Goal: Task Accomplishment & Management: Manage account settings

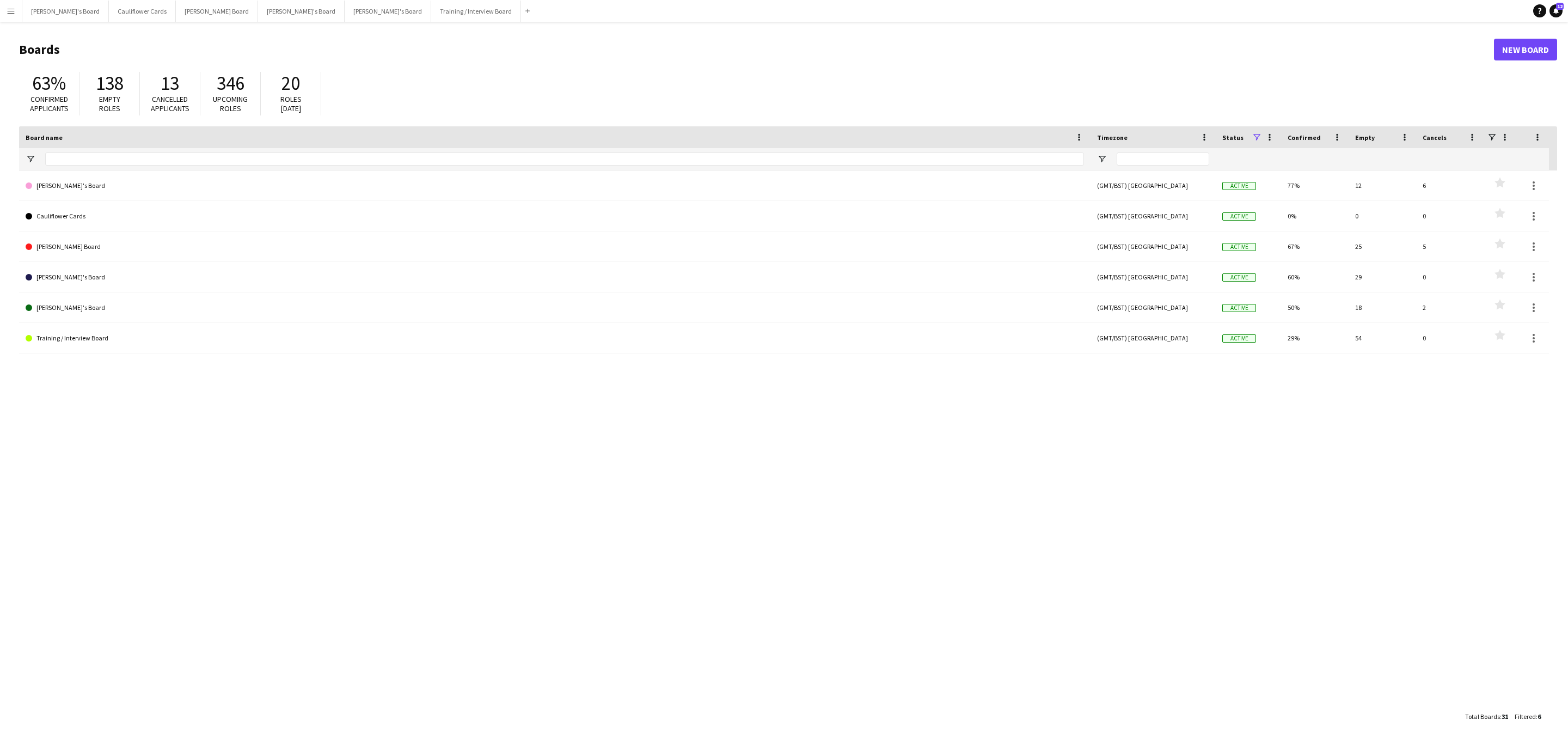
click at [0, 12] on button "Menu" at bounding box center [11, 11] width 22 height 22
click at [126, 96] on link "Approvals" at bounding box center [164, 102] width 109 height 22
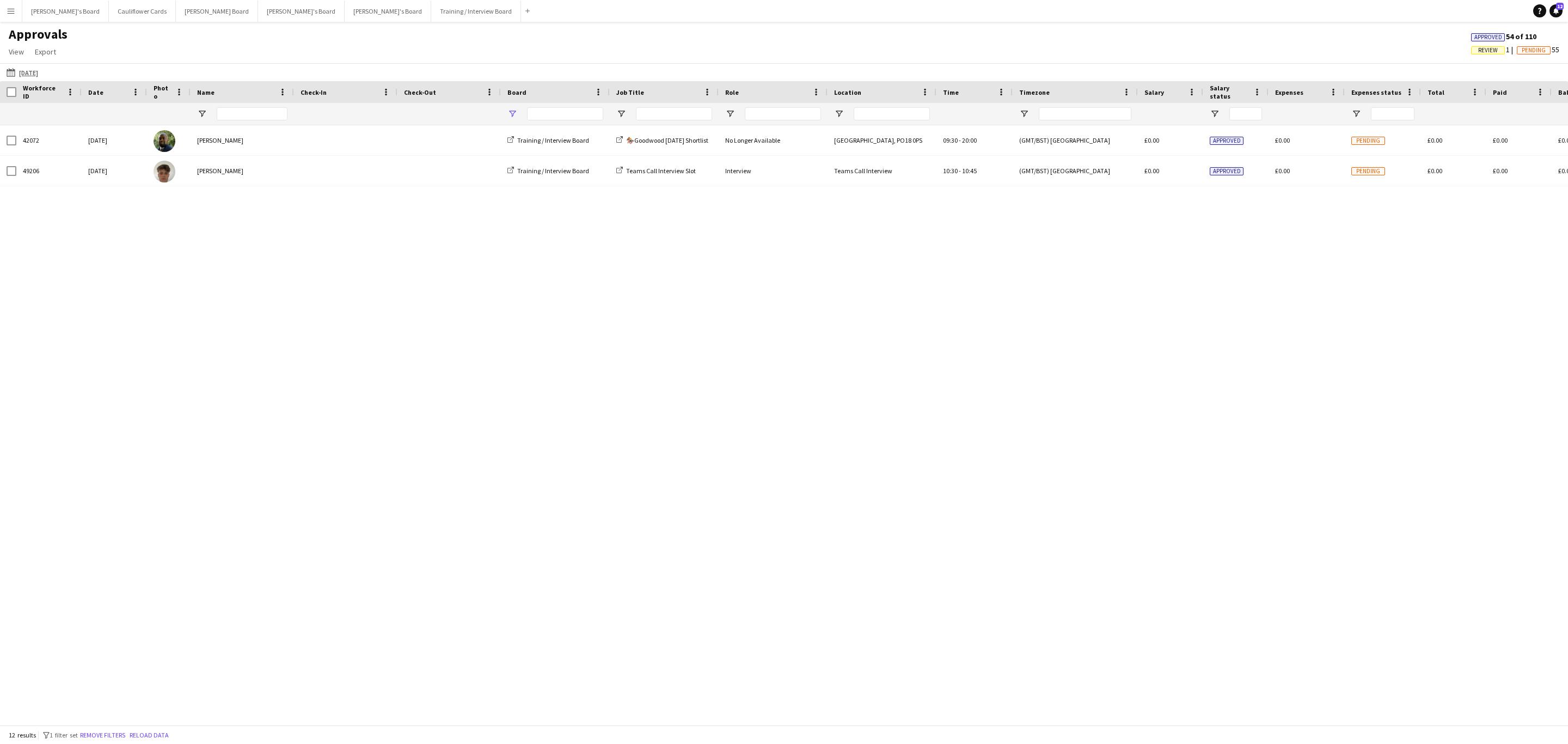
type input "**********"
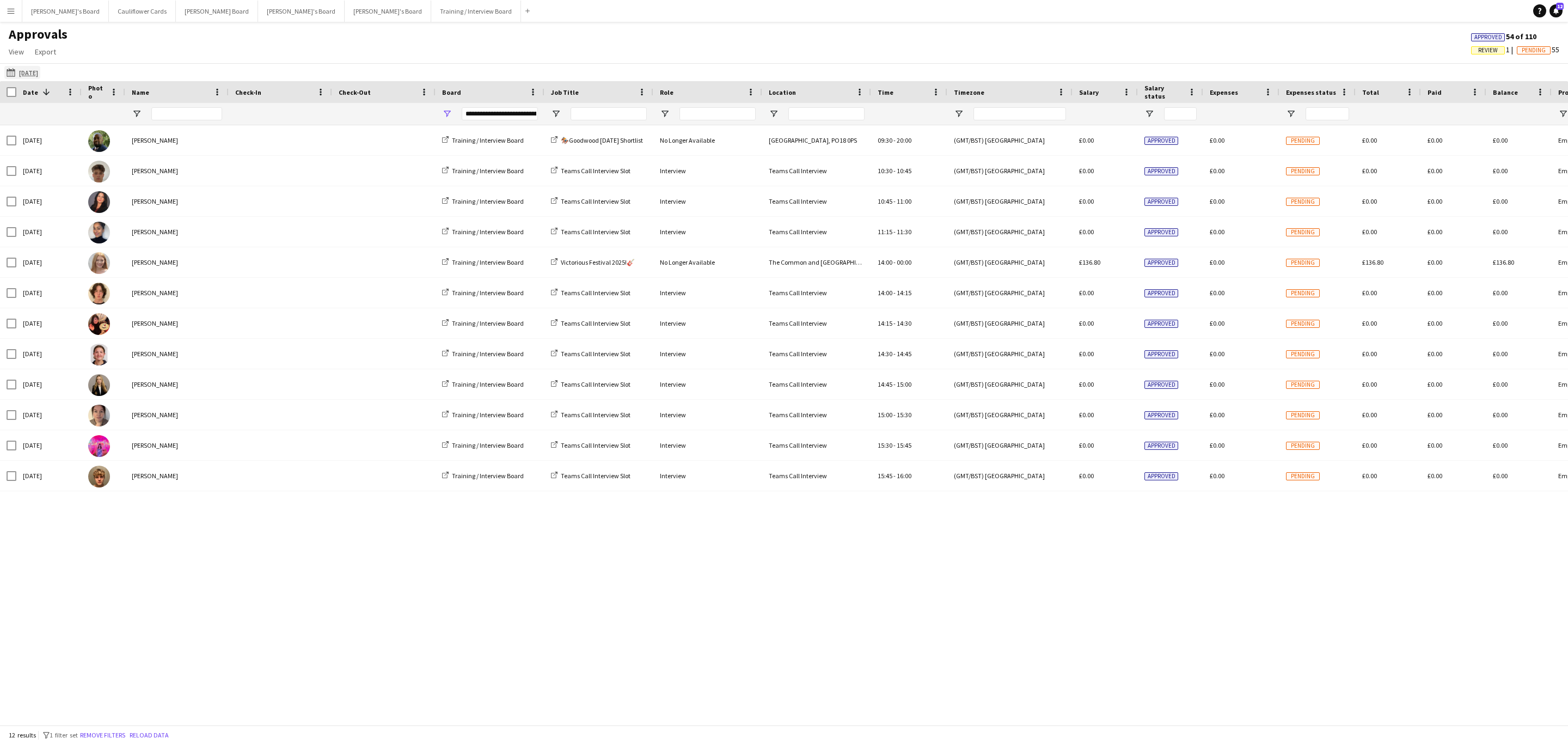
click at [9, 70] on app-icon "22-08-2025" at bounding box center [13, 72] width 13 height 9
click at [100, 220] on span "27" at bounding box center [99, 217] width 13 height 13
click at [149, 240] on button "Apply" at bounding box center [147, 240] width 40 height 22
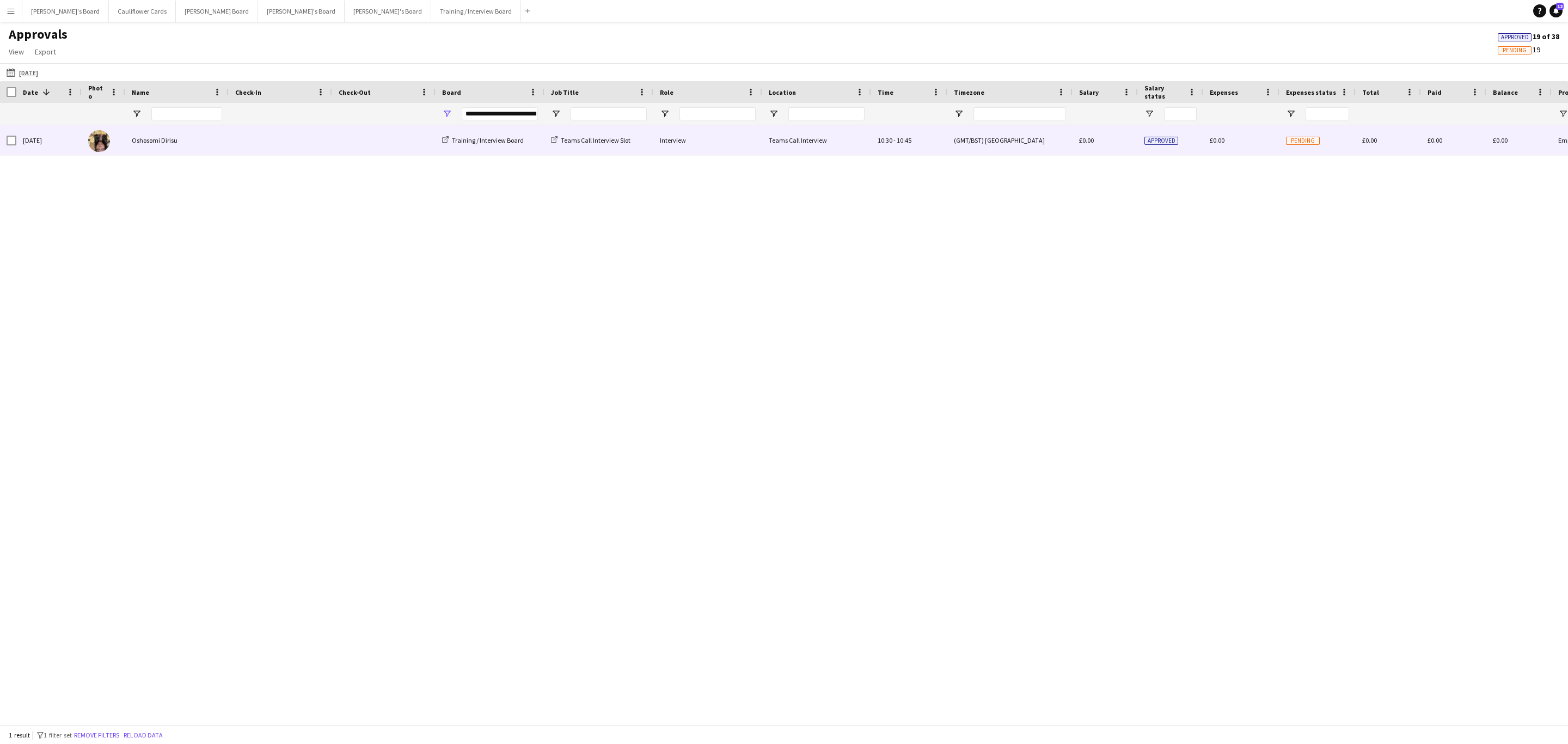
click at [150, 146] on div "Oshosomi Dirisu" at bounding box center [177, 140] width 103 height 30
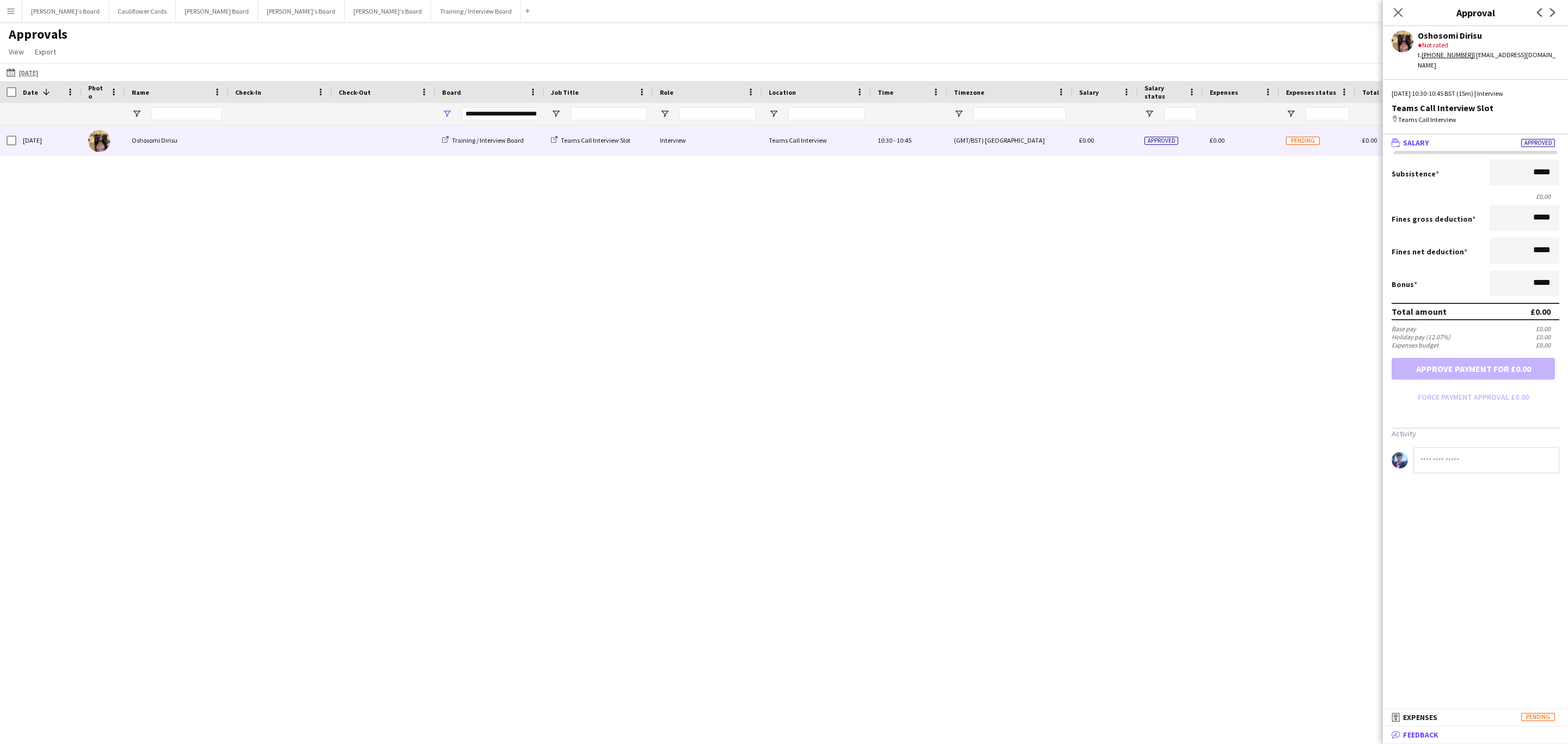
click at [1045, 450] on span "Feedback" at bounding box center [1421, 735] width 35 height 10
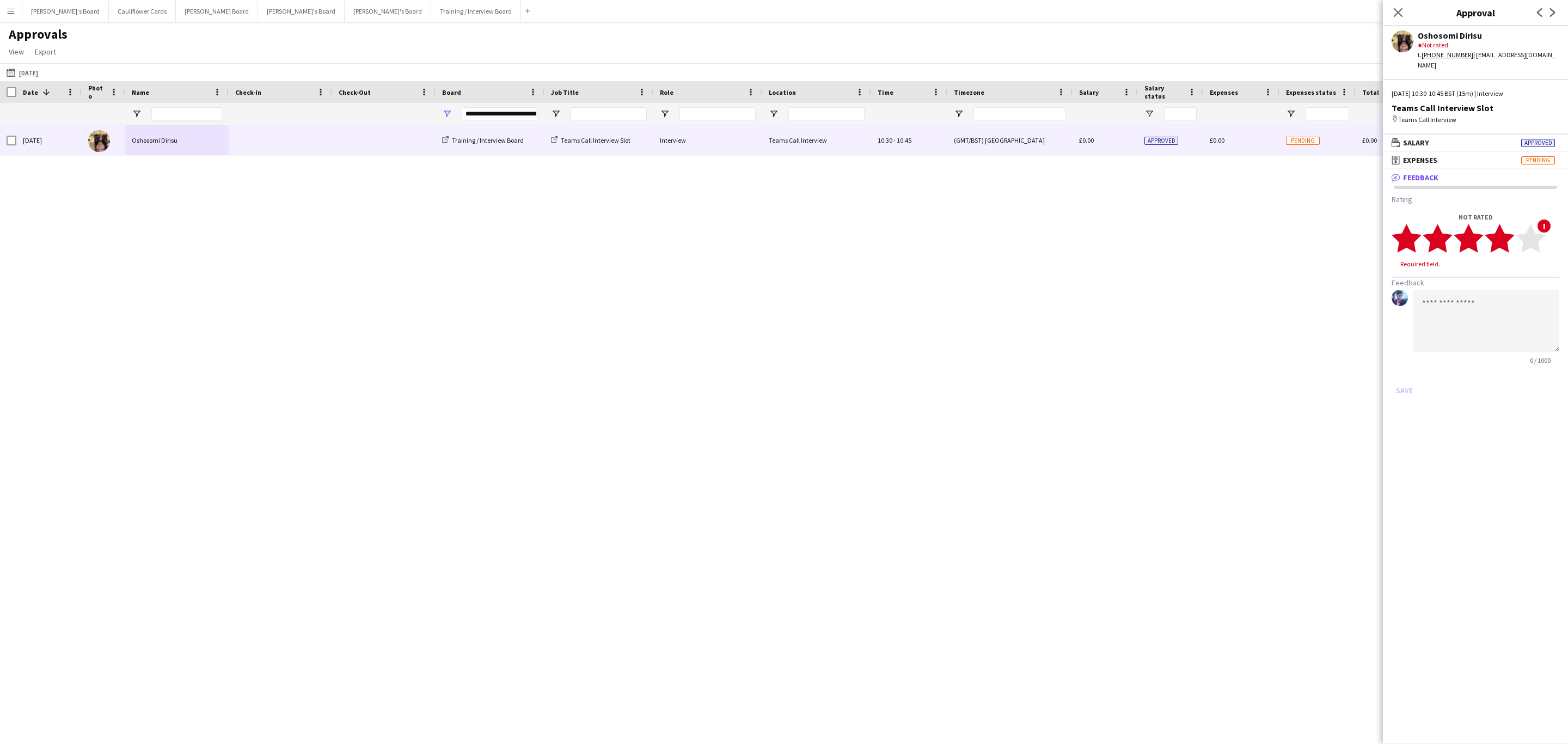
click at [1045, 236] on icon "star" at bounding box center [1499, 238] width 30 height 30
click at [1045, 290] on textarea at bounding box center [1486, 311] width 146 height 63
click at [1045, 283] on textarea at bounding box center [1486, 311] width 146 height 63
paste textarea "**********"
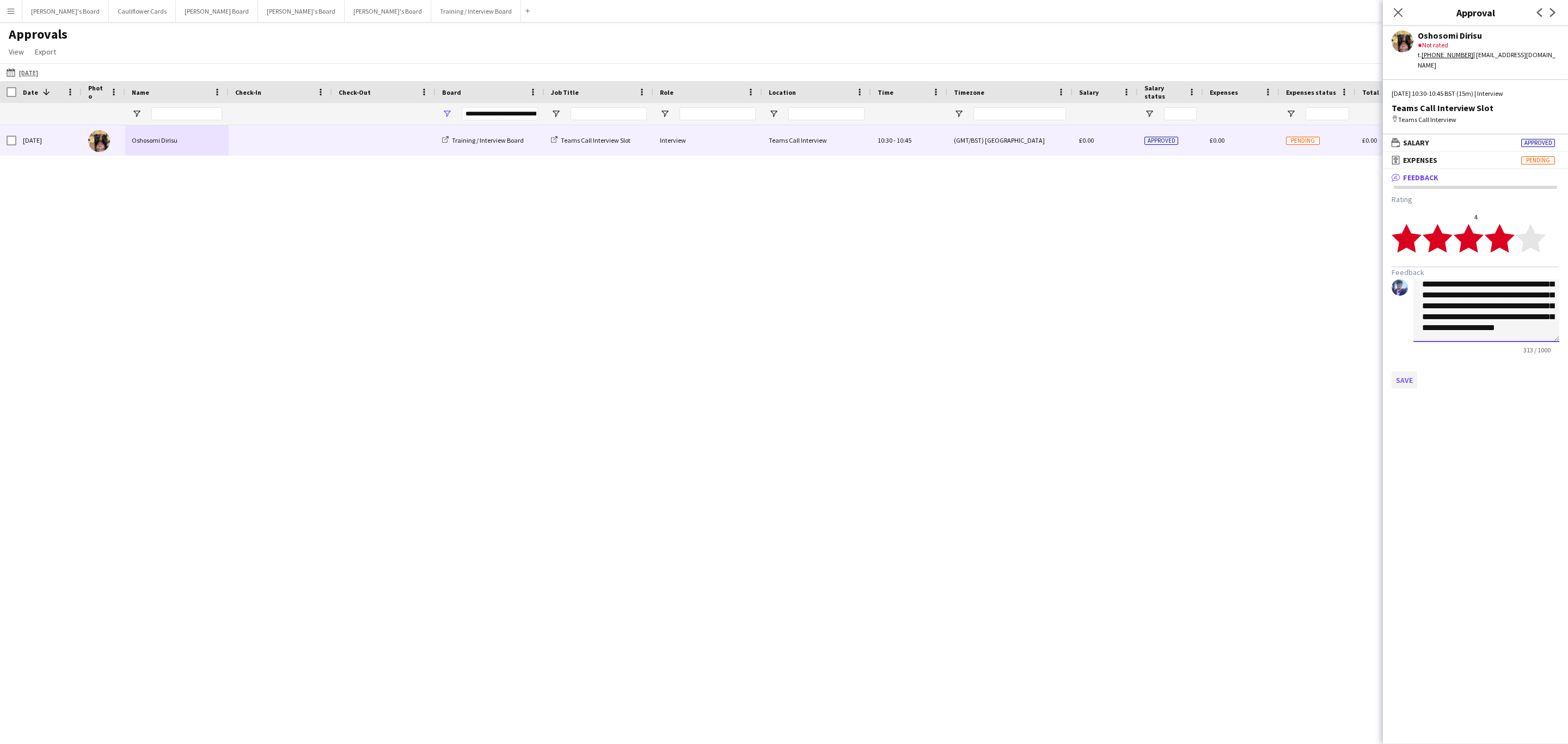
type textarea "**********"
click at [1045, 371] on button "Save" at bounding box center [1404, 380] width 26 height 18
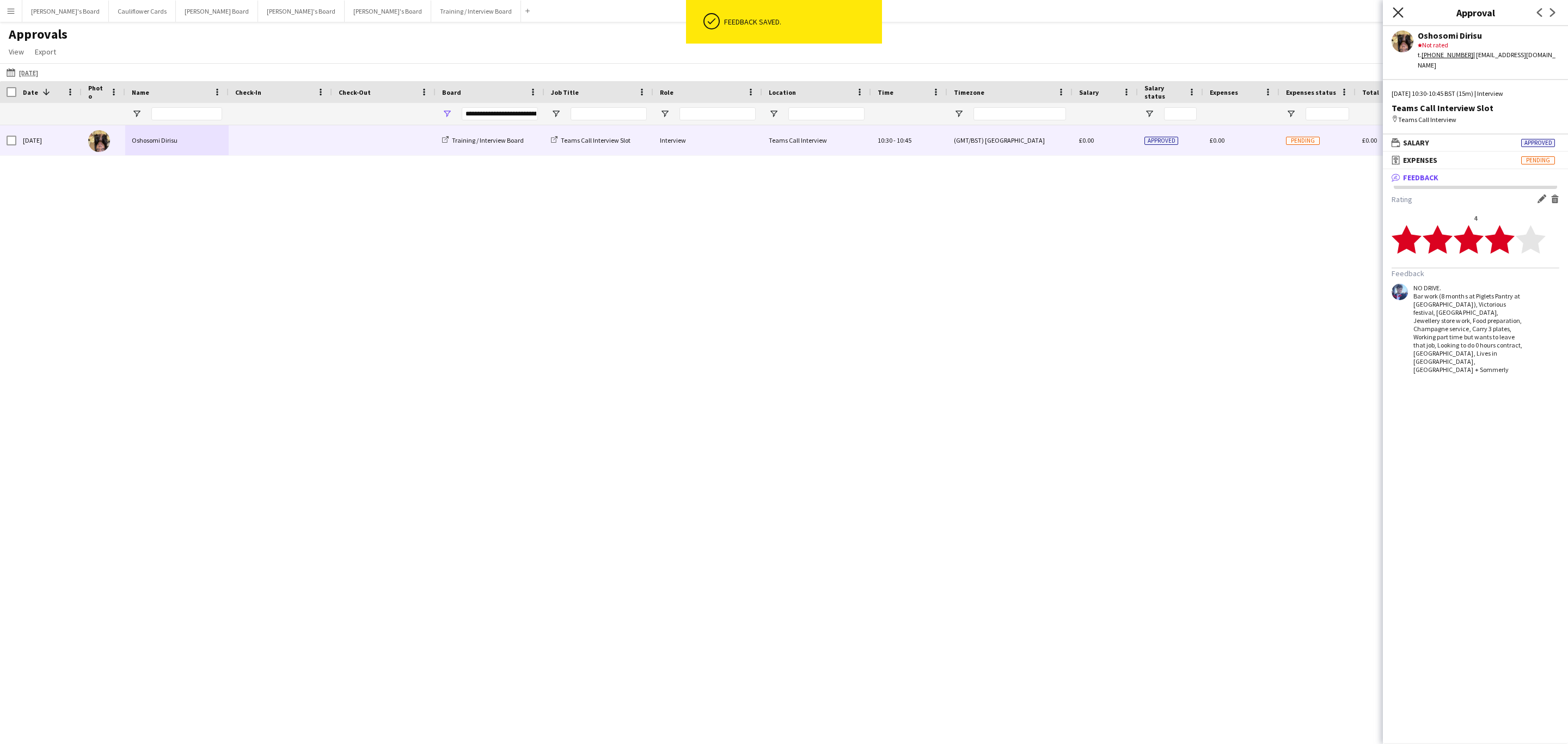
click at [1045, 9] on icon "Close pop-in" at bounding box center [1398, 12] width 10 height 10
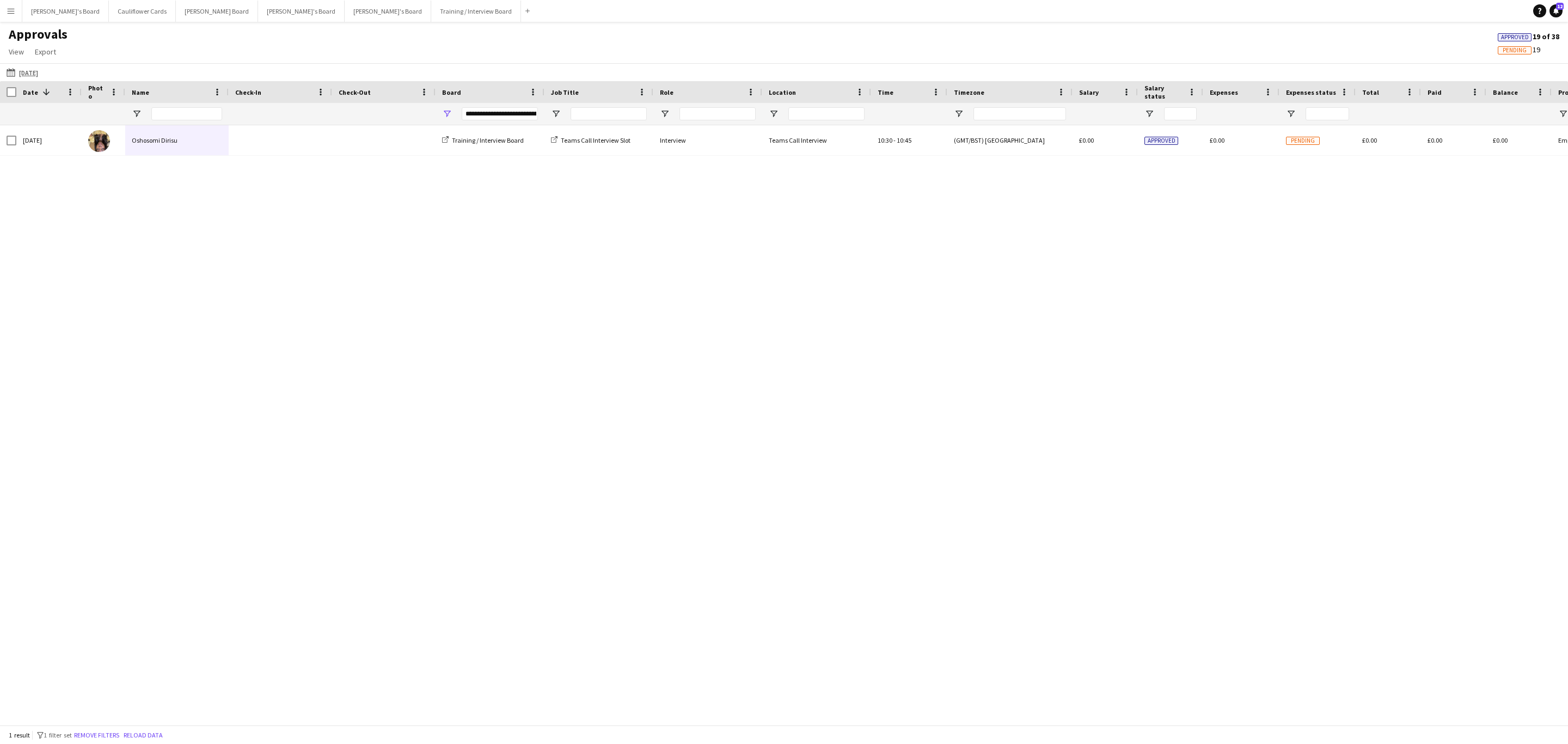
click at [12, 12] on app-icon "Menu" at bounding box center [11, 11] width 9 height 9
click at [139, 77] on link "Recruiting" at bounding box center [164, 80] width 109 height 22
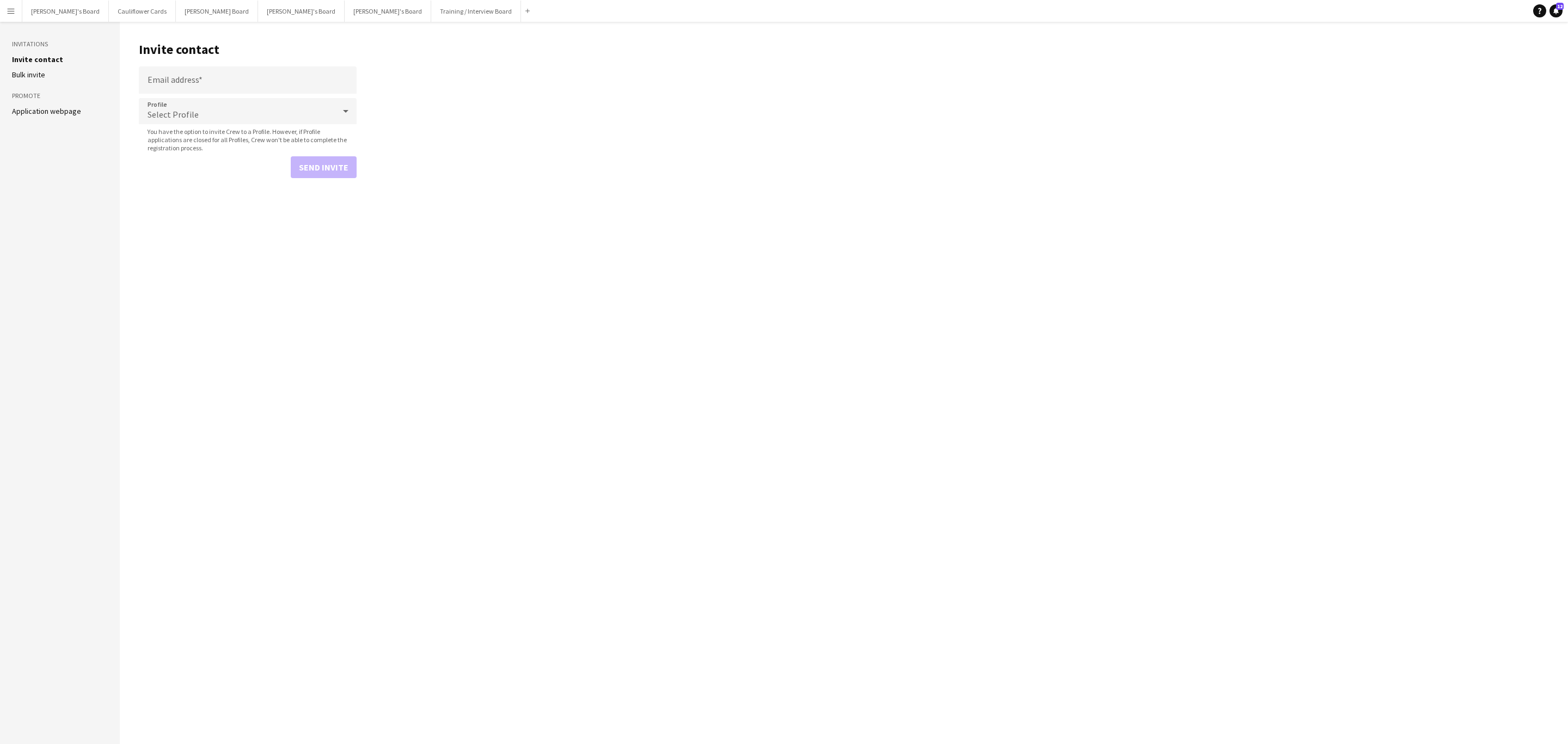
click at [265, 107] on div "Select Profile" at bounding box center [237, 111] width 196 height 26
click at [446, 174] on div at bounding box center [784, 372] width 1568 height 744
click at [38, 113] on link "Application webpage" at bounding box center [47, 111] width 69 height 10
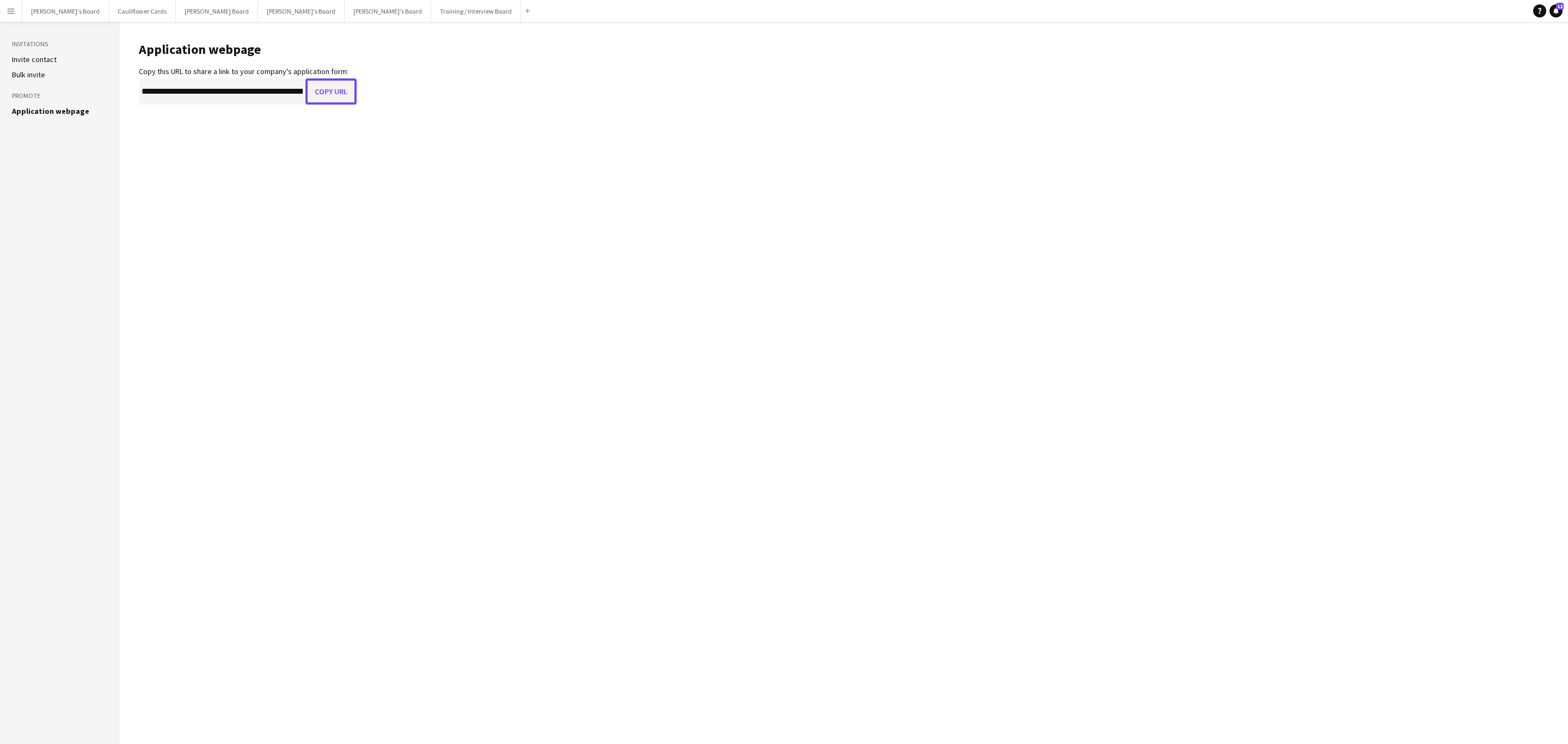
click at [323, 96] on button "Copy URL" at bounding box center [331, 91] width 51 height 26
click at [47, 10] on button "Caitlin's Board Close" at bounding box center [66, 11] width 86 height 21
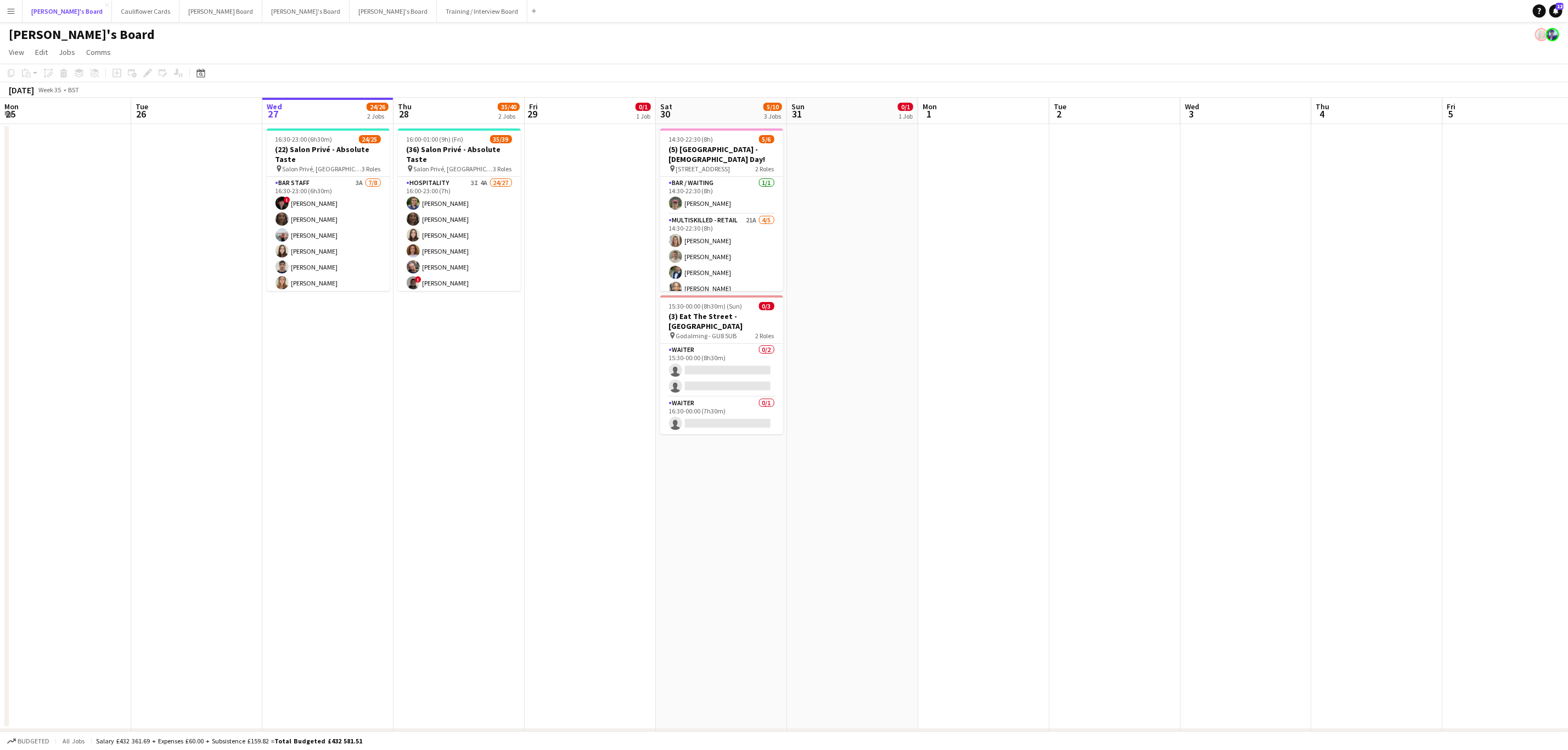
scroll to position [0, 263]
click at [366, 155] on h3 "(22) Salon Privé - Absolute Taste" at bounding box center [327, 154] width 123 height 20
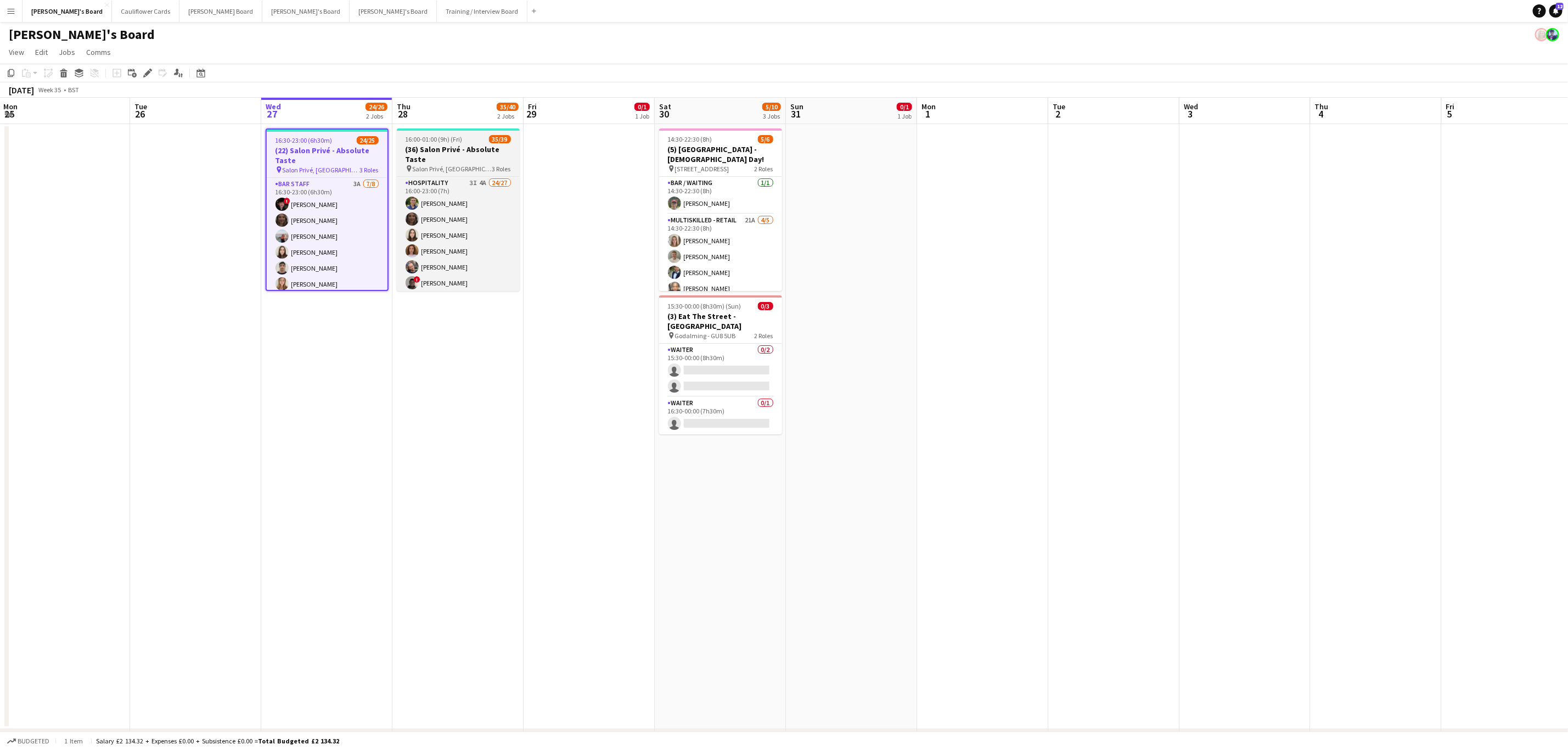
click at [465, 149] on h3 "(36) Salon Privé - Absolute Taste" at bounding box center [458, 154] width 123 height 20
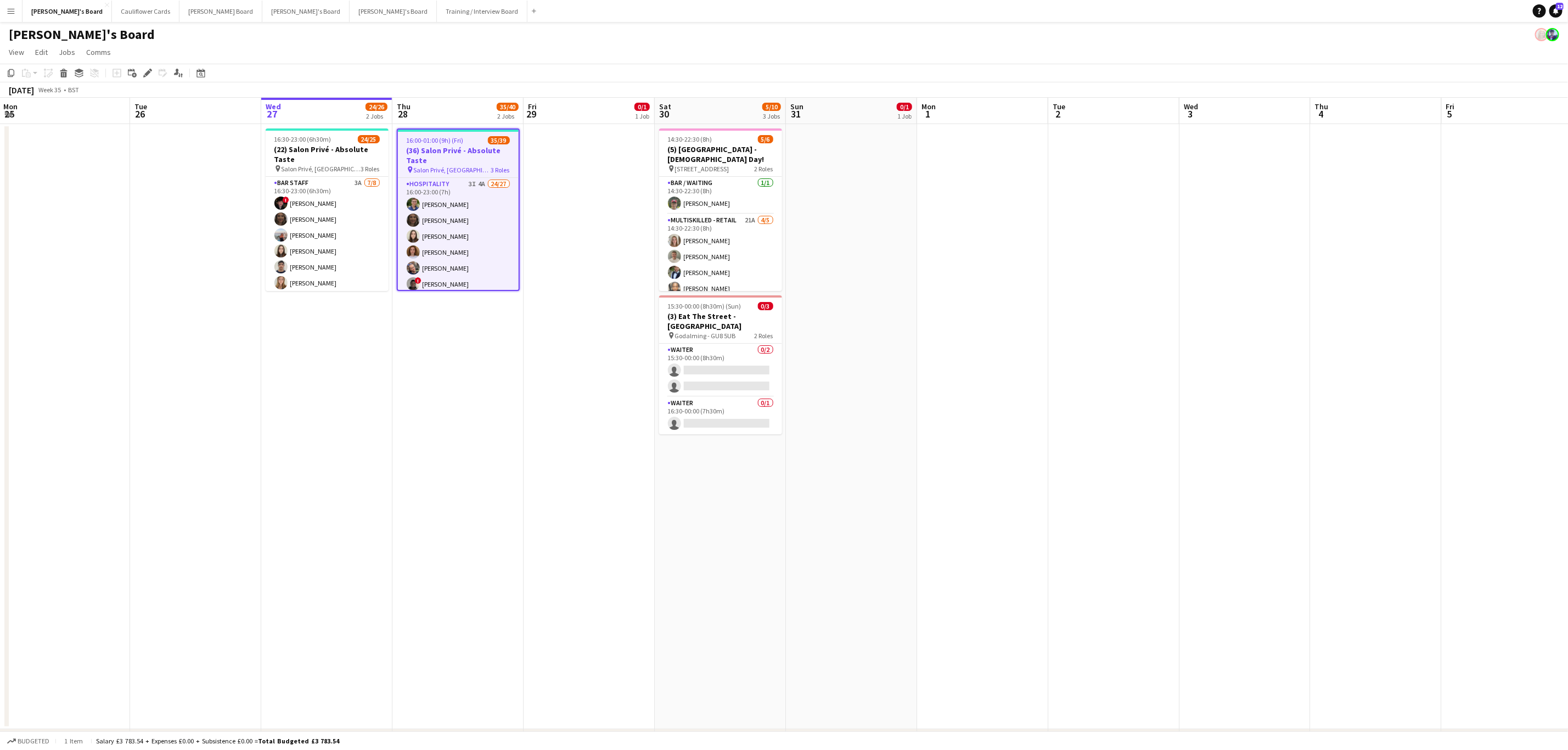
click at [454, 374] on app-date-cell "16:00-01:00 (9h) (Fri) 35/39 (36) Salon Privé - Absolute Taste pin Salon Privé,…" at bounding box center [458, 427] width 131 height 605
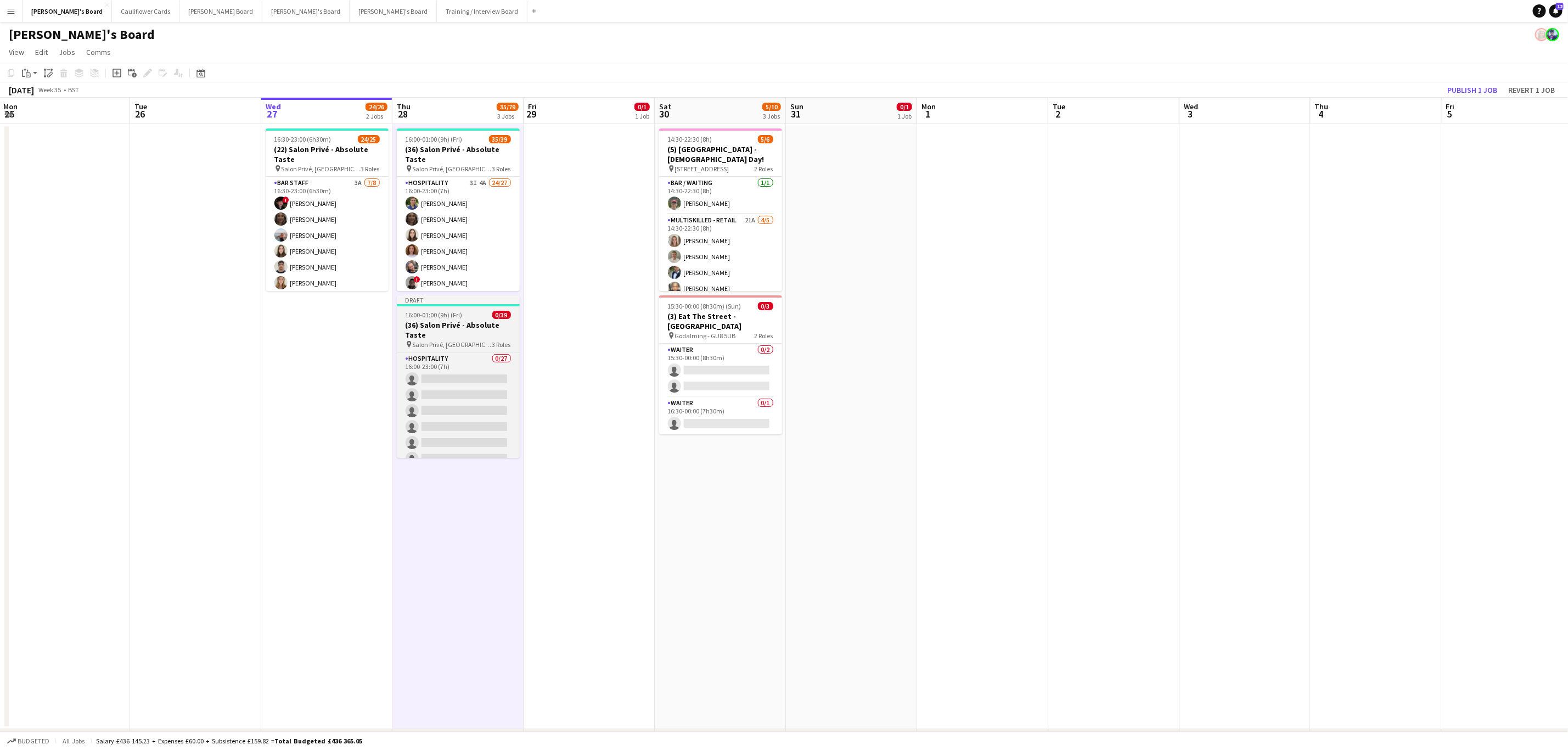
click at [455, 313] on span "16:00-01:00 (9h) (Fri)" at bounding box center [434, 314] width 57 height 8
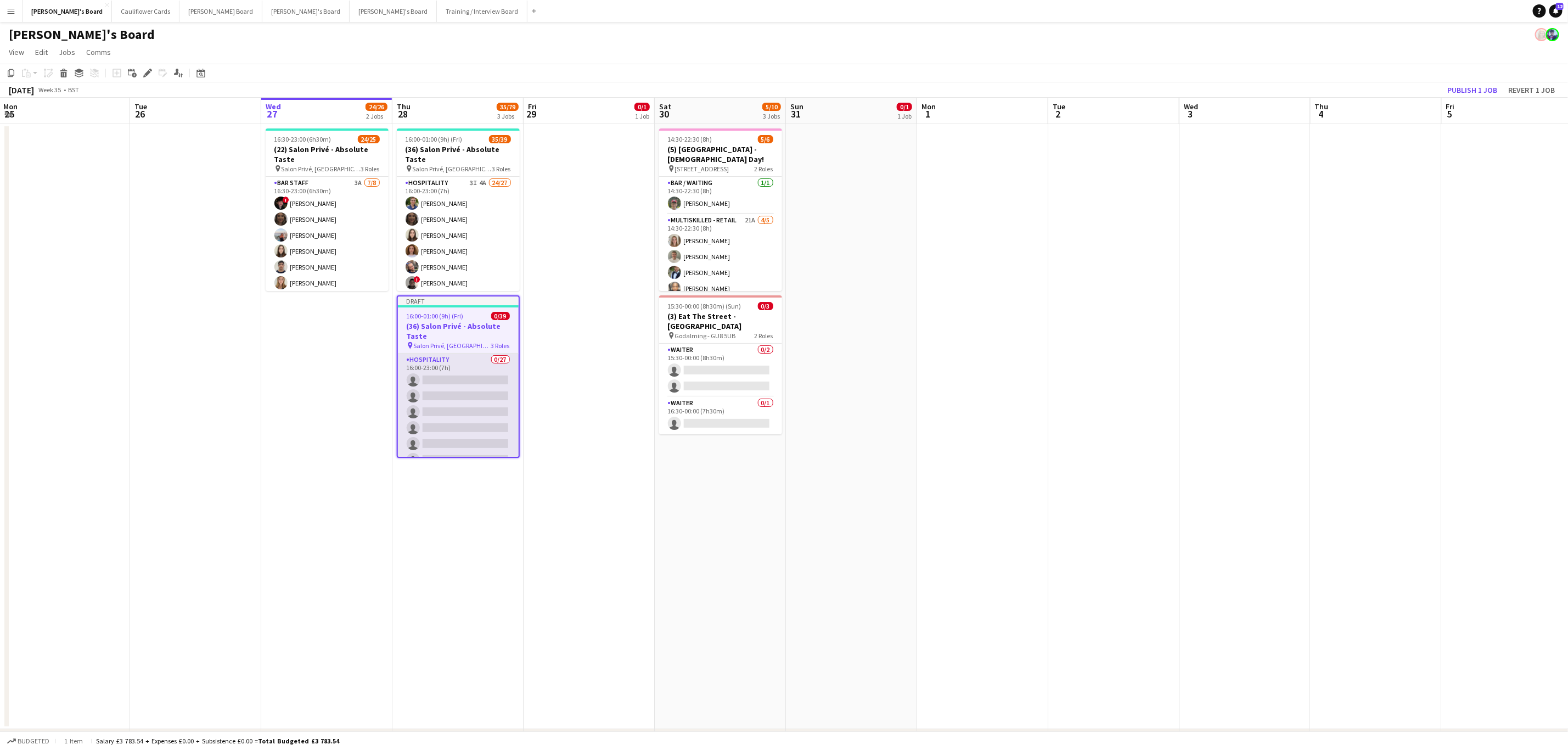
click at [462, 402] on app-card-role "Hospitality 0/27 16:00-23:00 (7h) single-neutral-actions single-neutral-actions…" at bounding box center [458, 579] width 121 height 451
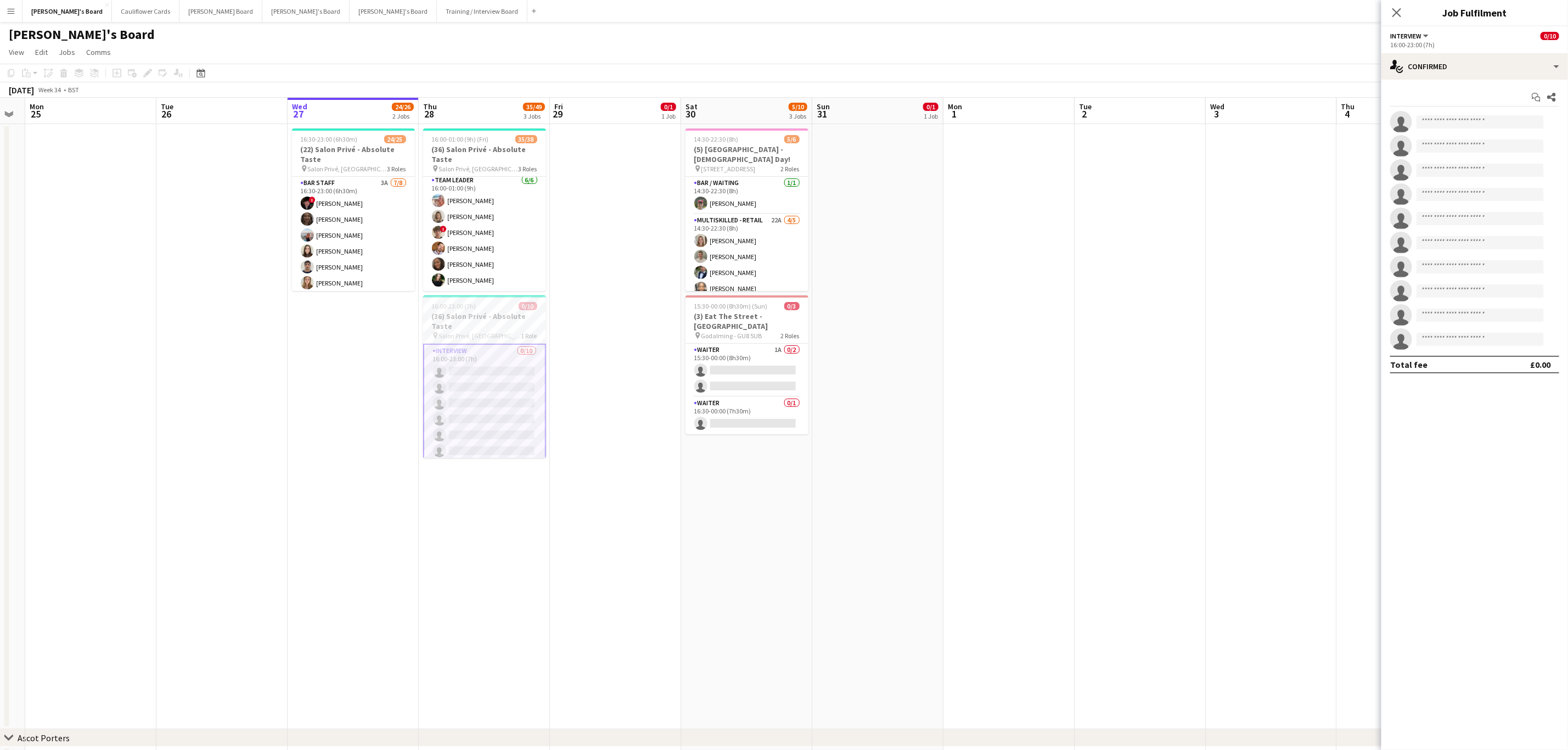
scroll to position [0, 0]
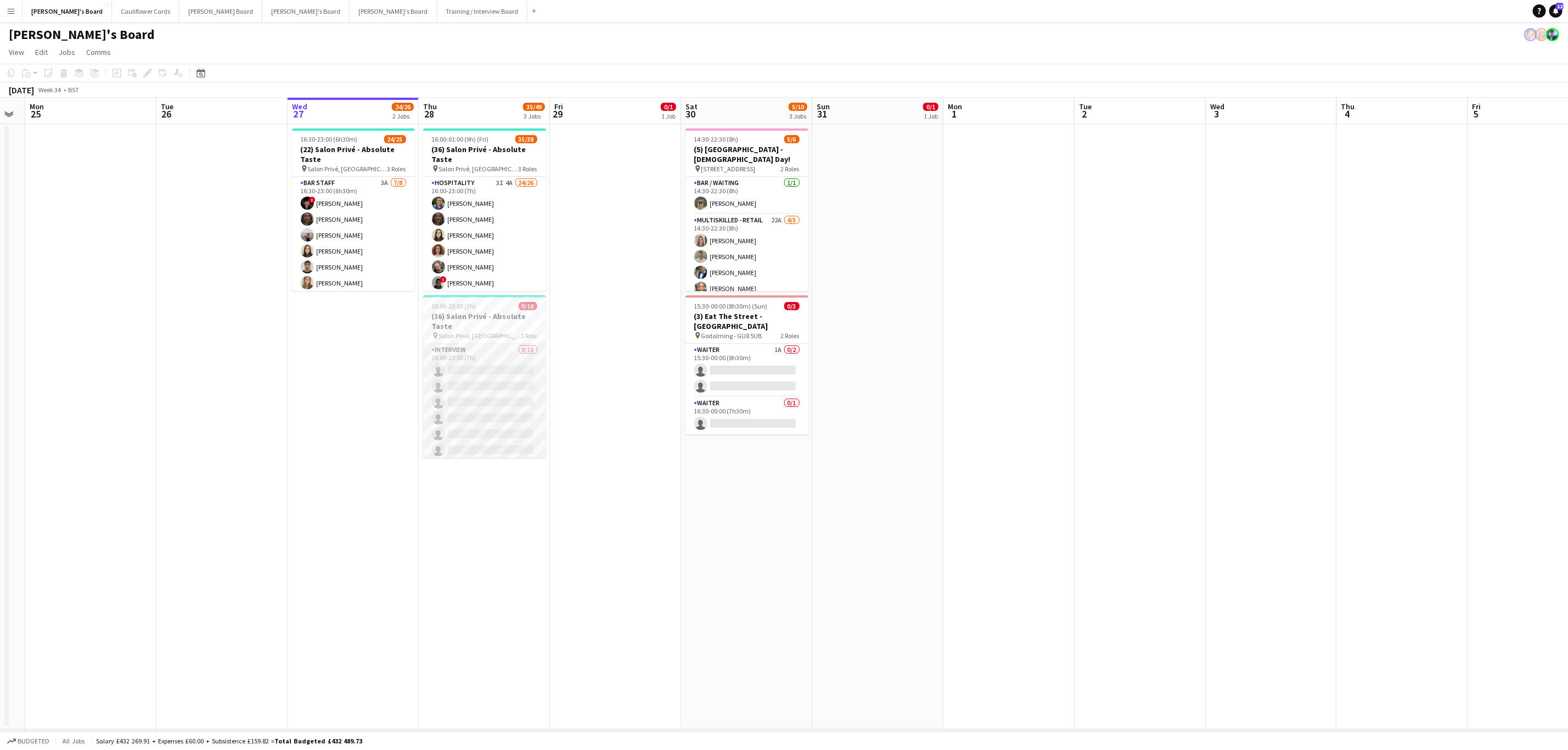
click at [468, 416] on app-card-role "Interview 0/10 16:00-23:00 (7h) single-neutral-actions single-neutral-actions s…" at bounding box center [485, 434] width 123 height 180
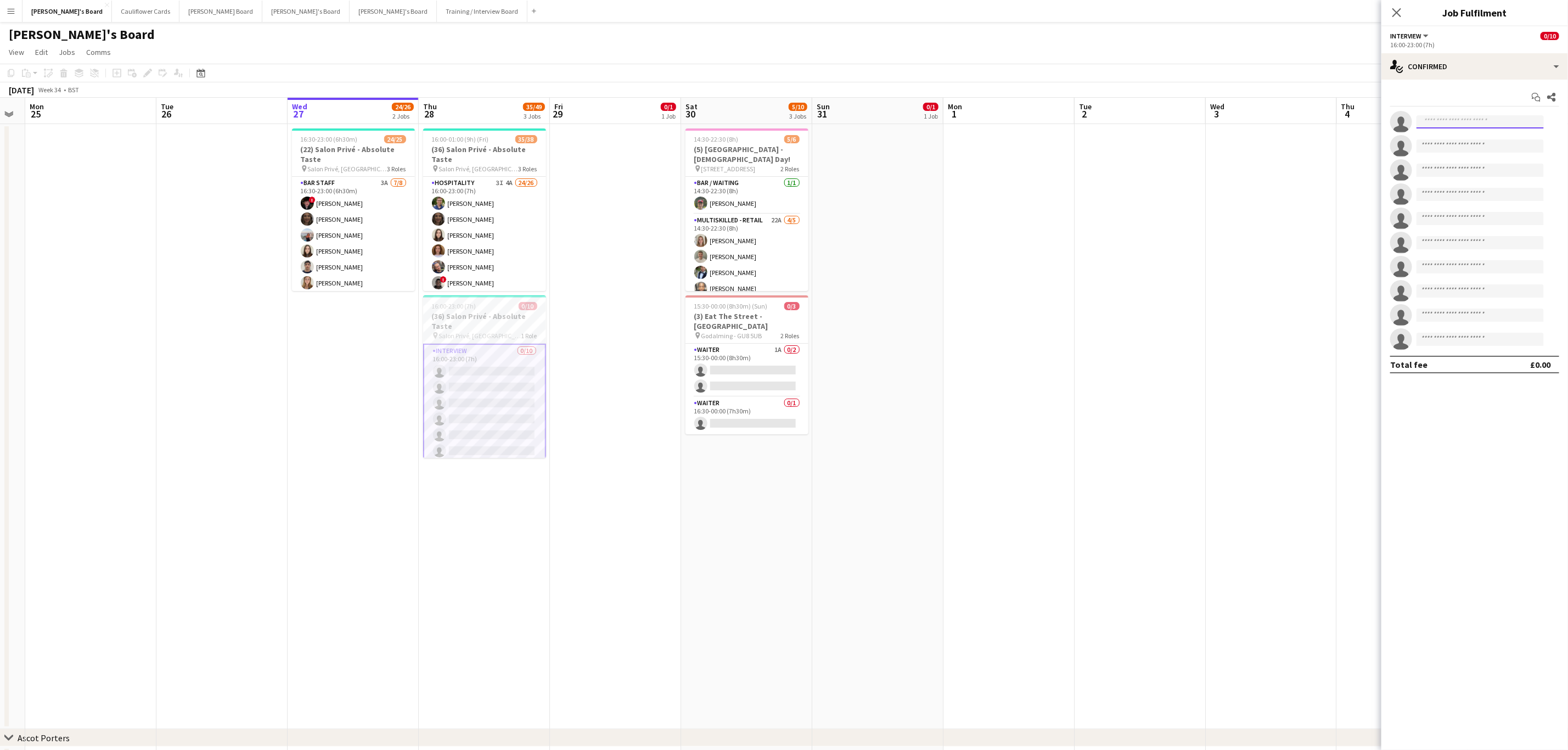
click at [1053, 122] on input at bounding box center [1481, 122] width 128 height 13
type input "*"
click at [1053, 77] on div "single-neutral-actions-check-2 Confirmed" at bounding box center [1475, 66] width 187 height 26
click at [500, 419] on app-card-role "Interview 0/10 16:00-23:00 (7h) single-neutral-actions single-neutral-actions s…" at bounding box center [485, 435] width 123 height 183
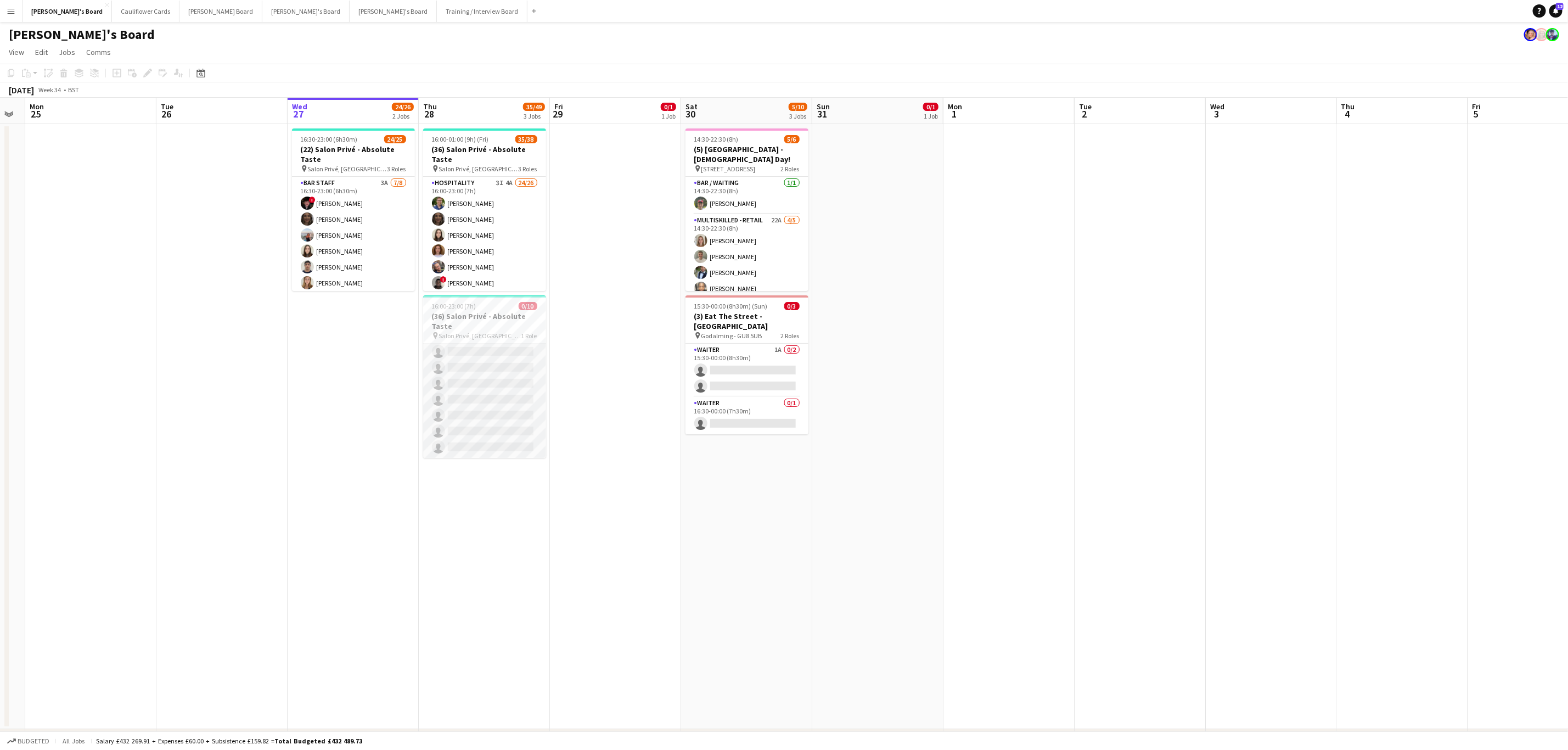
click at [500, 419] on app-card-role "Interview 0/10 16:00-23:00 (7h) single-neutral-actions single-neutral-actions s…" at bounding box center [485, 368] width 123 height 180
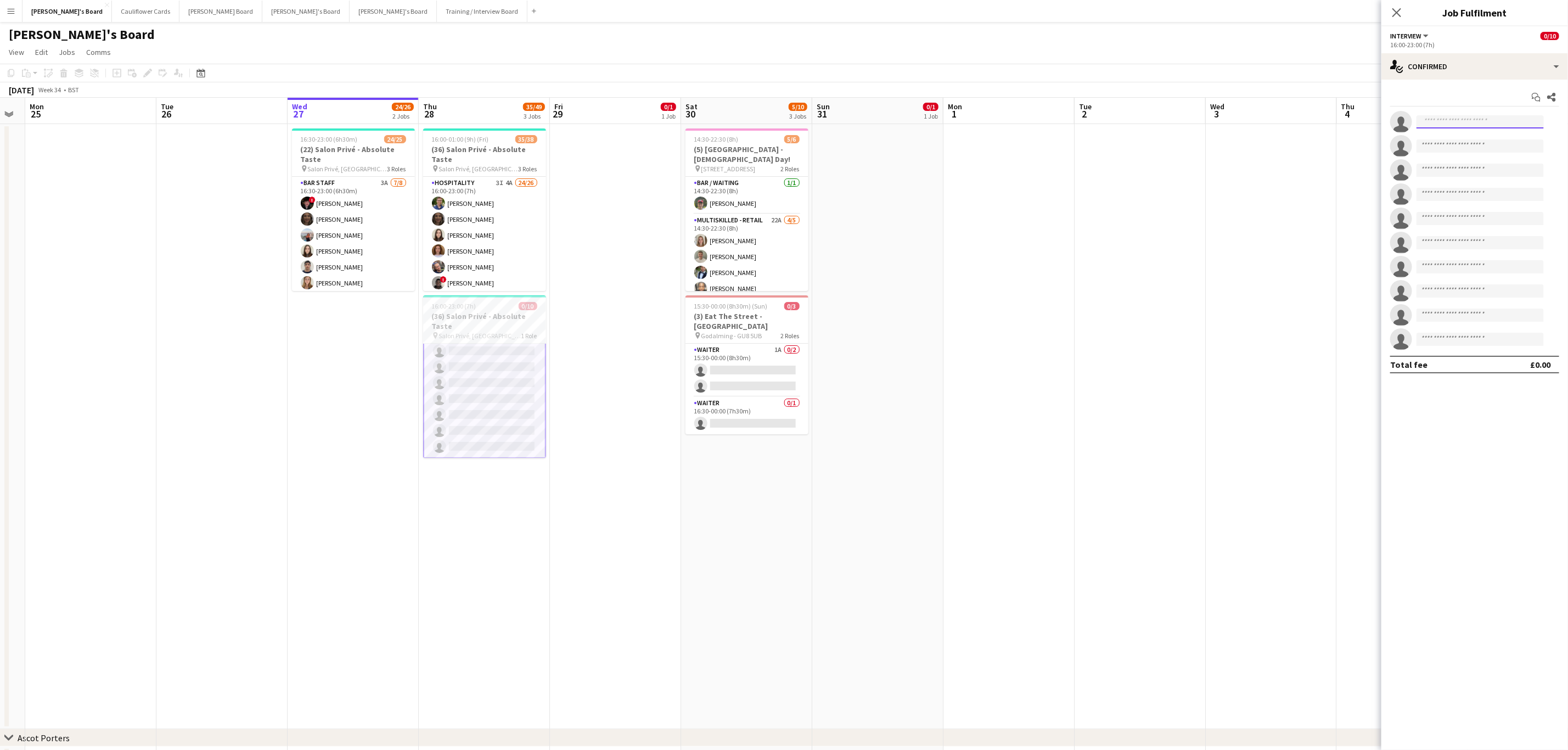
click at [1053, 117] on input at bounding box center [1481, 122] width 128 height 13
click at [1053, 73] on div "single-neutral-actions-check-2 Confirmed" at bounding box center [1475, 66] width 187 height 26
click at [1053, 101] on div "single-neutral-actions-check-2 Confirmed" at bounding box center [1511, 91] width 109 height 22
click at [1053, 119] on input at bounding box center [1481, 122] width 128 height 13
type input "*****"
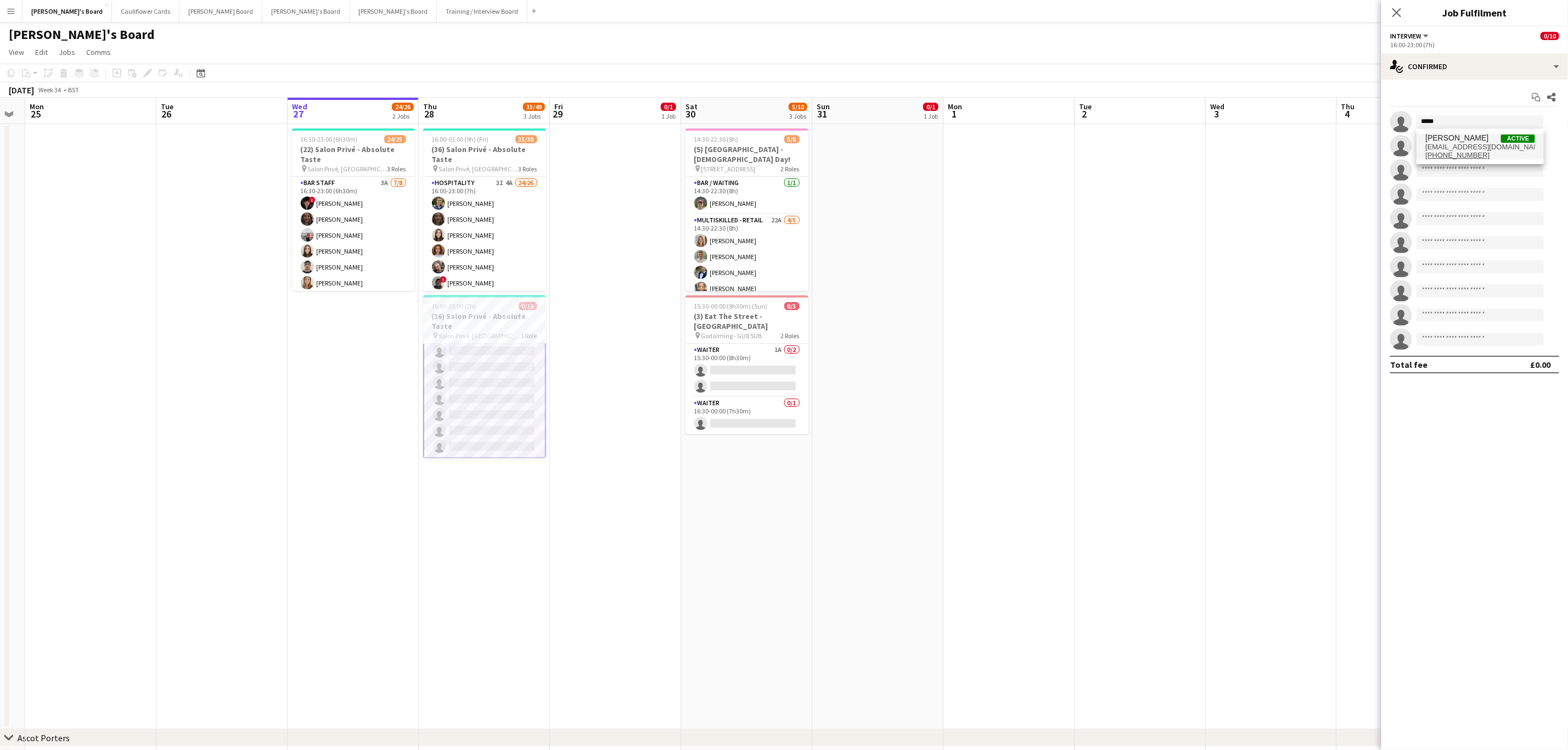
click at [1053, 145] on span "gafarnoaar42@gmail.com" at bounding box center [1480, 147] width 110 height 9
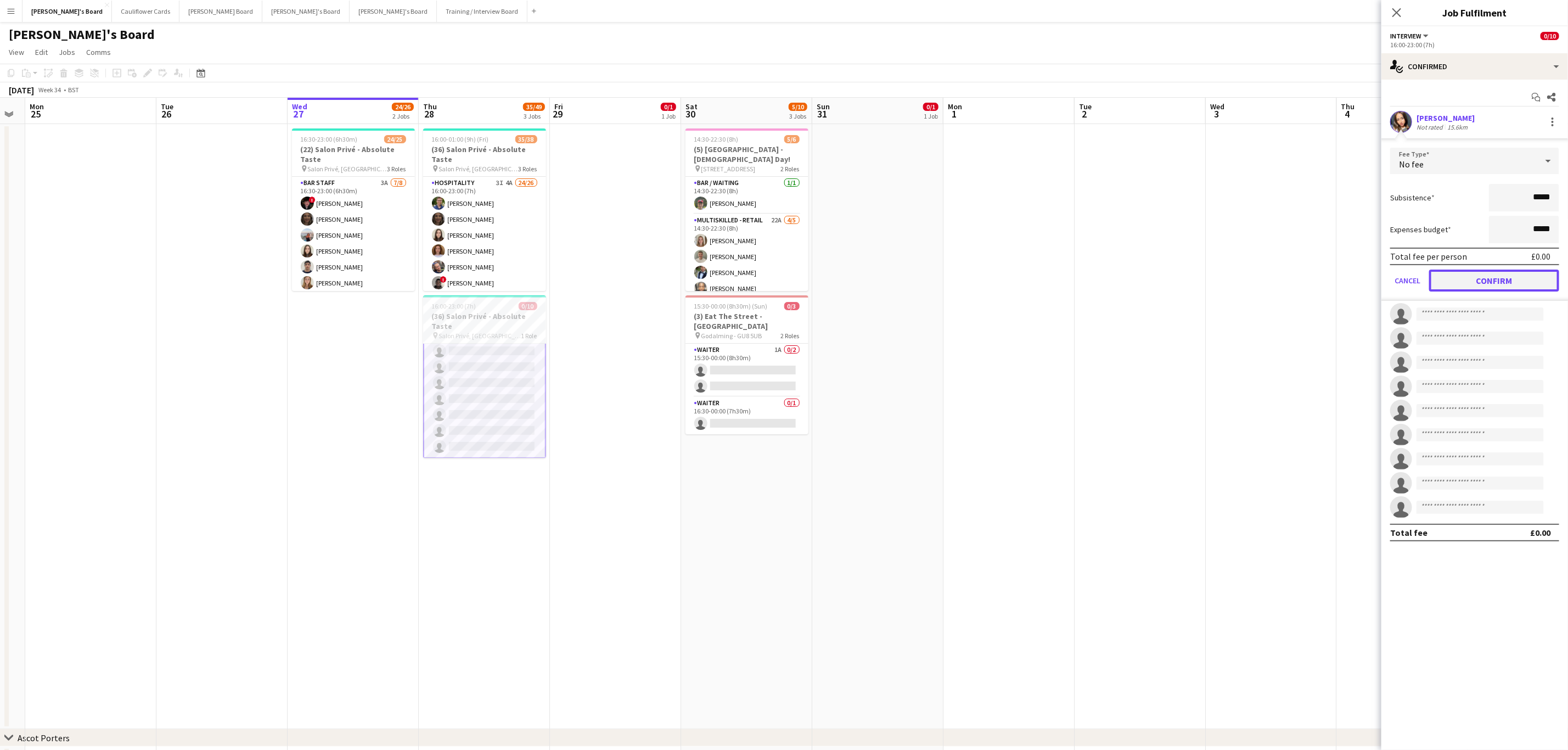
click at [1053, 276] on button "Confirm" at bounding box center [1494, 280] width 130 height 22
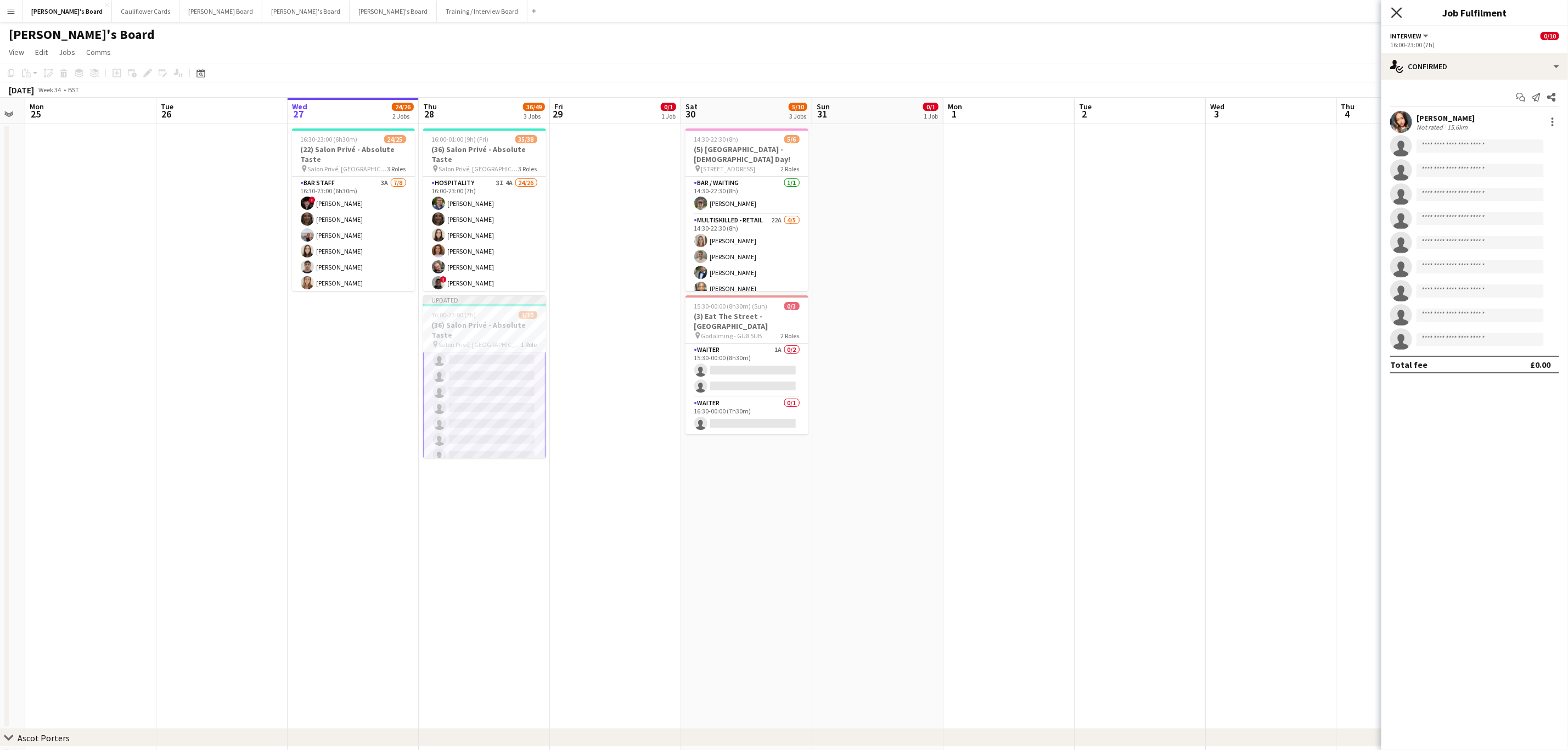
click at [1053, 14] on icon "Close pop-in" at bounding box center [1396, 12] width 10 height 10
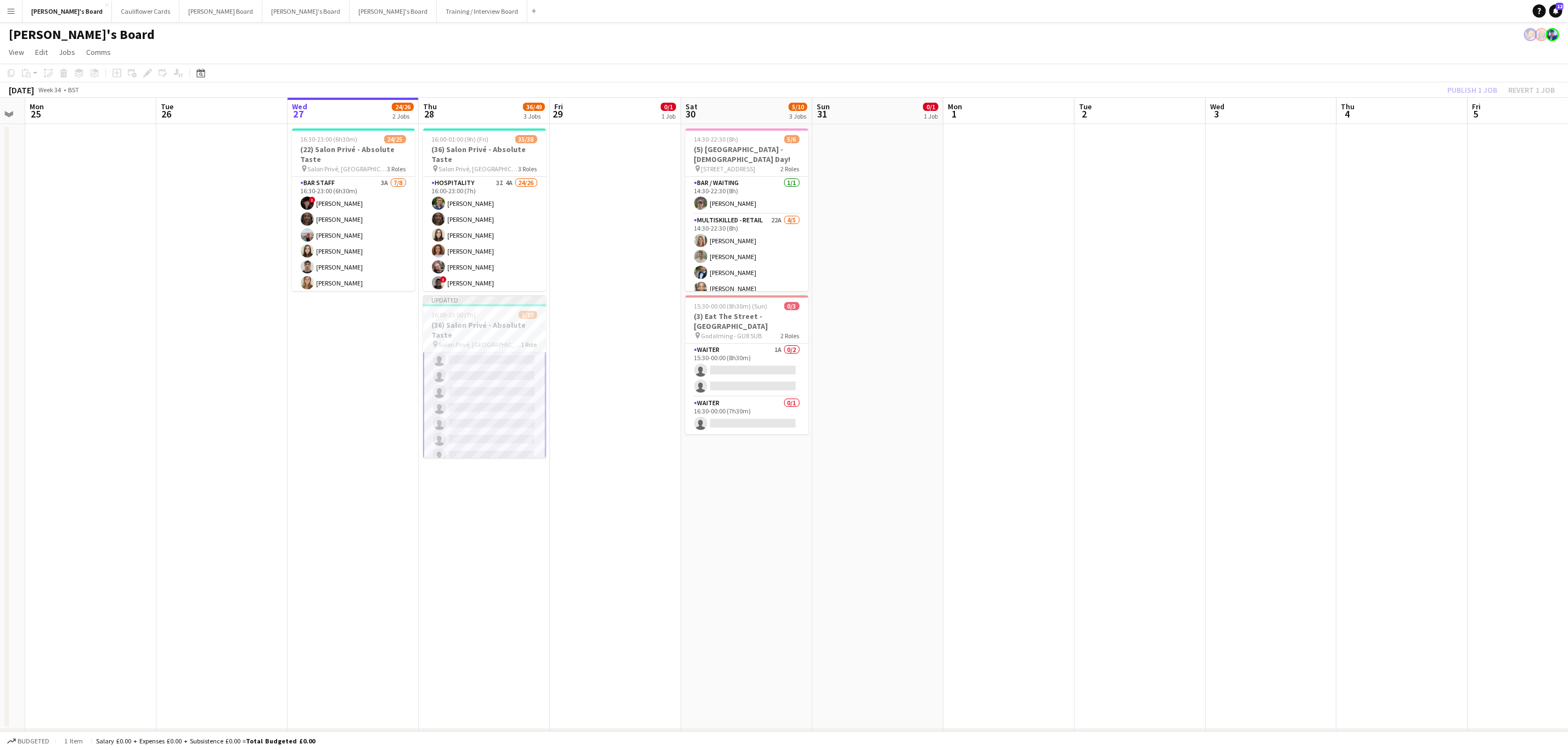
scroll to position [0, 0]
click at [490, 417] on app-card-role "Interview 1/10 16:00-23:00 (7h) Noaar Gafar single-neutral-actions single-neutr…" at bounding box center [485, 444] width 123 height 183
click at [1053, 91] on button "Publish 1 job" at bounding box center [1472, 90] width 59 height 14
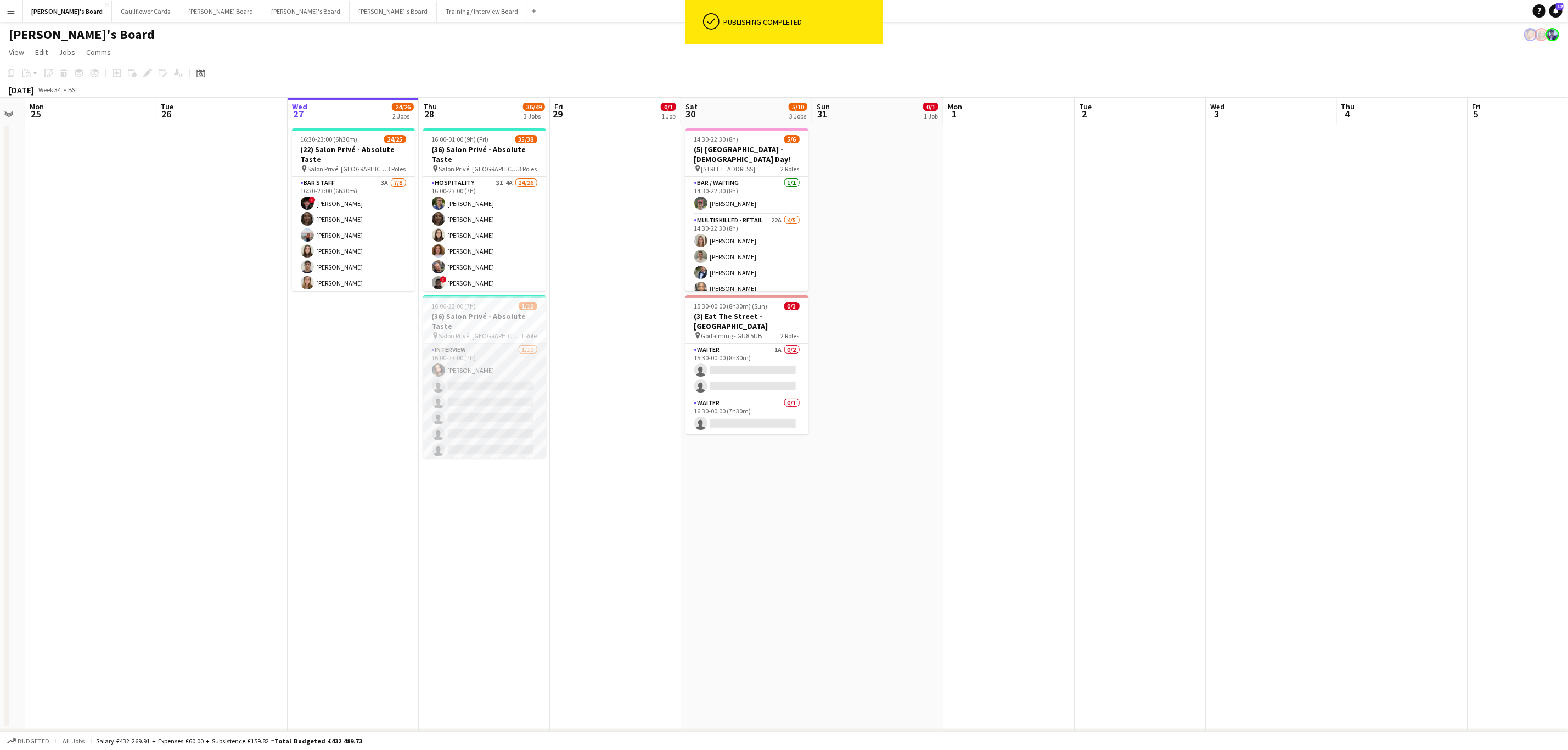
click at [486, 402] on app-card-role "Interview 1/10 16:00-23:00 (7h) Noaar Gafar single-neutral-actions single-neutr…" at bounding box center [485, 434] width 123 height 180
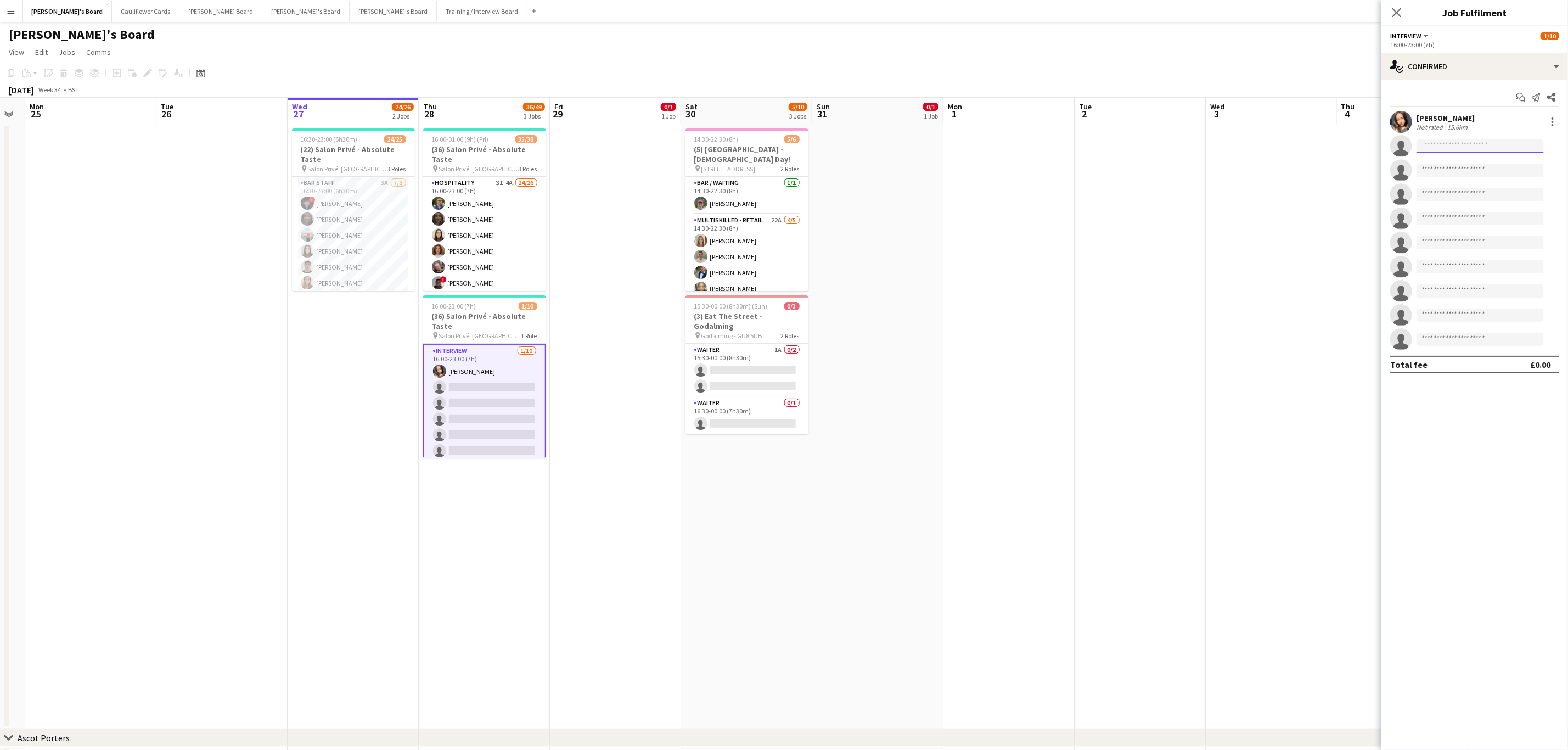
click at [1053, 149] on input at bounding box center [1481, 145] width 128 height 13
paste input "**********"
type input "**********"
click at [1053, 158] on span "Klara Wiltshire Active" at bounding box center [1480, 162] width 110 height 9
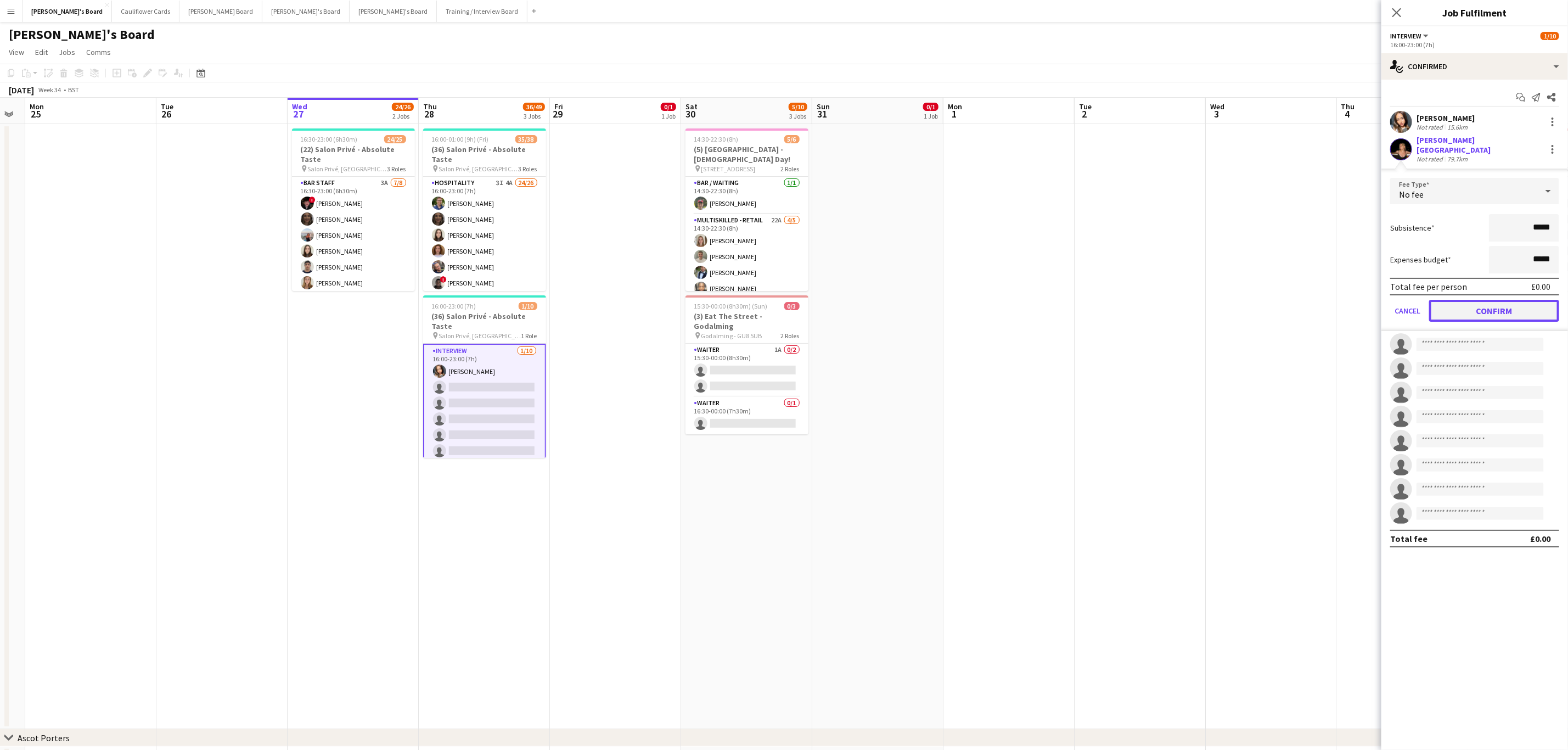
click at [1053, 300] on button "Confirm" at bounding box center [1494, 311] width 130 height 22
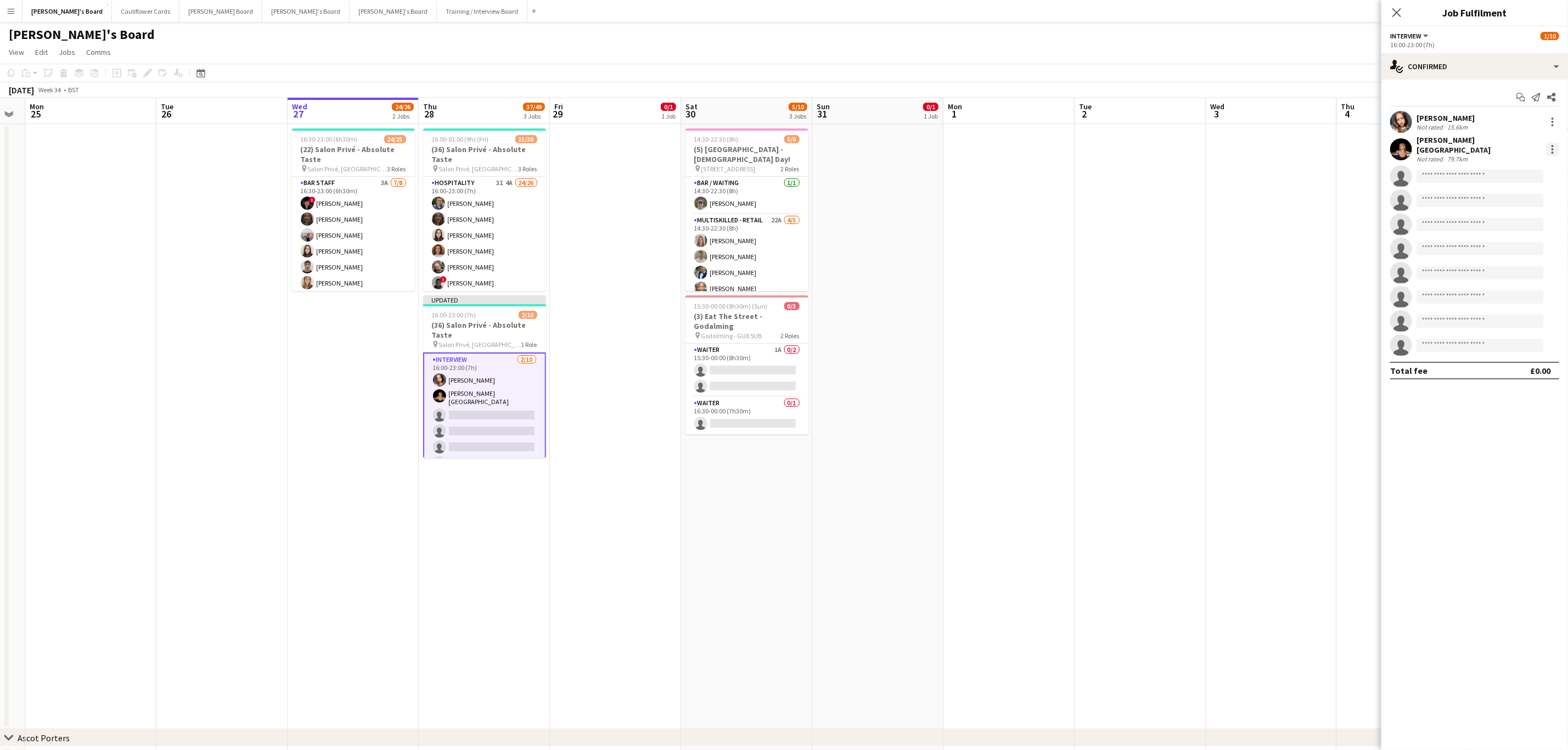
click at [1053, 143] on div at bounding box center [1553, 149] width 13 height 13
click at [1053, 195] on span "Switch crew" at bounding box center [1507, 192] width 47 height 9
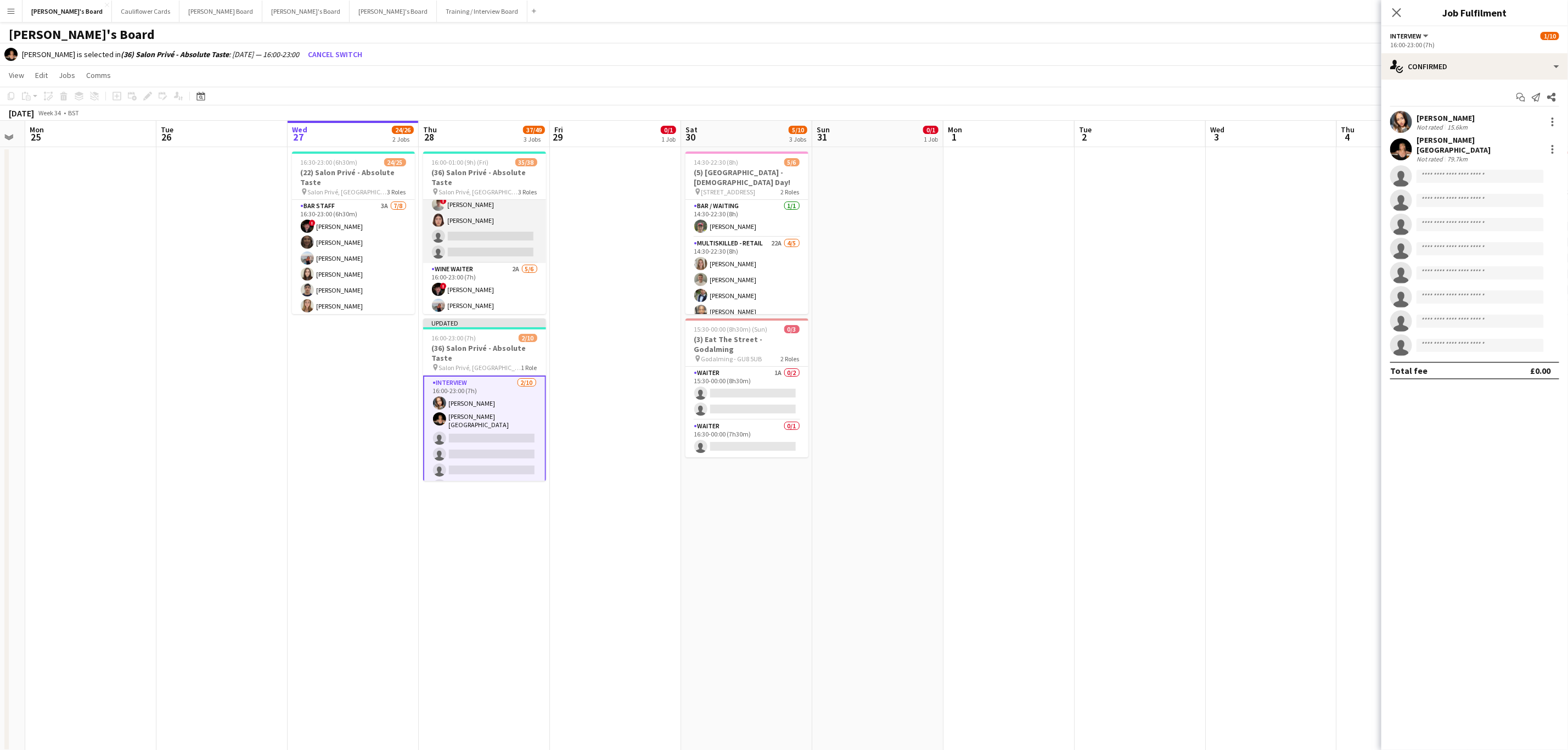
click at [493, 232] on app-card-role "Hospitality 3I 4A 24/26 16:00-23:00 (7h) Joseph Day shona irvine Hannah William…" at bounding box center [485, 45] width 123 height 435
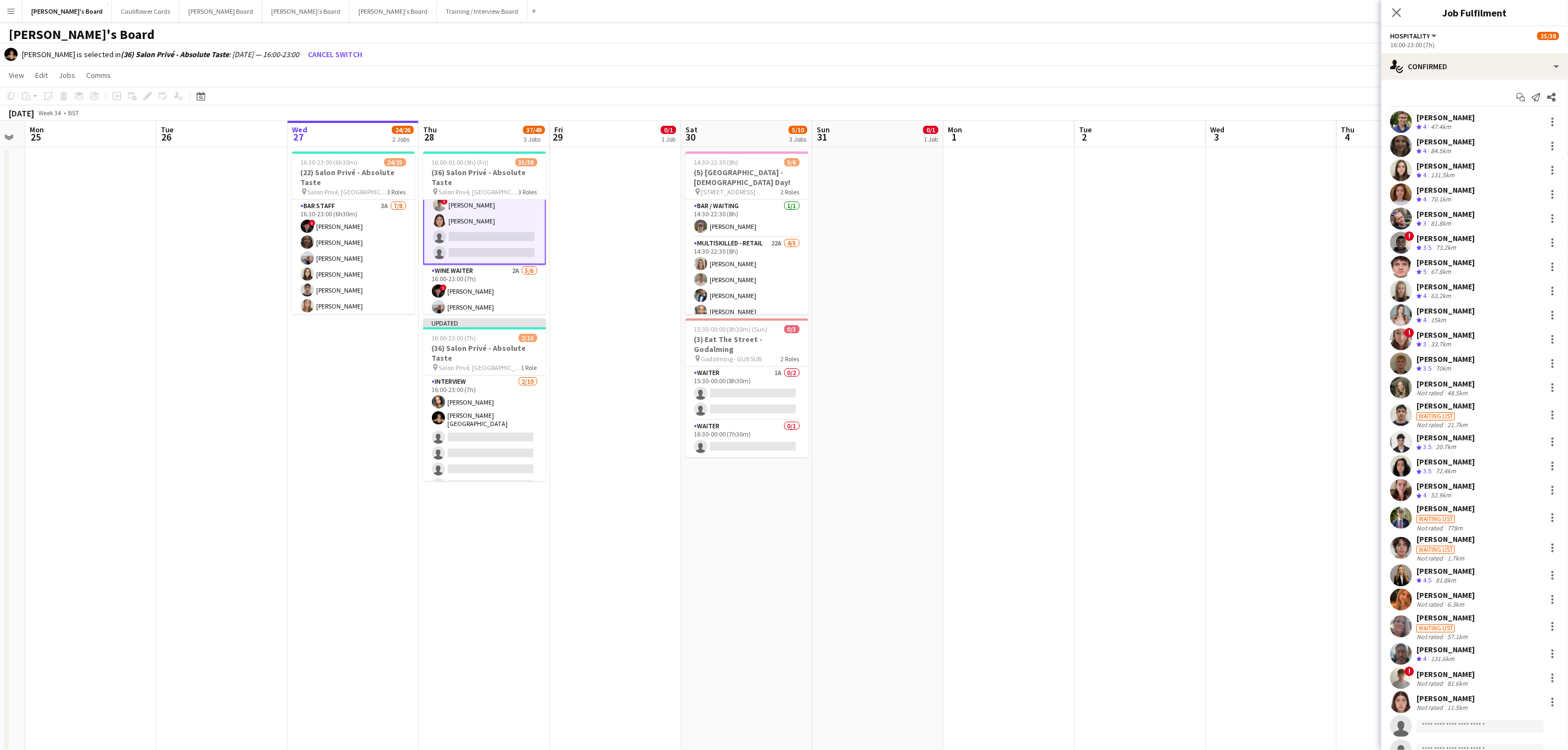
scroll to position [77, 0]
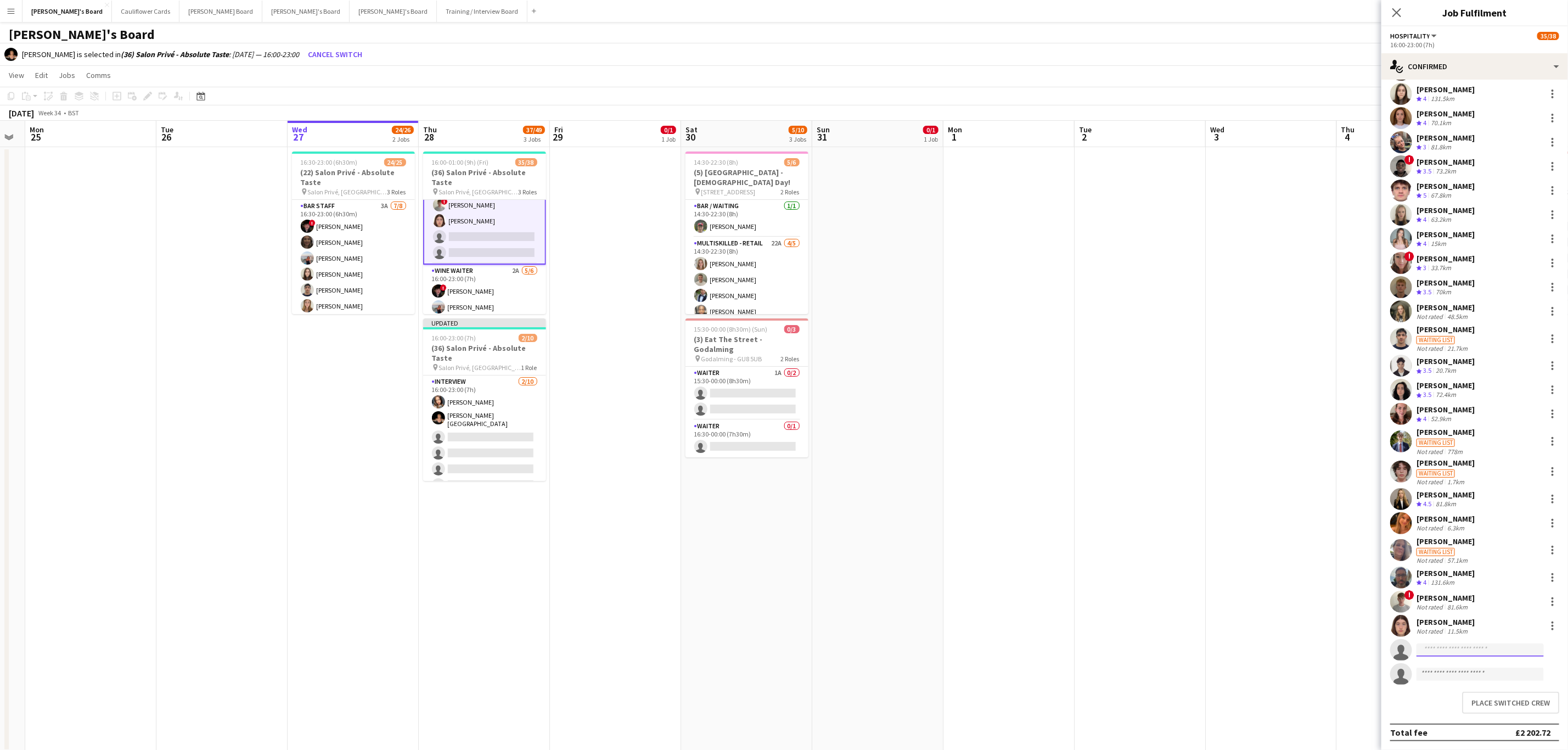
click at [1053, 454] on input at bounding box center [1481, 649] width 128 height 13
click at [1053, 454] on button "Place switched crew" at bounding box center [1511, 703] width 97 height 22
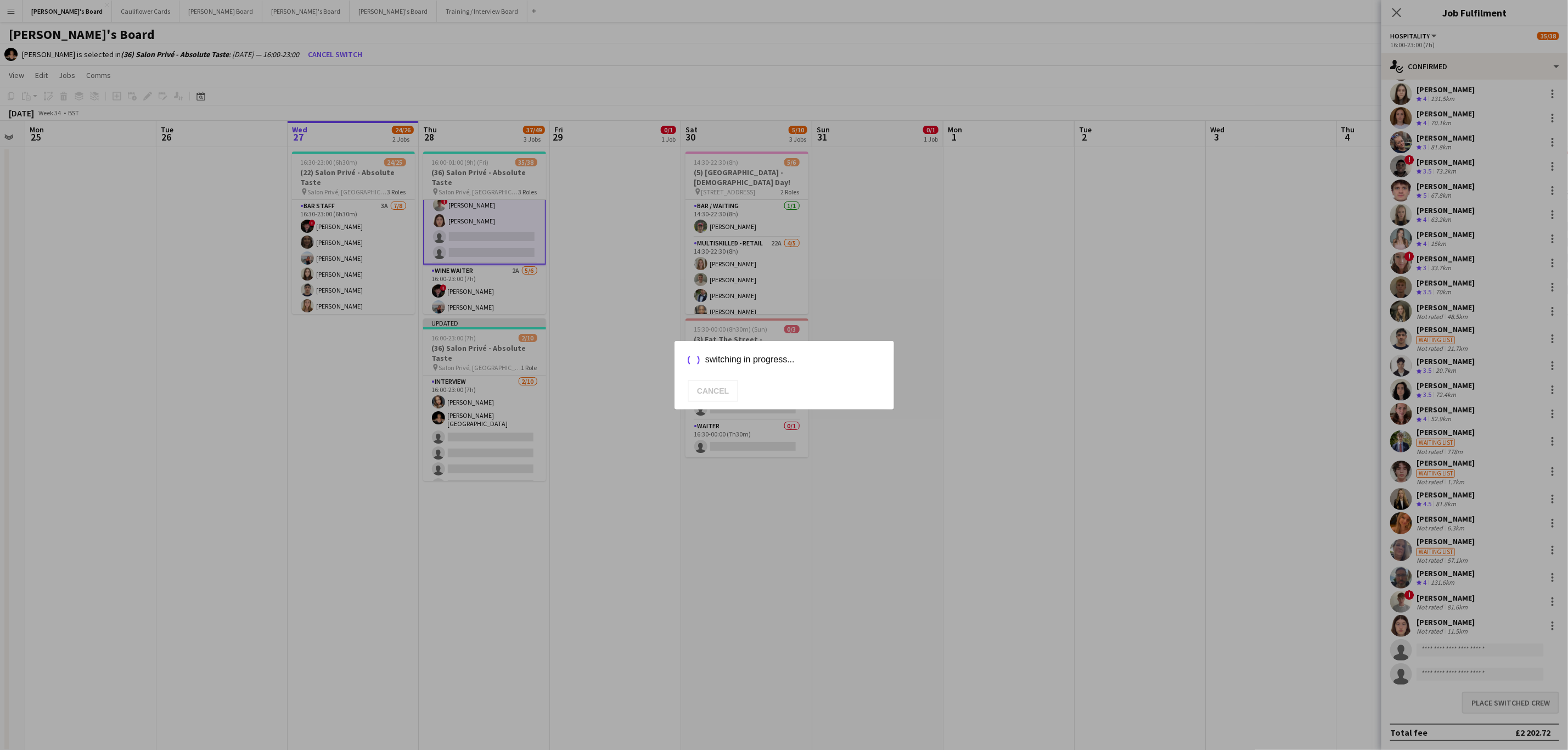
scroll to position [44, 0]
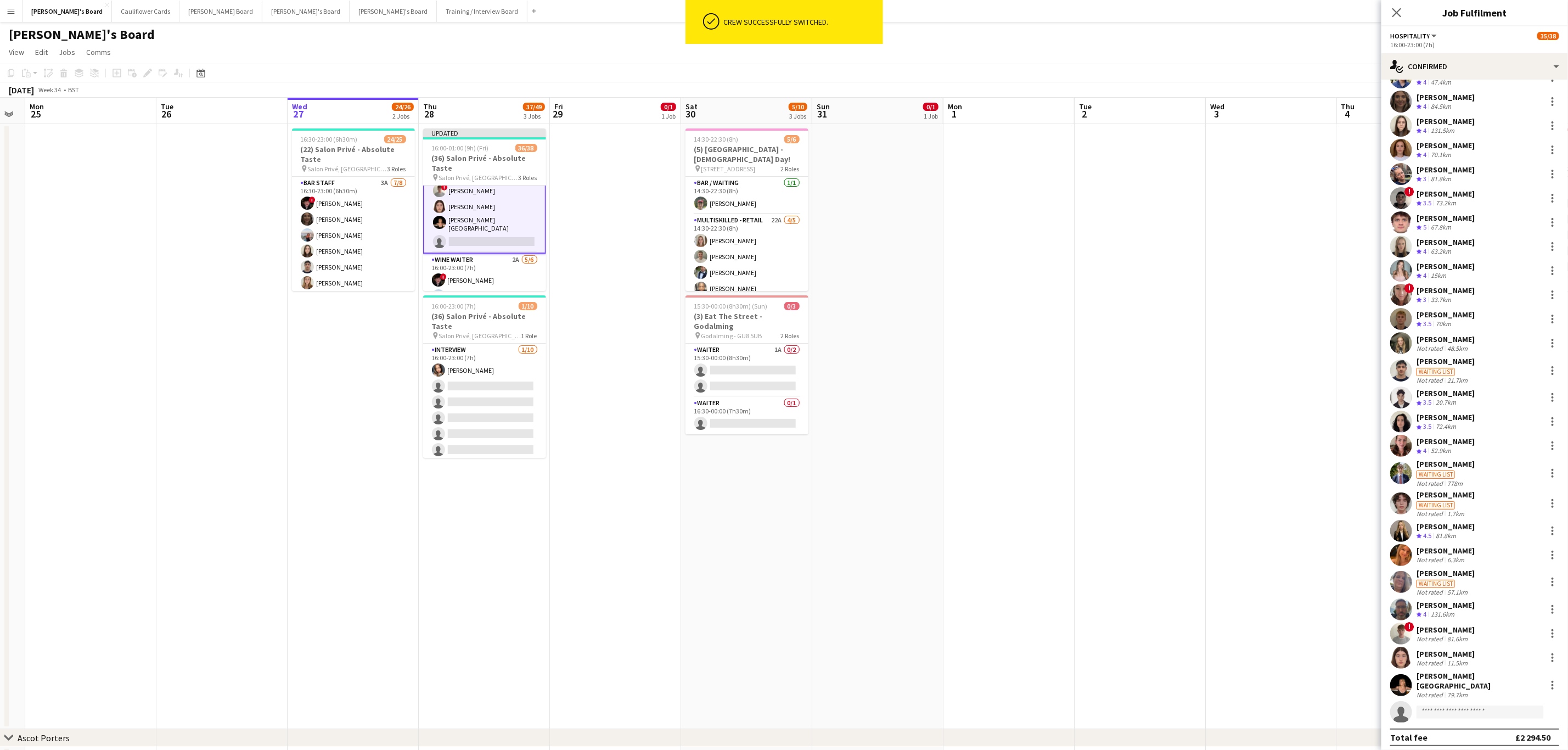
click at [517, 454] on app-date-cell "Updated 16:00-01:00 (9h) (Fri) 36/38 (36) Salon Privé - Absolute Taste pin Salo…" at bounding box center [484, 427] width 131 height 605
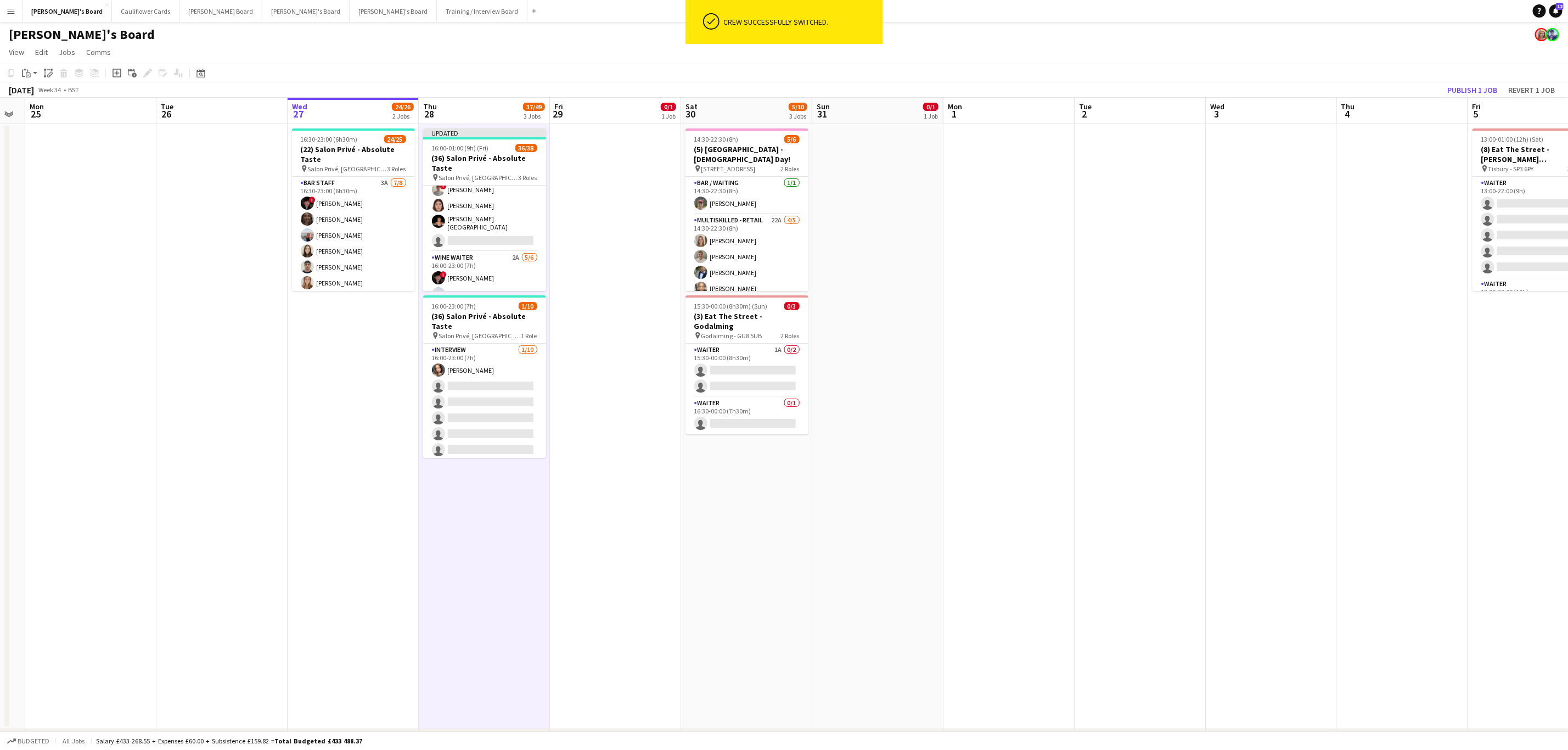
scroll to position [372, 0]
click at [449, 244] on app-card-role "Hospitality 3I 4A 25/26 16:00-23:00 (7h) Joseph Day shona irvine Hannah William…" at bounding box center [485, 33] width 123 height 439
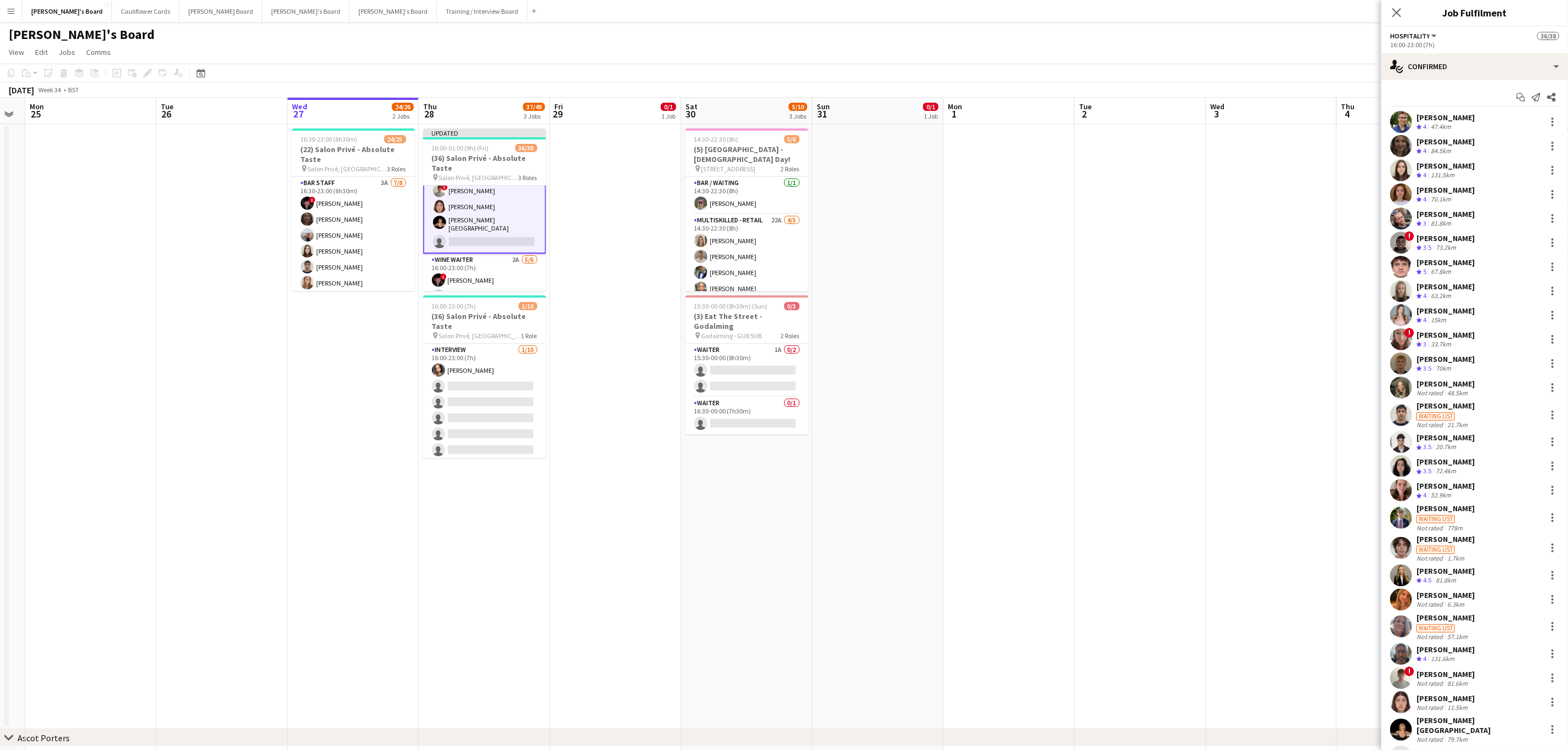
scroll to position [44, 0]
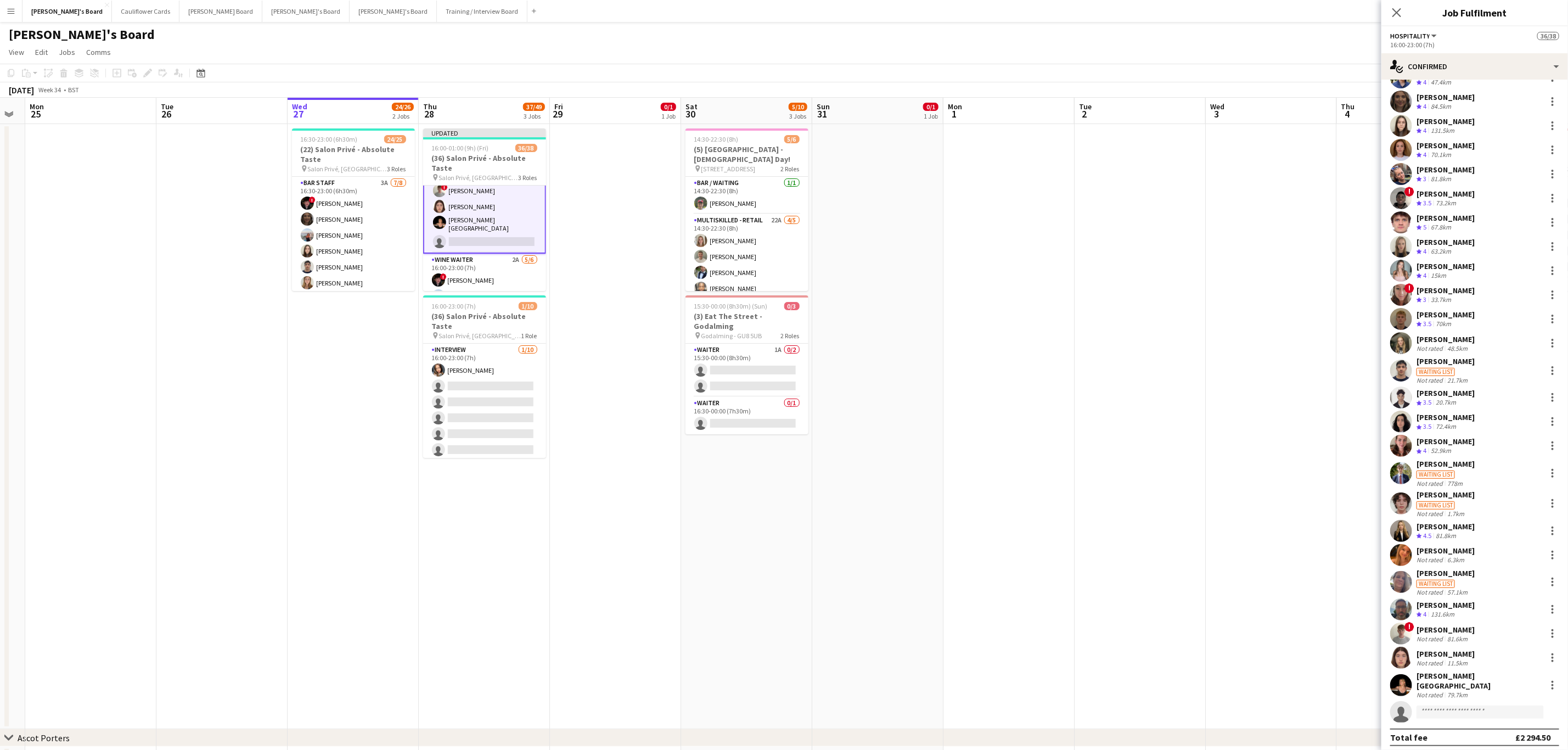
click at [1053, 454] on div "Joseph Day Crew rating 4 47.4km shona irvine Crew rating 4 84.5km Hannah Willia…" at bounding box center [1475, 395] width 187 height 657
click at [1053, 454] on div "Klara Wiltshire" at bounding box center [1480, 681] width 125 height 20
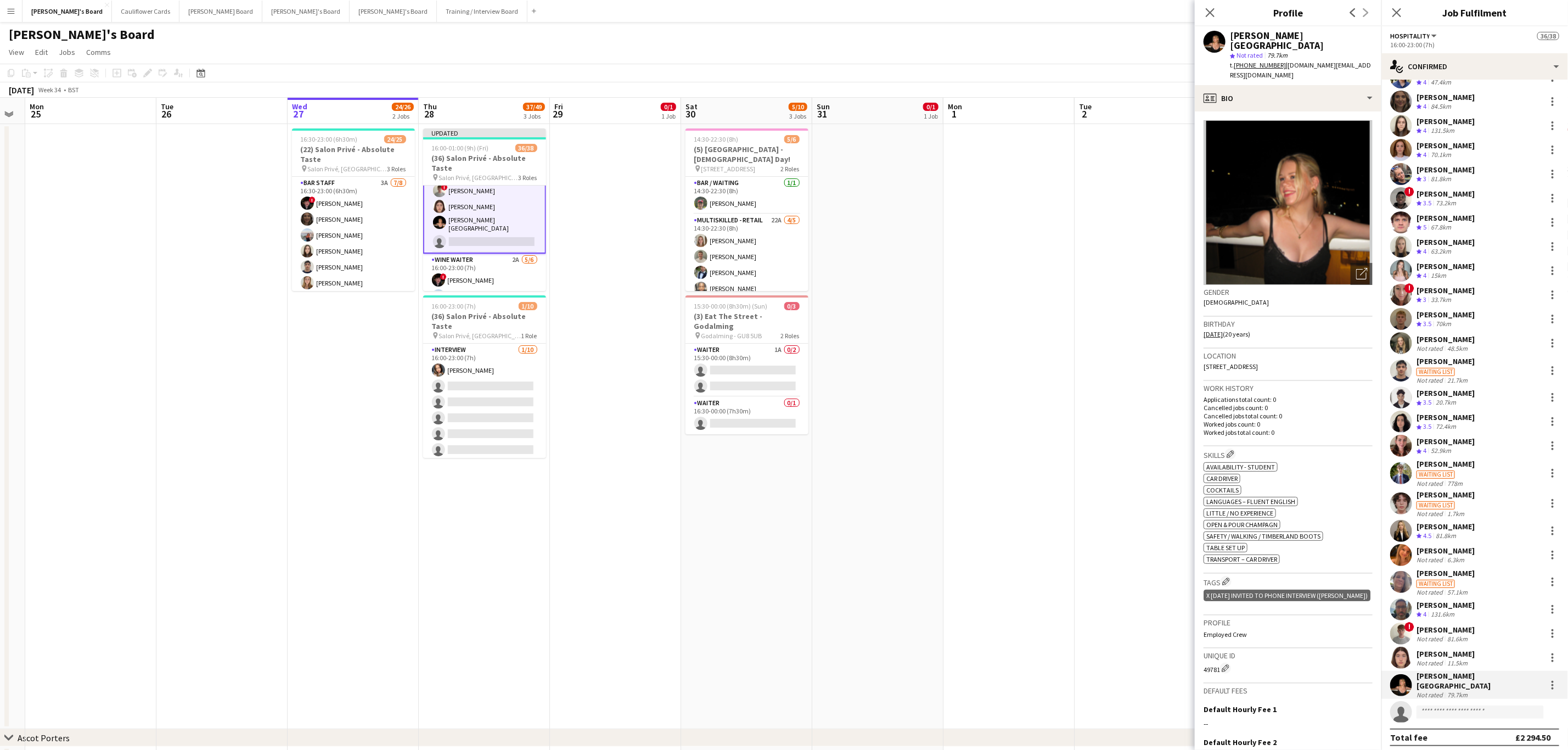
click at [509, 454] on app-date-cell "Updated 16:00-01:00 (9h) (Fri) 36/38 (36) Salon Privé - Absolute Taste pin Salo…" at bounding box center [484, 427] width 131 height 605
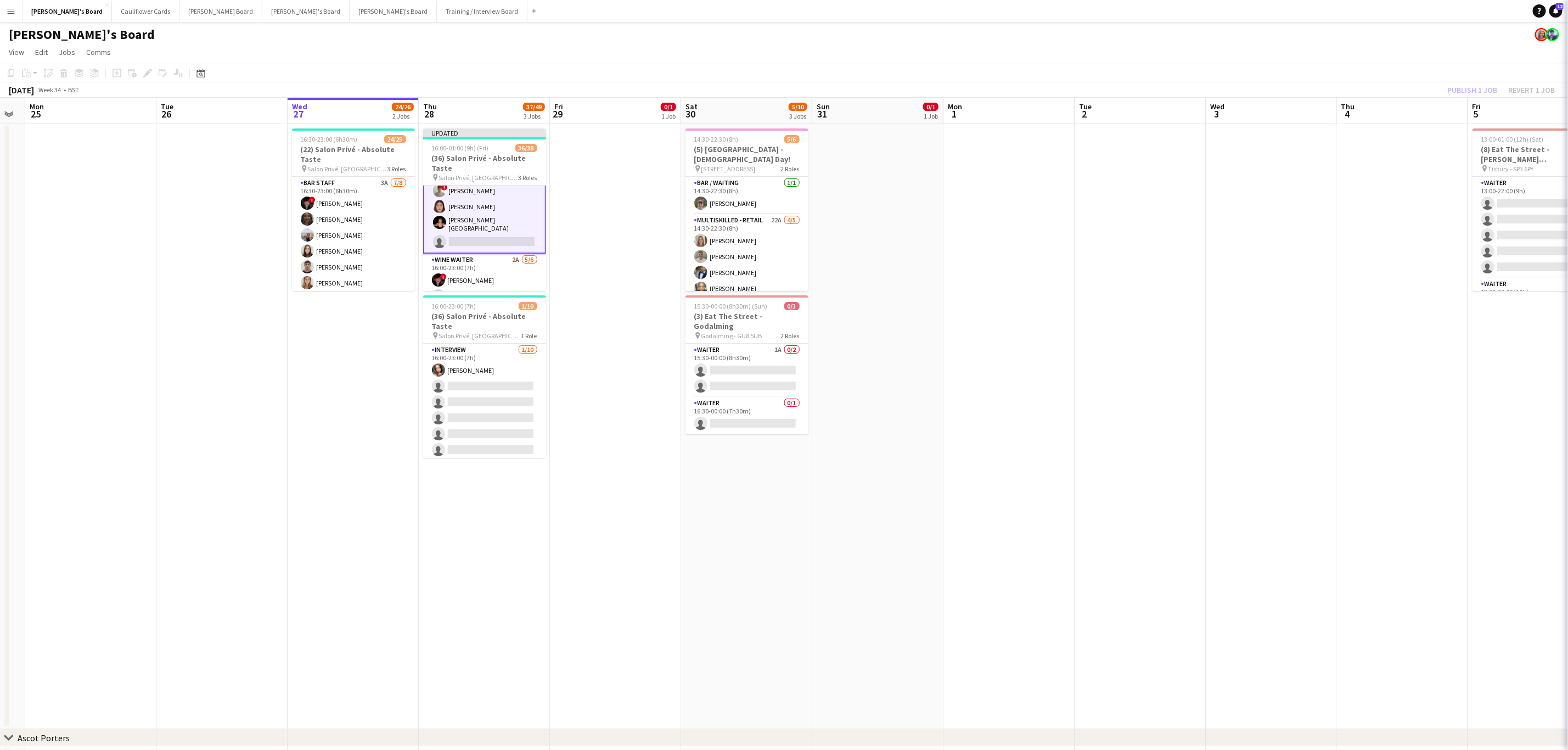
scroll to position [372, 0]
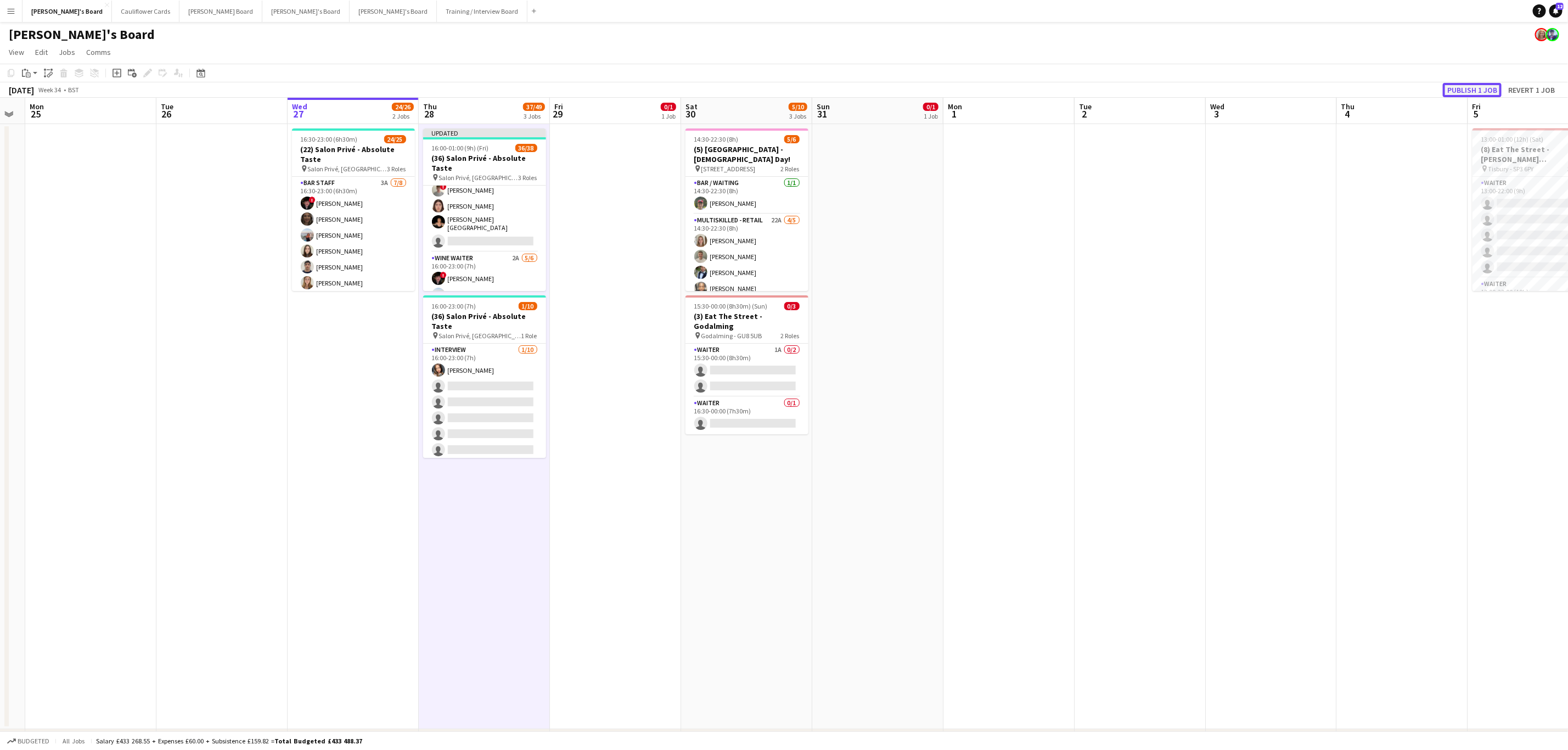
click at [1053, 92] on button "Publish 1 job" at bounding box center [1472, 90] width 59 height 14
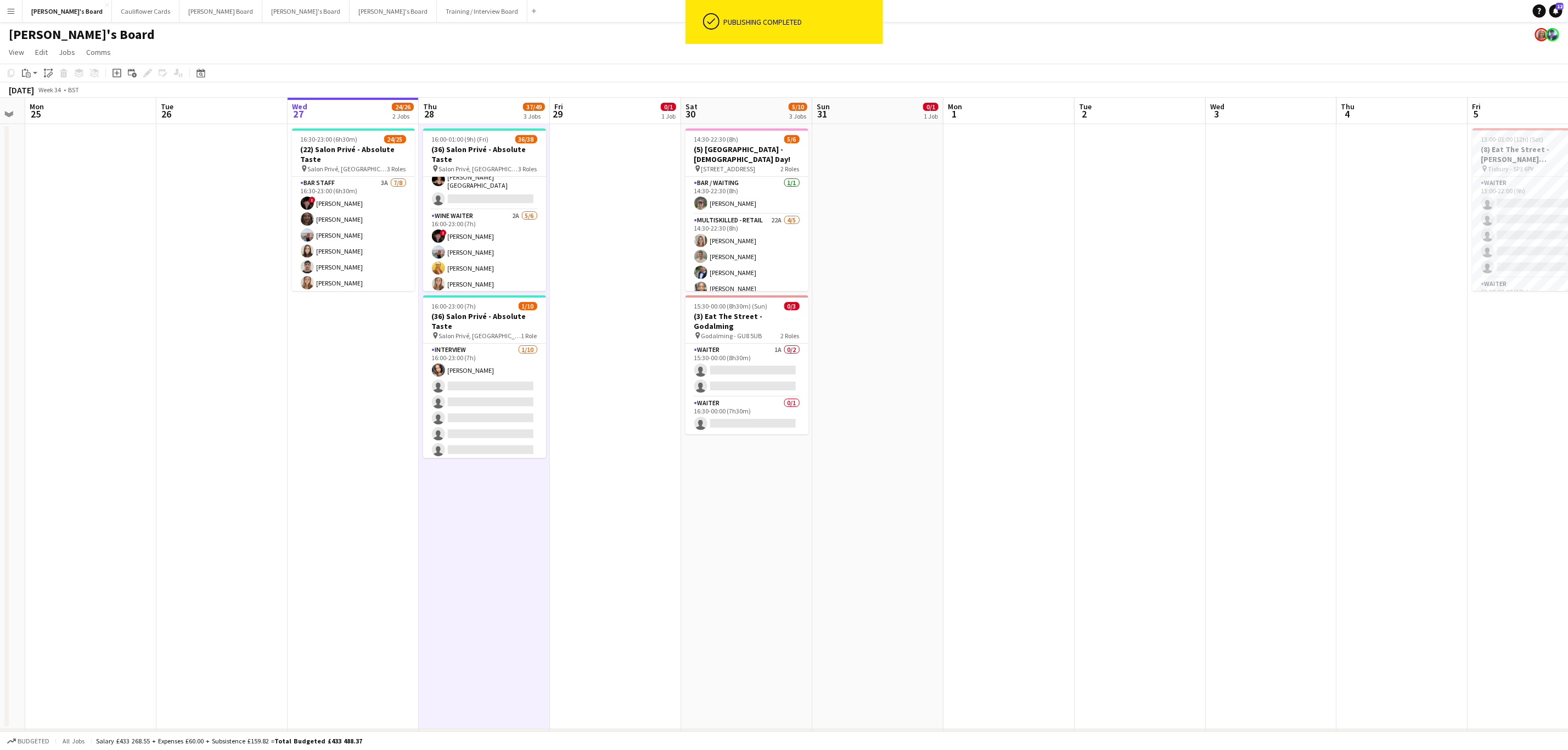
scroll to position [399, 0]
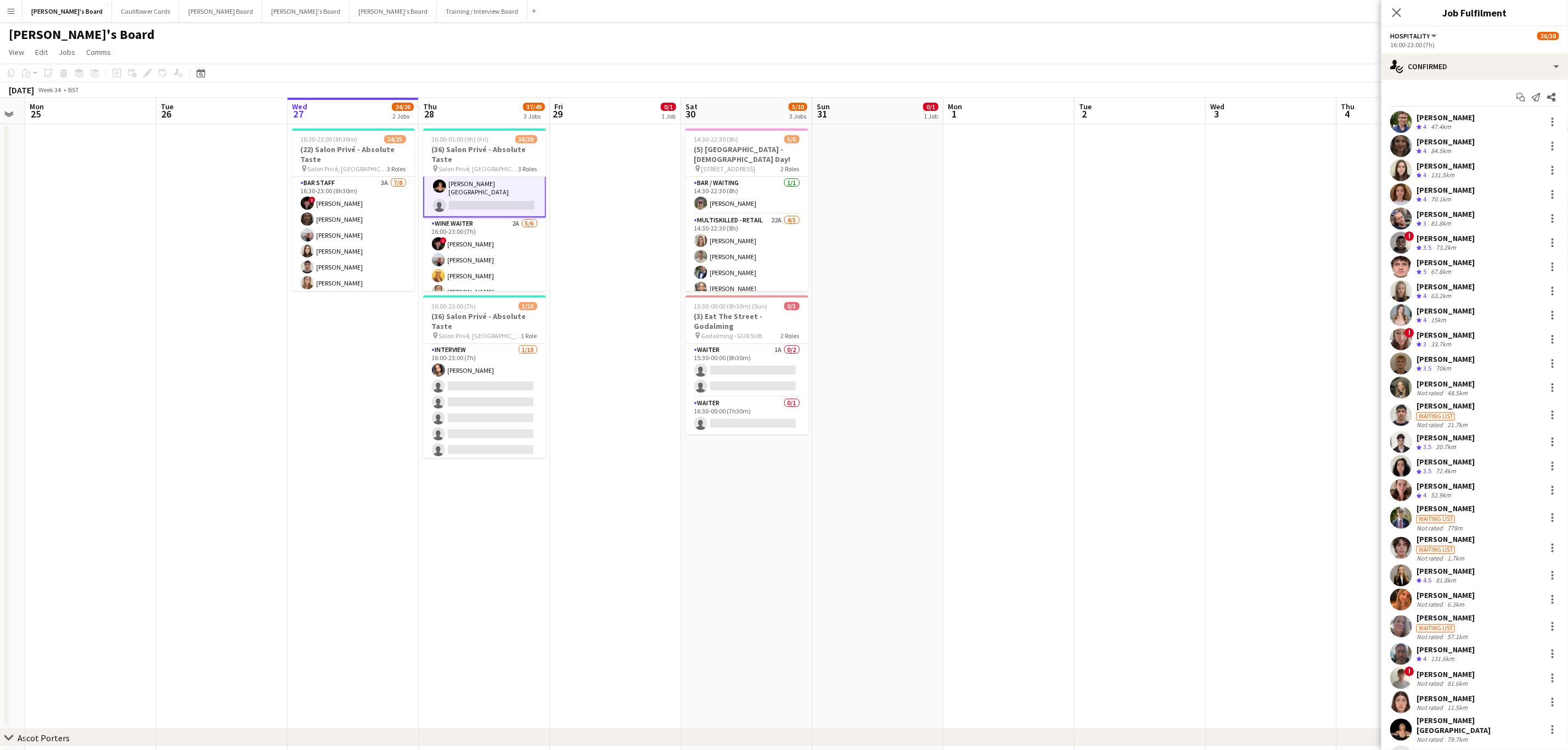
scroll to position [44, 0]
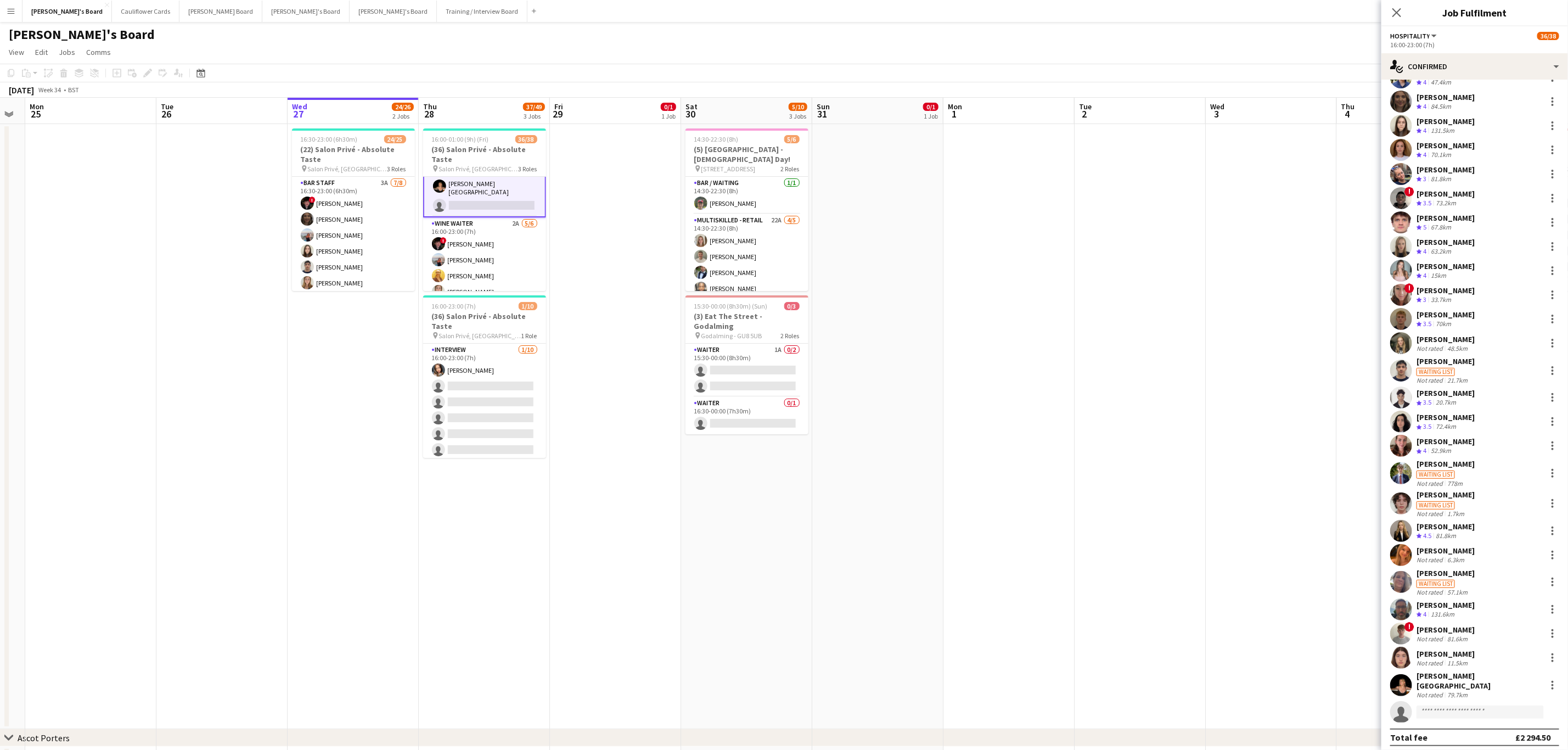
click at [1053, 454] on div "Klara Wiltshire" at bounding box center [1480, 681] width 125 height 20
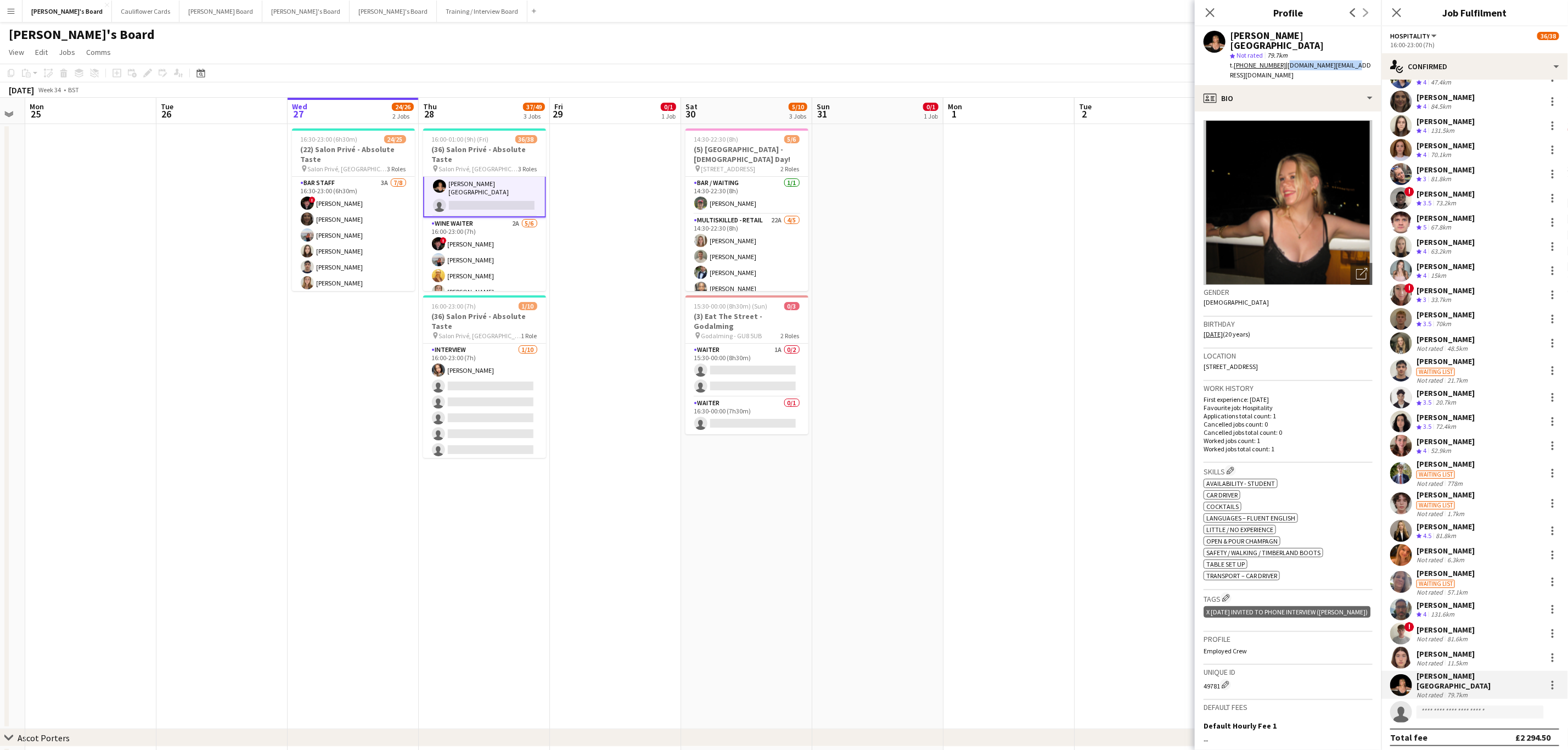
drag, startPoint x: 1349, startPoint y: 53, endPoint x: 1283, endPoint y: 55, distance: 66.0
click at [1053, 55] on div "Klara Wiltshire star Not rated 79.7km t. +447881412870 | klara.w.ml@gmail.com" at bounding box center [1288, 56] width 187 height 59
copy span "klara.w.ml@gmail.com"
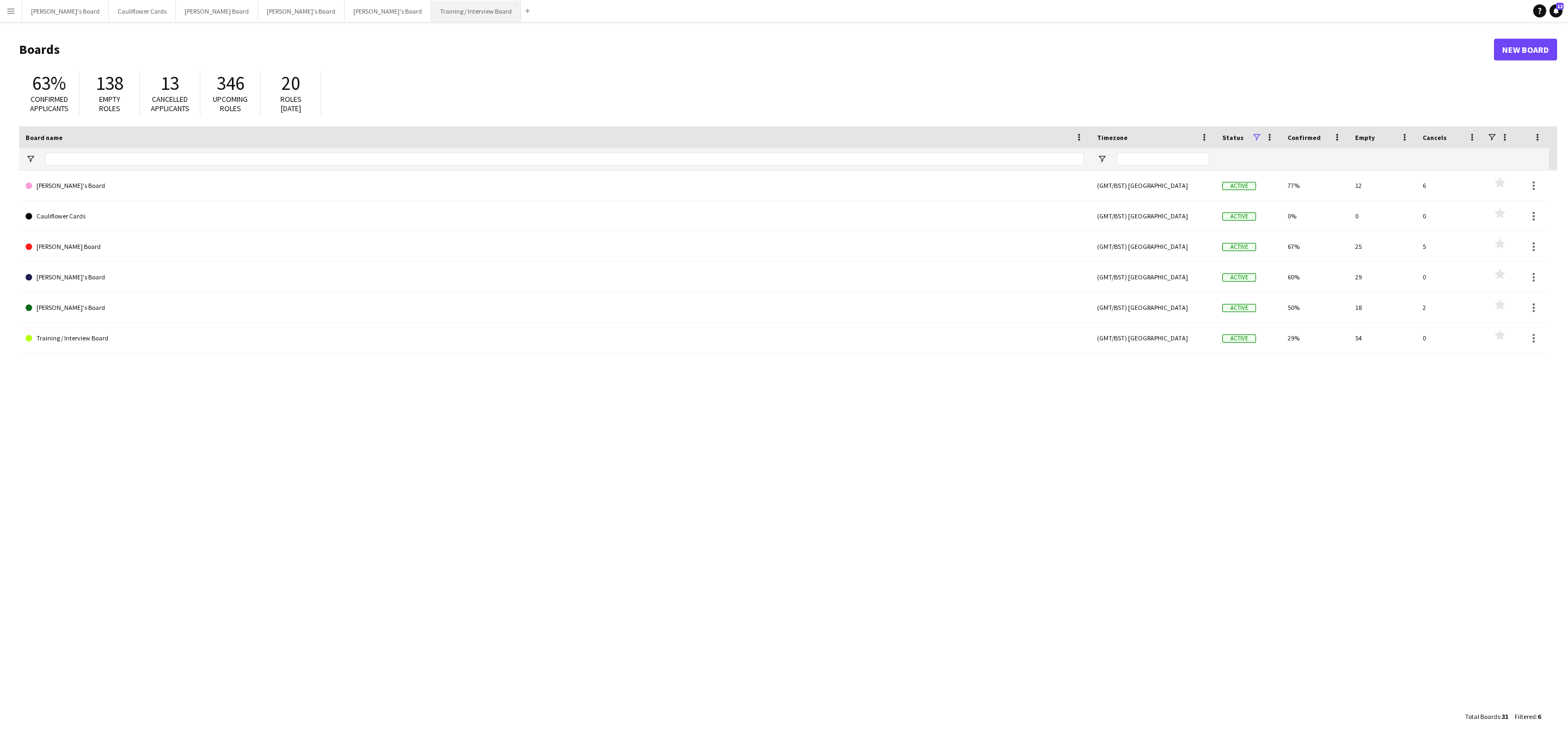
click at [431, 13] on button "Training / Interview Board Close" at bounding box center [476, 11] width 90 height 21
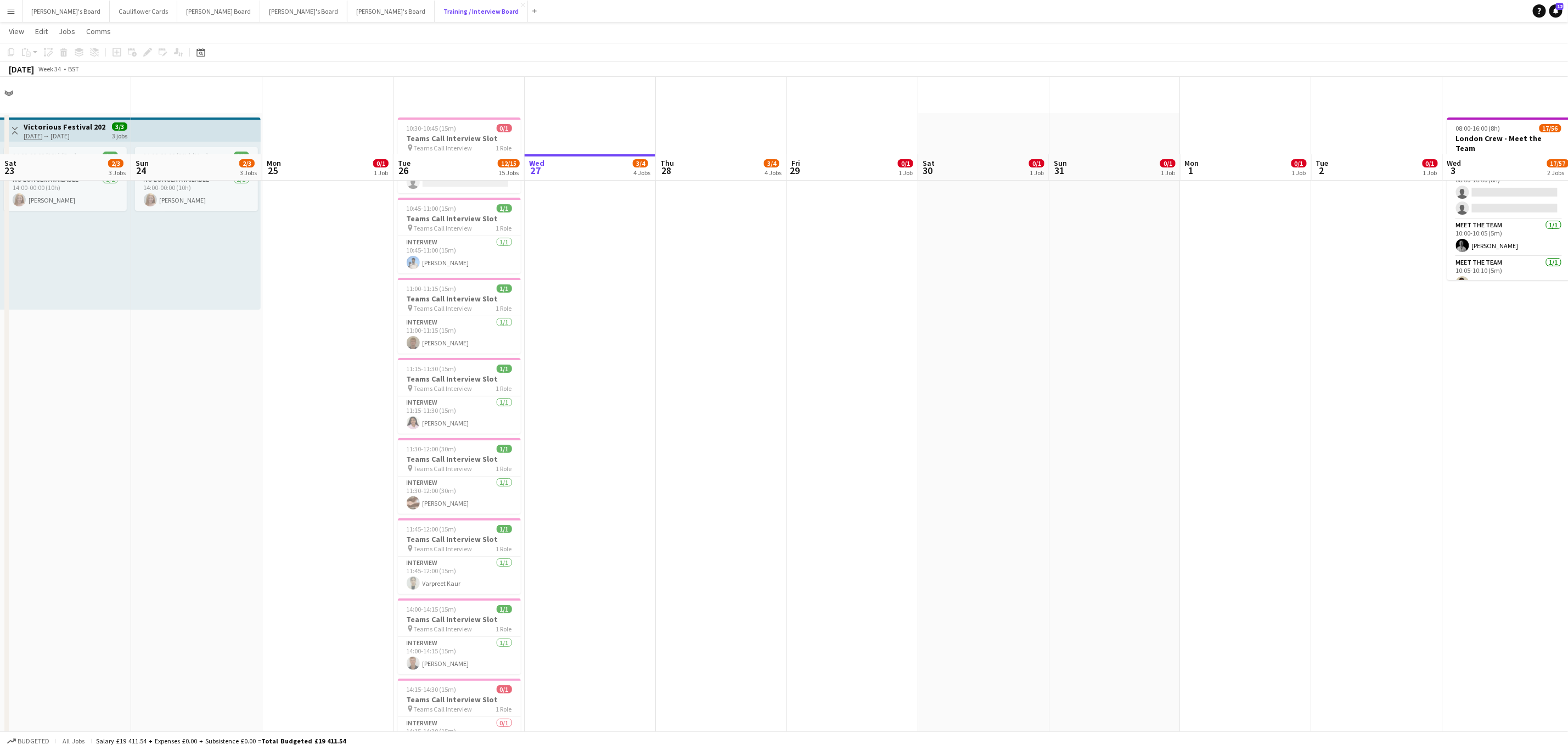
scroll to position [87, 0]
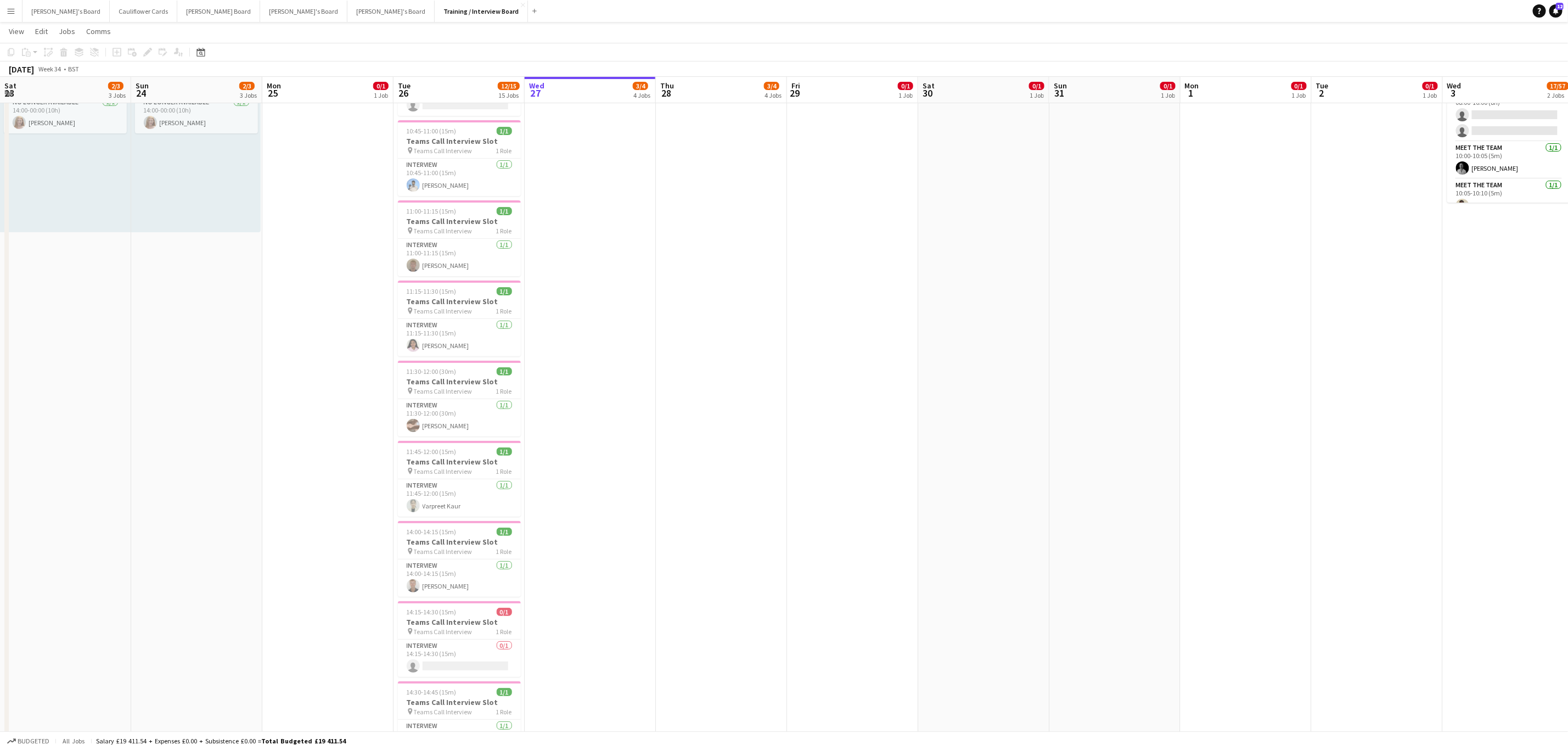
click at [632, 271] on app-date-cell at bounding box center [590, 682] width 131 height 1294
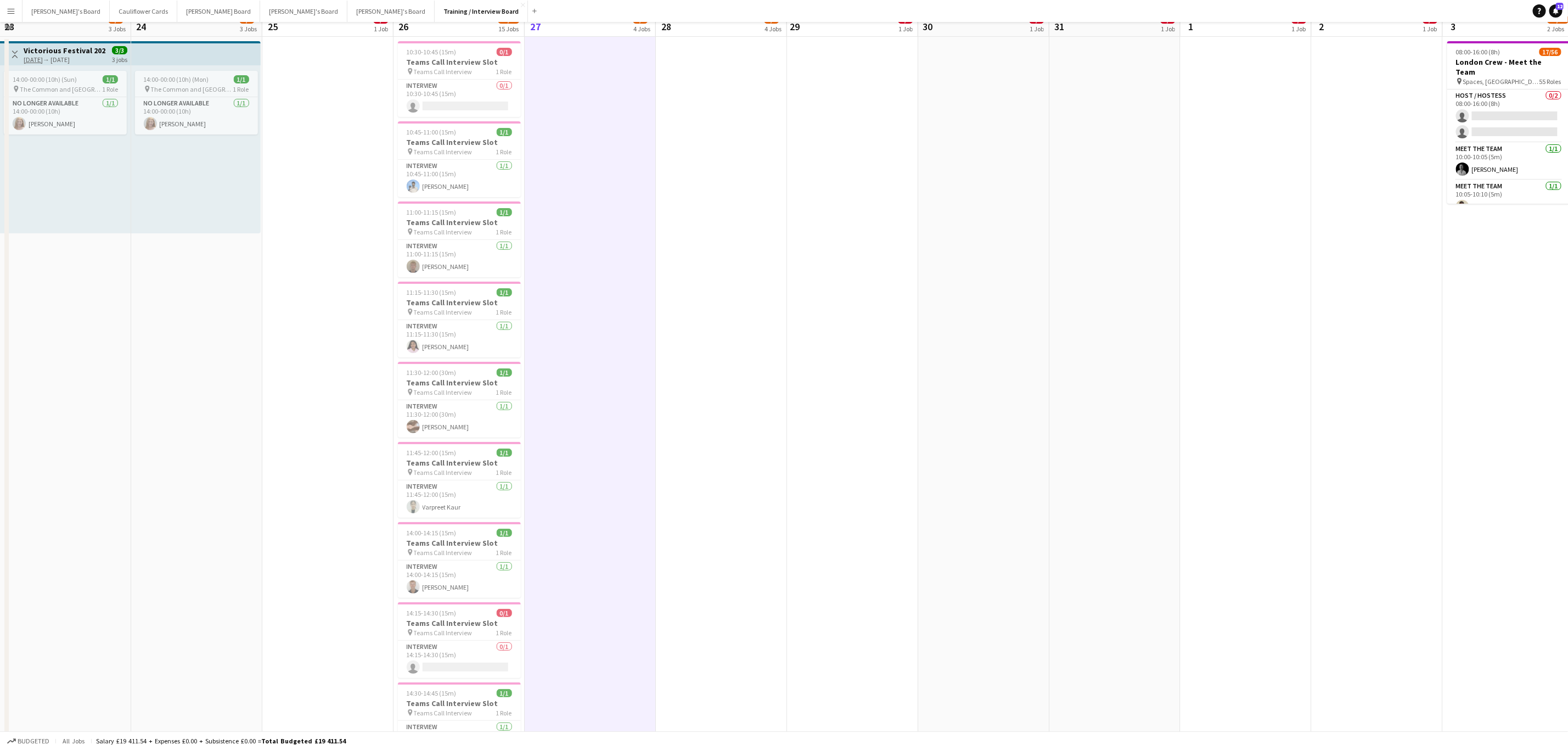
scroll to position [0, 0]
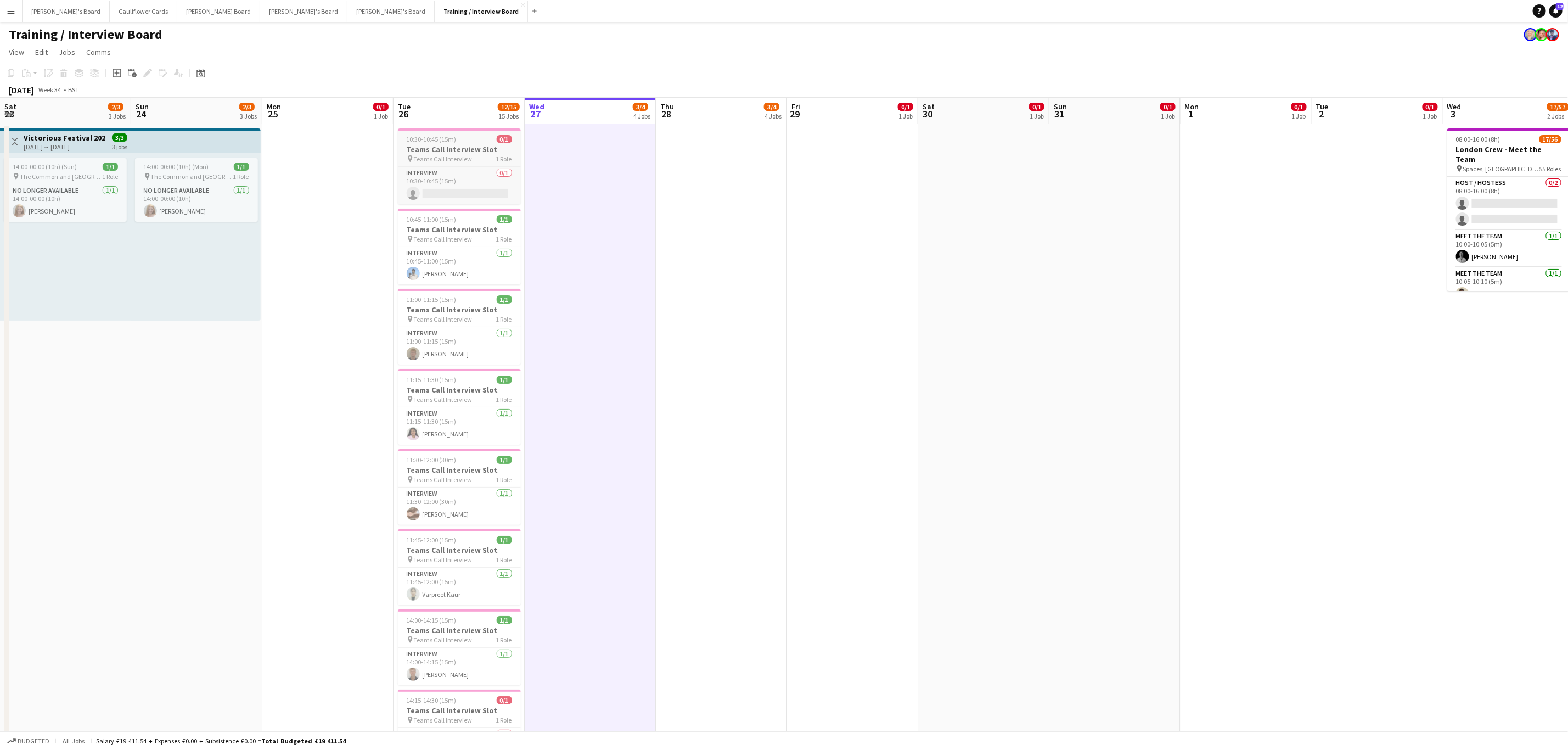
click at [434, 142] on span "10:30-10:45 (15m)" at bounding box center [431, 139] width 50 height 8
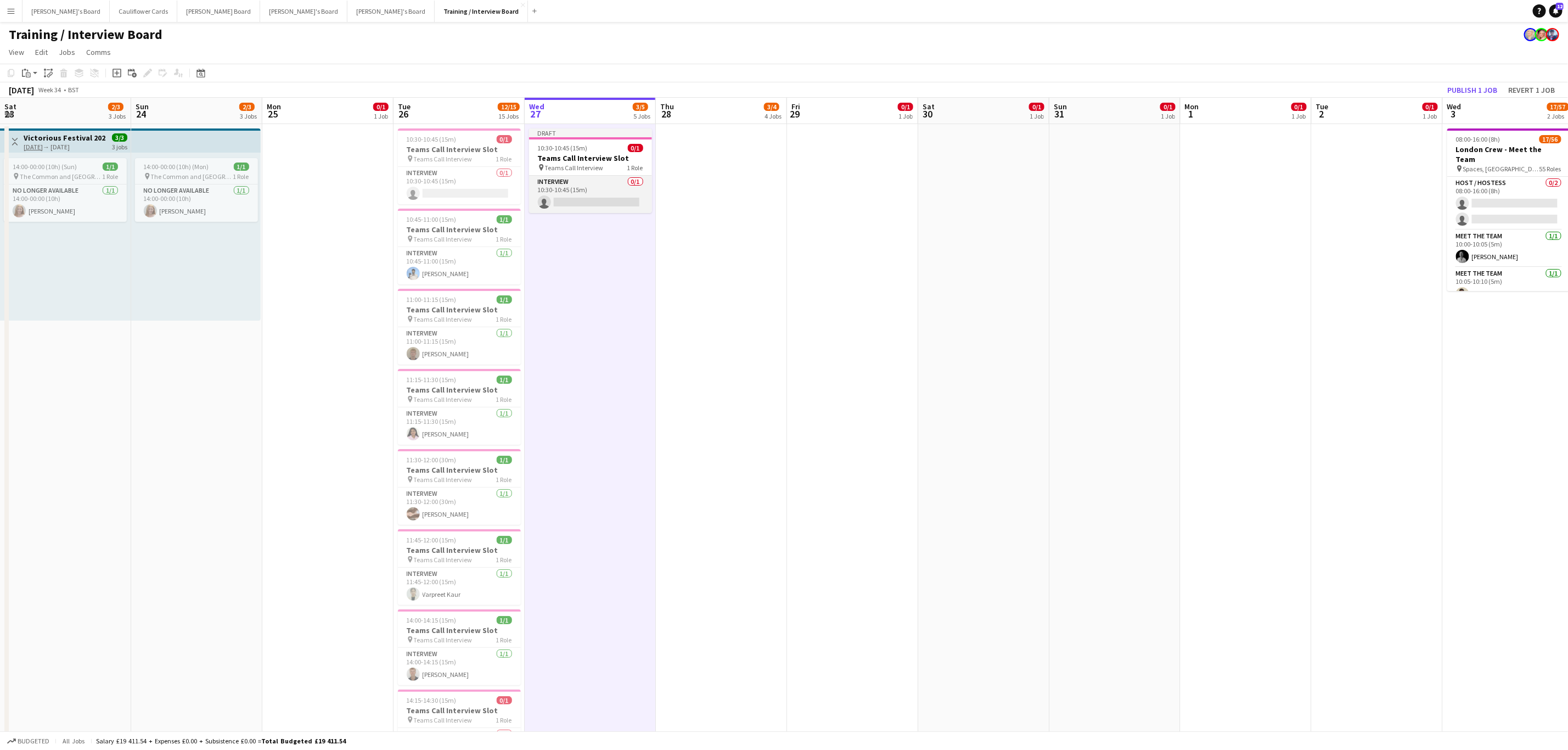
click at [600, 204] on app-card-role "Interview 0/1 10:30-10:45 (15m) single-neutral-actions" at bounding box center [590, 194] width 123 height 37
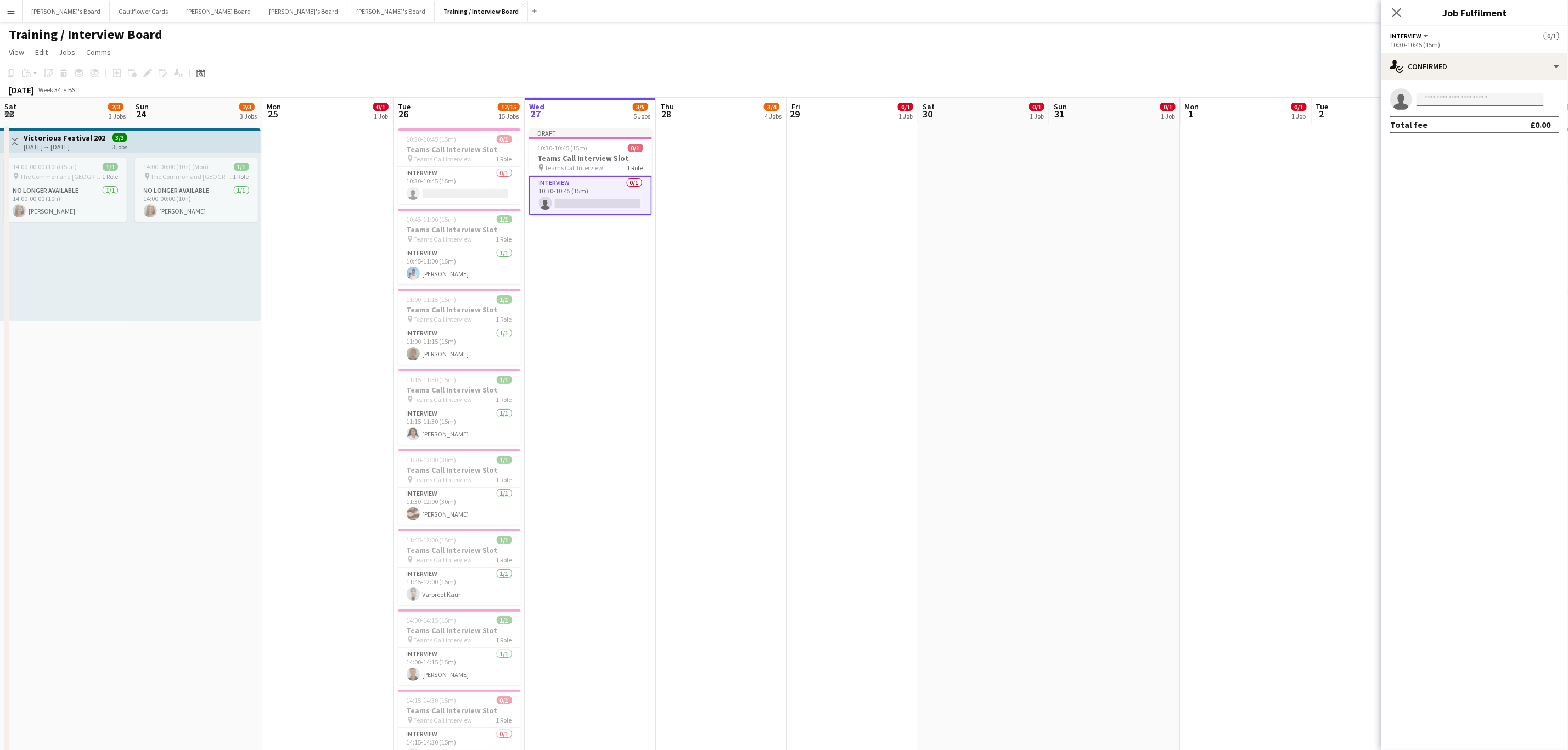
click at [1053, 96] on input at bounding box center [1481, 99] width 128 height 13
paste input "**********"
type input "**********"
click at [1053, 122] on span "[EMAIL_ADDRESS][DOMAIN_NAME]" at bounding box center [1480, 124] width 110 height 9
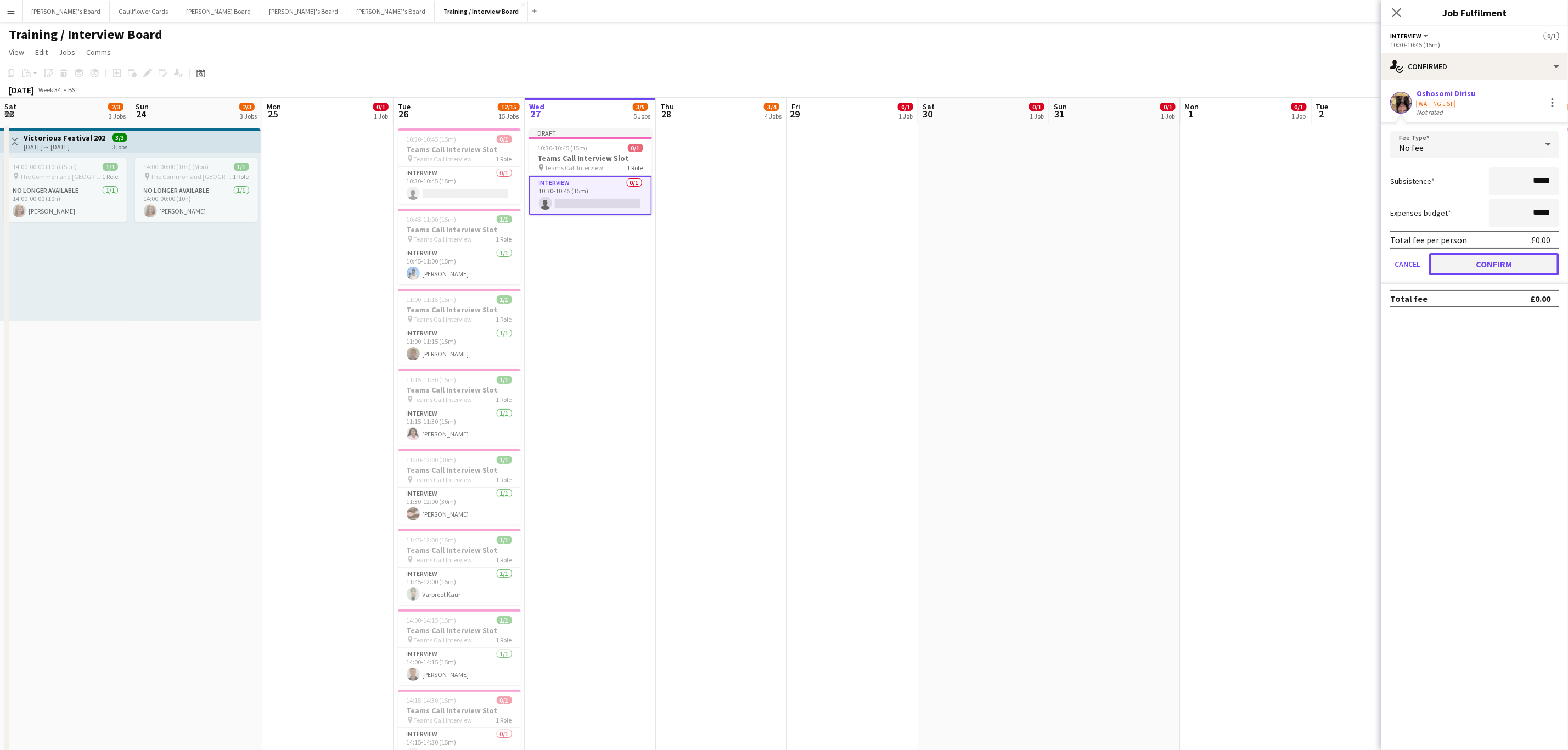
click at [1053, 259] on button "Confirm" at bounding box center [1494, 264] width 130 height 22
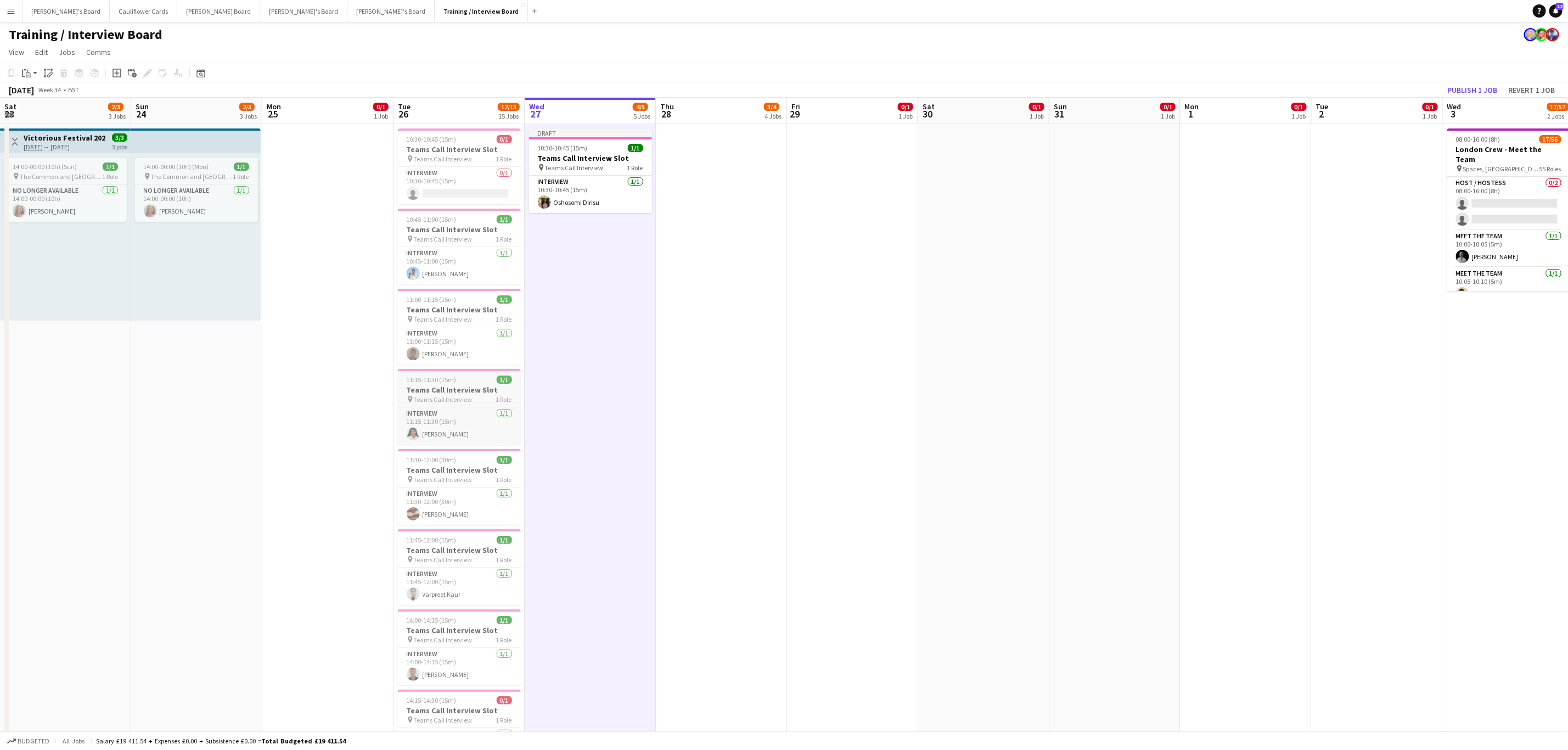
click at [439, 395] on h3 "Teams Call Interview Slot" at bounding box center [459, 390] width 123 height 10
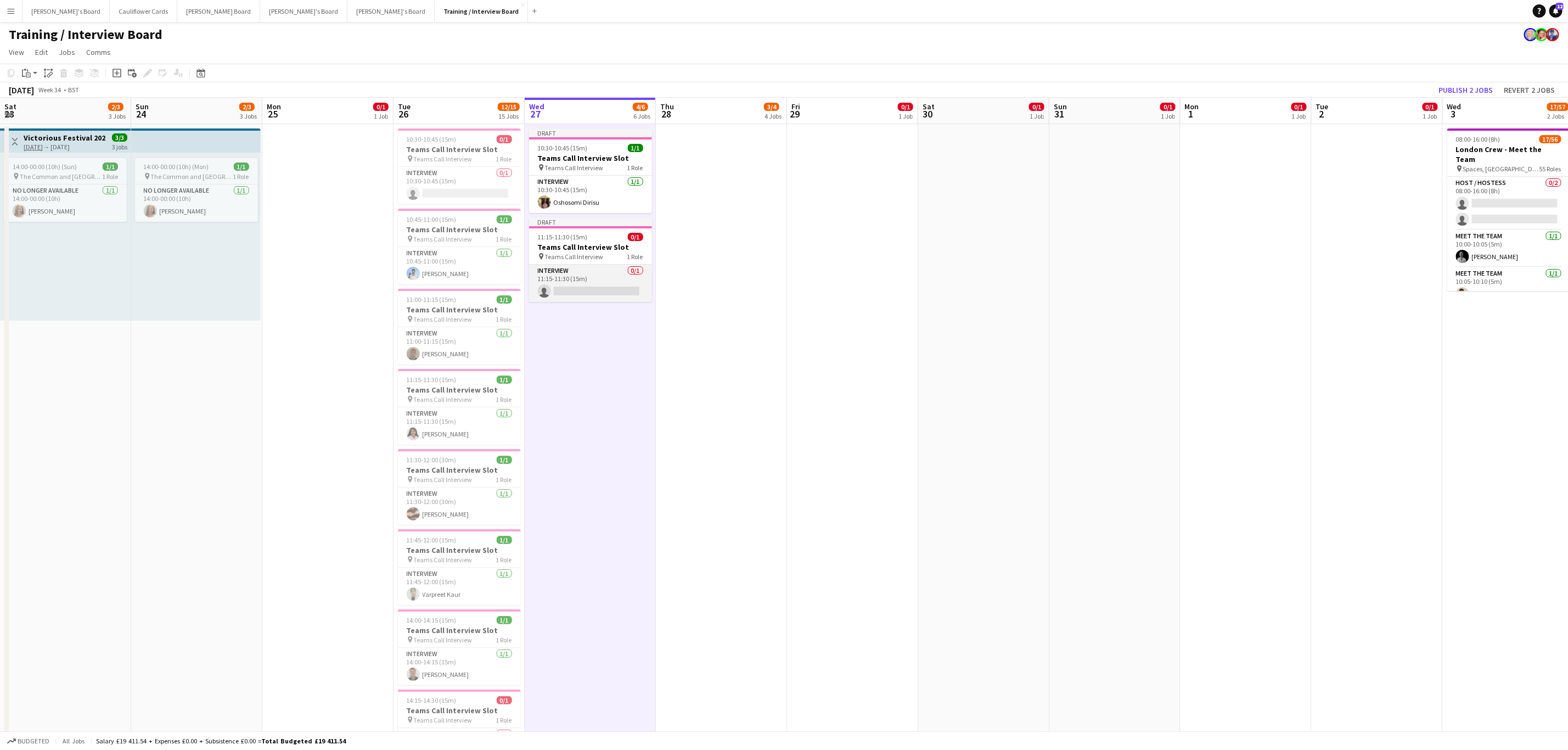
click at [589, 277] on app-card-role "Interview 0/1 11:15-11:30 (15m) single-neutral-actions" at bounding box center [590, 283] width 123 height 37
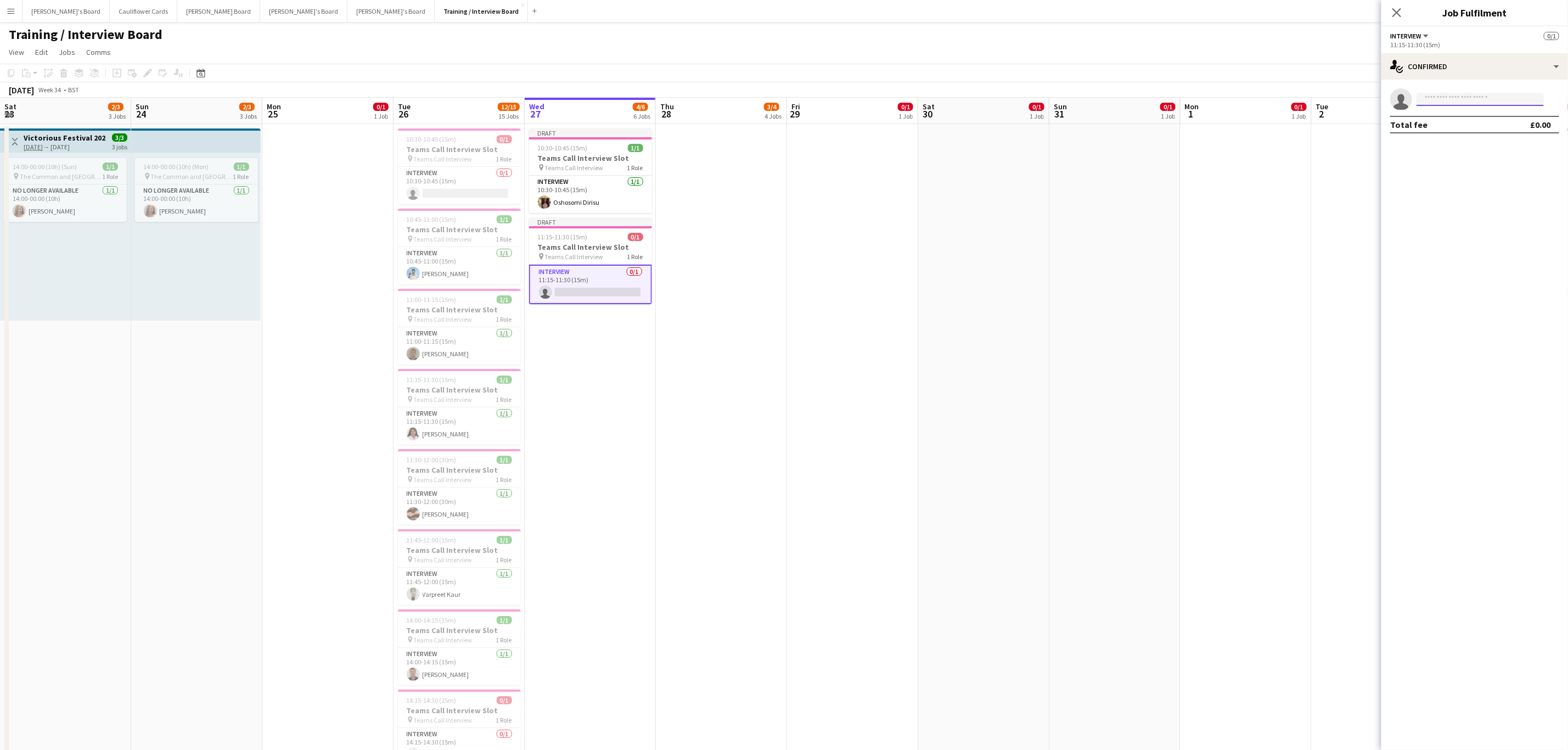
click at [1053, 95] on input at bounding box center [1481, 99] width 128 height 13
paste input "**********"
type input "**********"
click at [1053, 124] on span "[PERSON_NAME][EMAIL_ADDRESS][PERSON_NAME][DOMAIN_NAME]" at bounding box center [1480, 124] width 110 height 9
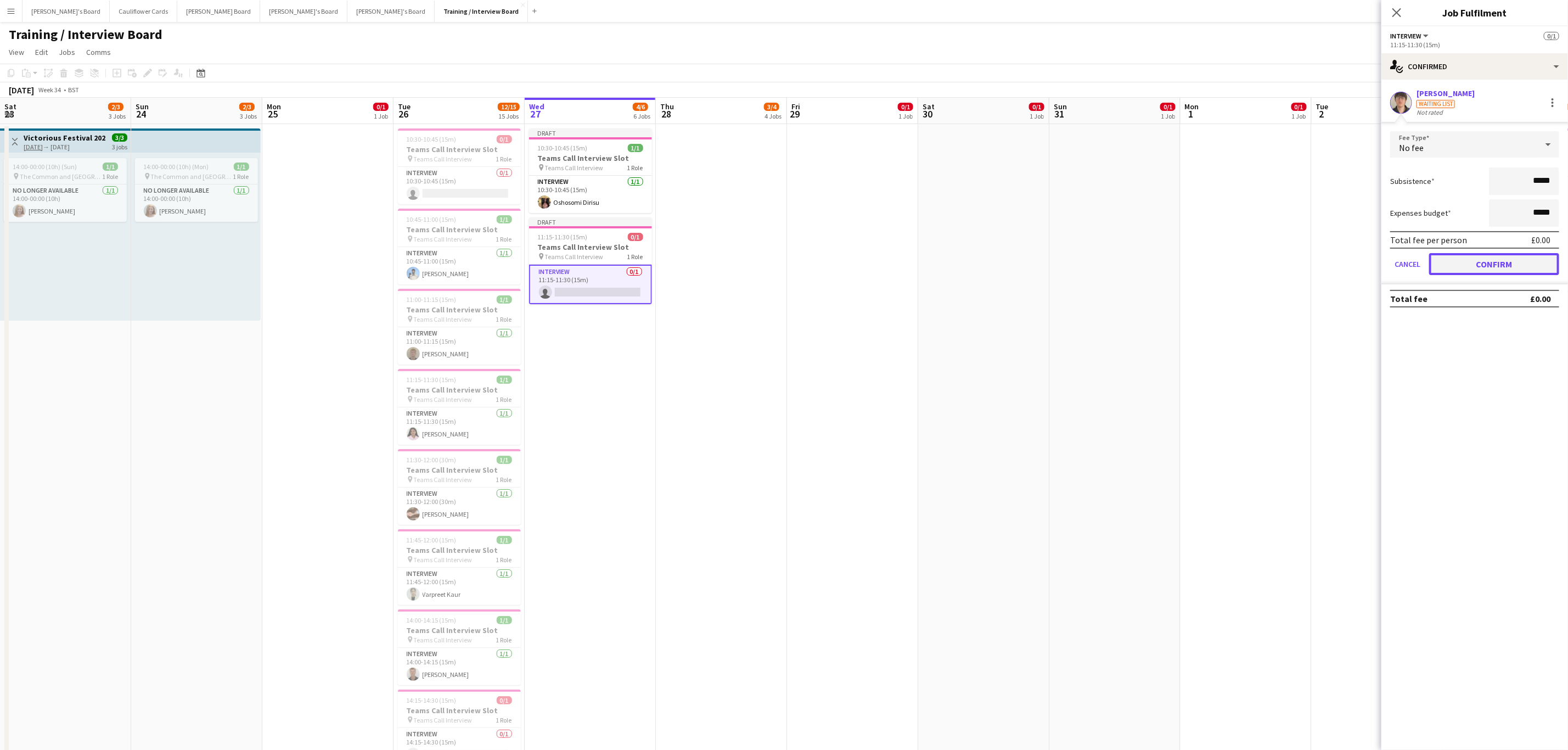
click at [1053, 259] on button "Confirm" at bounding box center [1494, 264] width 130 height 22
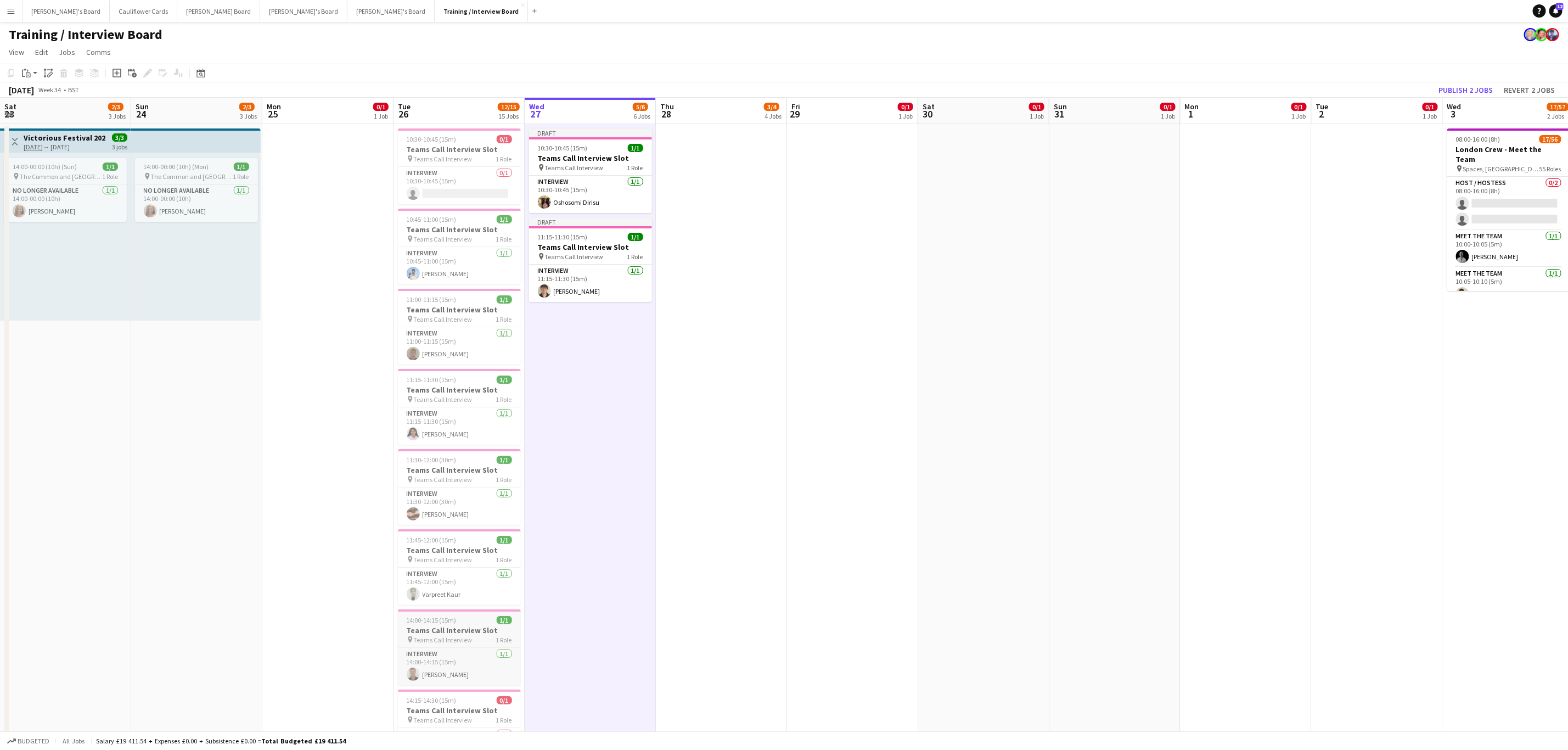
click at [436, 454] on h3 "Teams Call Interview Slot" at bounding box center [459, 630] width 123 height 10
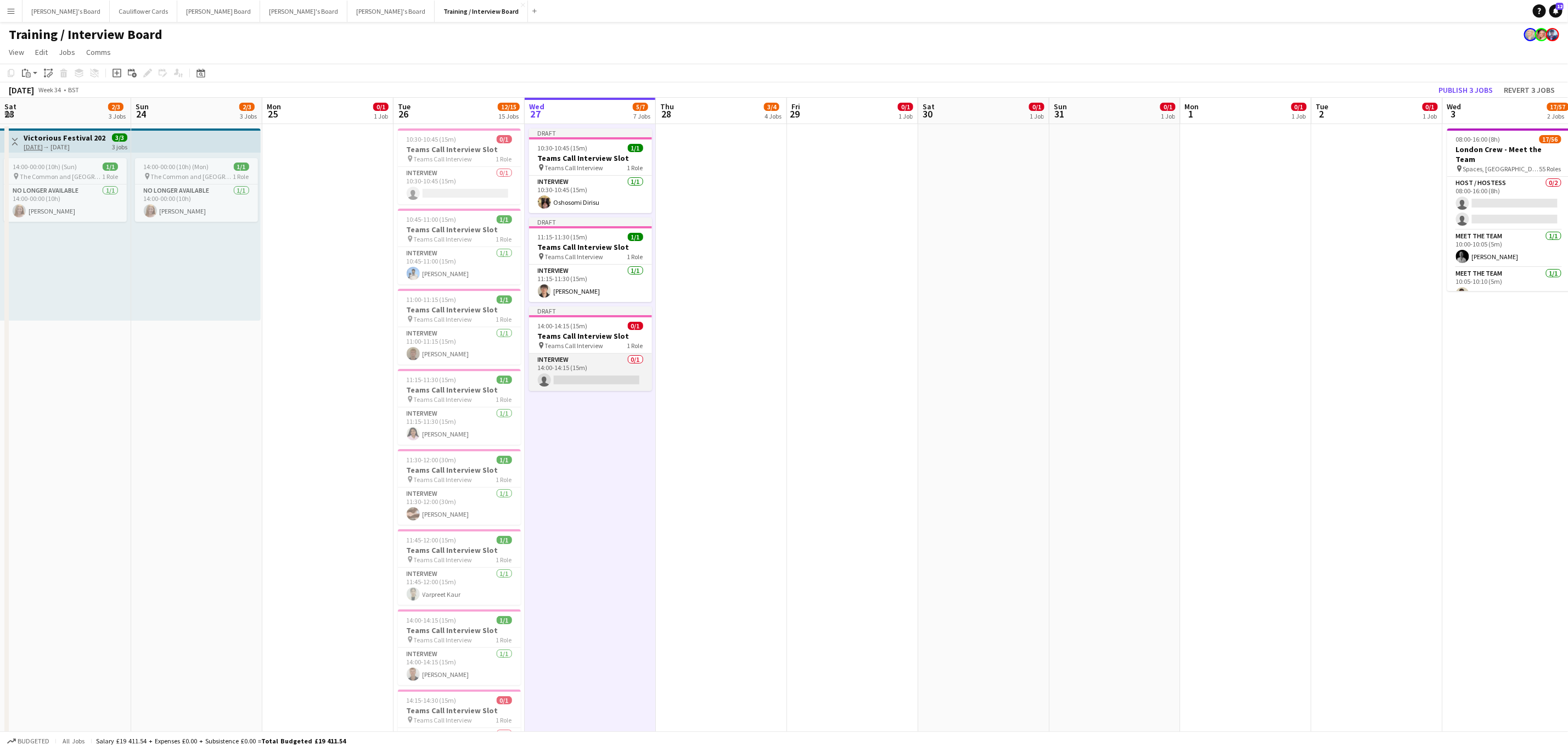
click at [609, 377] on app-card-role "Interview 0/1 14:00-14:15 (15m) single-neutral-actions" at bounding box center [590, 372] width 123 height 37
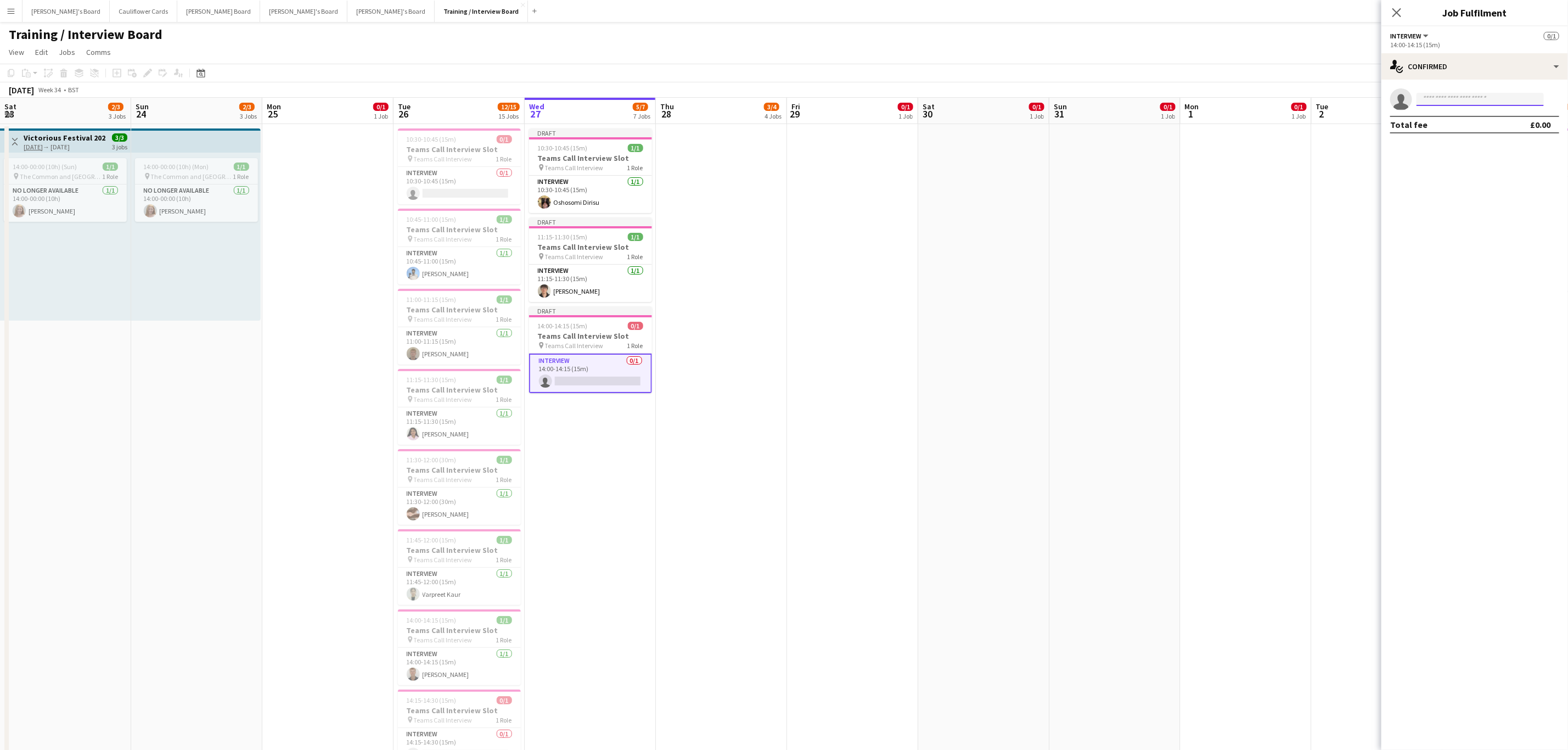
click at [1053, 93] on input at bounding box center [1481, 99] width 128 height 13
paste input "**********"
type input "**********"
click at [1053, 120] on span "aizaashraf12345@gmail.com" at bounding box center [1480, 124] width 110 height 9
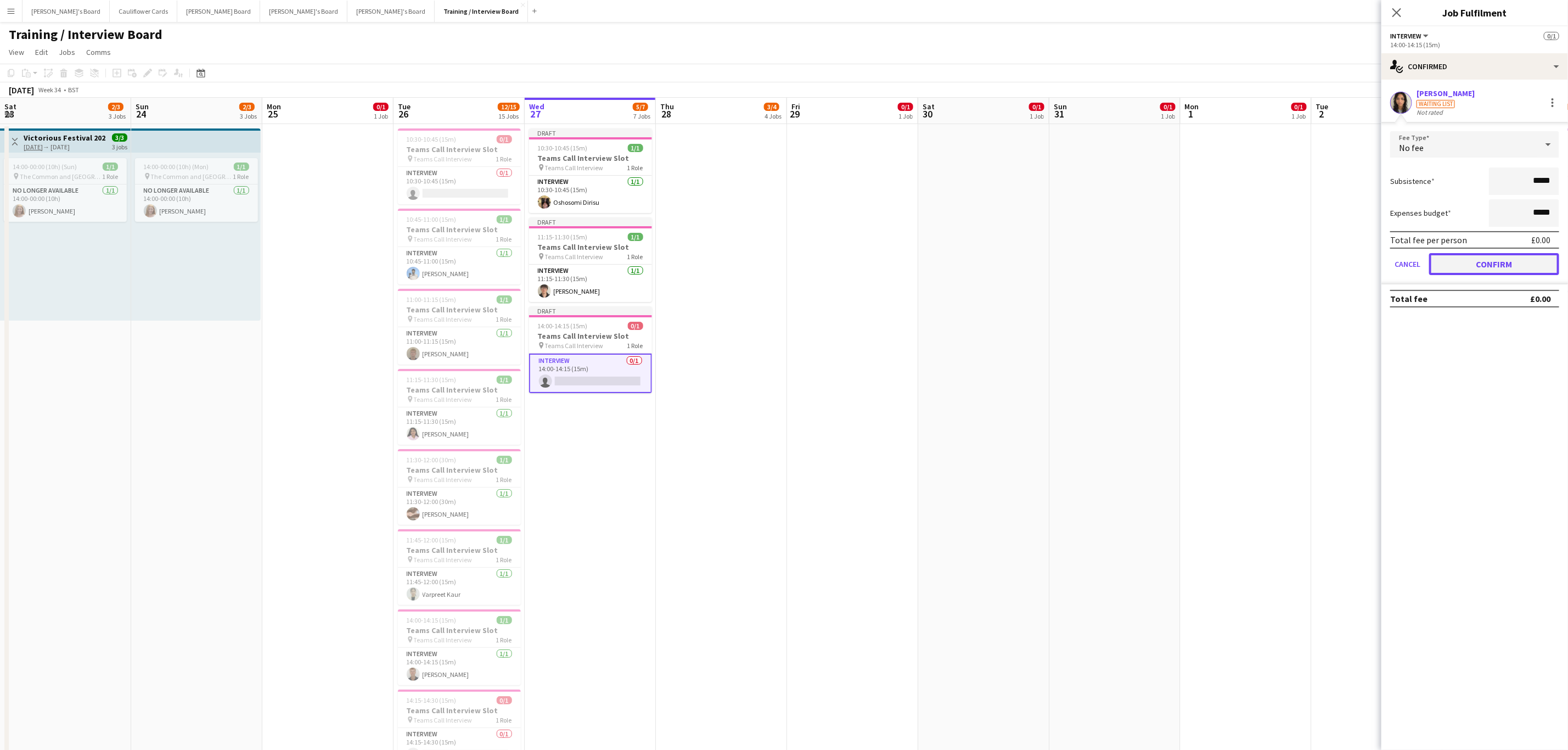
click at [1053, 266] on button "Confirm" at bounding box center [1494, 264] width 130 height 22
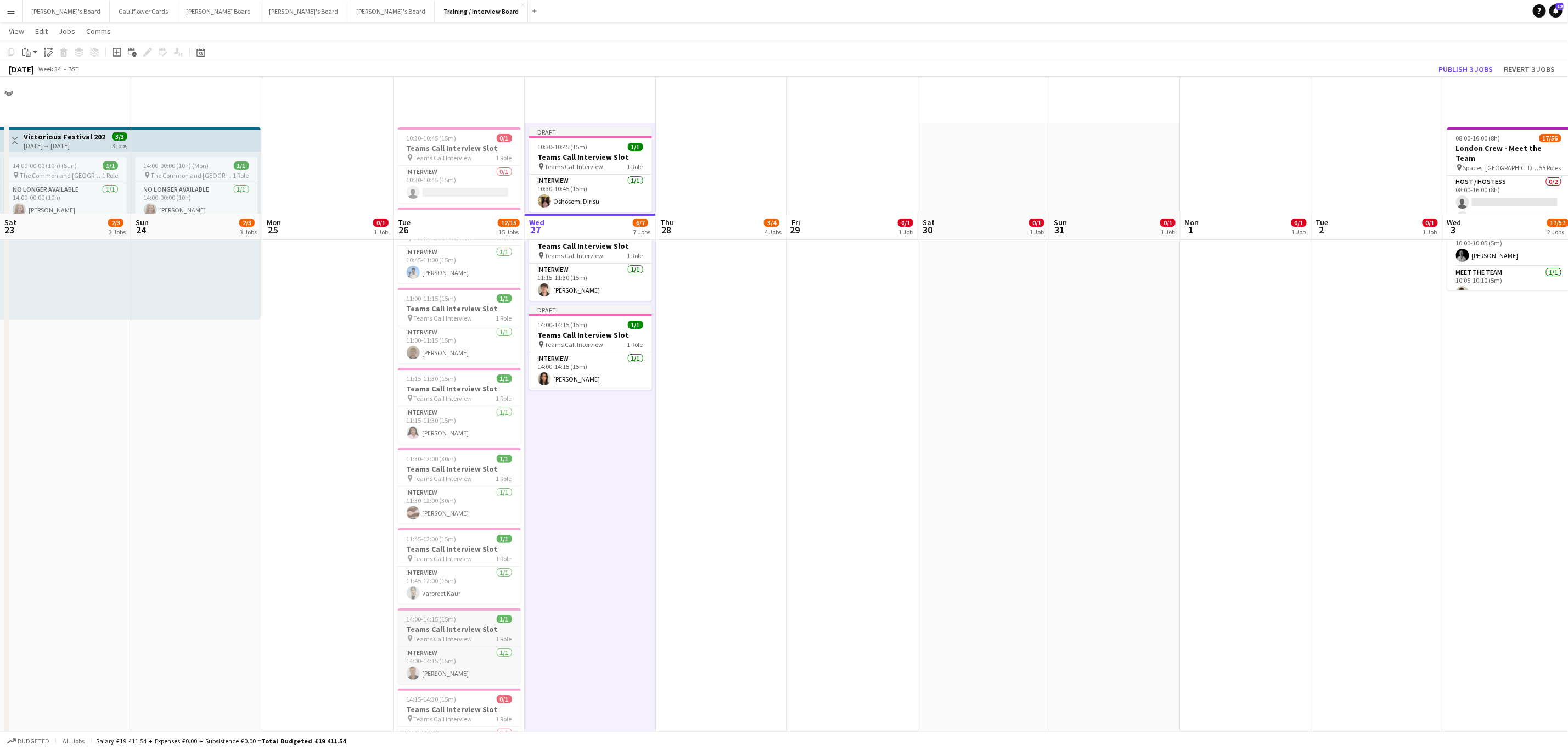
scroll to position [200, 0]
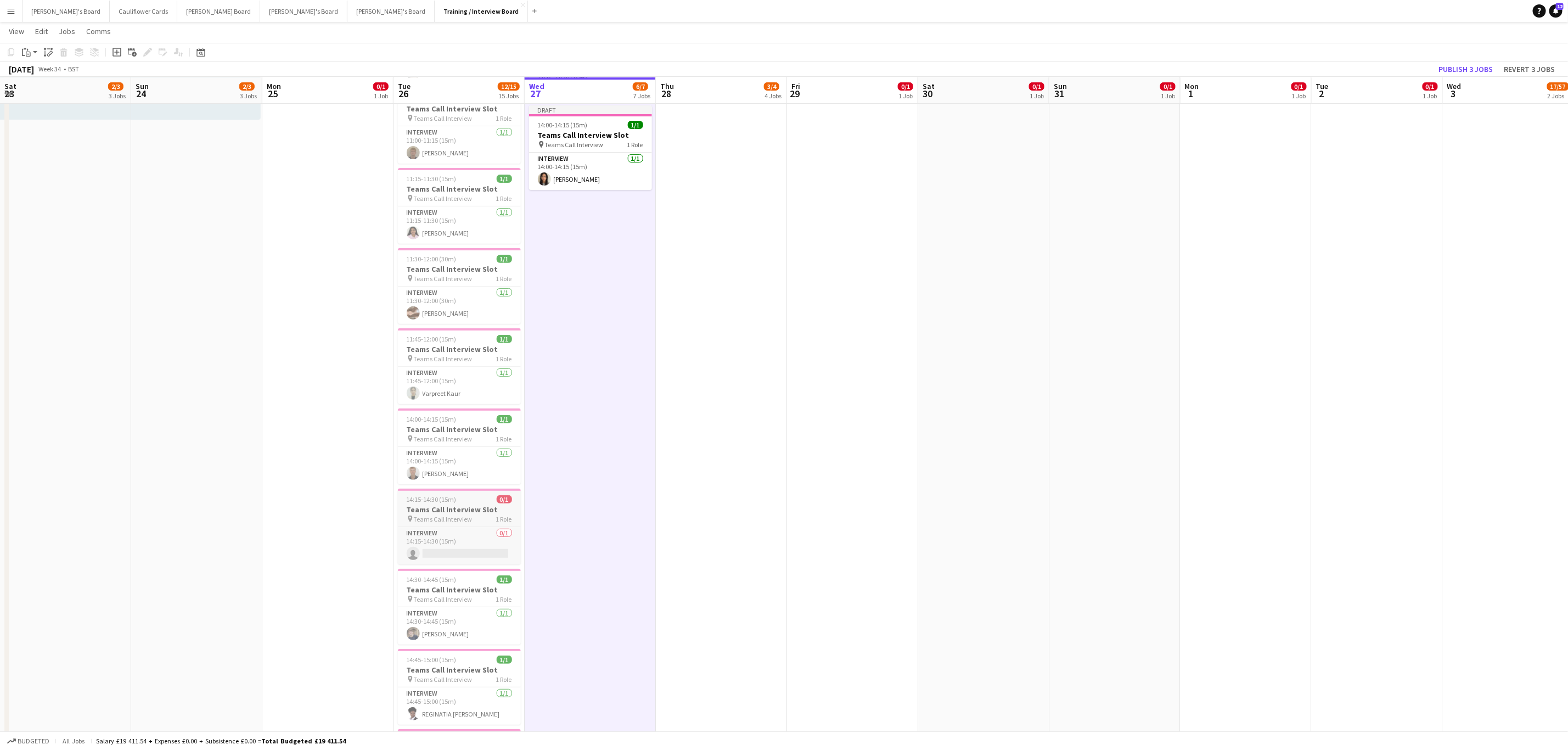
click at [463, 454] on div "14:15-14:30 (15m) 0/1" at bounding box center [459, 499] width 123 height 8
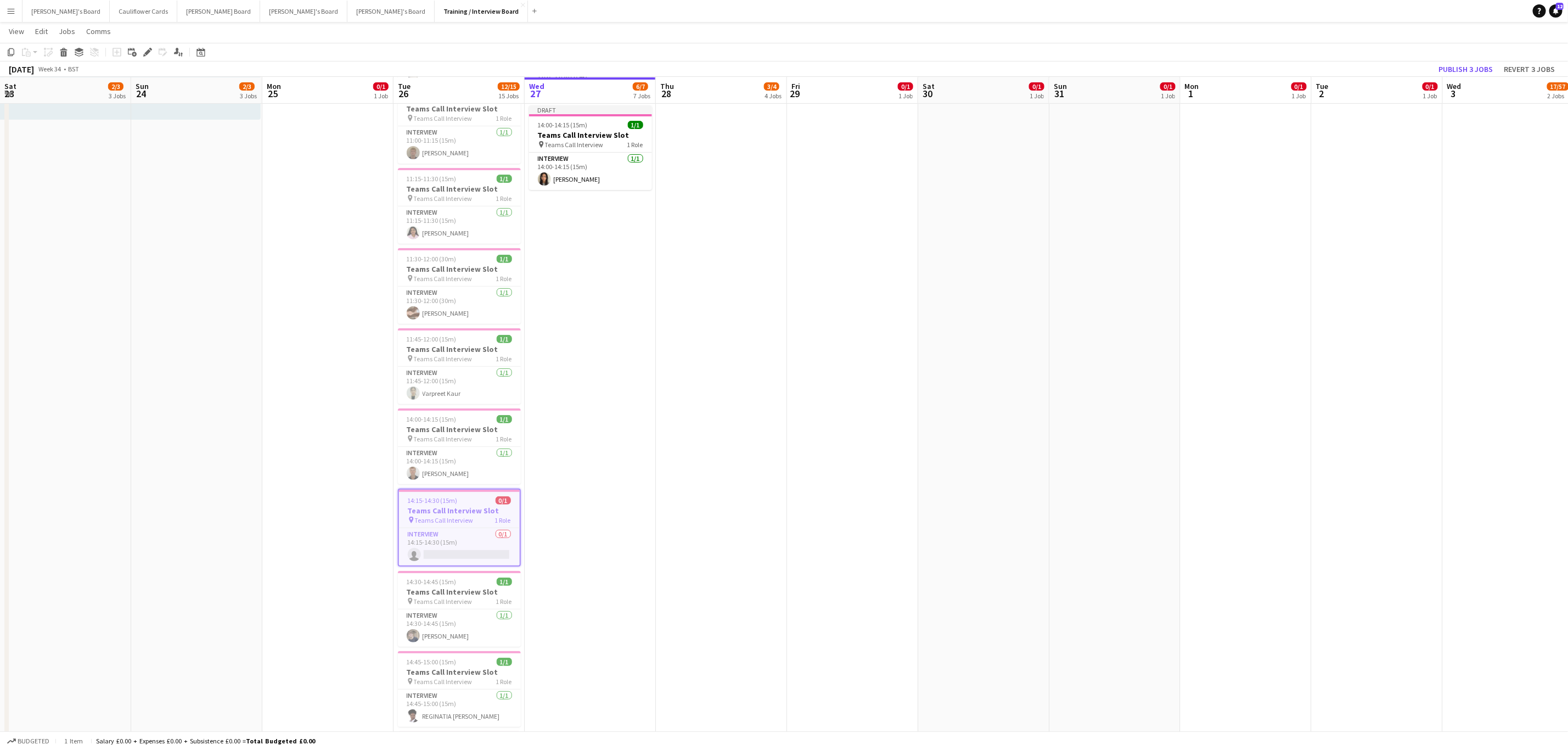
click at [604, 401] on app-date-cell "Draft 10:30-10:45 (15m) 1/1 Teams Call Interview Slot pin Teams Call Interview …" at bounding box center [590, 570] width 131 height 1294
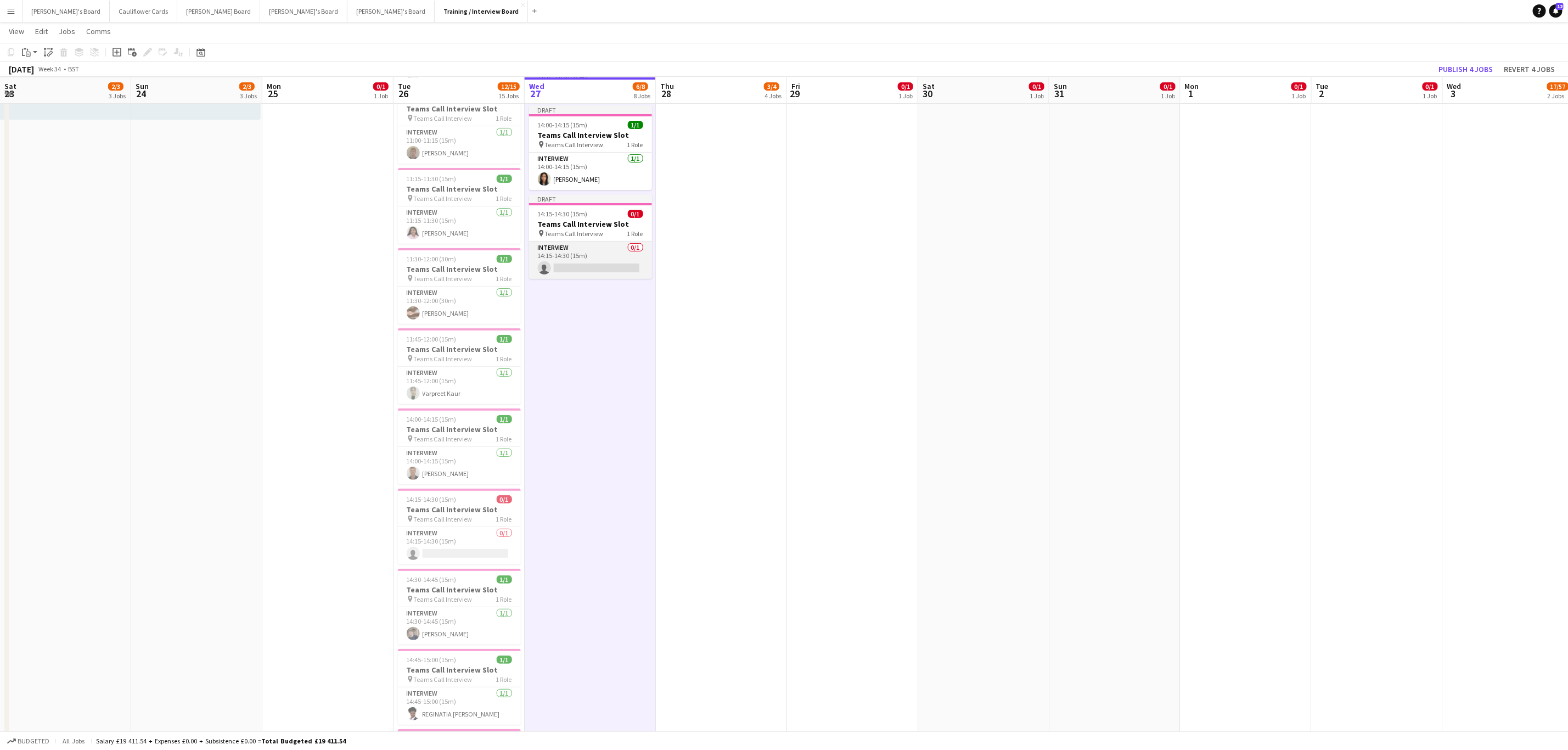
click at [595, 277] on app-card-role "Interview 0/1 14:15-14:30 (15m) single-neutral-actions" at bounding box center [590, 260] width 123 height 37
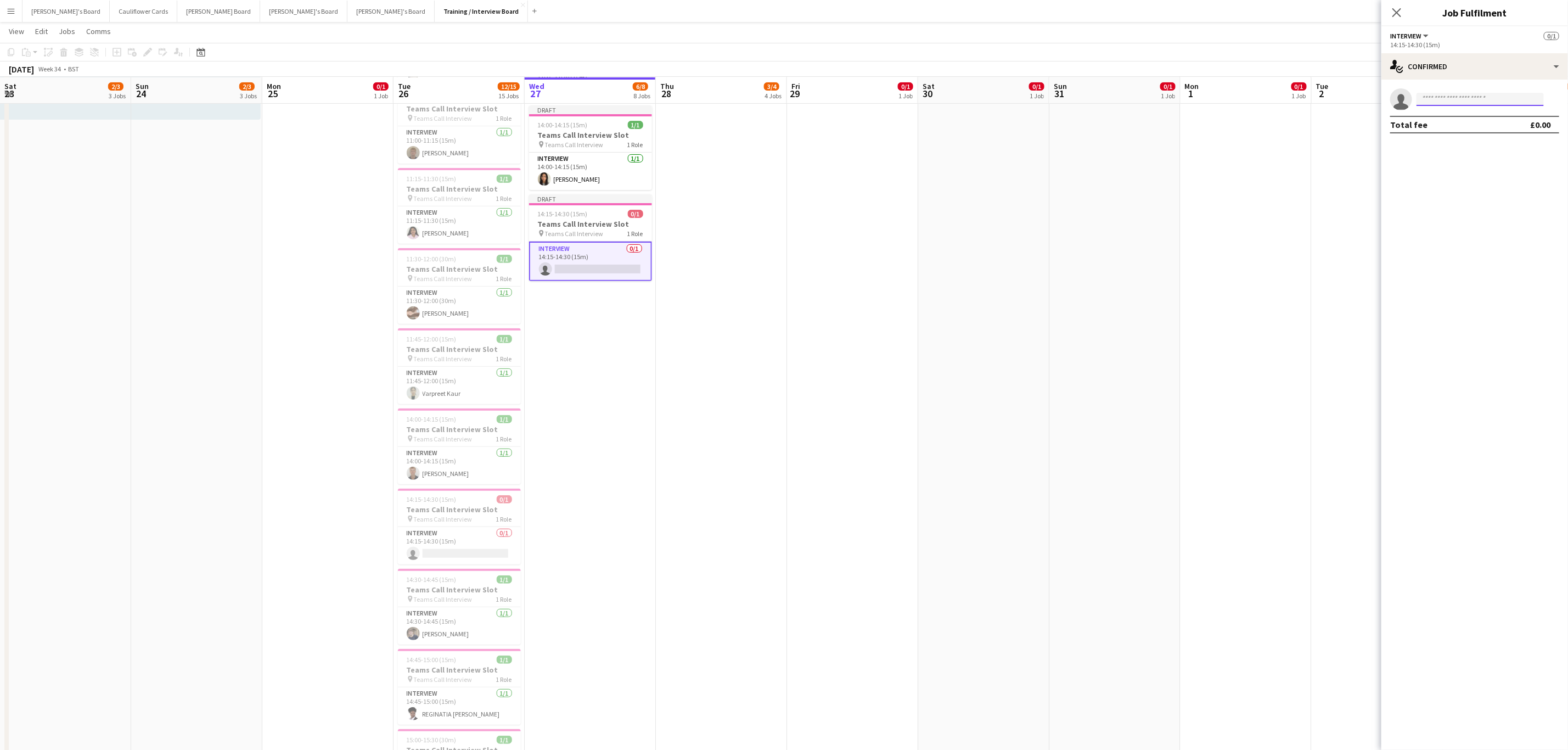
click at [1053, 96] on input at bounding box center [1481, 99] width 128 height 13
paste input "**********"
type input "**********"
click at [1053, 117] on span "Harvey Watson" at bounding box center [1457, 115] width 63 height 9
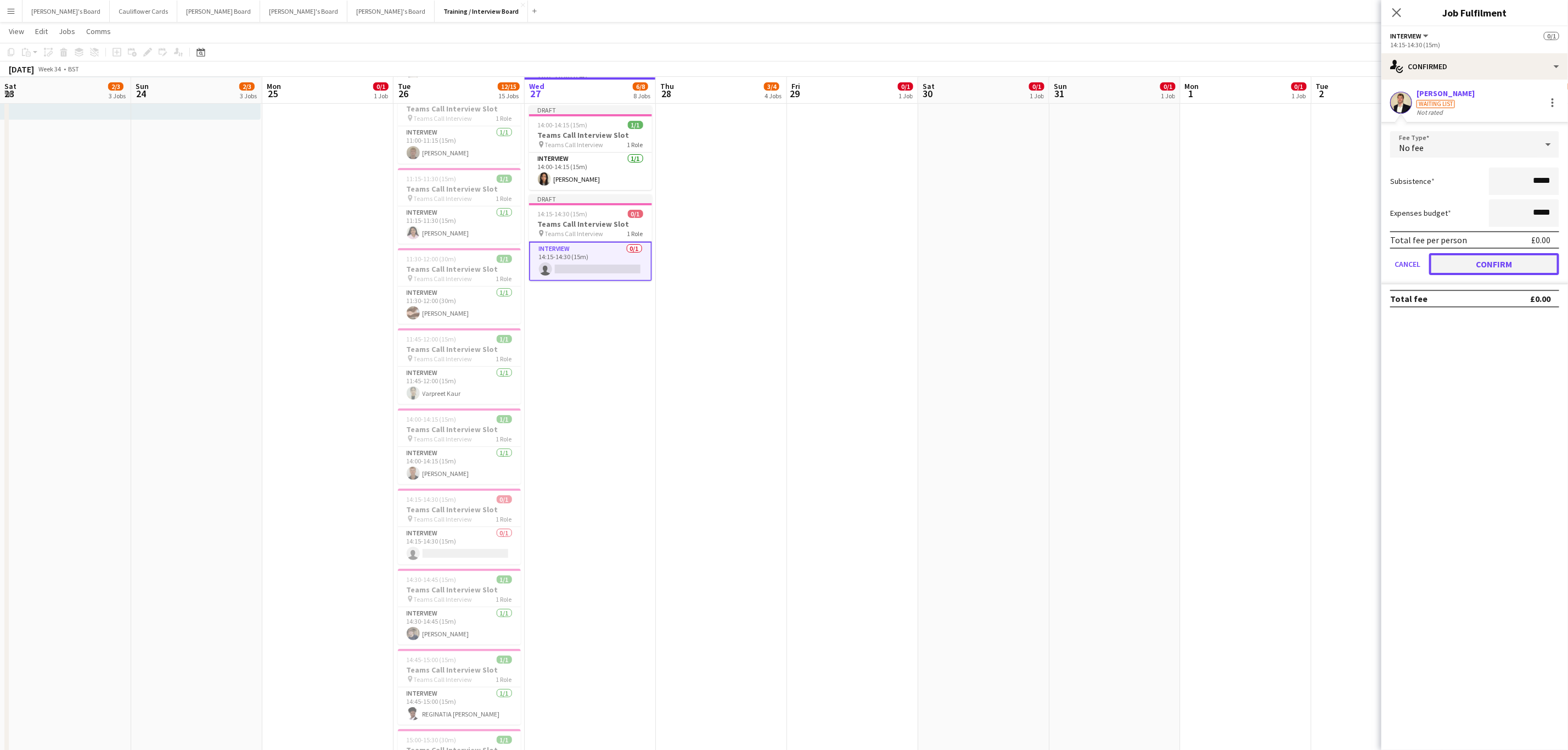
click at [1053, 265] on button "Confirm" at bounding box center [1494, 264] width 130 height 22
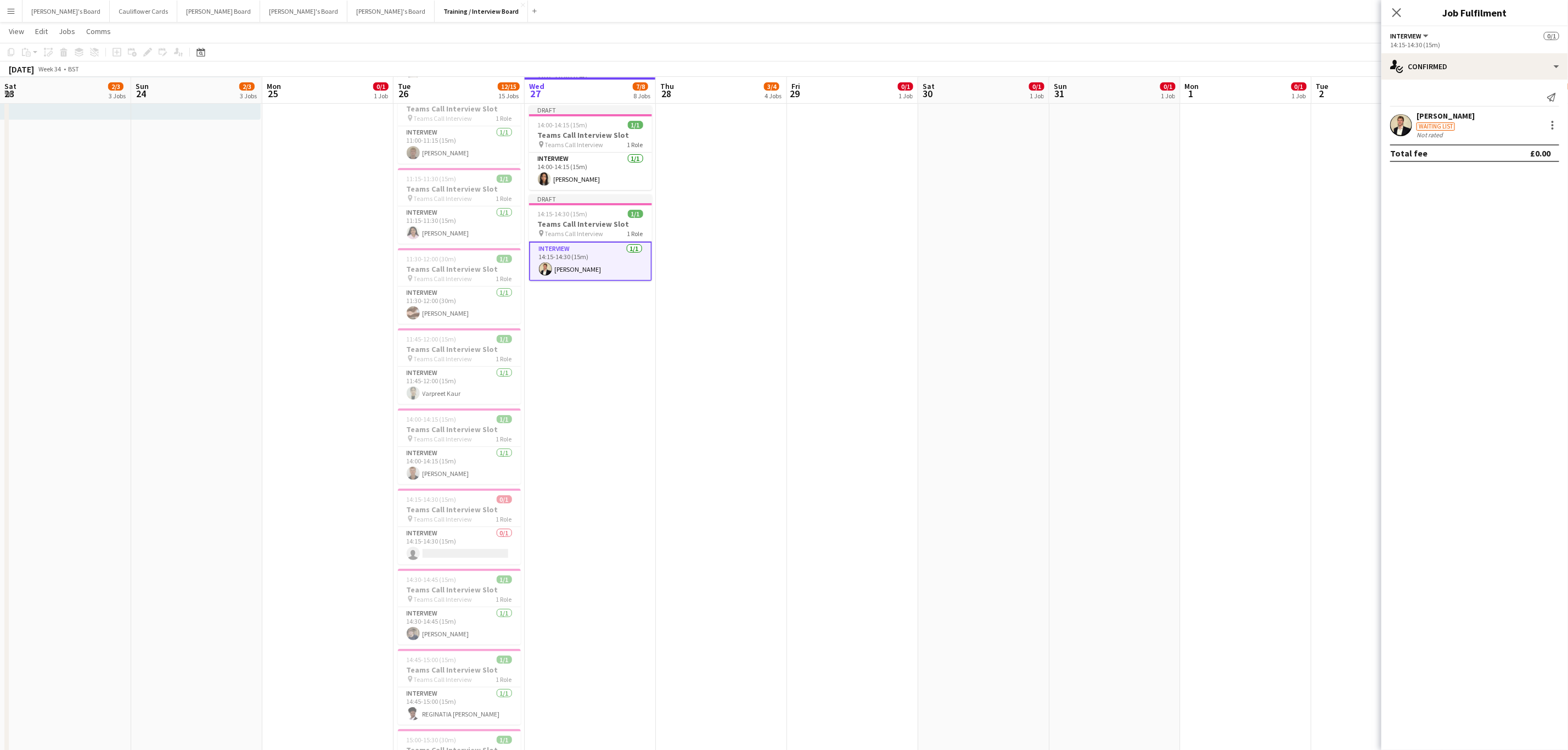
click at [582, 384] on app-date-cell "Draft 10:30-10:45 (15m) 1/1 Teams Call Interview Slot pin Teams Call Interview …" at bounding box center [590, 570] width 131 height 1294
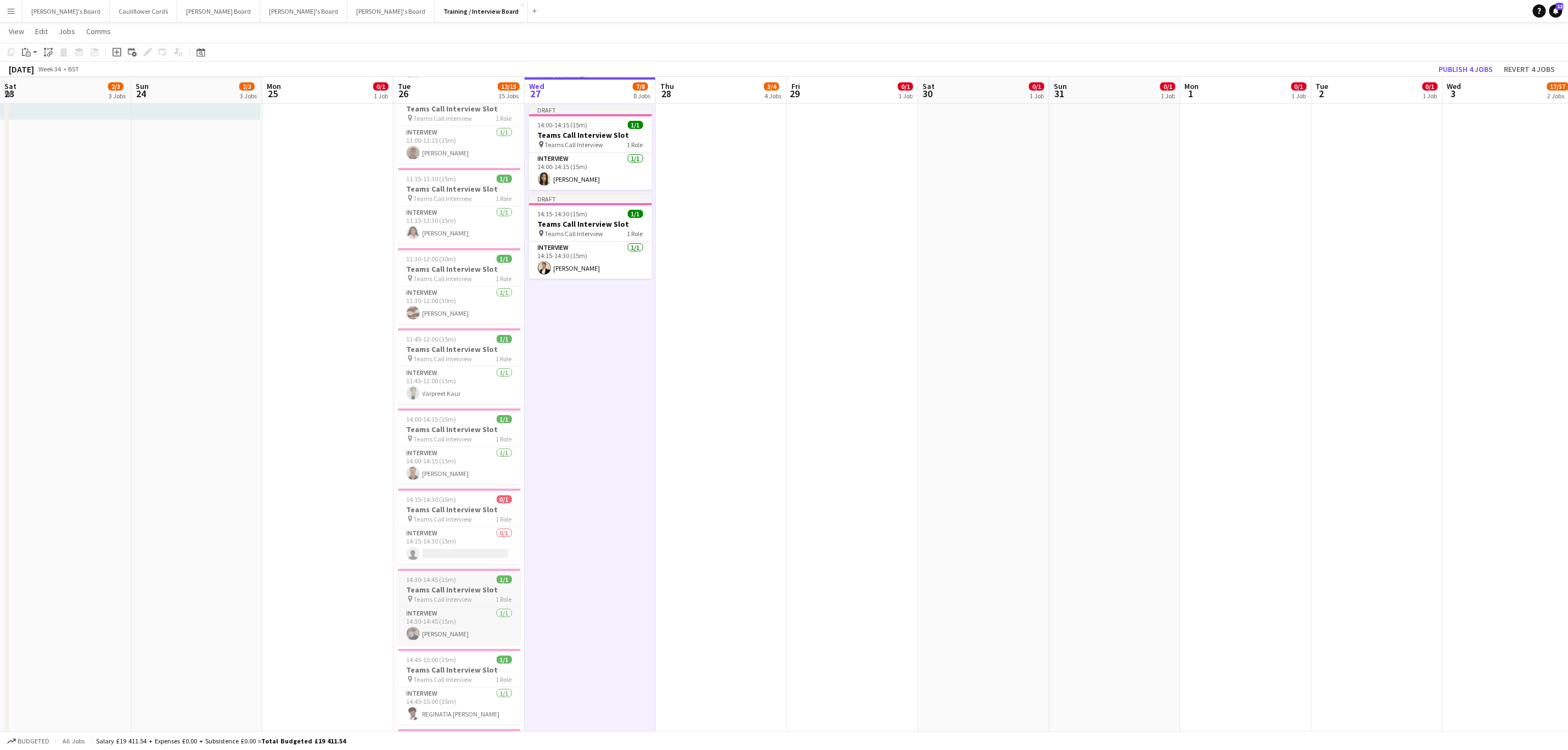
click at [450, 454] on span "Teams Call Interview" at bounding box center [443, 599] width 59 height 8
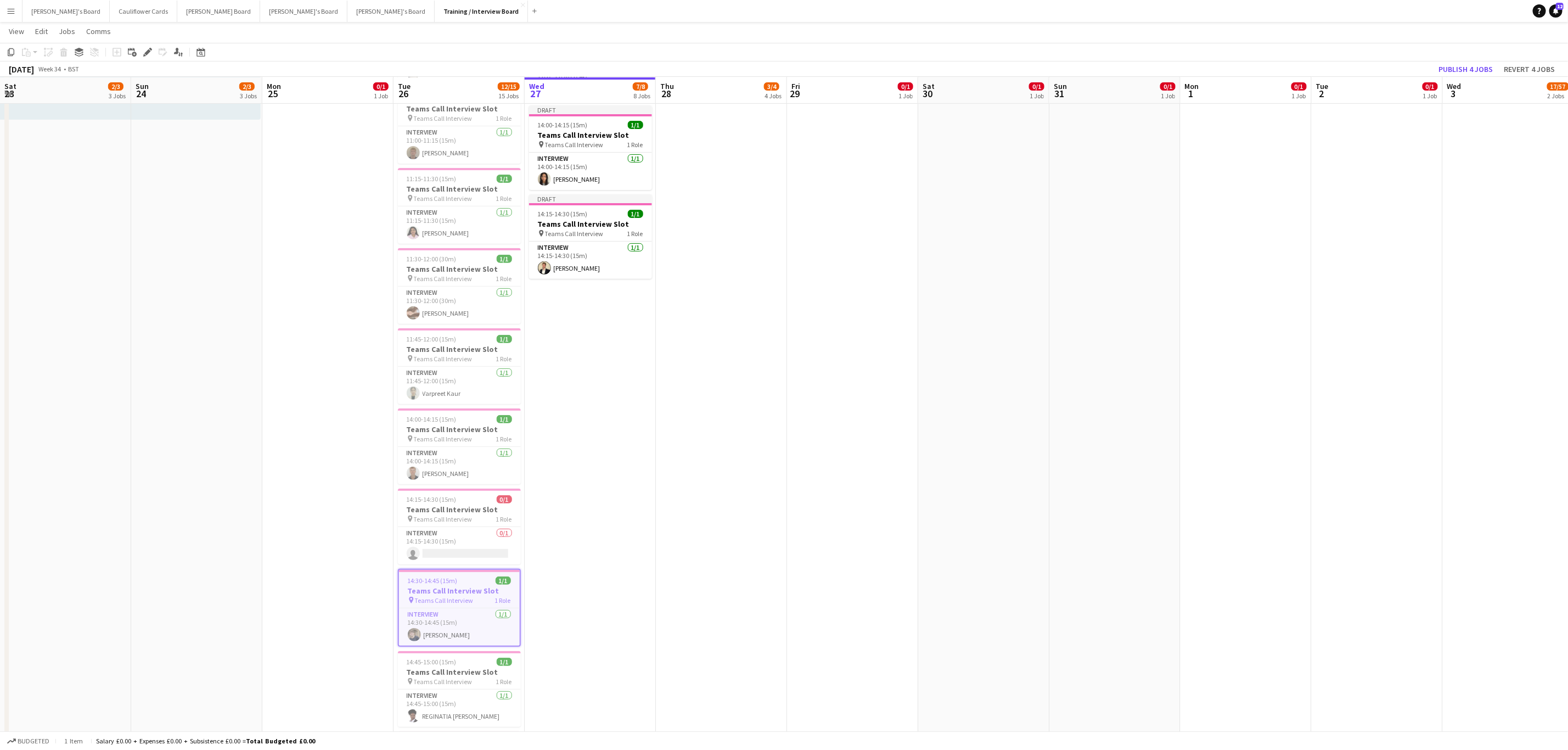
click at [457, 454] on h3 "Teams Call Interview Slot" at bounding box center [459, 590] width 121 height 10
click at [457, 454] on h3 "Teams Call Interview Slot" at bounding box center [459, 590] width 123 height 10
click at [566, 454] on app-date-cell "Draft 10:30-10:45 (15m) 1/1 Teams Call Interview Slot pin Teams Call Interview …" at bounding box center [590, 570] width 131 height 1294
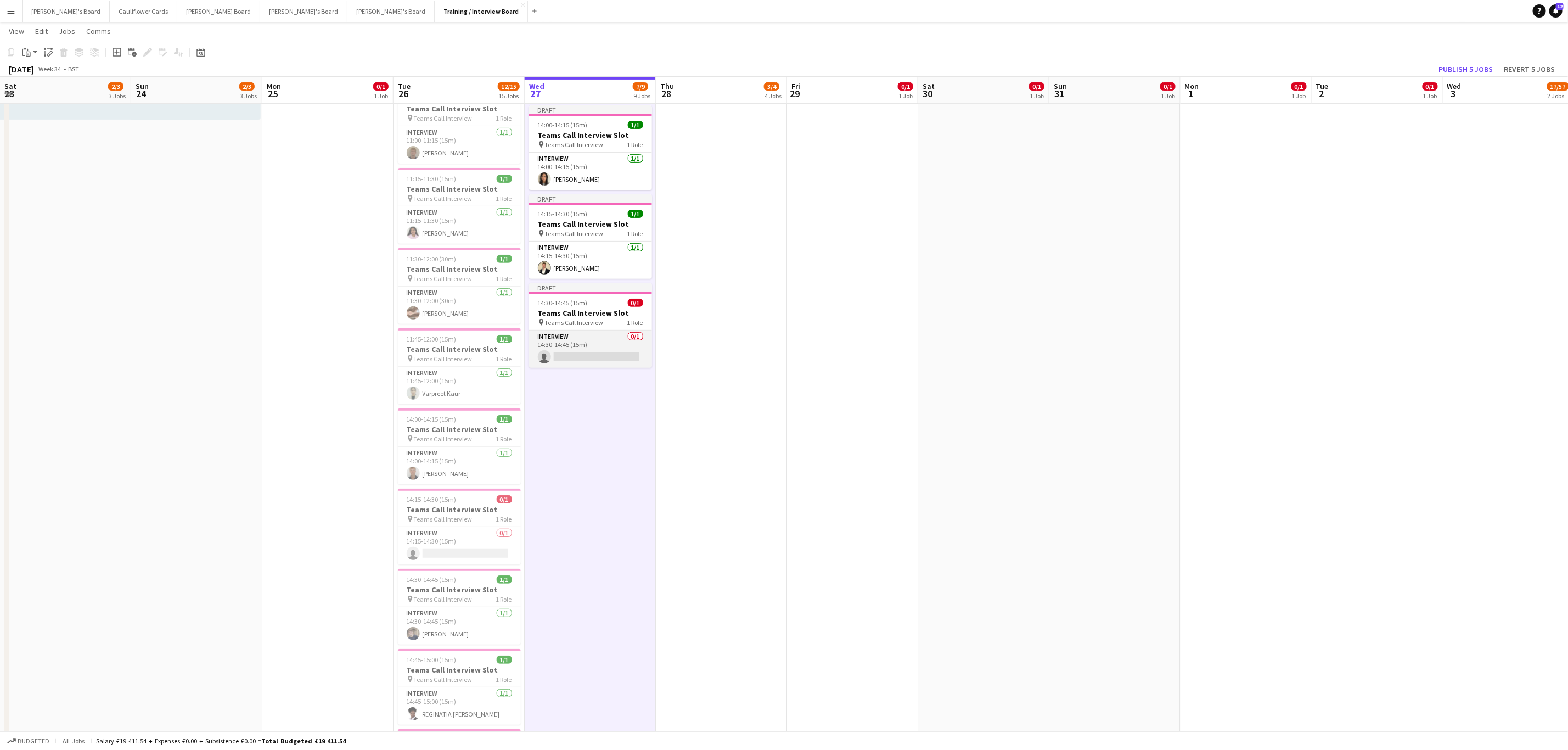
click at [590, 354] on app-card-role "Interview 0/1 14:30-14:45 (15m) single-neutral-actions" at bounding box center [590, 349] width 123 height 37
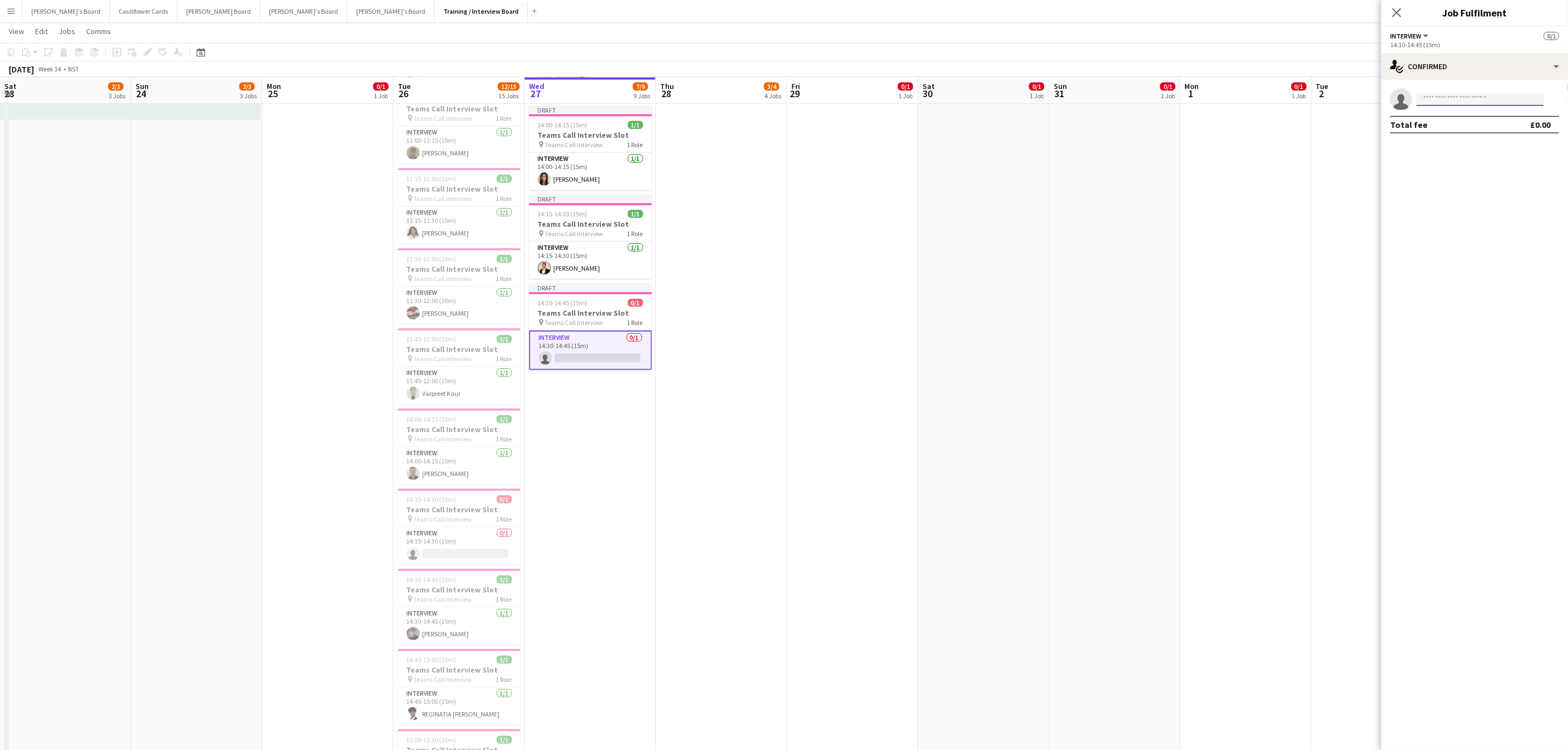
click at [1053, 95] on input at bounding box center [1481, 99] width 128 height 13
paste input "**********"
type input "**********"
click at [1053, 117] on span "Shaheen Mohammed" at bounding box center [1457, 115] width 63 height 9
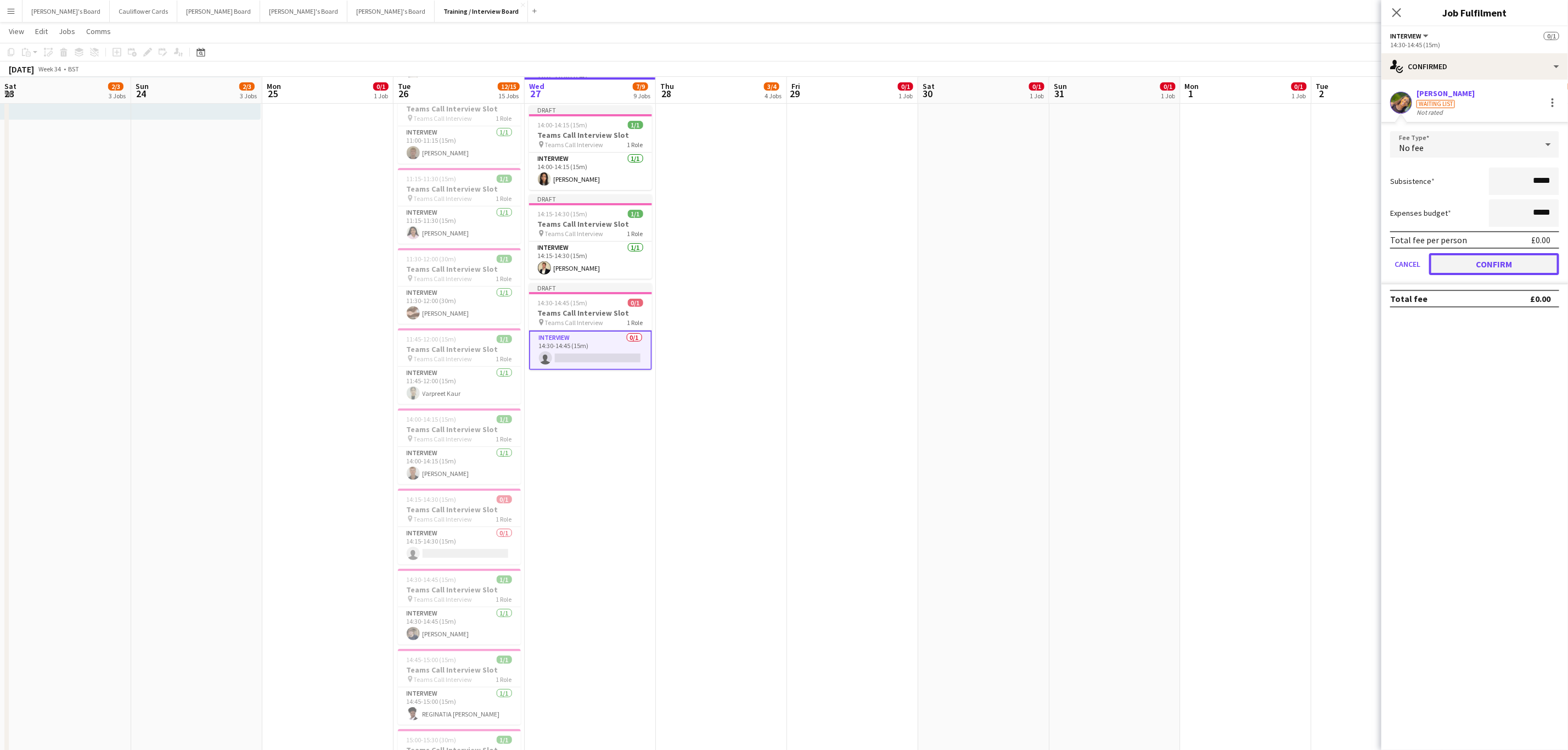
click at [1053, 263] on button "Confirm" at bounding box center [1494, 264] width 130 height 22
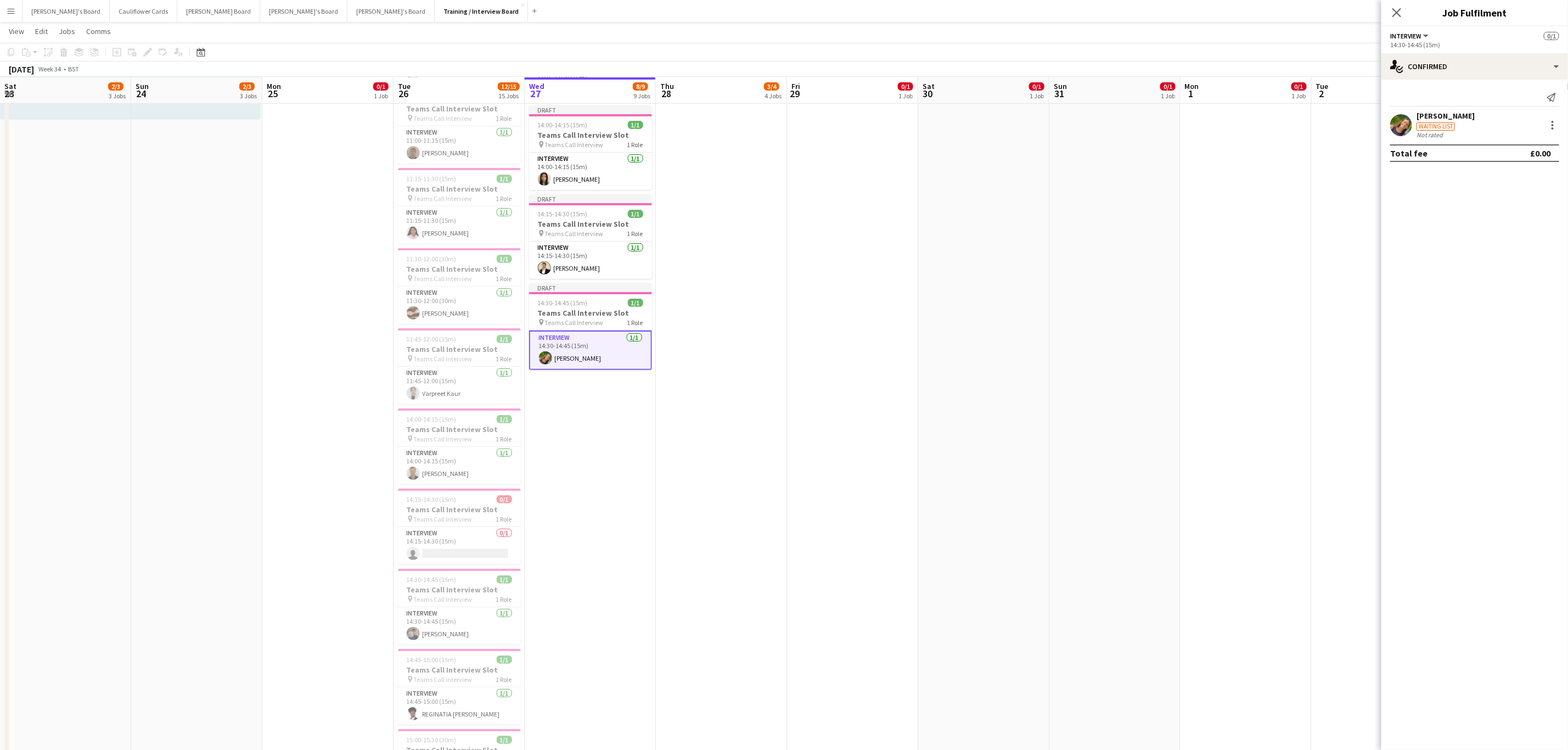
click at [583, 454] on app-date-cell "Draft 10:30-10:45 (15m) 1/1 Teams Call Interview Slot pin Teams Call Interview …" at bounding box center [590, 570] width 131 height 1294
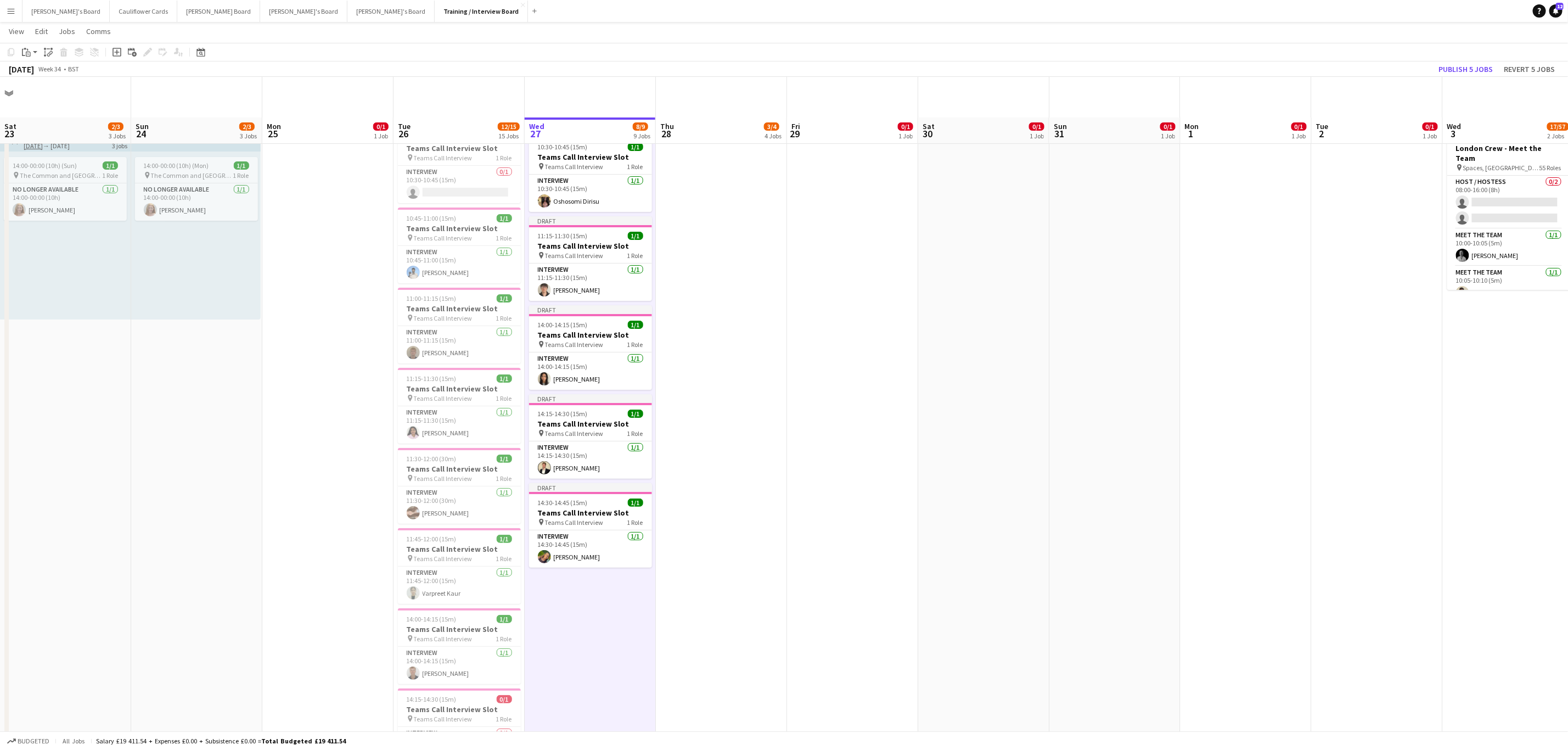
scroll to position [273, 0]
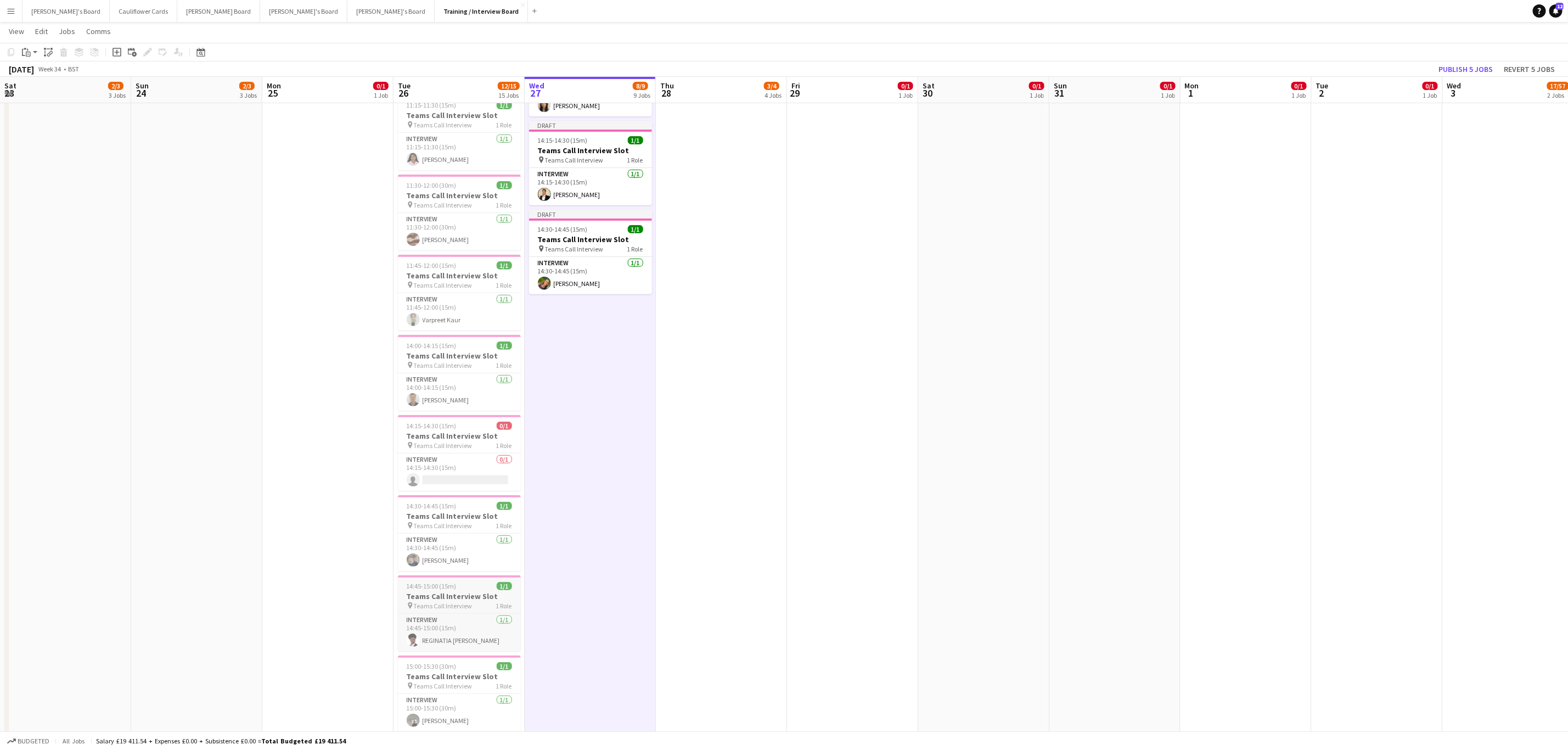
click at [466, 454] on h3 "Teams Call Interview Slot" at bounding box center [459, 596] width 123 height 10
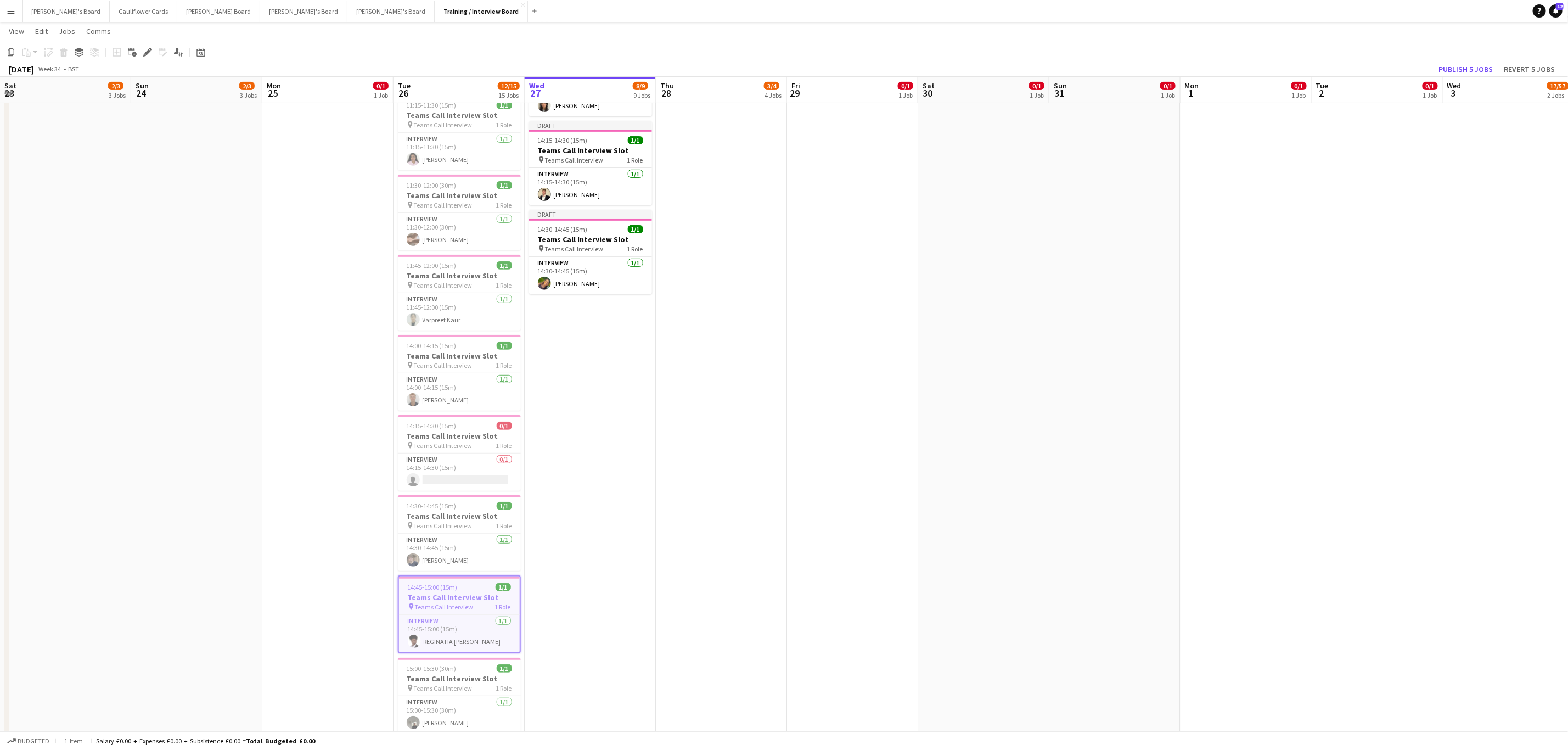
click at [596, 454] on app-date-cell "Draft 10:30-10:45 (15m) 1/1 Teams Call Interview Slot pin Teams Call Interview …" at bounding box center [590, 497] width 131 height 1294
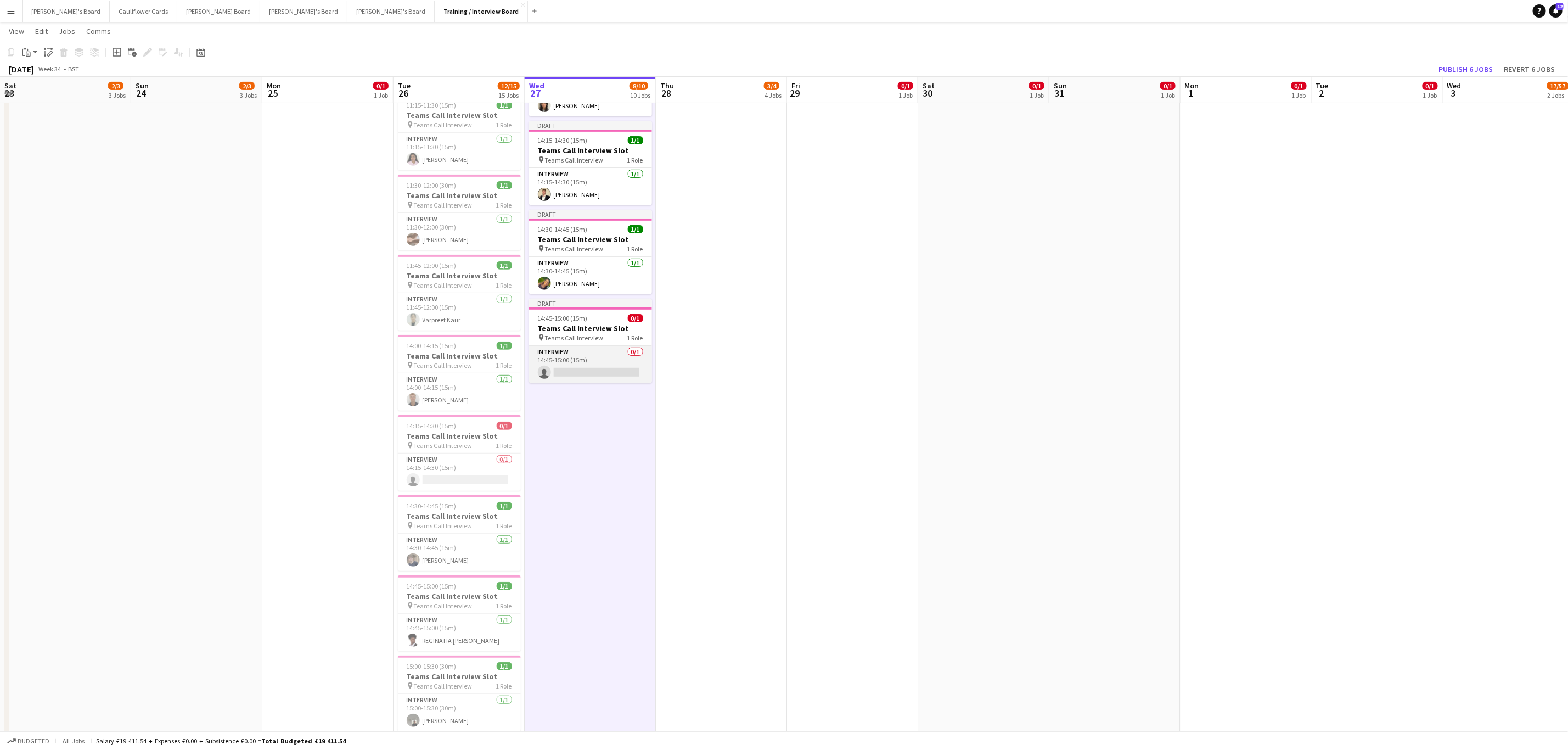
click at [606, 377] on app-card-role "Interview 0/1 14:45-15:00 (15m) single-neutral-actions" at bounding box center [590, 365] width 123 height 37
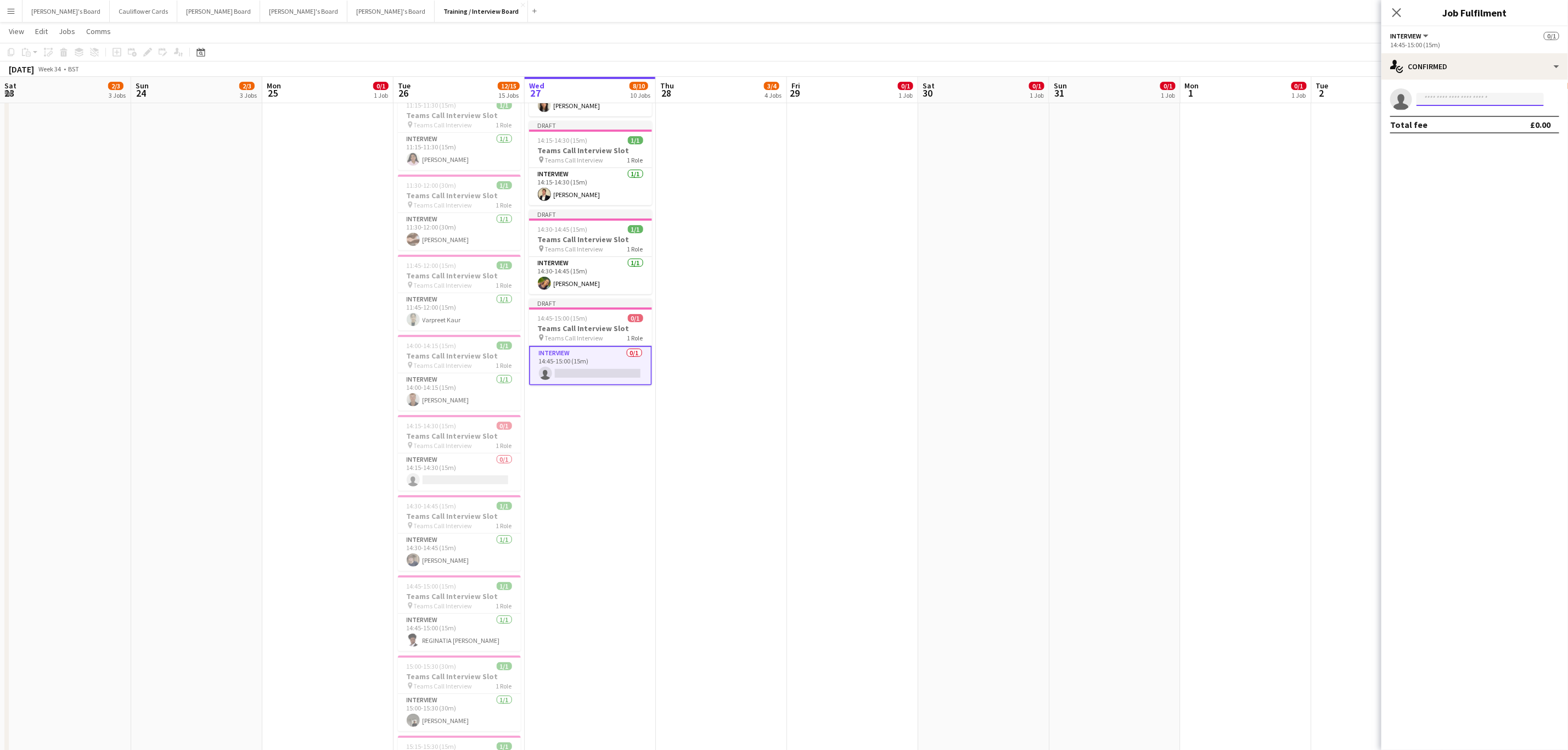
click at [1053, 102] on input at bounding box center [1481, 99] width 128 height 13
paste input "**********"
type input "**********"
click at [1053, 117] on span "Georgia Ek Waiting list" at bounding box center [1480, 115] width 110 height 9
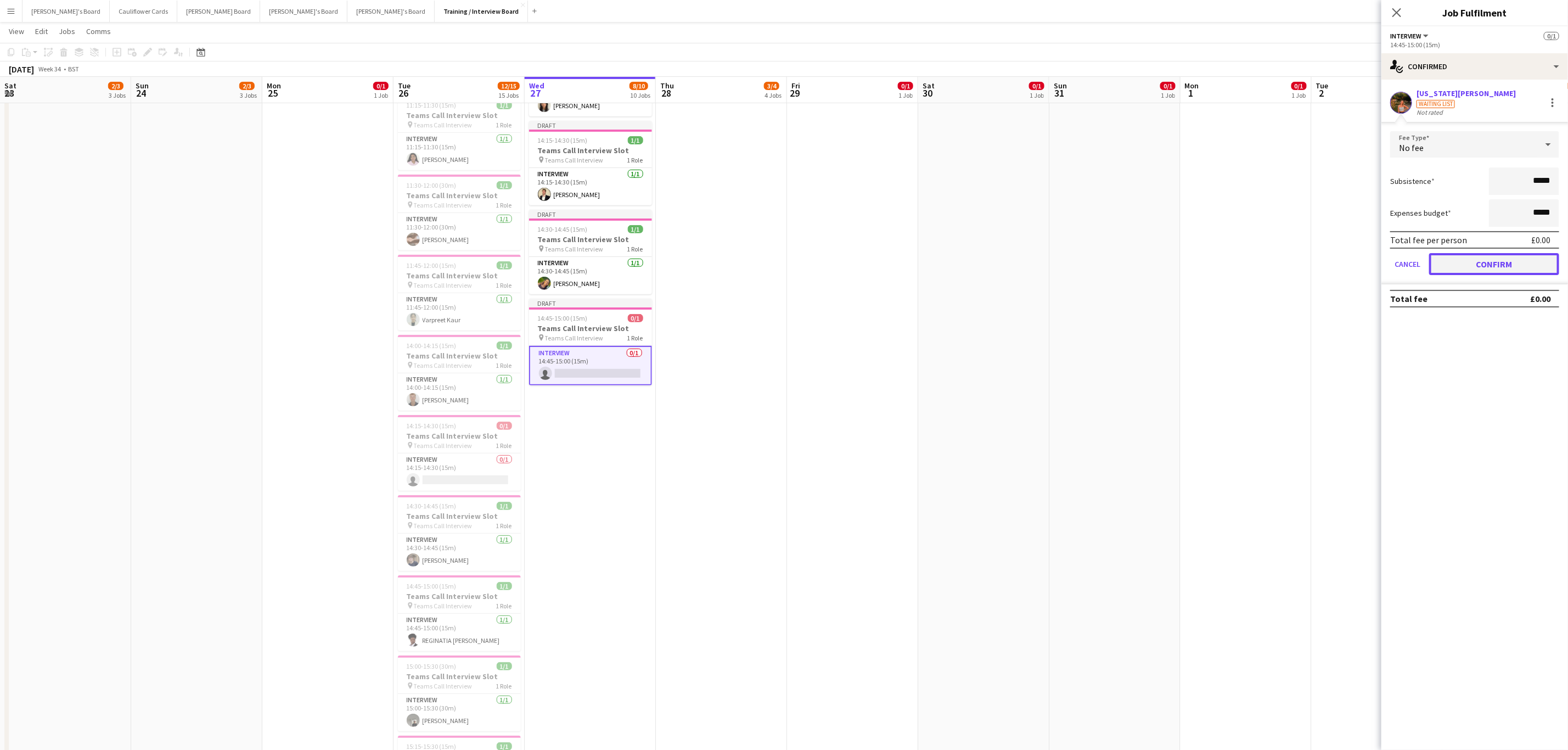
click at [1053, 256] on button "Confirm" at bounding box center [1494, 264] width 130 height 22
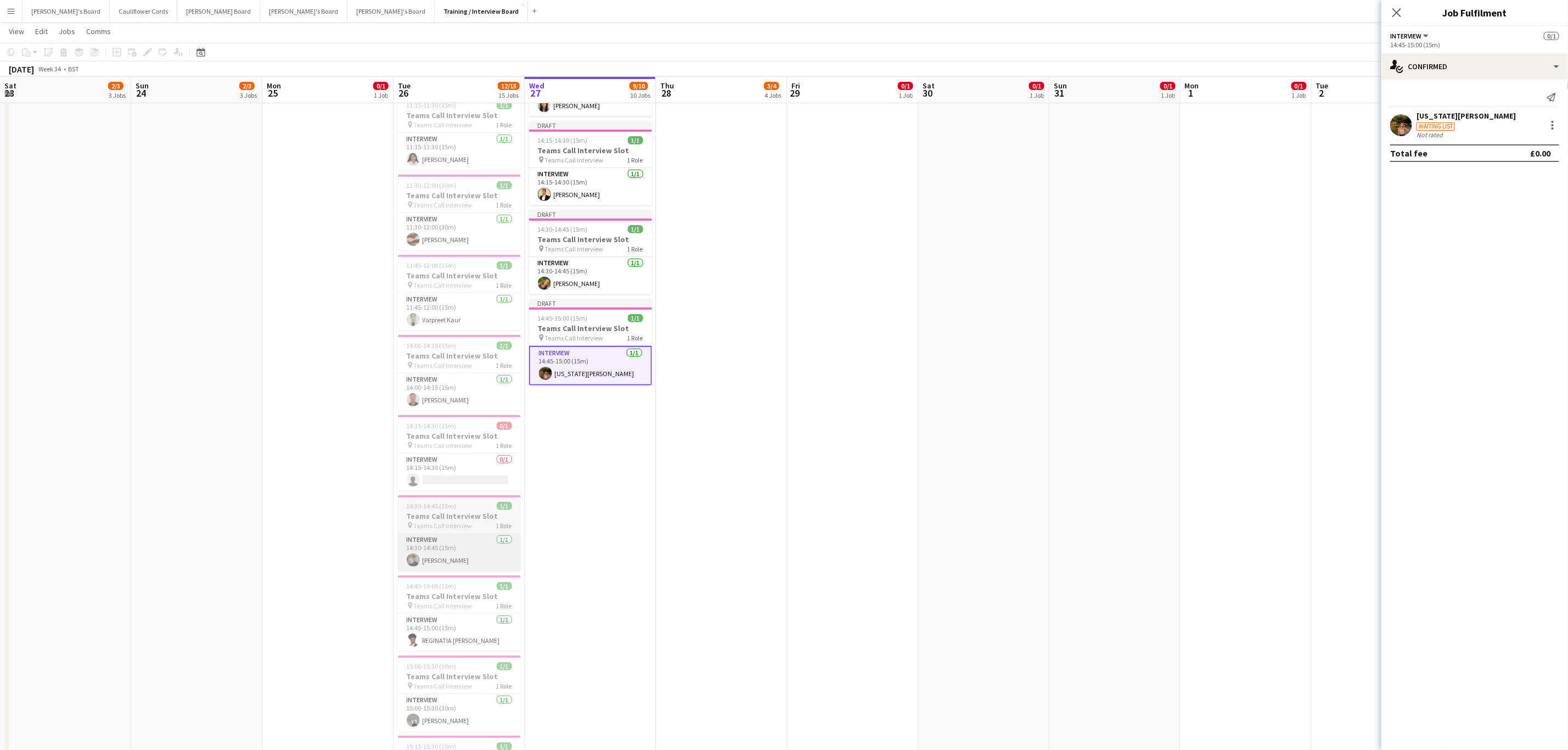
click at [501, 454] on app-card-role "Interview 1/1 14:30-14:45 (15m) Evan King" at bounding box center [459, 552] width 123 height 37
click at [609, 454] on app-date-cell "Draft 10:30-10:45 (15m) 1/1 Teams Call Interview Slot pin Teams Call Interview …" at bounding box center [590, 497] width 131 height 1294
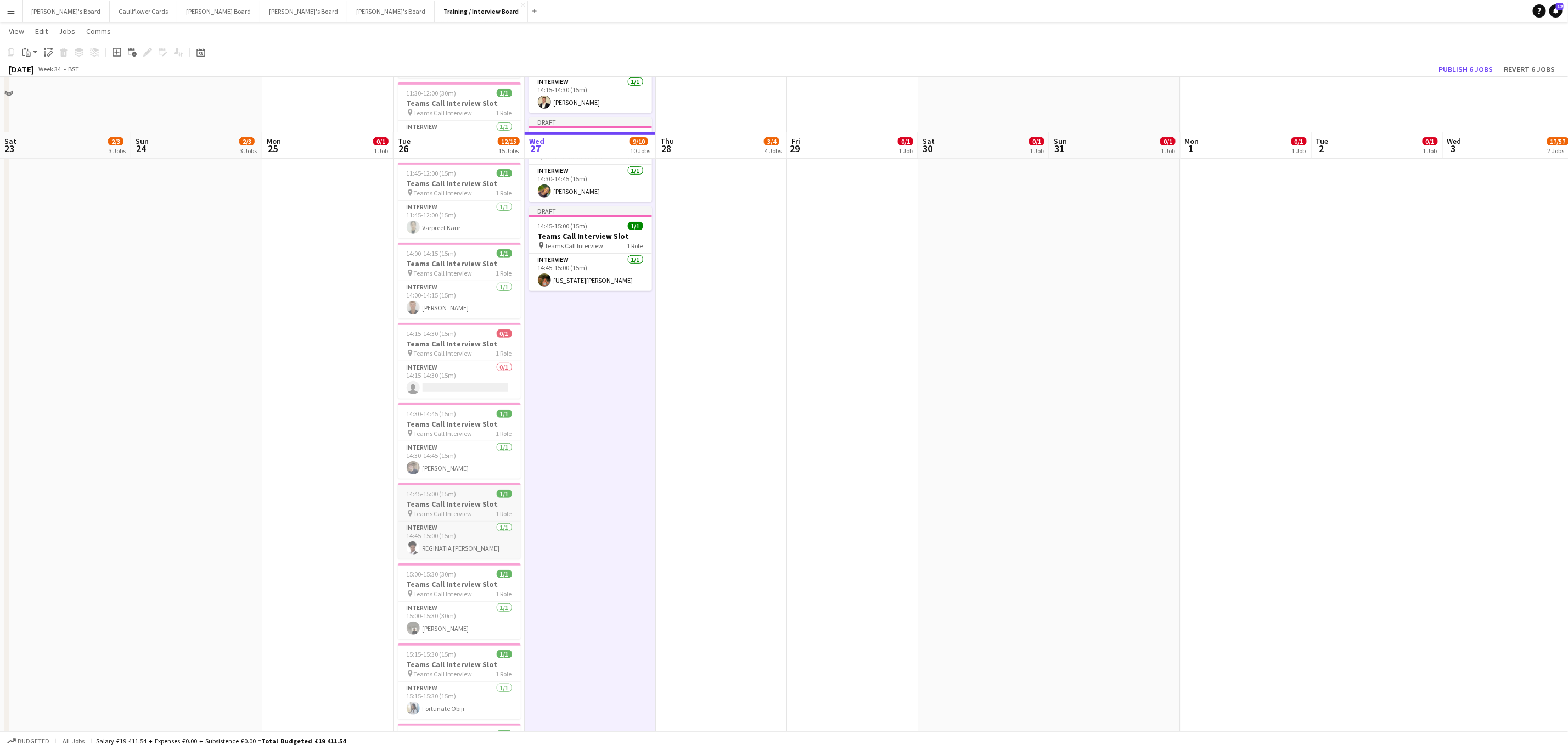
scroll to position [429, 0]
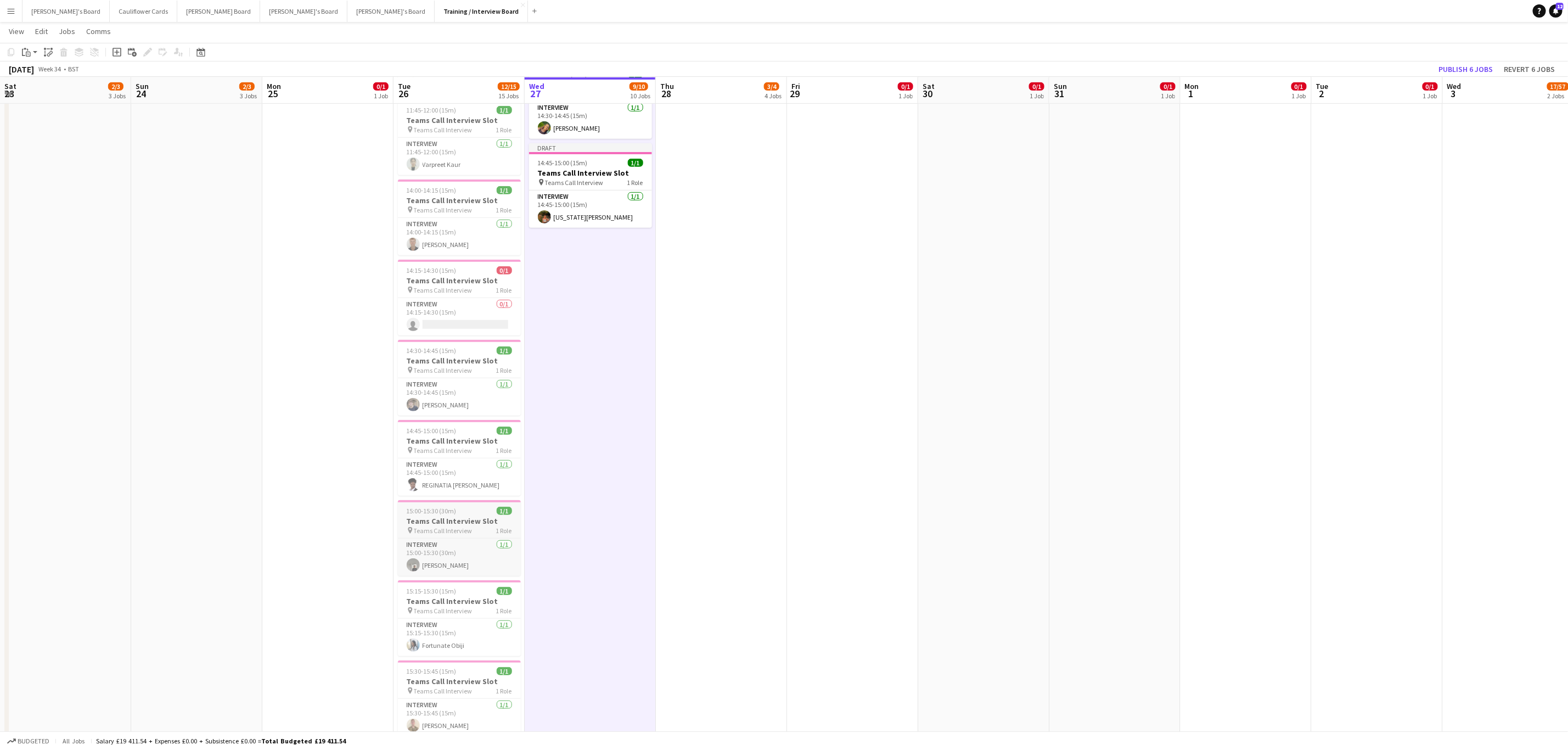
click at [460, 454] on h3 "Teams Call Interview Slot" at bounding box center [459, 521] width 123 height 10
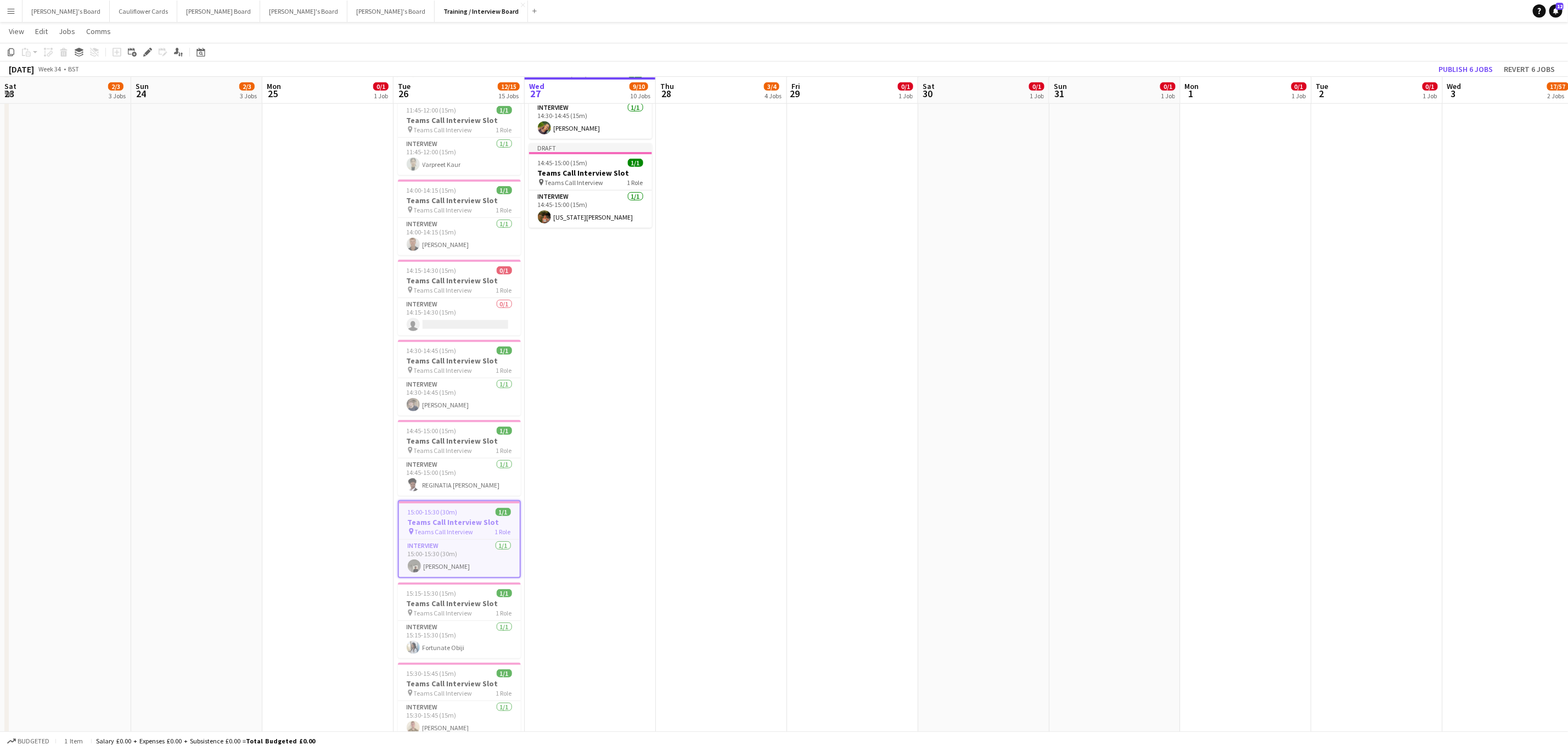
click at [603, 427] on app-date-cell "Draft 10:30-10:45 (15m) 1/1 Teams Call Interview Slot pin Teams Call Interview …" at bounding box center [590, 341] width 131 height 1294
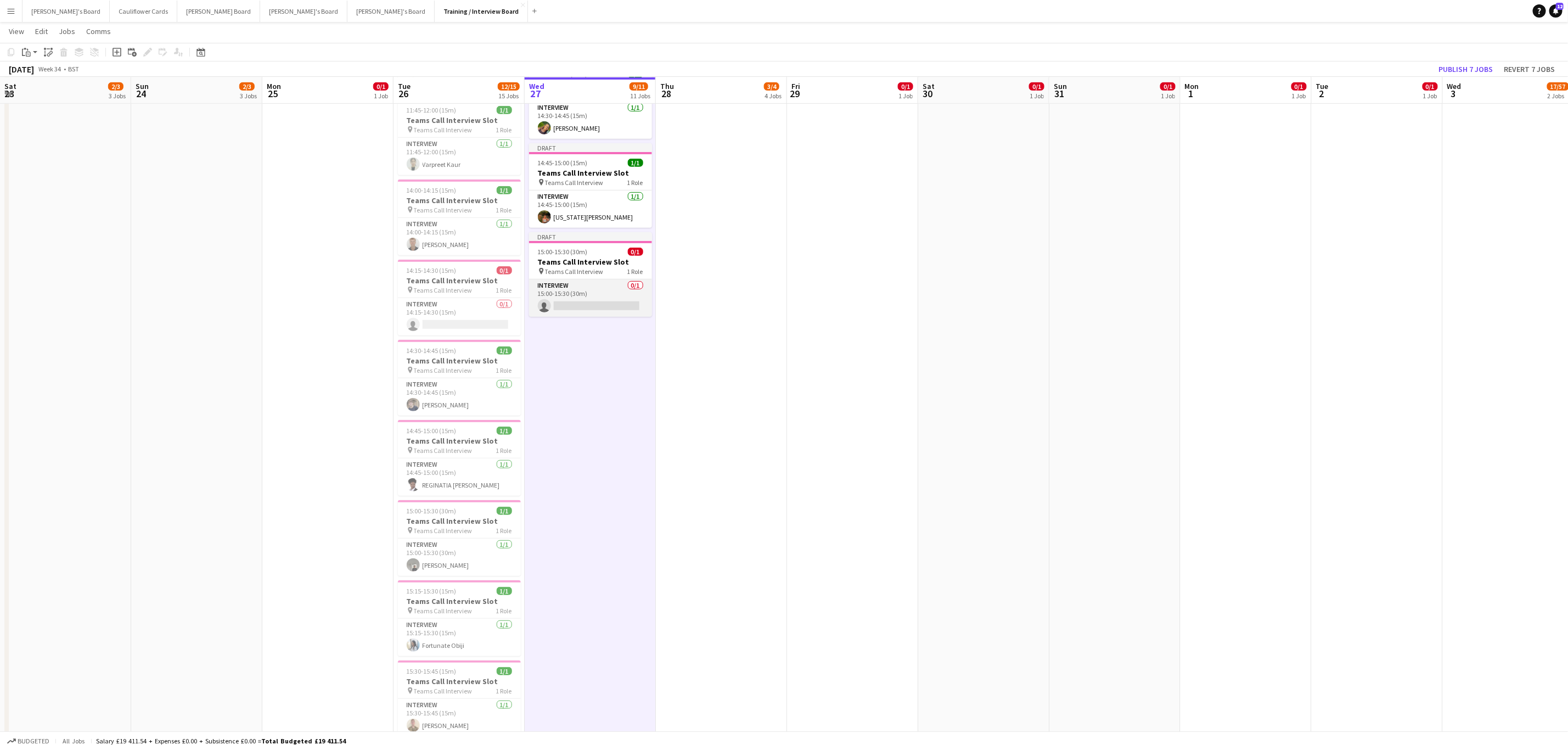
click at [616, 305] on app-card-role "Interview 0/1 15:00-15:30 (30m) single-neutral-actions" at bounding box center [590, 298] width 123 height 37
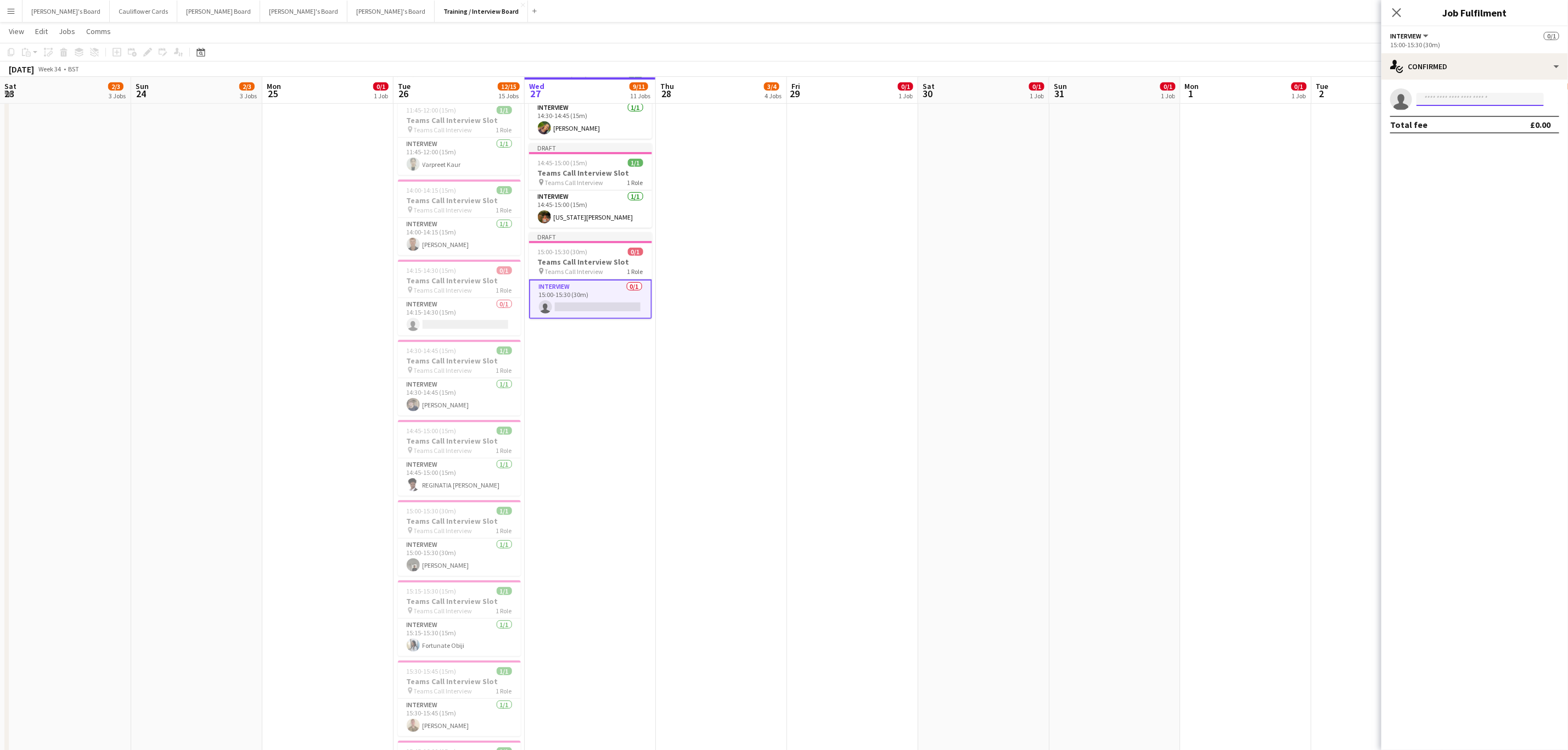
click at [1053, 98] on input at bounding box center [1481, 99] width 128 height 13
paste input "**********"
type input "**********"
click at [1053, 112] on span "Will Heroys Waiting list" at bounding box center [1480, 115] width 110 height 9
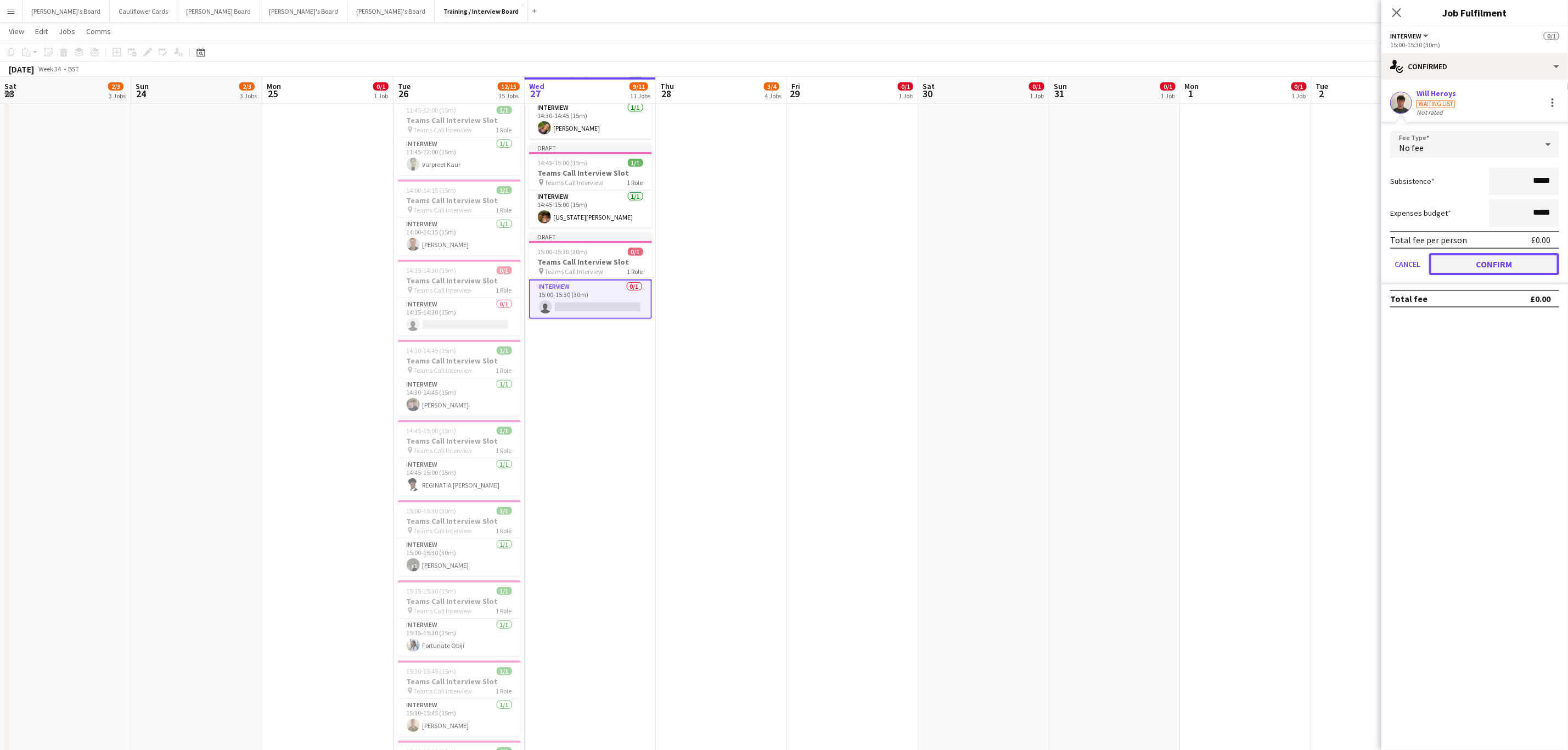
click at [1053, 264] on button "Confirm" at bounding box center [1494, 264] width 130 height 22
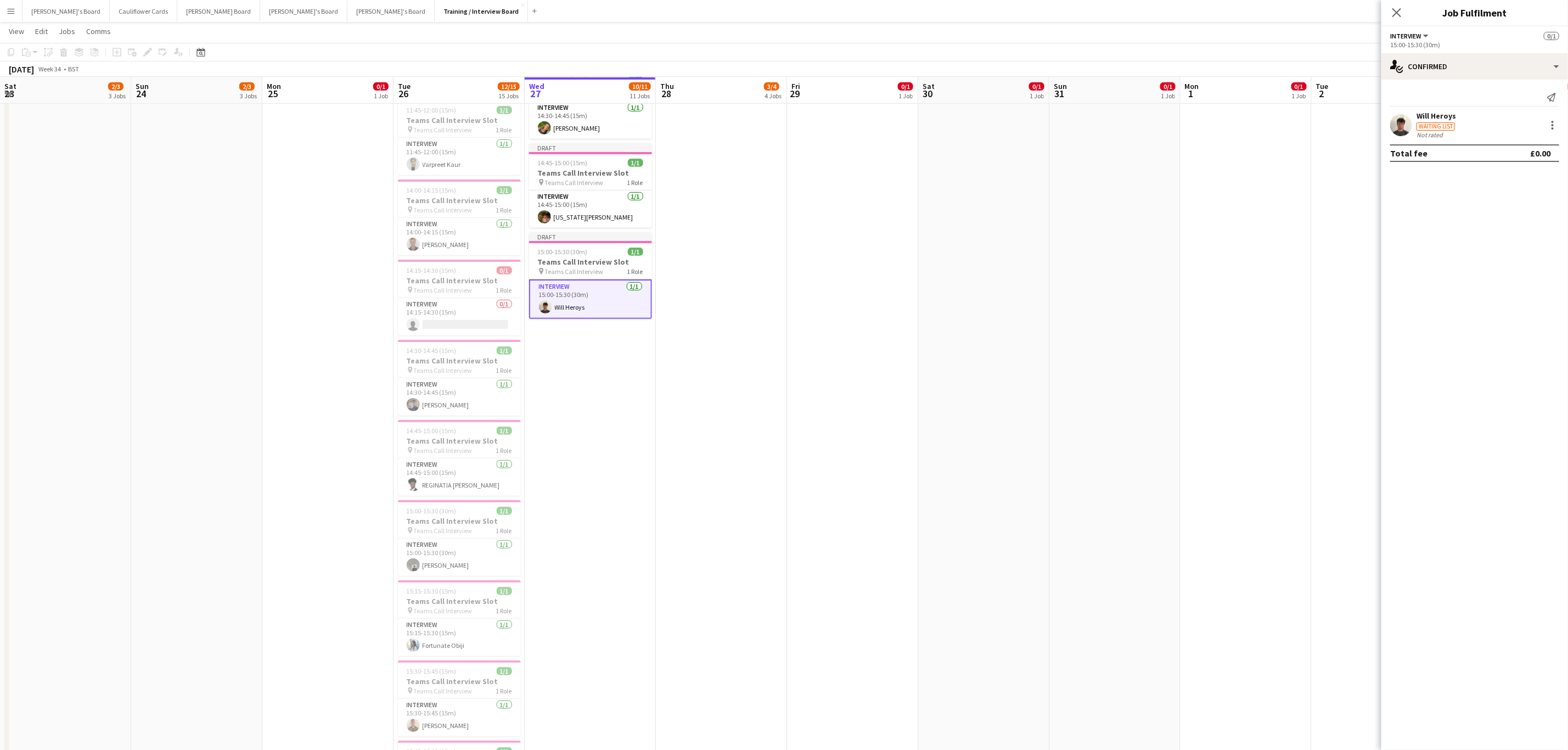
click at [563, 446] on app-date-cell "Draft 10:30-10:45 (15m) 1/1 Teams Call Interview Slot pin Teams Call Interview …" at bounding box center [590, 341] width 131 height 1294
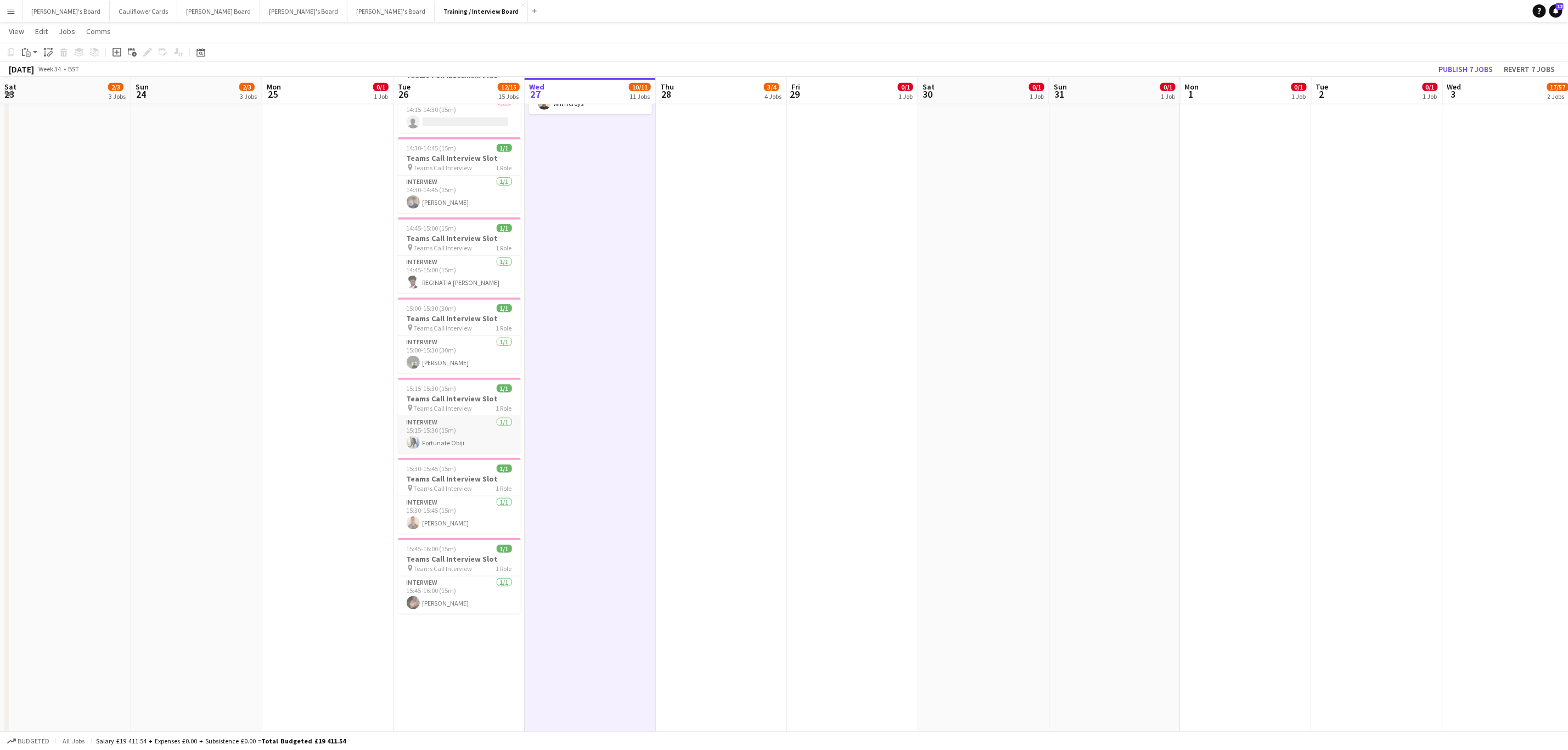
scroll to position [632, 0]
click at [456, 454] on h3 "Teams Call Interview Slot" at bounding box center [459, 558] width 123 height 10
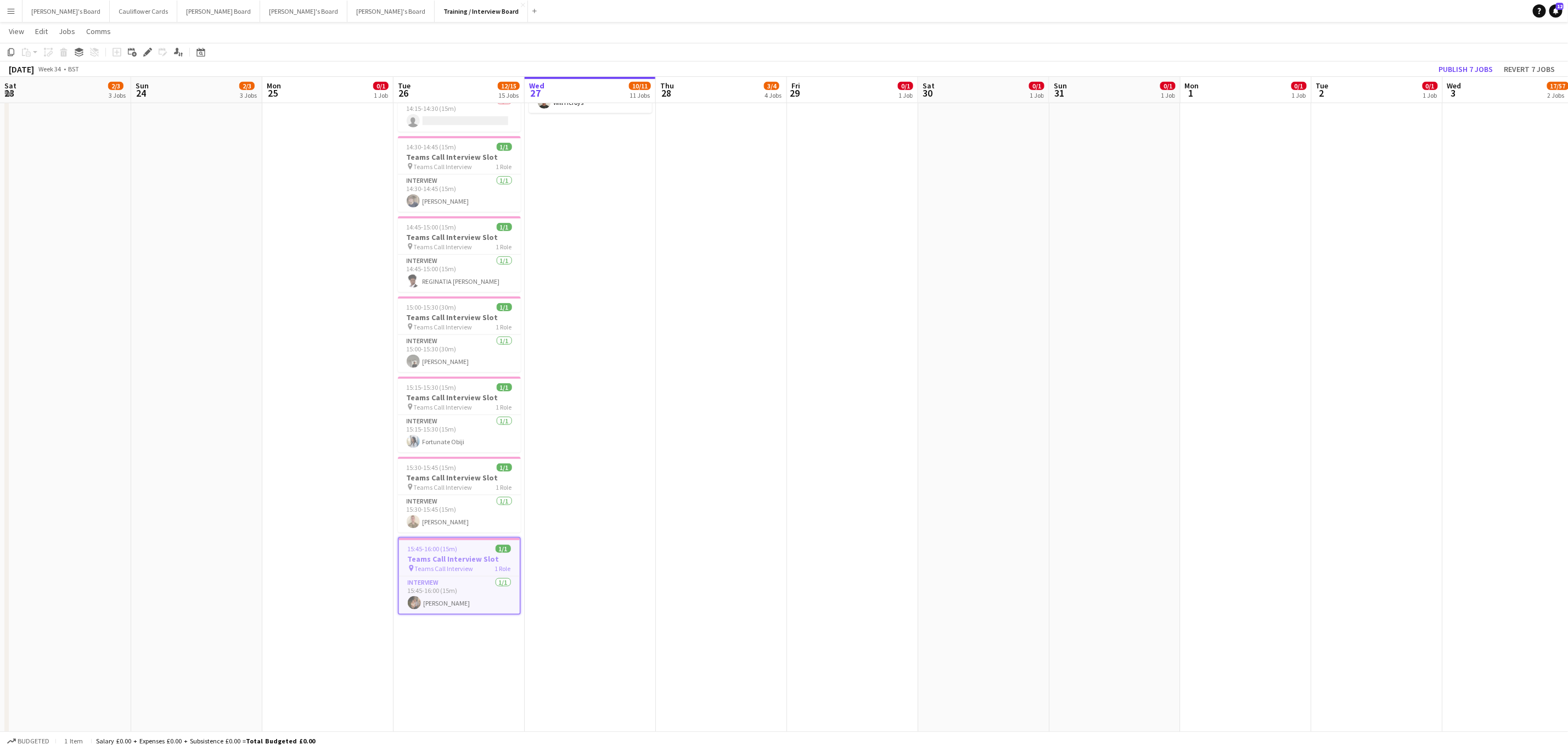
click at [608, 387] on app-date-cell "Draft 10:30-10:45 (15m) 1/1 Teams Call Interview Slot pin Teams Call Interview …" at bounding box center [590, 137] width 131 height 1294
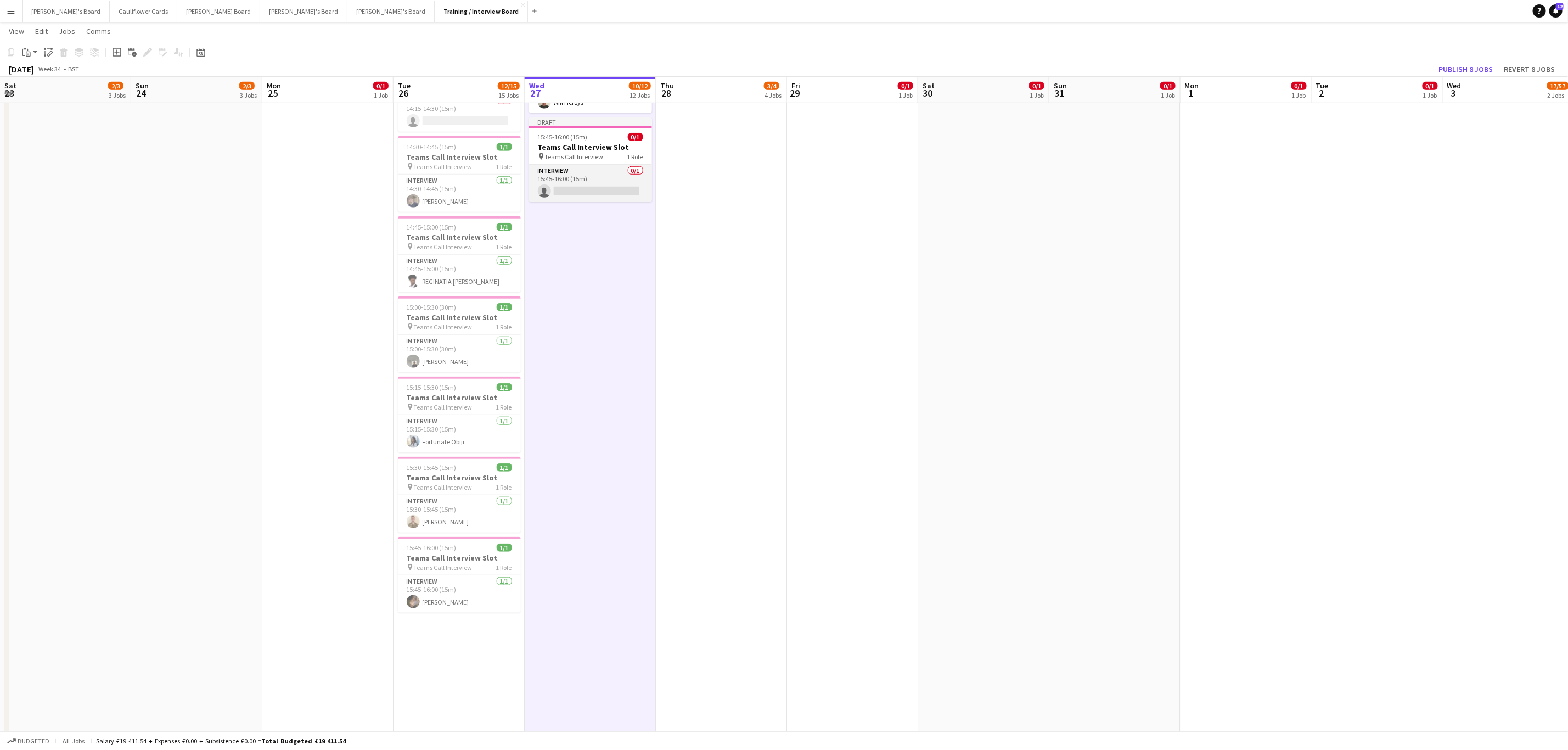
click at [592, 185] on app-card-role "Interview 0/1 15:45-16:00 (15m) single-neutral-actions" at bounding box center [590, 183] width 123 height 37
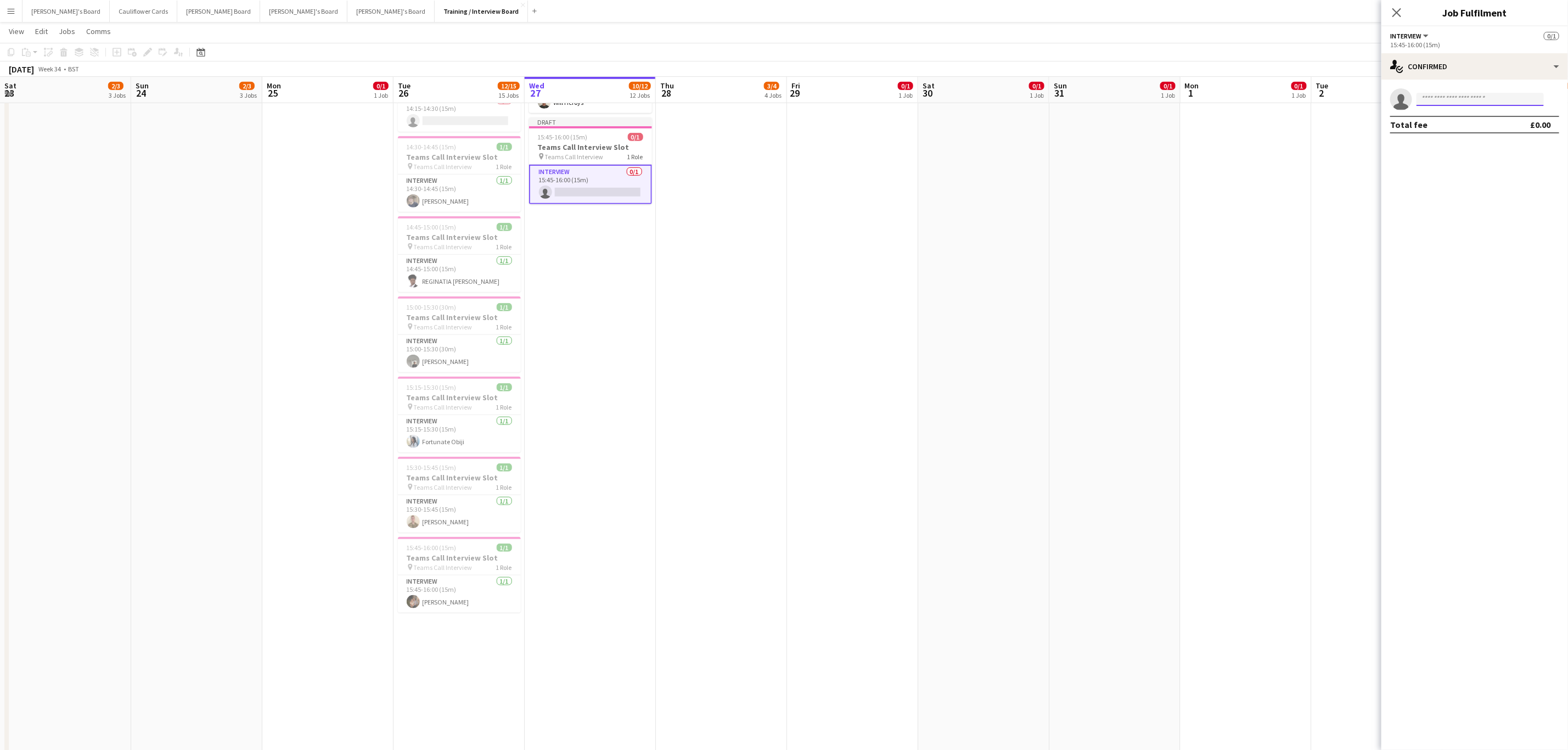
click at [1053, 104] on input at bounding box center [1481, 99] width 128 height 13
paste input "**********"
type input "*"
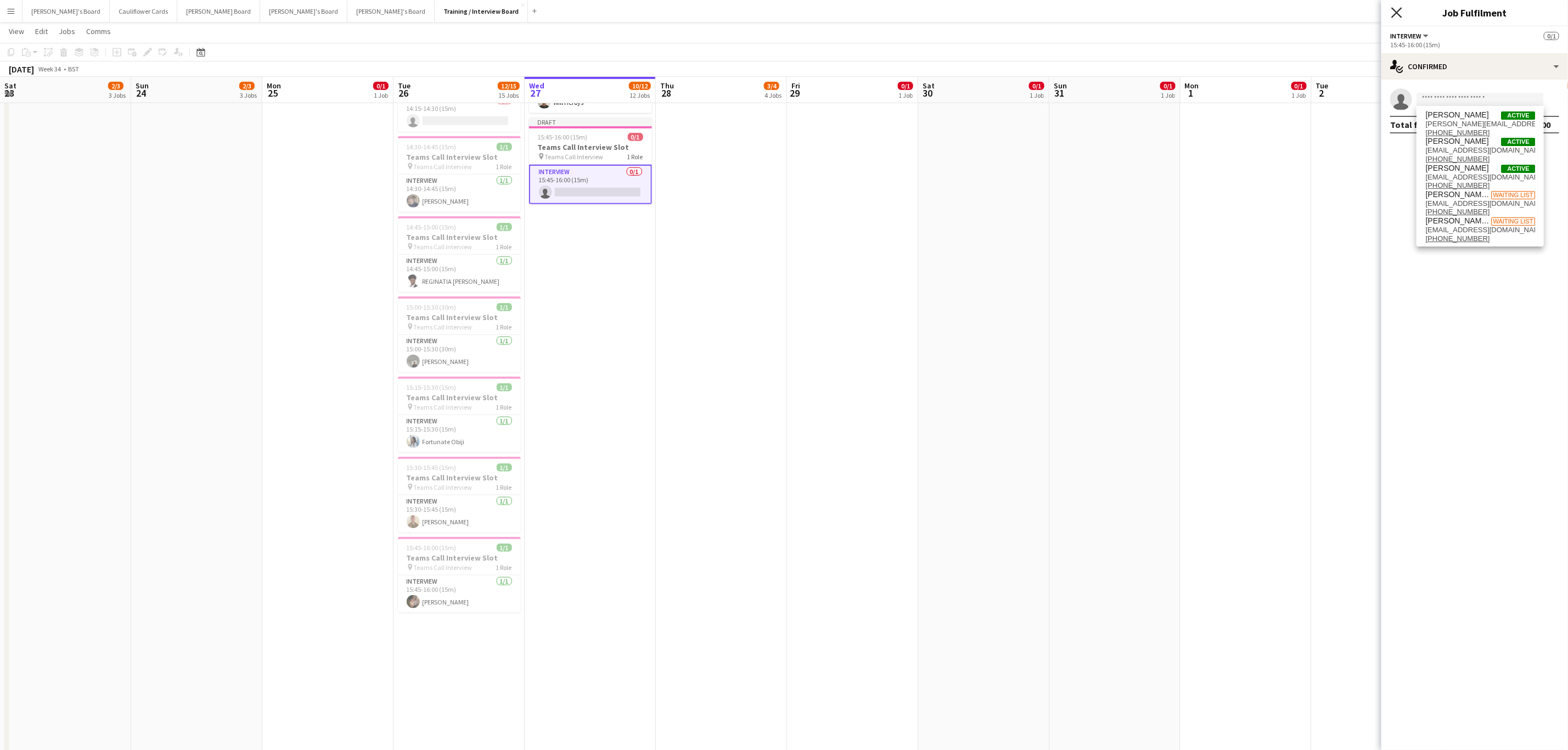
click at [1053, 12] on icon "Close pop-in" at bounding box center [1396, 12] width 10 height 10
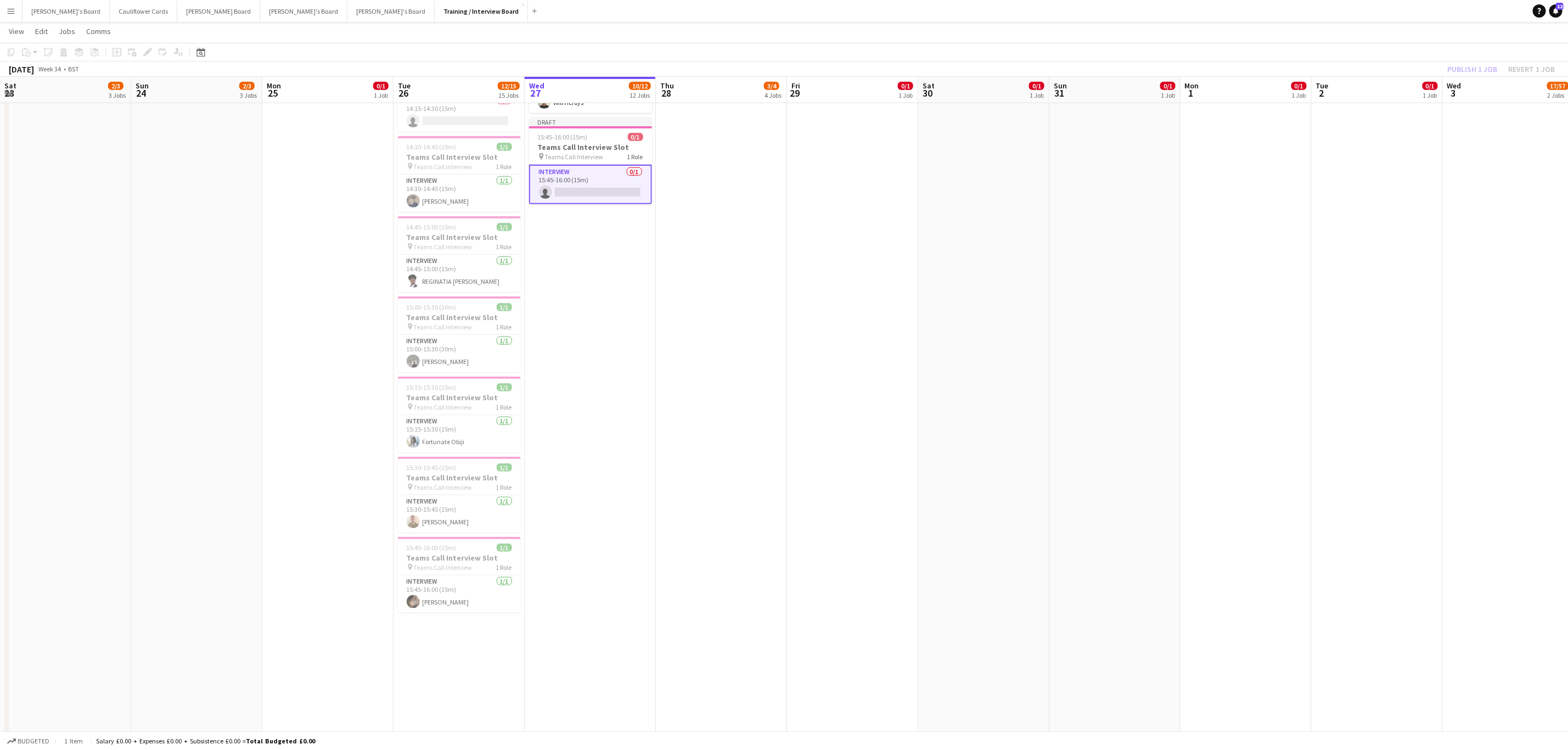
click at [598, 358] on app-date-cell "Draft 10:30-10:45 (15m) 1/1 Teams Call Interview Slot pin Teams Call Interview …" at bounding box center [590, 137] width 131 height 1294
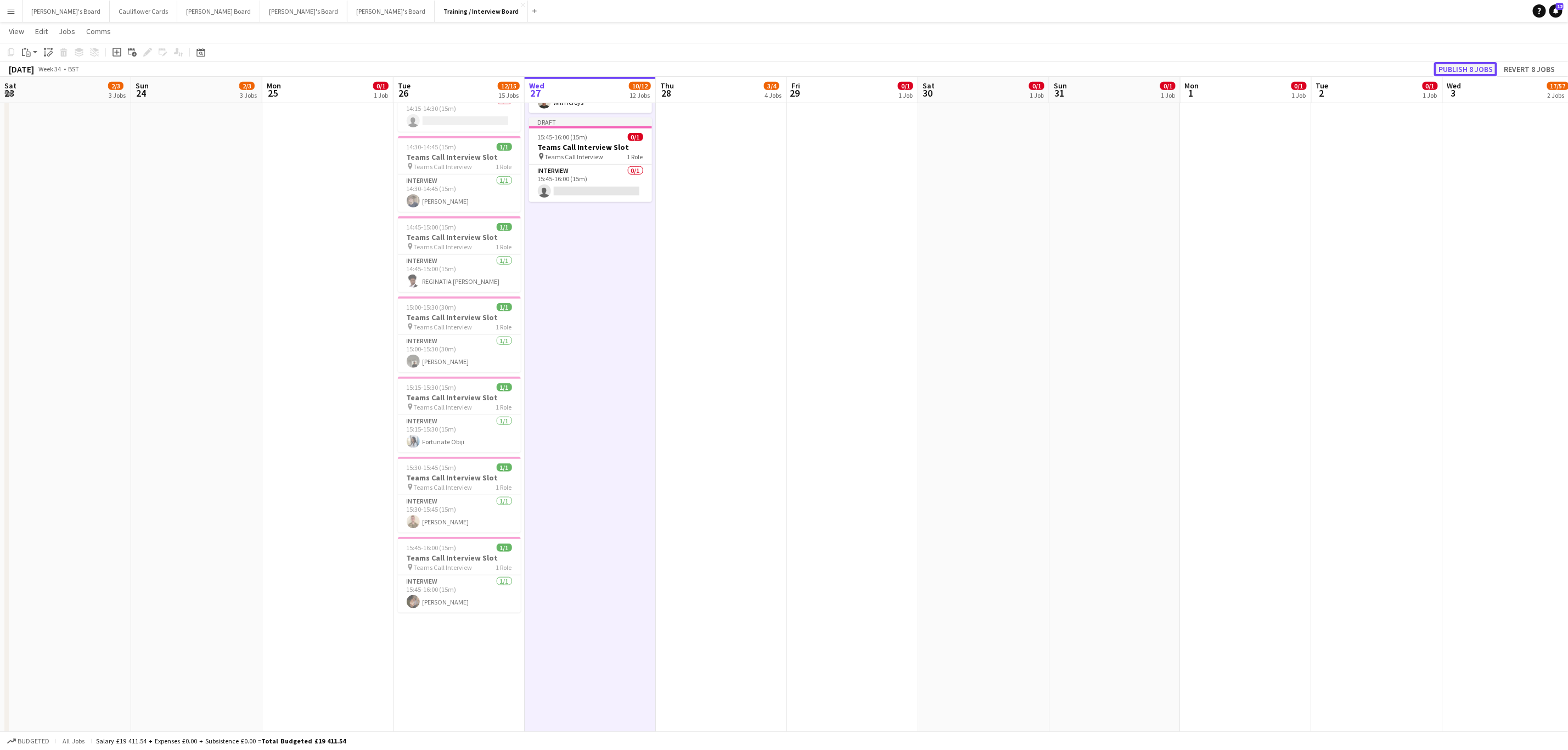
click at [1053, 68] on button "Publish 8 jobs" at bounding box center [1466, 69] width 63 height 14
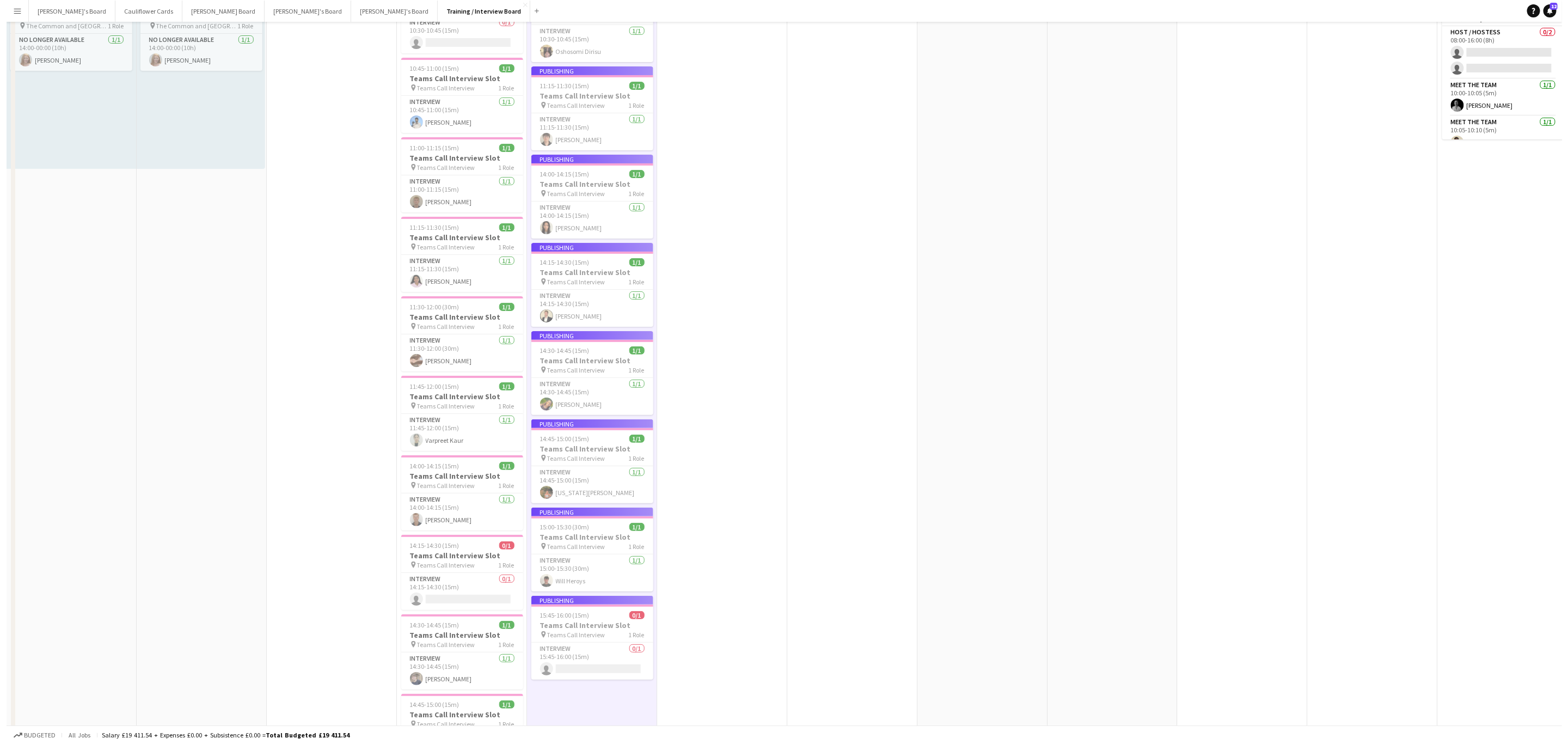
scroll to position [0, 0]
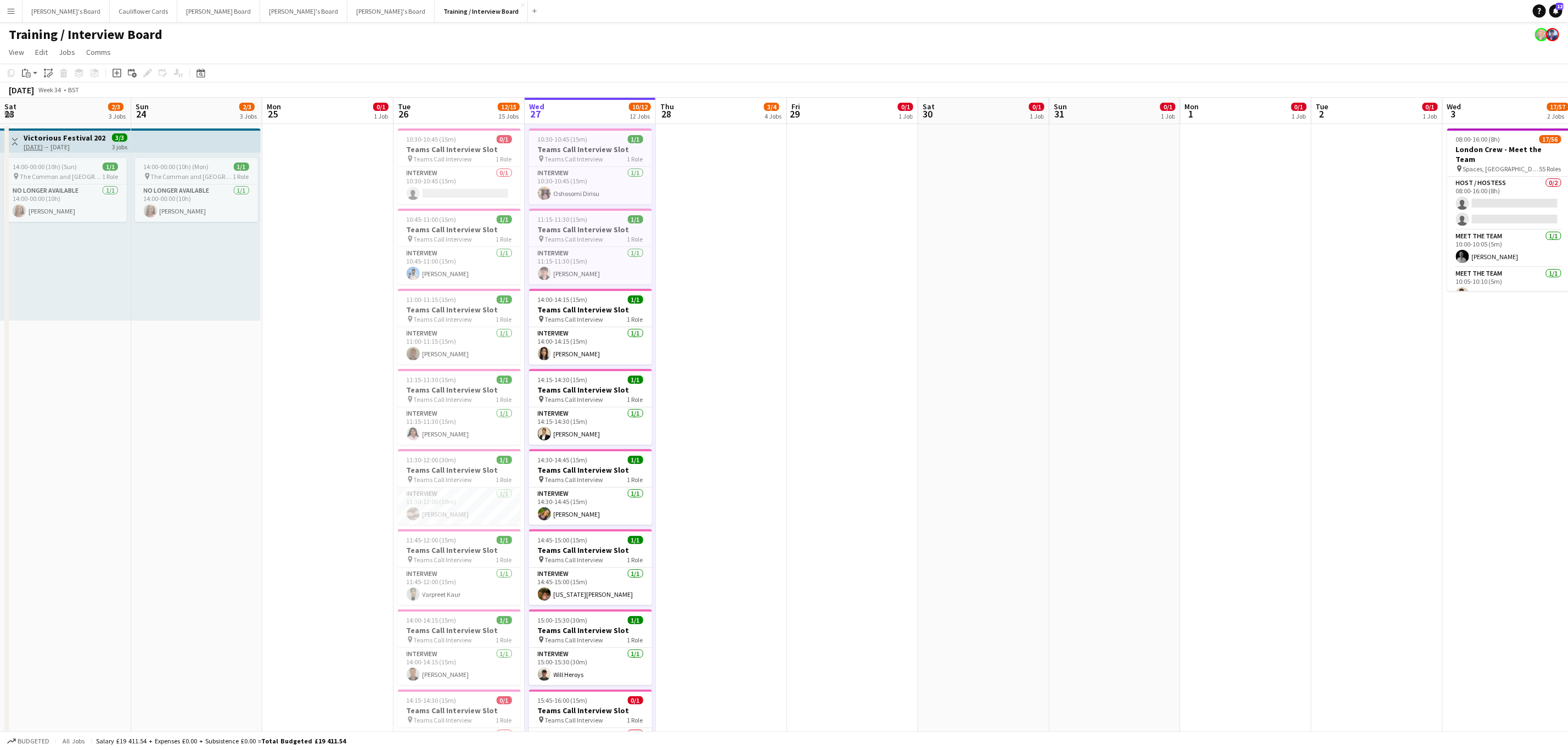
click at [8, 10] on app-icon "Menu" at bounding box center [11, 11] width 9 height 9
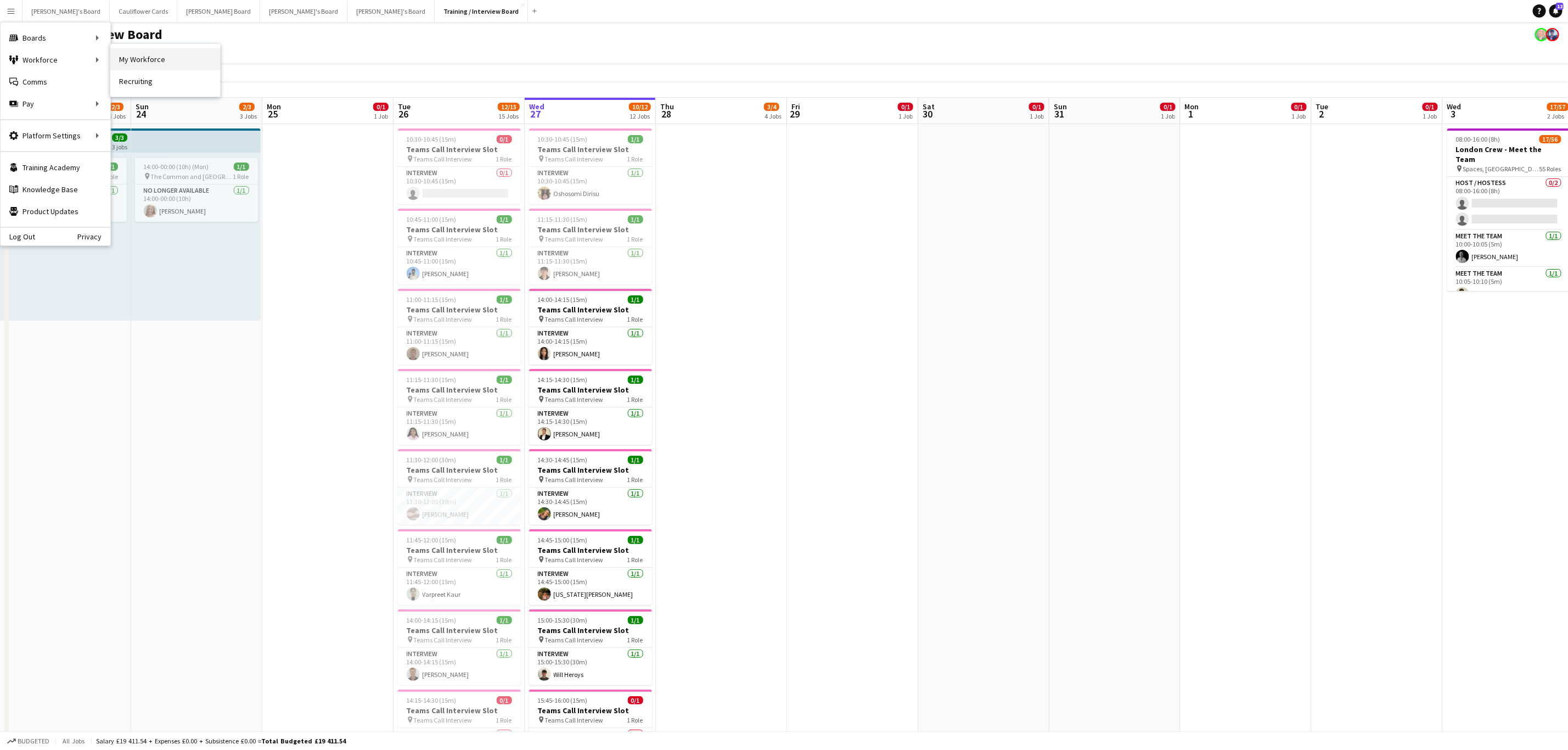
click at [128, 53] on link "My Workforce" at bounding box center [165, 60] width 110 height 22
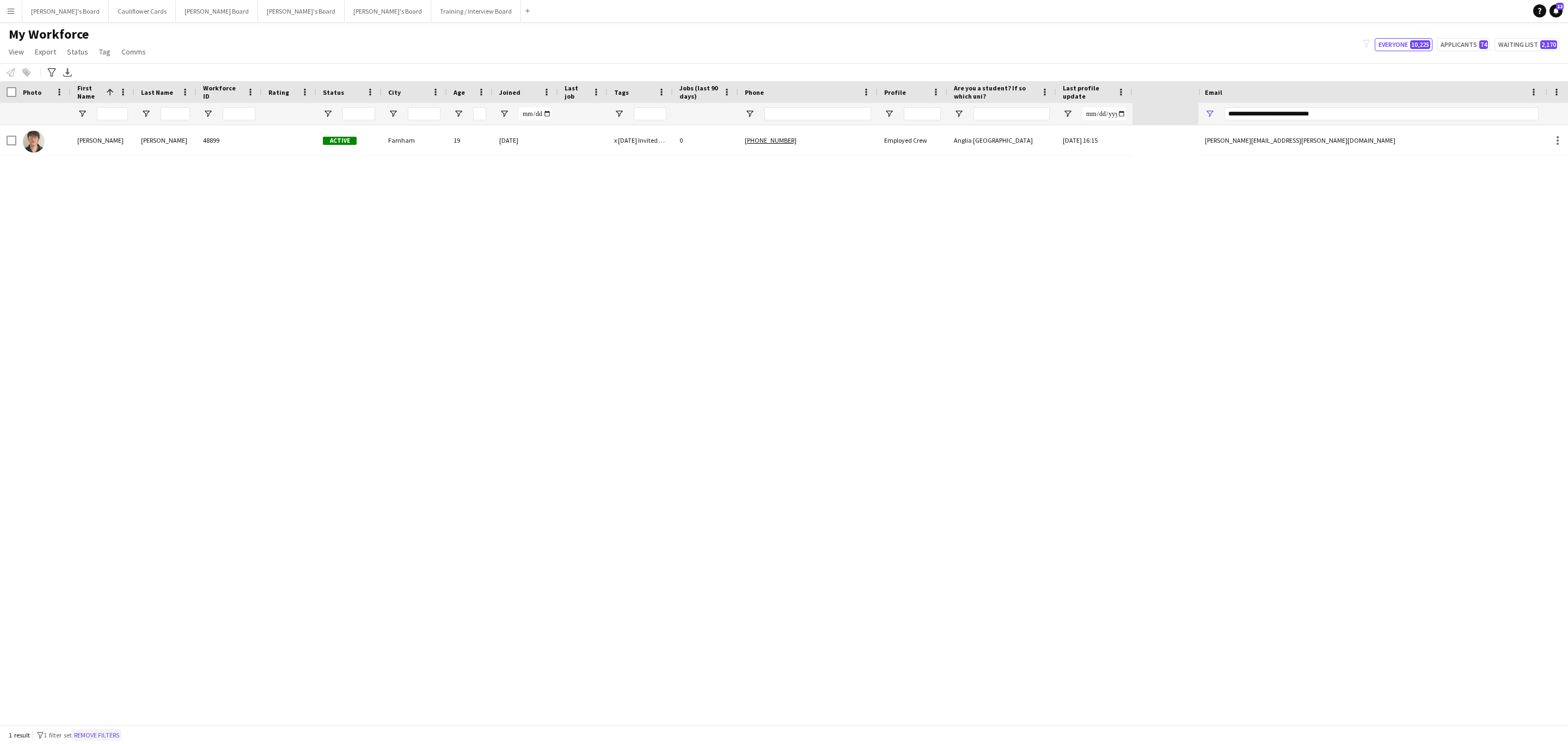
click at [90, 450] on button "Remove filters" at bounding box center [96, 735] width 49 height 12
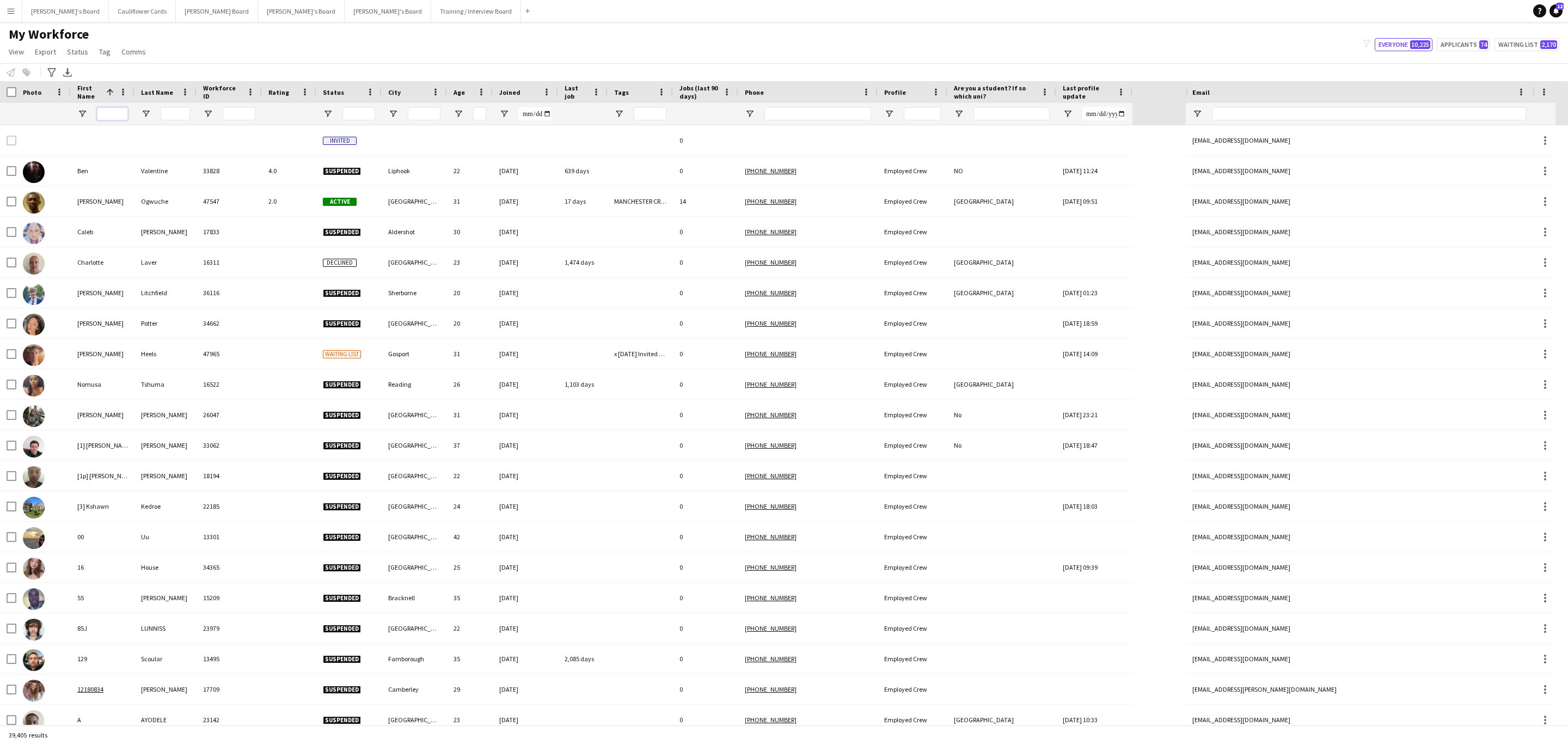
click at [113, 110] on input "First Name Filter Input" at bounding box center [112, 113] width 31 height 13
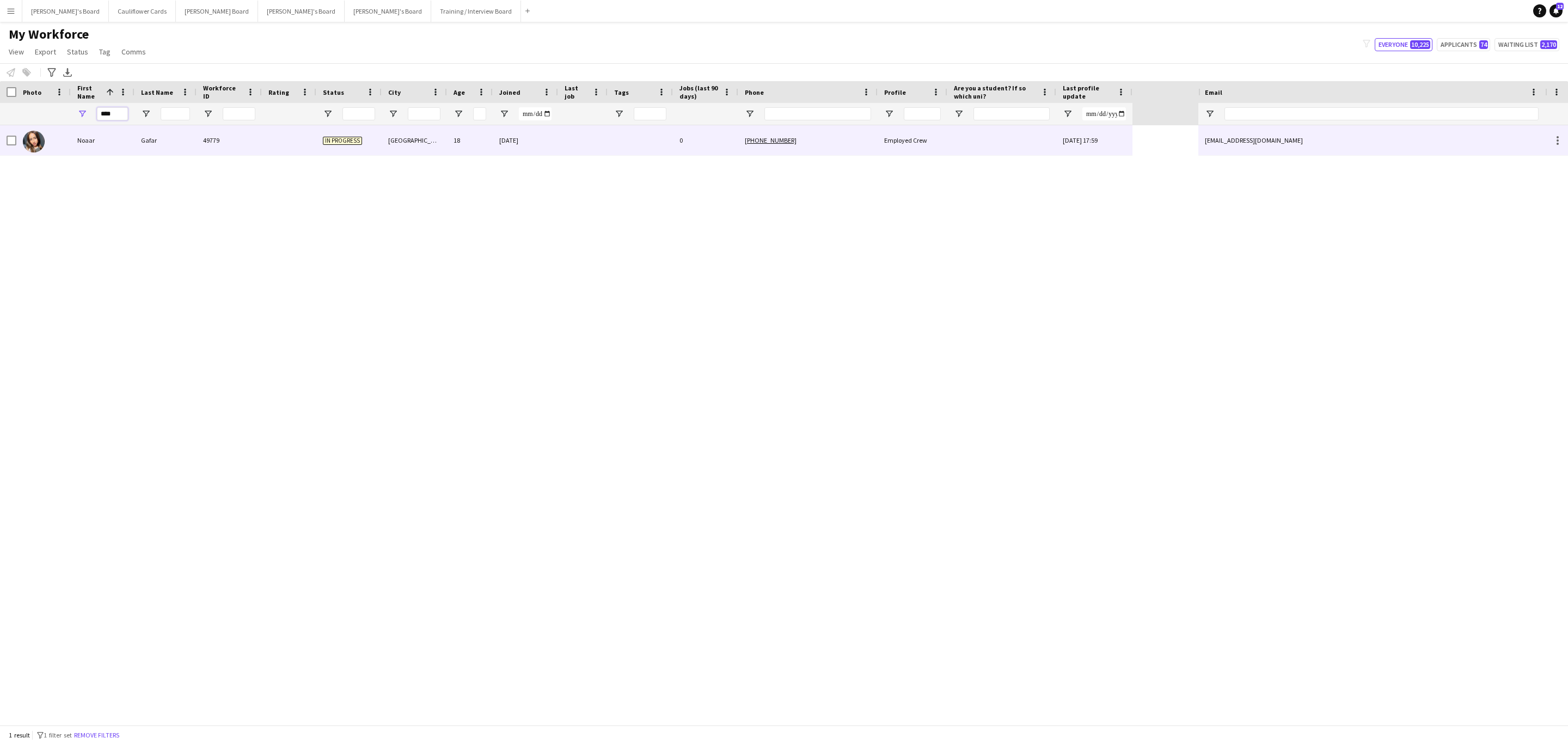
type input "****"
click at [130, 144] on div "Noaar" at bounding box center [102, 140] width 64 height 30
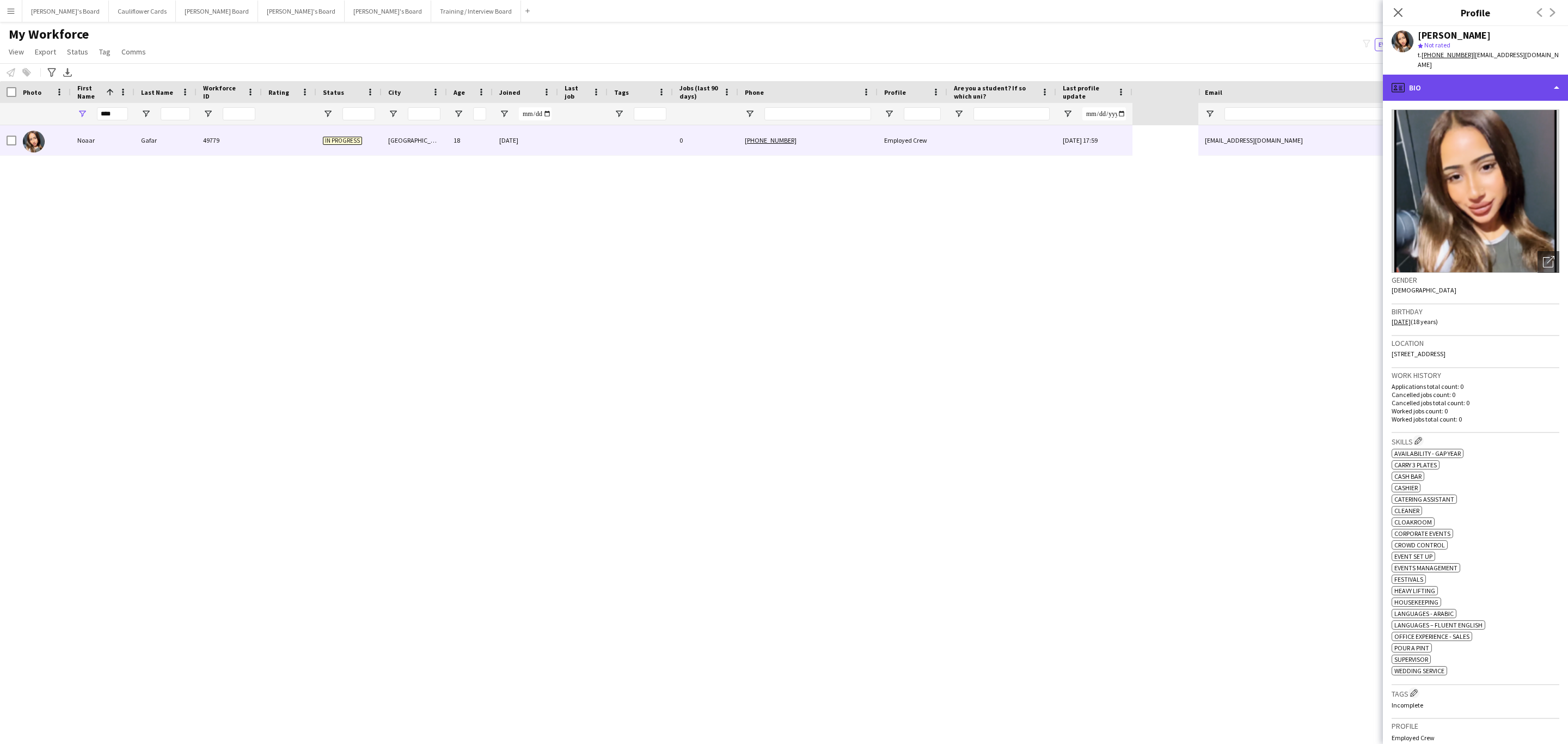
click at [1045, 75] on div "profile Bio" at bounding box center [1475, 88] width 185 height 26
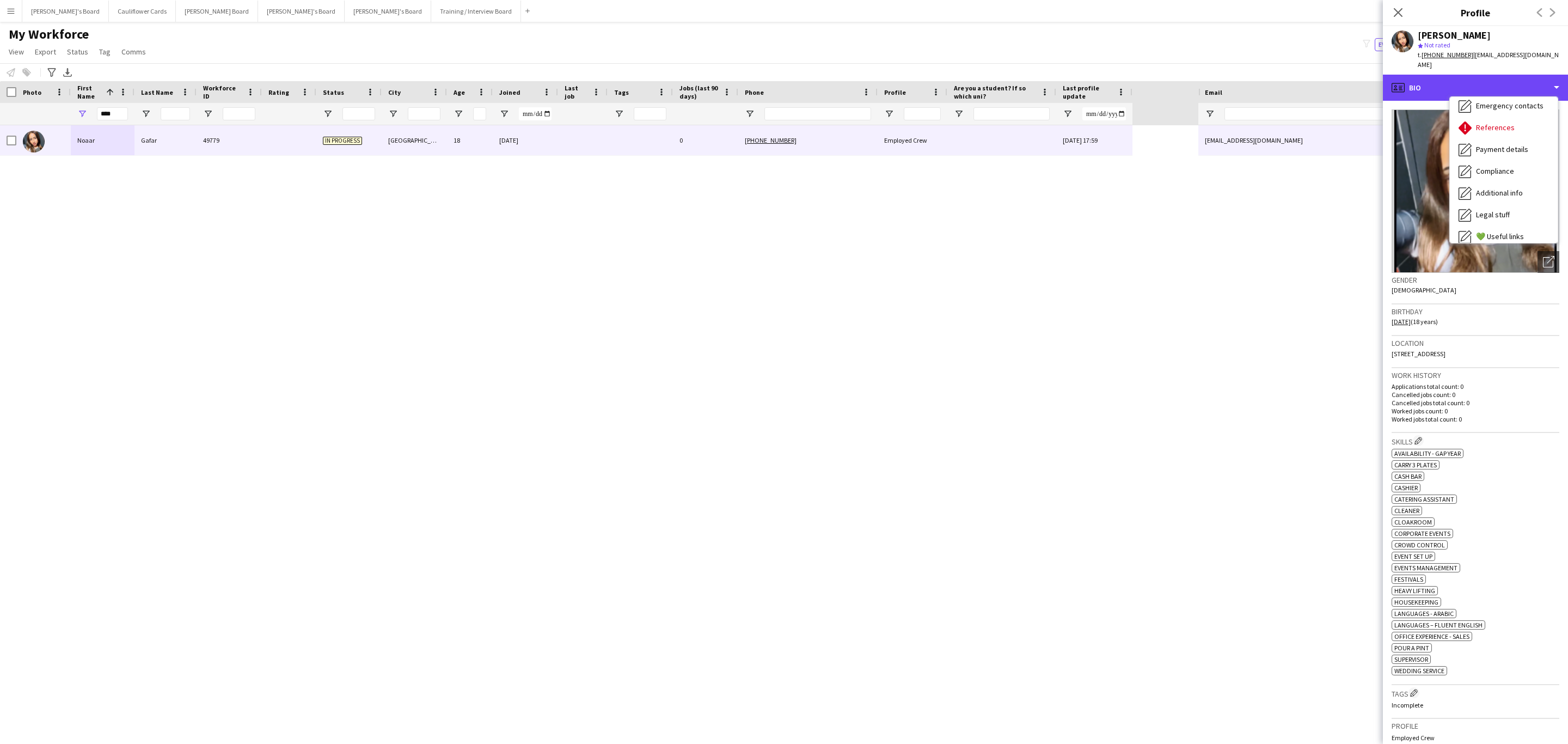
scroll to position [92, 0]
drag, startPoint x: 1513, startPoint y: 113, endPoint x: 1511, endPoint y: 185, distance: 72.0
click at [1045, 185] on div "Bio Bio Company application Company application Employment Employment About you…" at bounding box center [1503, 170] width 108 height 146
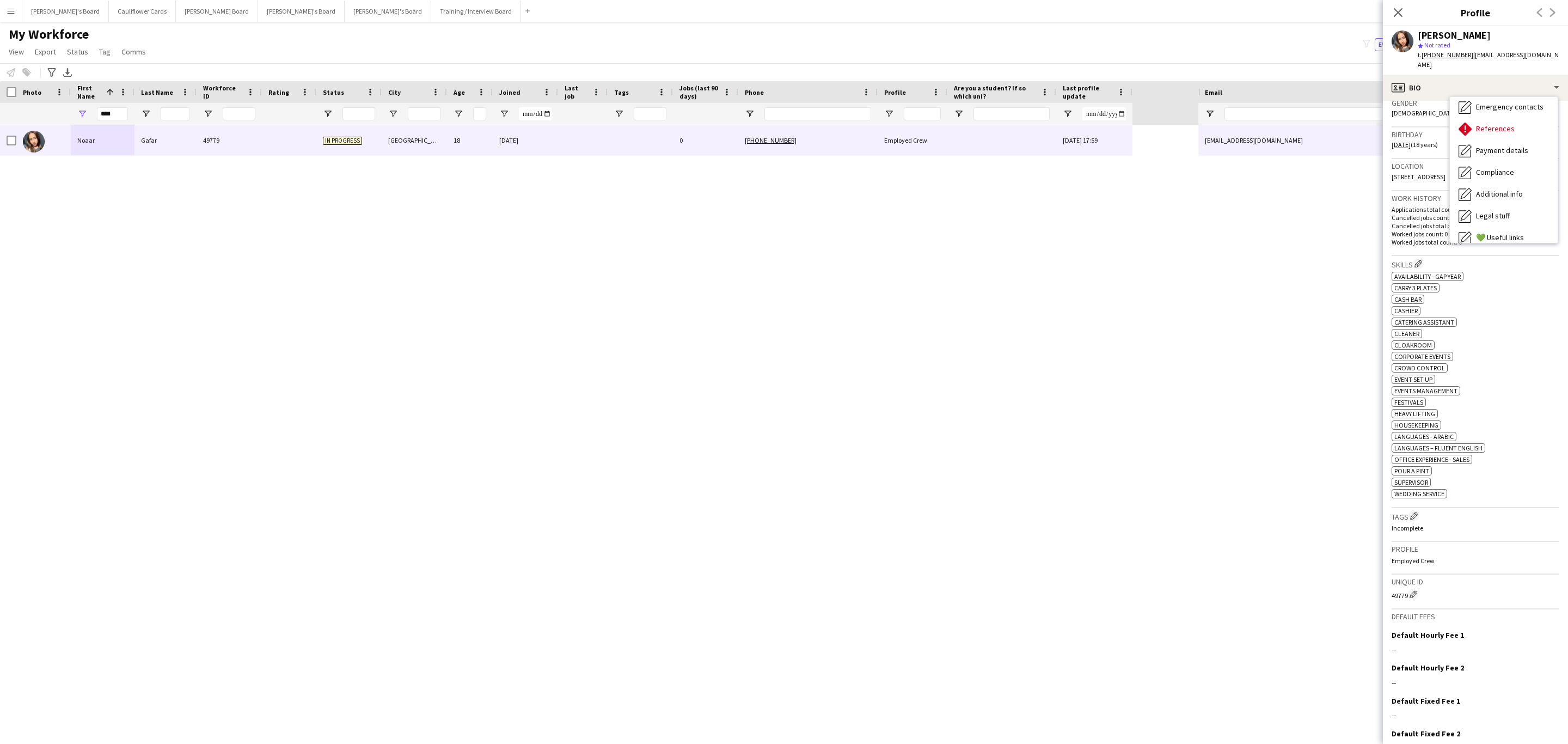
scroll to position [178, 0]
click at [1045, 429] on div "ok-circled2 background Layer 1 cross-circle-red background Layer 1 Availability…" at bounding box center [1475, 383] width 167 height 229
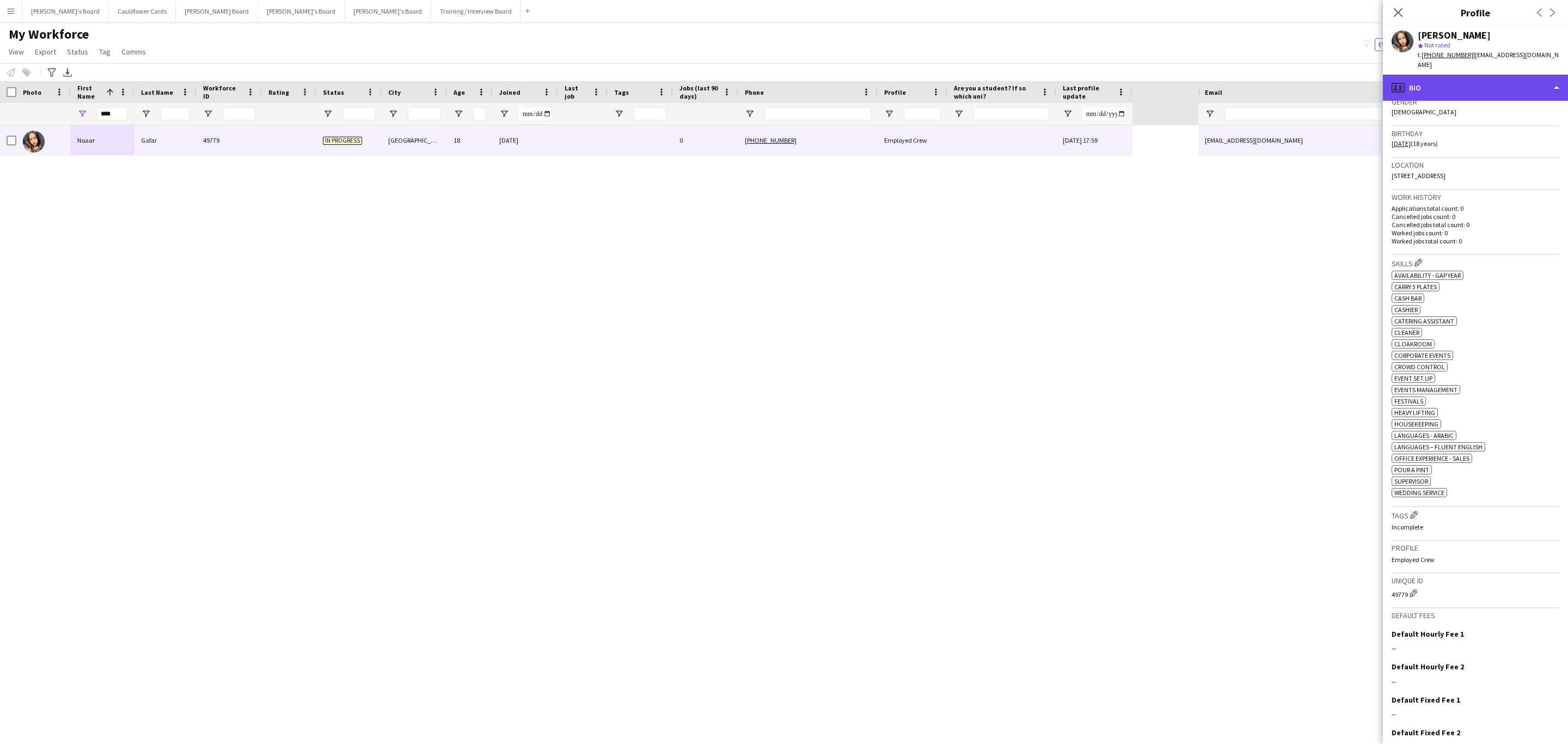
click at [1045, 75] on div "profile Bio" at bounding box center [1475, 88] width 185 height 26
click at [1045, 136] on span "Additional info" at bounding box center [1499, 141] width 47 height 10
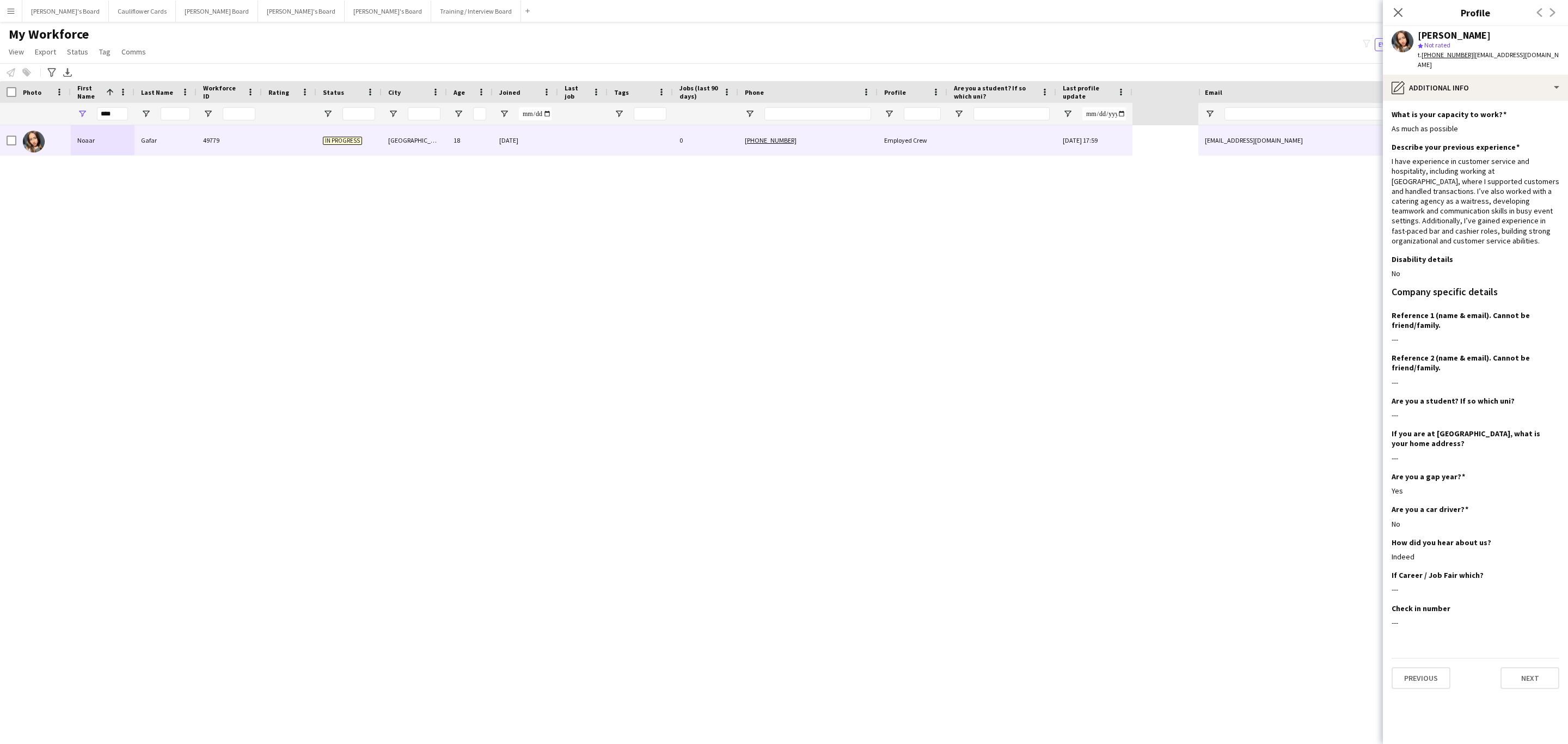
click at [1045, 52] on tcxspan "+447391793329" at bounding box center [1447, 54] width 52 height 8
click at [1045, 13] on icon "Close pop-in" at bounding box center [1398, 12] width 10 height 10
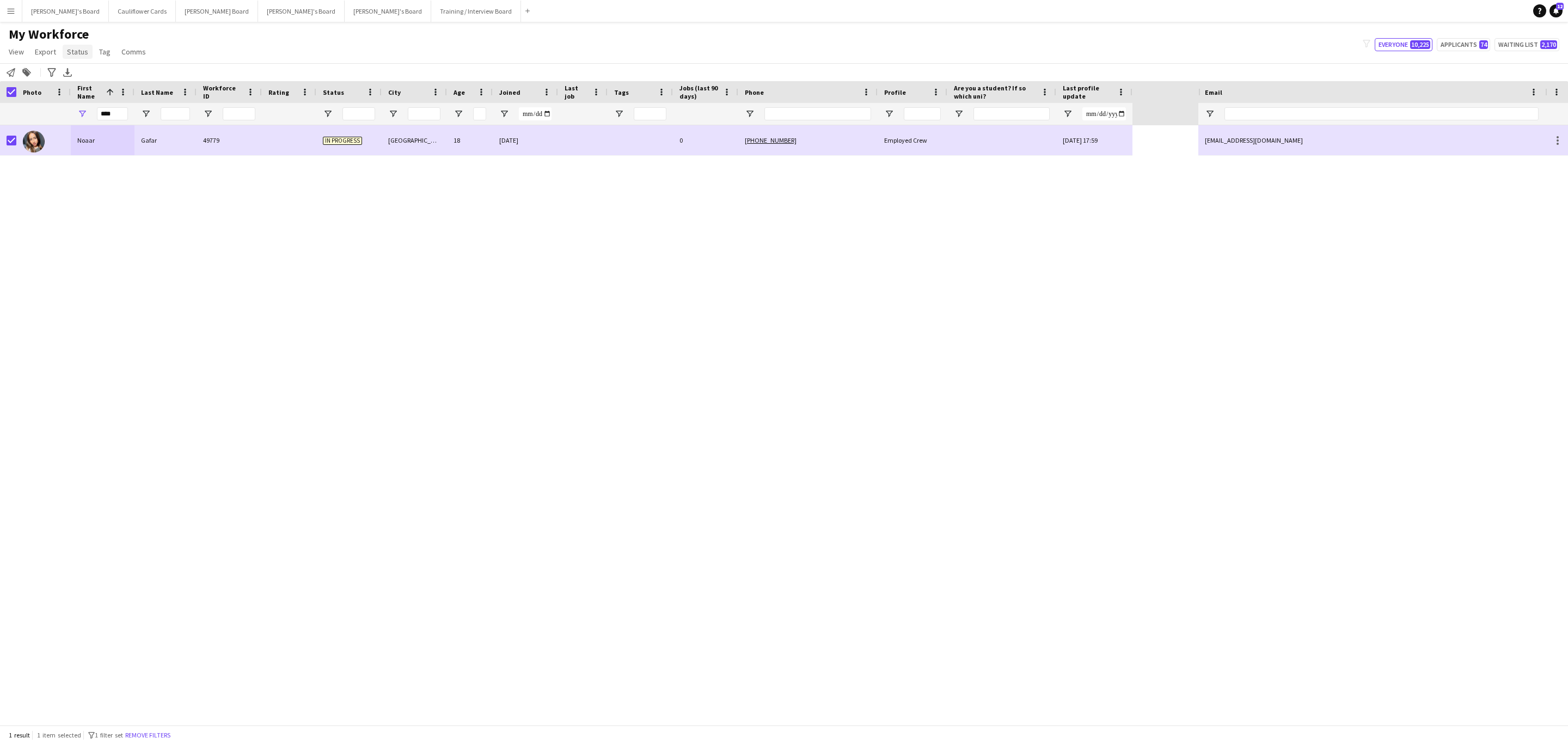
click at [77, 59] on link "Status" at bounding box center [77, 51] width 30 height 14
click at [75, 69] on link "Edit" at bounding box center [100, 75] width 76 height 23
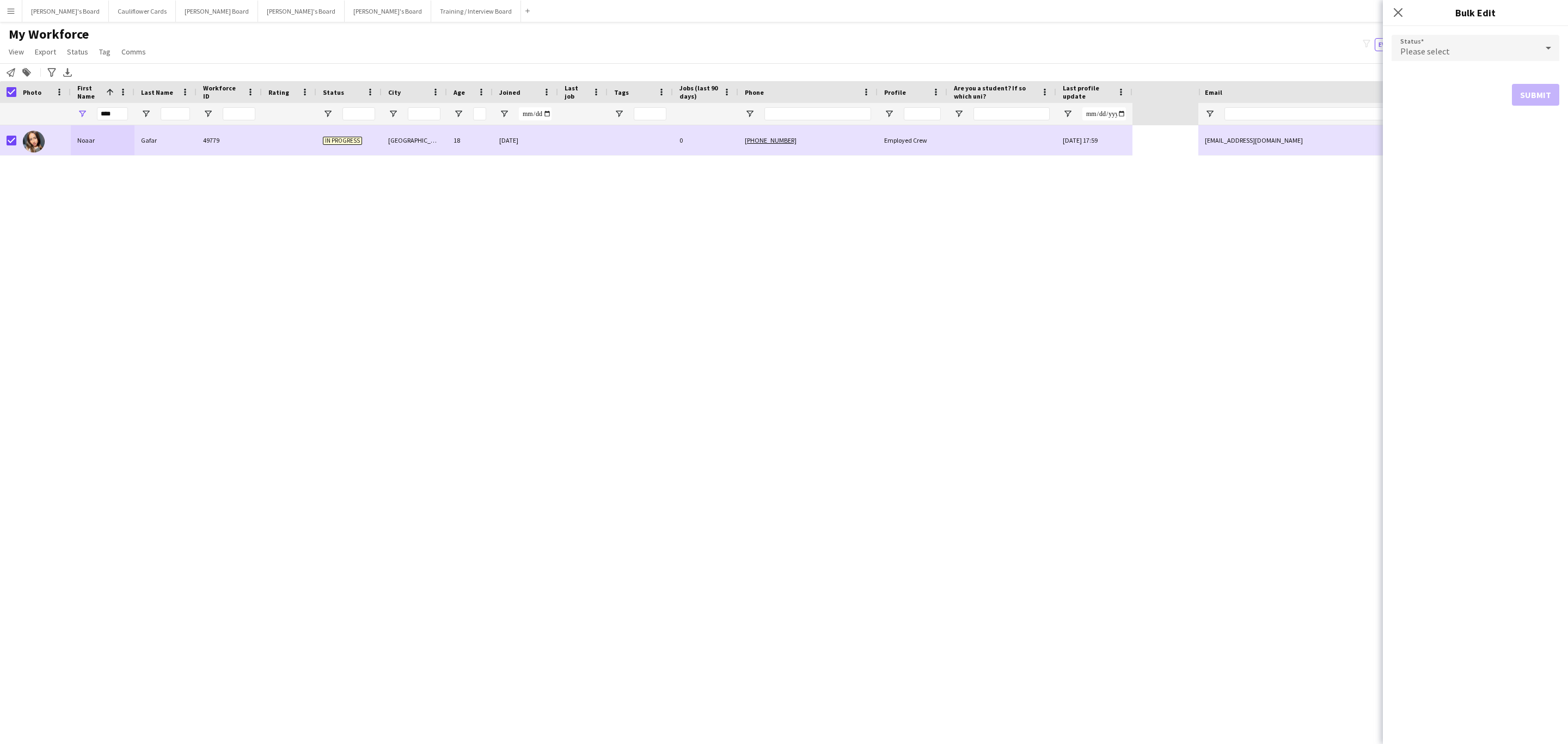
click at [1045, 62] on form "Status Please select Submit" at bounding box center [1475, 70] width 167 height 88
click at [1045, 51] on div "Please select" at bounding box center [1465, 47] width 146 height 26
click at [1045, 70] on mat-option "Active" at bounding box center [1475, 79] width 167 height 27
click at [1045, 134] on button "Submit" at bounding box center [1536, 132] width 47 height 22
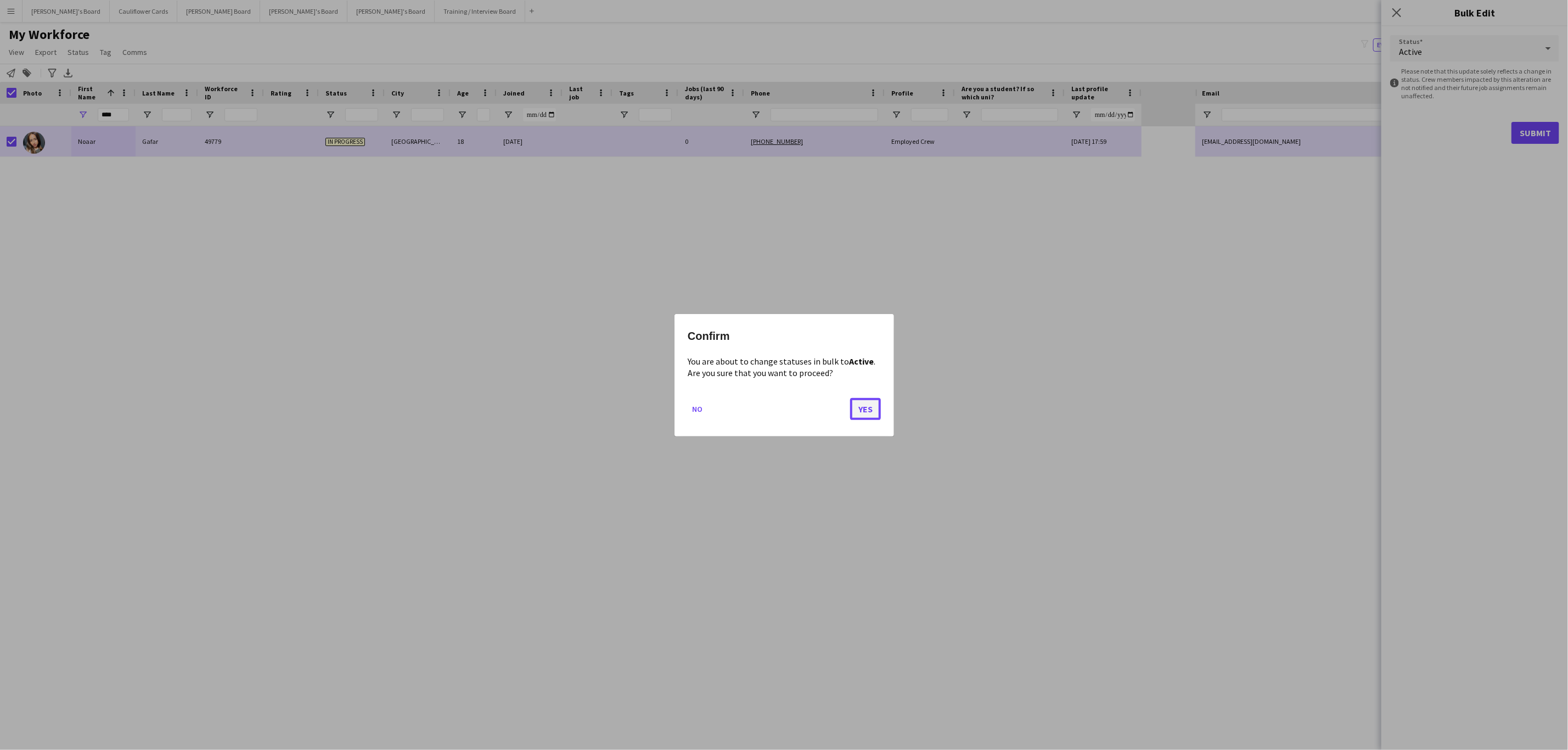
click at [857, 406] on button "Yes" at bounding box center [865, 409] width 31 height 22
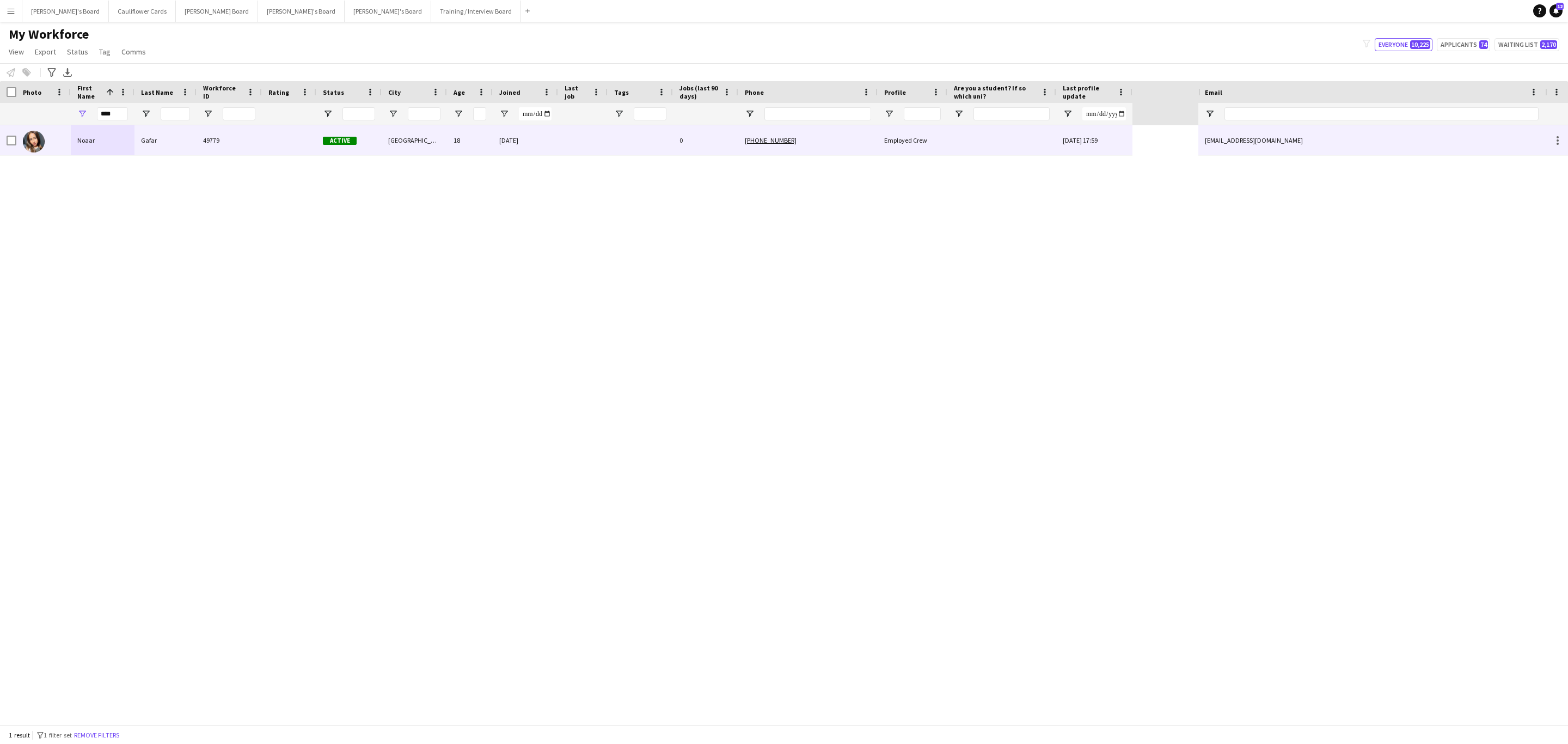
click at [551, 136] on div "26-08-2025" at bounding box center [525, 140] width 65 height 30
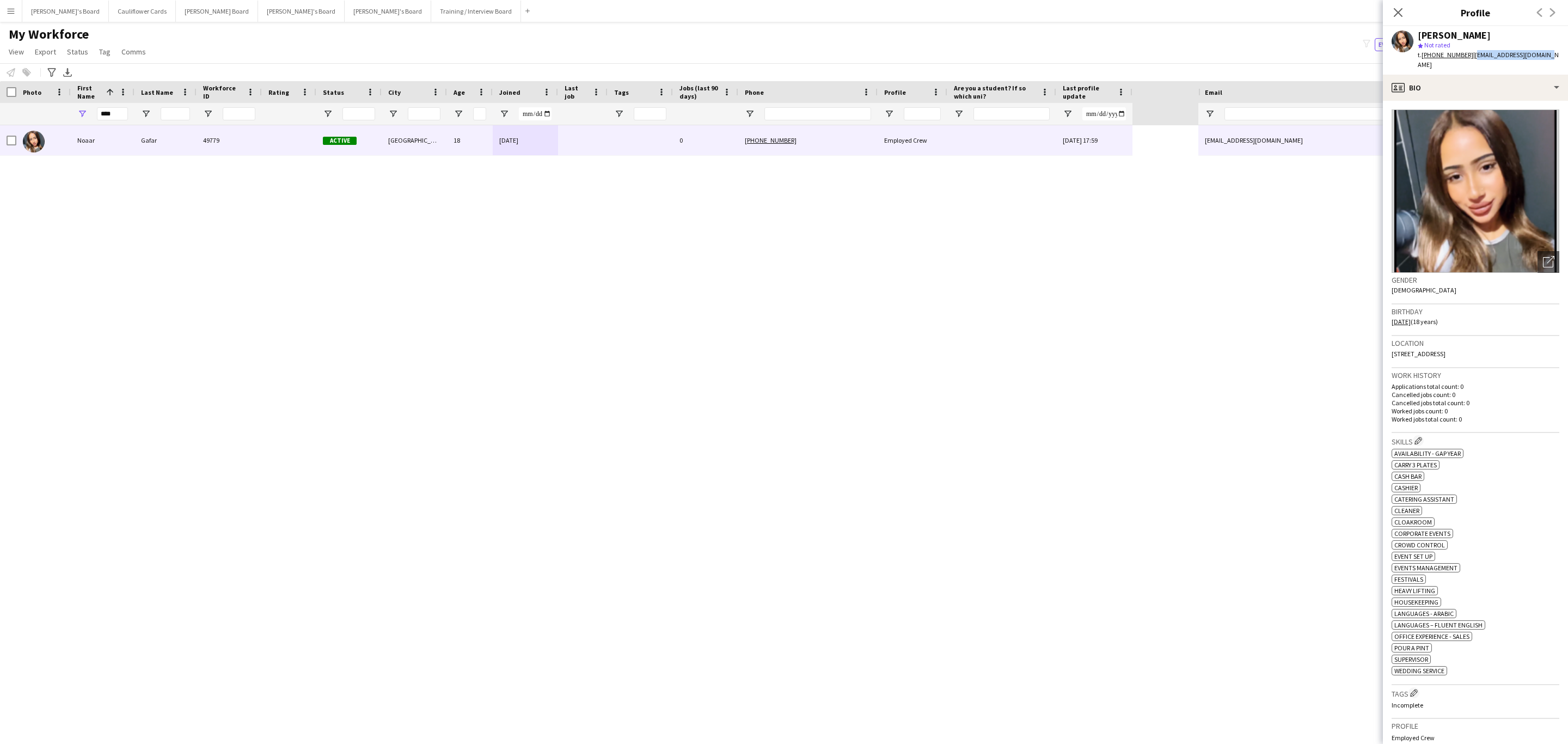
drag, startPoint x: 1554, startPoint y: 55, endPoint x: 1470, endPoint y: 60, distance: 84.1
click at [1045, 60] on app-profile-header "Noaar Gafar star Not rated t. +447391793329 | gafarnoaar42@gmail.com" at bounding box center [1475, 51] width 185 height 49
copy span "gafarnoaar42@gmail.com"
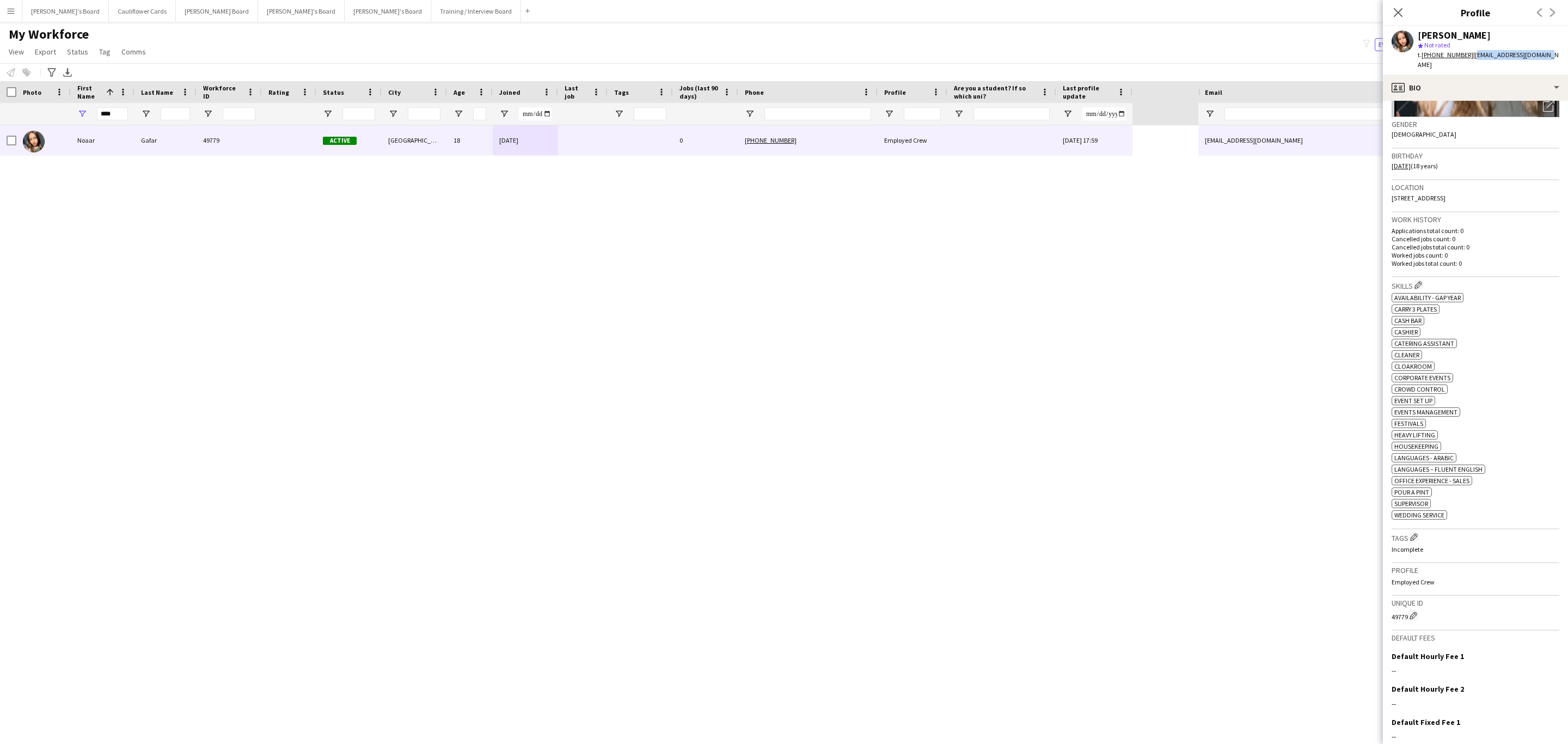
scroll to position [157, 0]
click at [1045, 450] on app-icon "Edit crew company tags" at bounding box center [1414, 536] width 8 height 8
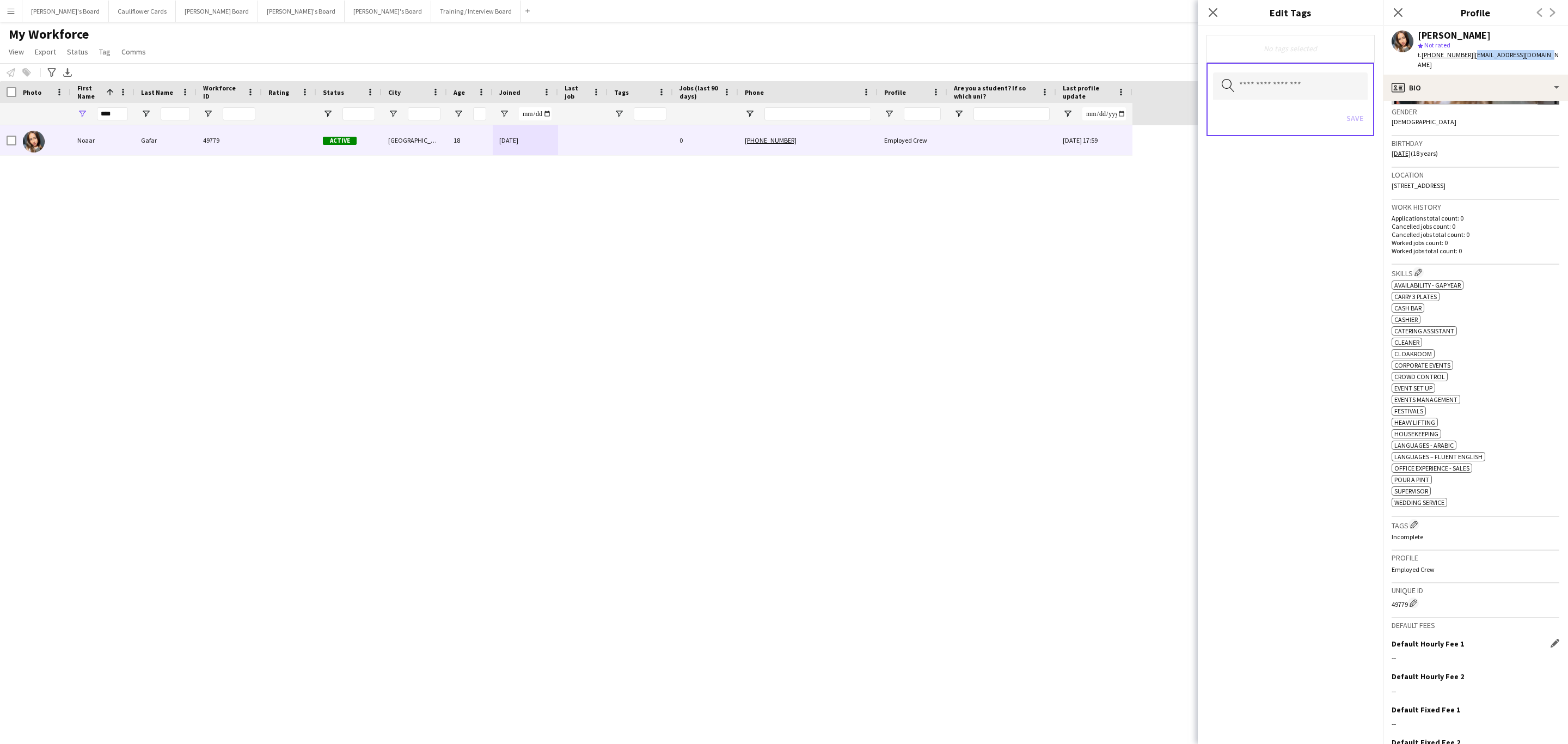
scroll to position [0, 0]
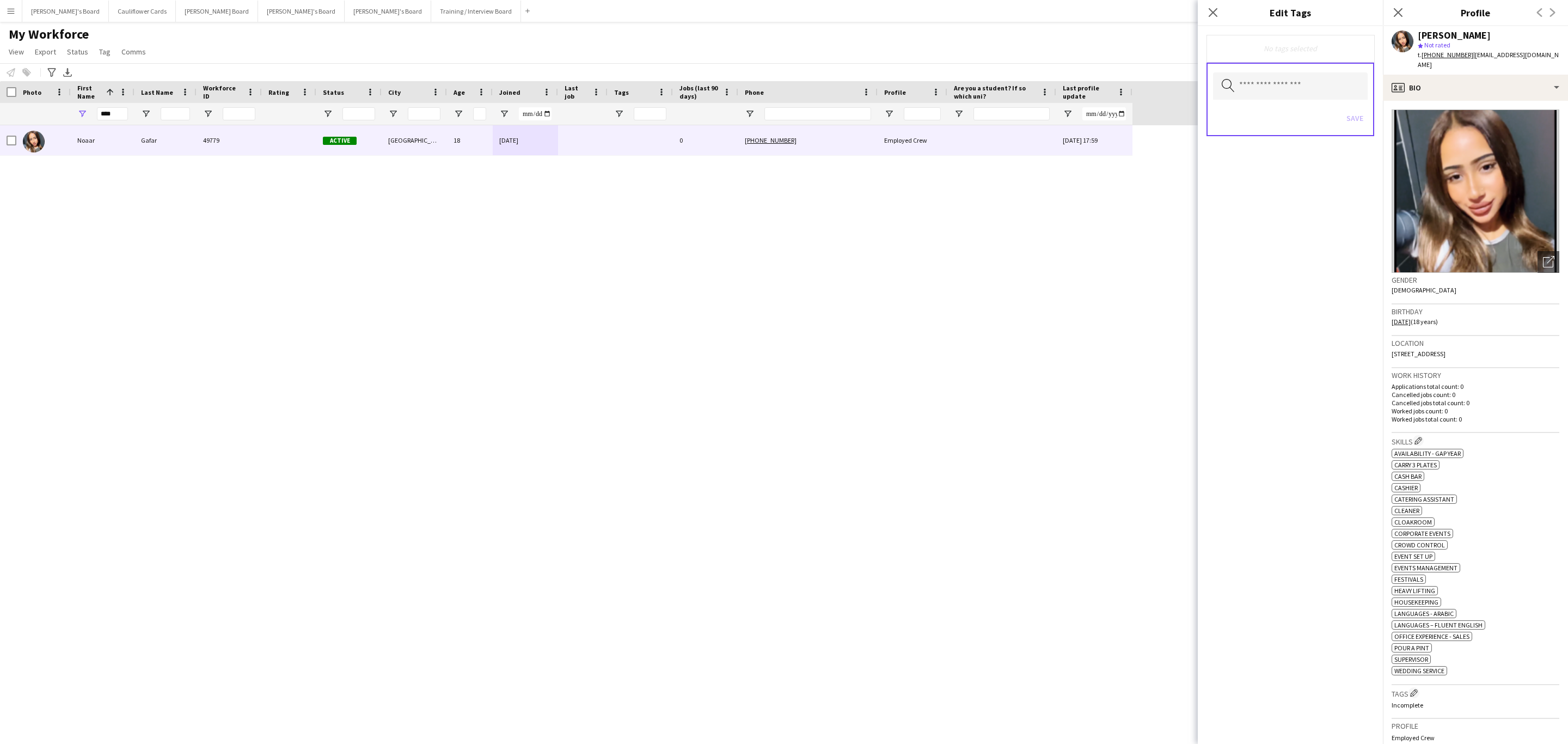
click at [1045, 46] on app-profile-header "Noaar Gafar star Not rated t. +447391793329 | gafarnoaar42@gmail.com" at bounding box center [1475, 51] width 185 height 49
click at [1045, 15] on icon at bounding box center [1398, 12] width 10 height 10
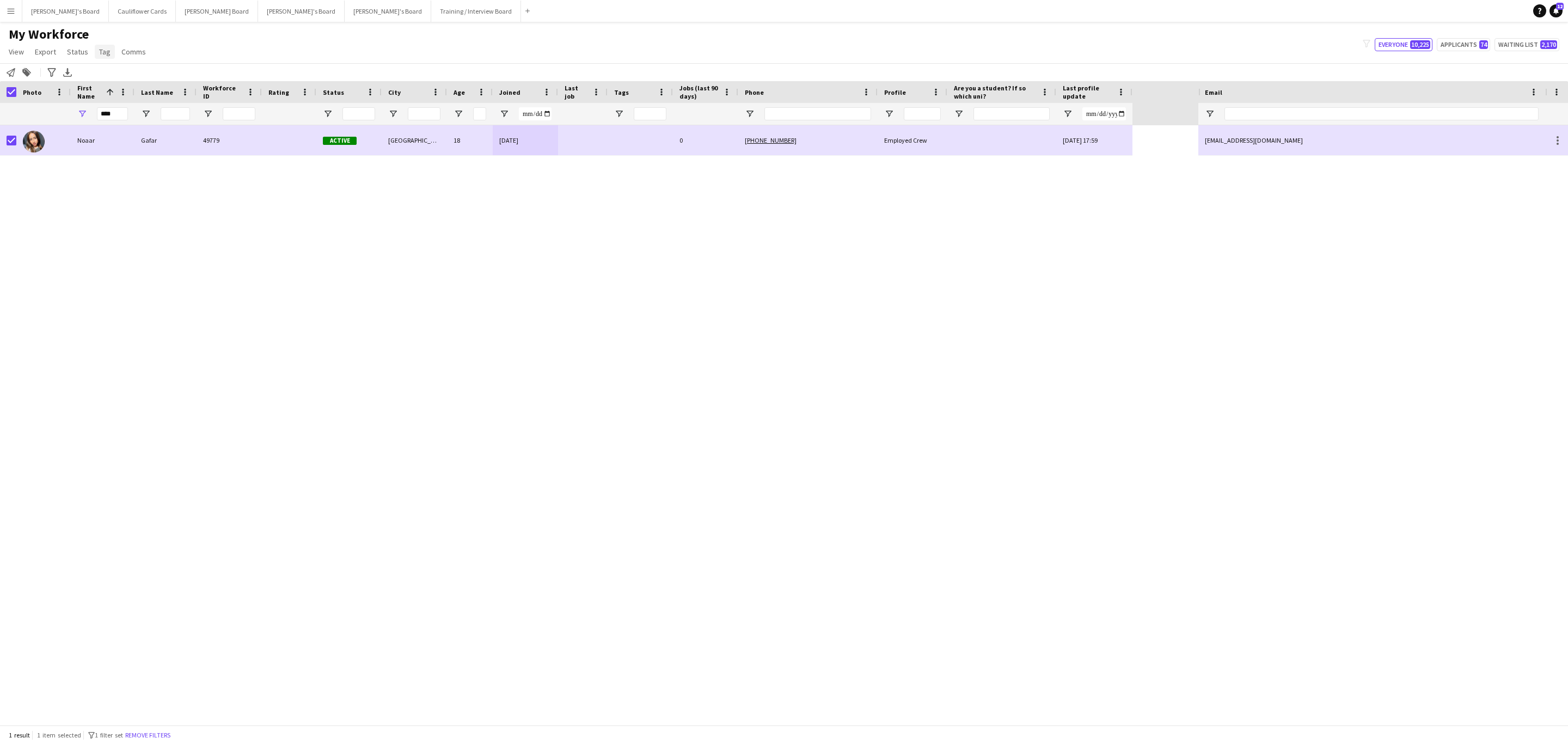
click at [103, 47] on span "Tag" at bounding box center [105, 52] width 12 height 10
click at [137, 77] on link "New tag" at bounding box center [131, 75] width 76 height 23
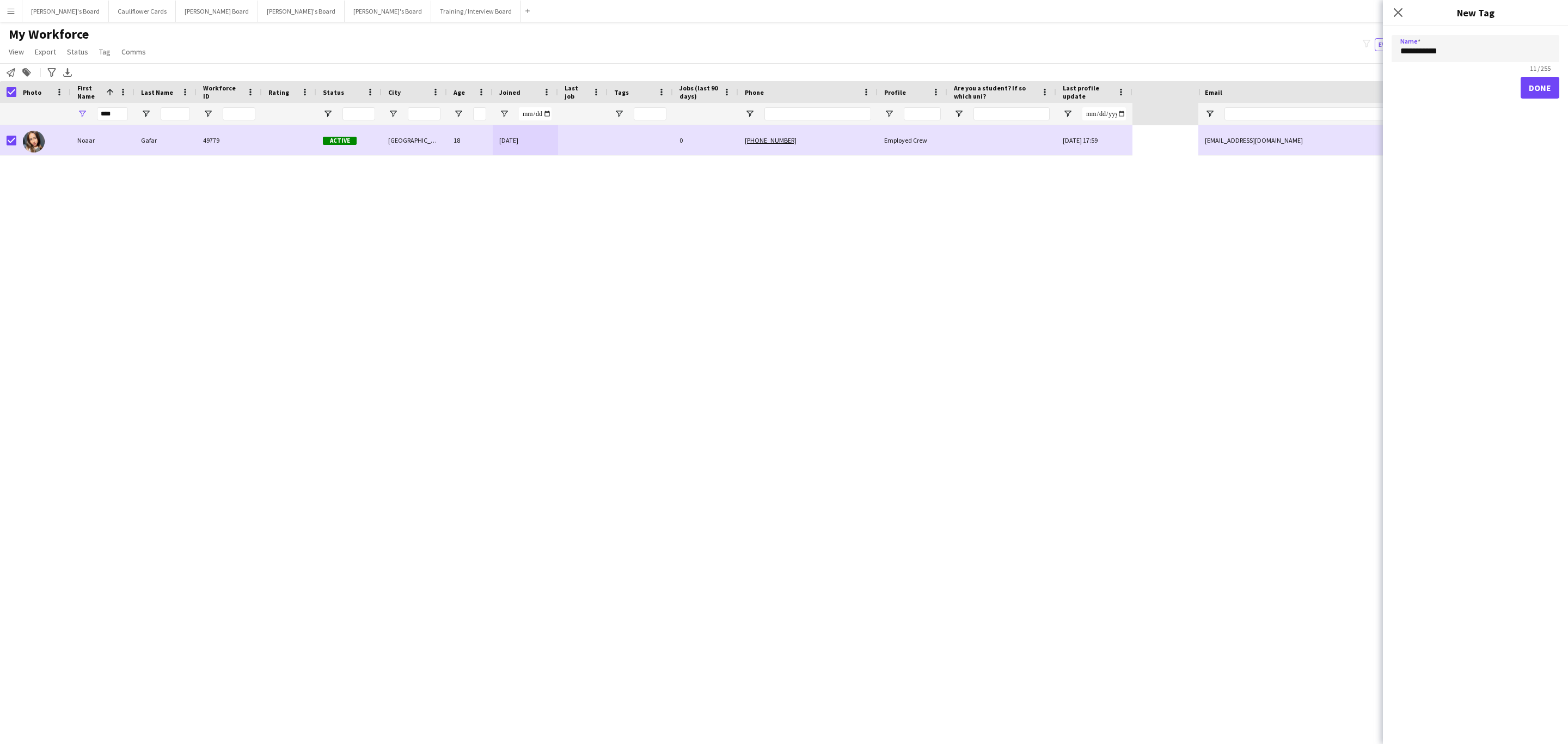
type input "**********"
click at [1045, 88] on button "Done" at bounding box center [1540, 88] width 39 height 22
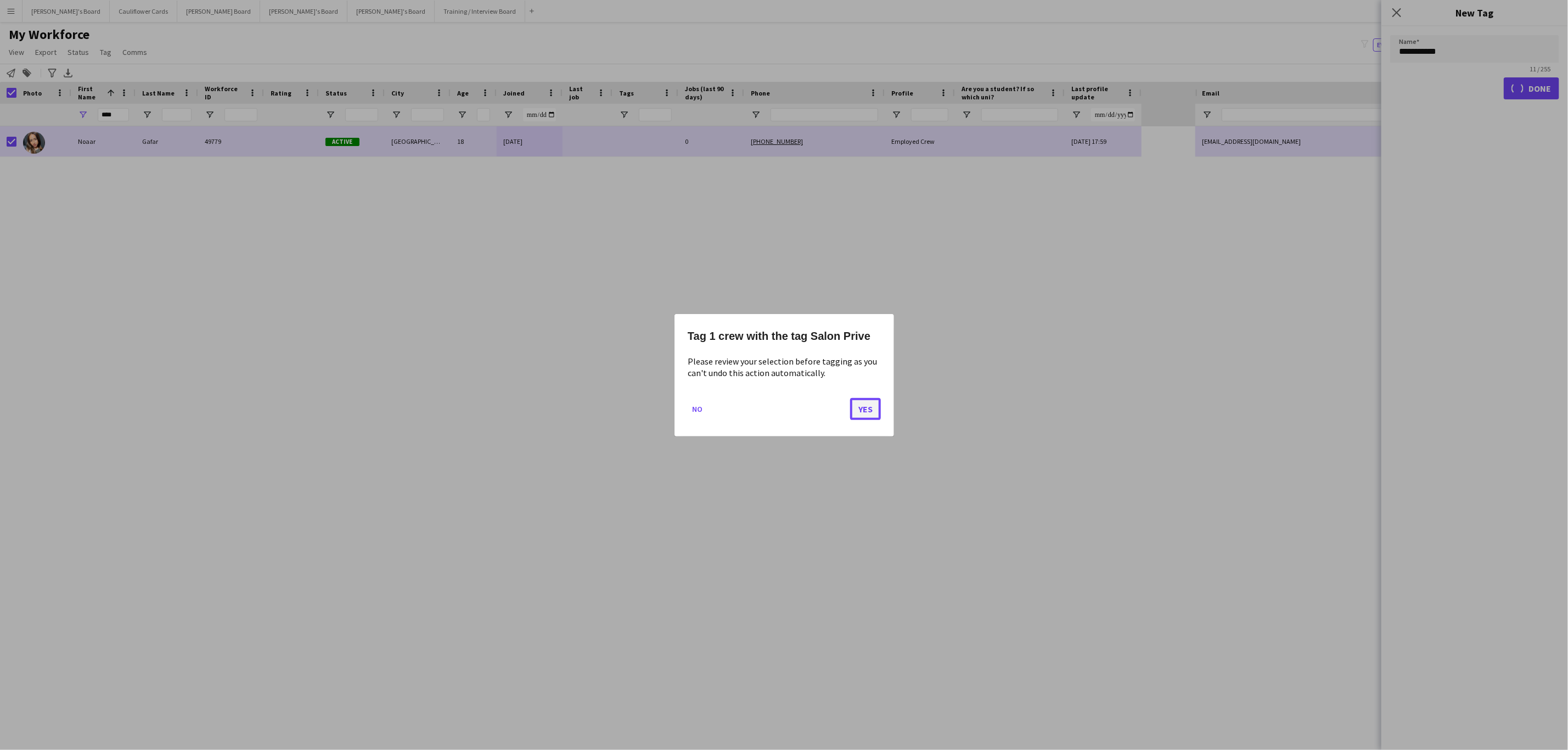
click at [865, 414] on button "Yes" at bounding box center [865, 409] width 31 height 22
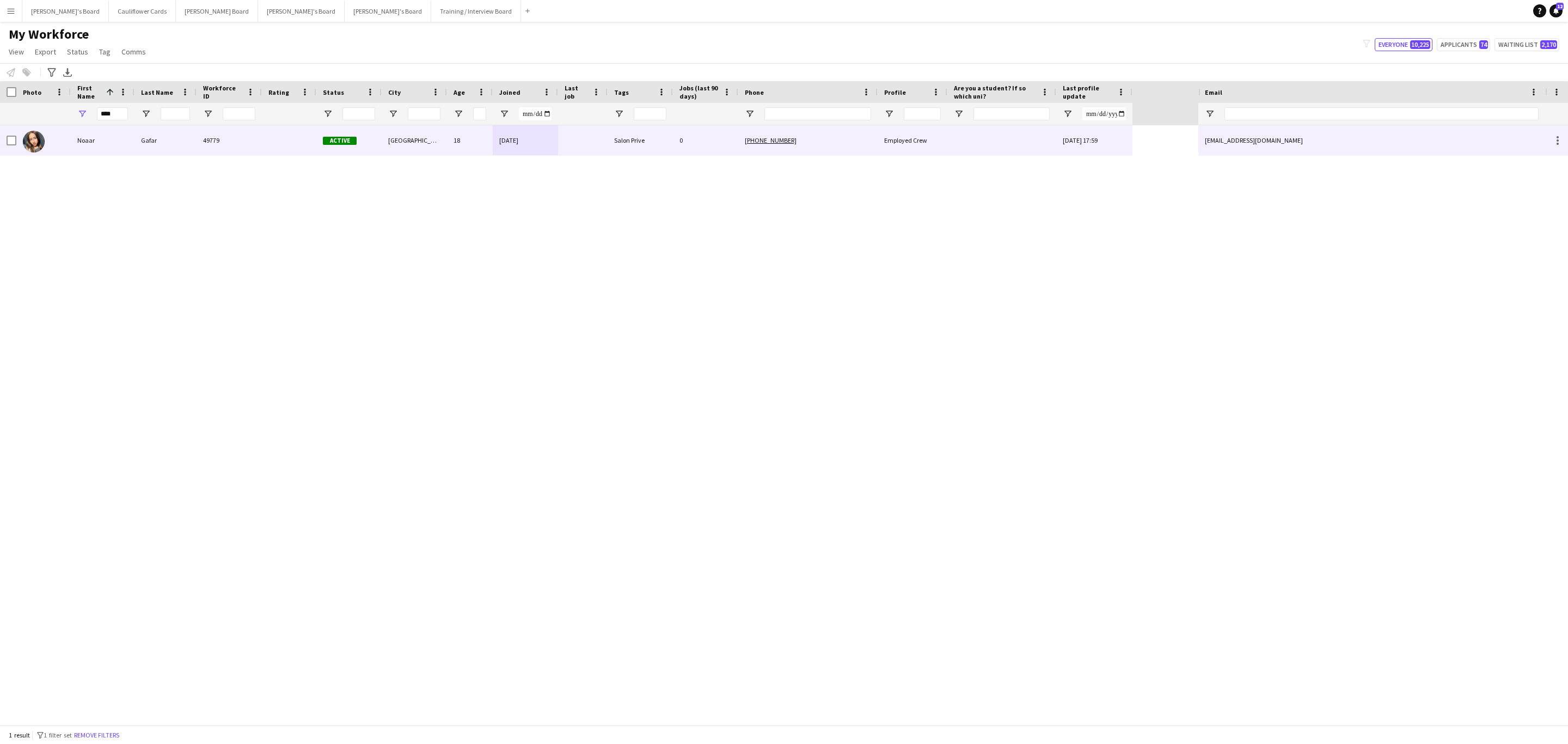
click at [984, 134] on div at bounding box center [1001, 140] width 109 height 30
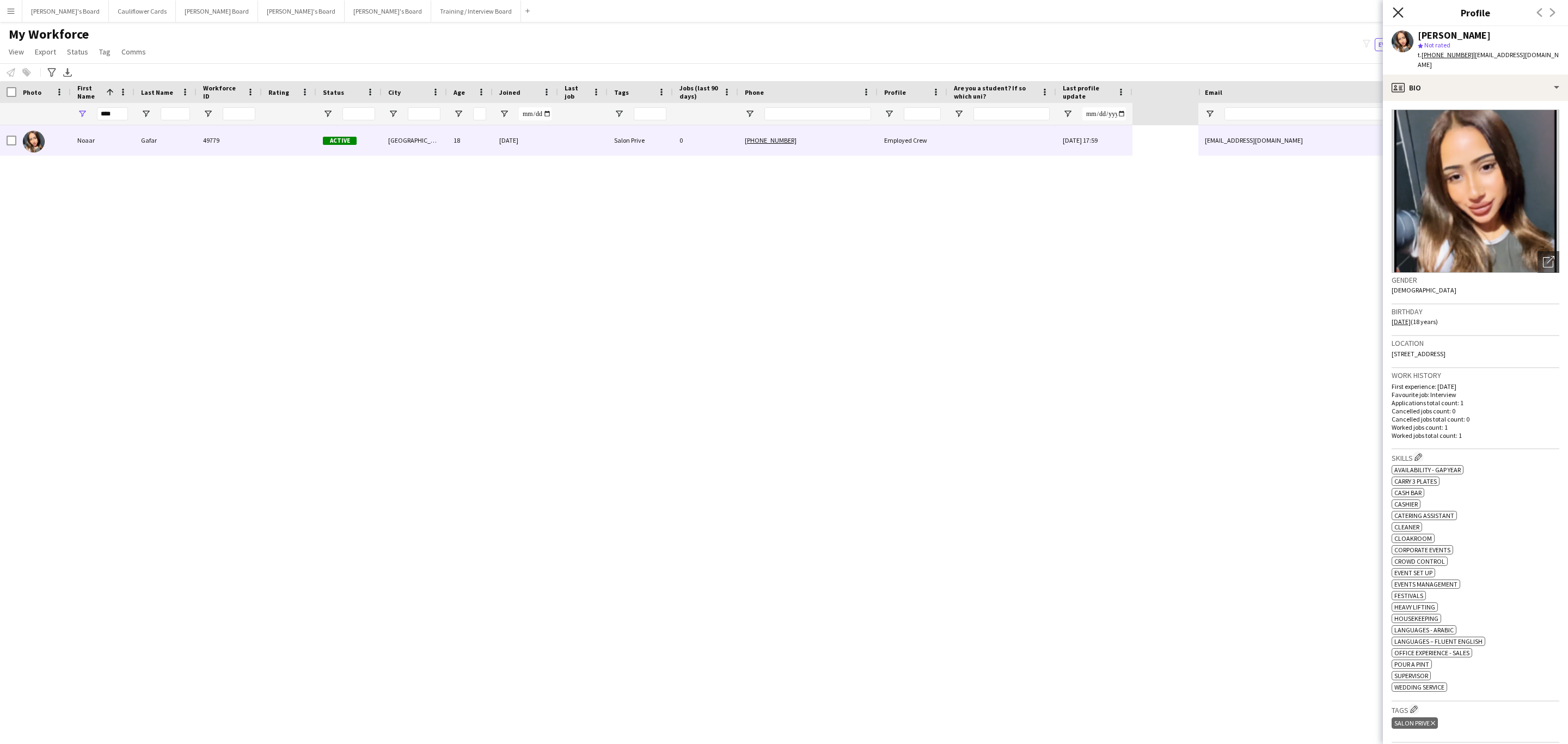
click at [1045, 13] on icon "Close pop-in" at bounding box center [1398, 12] width 10 height 10
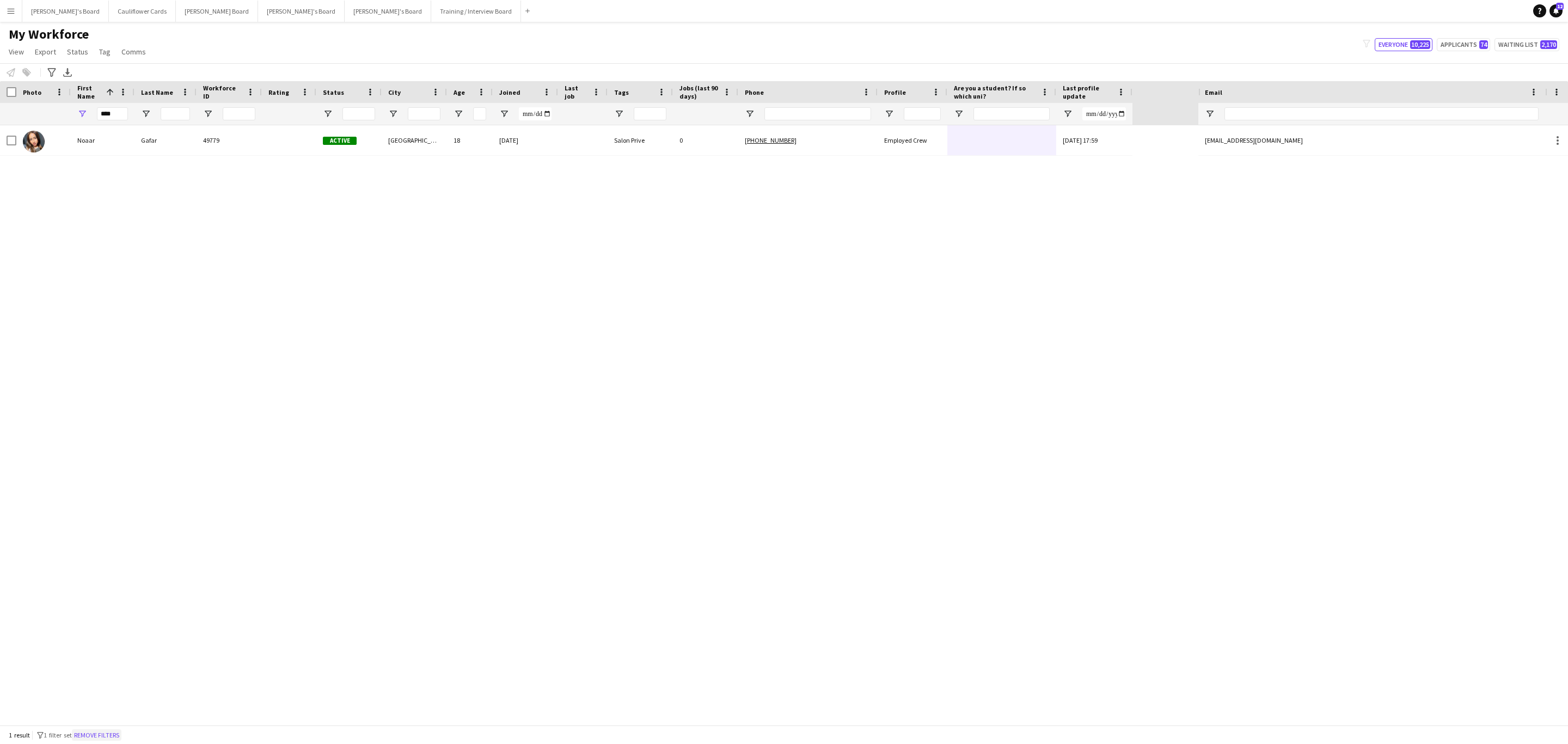
click at [89, 450] on button "Remove filters" at bounding box center [96, 735] width 49 height 12
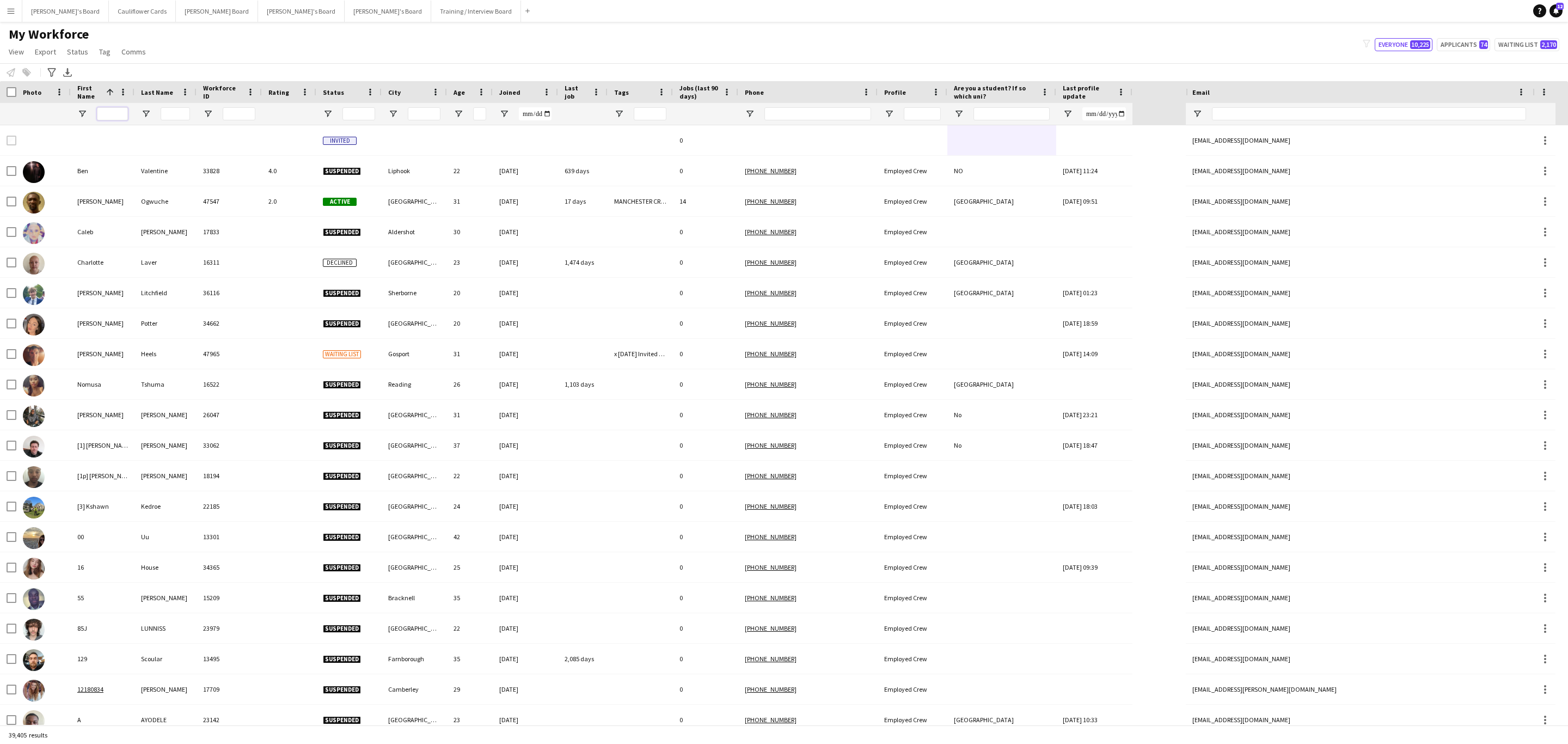
click at [115, 111] on input "First Name Filter Input" at bounding box center [112, 113] width 31 height 13
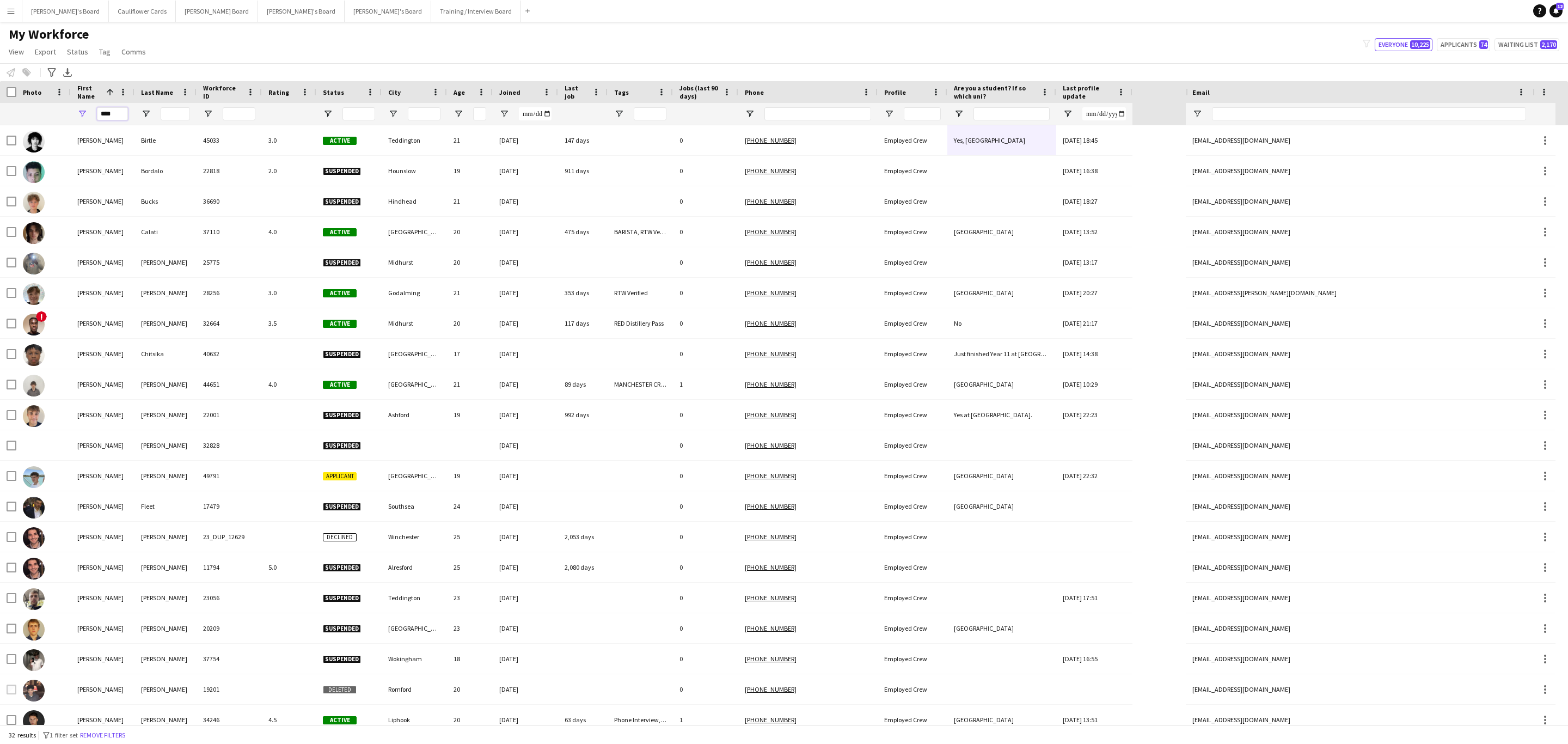
type input "****"
click at [173, 113] on input "Last Name Filter Input" at bounding box center [175, 113] width 29 height 13
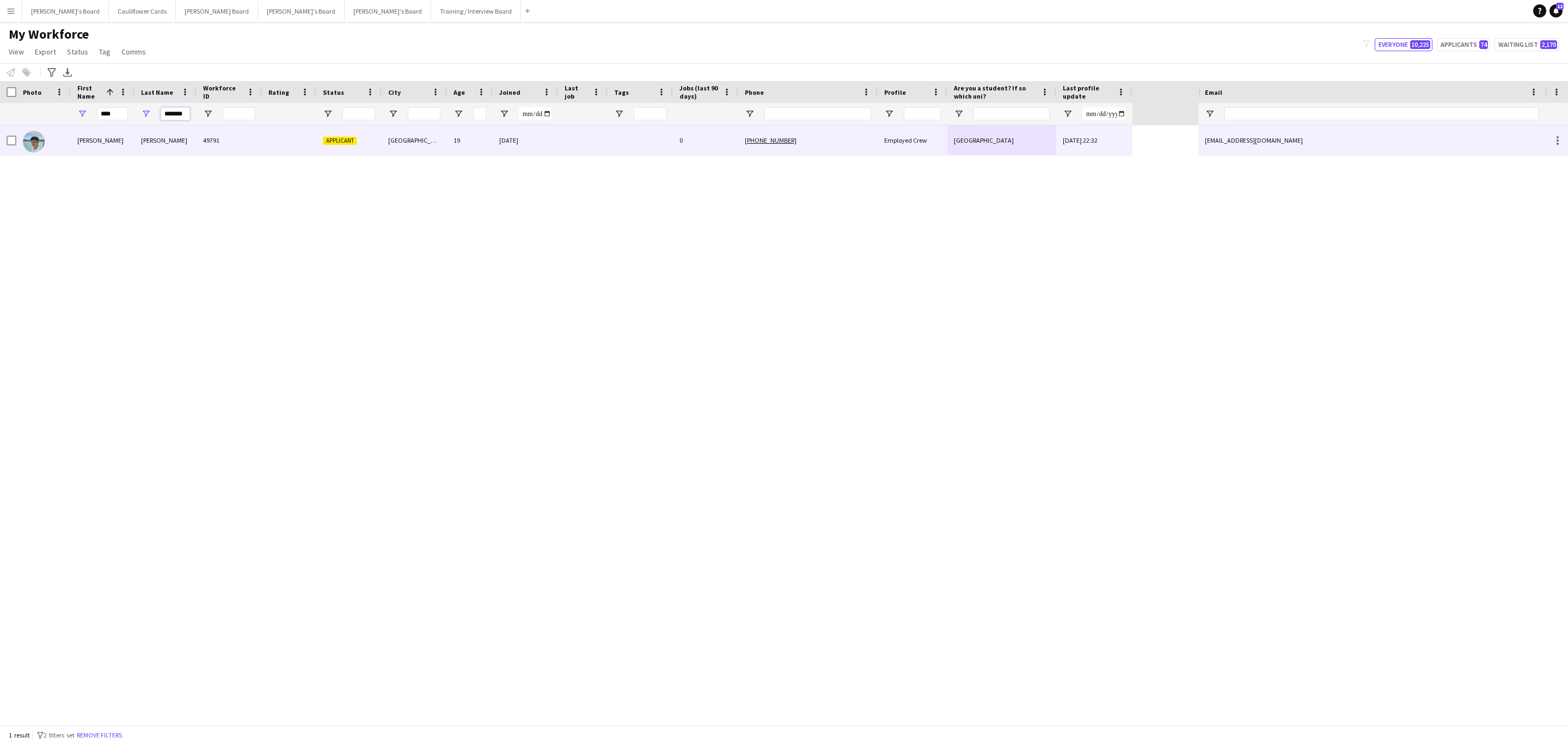
type input "*******"
click at [191, 132] on div "Farrell" at bounding box center [166, 140] width 62 height 30
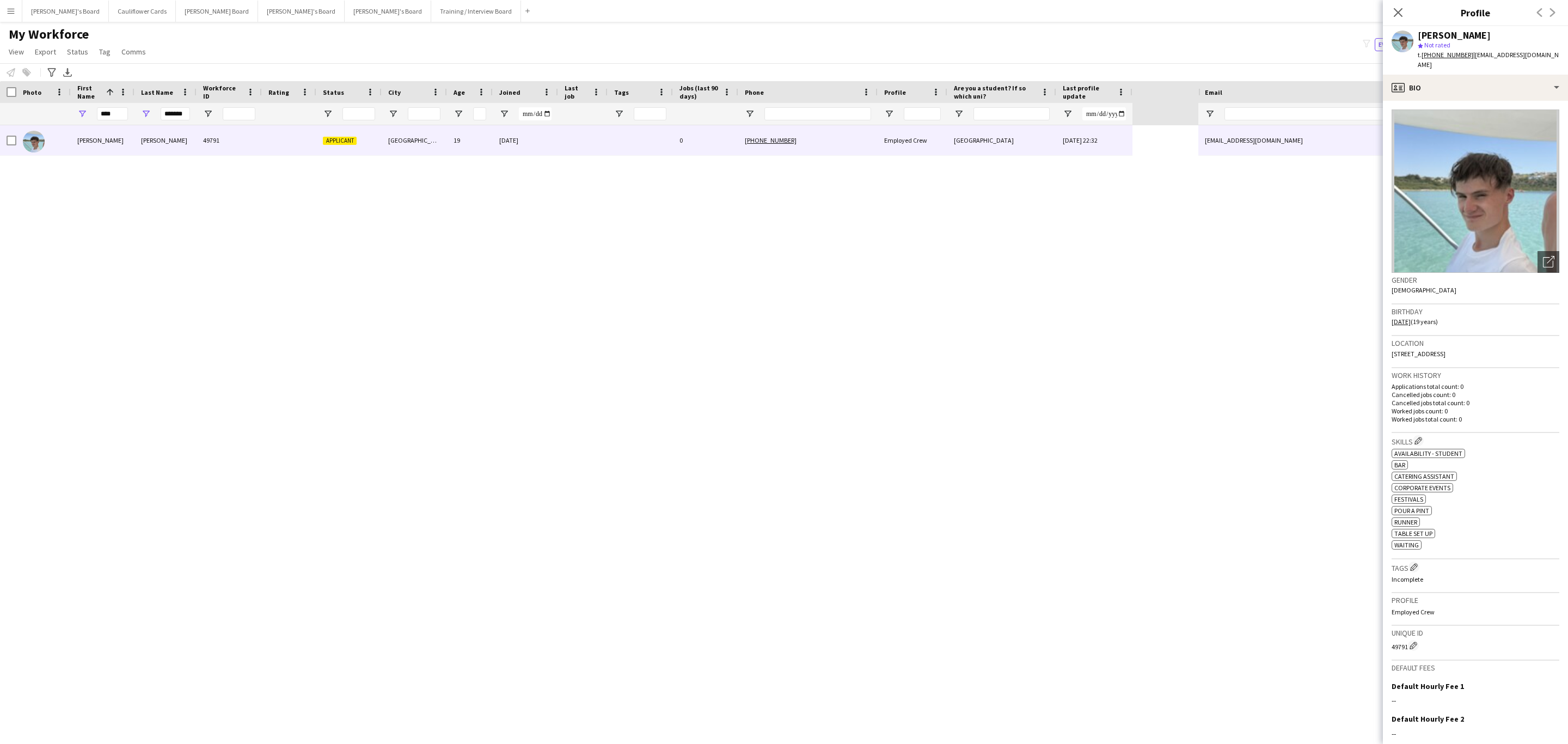
click at [1045, 53] on tcxspan "+447555989654" at bounding box center [1447, 54] width 52 height 8
click at [1045, 8] on icon "Close pop-in" at bounding box center [1398, 12] width 10 height 10
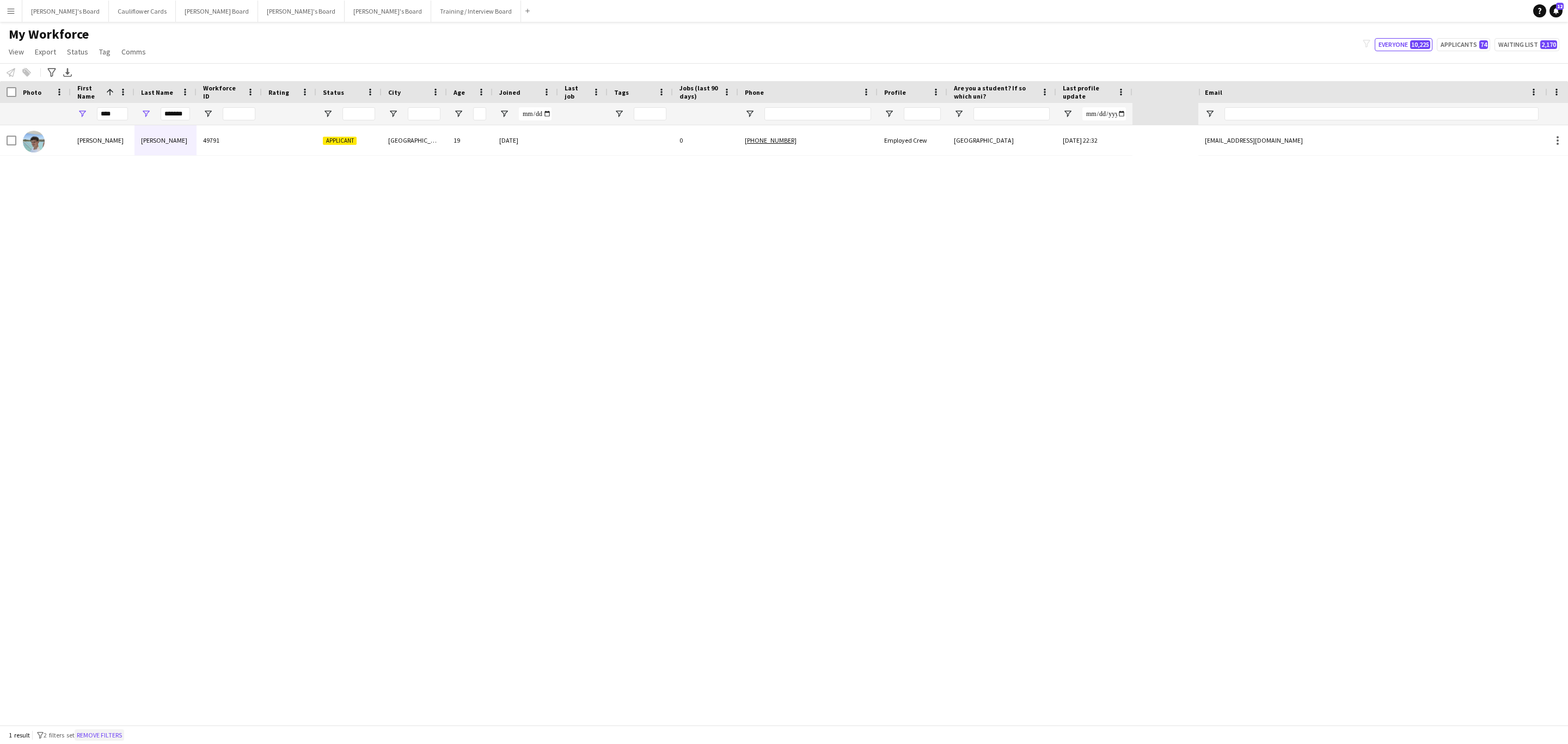
click at [110, 450] on button "Remove filters" at bounding box center [99, 735] width 49 height 12
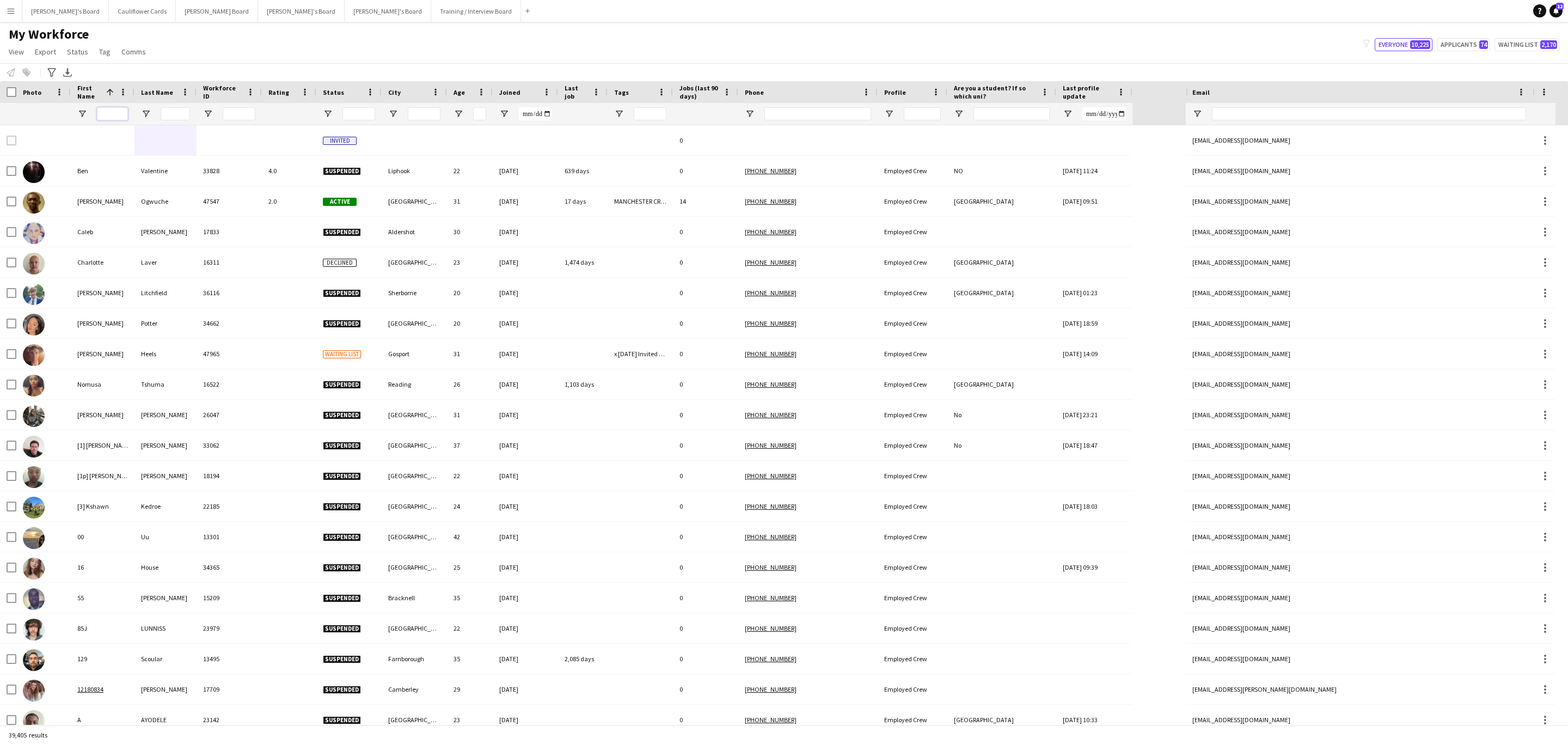
click at [114, 113] on input "First Name Filter Input" at bounding box center [112, 113] width 31 height 13
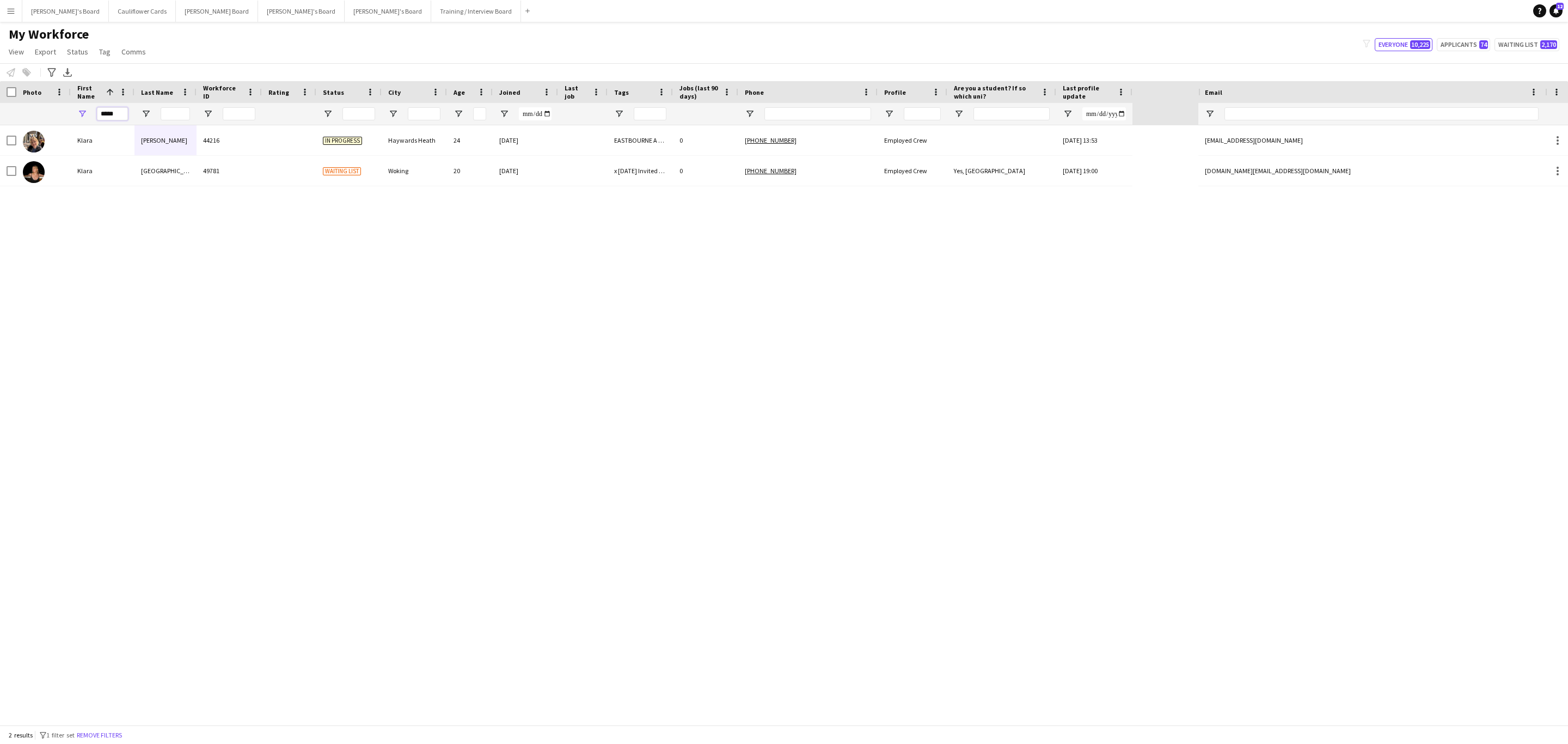
type input "*****"
click at [169, 111] on input "Last Name Filter Input" at bounding box center [175, 113] width 29 height 13
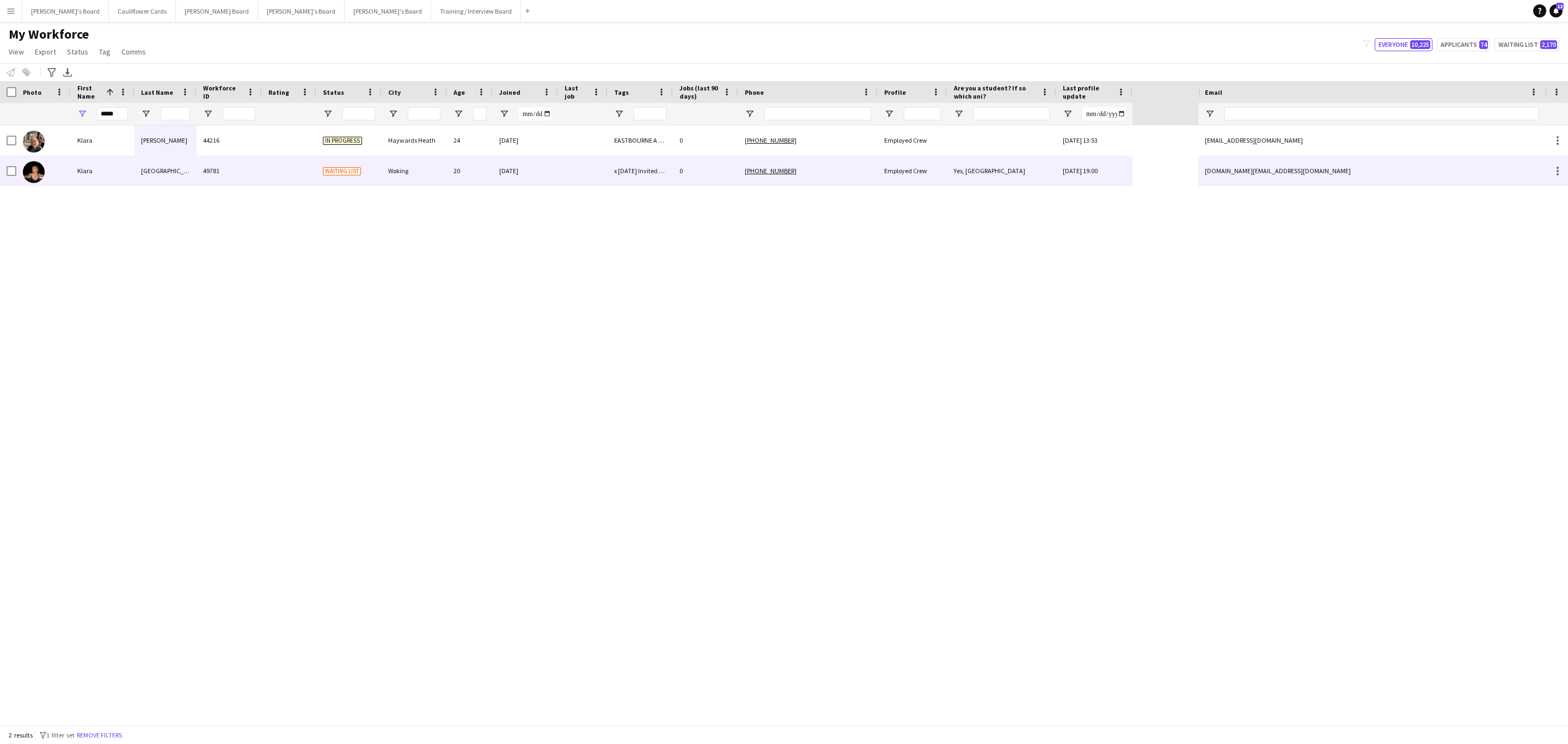
click at [188, 172] on div "Wiltshire" at bounding box center [166, 170] width 62 height 30
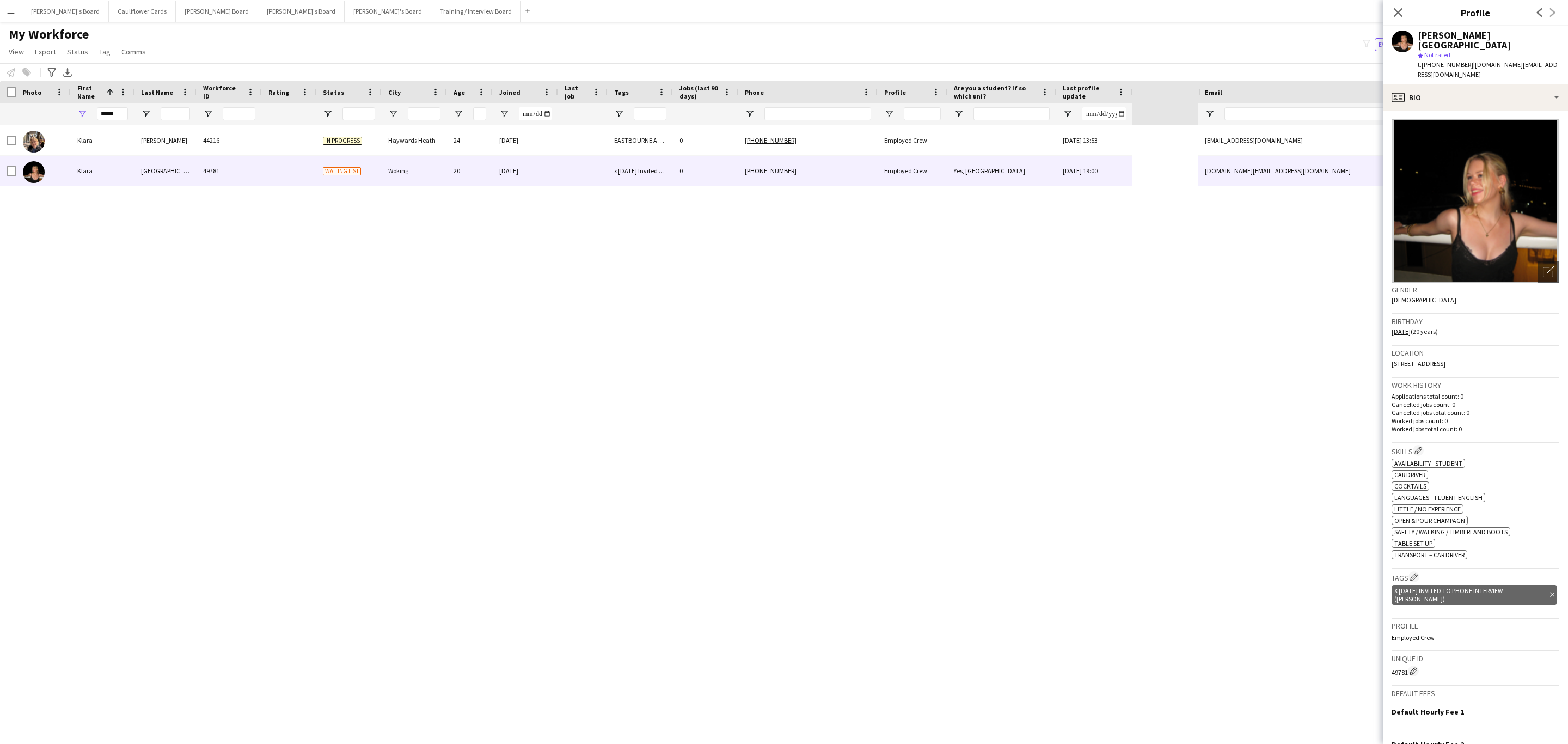
click at [1045, 60] on tcxspan "+447881412870" at bounding box center [1447, 64] width 52 height 8
drag, startPoint x: 1418, startPoint y: 57, endPoint x: 1465, endPoint y: 58, distance: 47.0
click at [1045, 60] on span "t. +447881412870" at bounding box center [1445, 64] width 55 height 8
copy span "t. +447881412870"
click at [1045, 55] on div "Klara Wiltshire star Not rated t. +447881412870 | klara.w.ml@gmail.com" at bounding box center [1475, 55] width 185 height 58
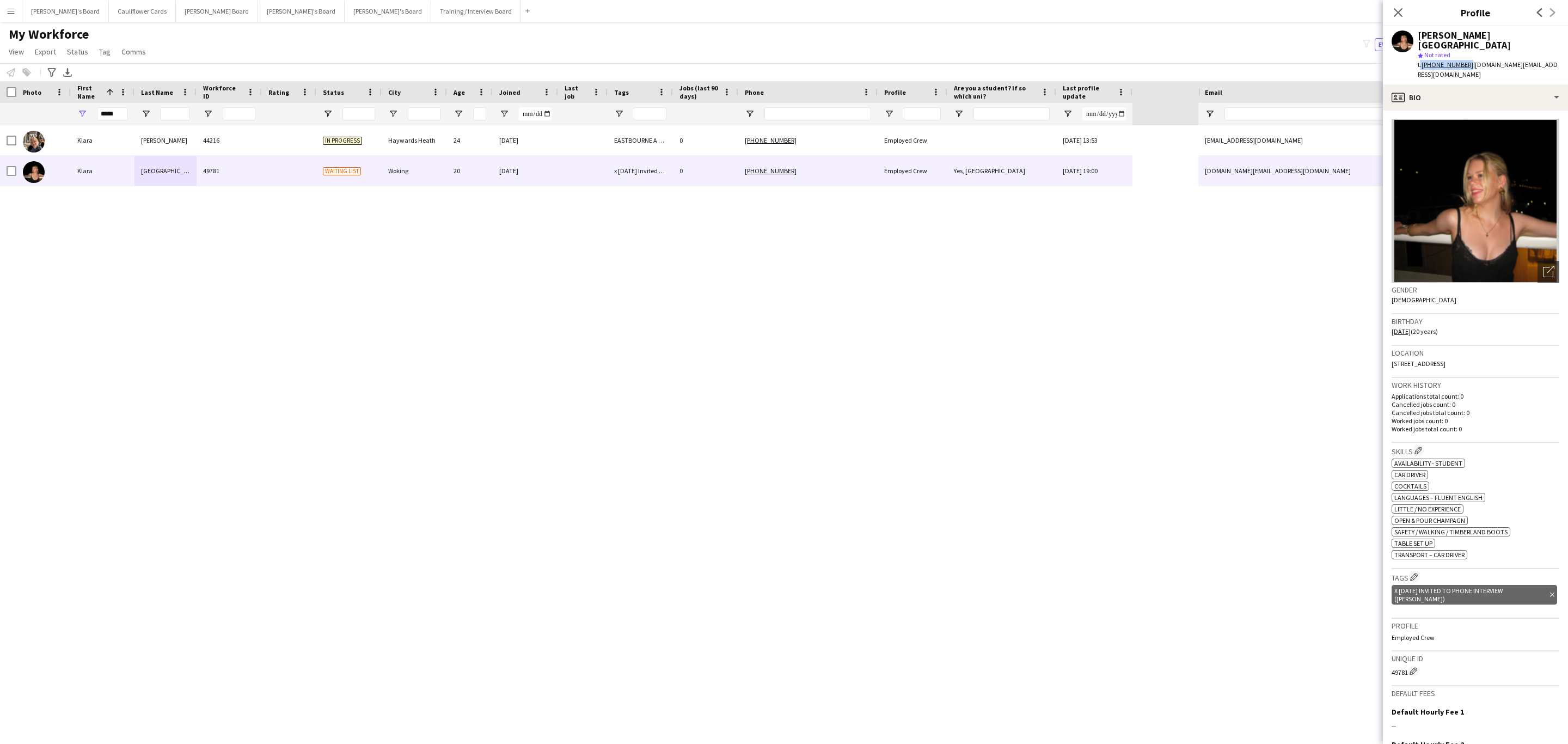
drag, startPoint x: 1418, startPoint y: 55, endPoint x: 1464, endPoint y: 57, distance: 46.0
click at [1045, 60] on span "t. +447881412870" at bounding box center [1445, 64] width 55 height 8
copy span "t. +447881412870"
click at [1045, 60] on tcxspan "+447881412870" at bounding box center [1447, 64] width 52 height 8
click at [1045, 85] on div "profile Bio" at bounding box center [1475, 97] width 185 height 26
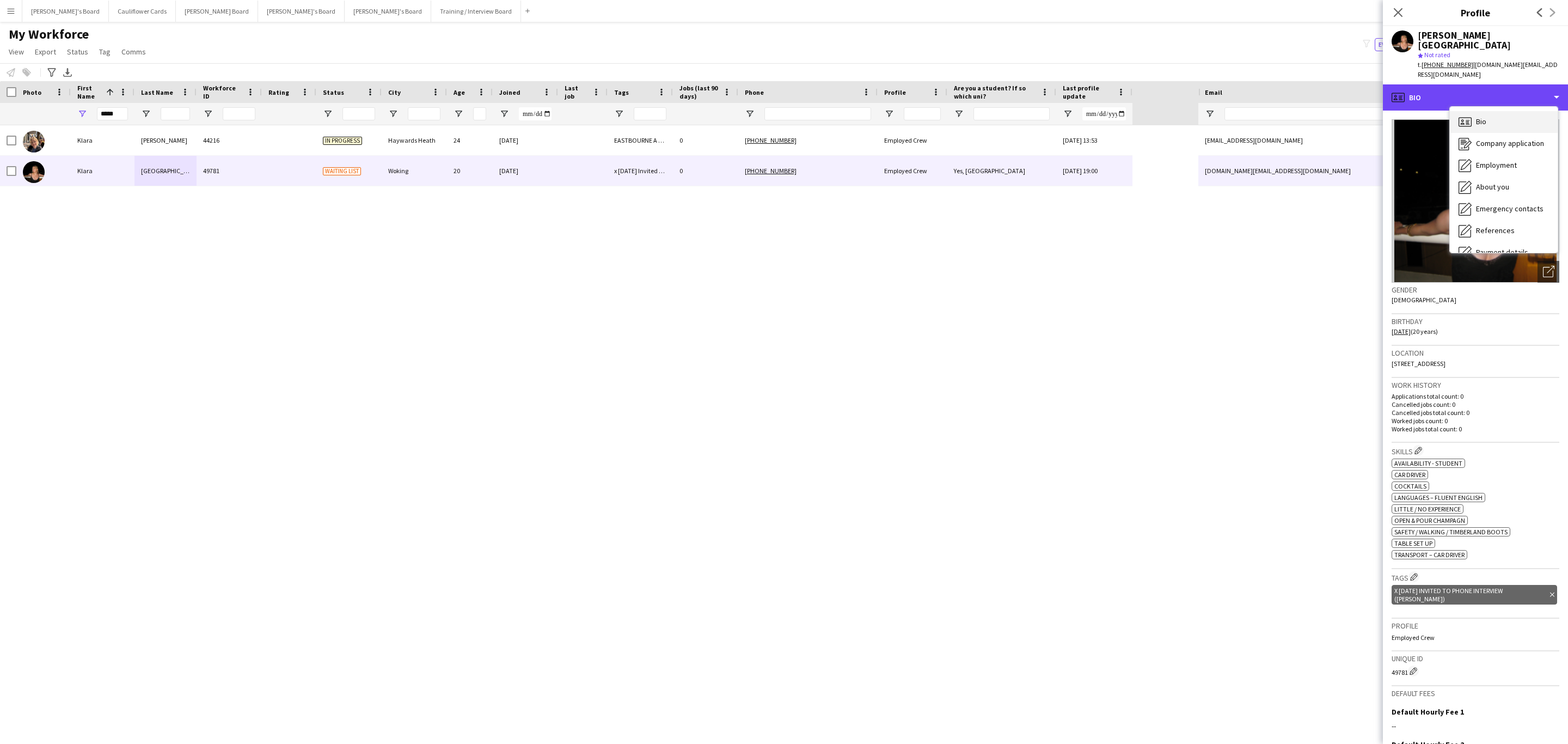
scroll to position [146, 0]
click at [1045, 146] on span "Additional info" at bounding box center [1499, 150] width 47 height 10
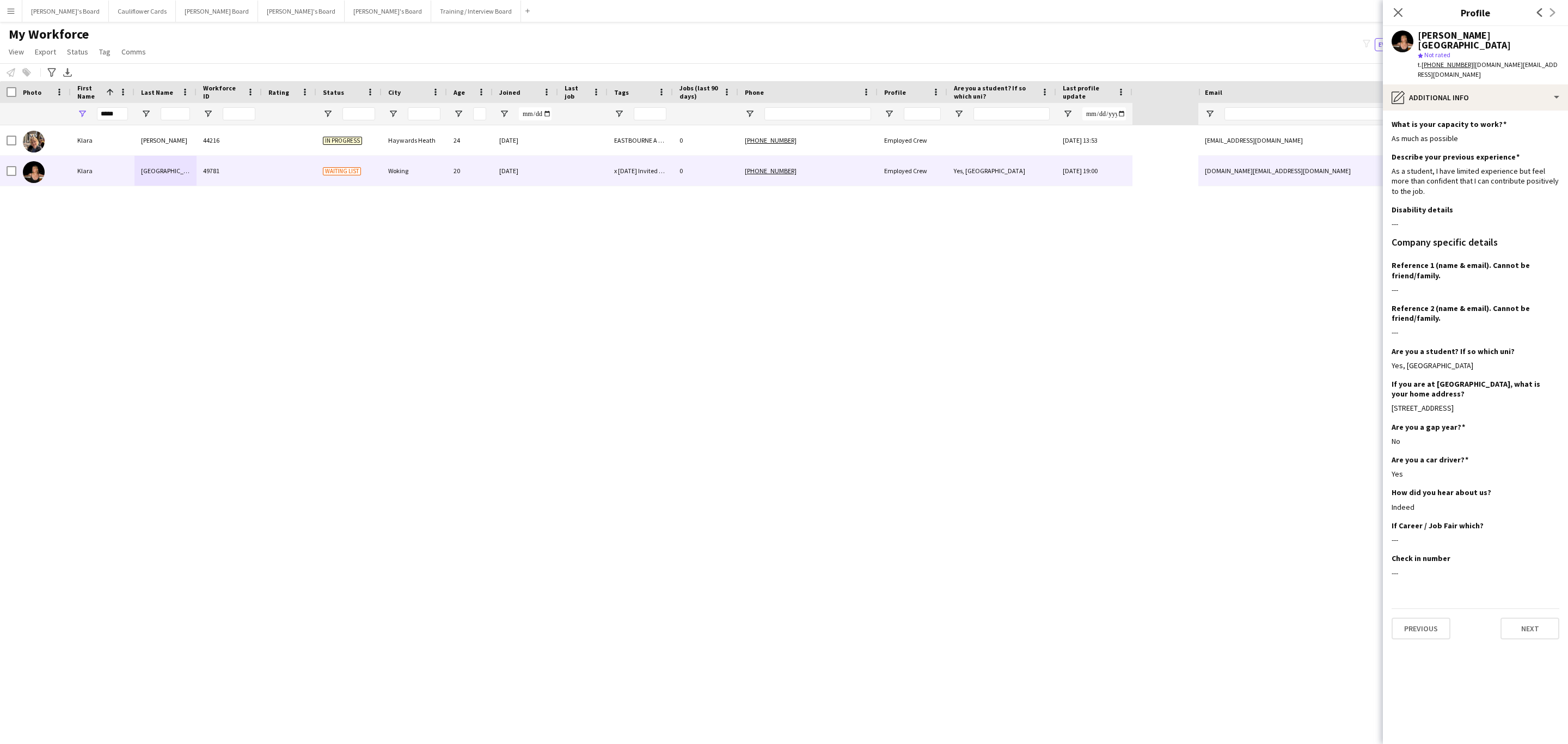
click at [1045, 4] on div "Close pop-in" at bounding box center [1398, 12] width 30 height 25
click at [1045, 7] on icon "Close pop-in" at bounding box center [1398, 12] width 10 height 10
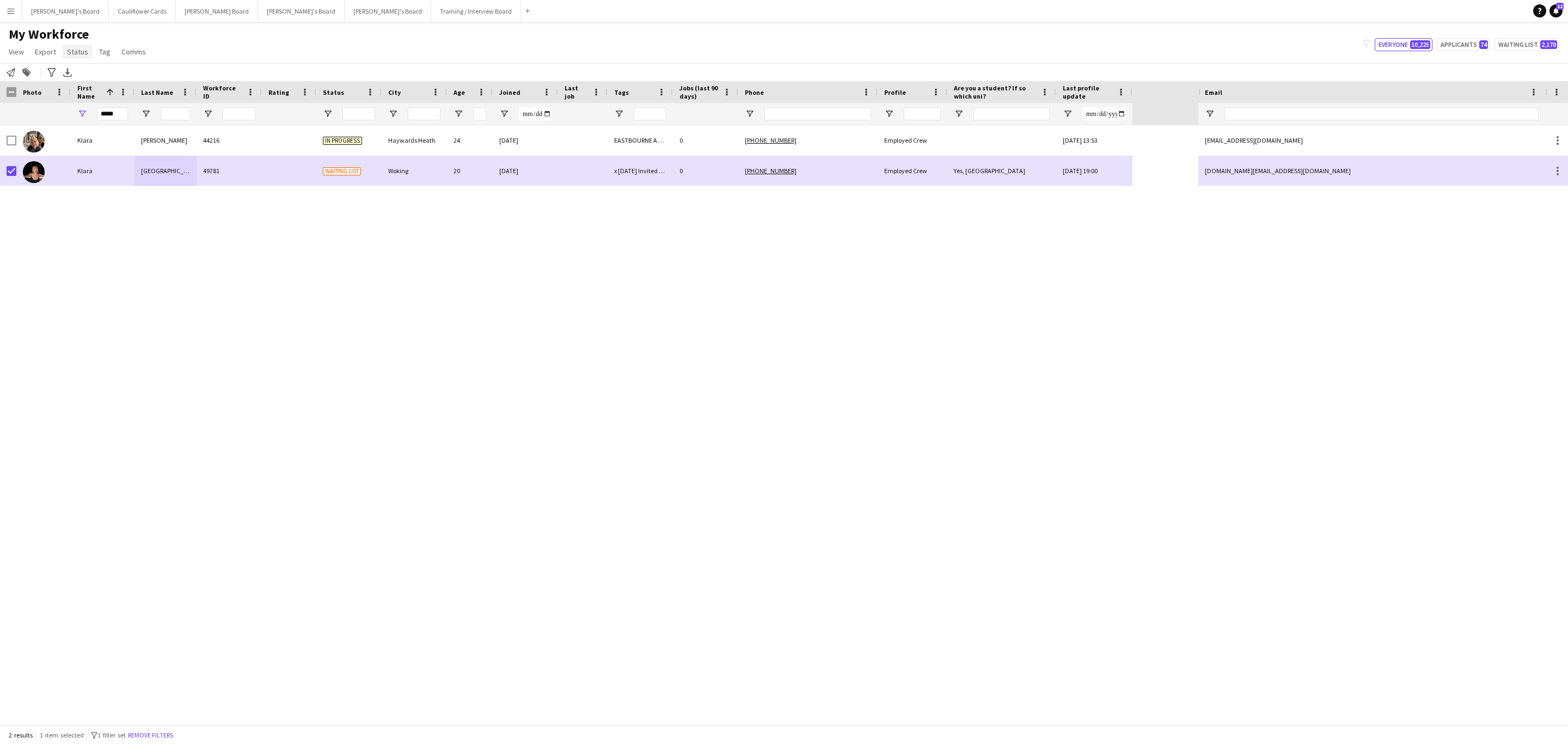
click at [80, 56] on span "Status" at bounding box center [77, 52] width 21 height 10
click at [90, 66] on link "Edit" at bounding box center [100, 75] width 76 height 23
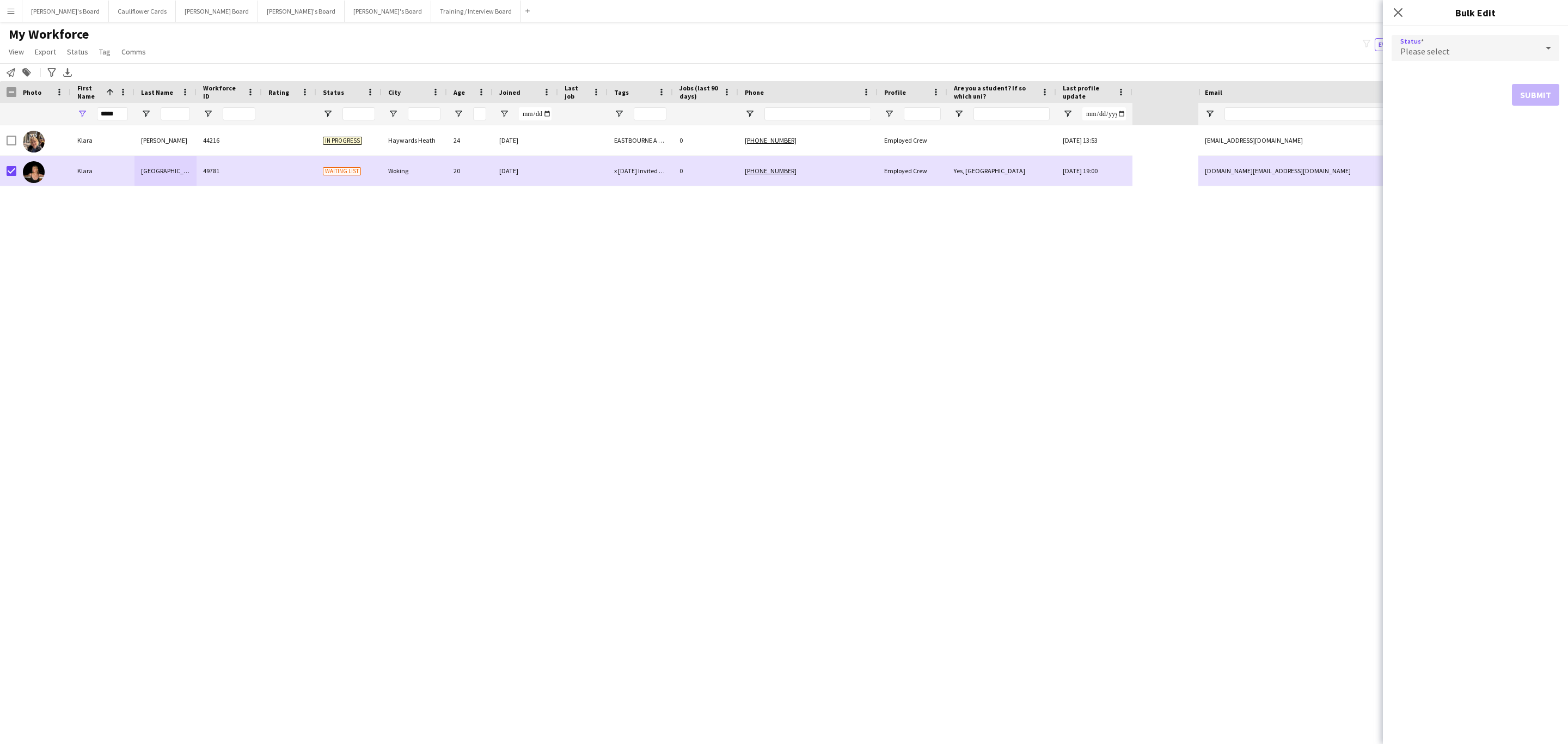
click at [1045, 44] on div "Please select" at bounding box center [1465, 47] width 146 height 26
click at [1045, 67] on mat-option "Active" at bounding box center [1475, 79] width 167 height 27
click at [1045, 134] on button "Submit" at bounding box center [1536, 132] width 47 height 22
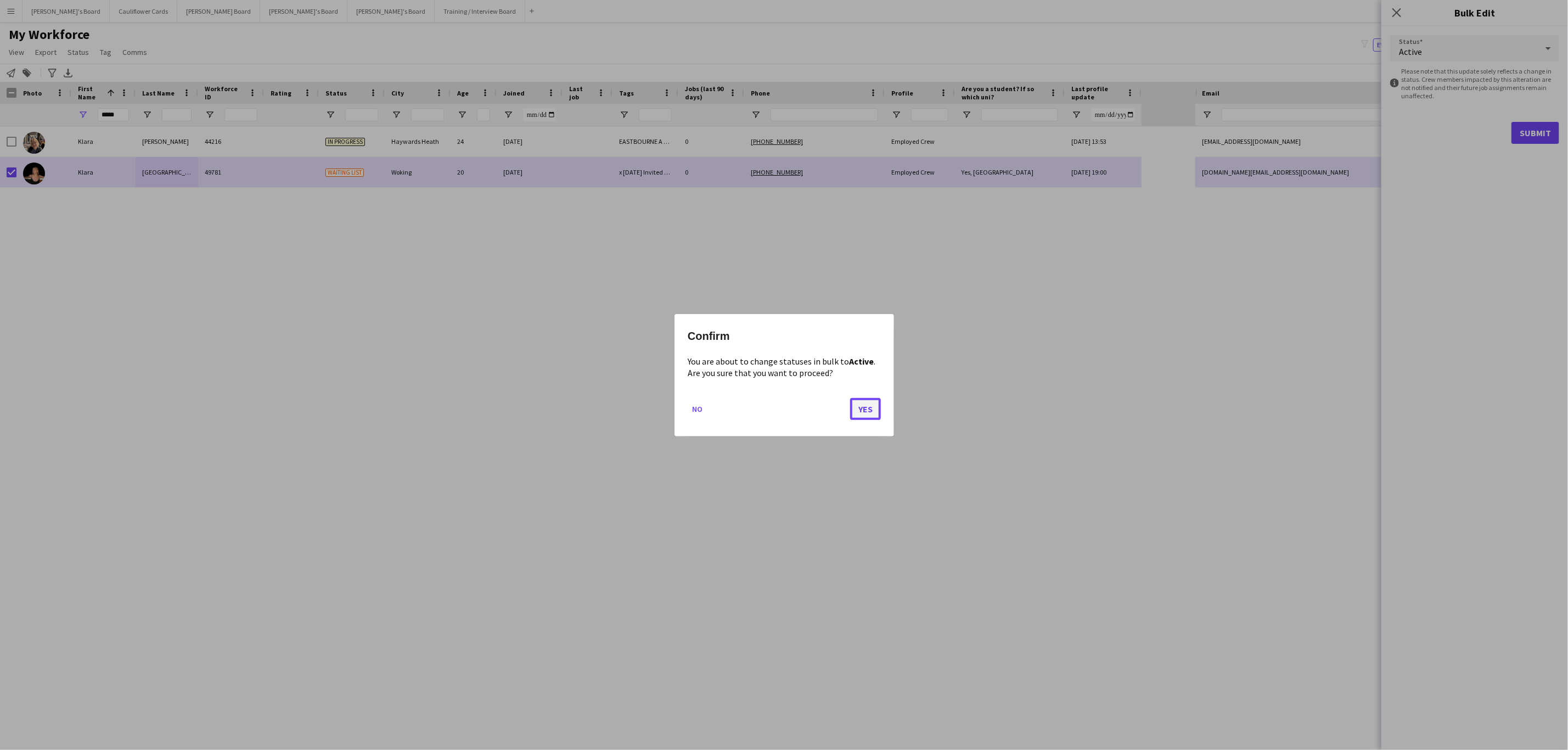
click at [861, 407] on button "Yes" at bounding box center [865, 409] width 31 height 22
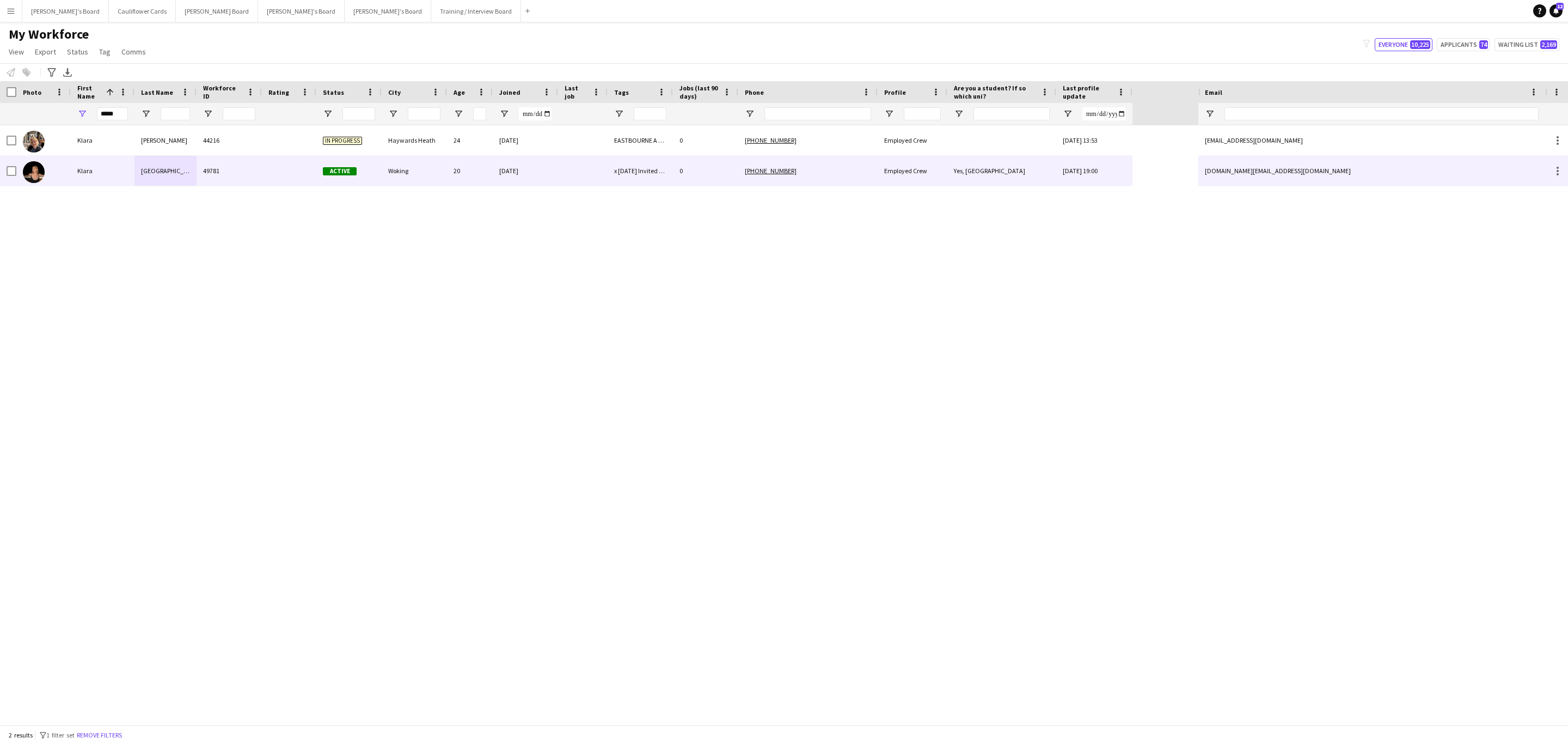
click at [158, 175] on div "Wiltshire" at bounding box center [166, 170] width 62 height 30
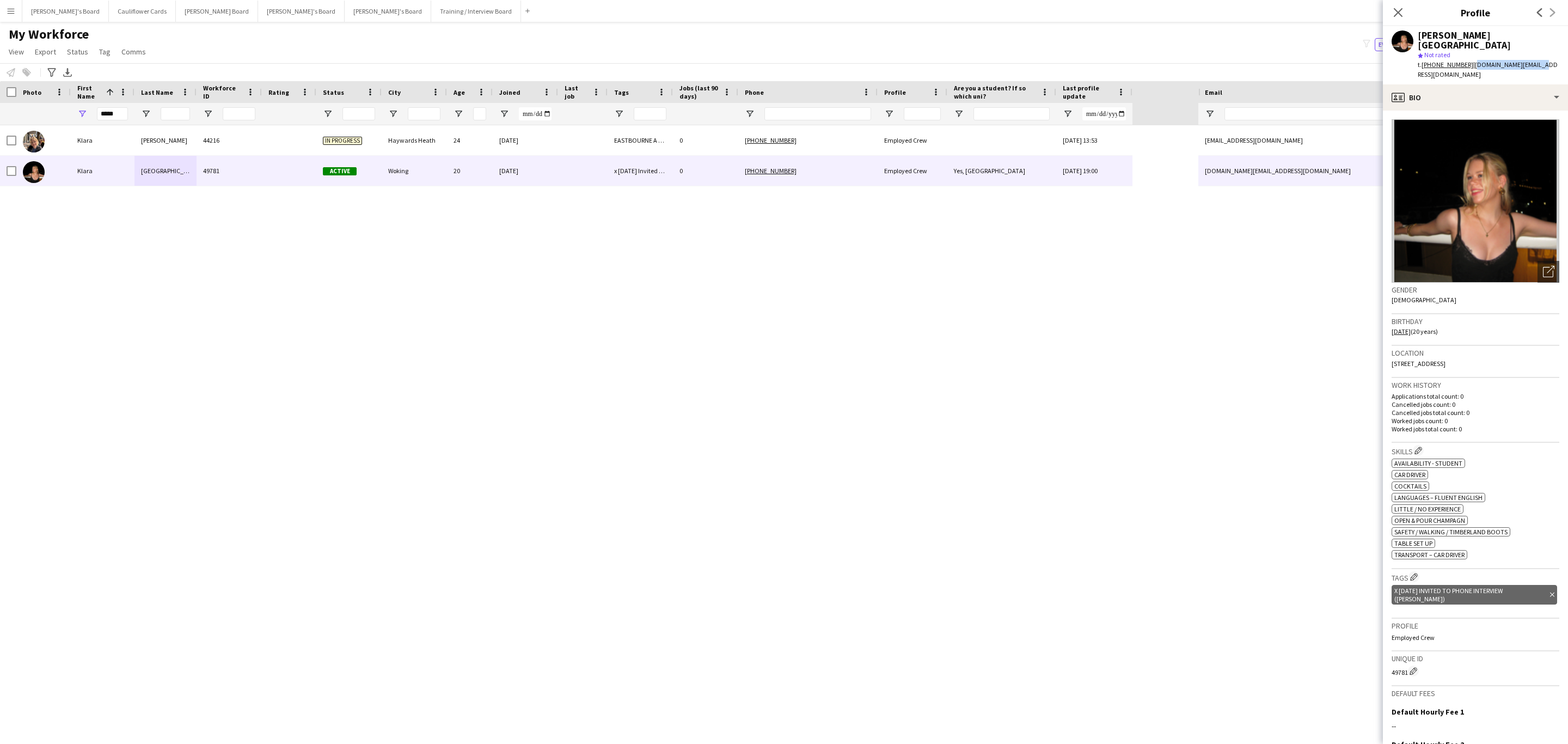
drag, startPoint x: 1549, startPoint y: 60, endPoint x: 1469, endPoint y: 55, distance: 80.2
click at [1045, 55] on app-profile-header "Klara Wiltshire star Not rated t. +447881412870 | klara.w.ml@gmail.com" at bounding box center [1475, 55] width 185 height 58
copy span "klara.w.ml@gmail.com"
click at [1045, 450] on icon "Delete tag" at bounding box center [1552, 594] width 4 height 7
click at [1045, 450] on button "Edit crew company tags" at bounding box center [1414, 577] width 11 height 11
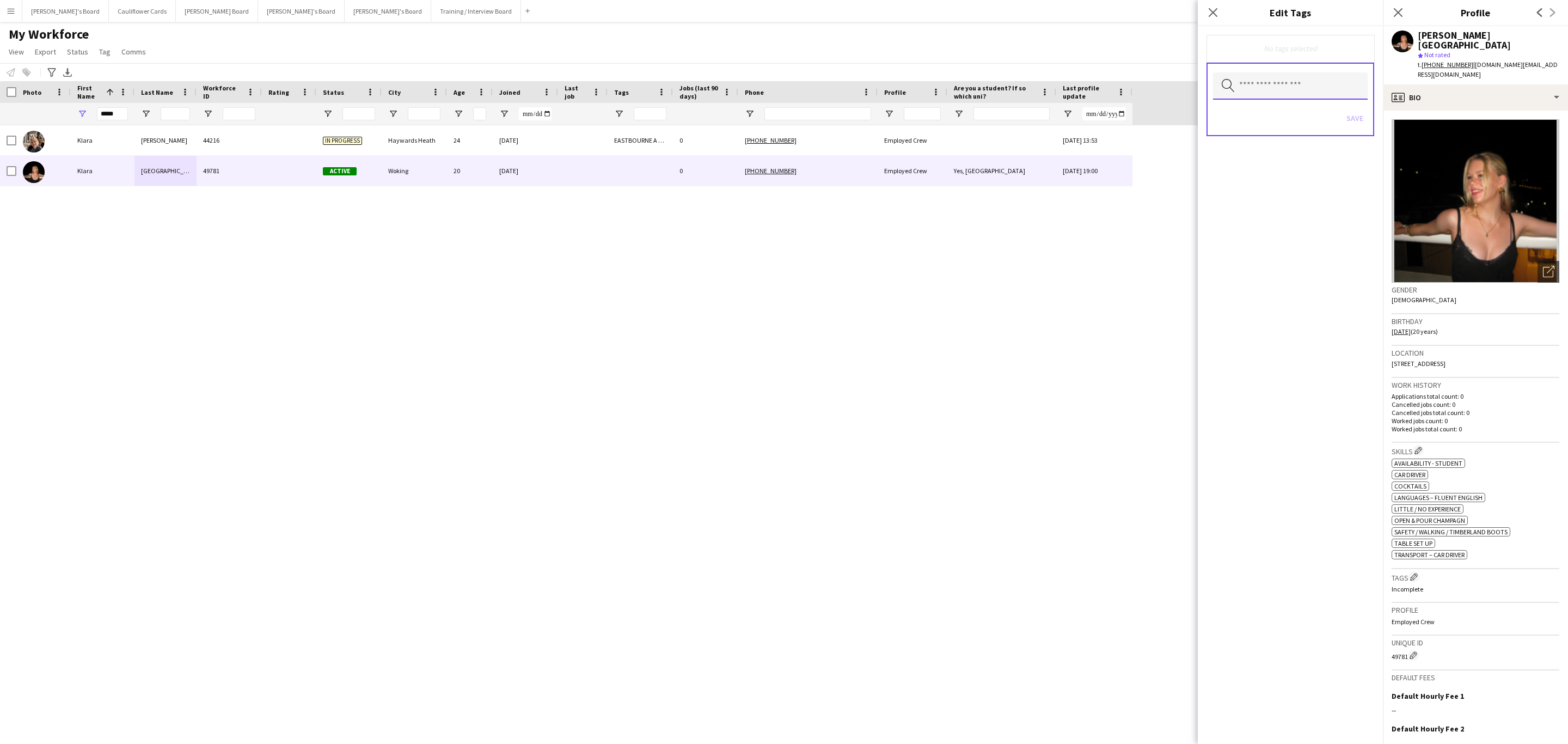
click at [1045, 99] on body "Menu Boards Boards Boards All jobs Status Workforce Workforce My Workforce Recr…" at bounding box center [784, 372] width 1568 height 744
type input "*****"
click at [1045, 114] on span "Salon Prive" at bounding box center [1290, 116] width 138 height 10
click at [1045, 342] on div "Salon Prive Remove Search by tag name Save" at bounding box center [1290, 385] width 185 height 718
click at [1045, 119] on button "Save" at bounding box center [1355, 119] width 26 height 18
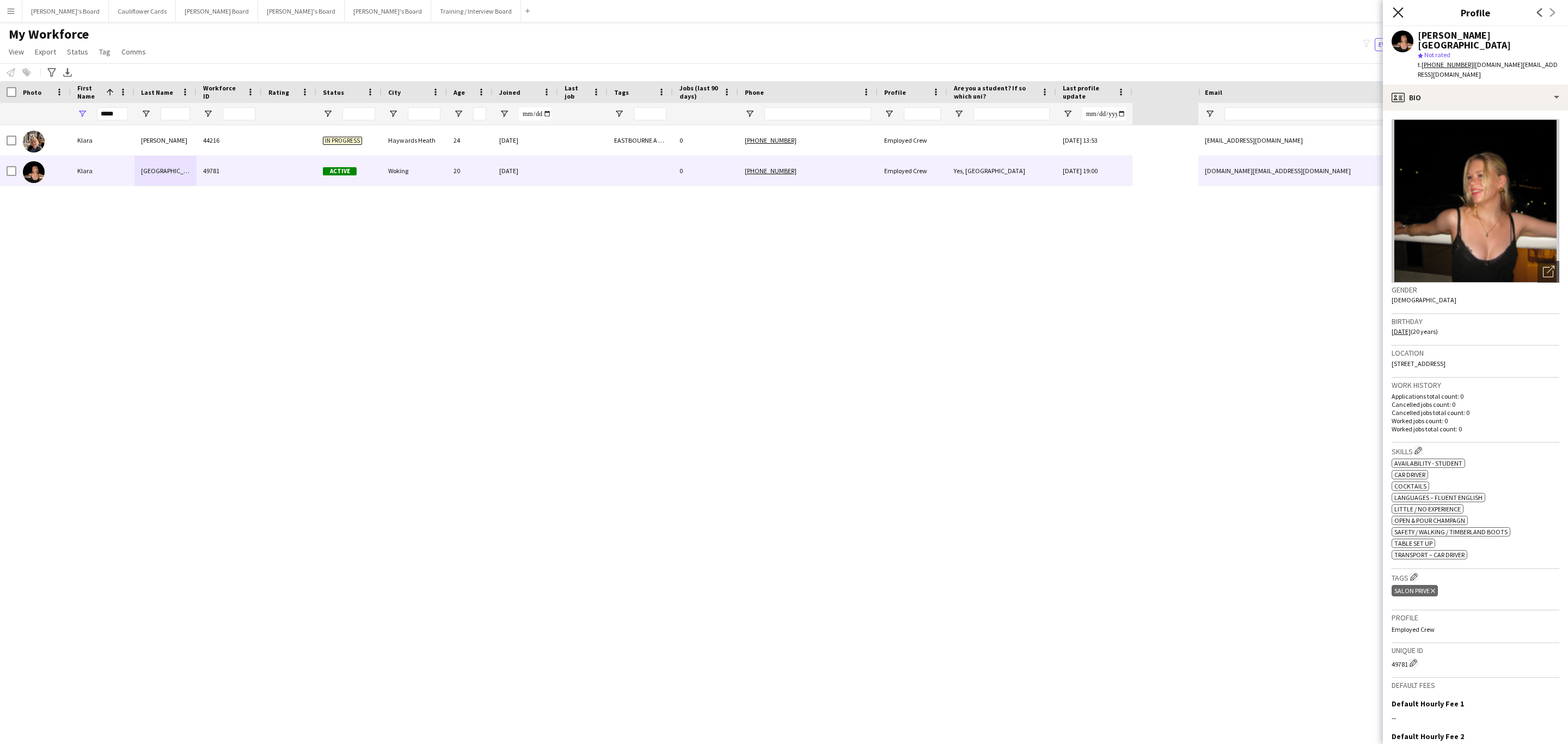
click at [1045, 12] on icon at bounding box center [1398, 12] width 10 height 10
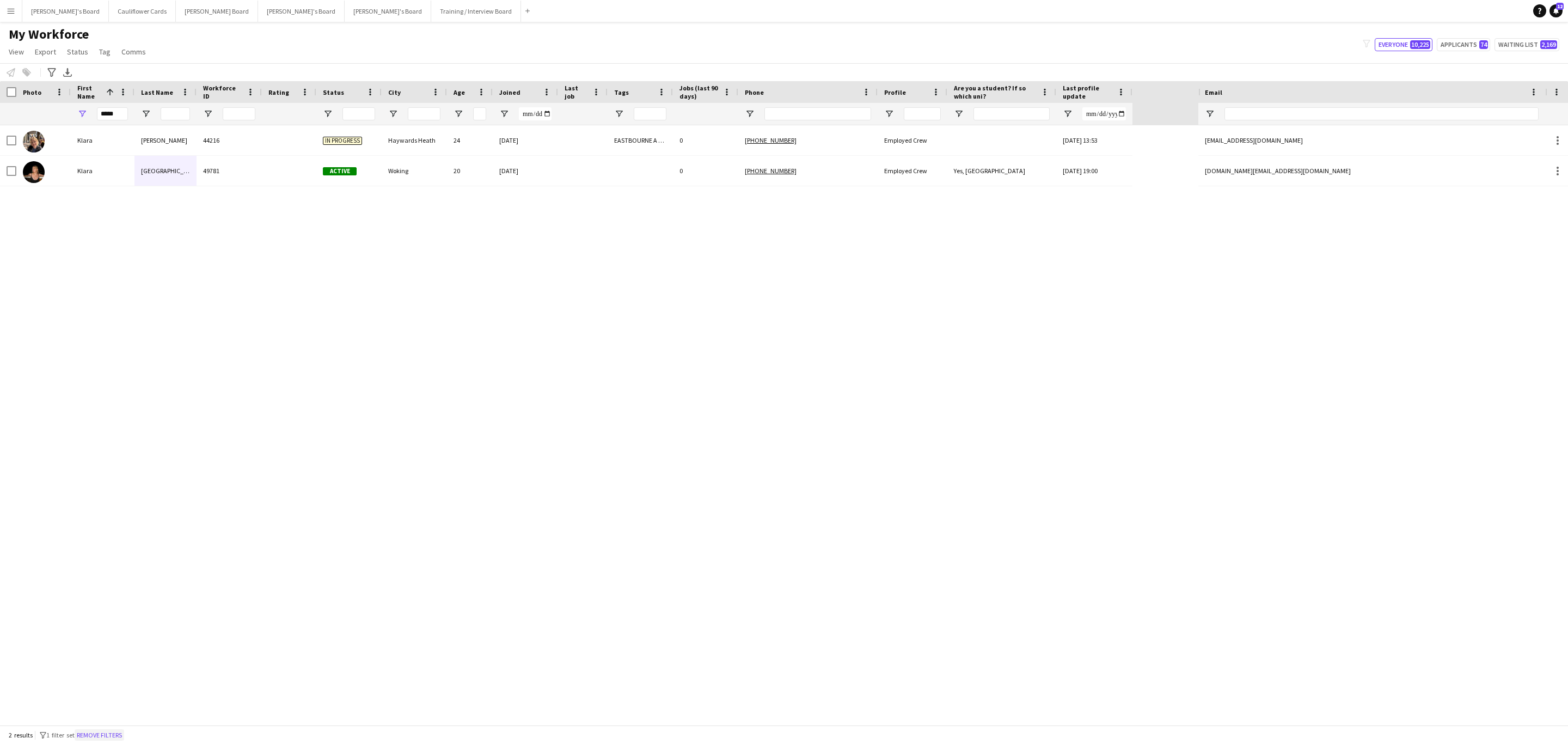
click at [107, 450] on button "Remove filters" at bounding box center [99, 735] width 49 height 12
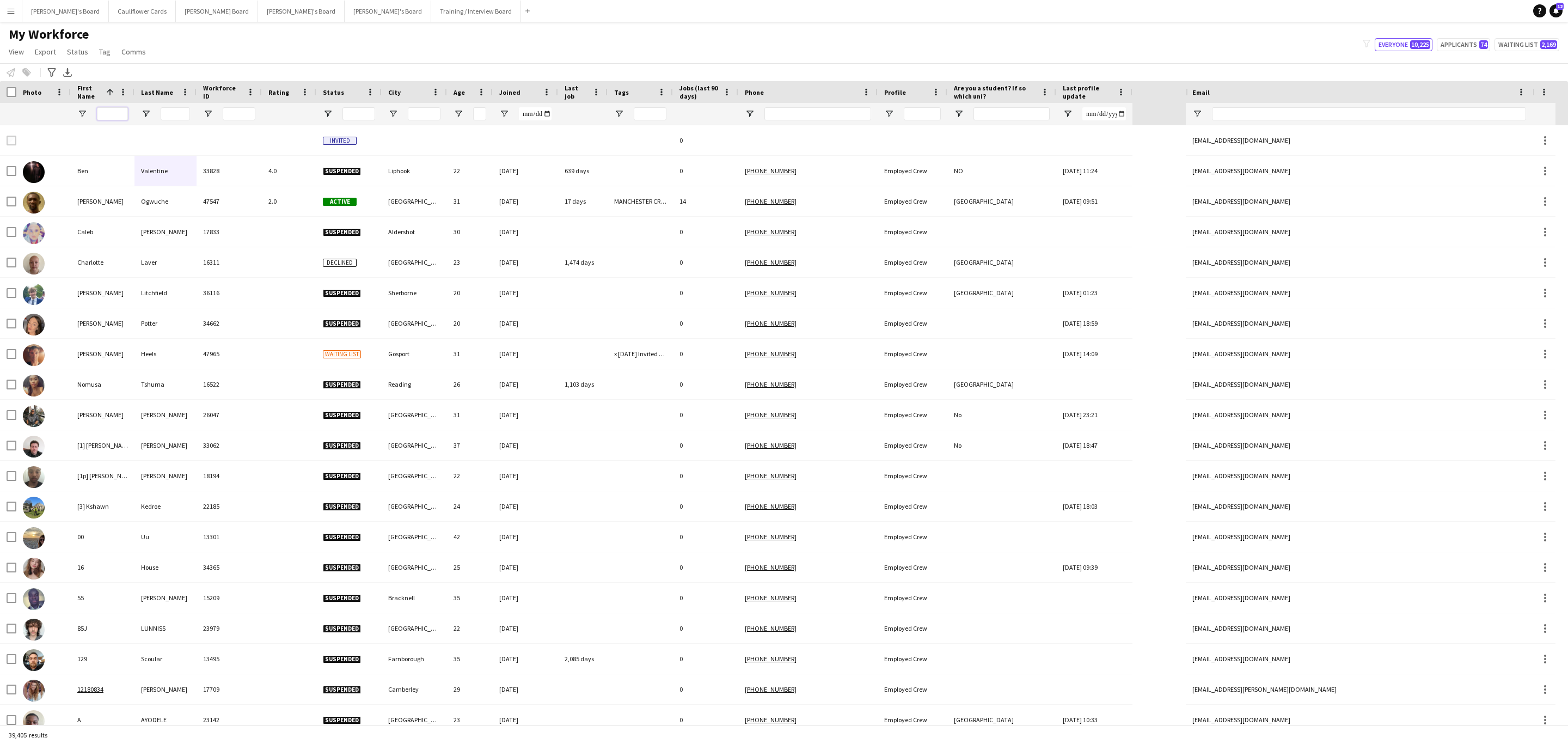
click at [117, 116] on input "First Name Filter Input" at bounding box center [112, 113] width 31 height 13
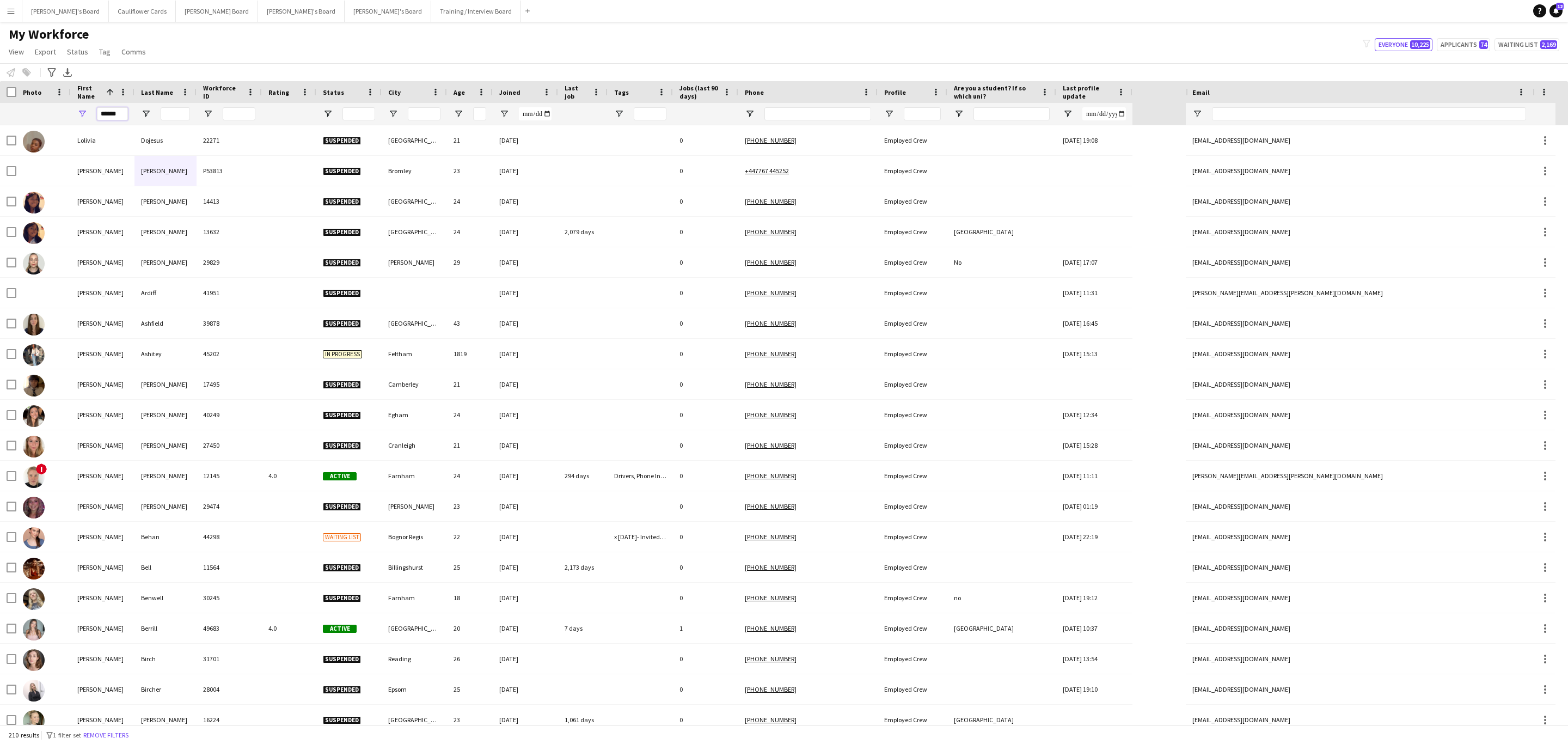
type input "******"
click at [168, 108] on input "Last Name Filter Input" at bounding box center [175, 113] width 29 height 13
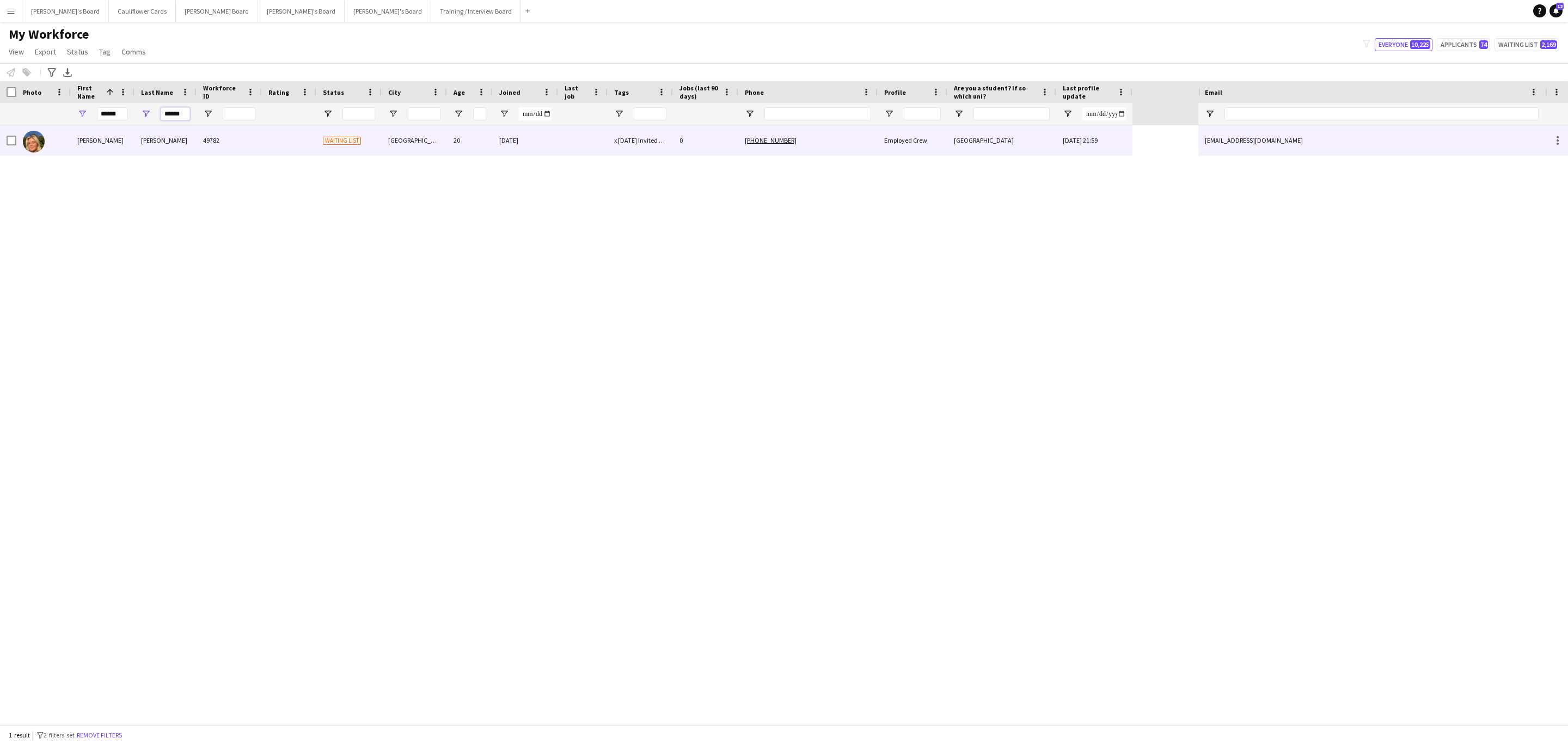
type input "******"
click at [188, 136] on div "Murphy" at bounding box center [166, 140] width 62 height 30
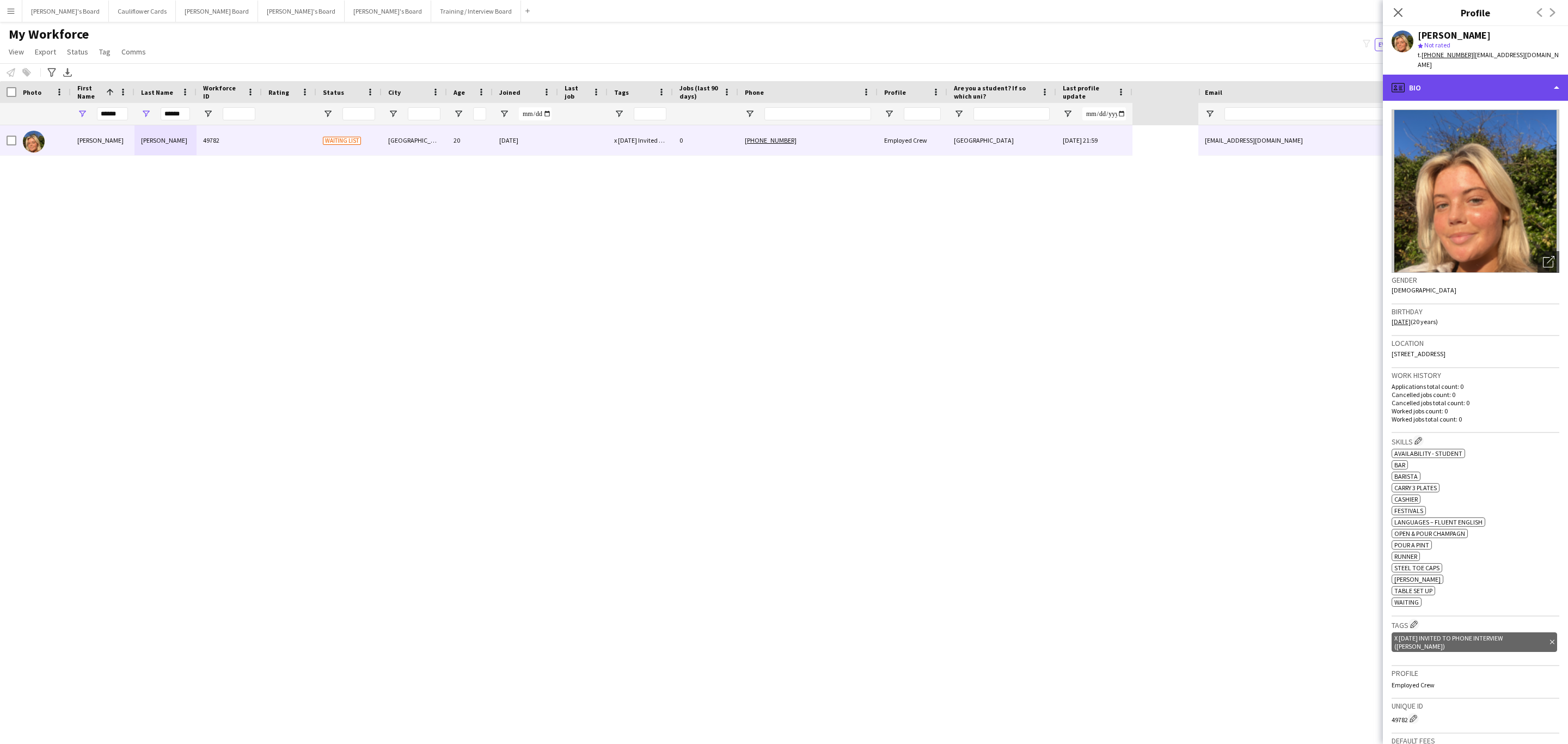
click at [1045, 88] on div "profile Bio" at bounding box center [1475, 88] width 185 height 26
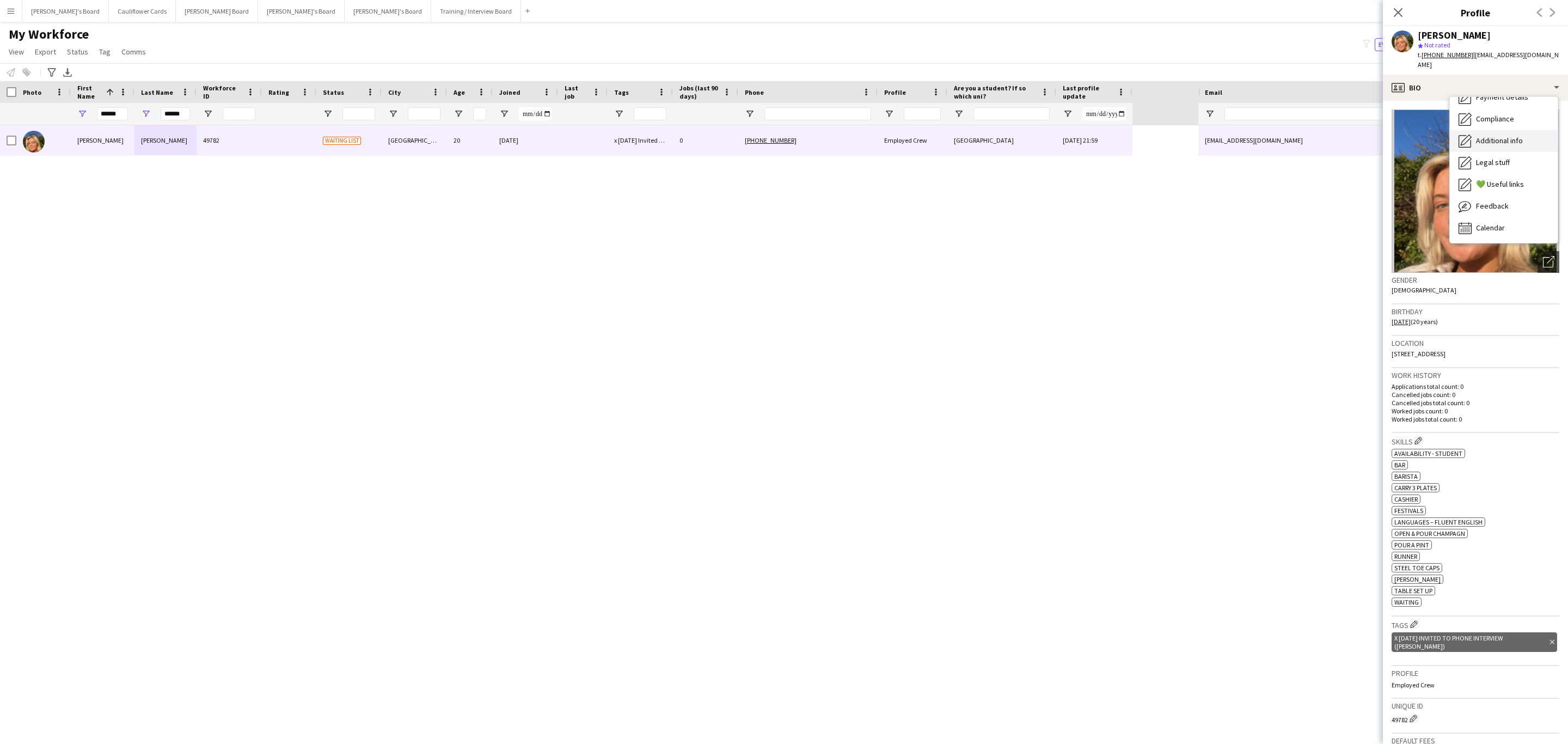
click at [1045, 136] on span "Additional info" at bounding box center [1499, 141] width 47 height 10
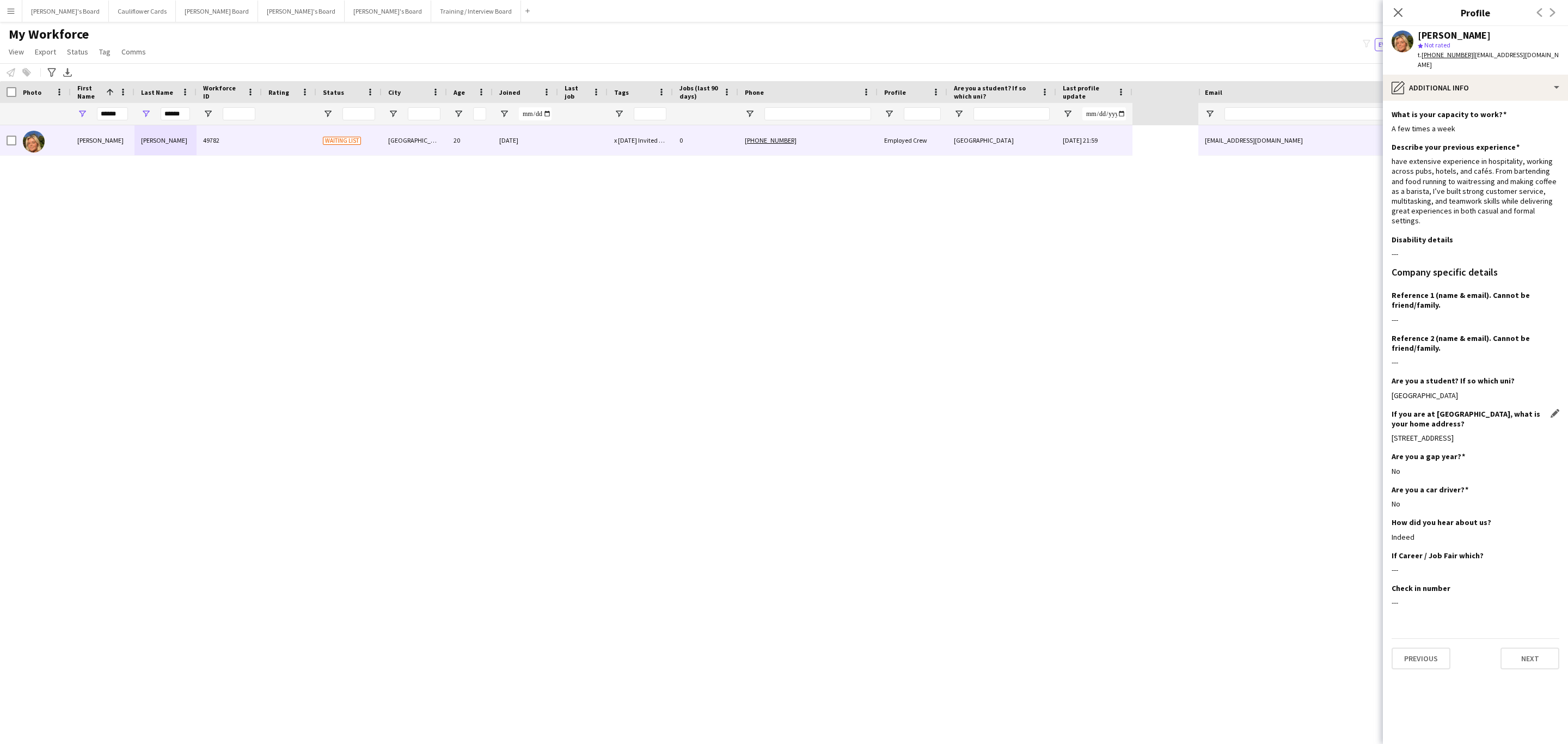
click at [1045, 433] on div "8 Haslemere Road Windsor" at bounding box center [1475, 438] width 167 height 10
click at [1045, 409] on h3 "If you are at [GEOGRAPHIC_DATA], what is your home address?" at bounding box center [1471, 419] width 159 height 19
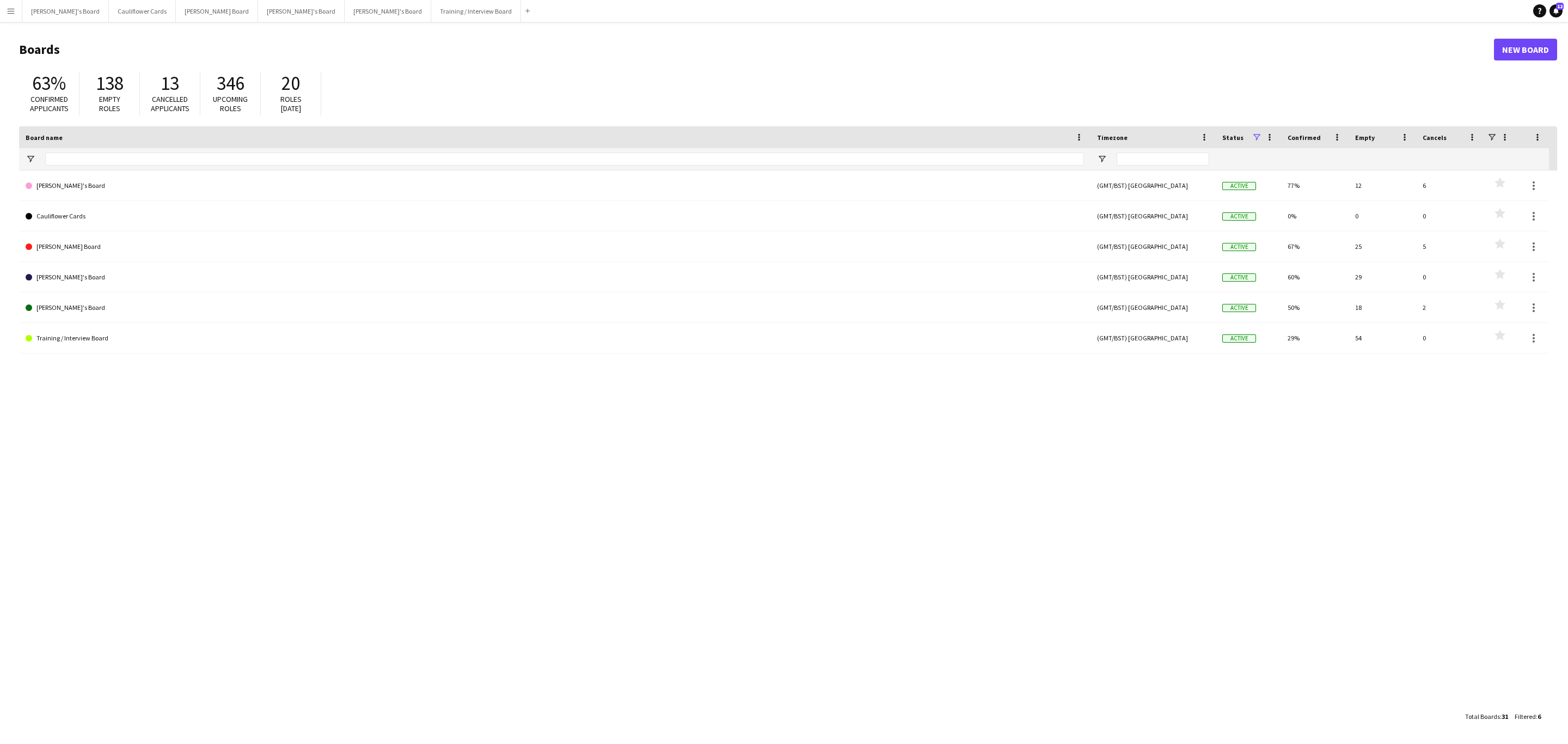
click at [12, 13] on app-icon "Menu" at bounding box center [11, 11] width 9 height 9
click at [152, 60] on link "My Workforce" at bounding box center [164, 59] width 109 height 22
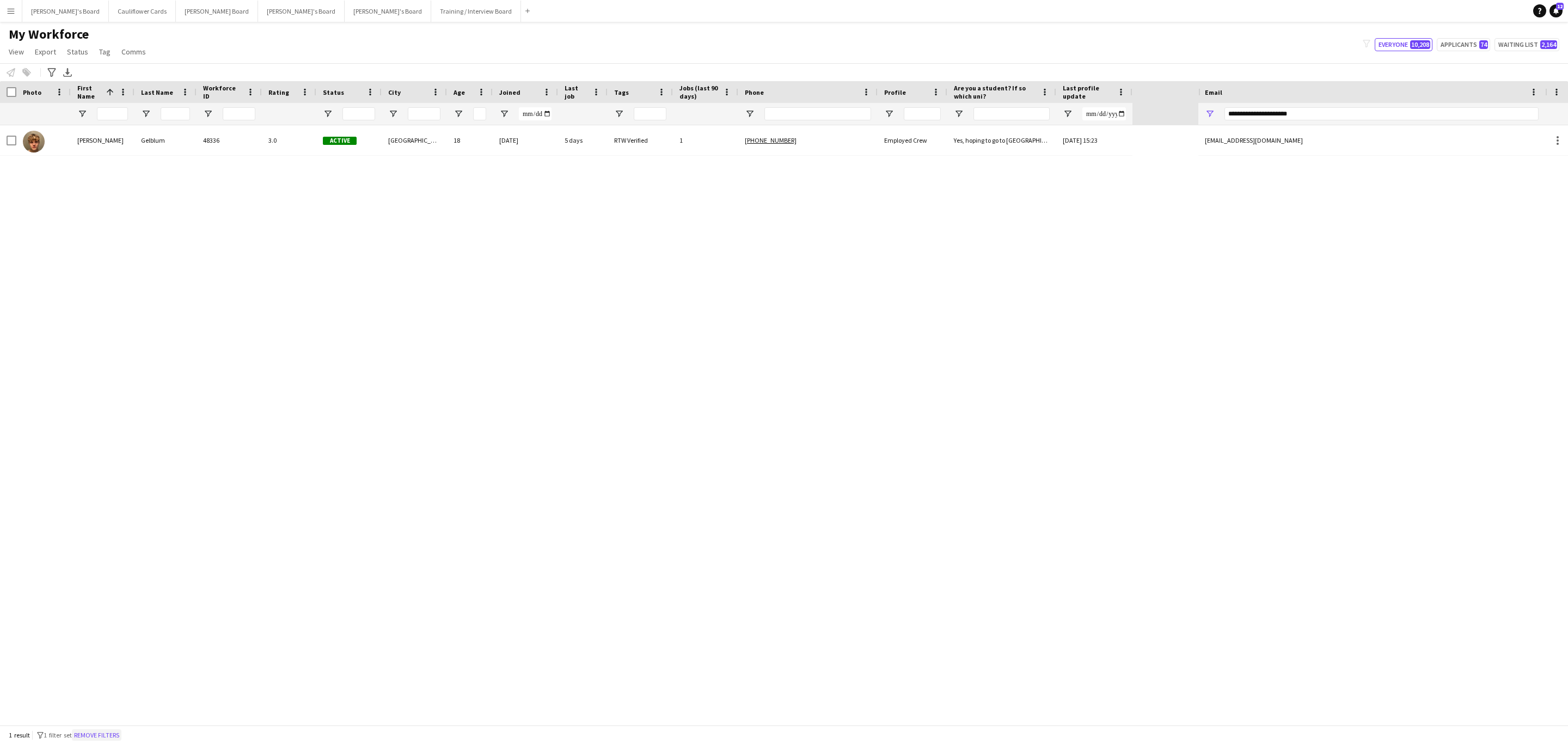
click at [96, 450] on button "Remove filters" at bounding box center [96, 735] width 49 height 12
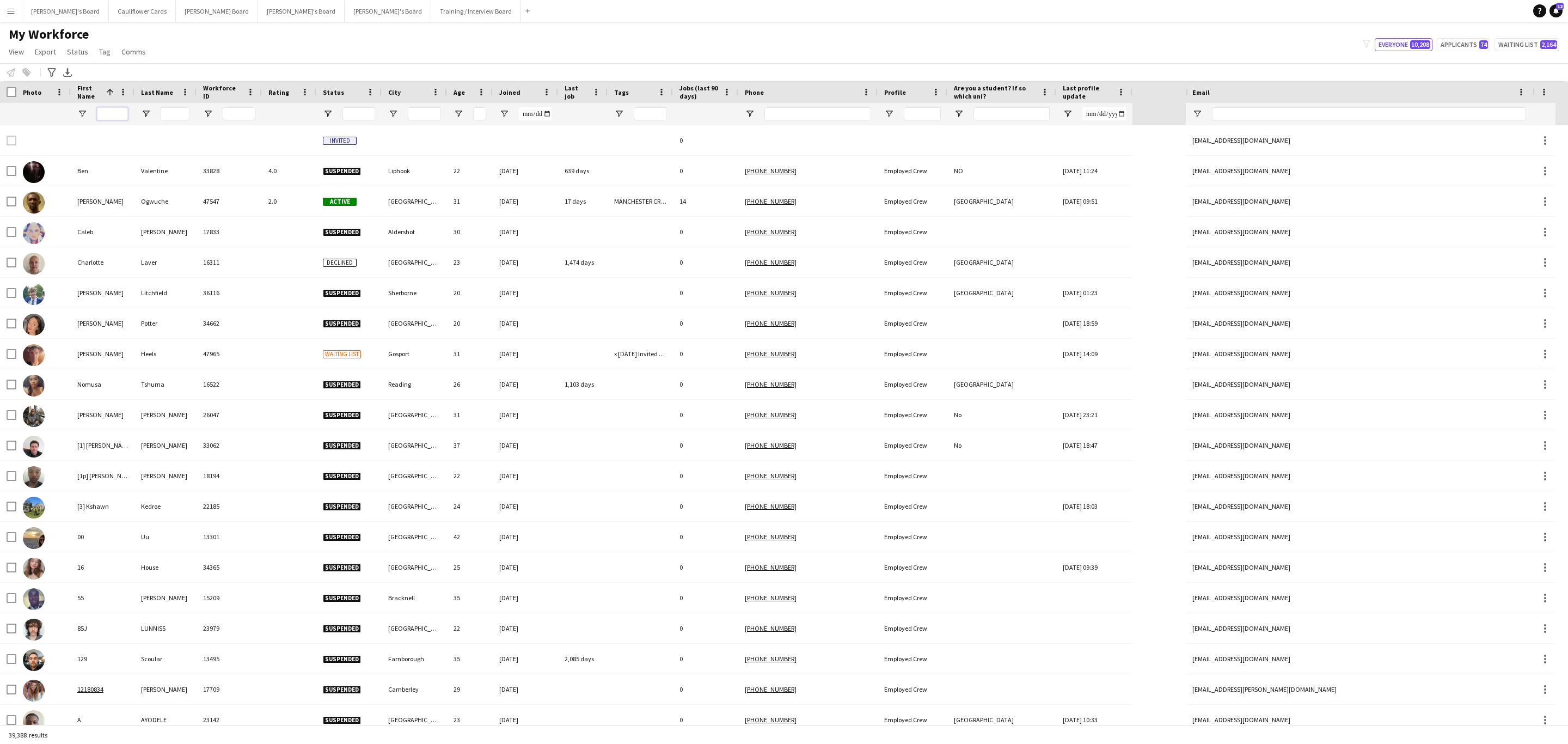
click at [108, 108] on input "First Name Filter Input" at bounding box center [112, 113] width 31 height 13
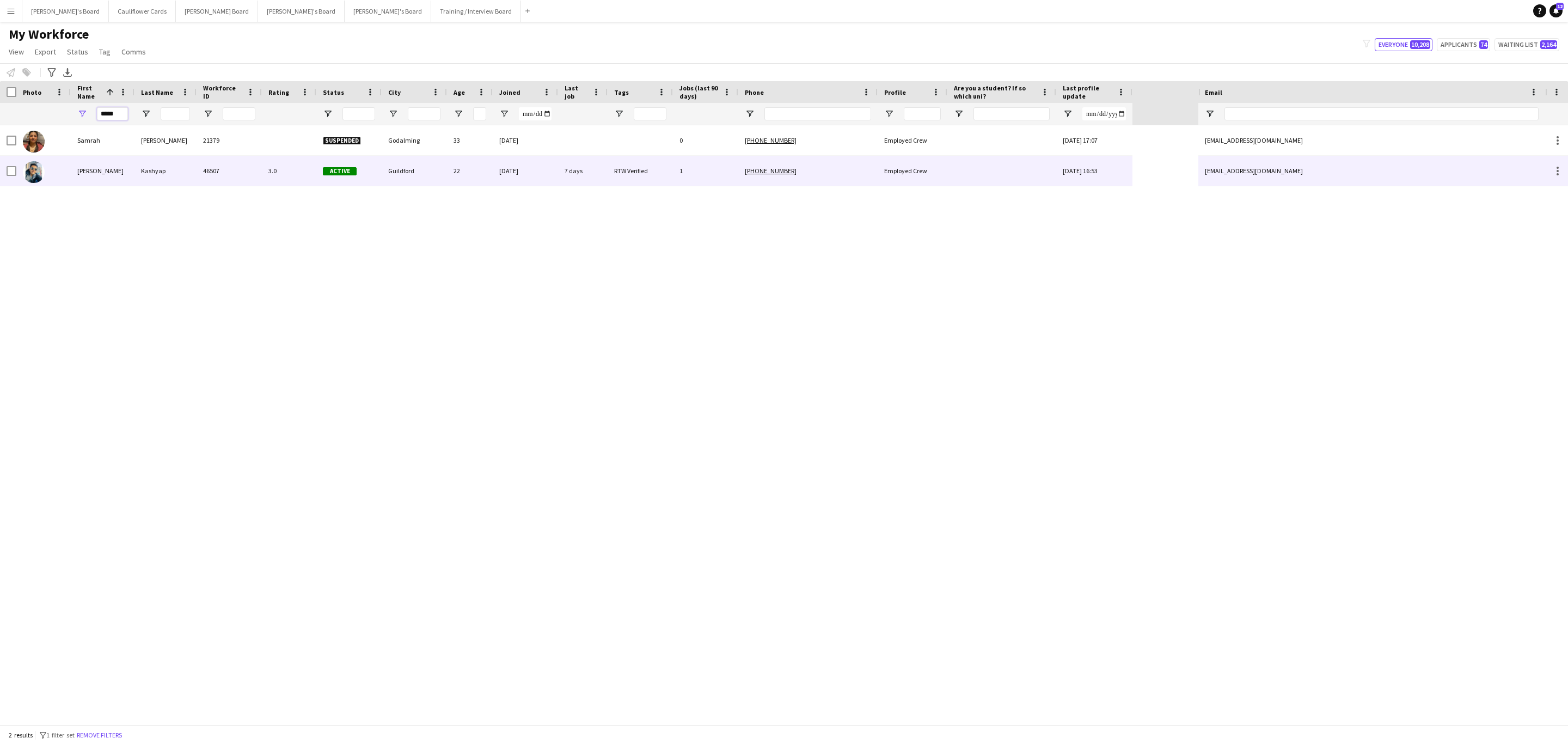
type input "*****"
click at [220, 166] on div "46507" at bounding box center [229, 170] width 65 height 30
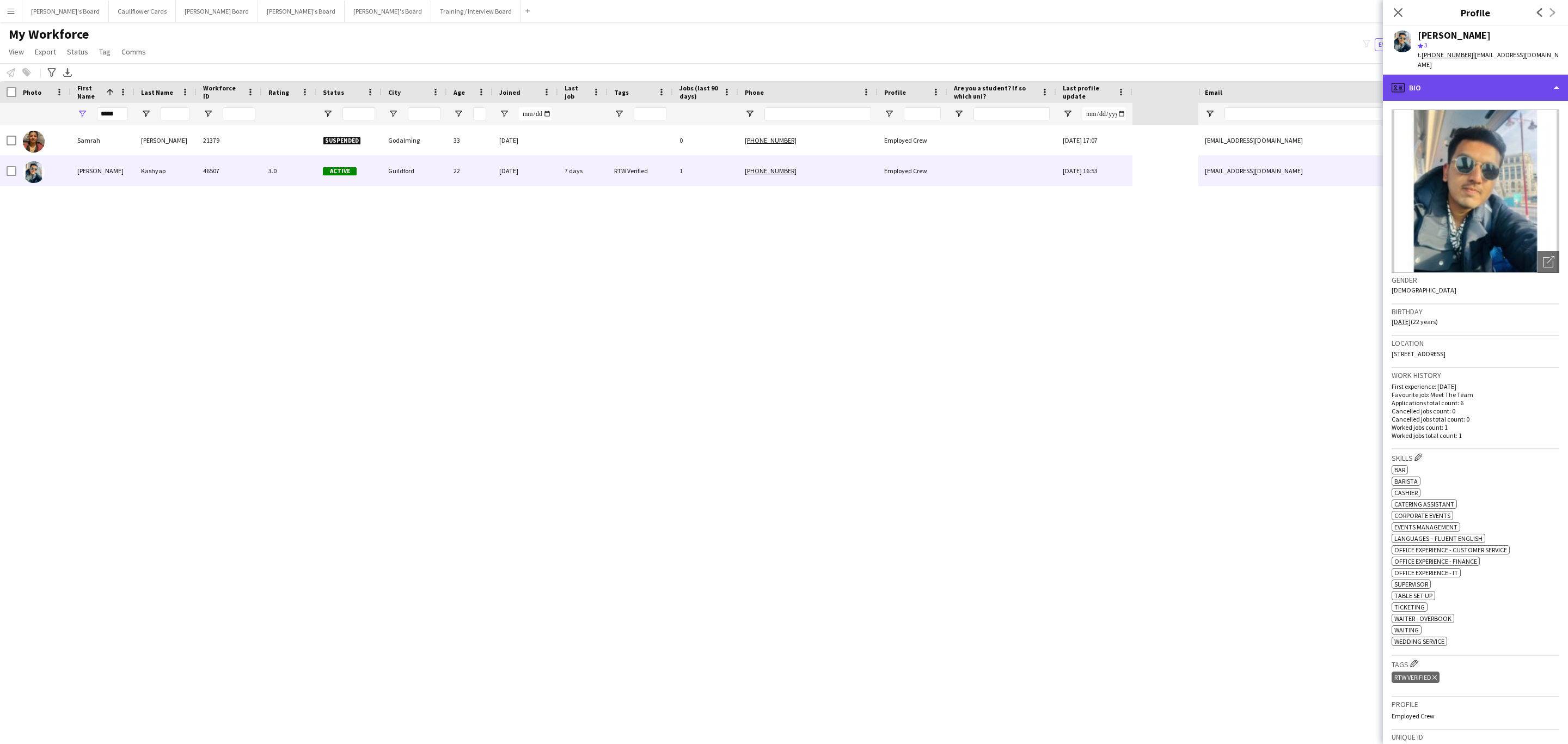
click at [1045, 84] on div "profile Bio" at bounding box center [1475, 88] width 185 height 26
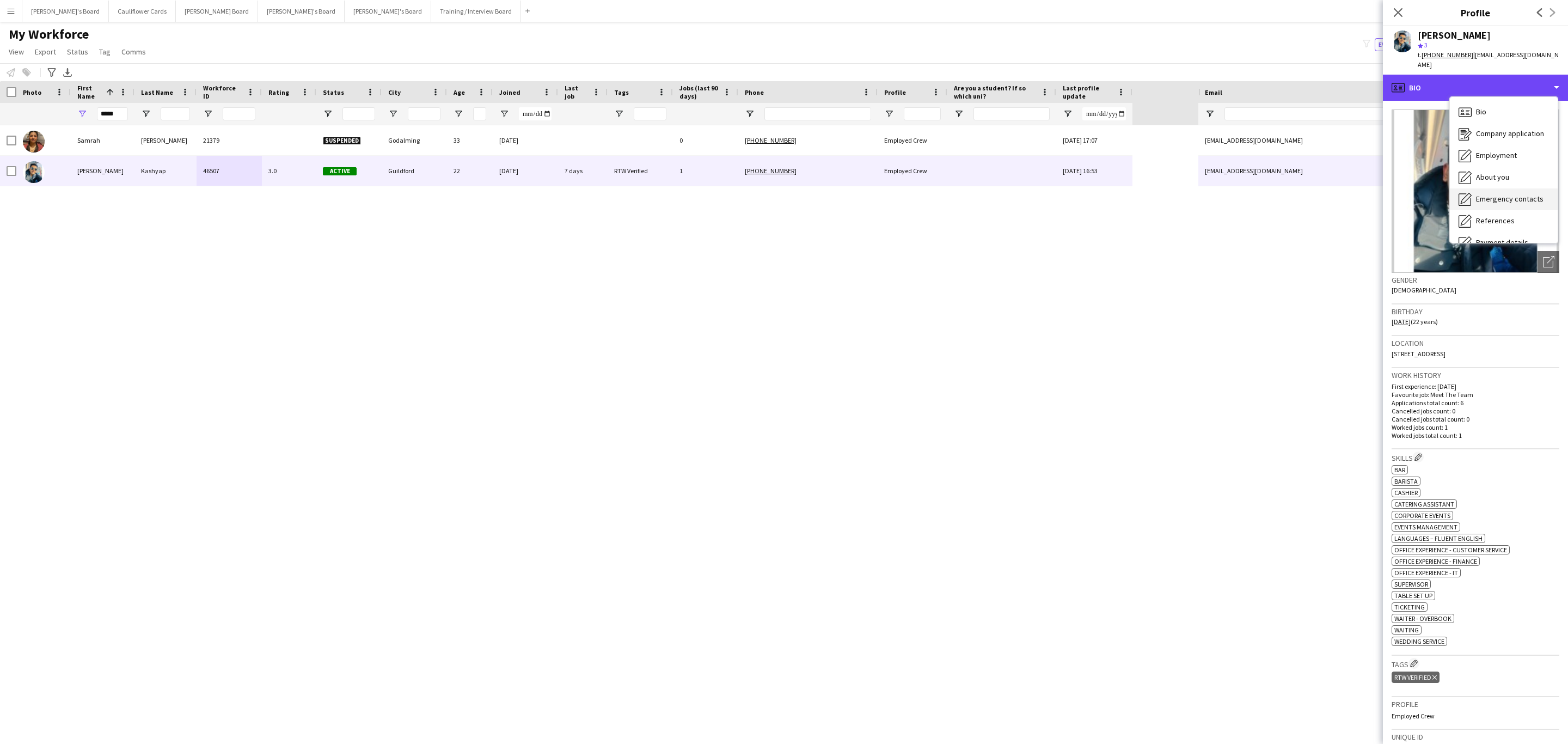
scroll to position [146, 0]
click at [1045, 223] on span "Calendar" at bounding box center [1490, 228] width 29 height 10
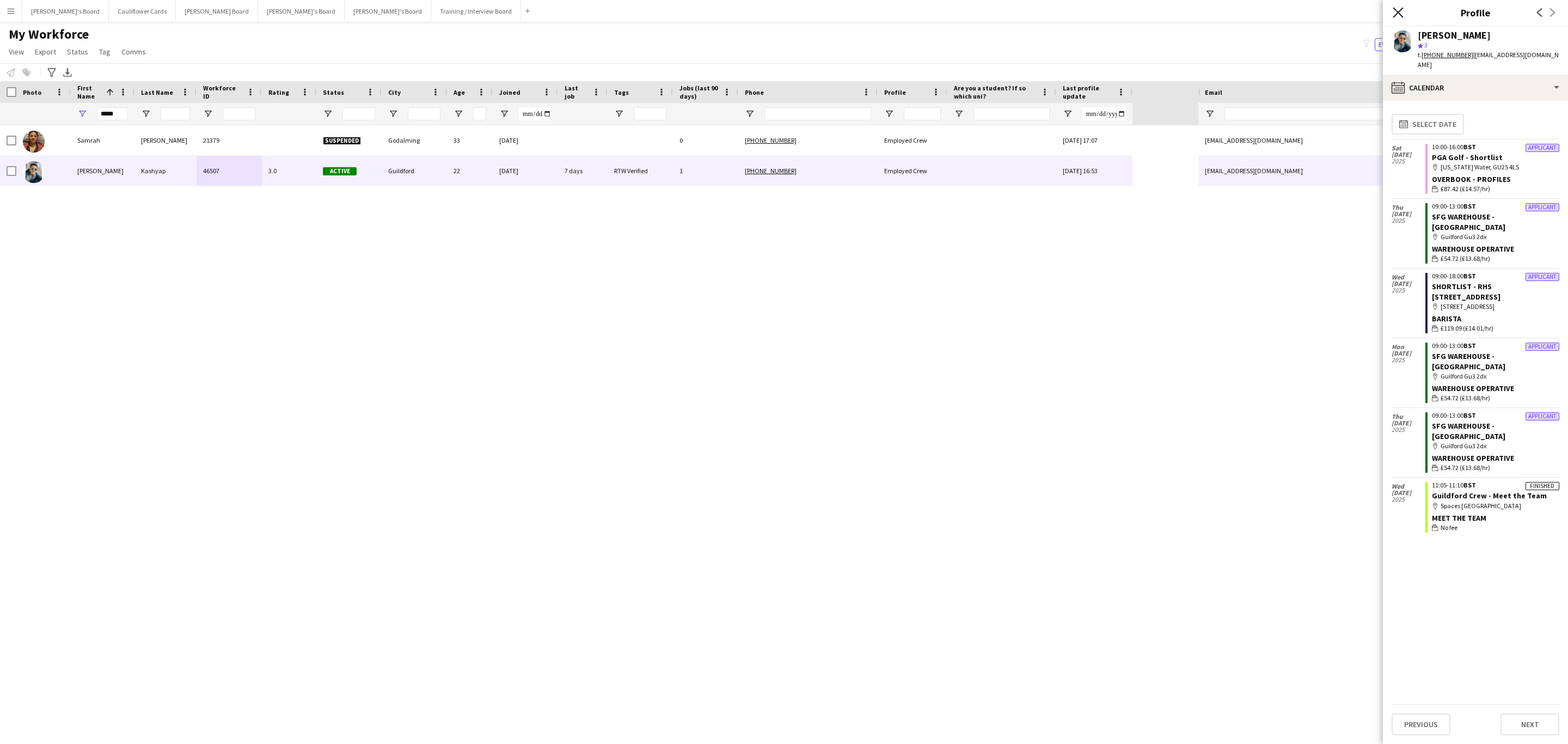
click at [1045, 10] on icon at bounding box center [1398, 12] width 10 height 10
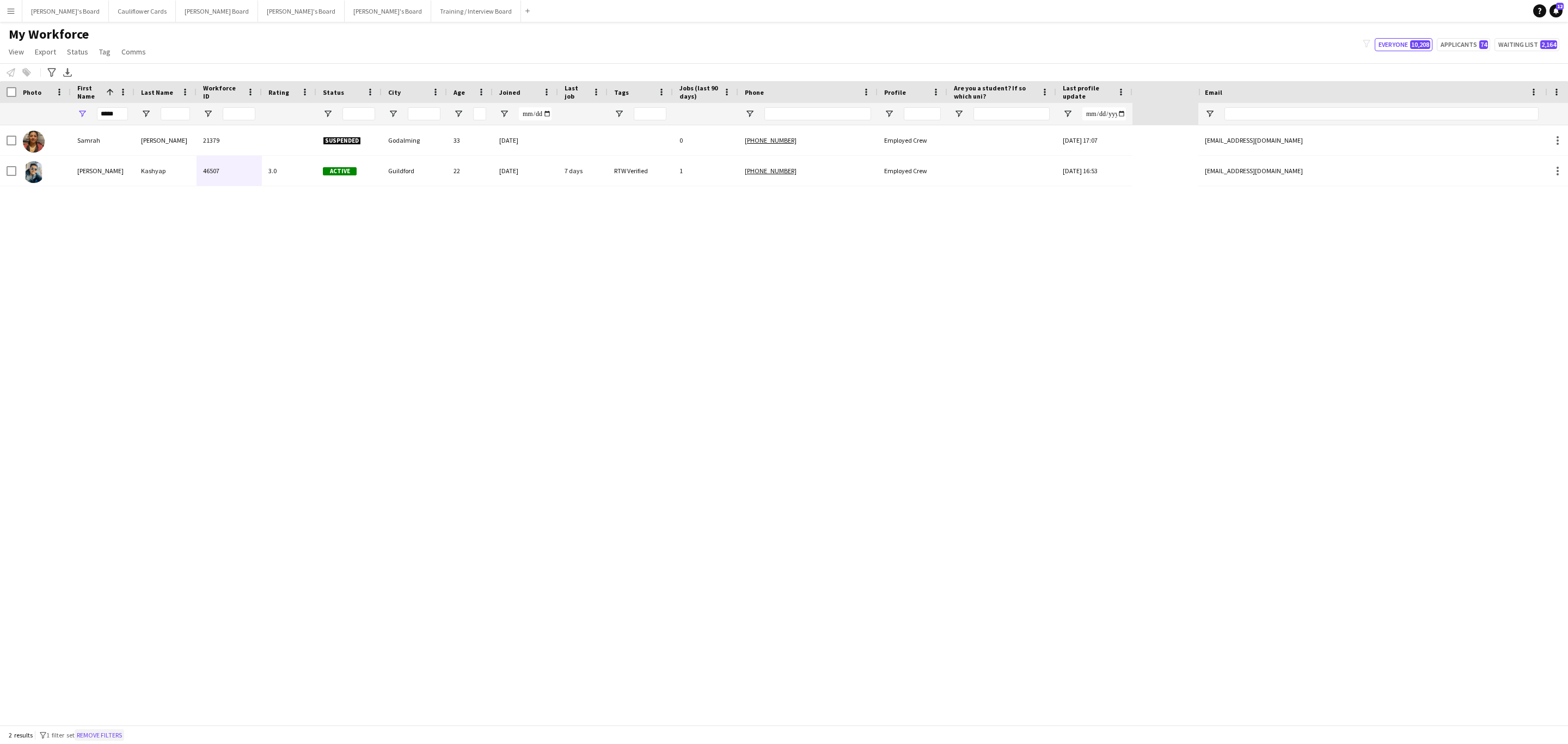
click at [105, 450] on button "Remove filters" at bounding box center [99, 735] width 49 height 12
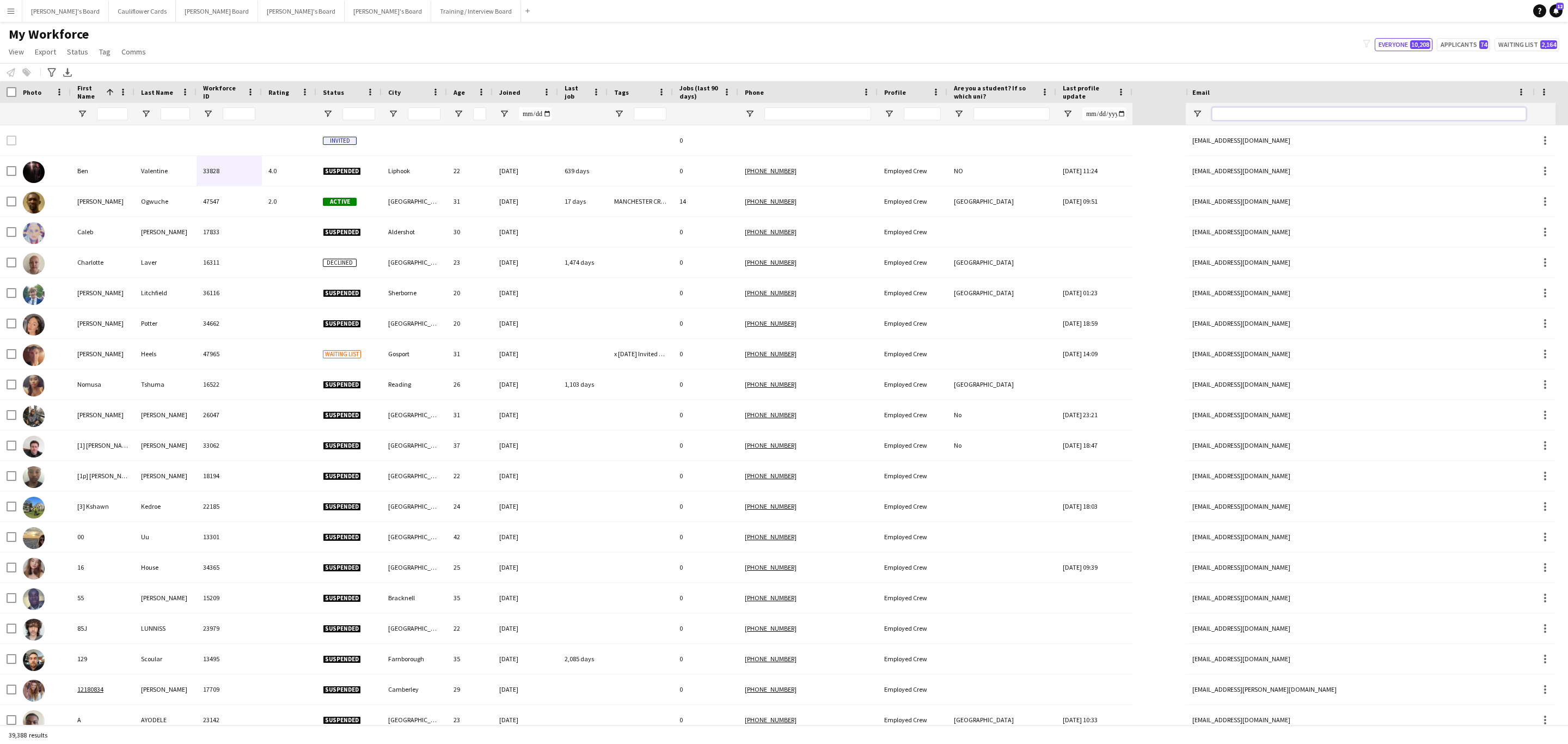
click at [1045, 113] on input "Email Filter Input" at bounding box center [1369, 113] width 314 height 13
paste input "**********"
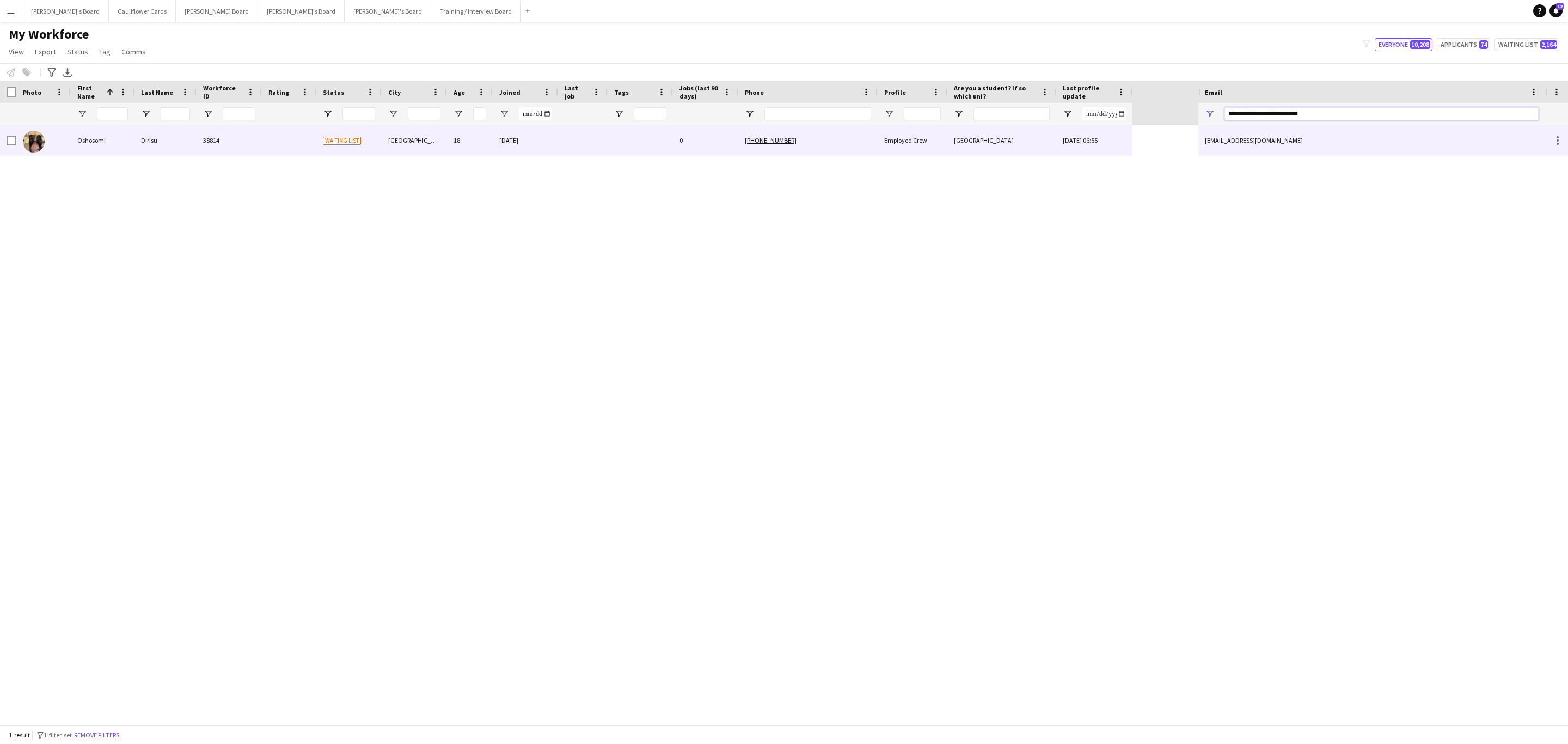
type input "**********"
click at [619, 137] on div at bounding box center [640, 140] width 65 height 30
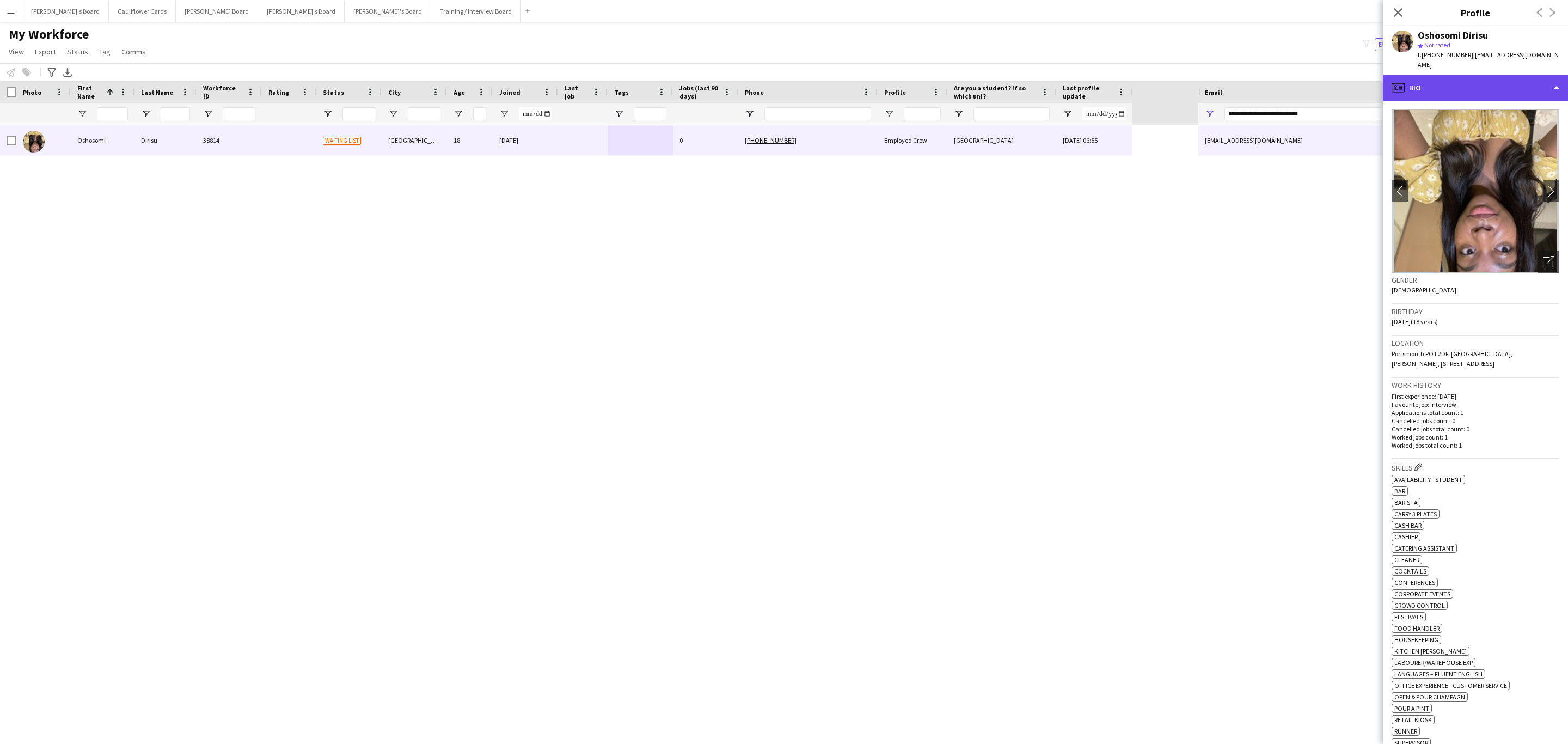
click at [1045, 75] on div "profile Bio" at bounding box center [1475, 88] width 185 height 26
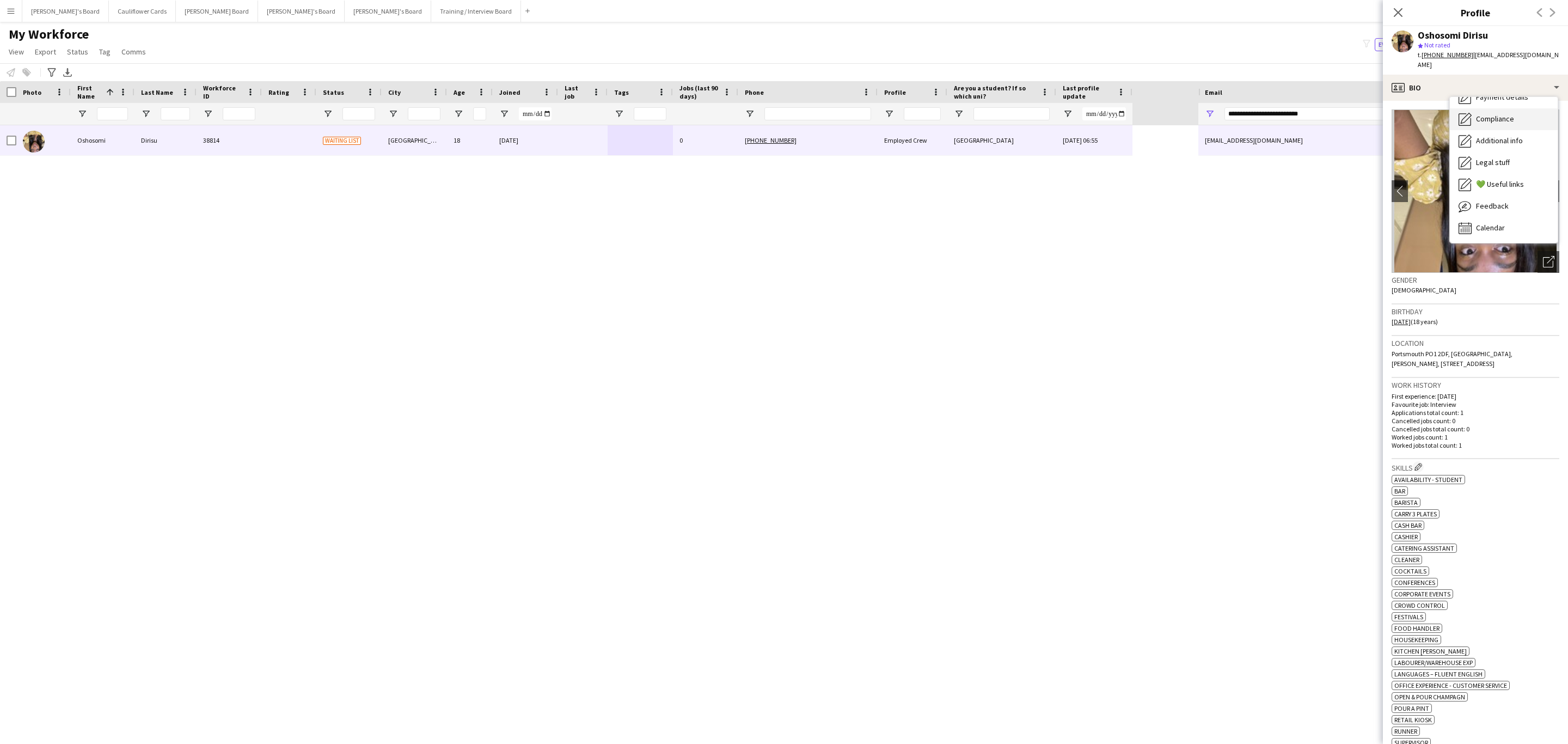
click at [1045, 114] on span "Compliance" at bounding box center [1495, 119] width 38 height 10
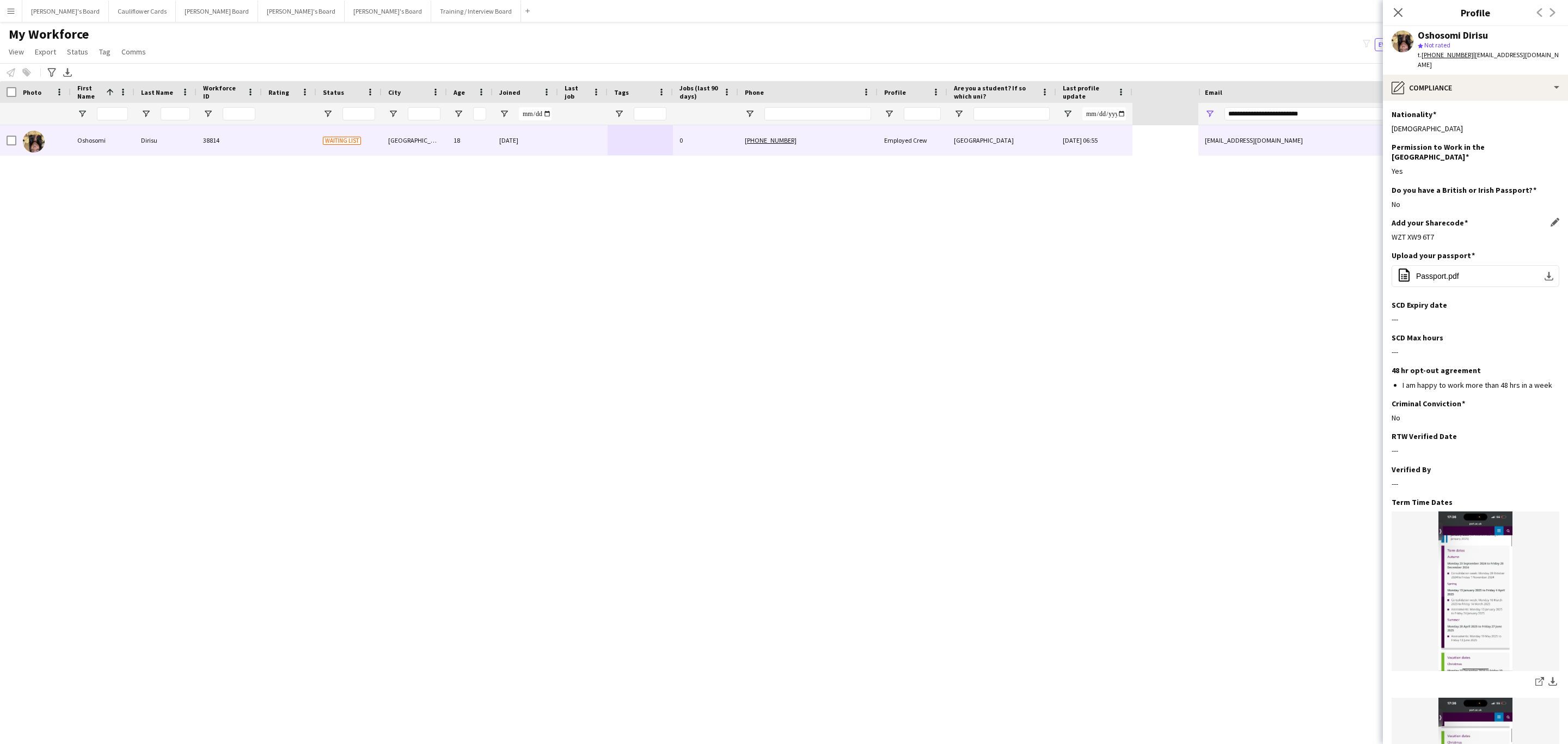
click at [1045, 227] on div "Add your Sharecode Edit this field WZT XW9 6T7" at bounding box center [1475, 234] width 167 height 33
click at [1045, 232] on div "WZT XW9 6T7" at bounding box center [1475, 237] width 167 height 10
copy div "WZT XW9 6T7"
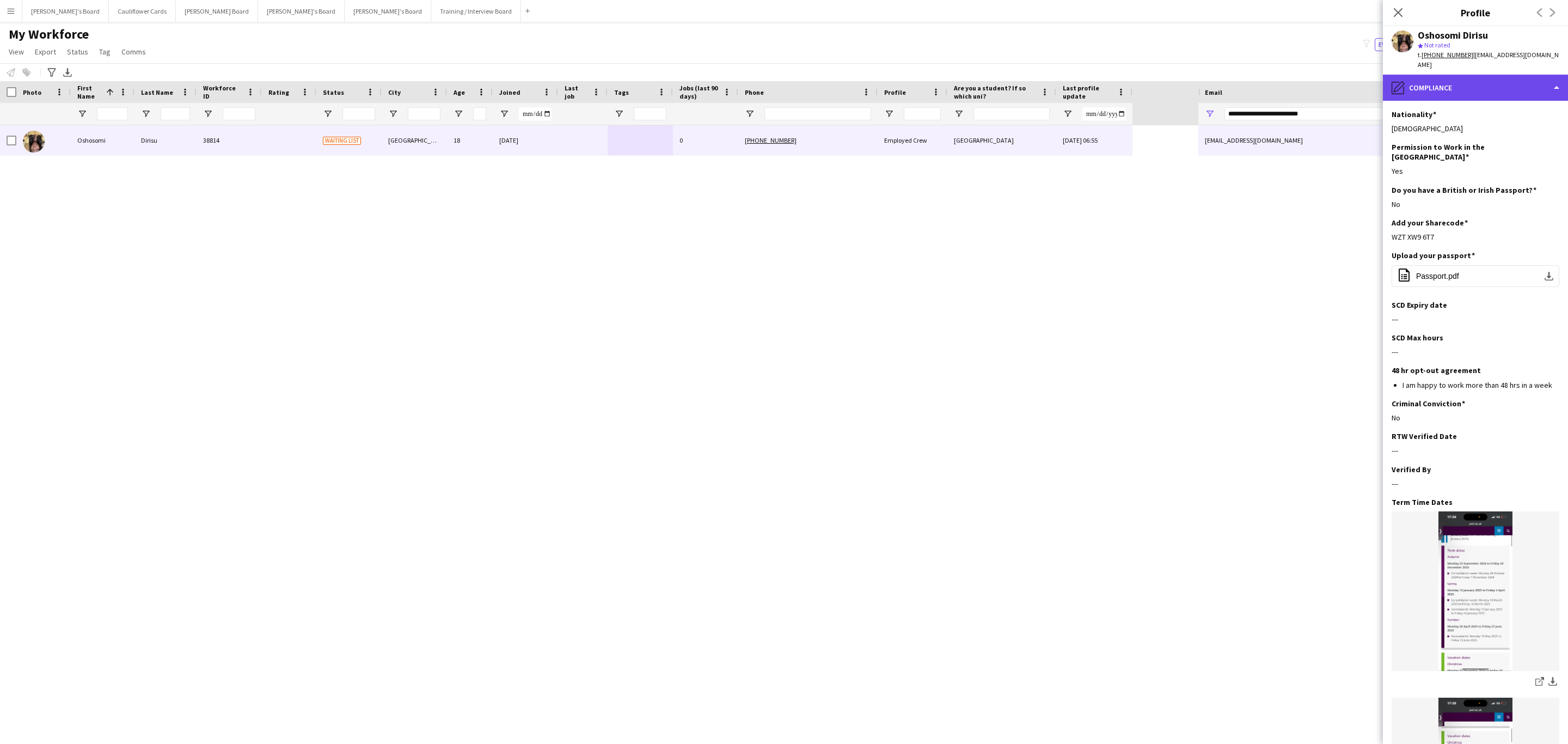
click at [1045, 75] on div "pencil4 Compliance" at bounding box center [1475, 88] width 185 height 26
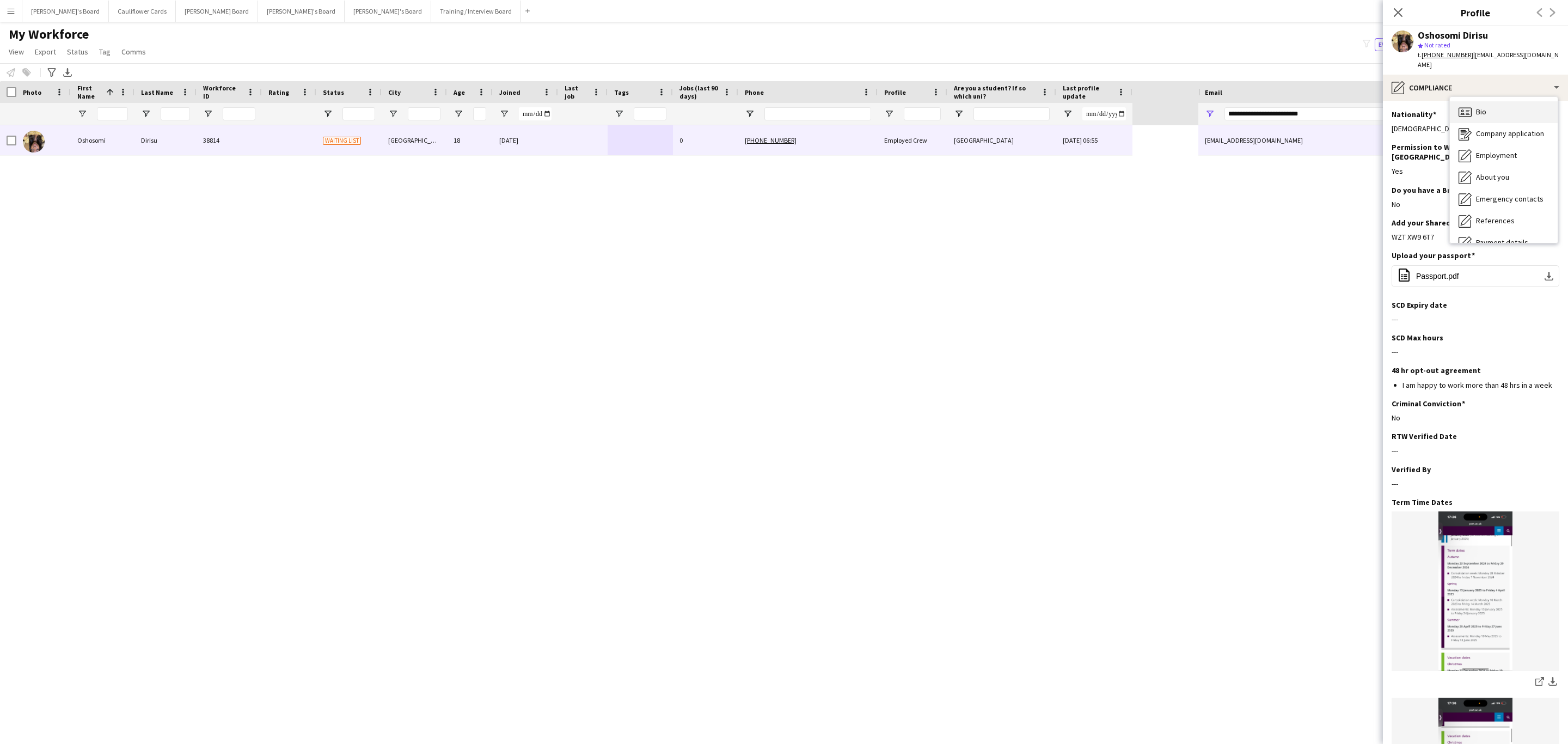
click at [1045, 107] on span "Bio" at bounding box center [1481, 111] width 10 height 10
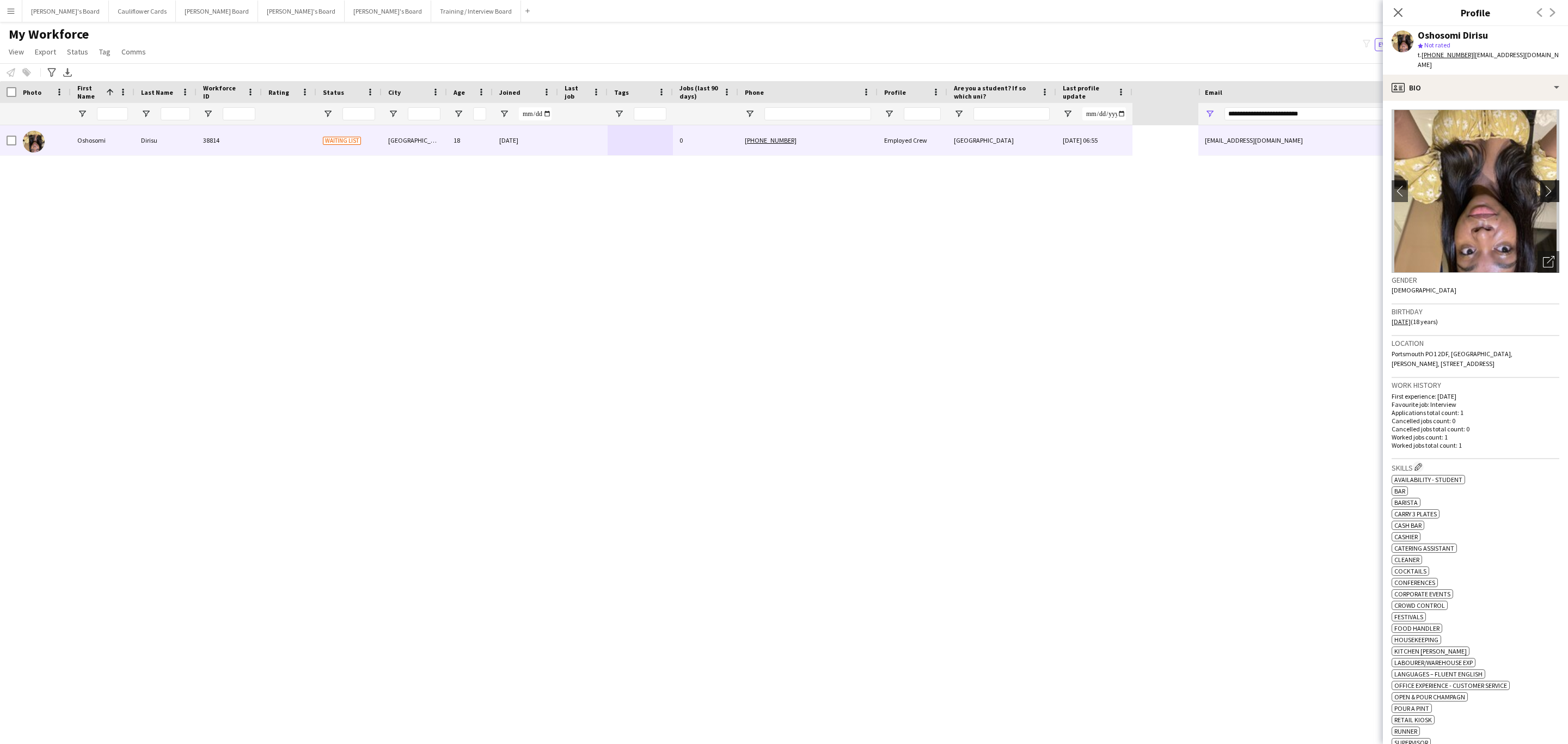
click at [1045, 185] on app-icon "chevron-right" at bounding box center [1552, 191] width 17 height 12
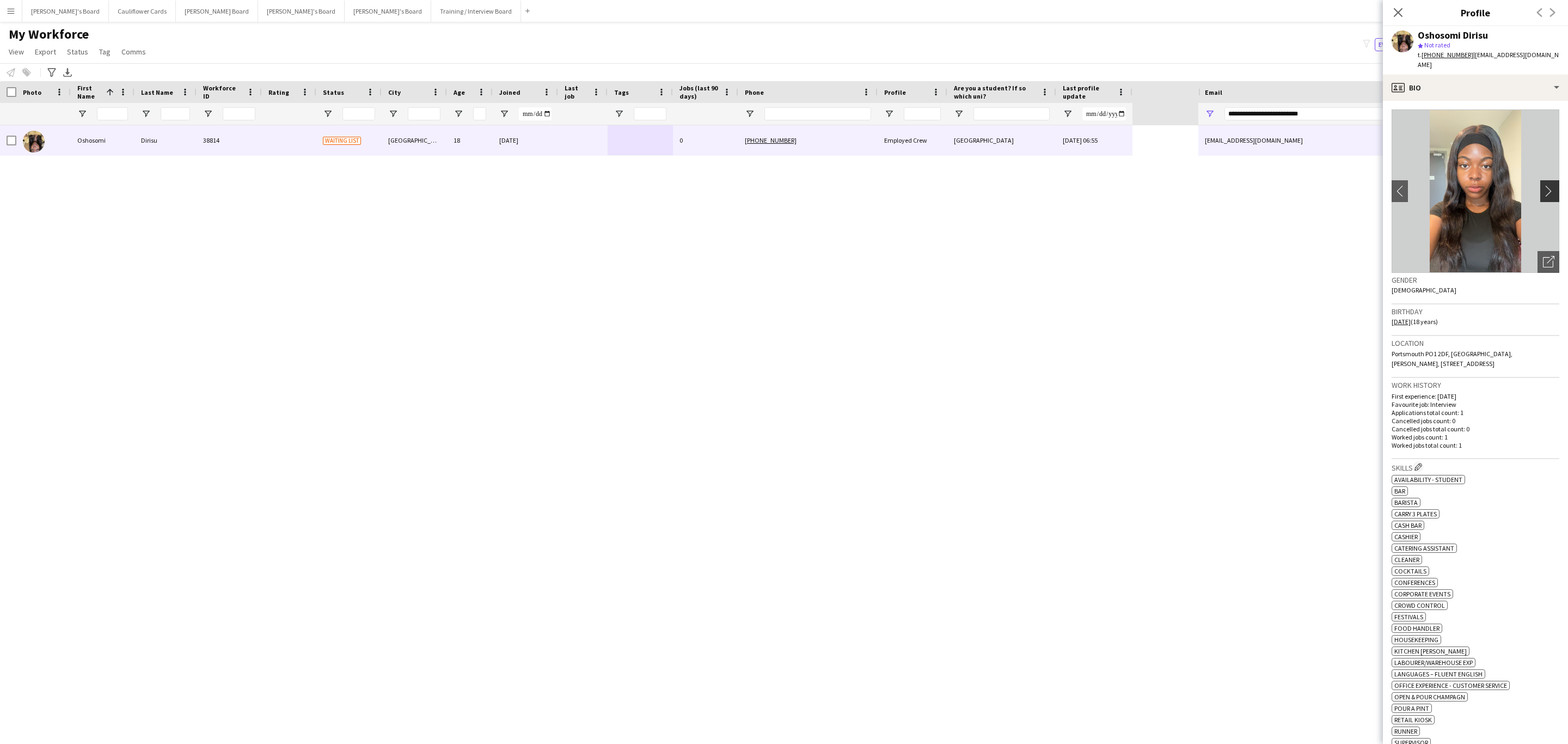
click at [1045, 185] on app-icon "chevron-right" at bounding box center [1552, 191] width 17 height 12
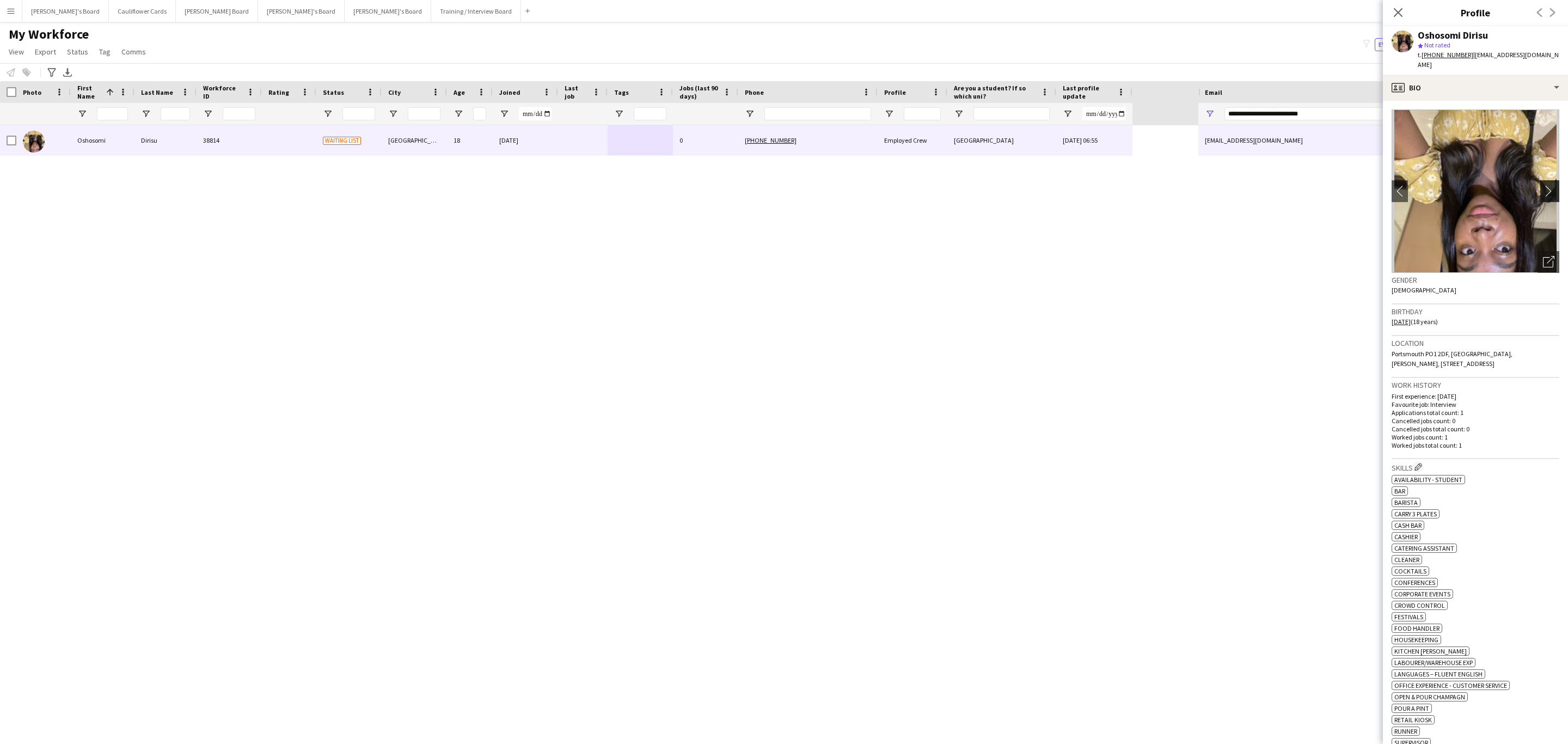
click at [1045, 185] on app-icon "chevron-right" at bounding box center [1552, 191] width 17 height 12
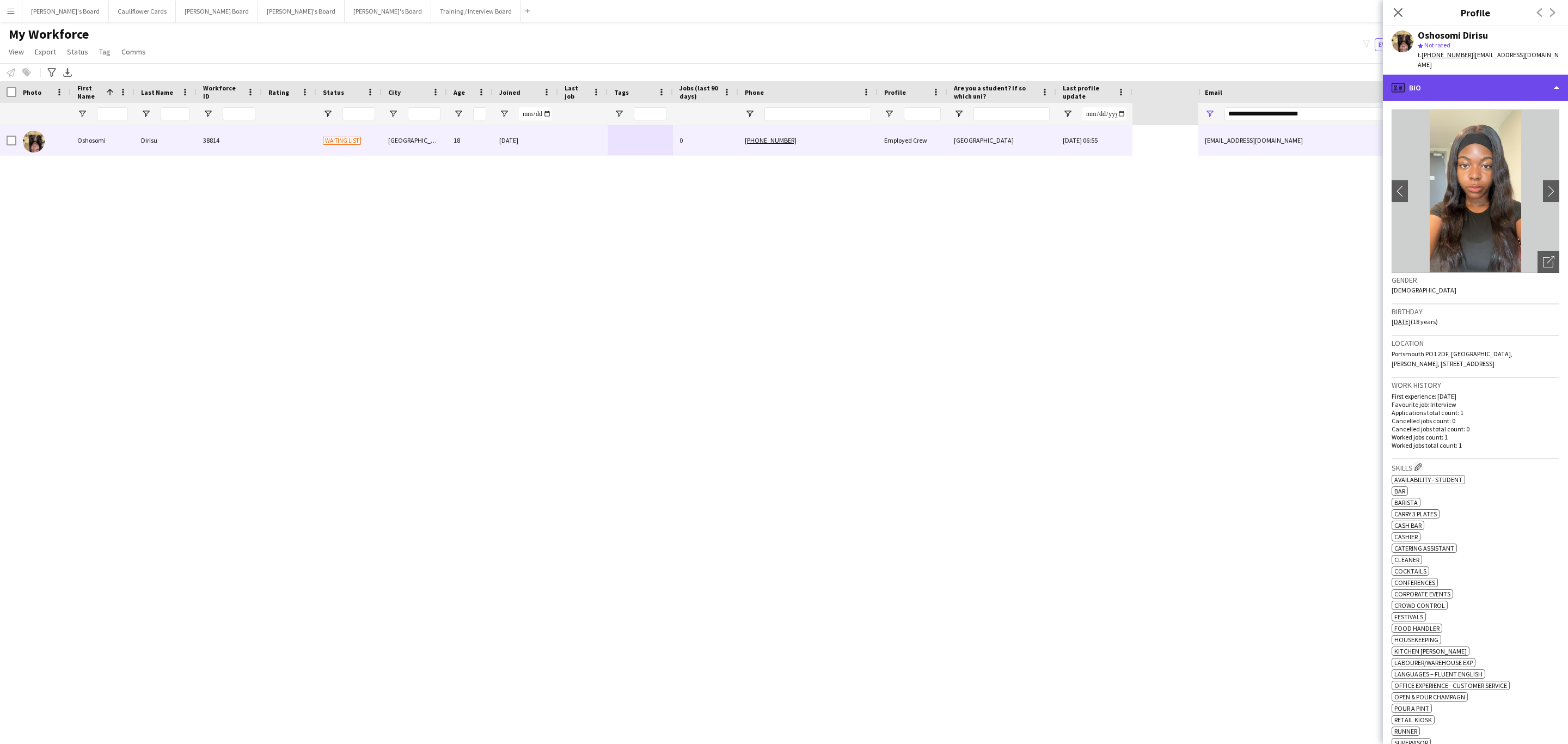
click at [1045, 77] on div "profile Bio" at bounding box center [1475, 88] width 185 height 26
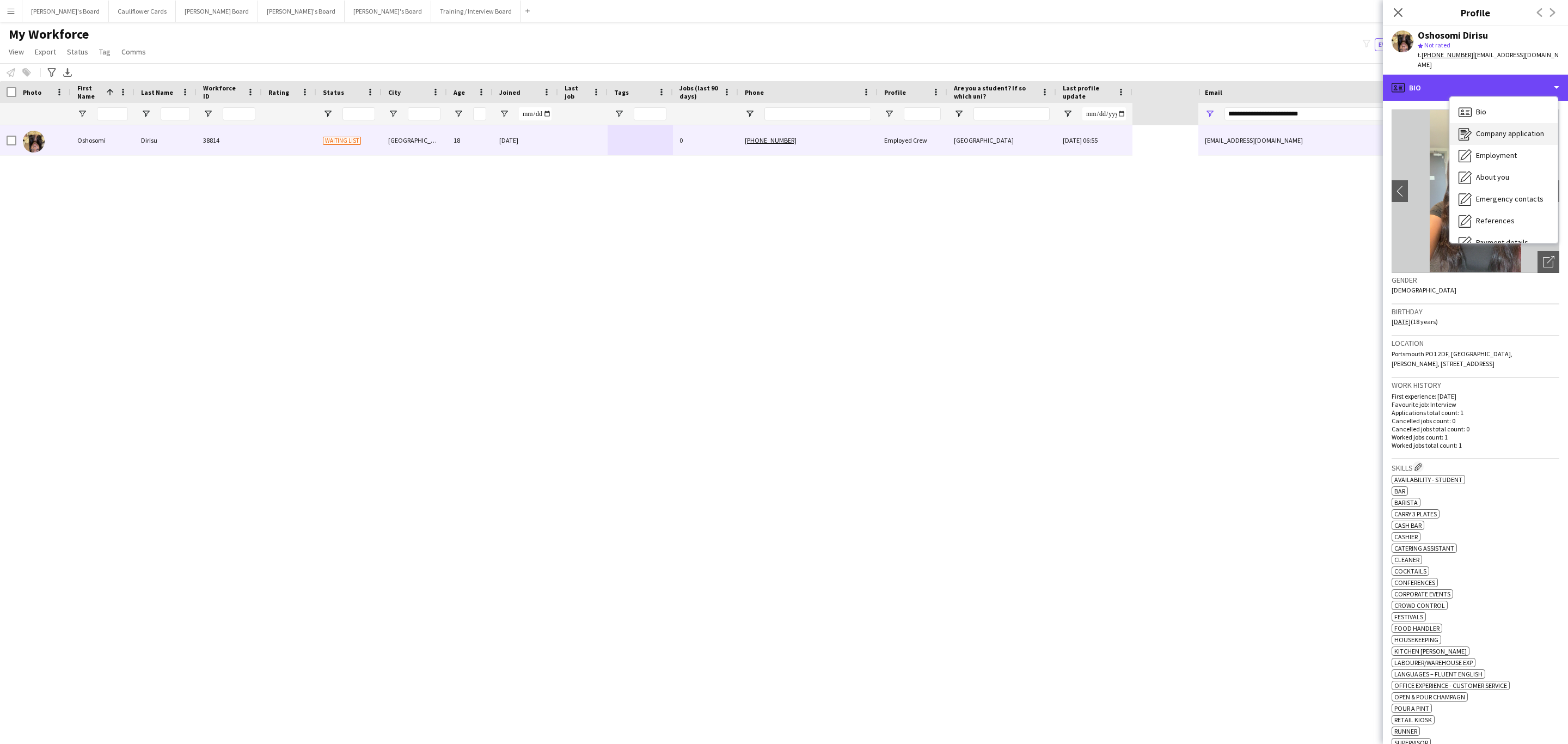
scroll to position [146, 0]
click at [1045, 136] on span "Additional info" at bounding box center [1499, 141] width 47 height 10
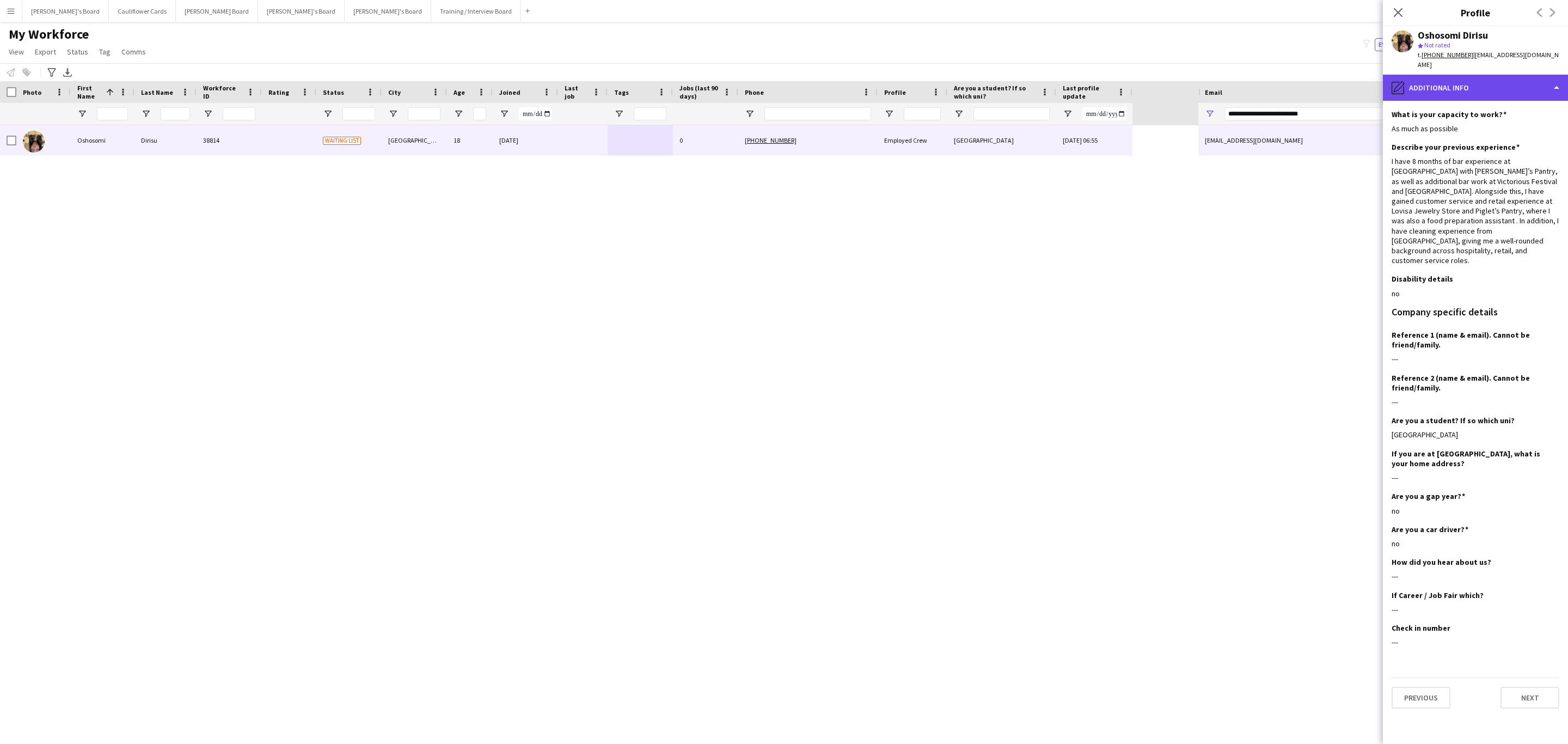
click at [1045, 75] on div "pencil4 Additional info" at bounding box center [1475, 88] width 185 height 26
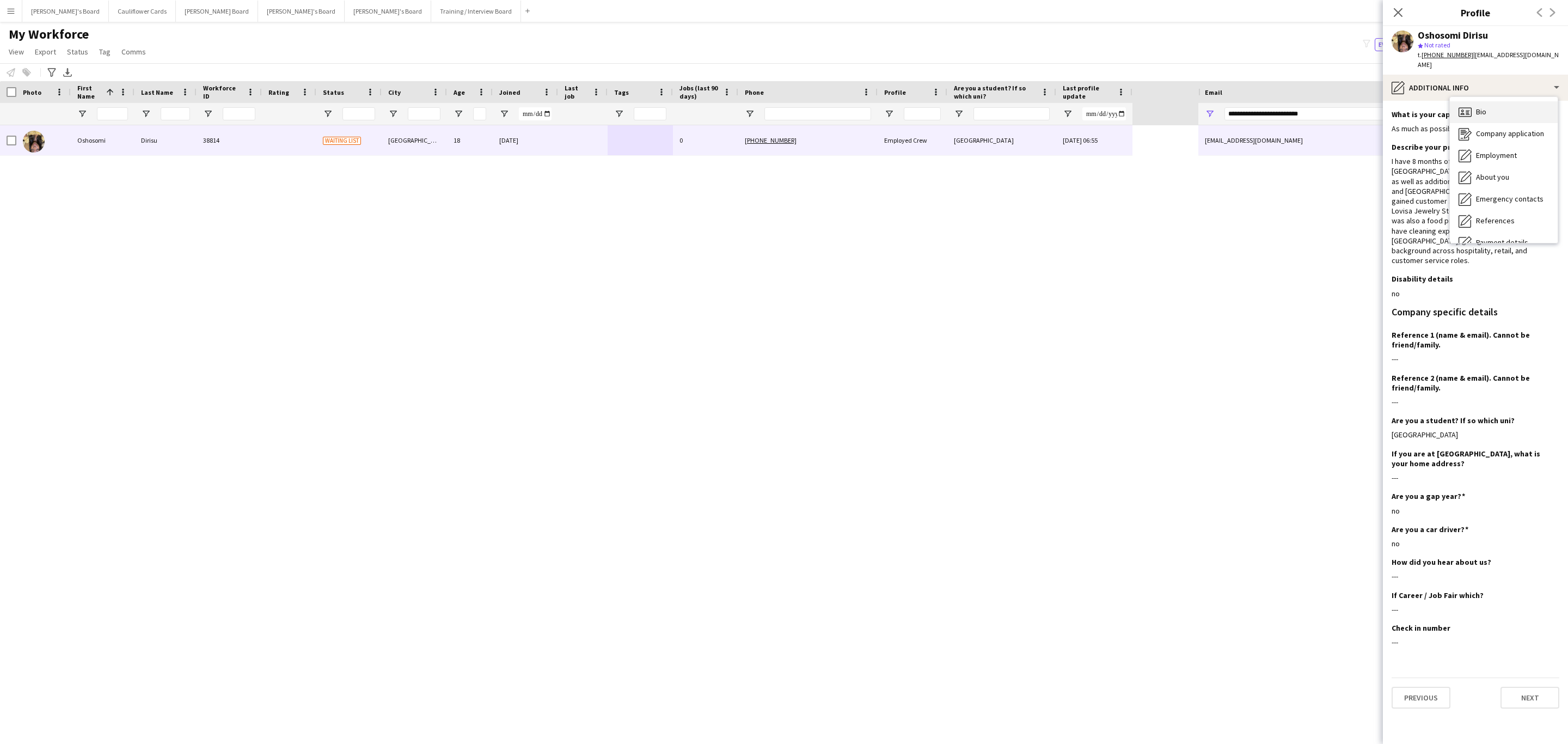
click at [1045, 101] on div "Bio Bio" at bounding box center [1503, 112] width 108 height 22
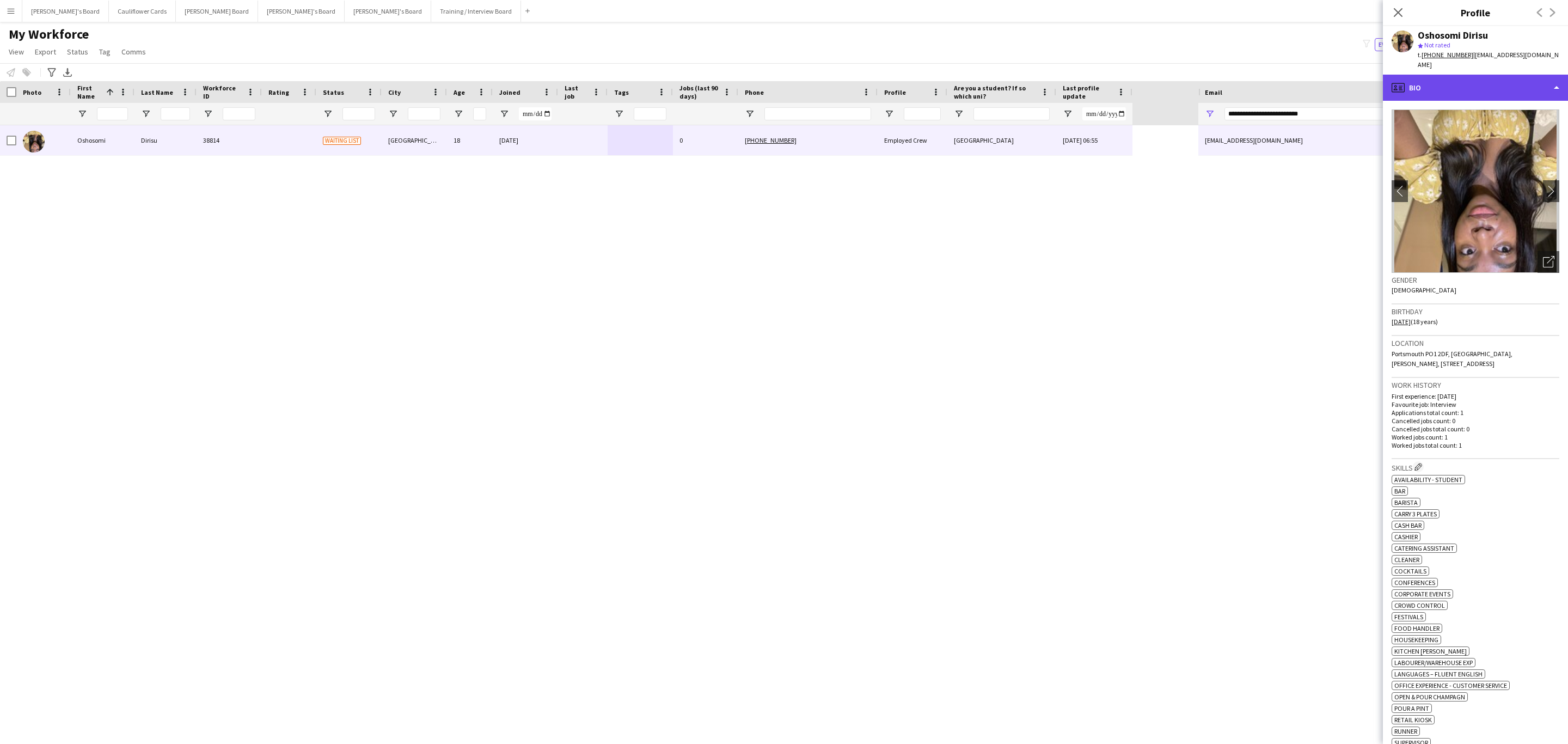
click at [1045, 75] on div "profile Bio" at bounding box center [1475, 88] width 185 height 26
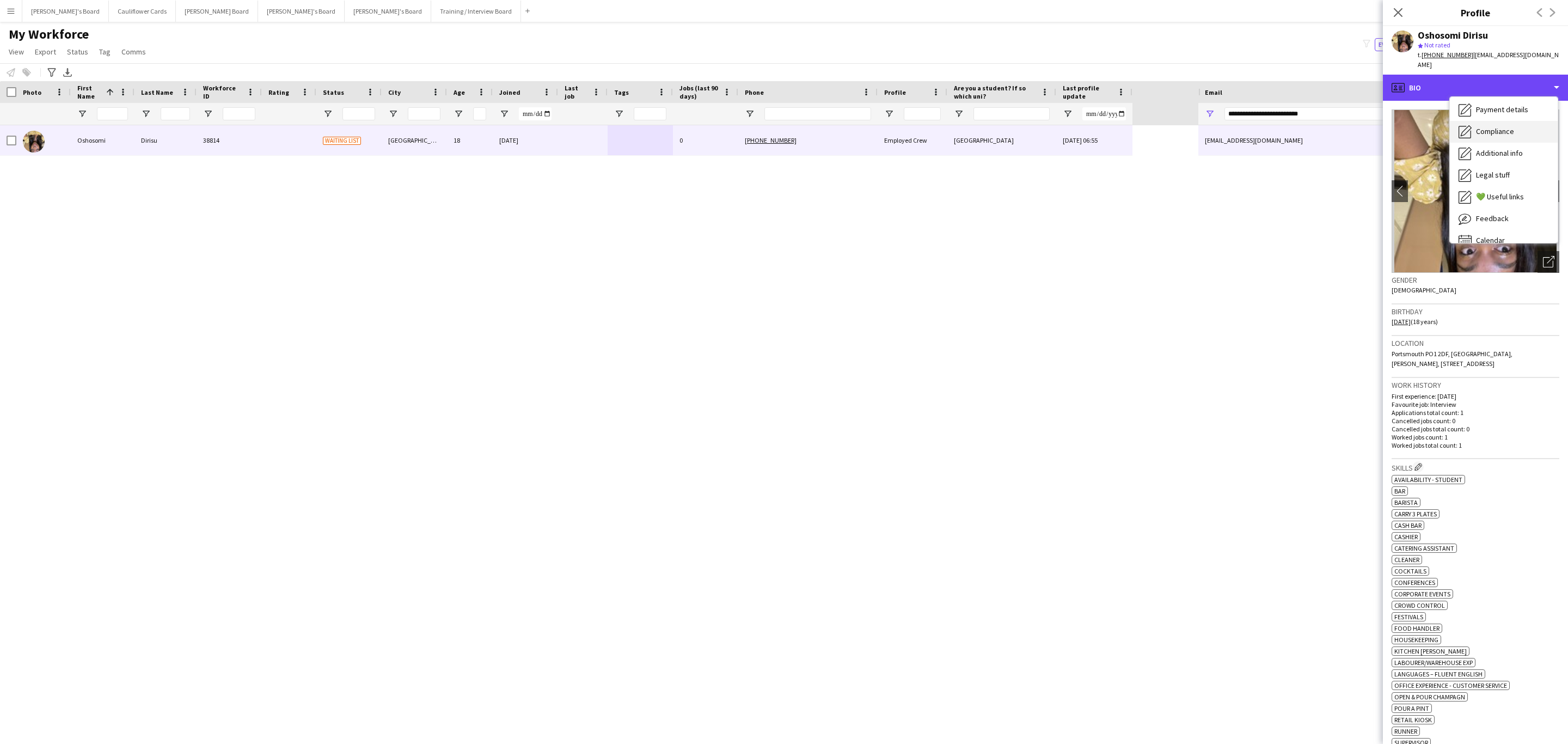
scroll to position [134, 0]
click at [1045, 147] on span "Additional info" at bounding box center [1499, 152] width 47 height 10
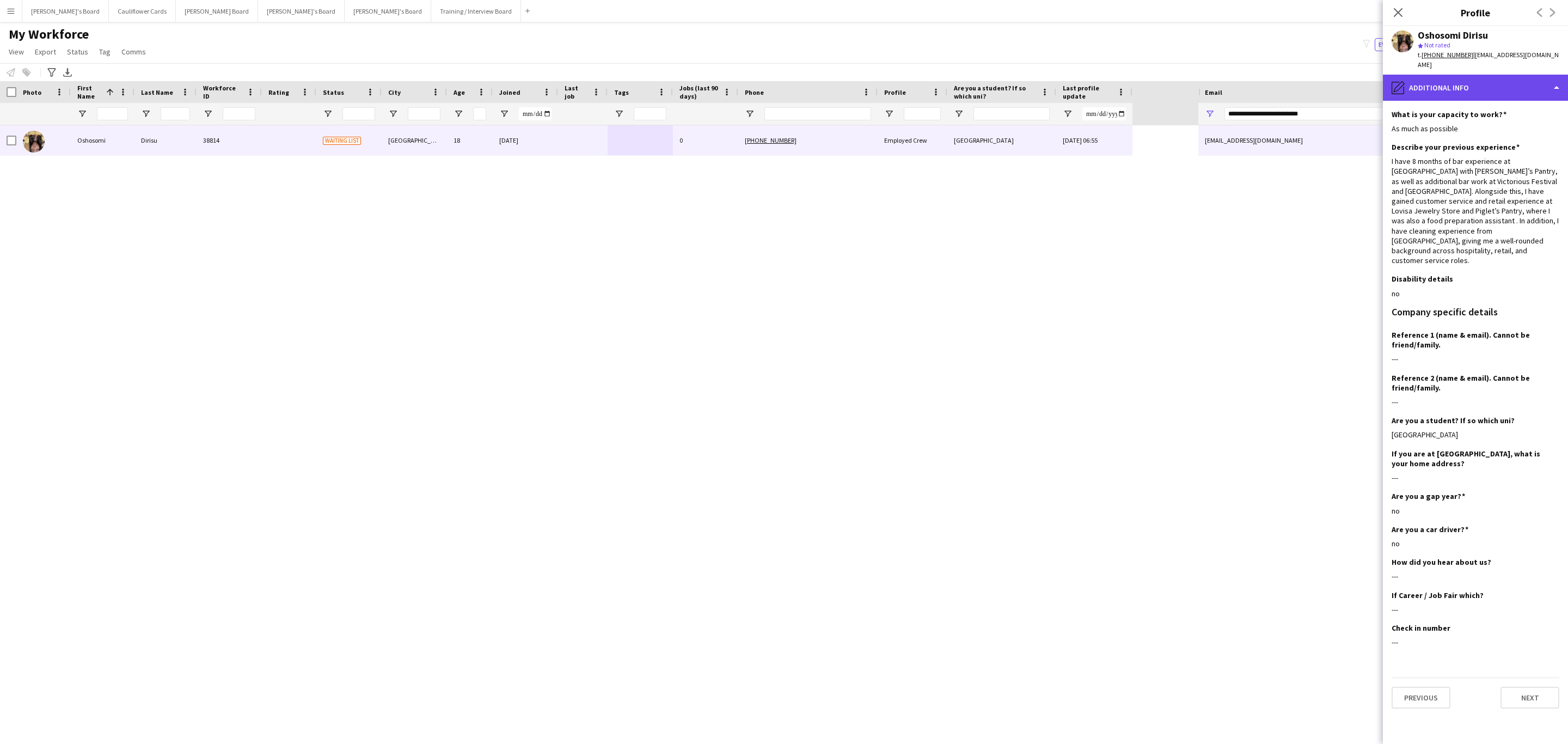
click at [1045, 75] on div "pencil4 Additional info" at bounding box center [1475, 88] width 185 height 26
click at [1045, 201] on span "Feedback" at bounding box center [1493, 206] width 33 height 10
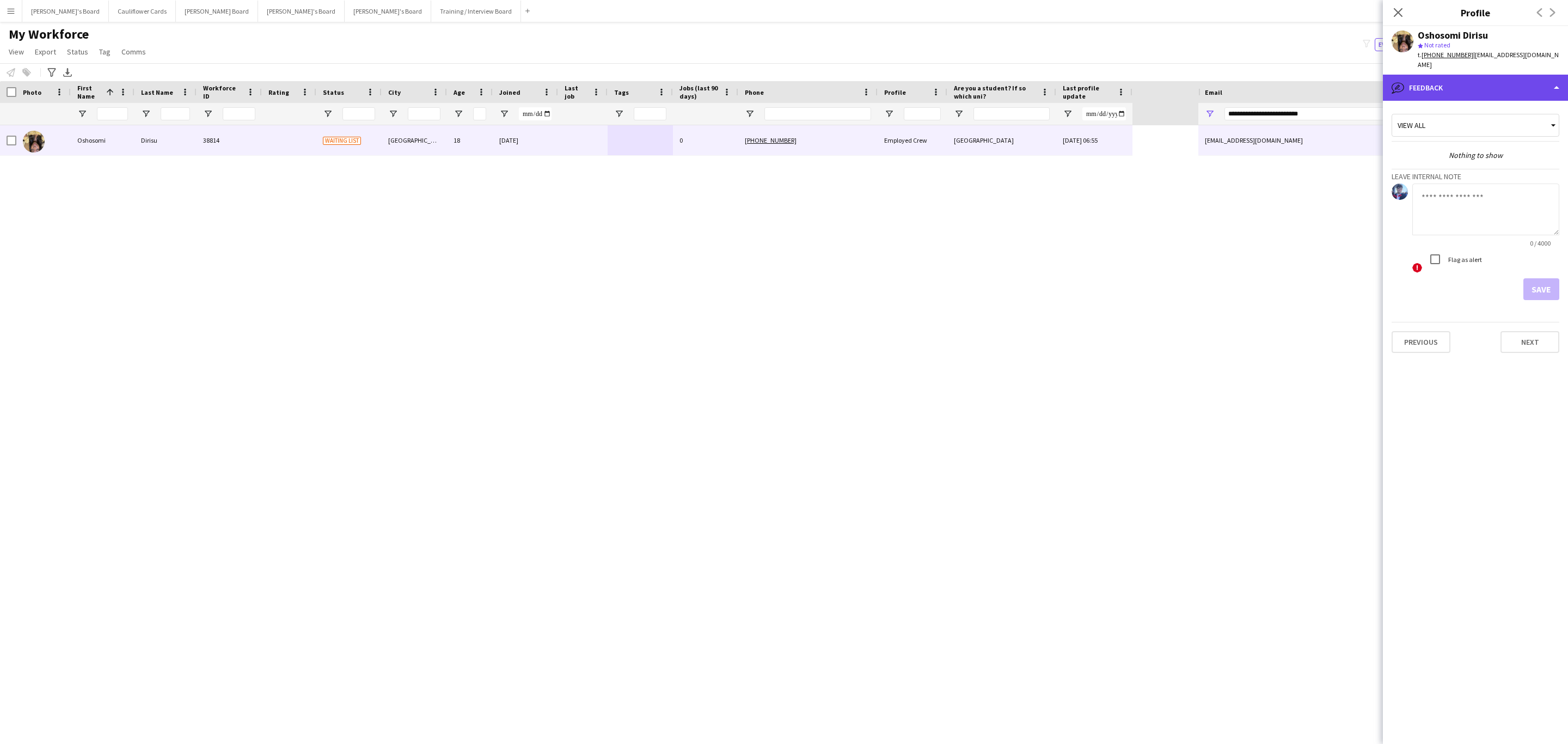
click at [1045, 83] on div "bubble-pencil Feedback" at bounding box center [1475, 88] width 185 height 26
click at [1045, 130] on div "Additional info Additional info" at bounding box center [1503, 141] width 108 height 22
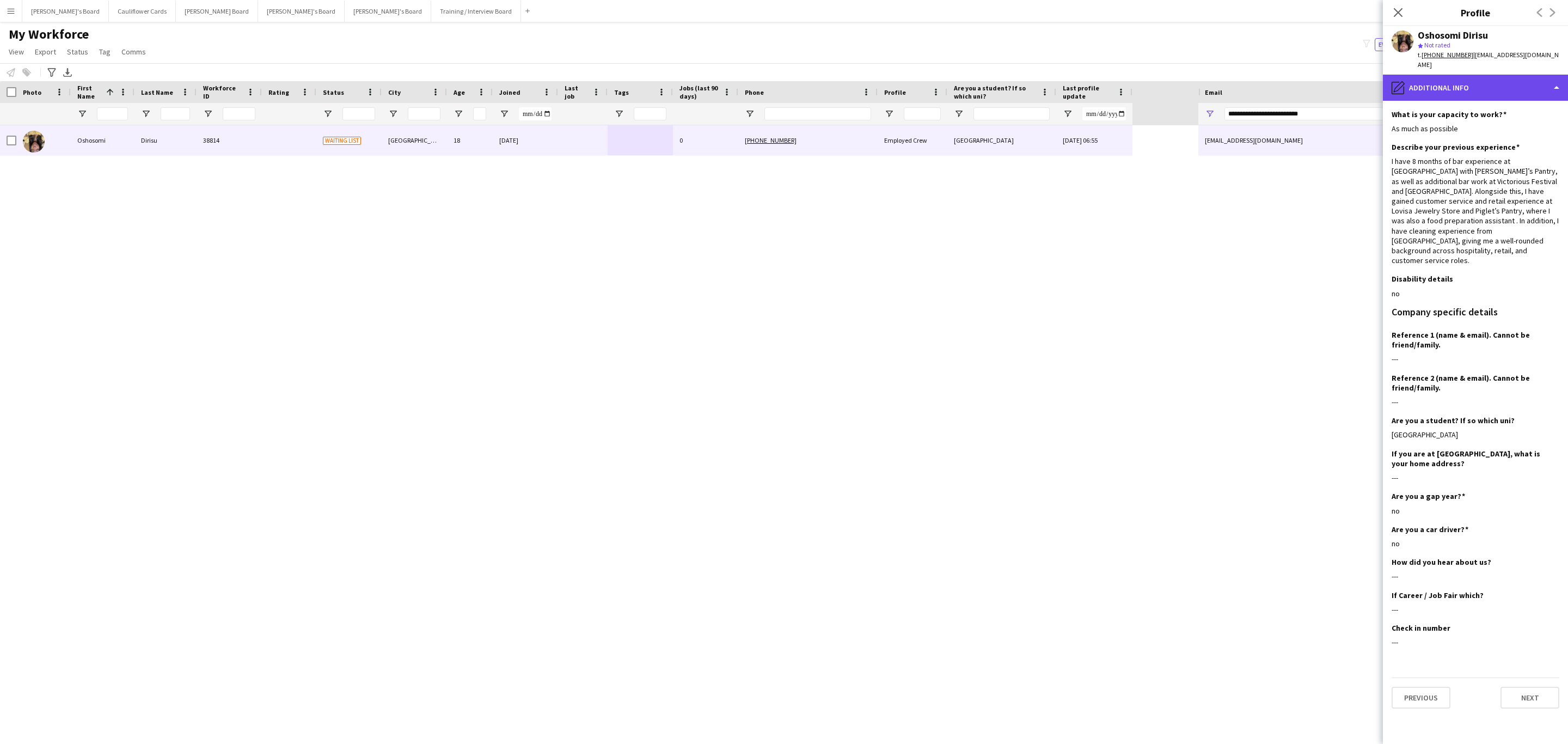
click at [1045, 85] on div "pencil4 Additional info" at bounding box center [1475, 88] width 185 height 26
click at [1045, 101] on span "About you" at bounding box center [1493, 106] width 33 height 10
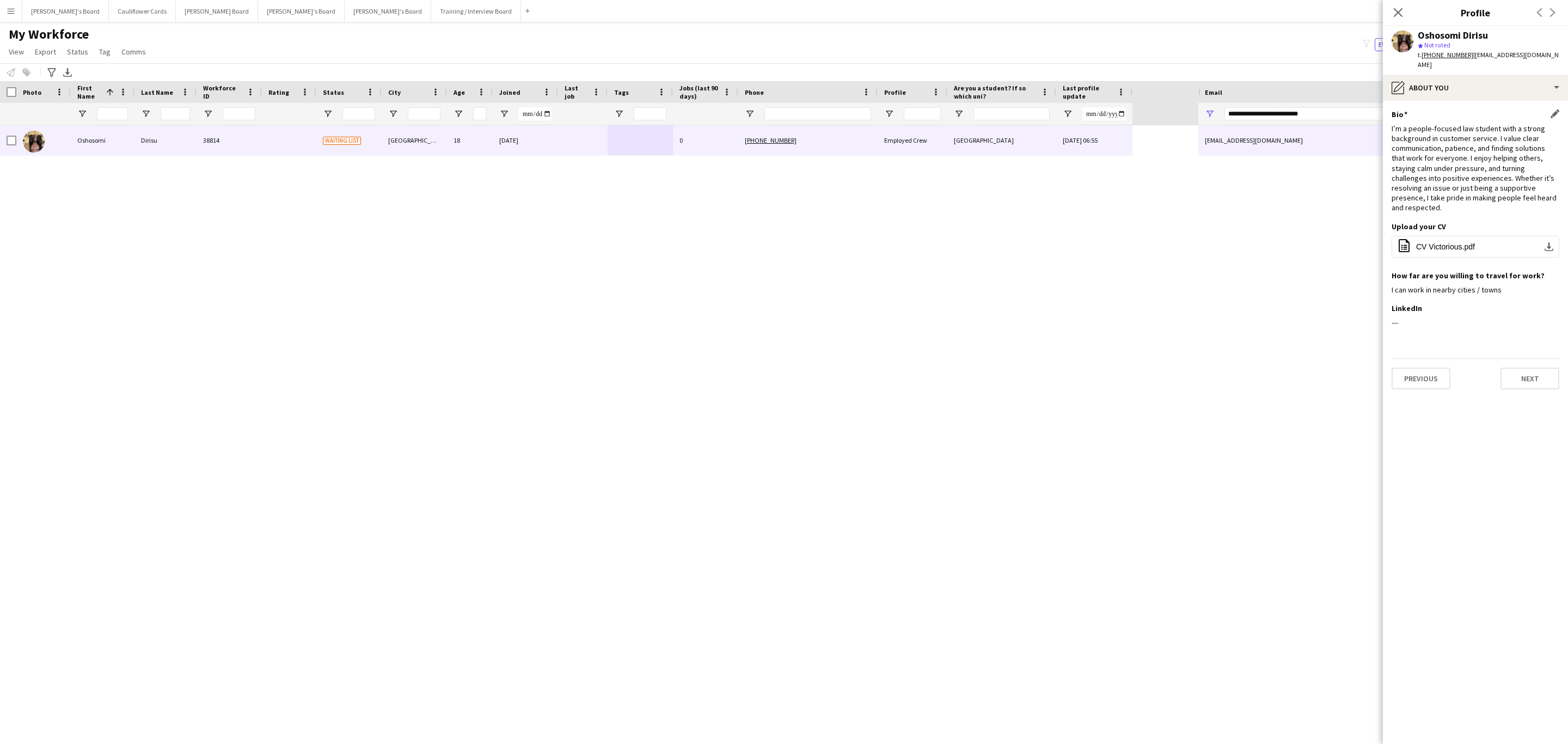
click at [1045, 160] on div "I’m a people-focused law student with a strong background in customer service. …" at bounding box center [1475, 168] width 167 height 89
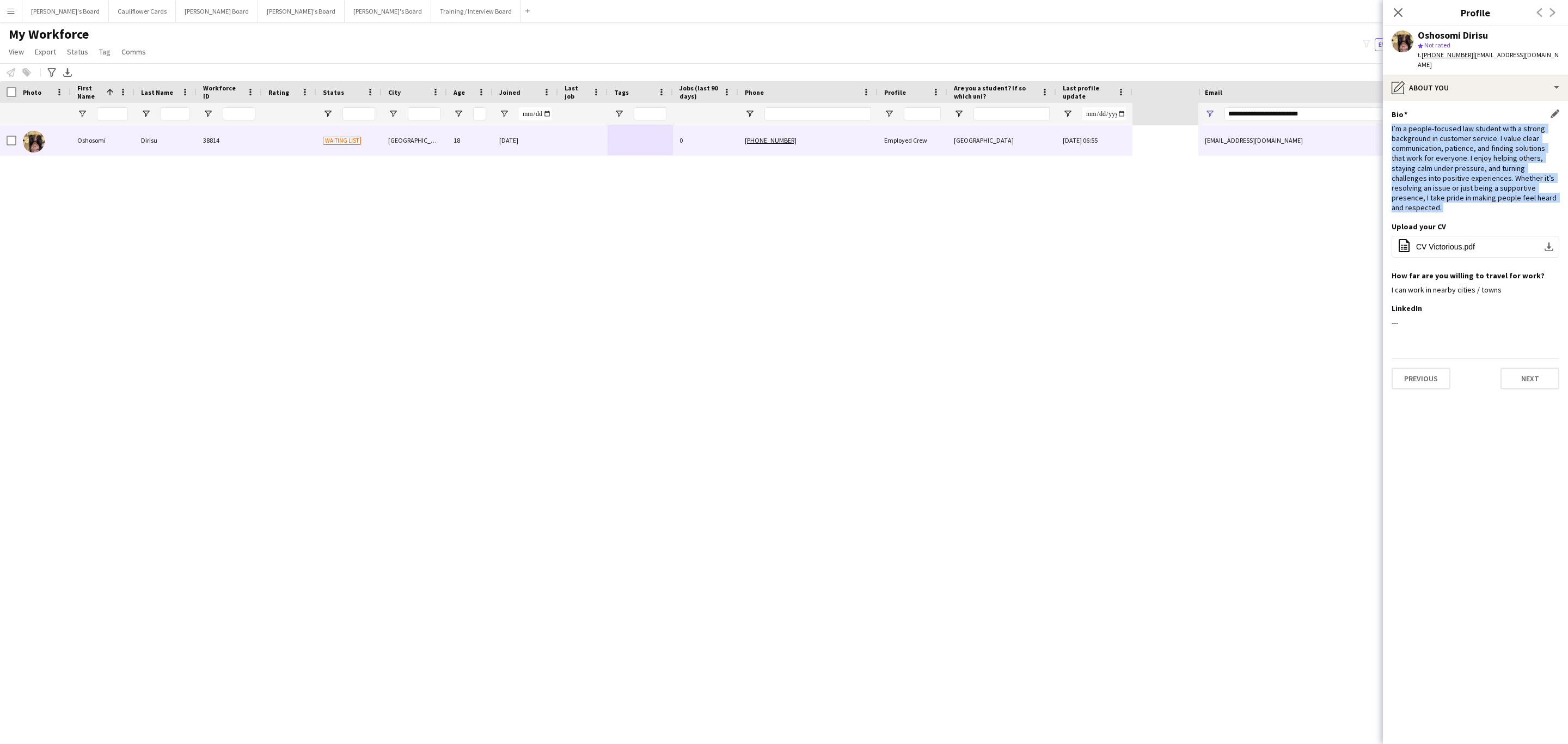
click at [1045, 183] on div "I’m a people-focused law student with a strong background in customer service. …" at bounding box center [1475, 168] width 167 height 89
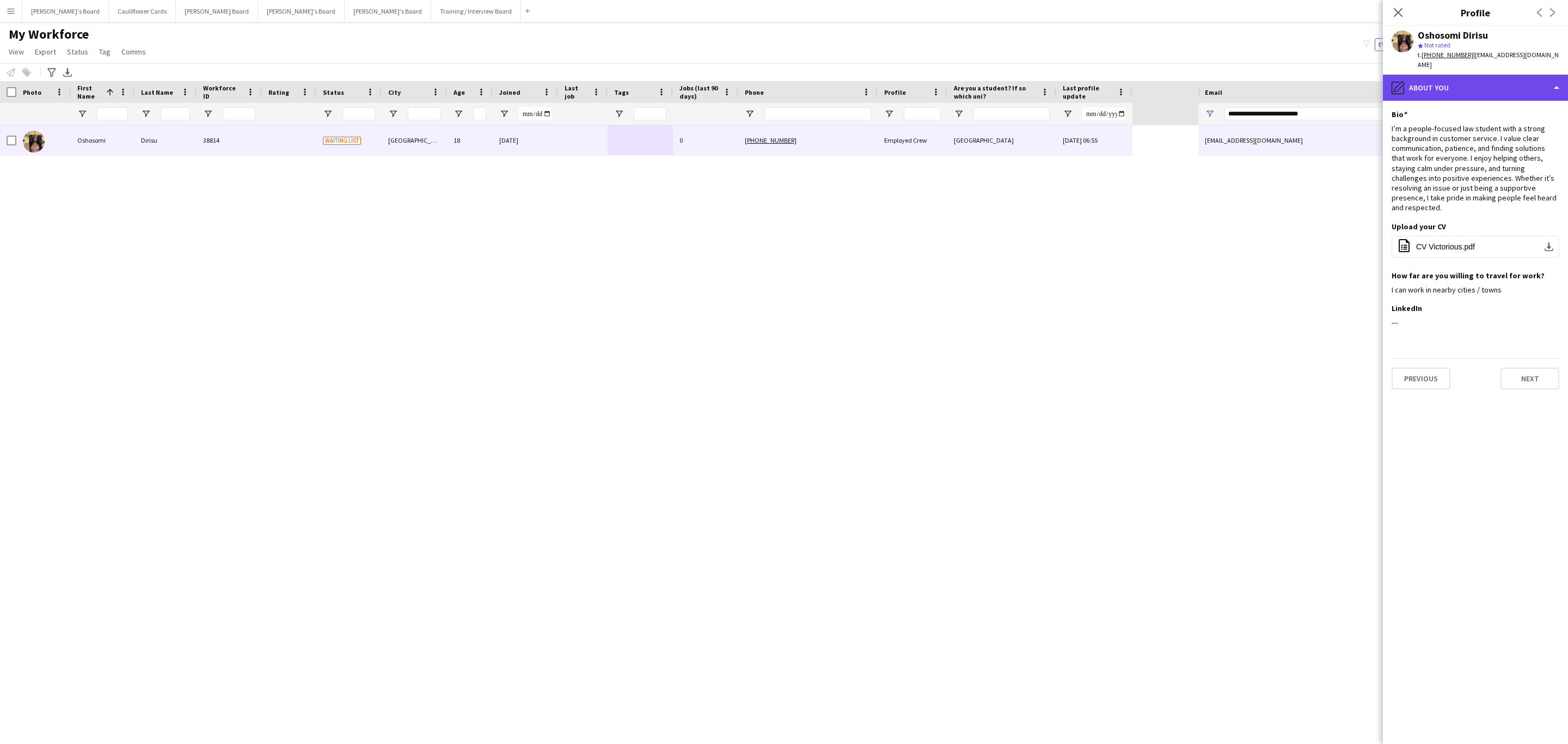
click at [1045, 80] on div "pencil4 About you" at bounding box center [1475, 88] width 185 height 26
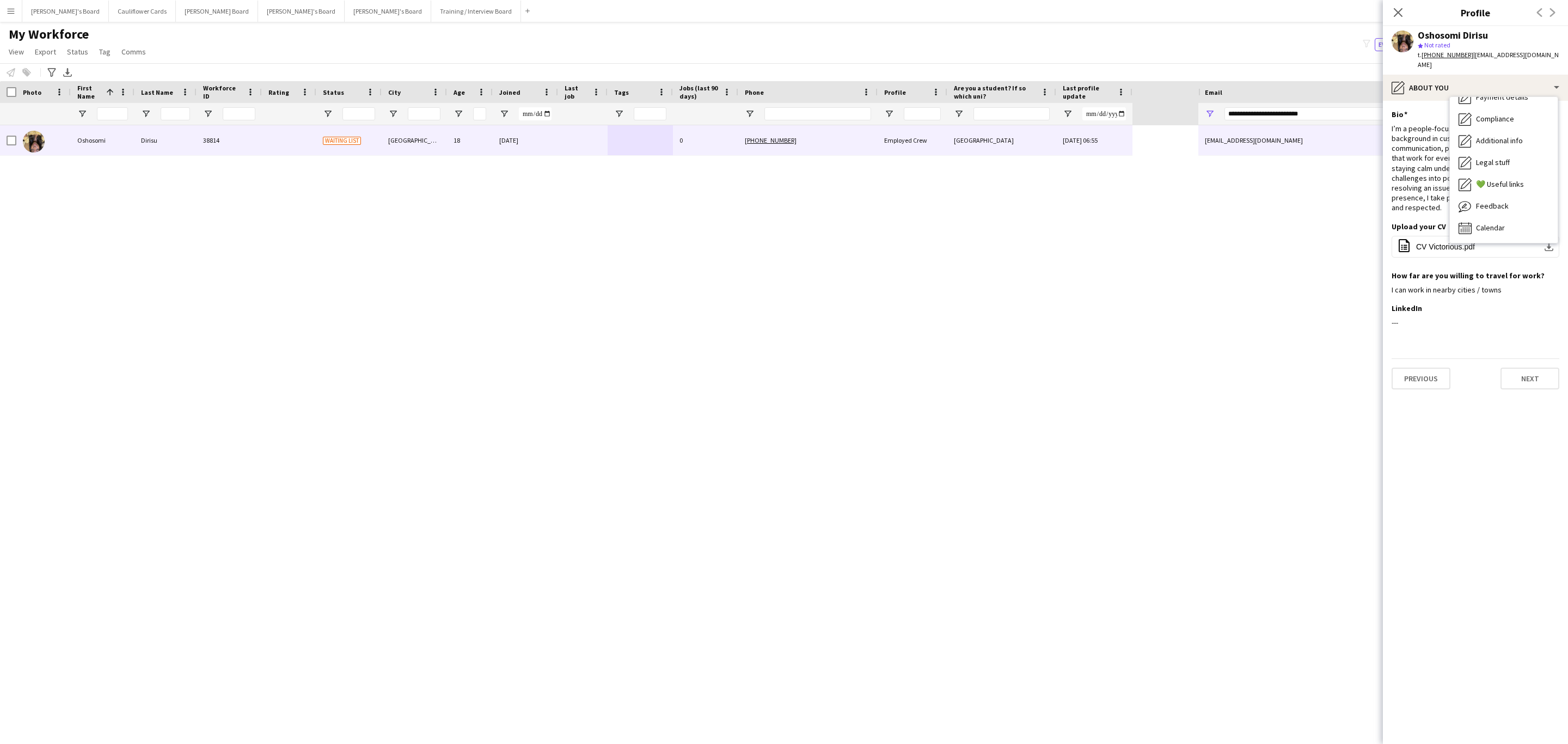
click at [1045, 450] on app-section-data-types "Bio Edit this field I’m a people-focused law student with a strong background i…" at bounding box center [1475, 422] width 185 height 643
click at [1045, 167] on div "I’m a people-focused law student with a strong background in customer service. …" at bounding box center [1475, 168] width 167 height 89
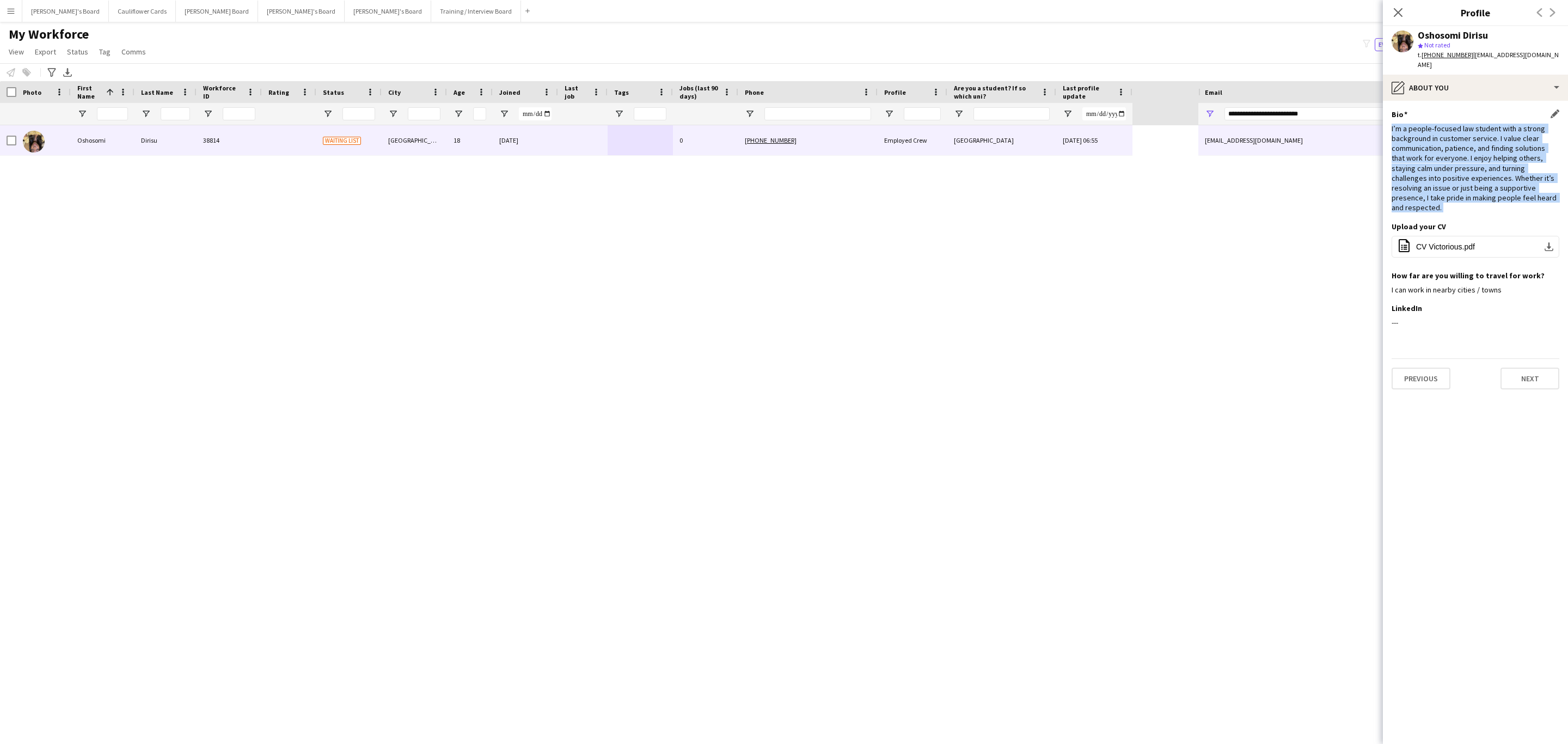
click at [1045, 167] on div "I’m a people-focused law student with a strong background in customer service. …" at bounding box center [1475, 168] width 167 height 89
click at [1045, 198] on div "Bio Edit this field I’m a people-focused law student with a strong background i…" at bounding box center [1475, 166] width 167 height 112
click at [1045, 56] on tcxspan "[PHONE_NUMBER]" at bounding box center [1447, 54] width 52 height 8
click at [1045, 12] on icon at bounding box center [1398, 12] width 10 height 10
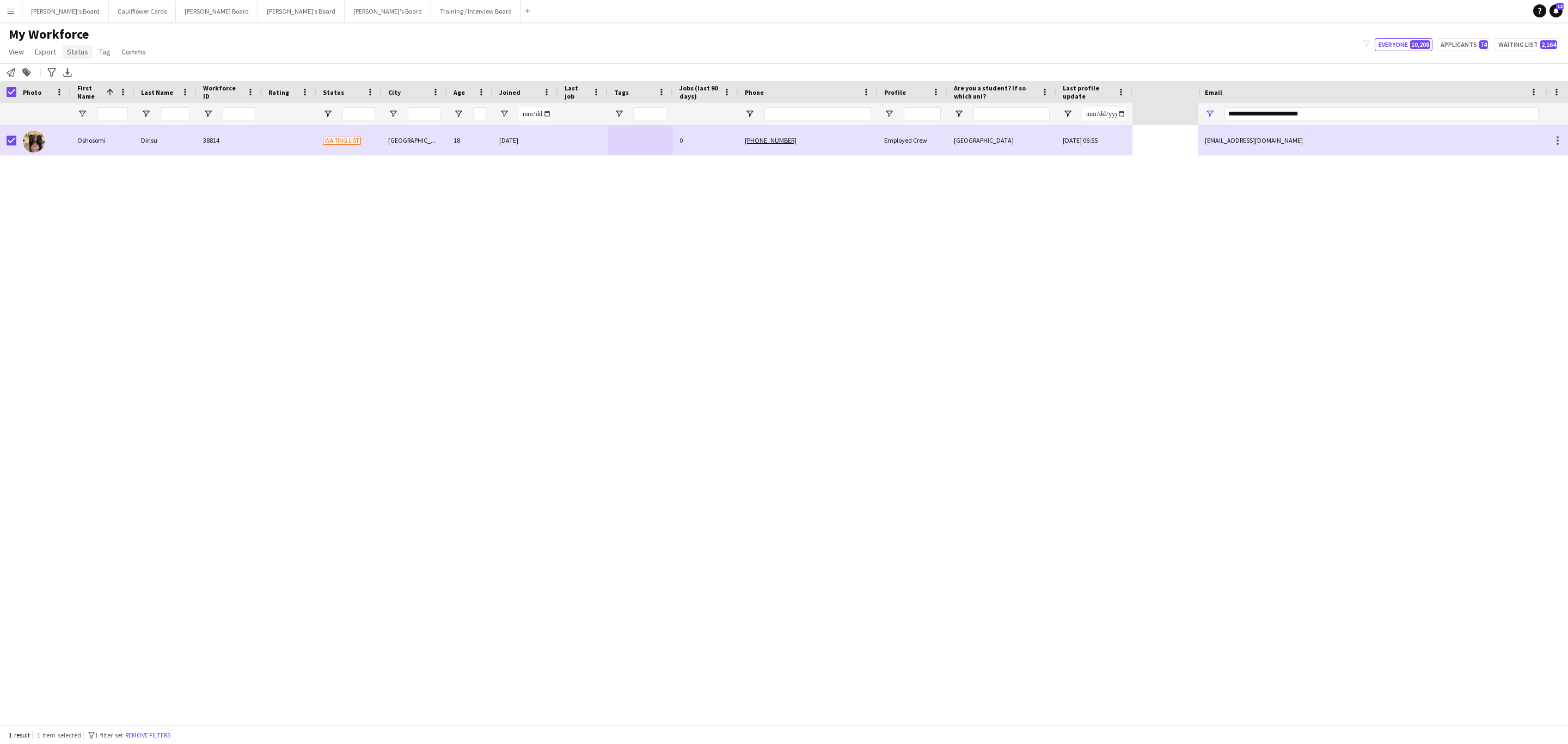
click at [74, 51] on span "Status" at bounding box center [77, 52] width 21 height 10
click at [87, 72] on link "Edit" at bounding box center [100, 75] width 76 height 23
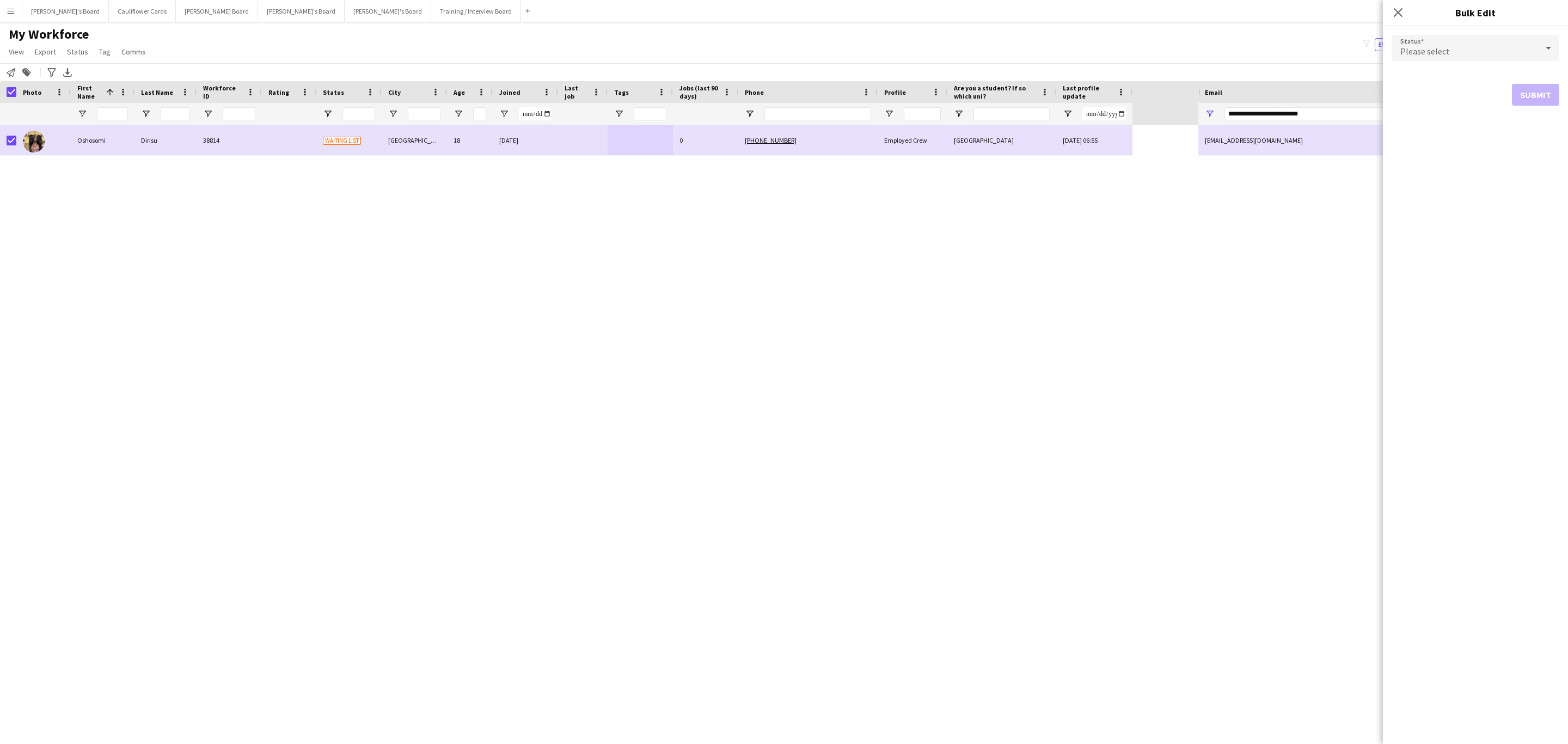
click at [1045, 51] on span "Please select" at bounding box center [1425, 51] width 49 height 11
click at [1045, 67] on mat-option "Active" at bounding box center [1475, 79] width 167 height 27
click at [1045, 131] on button "Submit" at bounding box center [1536, 132] width 47 height 22
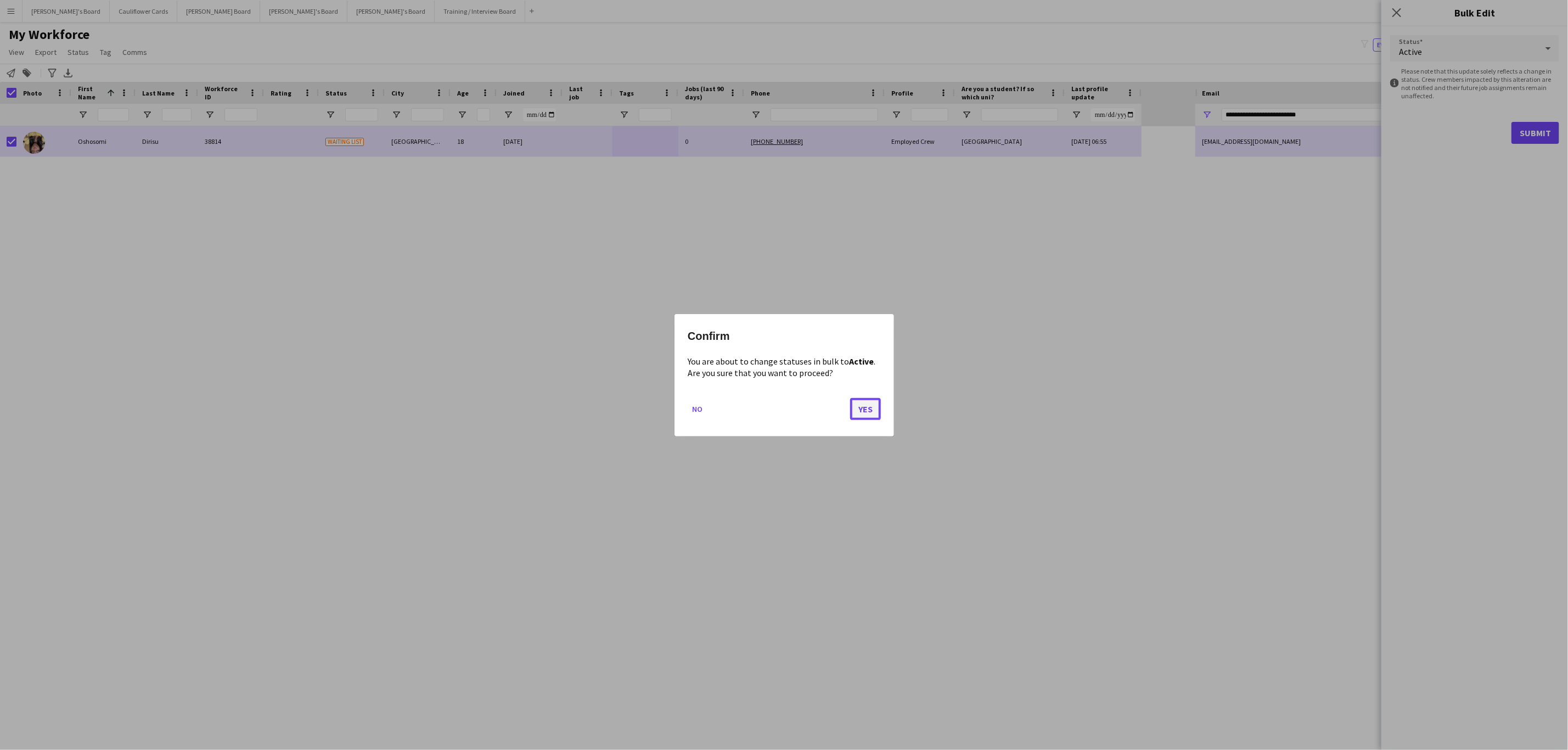
click at [863, 403] on button "Yes" at bounding box center [865, 409] width 31 height 22
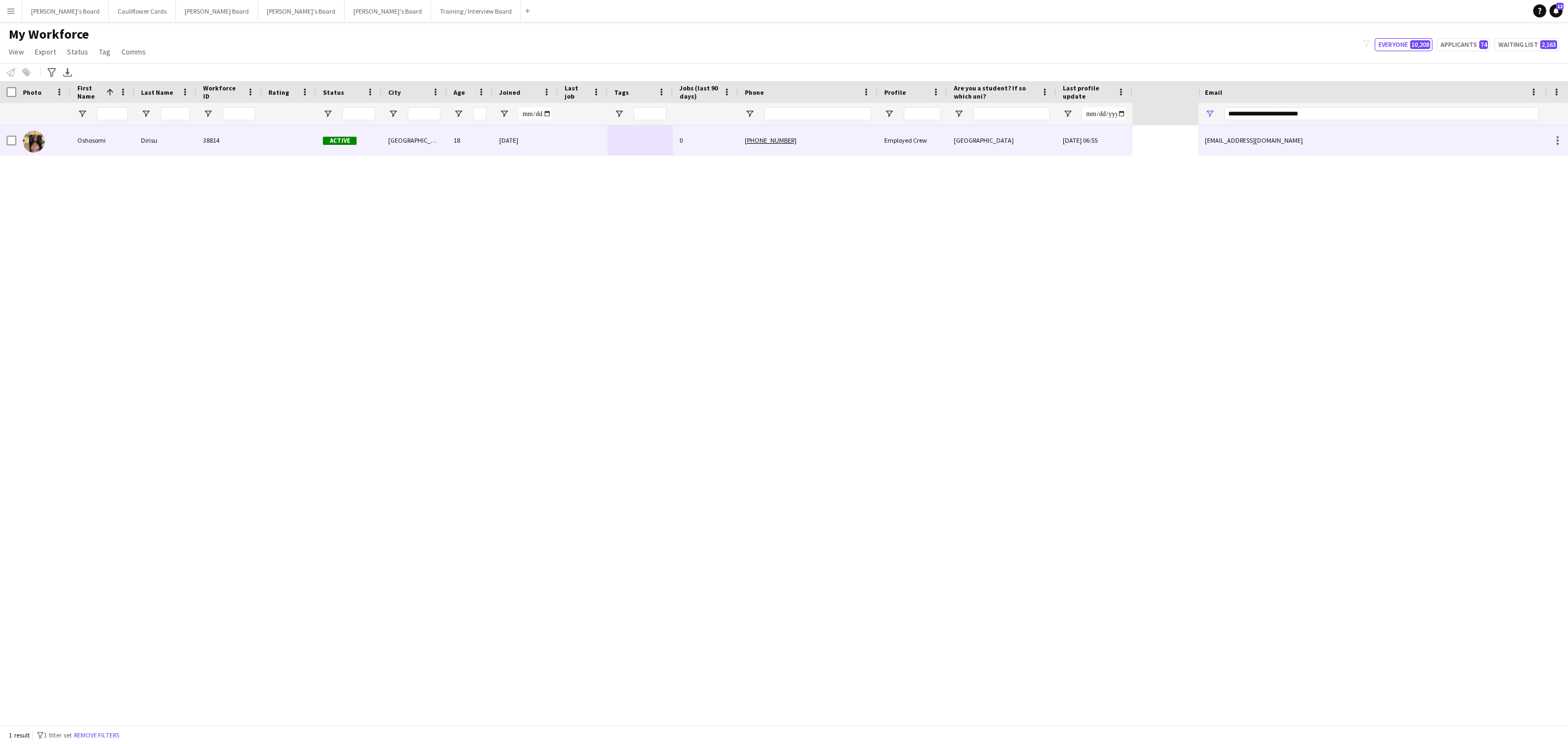
click at [215, 138] on div "38814" at bounding box center [229, 140] width 65 height 30
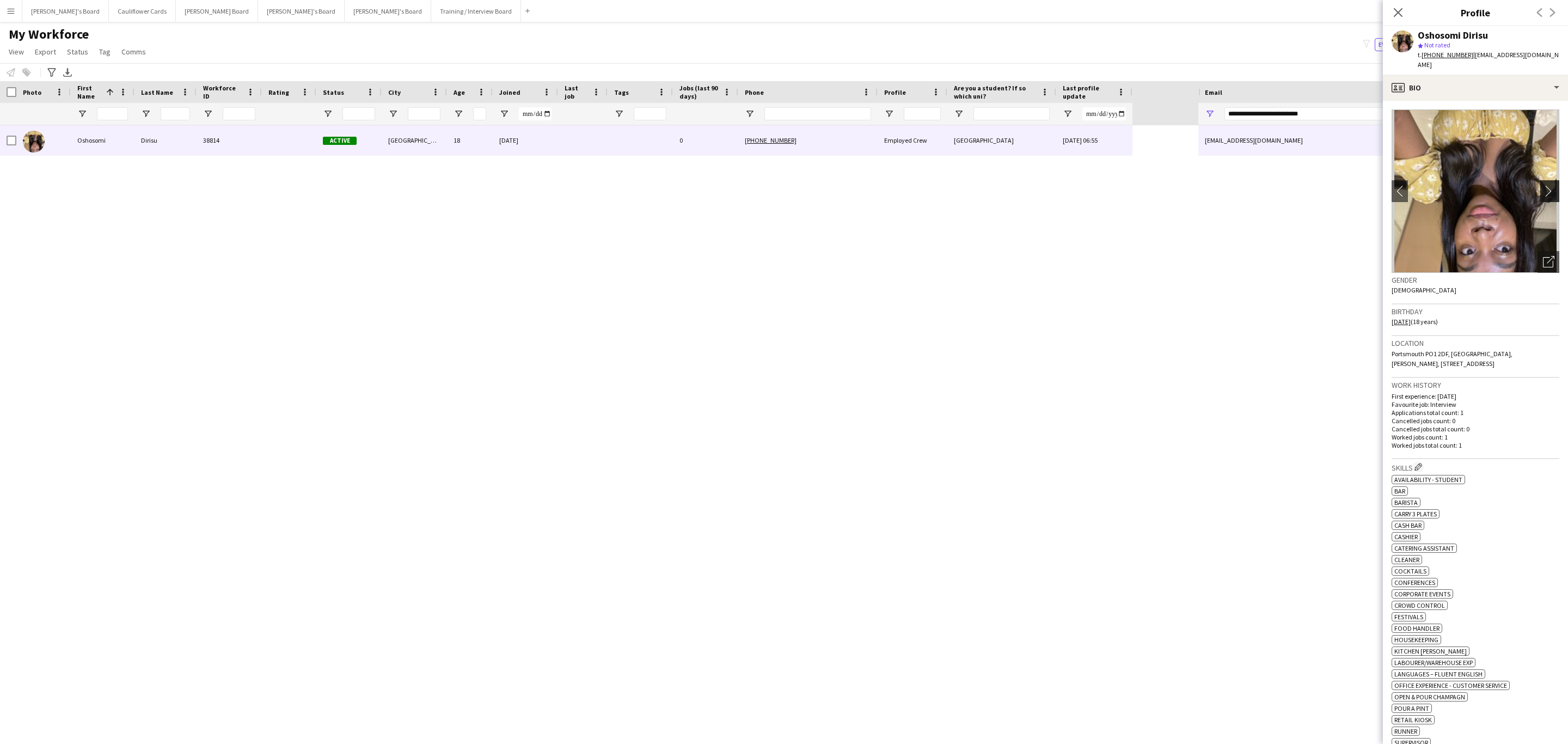
click at [1045, 185] on app-icon "chevron-right" at bounding box center [1552, 191] width 17 height 12
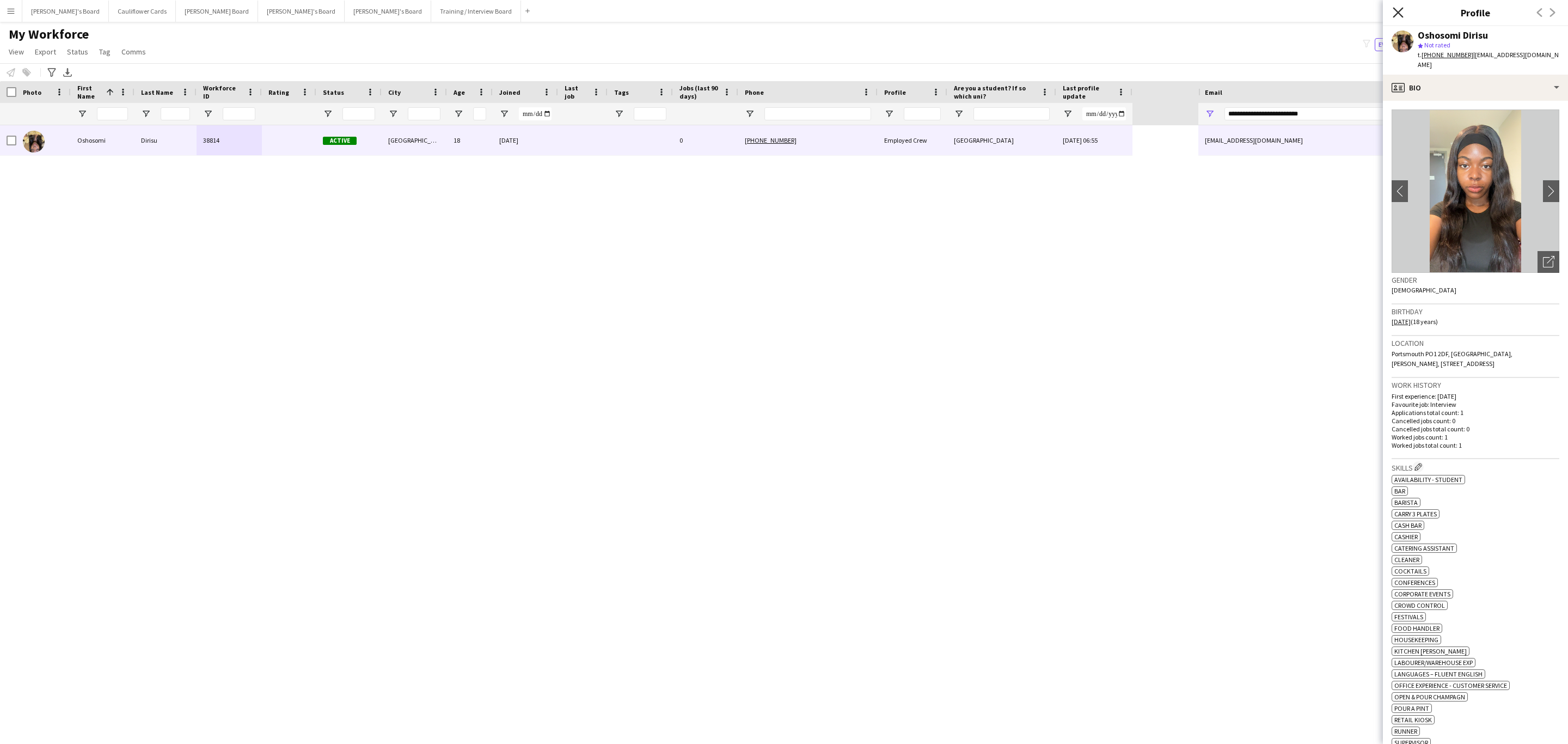
click at [1045, 9] on icon "Close pop-in" at bounding box center [1398, 12] width 10 height 10
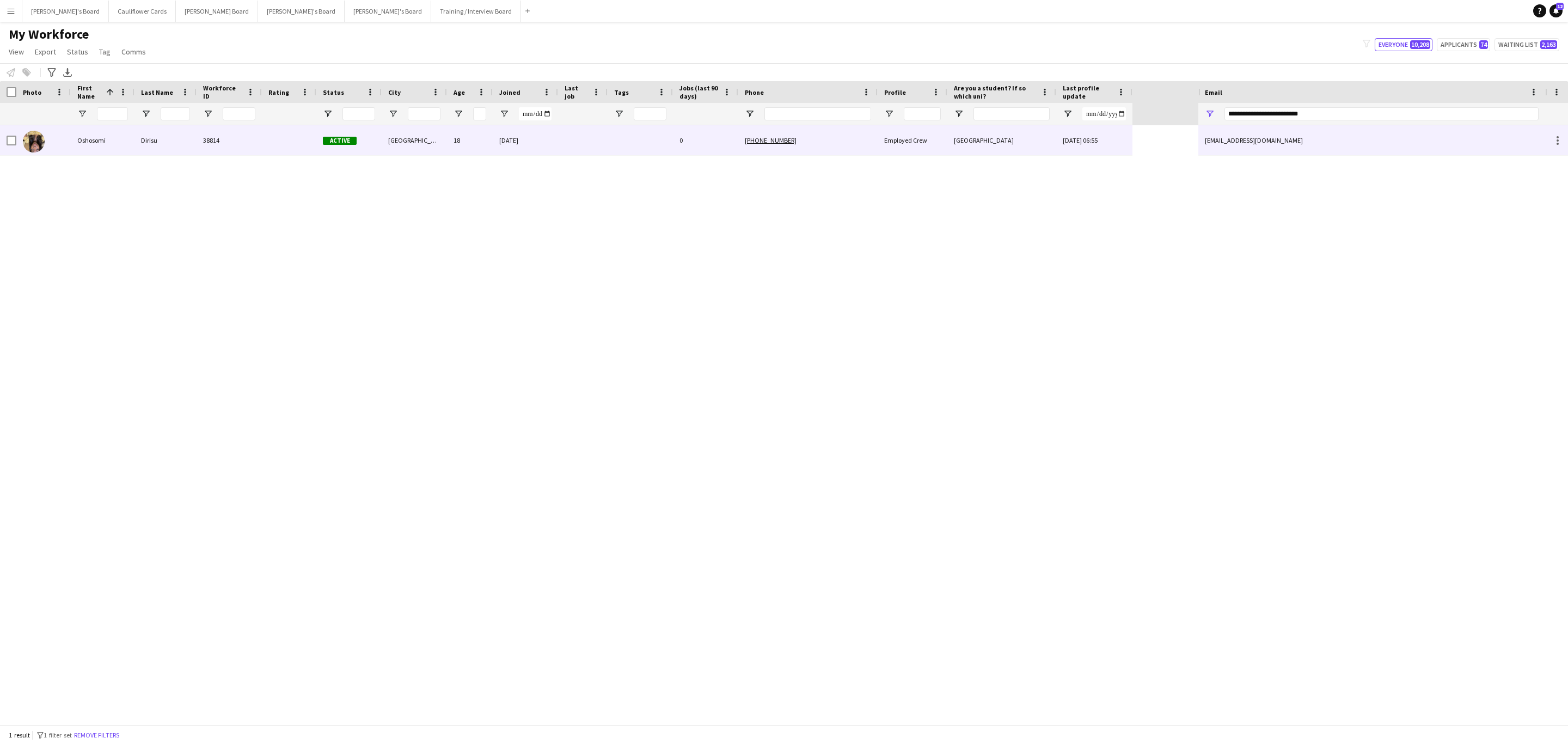
click at [1045, 139] on div "[DATE] 06:55" at bounding box center [1094, 140] width 76 height 30
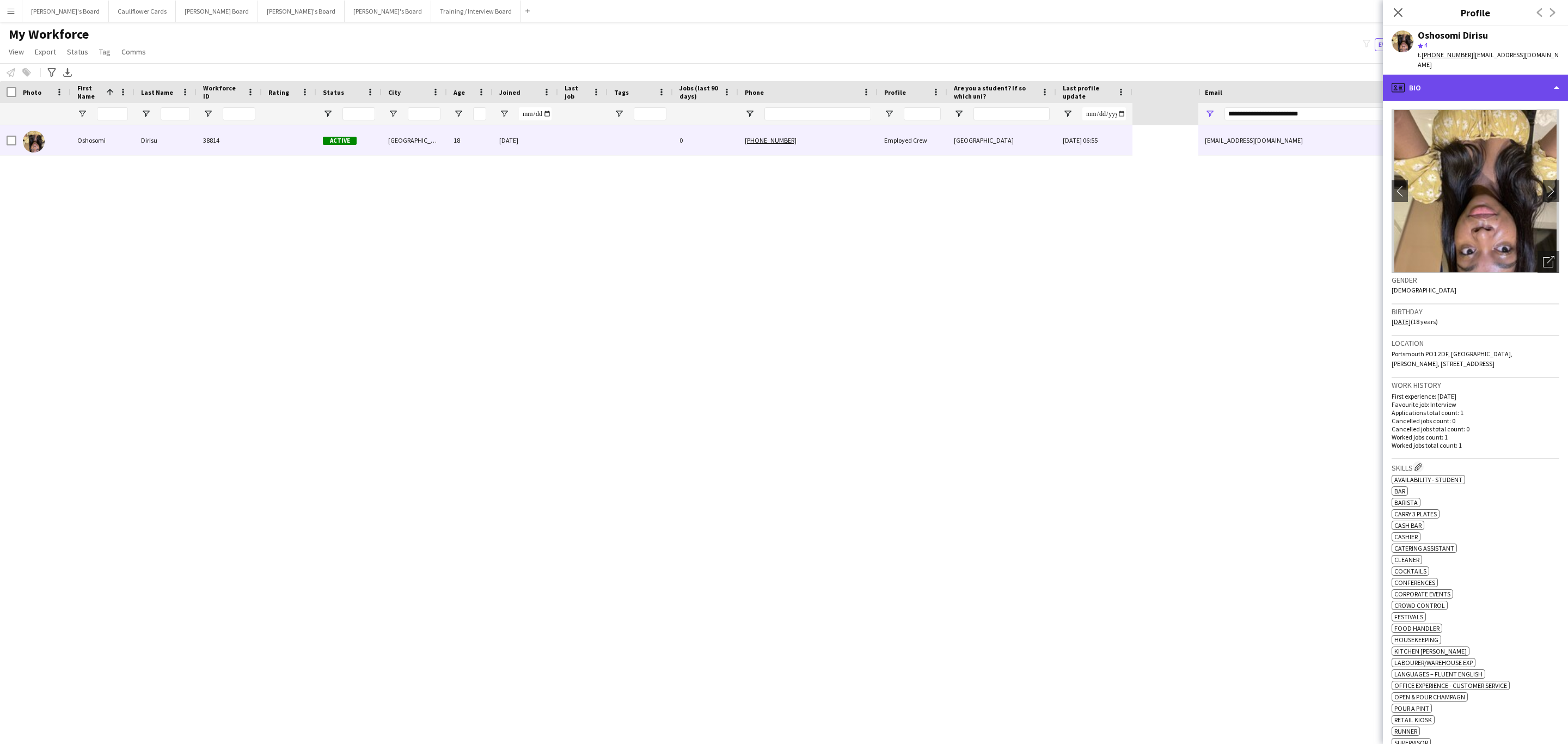
click at [1045, 77] on div "profile Bio" at bounding box center [1475, 88] width 185 height 26
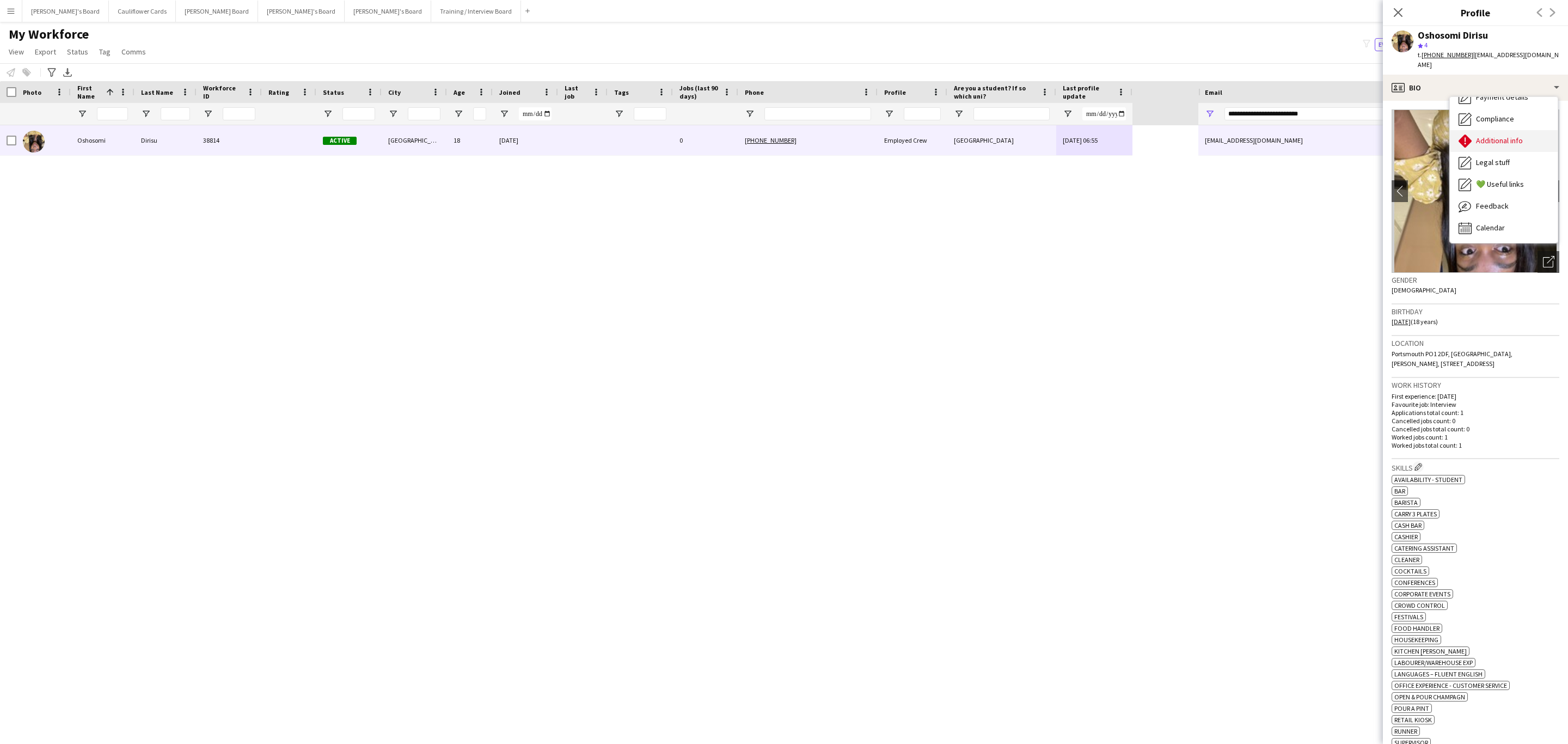
click at [1045, 136] on span "Additional info" at bounding box center [1499, 141] width 47 height 10
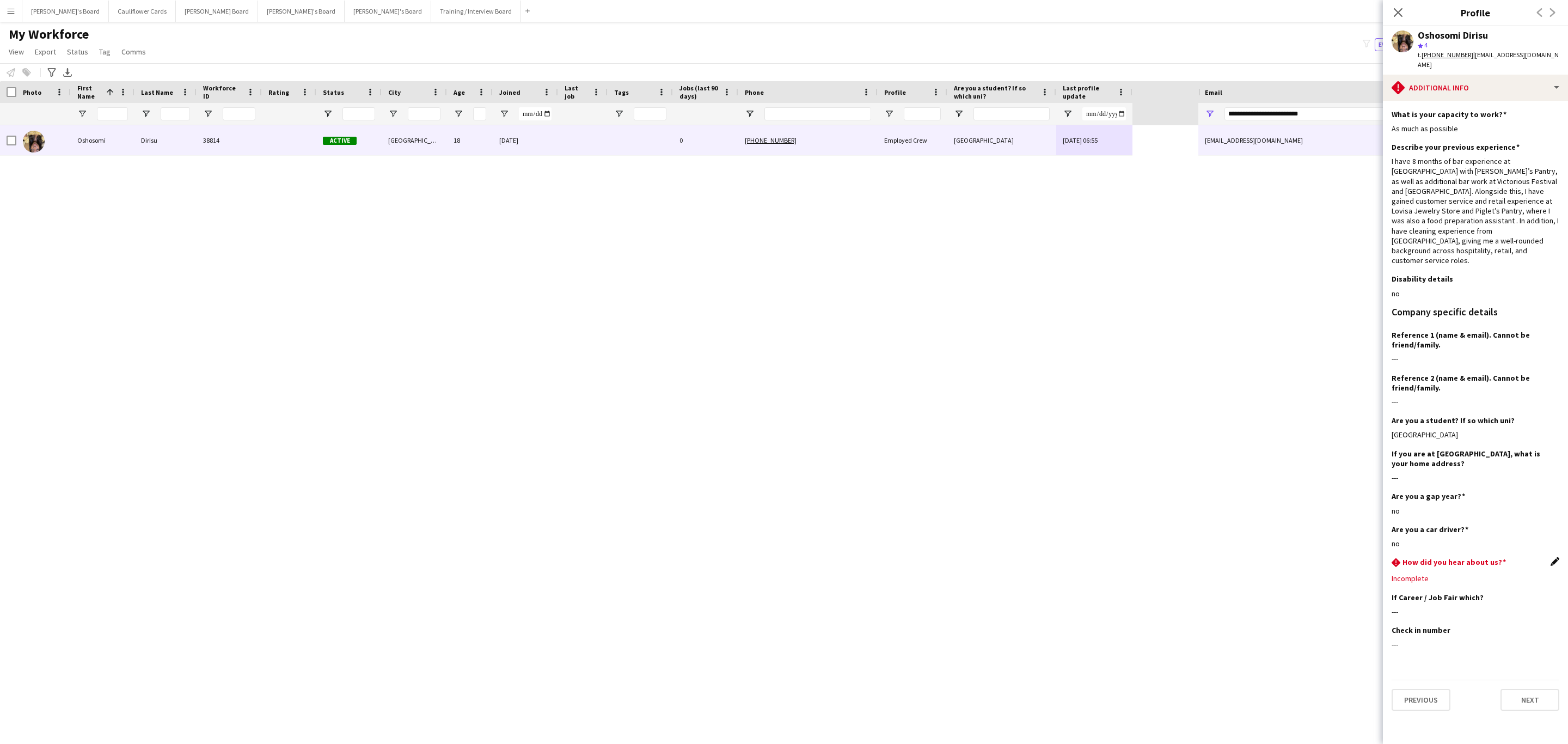
click at [1045, 450] on app-icon "Edit this field" at bounding box center [1555, 561] width 9 height 9
click at [1045, 450] on div at bounding box center [1465, 586] width 146 height 26
click at [1045, 450] on mat-option "Social Media" at bounding box center [1469, 690] width 156 height 27
click at [1045, 450] on div "rhombus-alert How did you hear about us? Social Media Save Cancel" at bounding box center [1475, 594] width 167 height 74
click at [1045, 450] on button "Save" at bounding box center [1404, 614] width 26 height 18
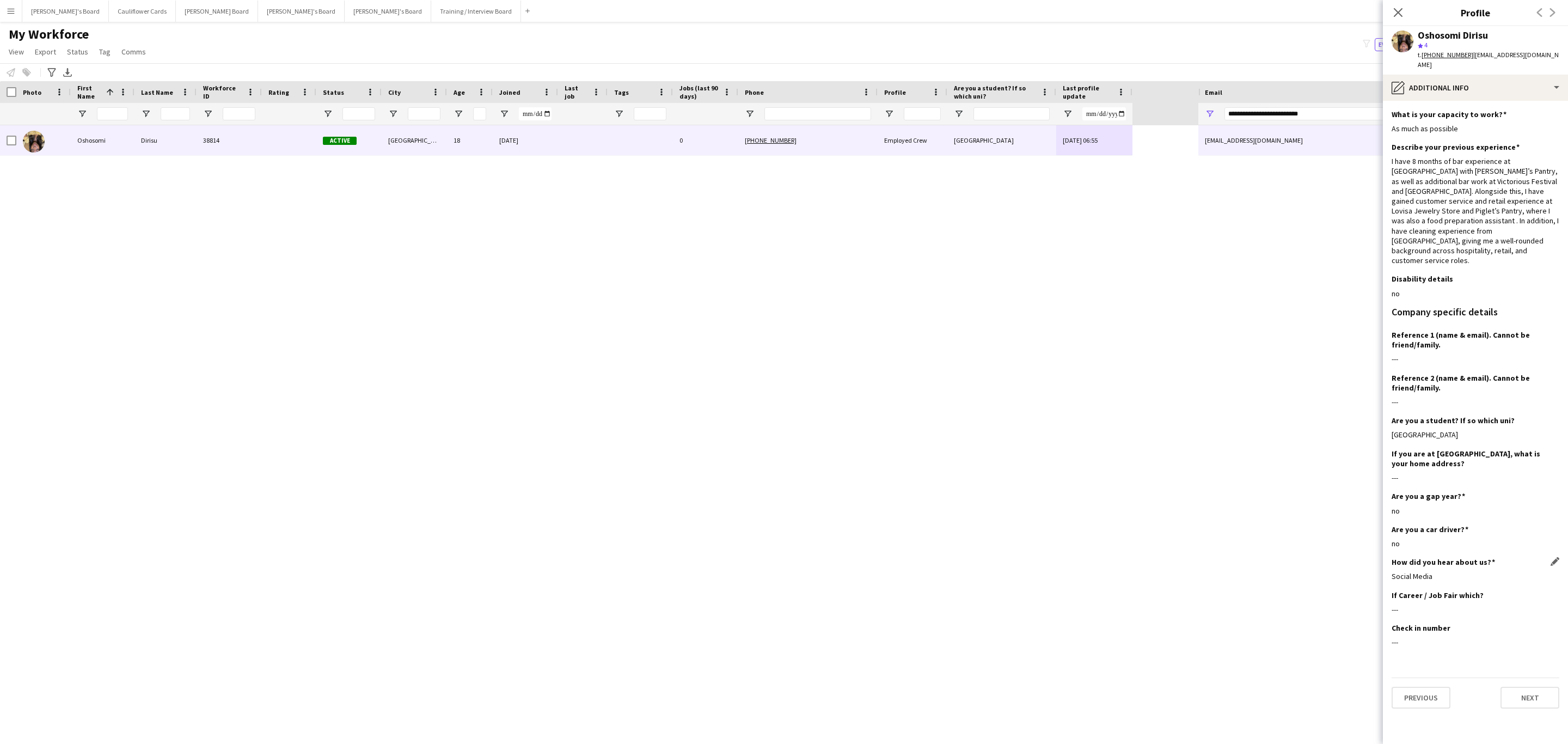
click at [1045, 100] on app-section-data-types "What is your capacity to work? Edit this field As much as possible Describe you…" at bounding box center [1475, 422] width 185 height 643
click at [1045, 75] on div "pencil4 Additional info" at bounding box center [1475, 88] width 185 height 26
click at [1045, 116] on div "Compliance Compliance" at bounding box center [1503, 119] width 108 height 22
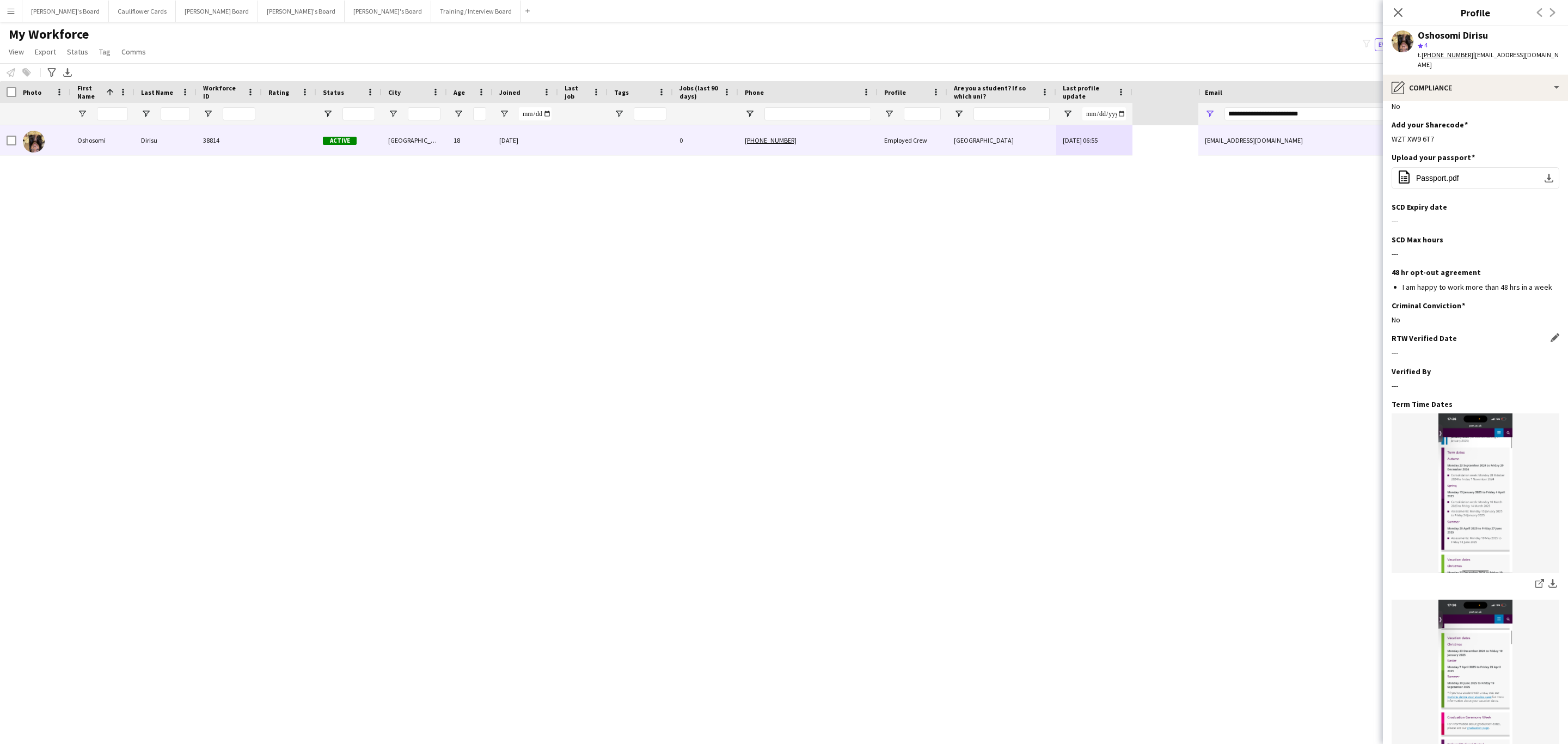
scroll to position [0, 0]
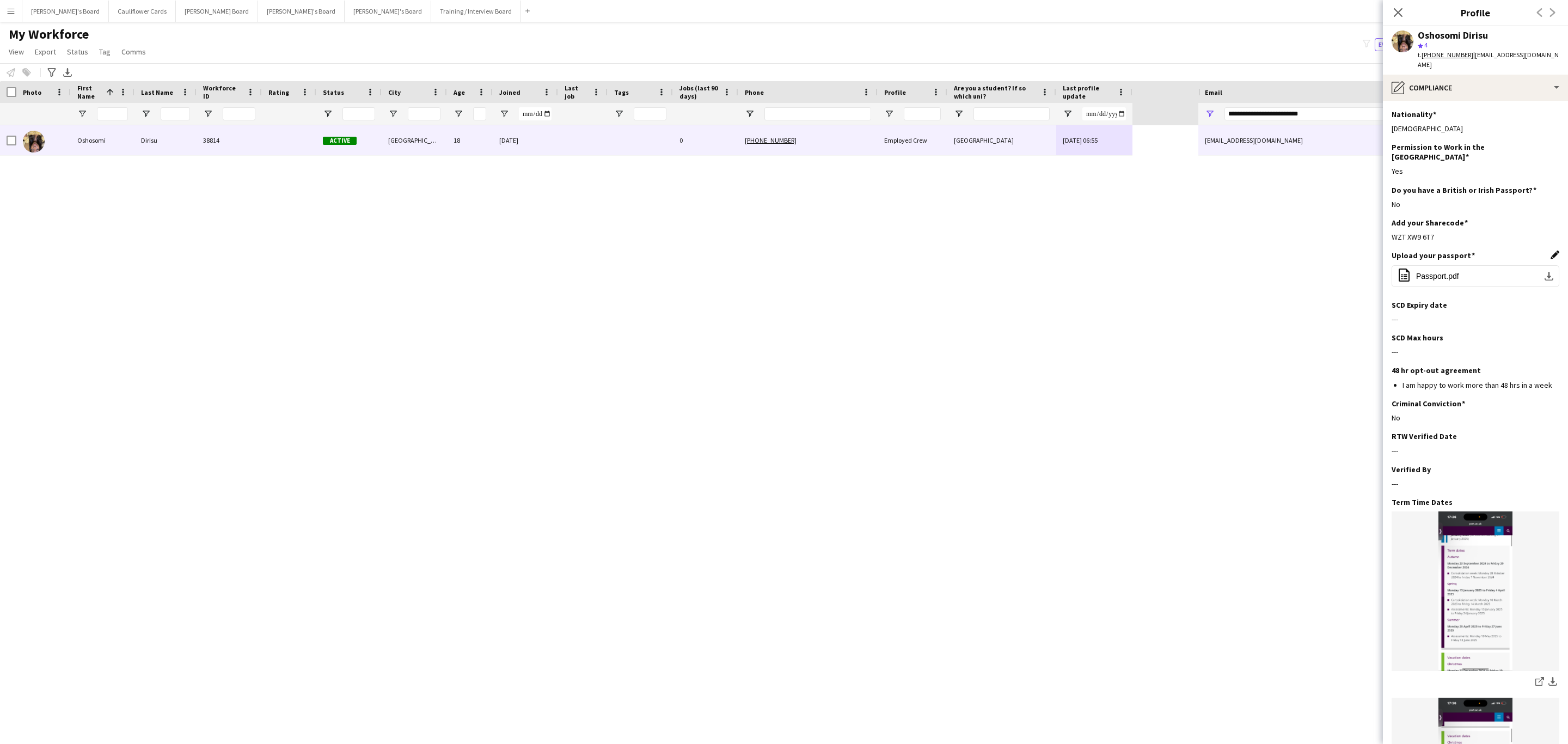
click at [1045, 250] on app-icon "Edit this field" at bounding box center [1555, 254] width 9 height 9
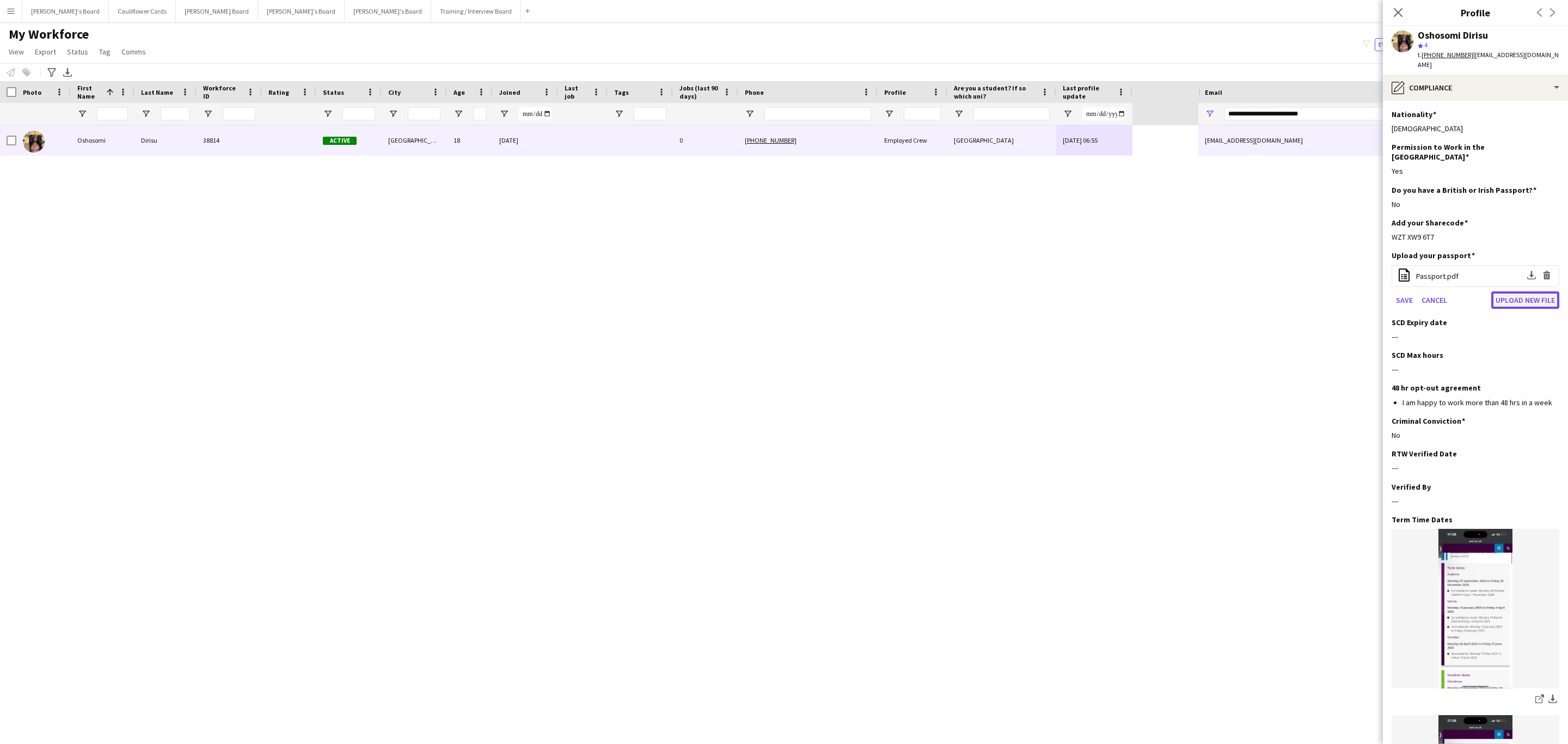
click at [1045, 292] on button "Upload new file" at bounding box center [1525, 300] width 68 height 18
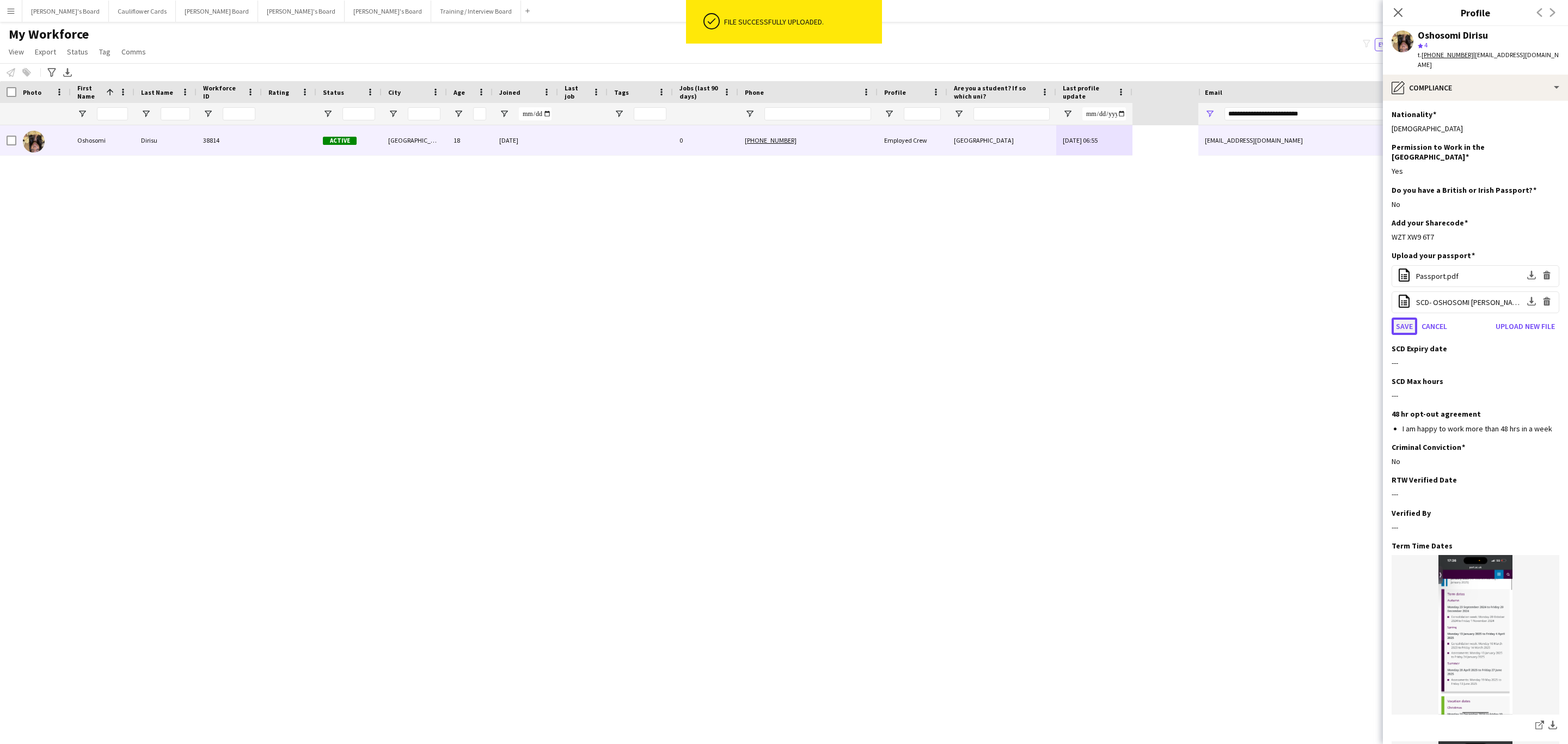
click at [1045, 317] on button "Save" at bounding box center [1404, 326] width 26 height 18
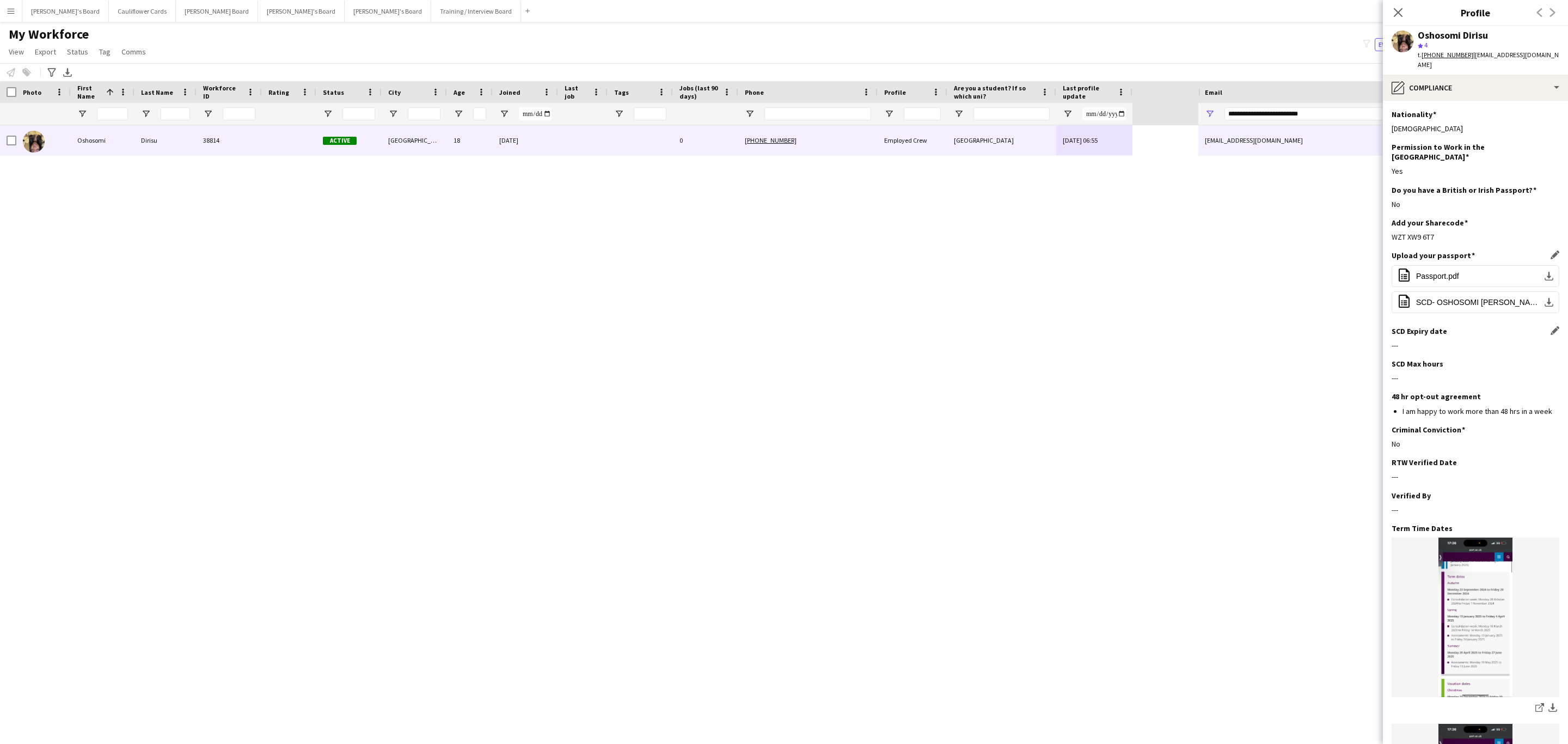
click at [1045, 326] on div "SCD Expiry date Edit this field ---" at bounding box center [1475, 343] width 167 height 33
click at [1045, 326] on app-icon "Edit this field" at bounding box center [1555, 331] width 9 height 9
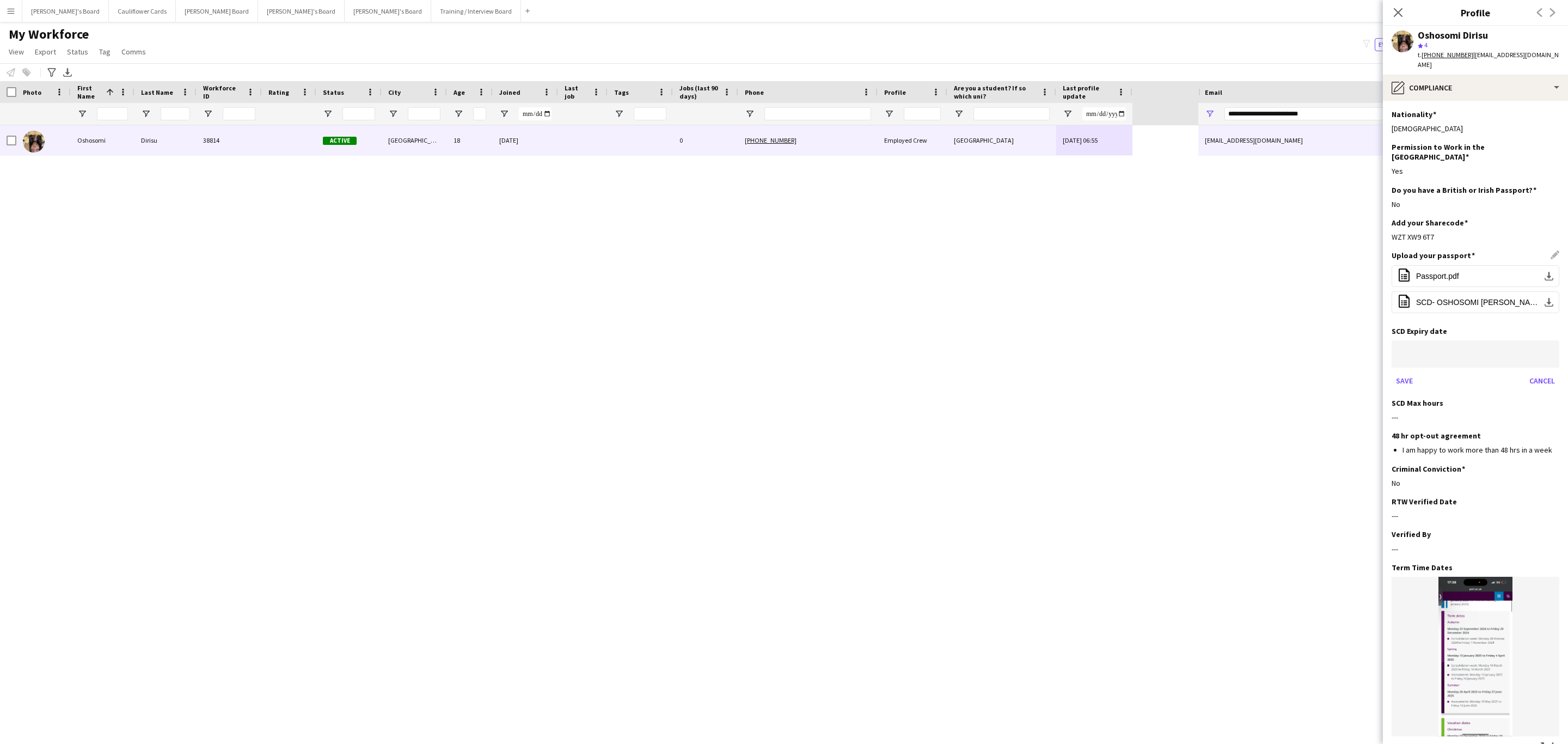
click at [1045, 331] on body "Menu Boards Boards Boards All jobs Status Workforce Workforce My Workforce Recr…" at bounding box center [784, 372] width 1568 height 744
click at [1045, 368] on span "[DATE]" at bounding box center [1421, 370] width 35 height 10
click at [1045, 446] on span "2027" at bounding box center [1530, 447] width 34 height 19
click at [1045, 450] on span "OCT" at bounding box center [1454, 469] width 34 height 19
click at [1045, 450] on span "25" at bounding box center [1407, 508] width 19 height 19
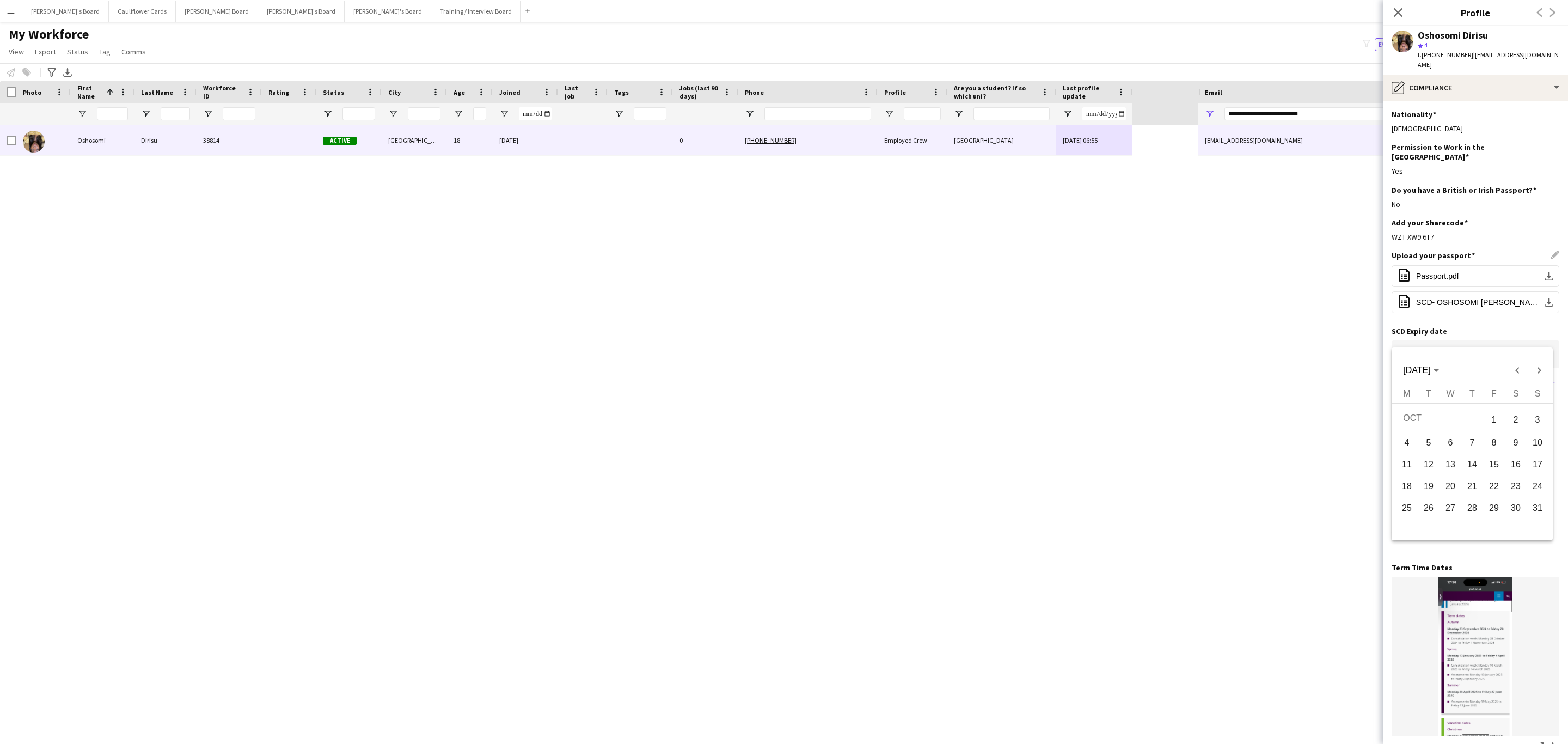
type input "**********"
click at [1045, 372] on button "Save" at bounding box center [1404, 381] width 26 height 18
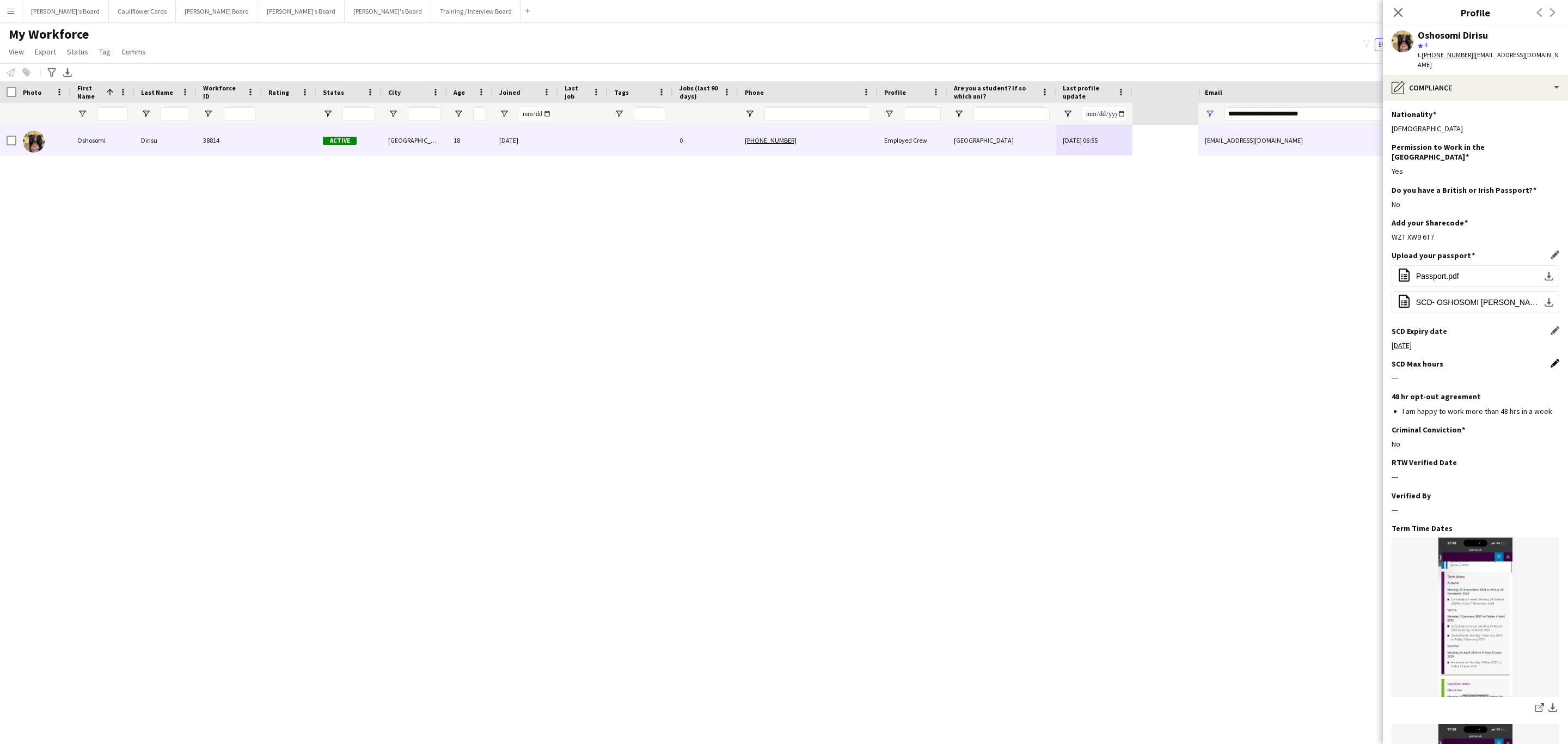
click at [1045, 359] on app-icon "Edit this field" at bounding box center [1555, 363] width 9 height 9
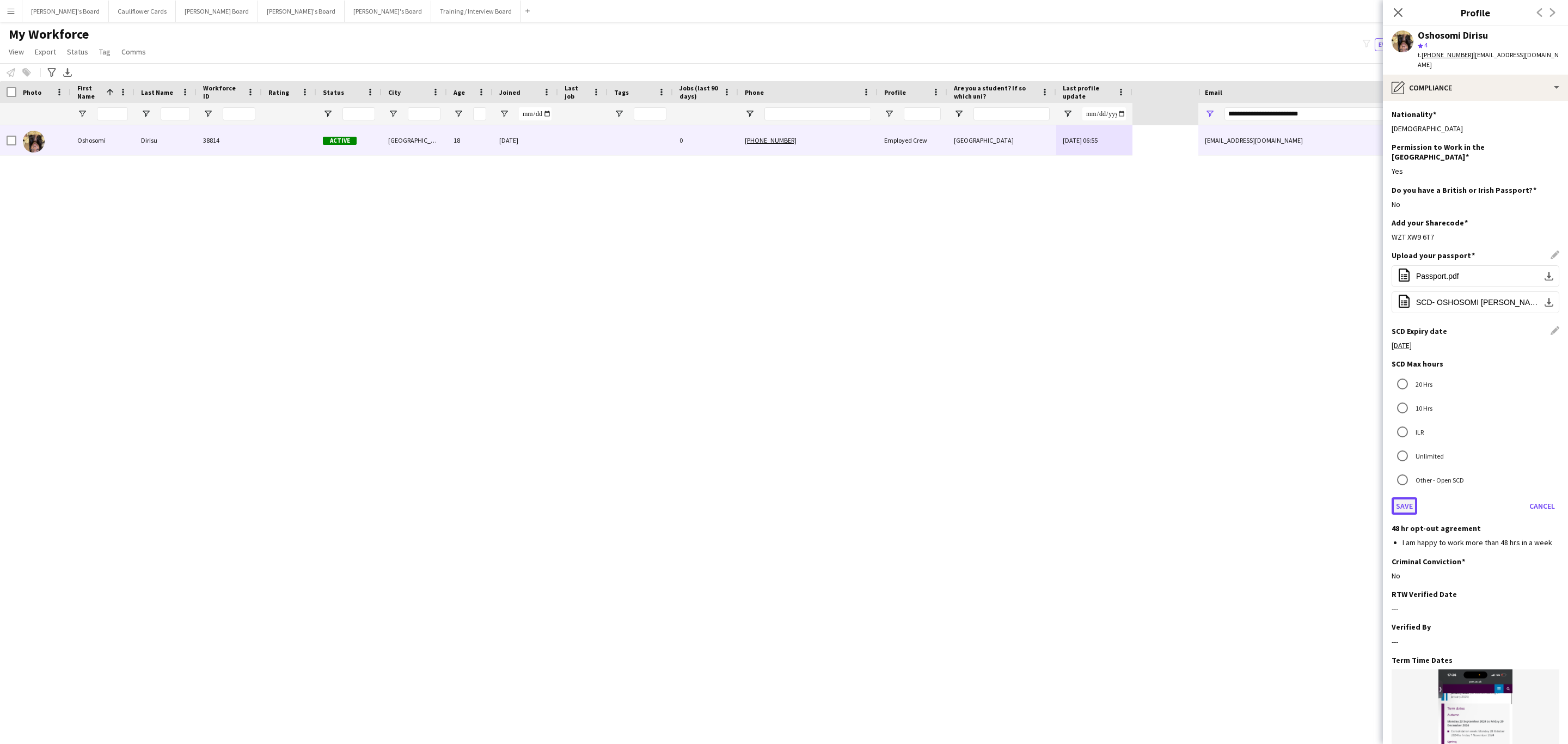
click at [1045, 450] on button "Save" at bounding box center [1404, 506] width 26 height 18
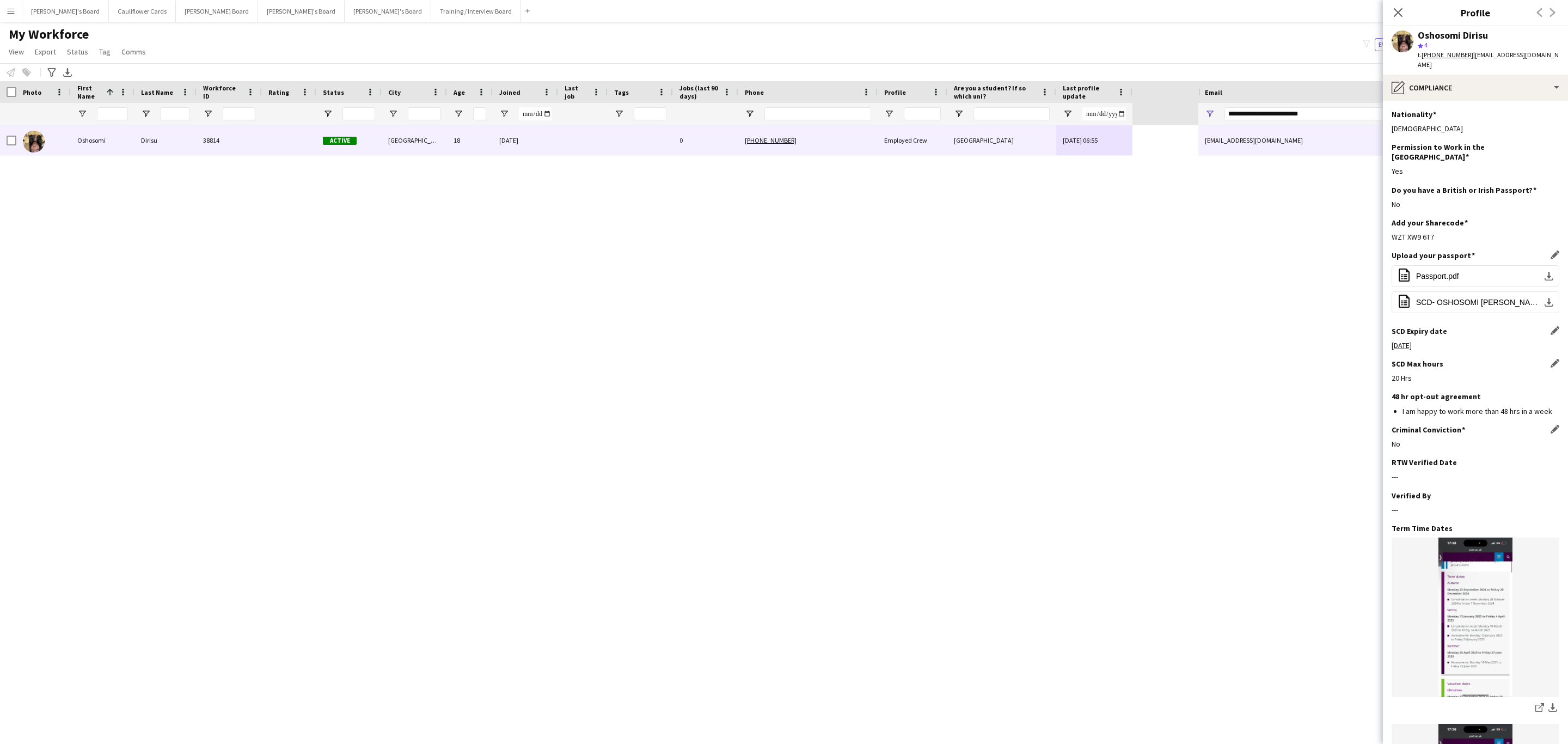
scroll to position [216, 0]
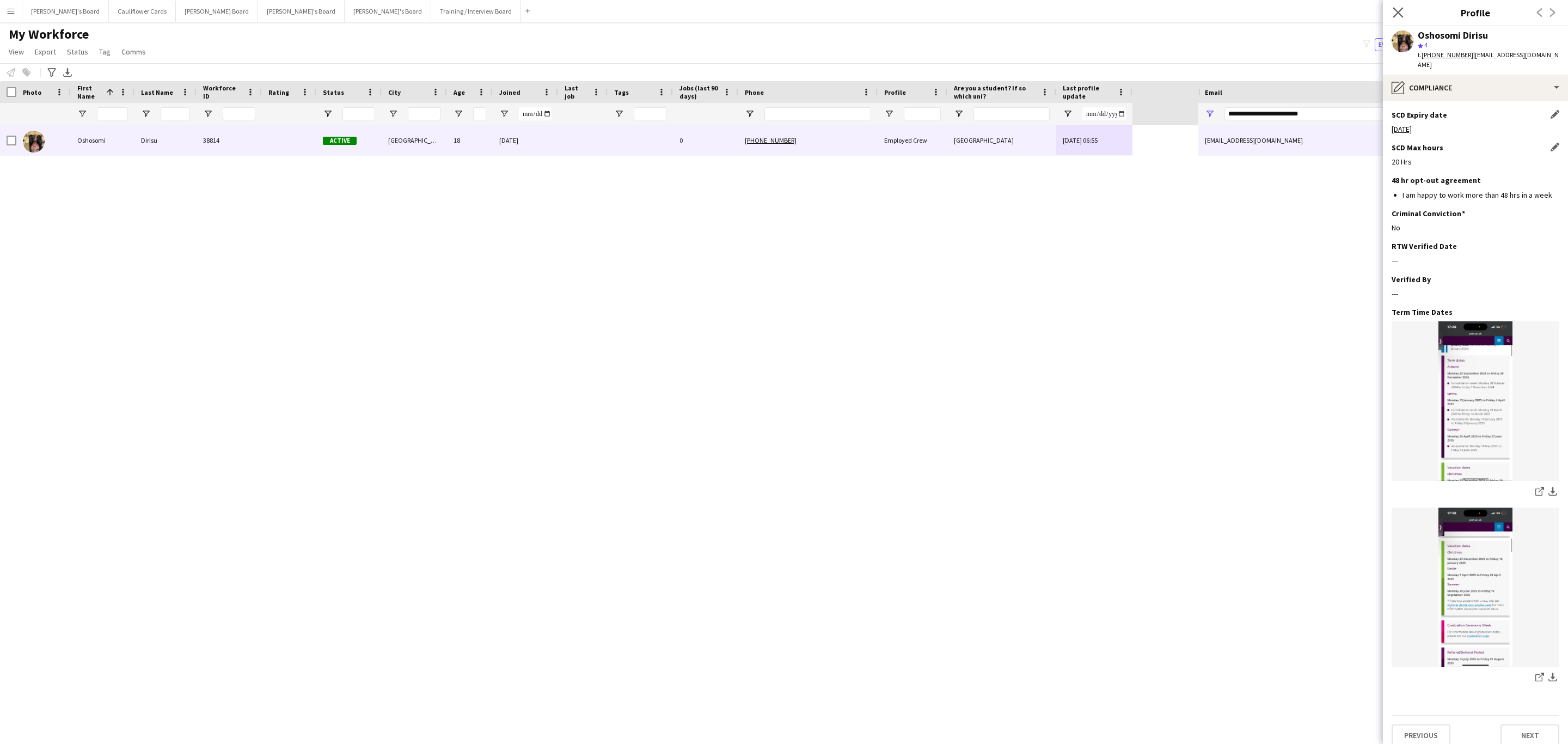
click at [1045, 15] on app-icon "Close pop-in" at bounding box center [1398, 13] width 16 height 16
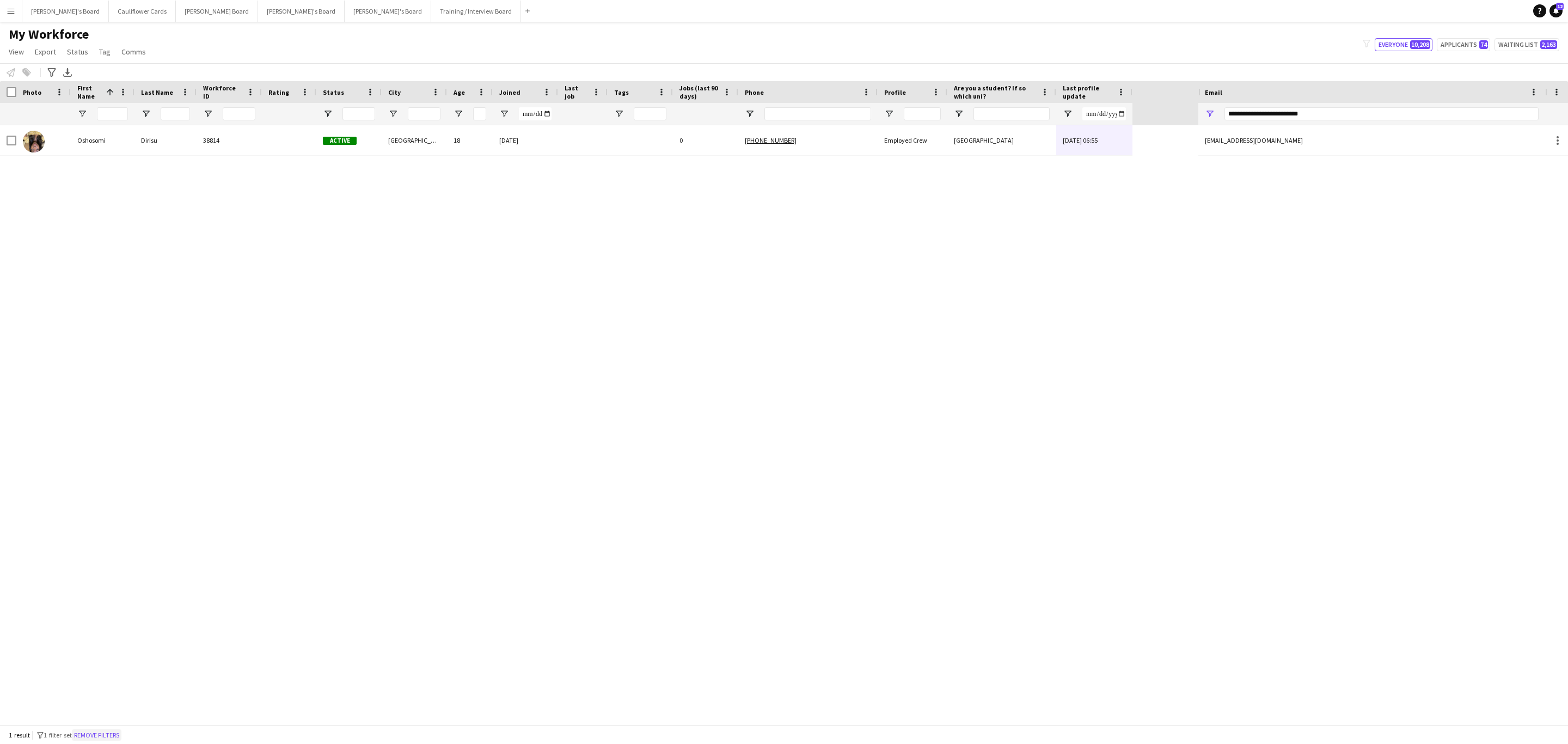
click at [113, 450] on button "Remove filters" at bounding box center [96, 735] width 49 height 12
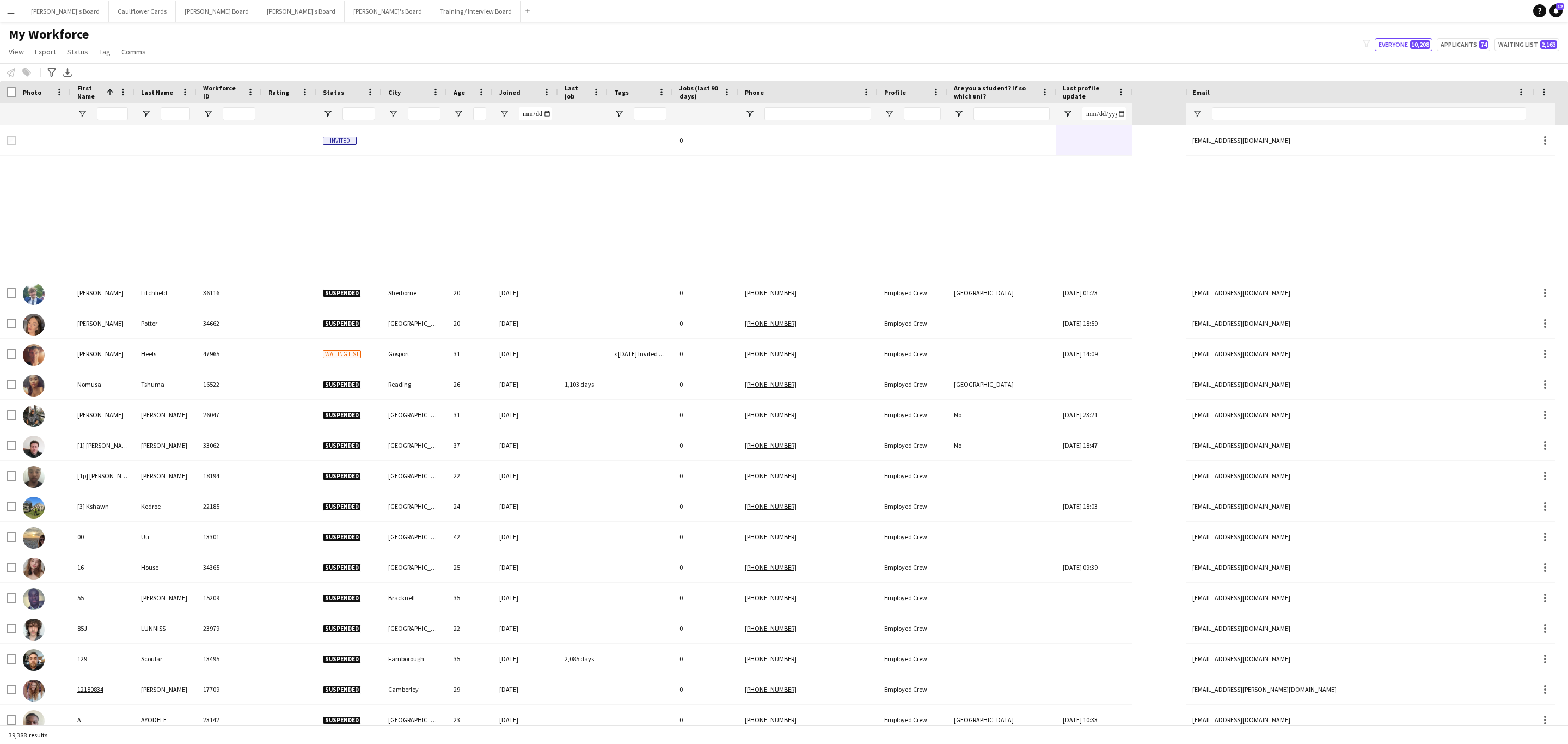
scroll to position [0, 0]
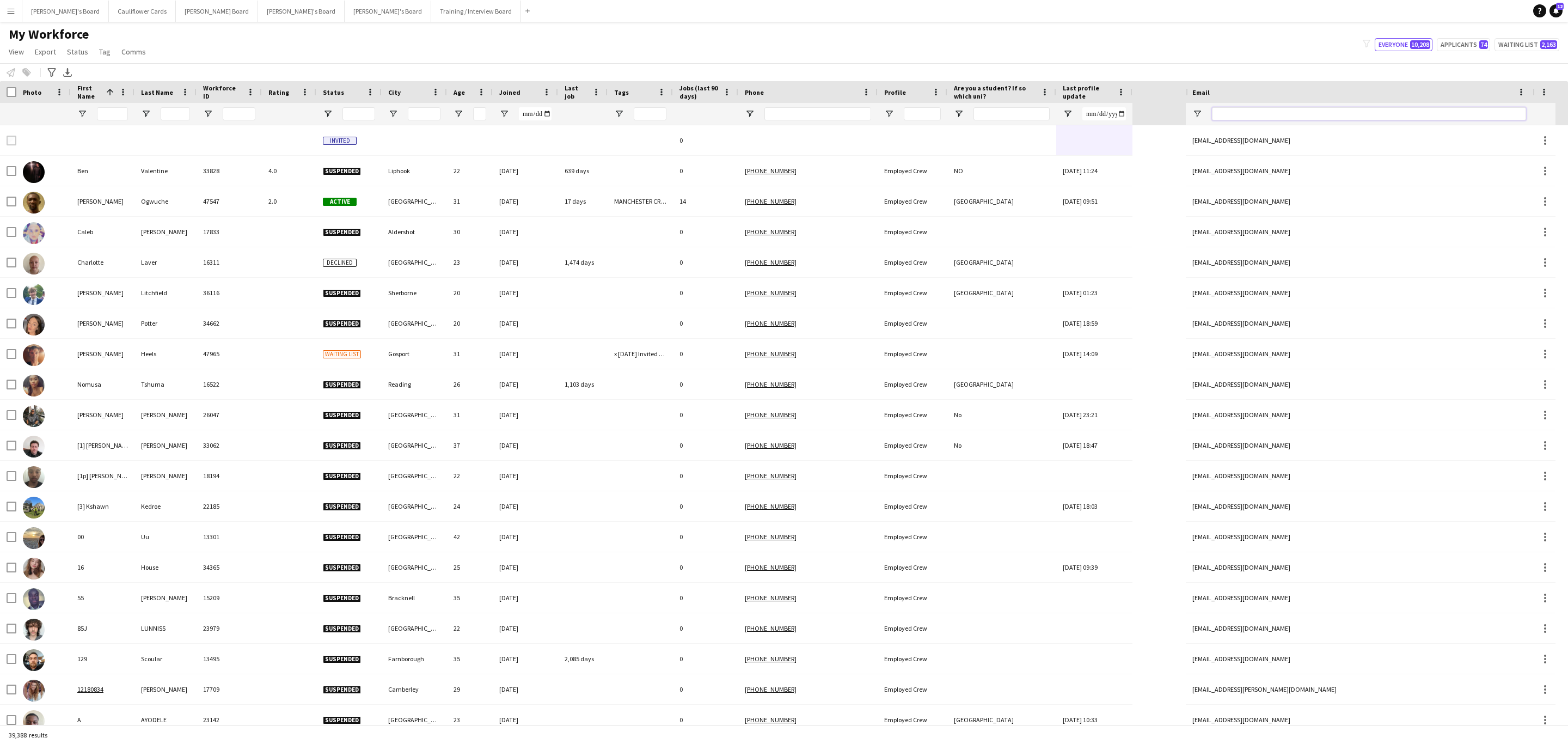
click at [1045, 113] on input "Email Filter Input" at bounding box center [1369, 113] width 314 height 13
paste input "**********"
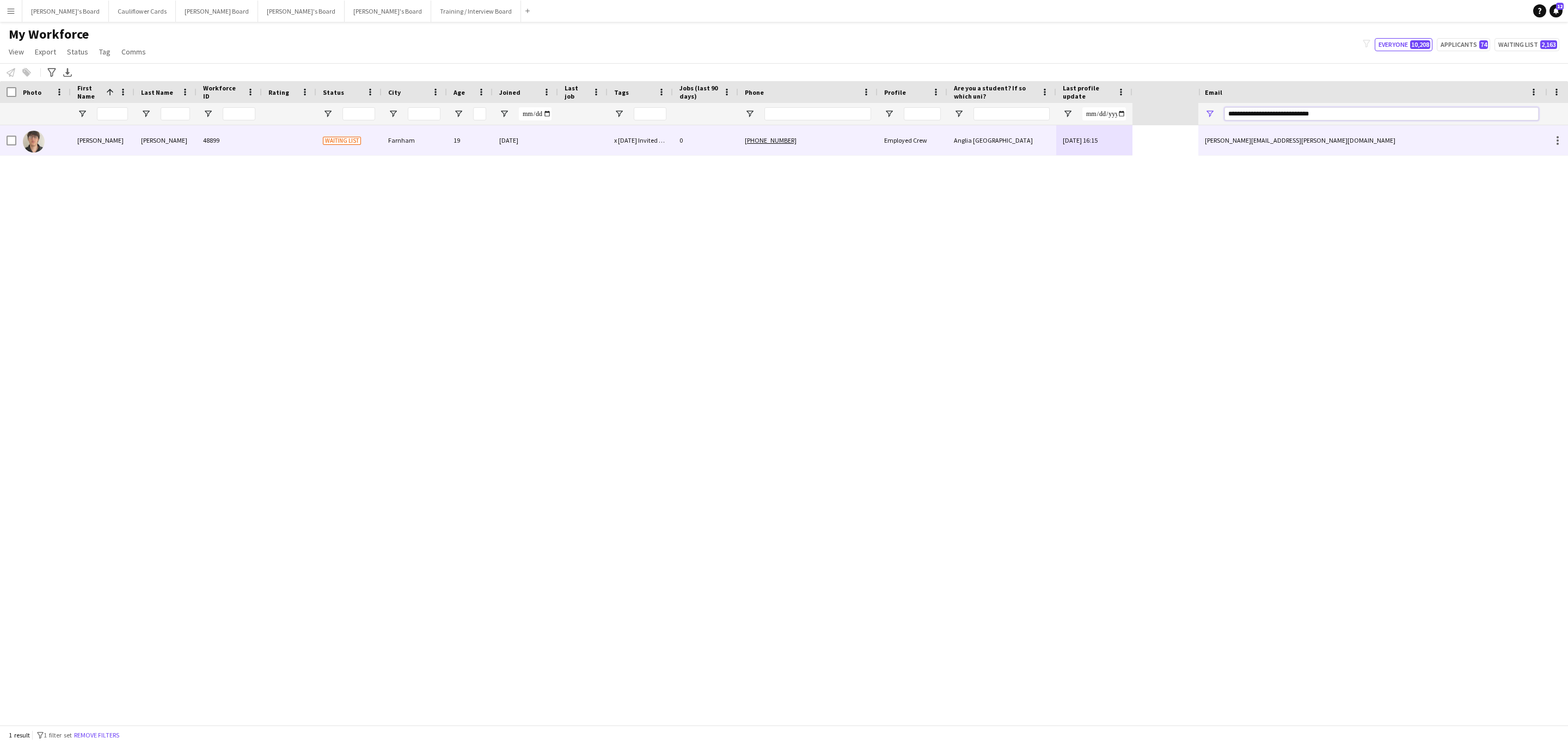
type input "**********"
click at [836, 139] on div "[PHONE_NUMBER]" at bounding box center [808, 140] width 139 height 30
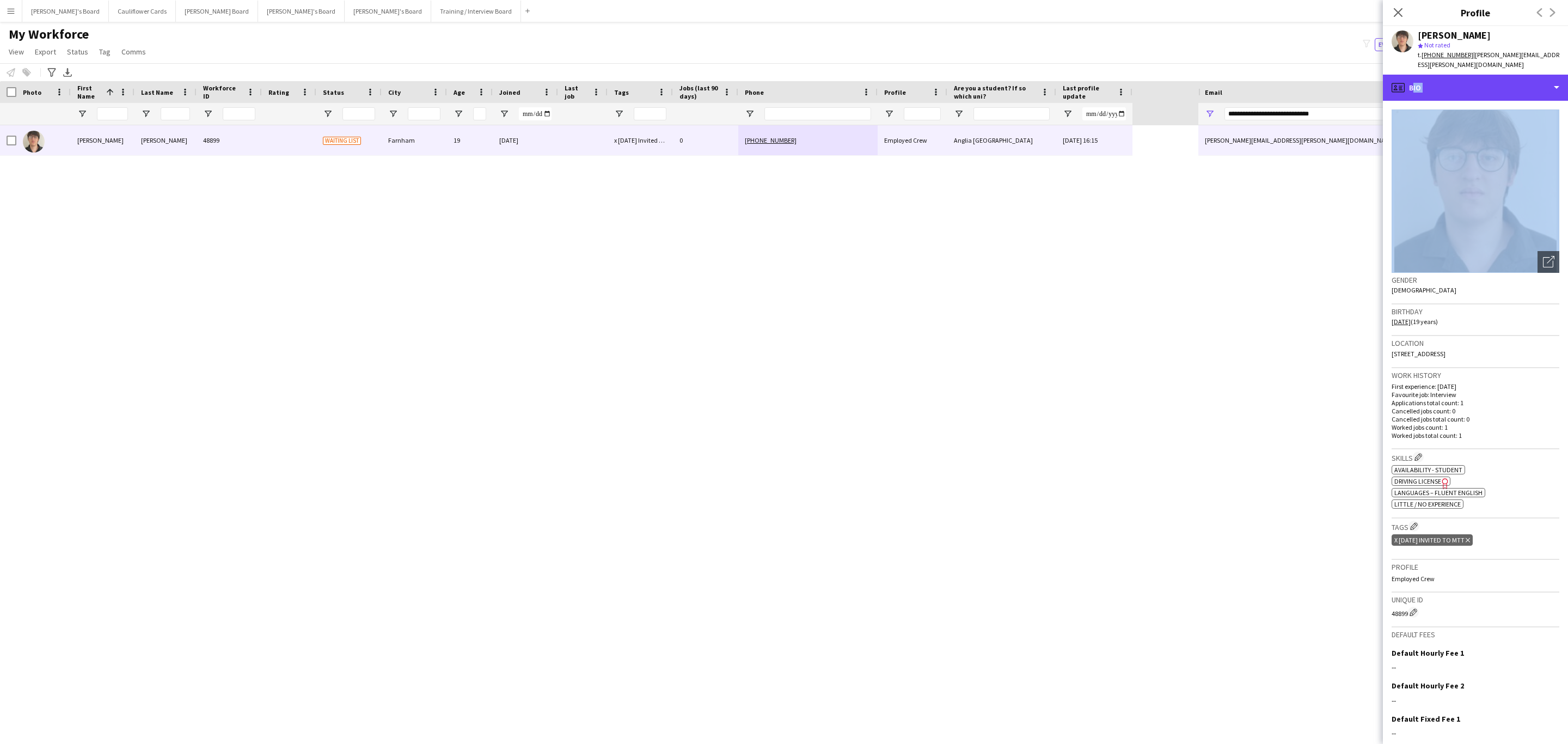
drag, startPoint x: 1485, startPoint y: 82, endPoint x: 1506, endPoint y: 178, distance: 98.3
click at [1045, 178] on div "profile Bio Bio Bio Company application Company application Employment Employme…" at bounding box center [1475, 409] width 185 height 669
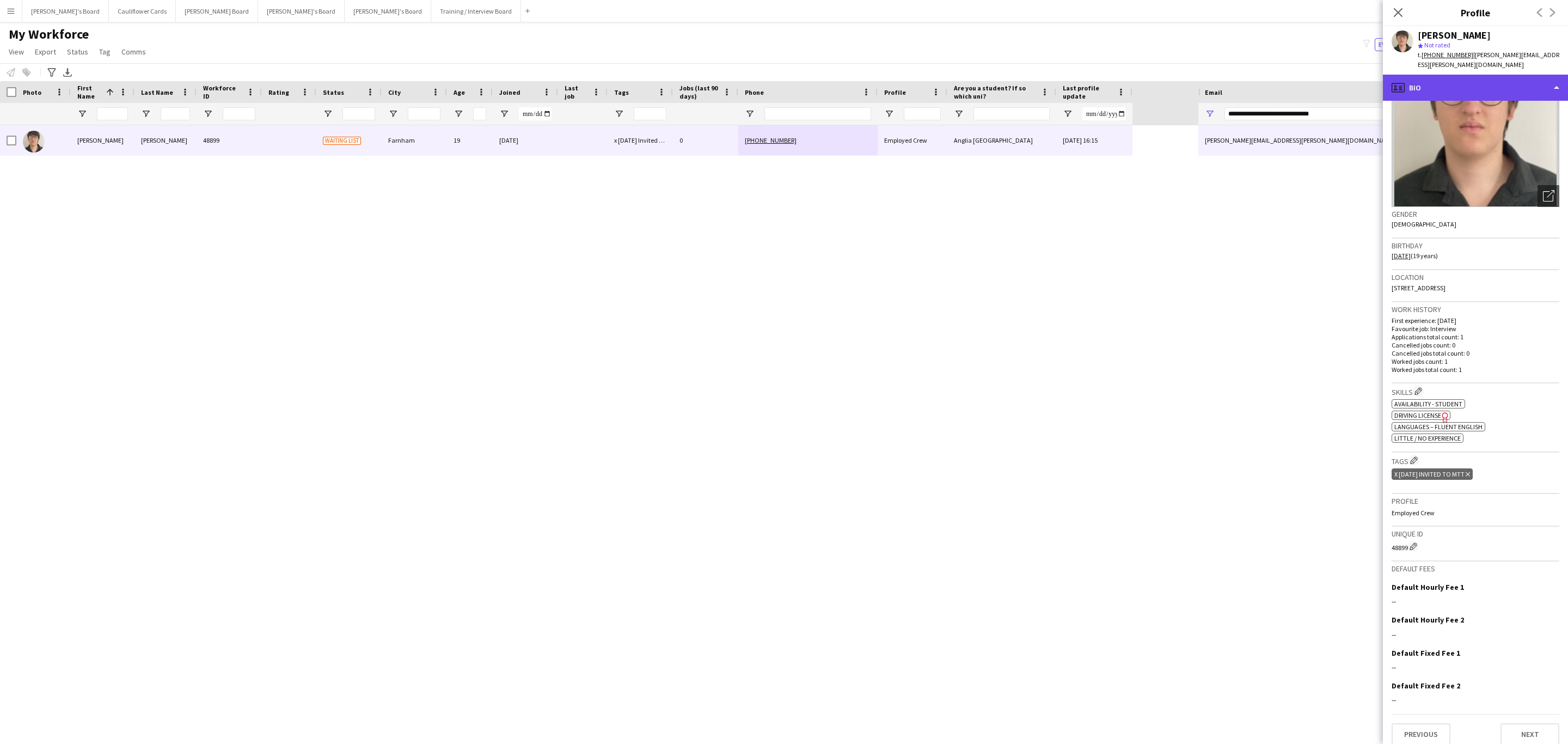
click at [1045, 75] on div "profile Bio" at bounding box center [1475, 88] width 185 height 26
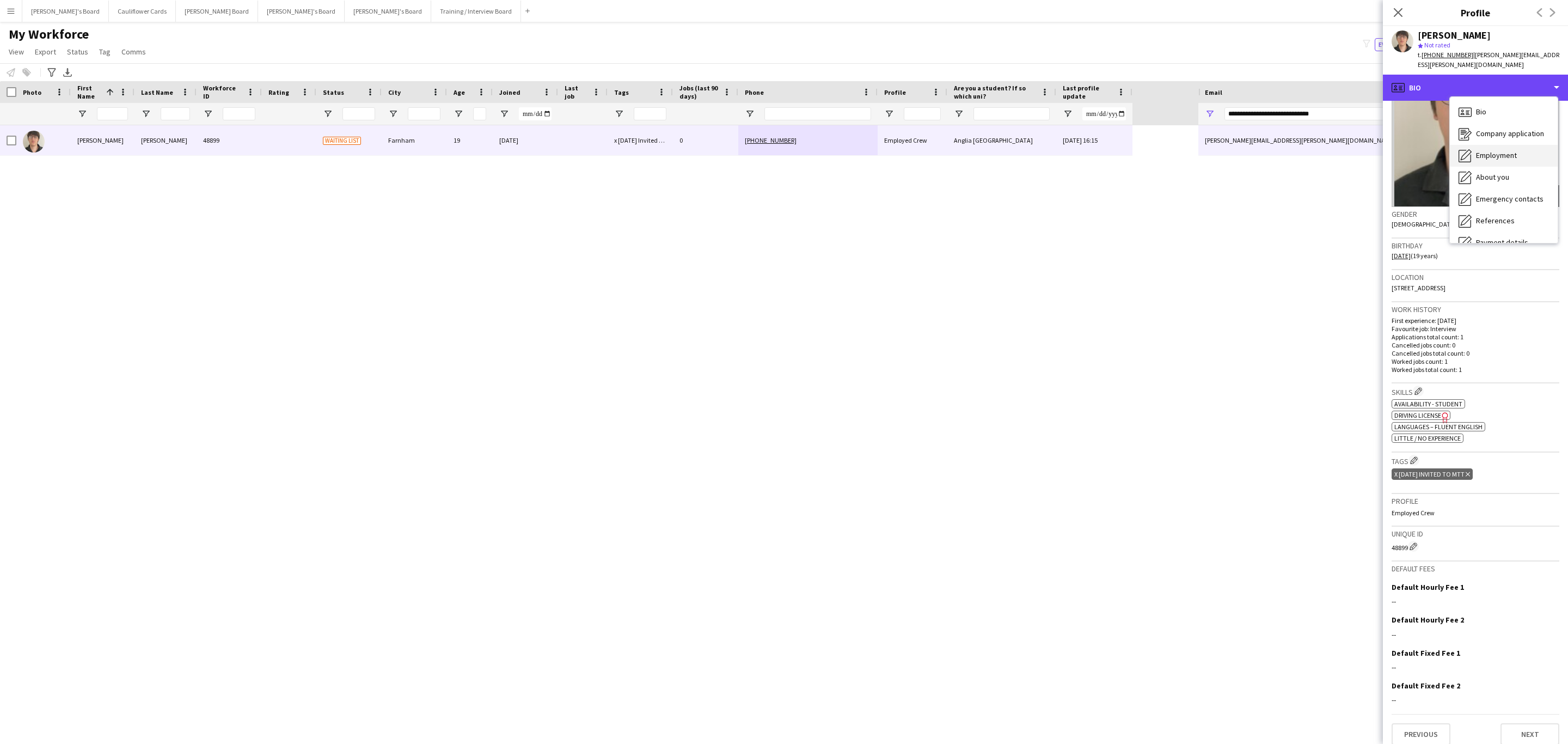
scroll to position [146, 0]
click at [1045, 223] on span "Calendar" at bounding box center [1490, 228] width 29 height 10
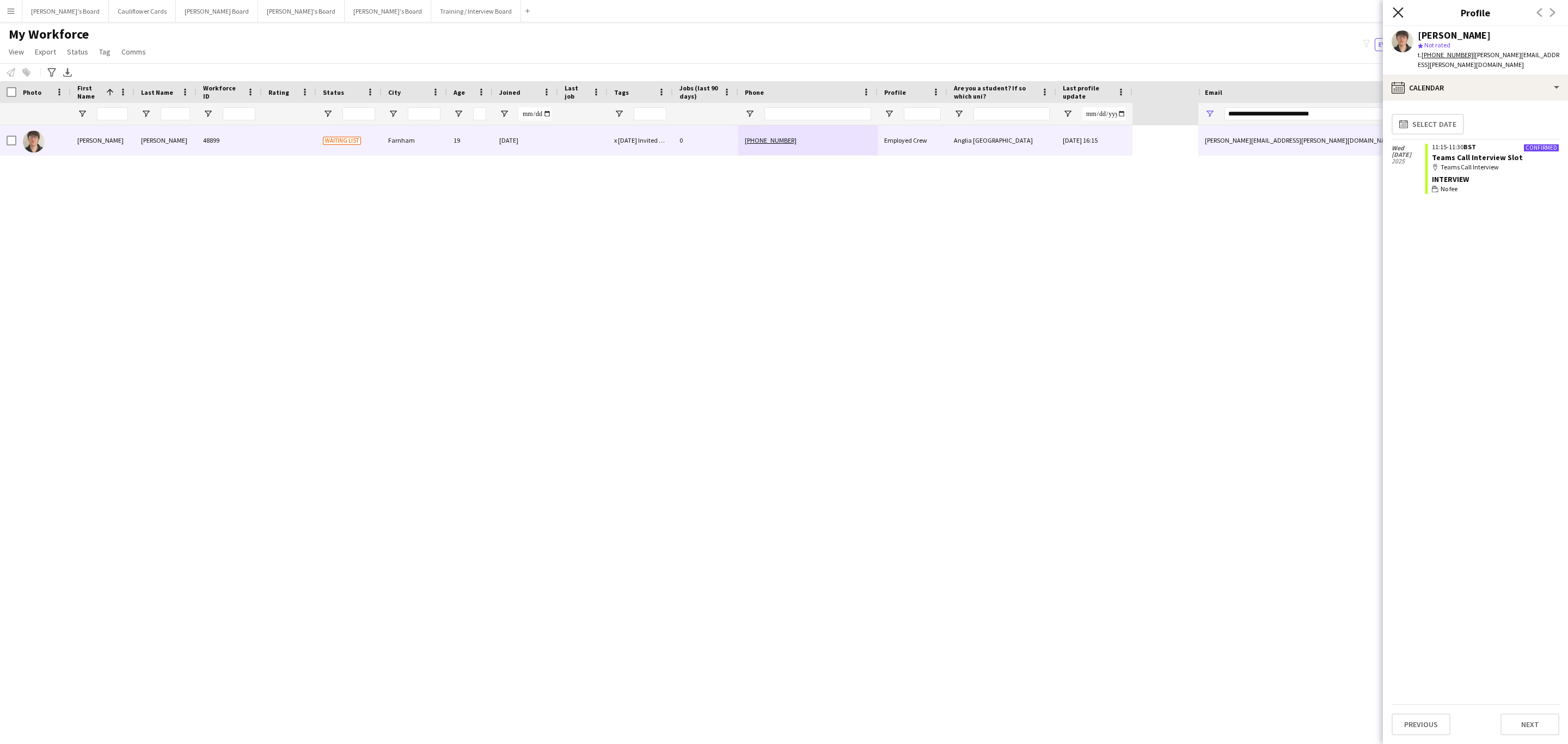
click at [1045, 18] on icon "Close pop-in" at bounding box center [1398, 12] width 10 height 10
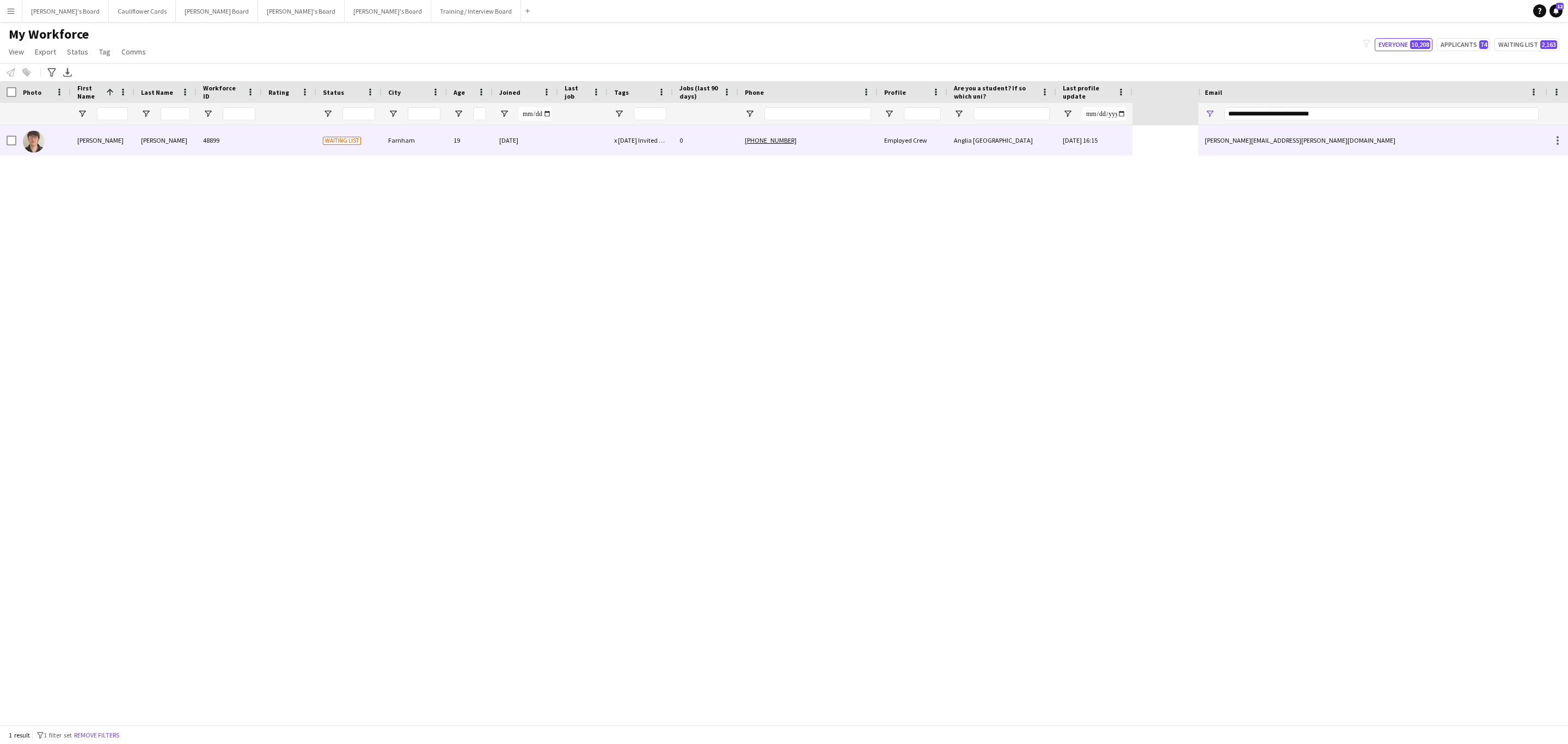
click at [1045, 139] on div "[DATE] 16:15" at bounding box center [1094, 140] width 76 height 30
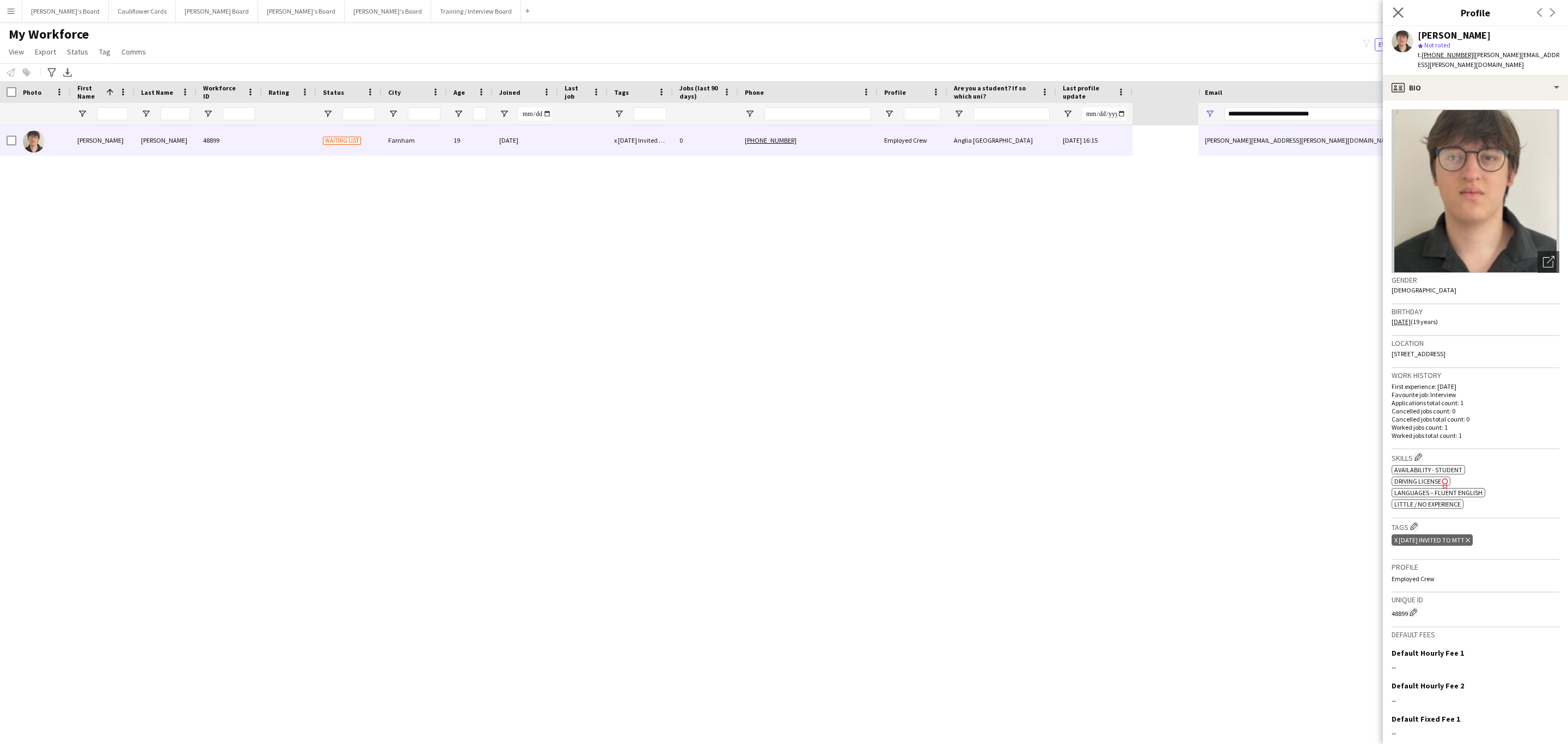
click at [1045, 7] on app-icon "Close pop-in" at bounding box center [1398, 13] width 16 height 16
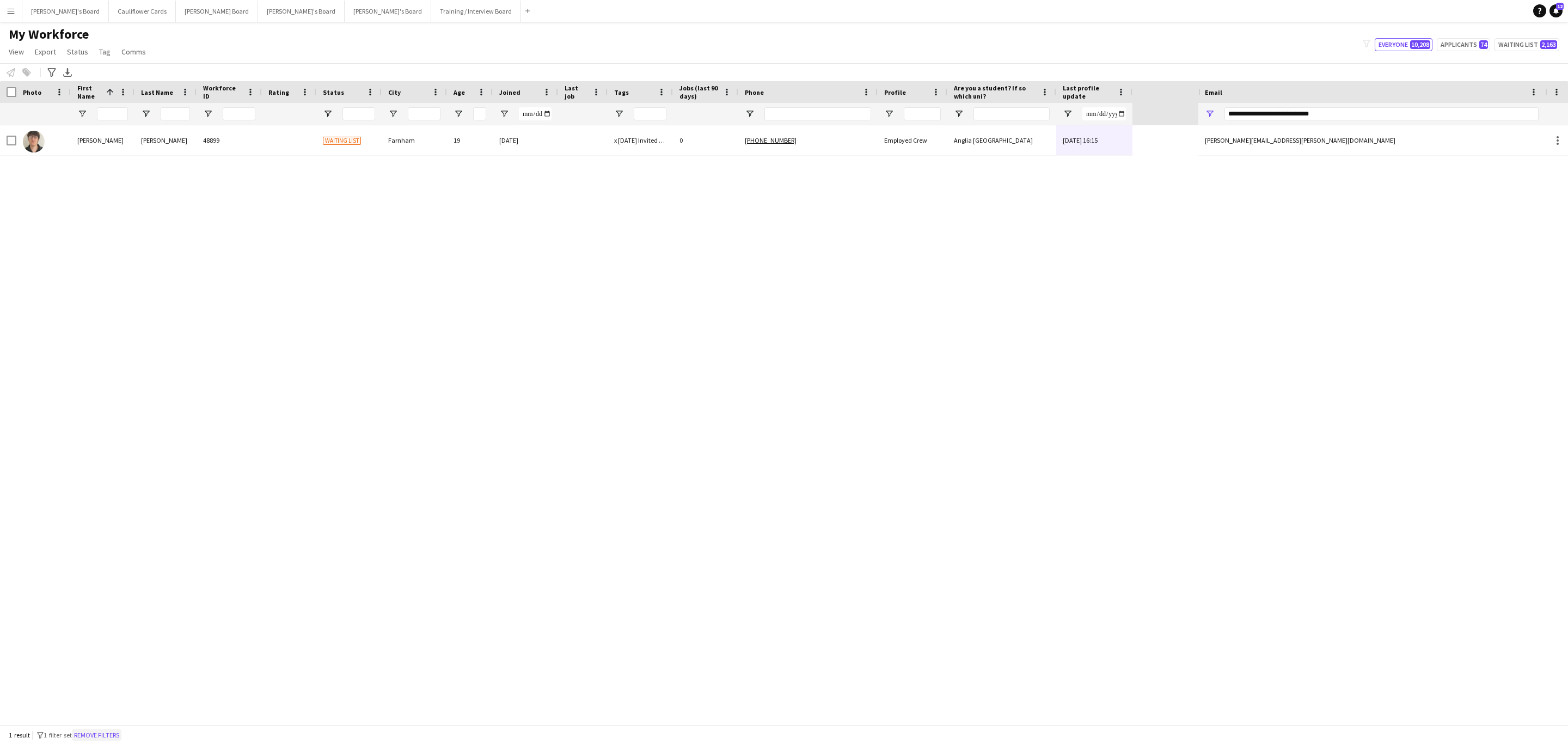
click at [108, 450] on button "Remove filters" at bounding box center [96, 735] width 49 height 12
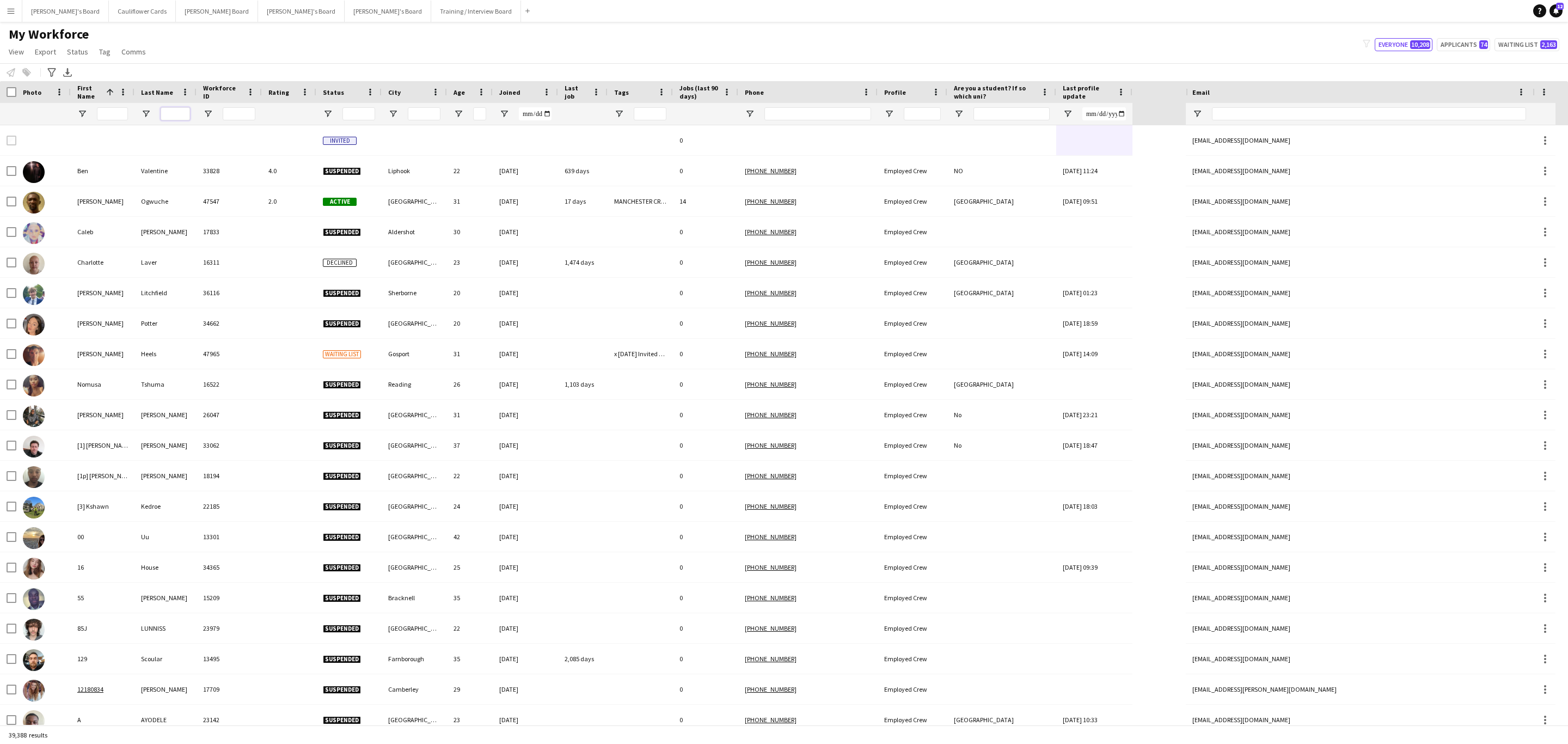
click at [167, 113] on input "Last Name Filter Input" at bounding box center [175, 113] width 29 height 13
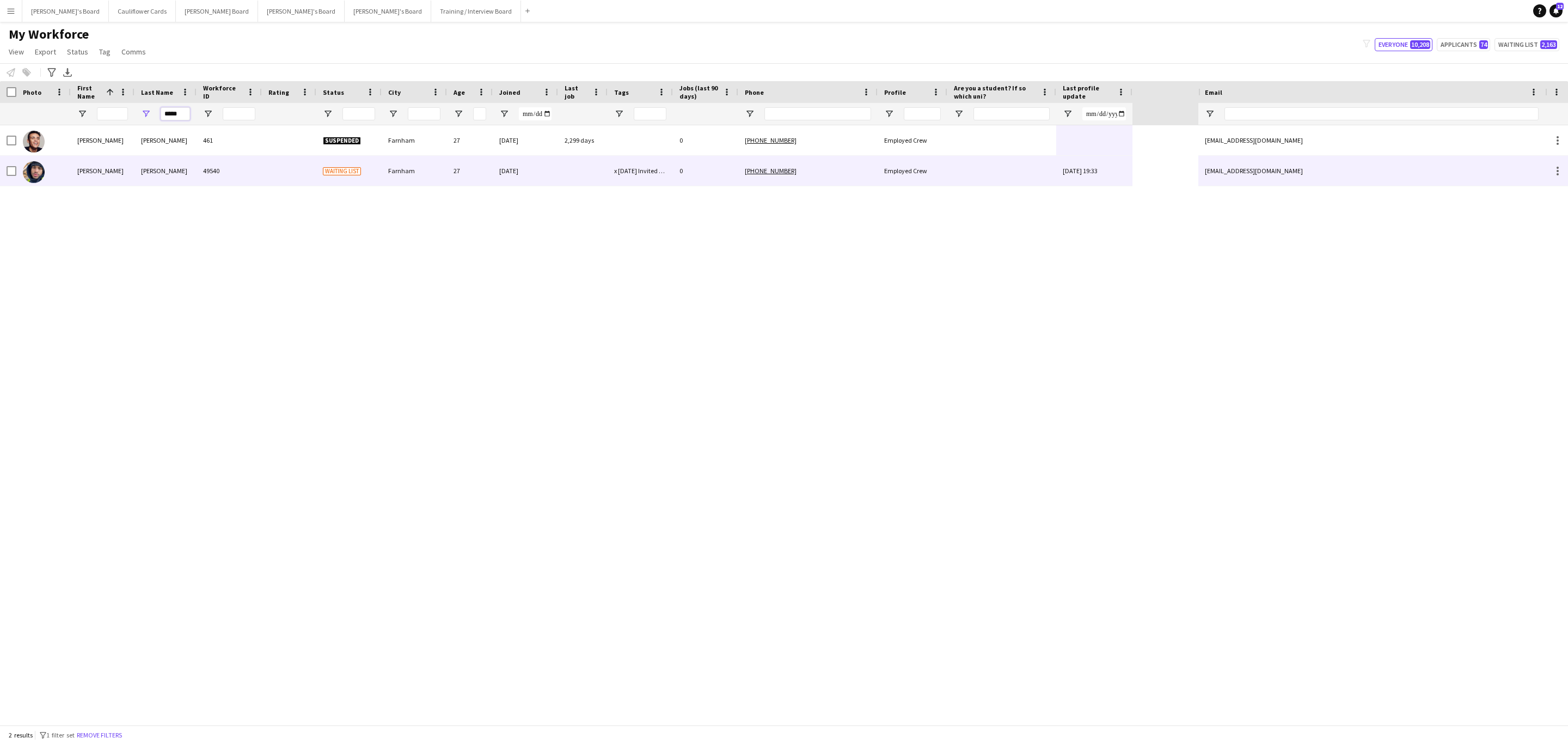
type input "*****"
click at [169, 173] on div "[PERSON_NAME]" at bounding box center [166, 170] width 62 height 30
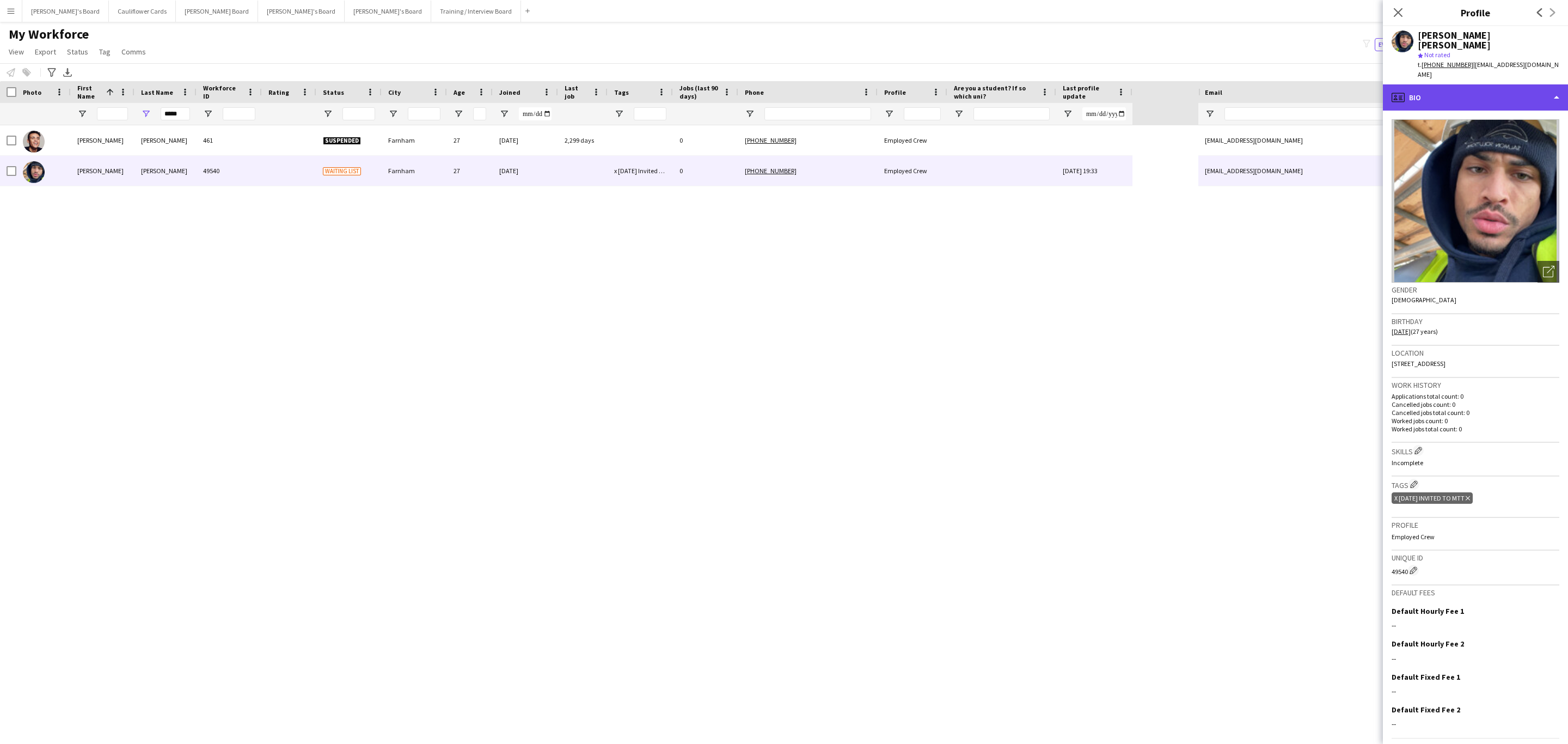
click at [1045, 85] on div "profile Bio" at bounding box center [1475, 97] width 185 height 26
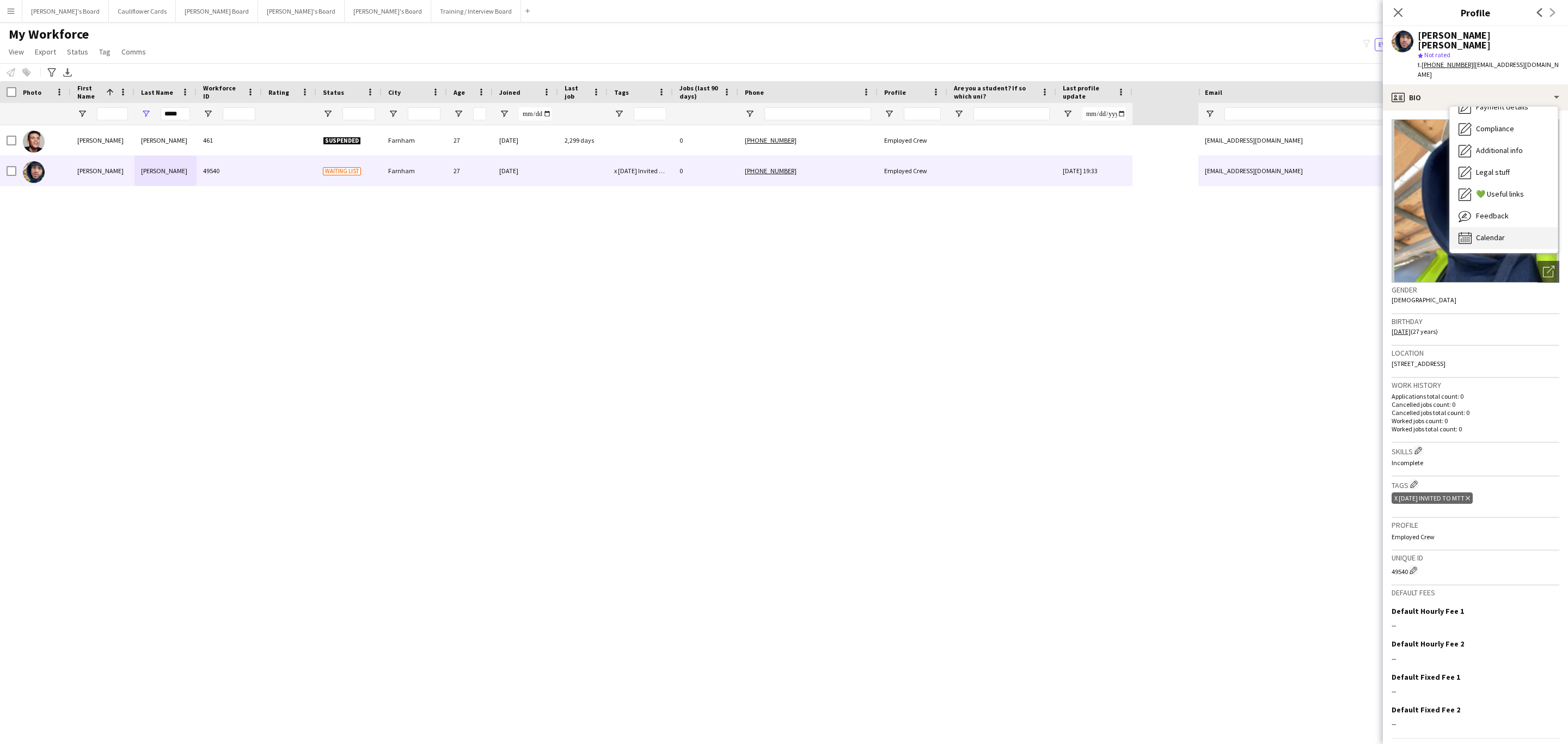
click at [1045, 227] on div "Calendar Calendar" at bounding box center [1503, 238] width 108 height 22
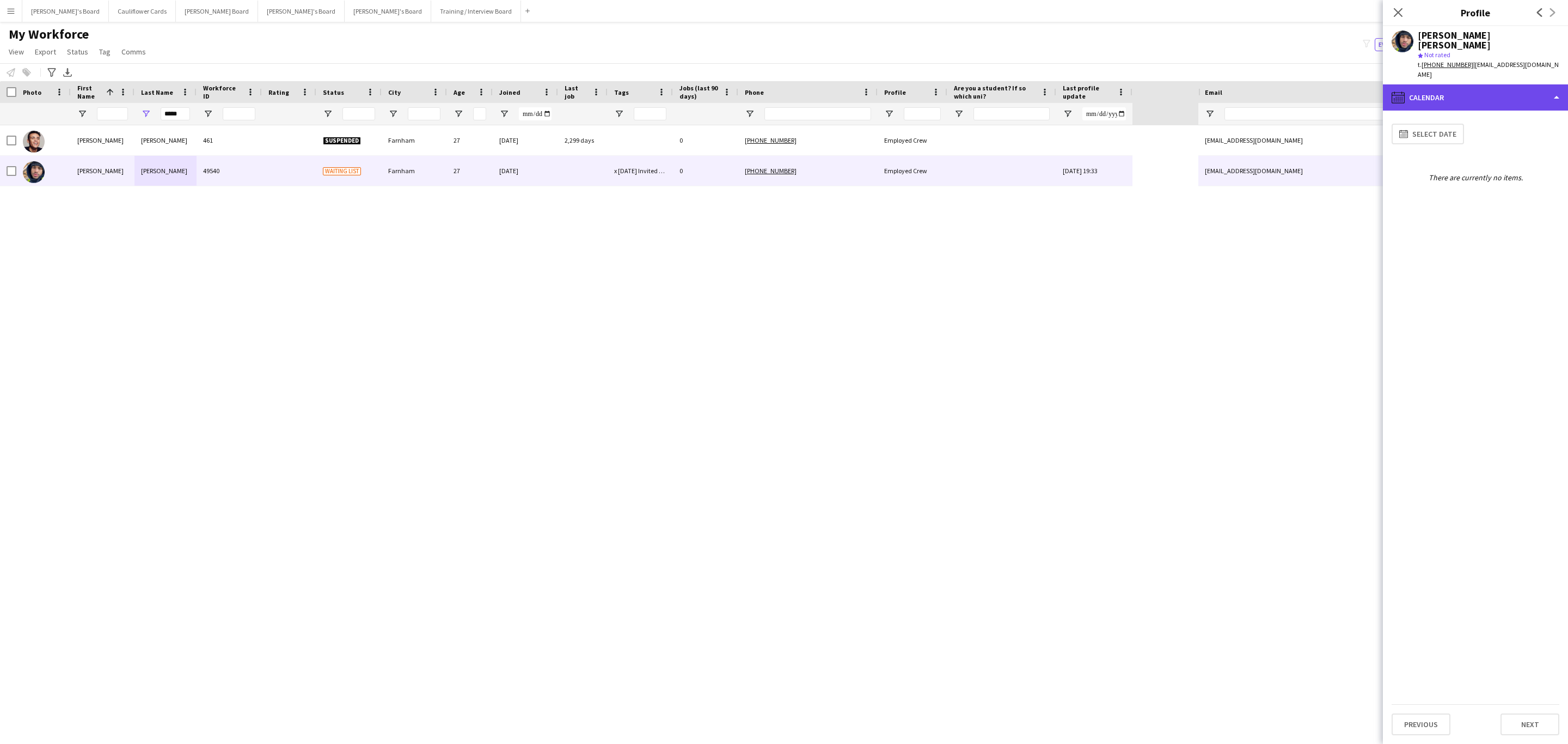
click at [1045, 85] on div "calendar-full Calendar" at bounding box center [1475, 97] width 185 height 26
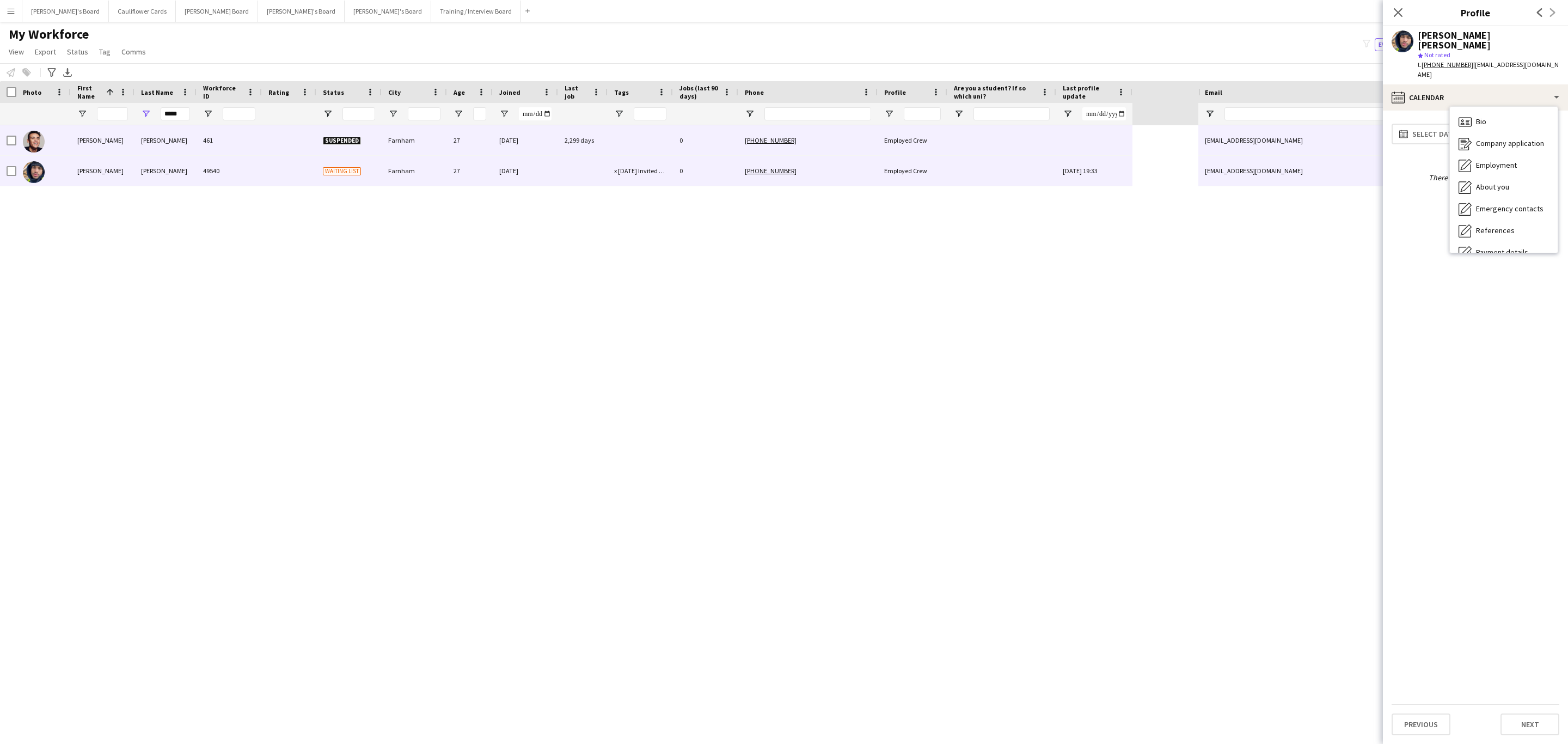
click at [866, 136] on div "[PHONE_NUMBER]" at bounding box center [808, 140] width 139 height 30
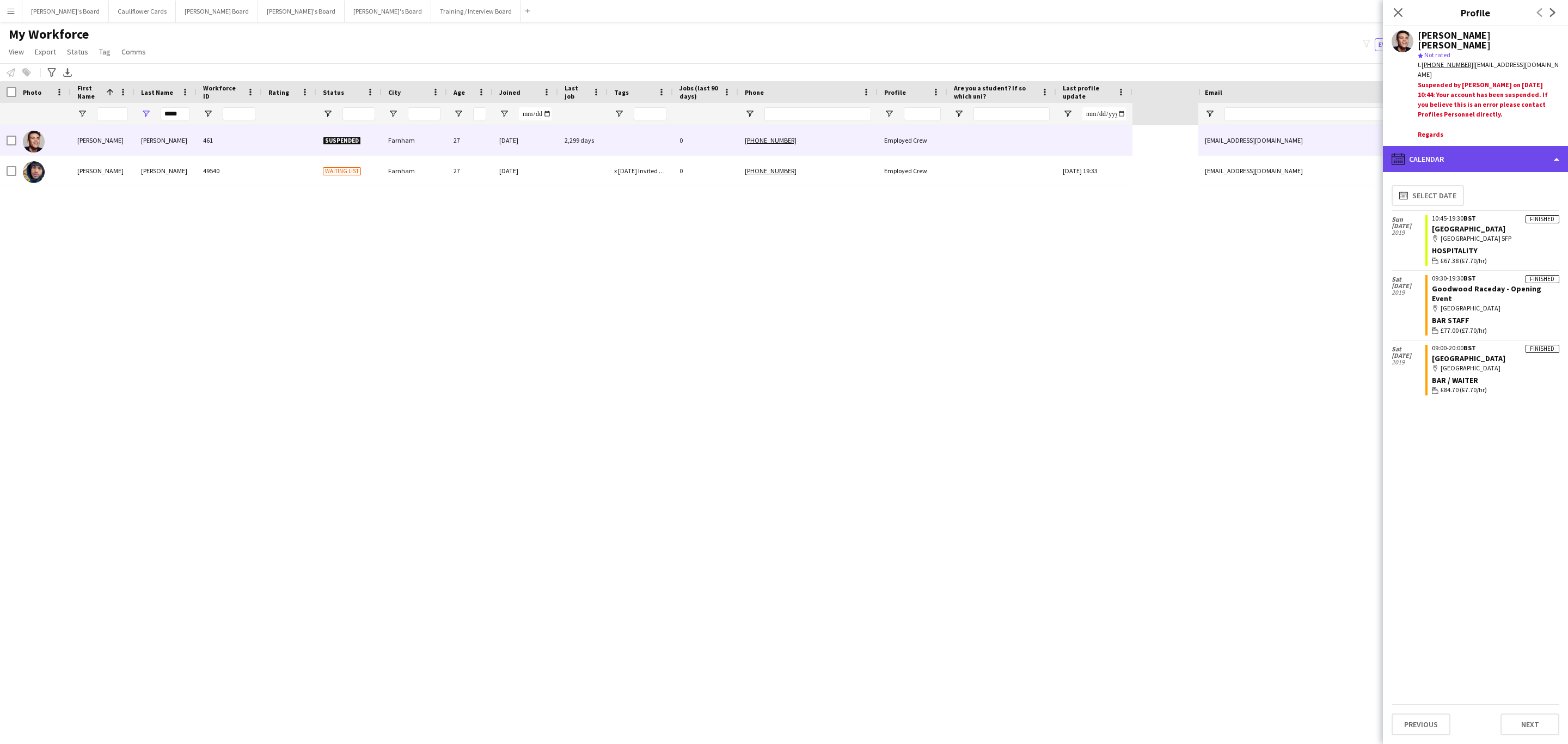
click at [1045, 149] on div "calendar-full Calendar" at bounding box center [1475, 159] width 185 height 26
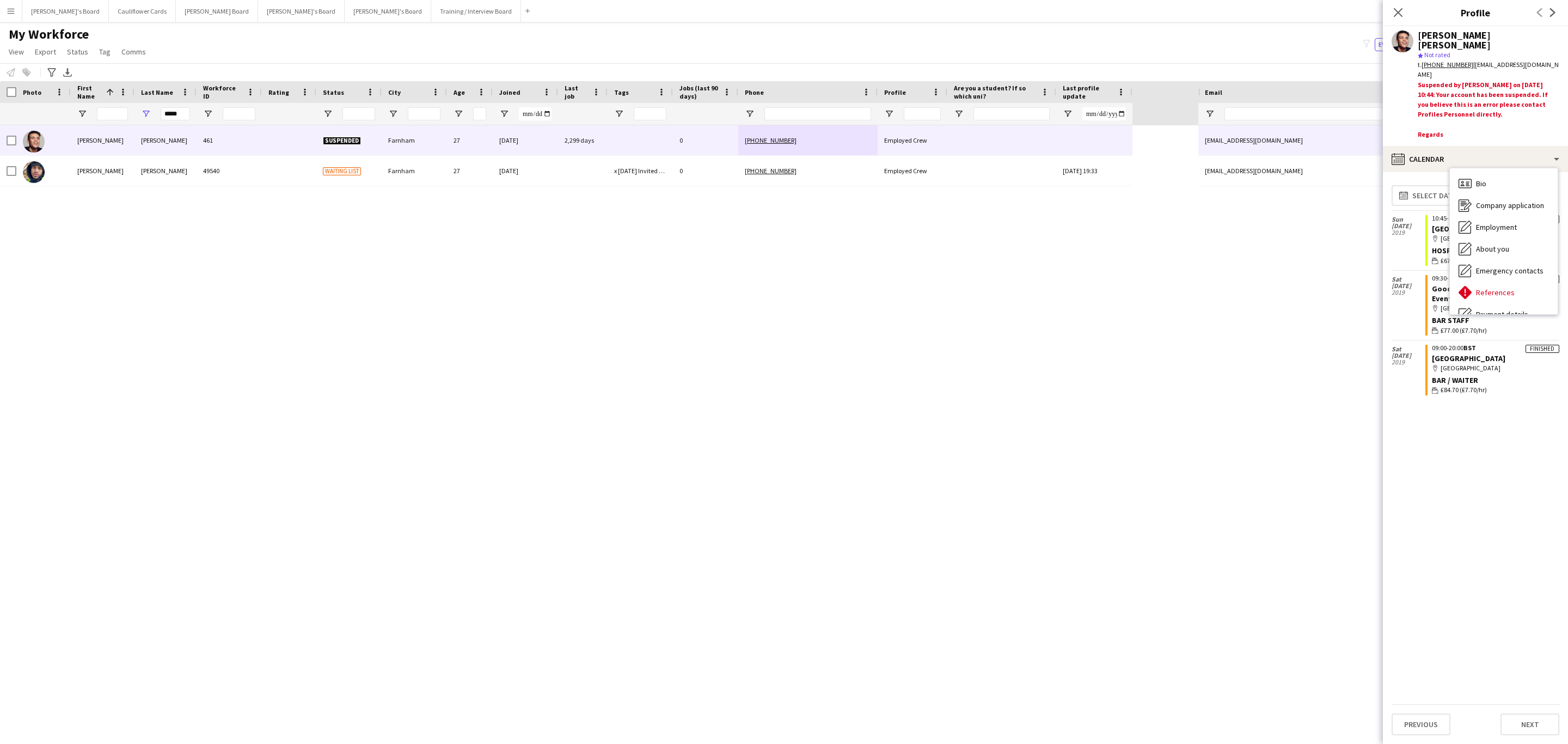
click at [1045, 169] on div "Bio Bio Company application Company application Employment Employment About you…" at bounding box center [1503, 241] width 108 height 146
click at [1045, 178] on div "Bio Bio" at bounding box center [1503, 184] width 108 height 22
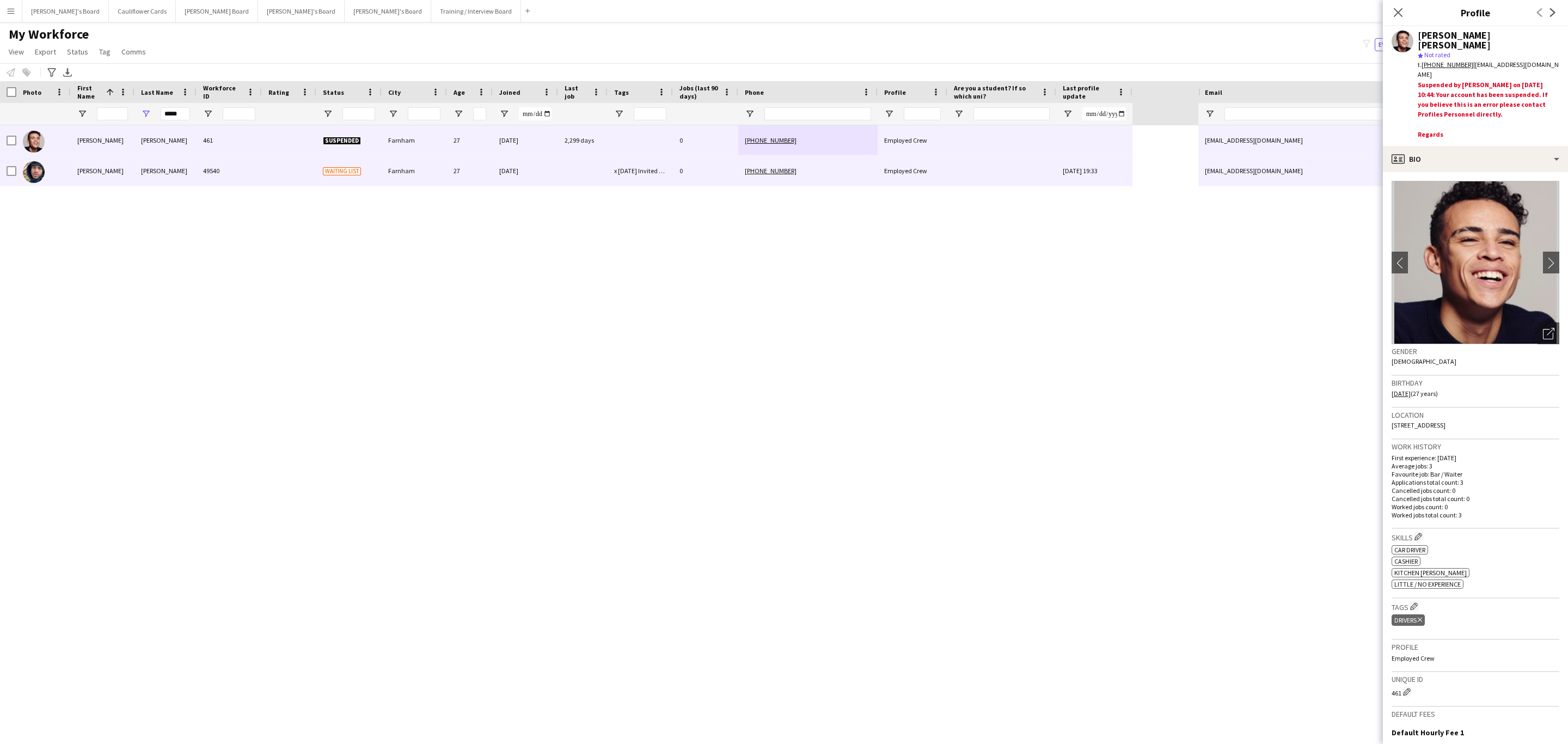
click at [928, 175] on div "Employed Crew" at bounding box center [912, 170] width 69 height 30
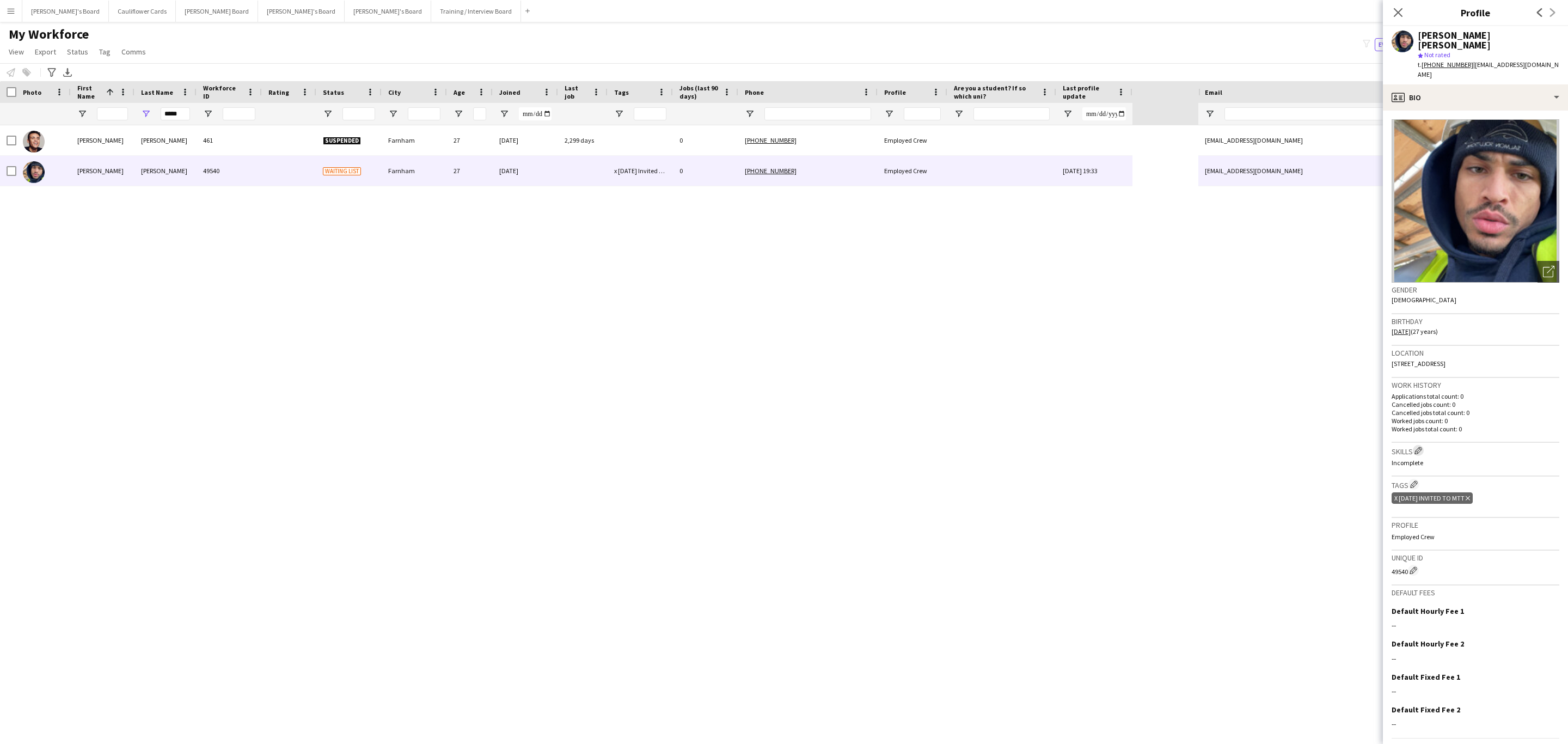
click at [1045, 446] on app-icon "Edit crew company skills" at bounding box center [1418, 450] width 8 height 8
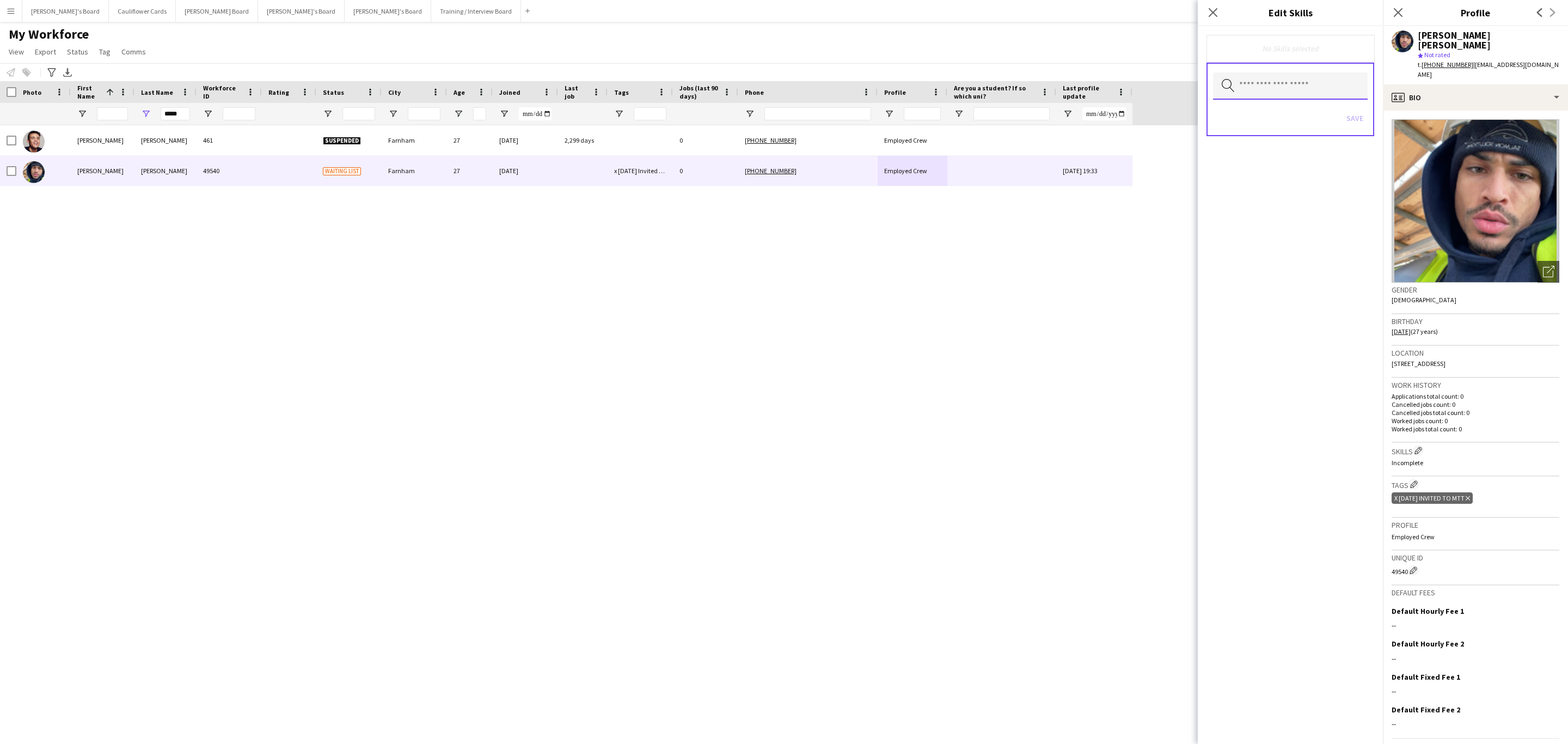
click at [1045, 89] on input "text" at bounding box center [1290, 86] width 155 height 27
type input "***"
click at [1045, 108] on mat-option "Car Driver" at bounding box center [1290, 116] width 155 height 26
click at [1045, 328] on div "[PERSON_NAME] [PERSON_NAME] 461 Suspended Farnham 27 [DATE] 2,299 days 0 [PHONE…" at bounding box center [599, 425] width 1199 height 600
click at [1045, 116] on button "Save" at bounding box center [1355, 119] width 26 height 18
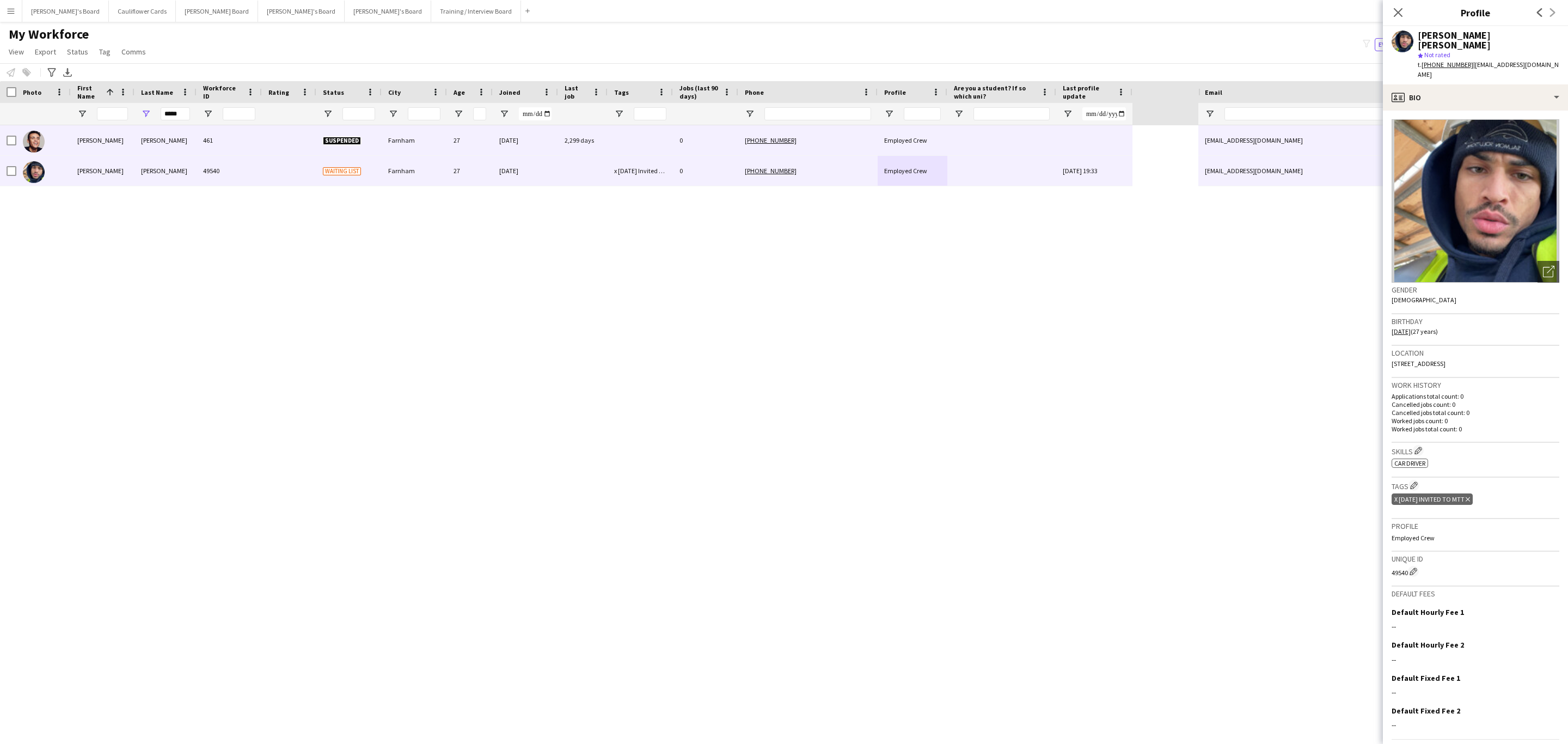
click at [819, 132] on div "[PHONE_NUMBER]" at bounding box center [808, 140] width 139 height 30
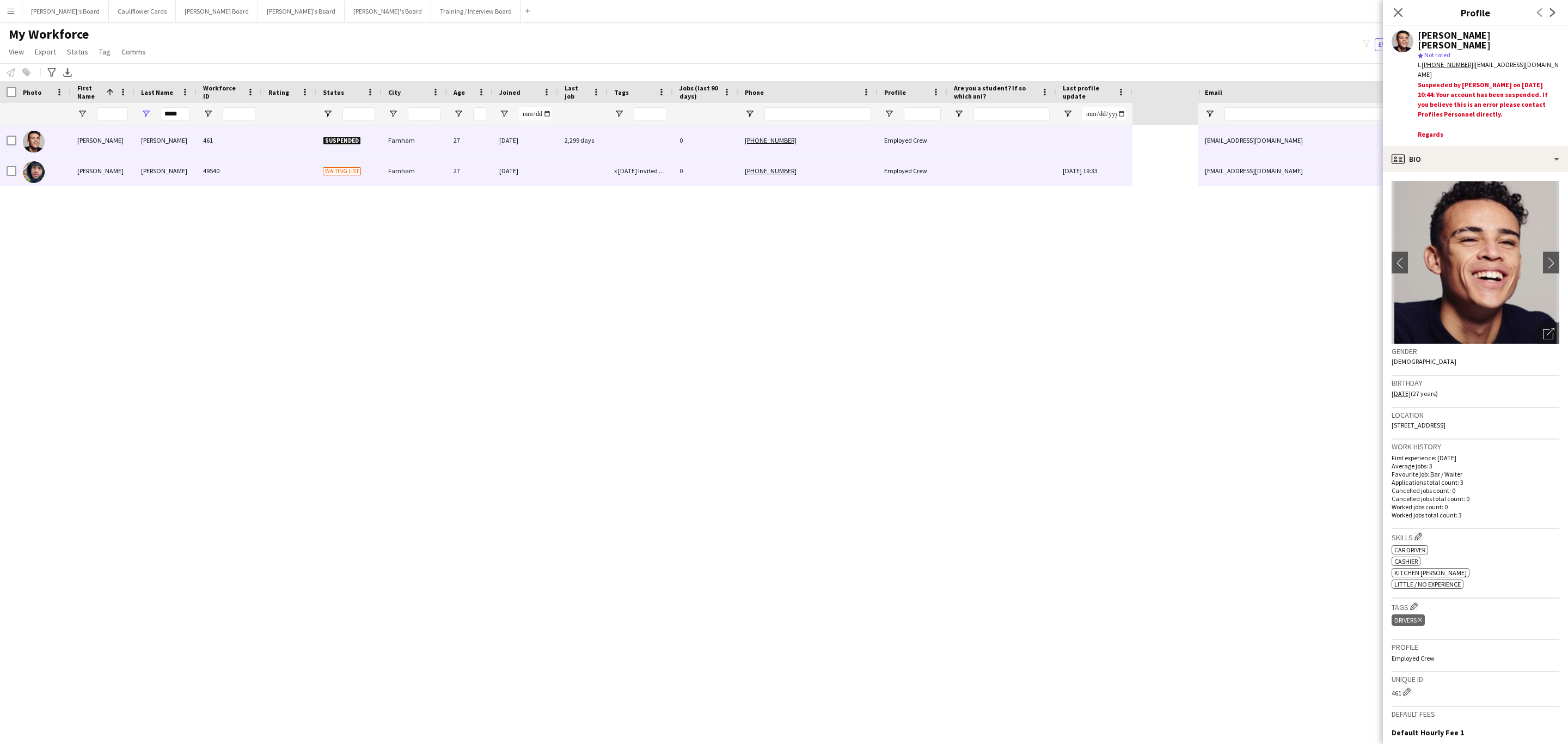
click at [811, 167] on div "[PHONE_NUMBER]" at bounding box center [808, 170] width 139 height 30
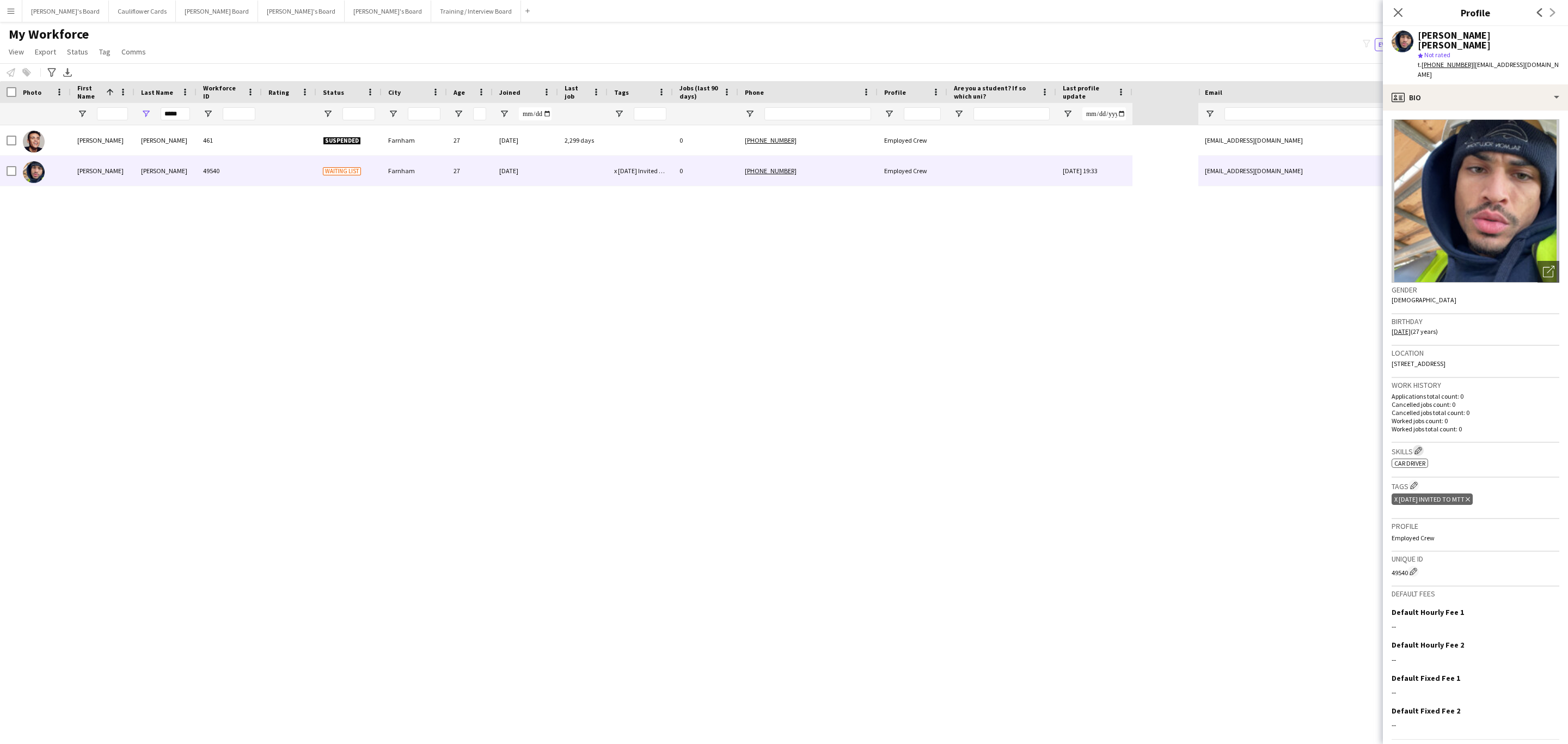
click at [1045, 446] on app-icon "Edit crew company skills" at bounding box center [1418, 450] width 8 height 8
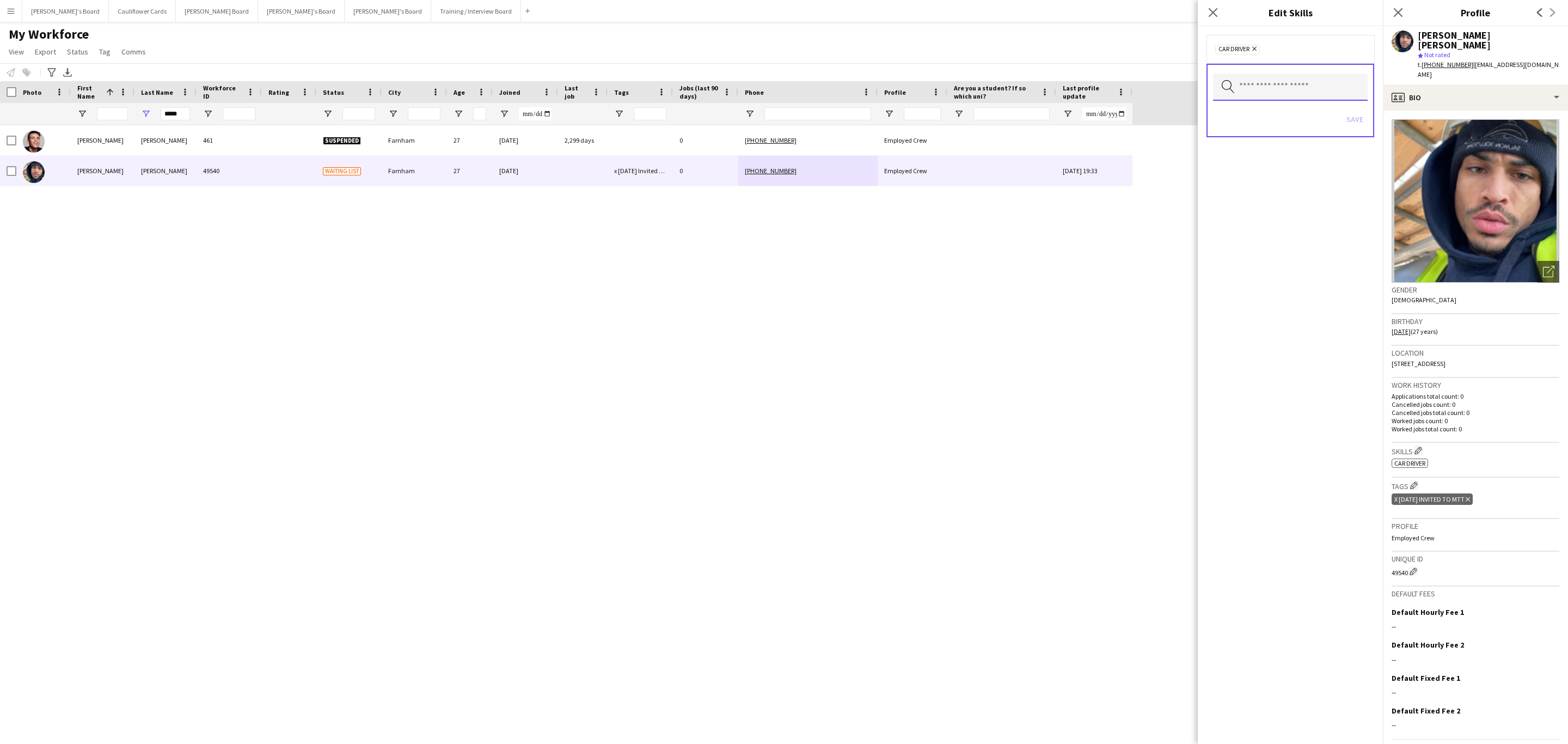
click at [1045, 85] on input "text" at bounding box center [1290, 87] width 155 height 27
type input "*******"
click at [1045, 123] on mat-option "Cashier" at bounding box center [1290, 118] width 155 height 26
click at [1045, 258] on div "Car Driver Remove Cashier Remove Search by skill name Save" at bounding box center [1290, 385] width 185 height 718
click at [1045, 124] on button "Save" at bounding box center [1355, 119] width 26 height 18
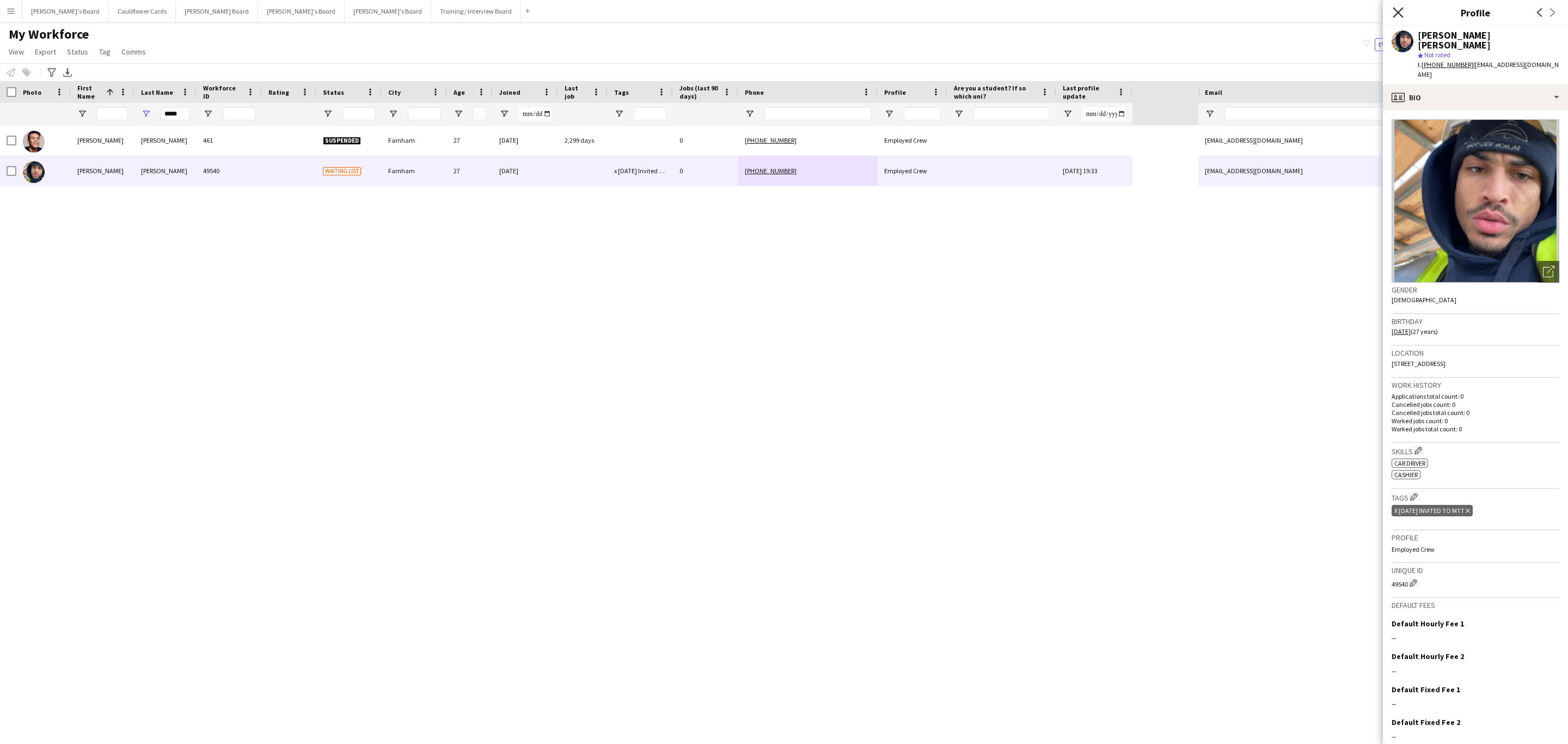
click at [1045, 8] on icon "Close pop-in" at bounding box center [1398, 12] width 10 height 10
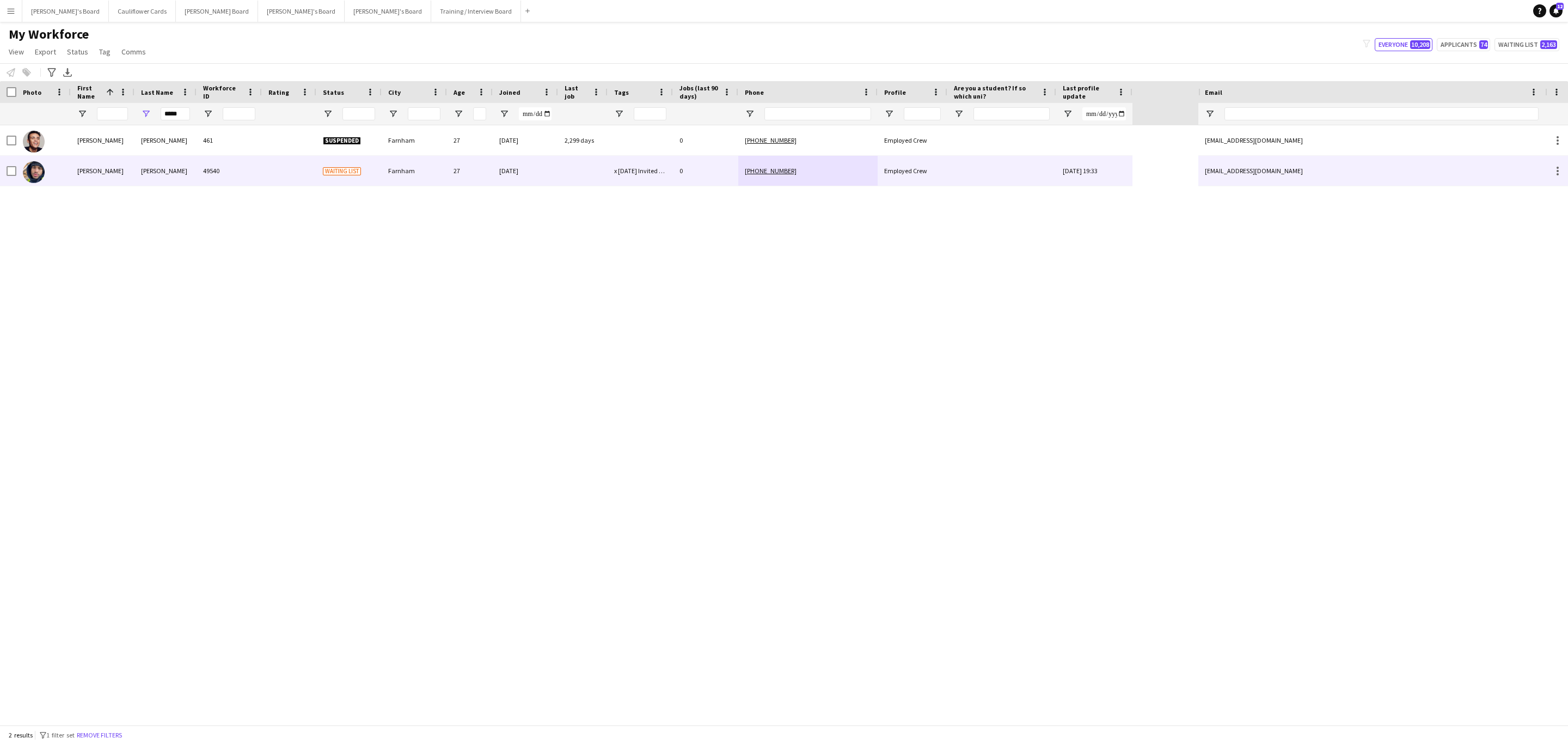
click at [690, 178] on div "0" at bounding box center [705, 170] width 65 height 30
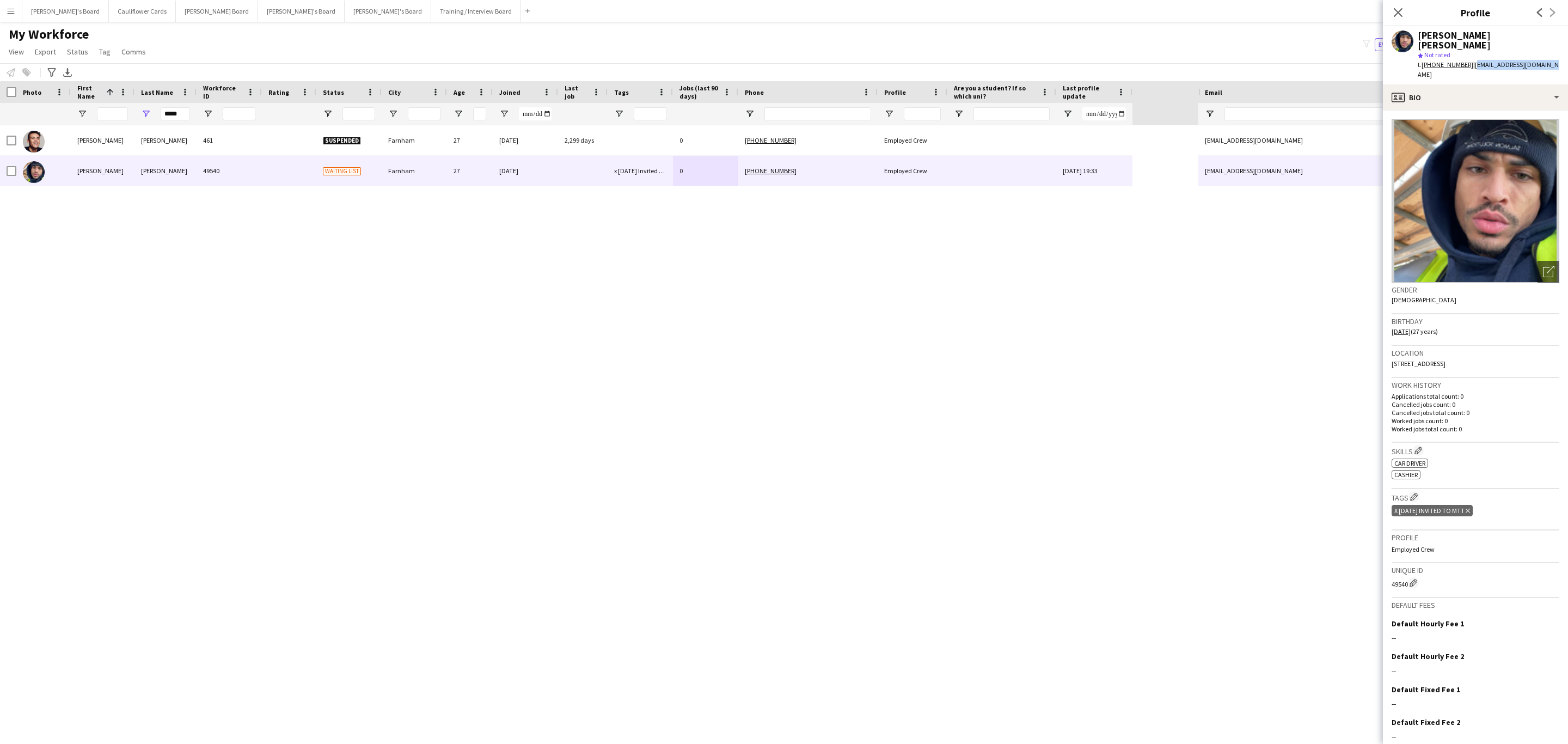
drag, startPoint x: 1547, startPoint y: 54, endPoint x: 1469, endPoint y: 55, distance: 78.0
click at [1045, 55] on div "[PERSON_NAME] [PERSON_NAME] star Not rated t. [PHONE_NUMBER] | [EMAIL_ADDRESS][…" at bounding box center [1475, 55] width 185 height 58
copy span "[EMAIL_ADDRESS][DOMAIN_NAME]"
click at [1045, 10] on icon at bounding box center [1398, 12] width 10 height 10
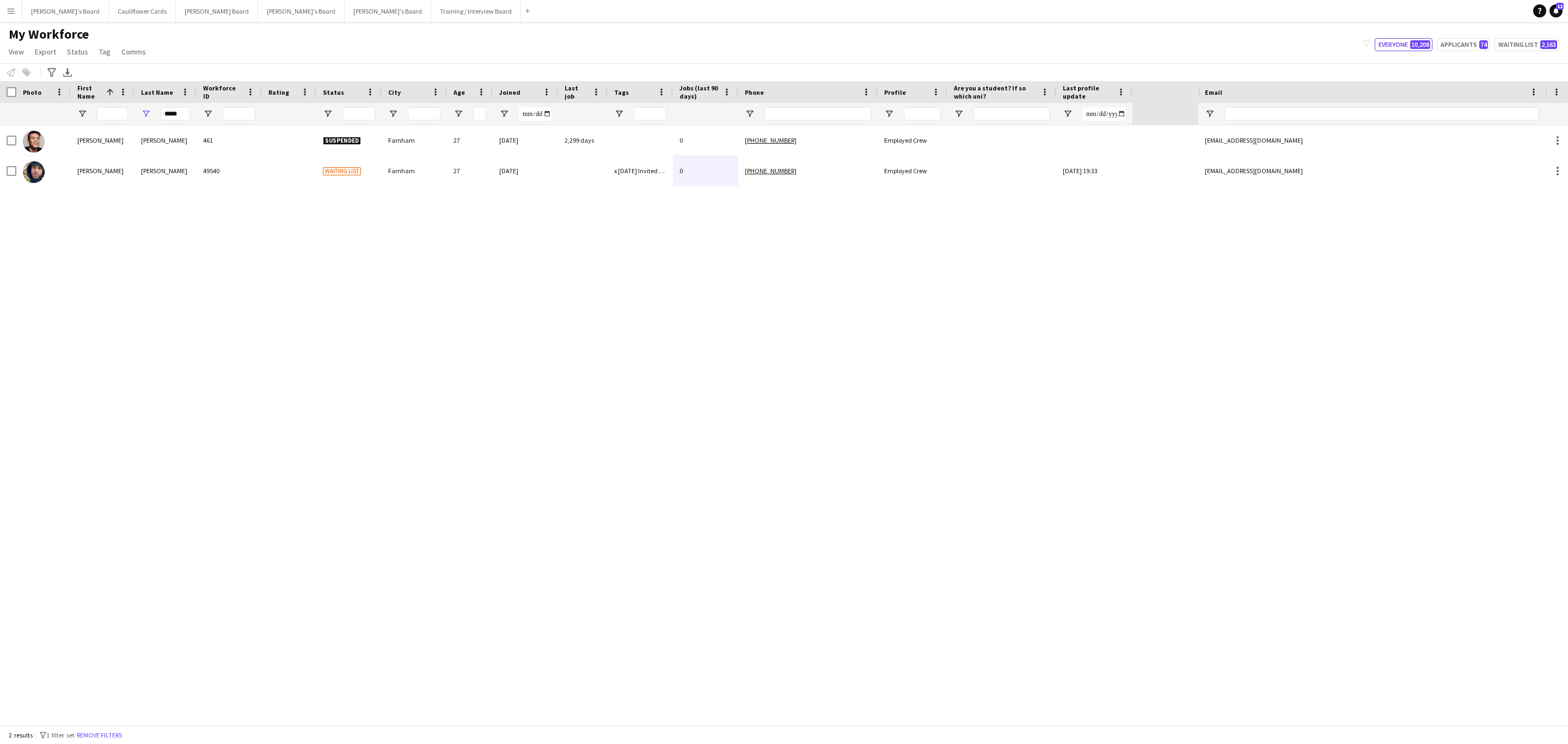
click at [100, 450] on div "2 results filter-1 1 filter set Remove filters" at bounding box center [784, 734] width 1568 height 18
click at [100, 450] on button "Remove filters" at bounding box center [99, 735] width 49 height 12
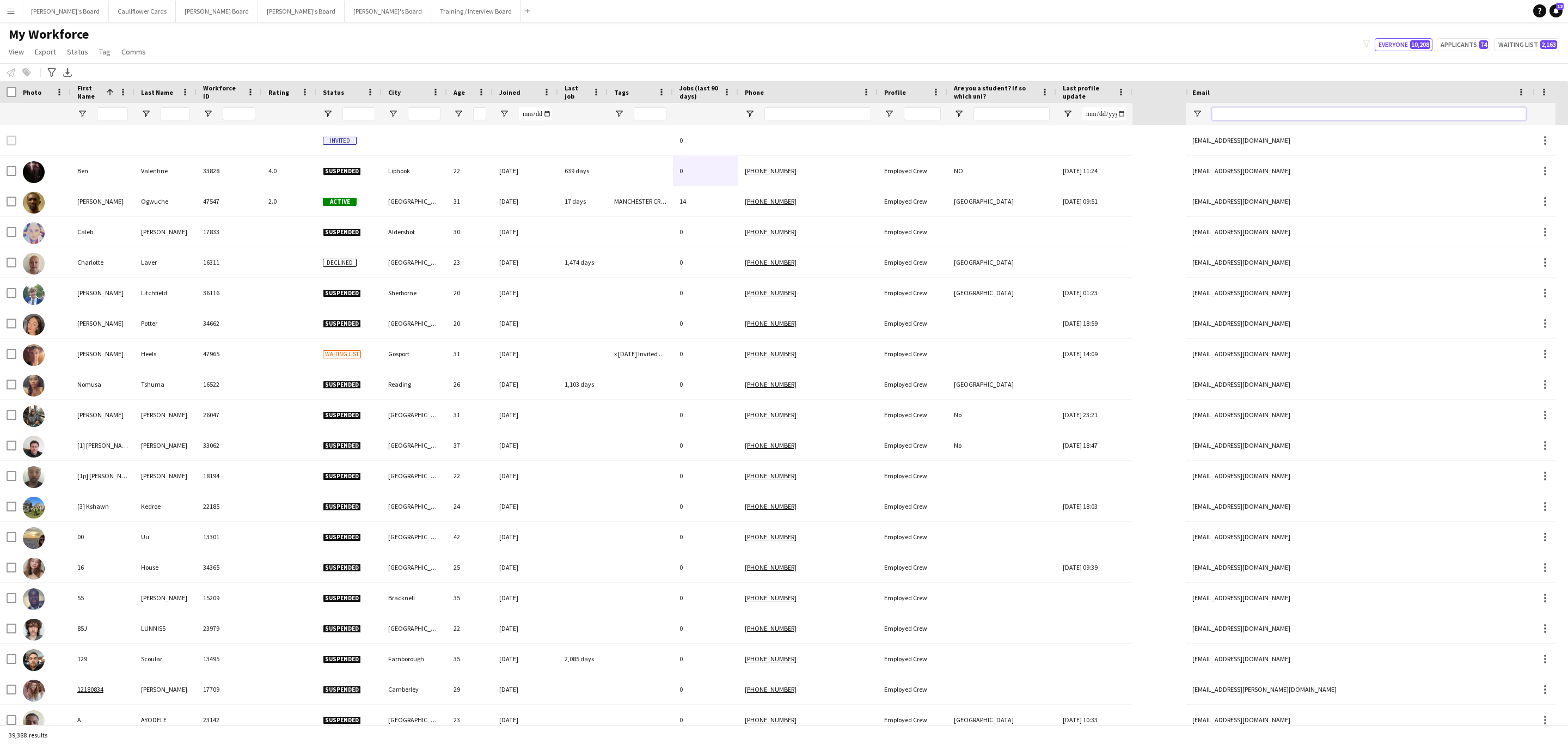
click at [1045, 113] on input "Email Filter Input" at bounding box center [1369, 113] width 314 height 13
paste input "**********"
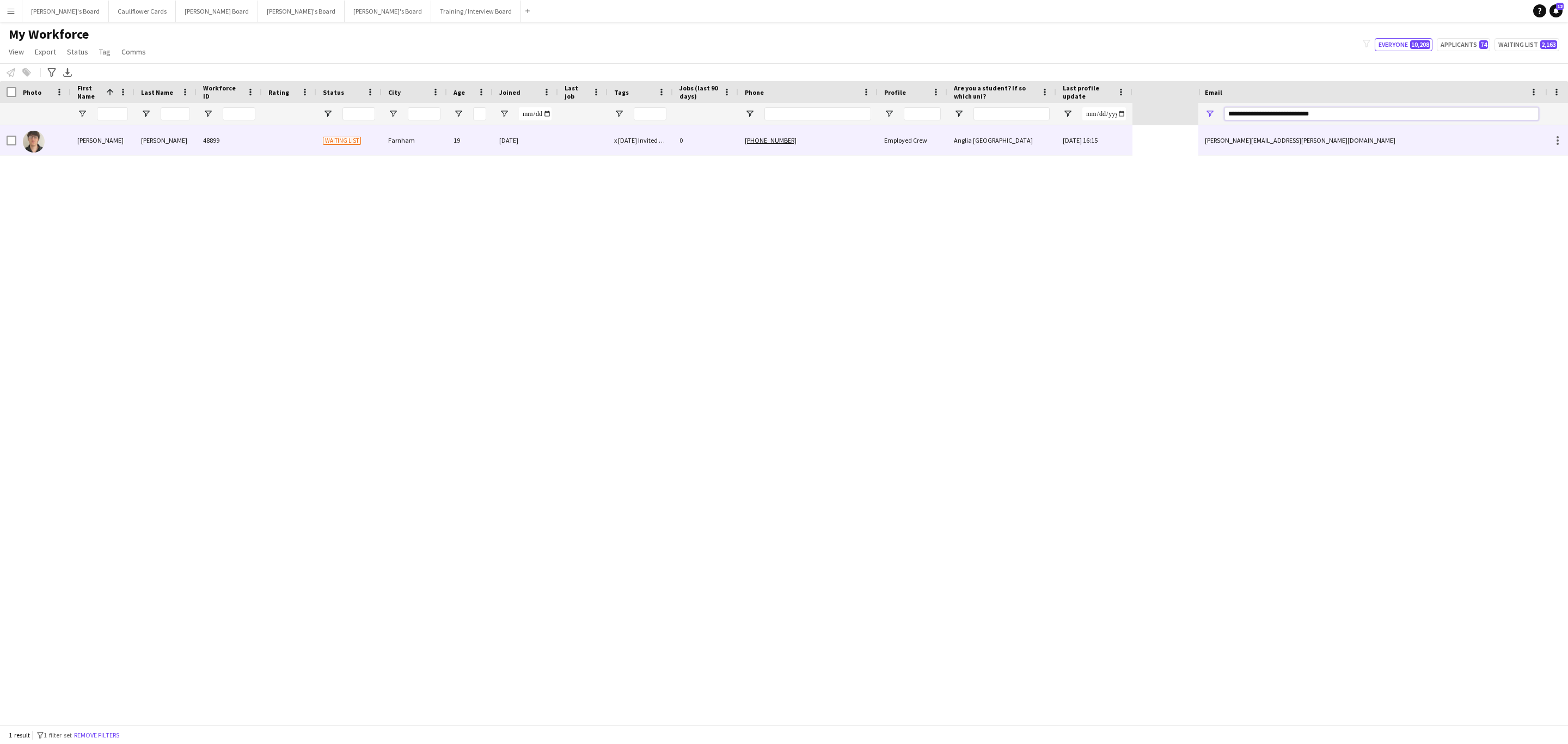
type input "**********"
click at [1037, 142] on div "Anglia [GEOGRAPHIC_DATA]" at bounding box center [1001, 140] width 109 height 30
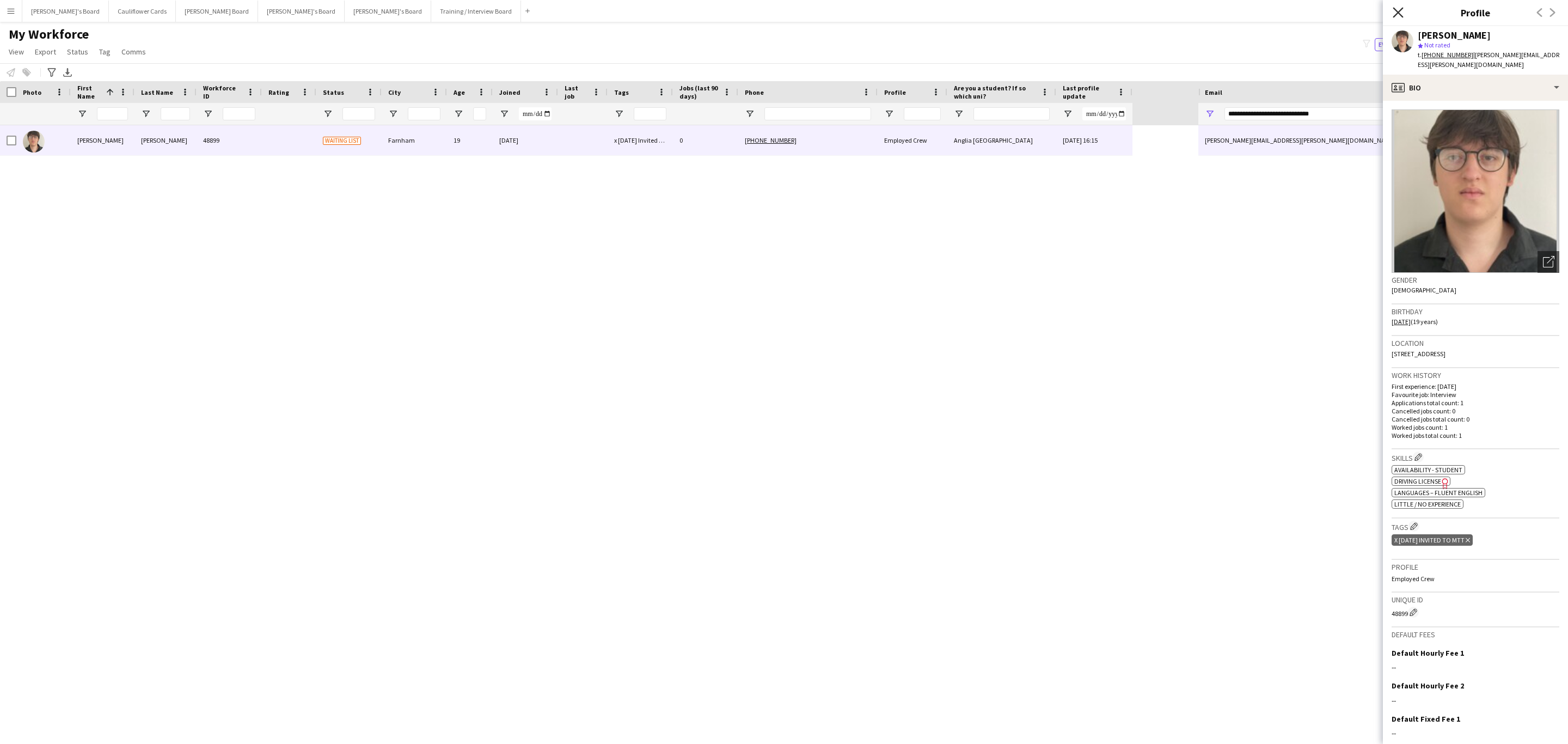
click at [1045, 10] on icon "Close pop-in" at bounding box center [1398, 12] width 10 height 10
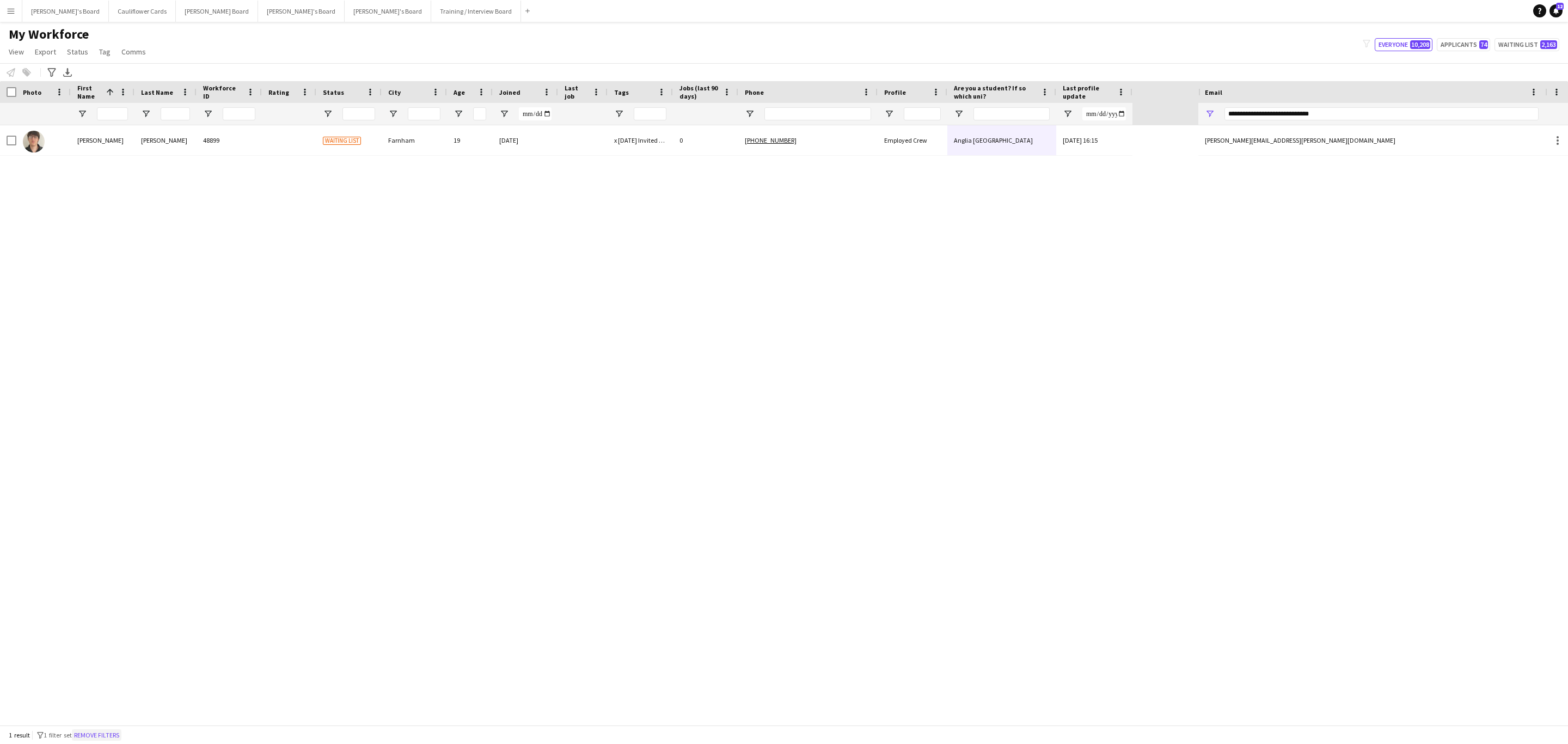
click at [111, 450] on button "Remove filters" at bounding box center [96, 735] width 49 height 12
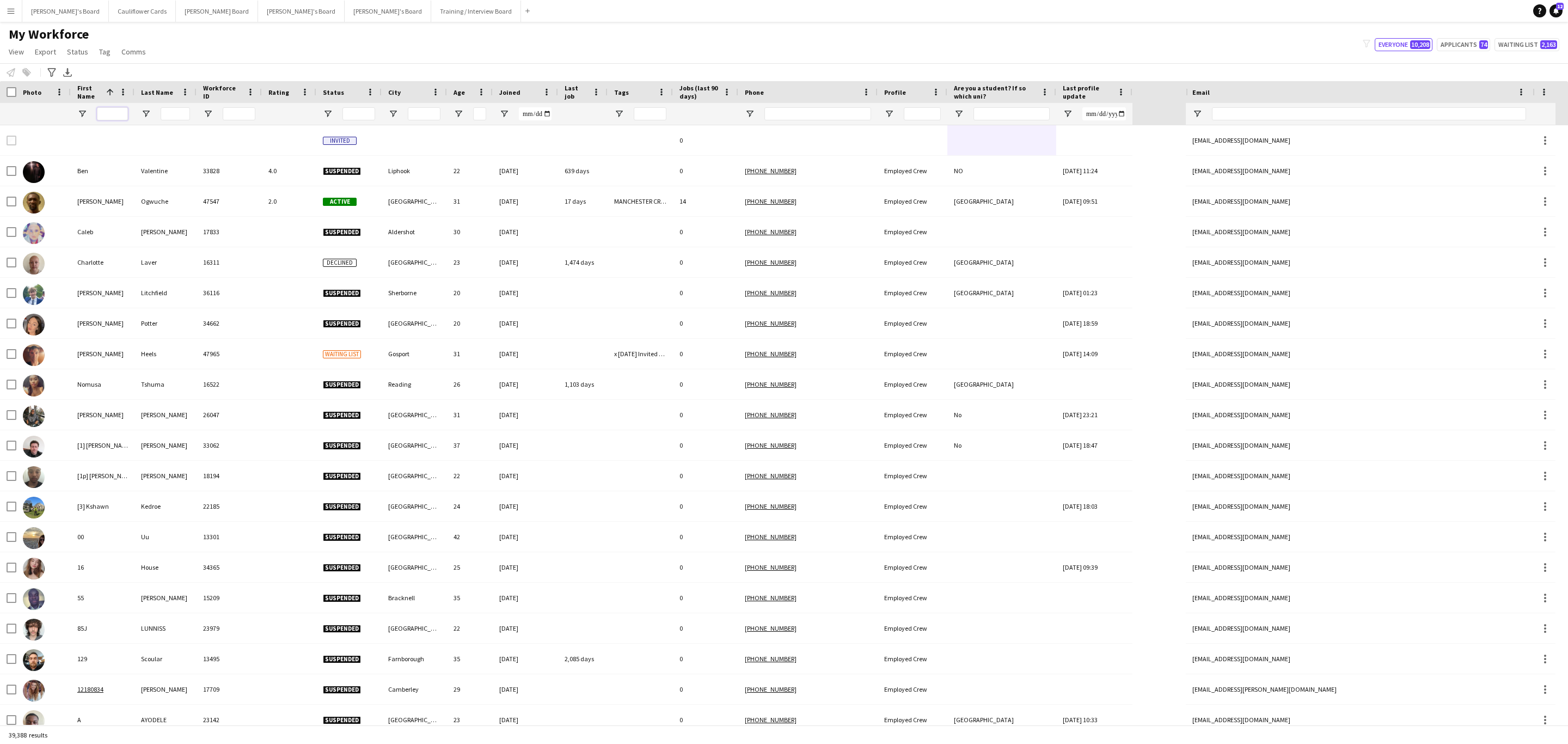
click at [100, 113] on input "First Name Filter Input" at bounding box center [112, 113] width 31 height 13
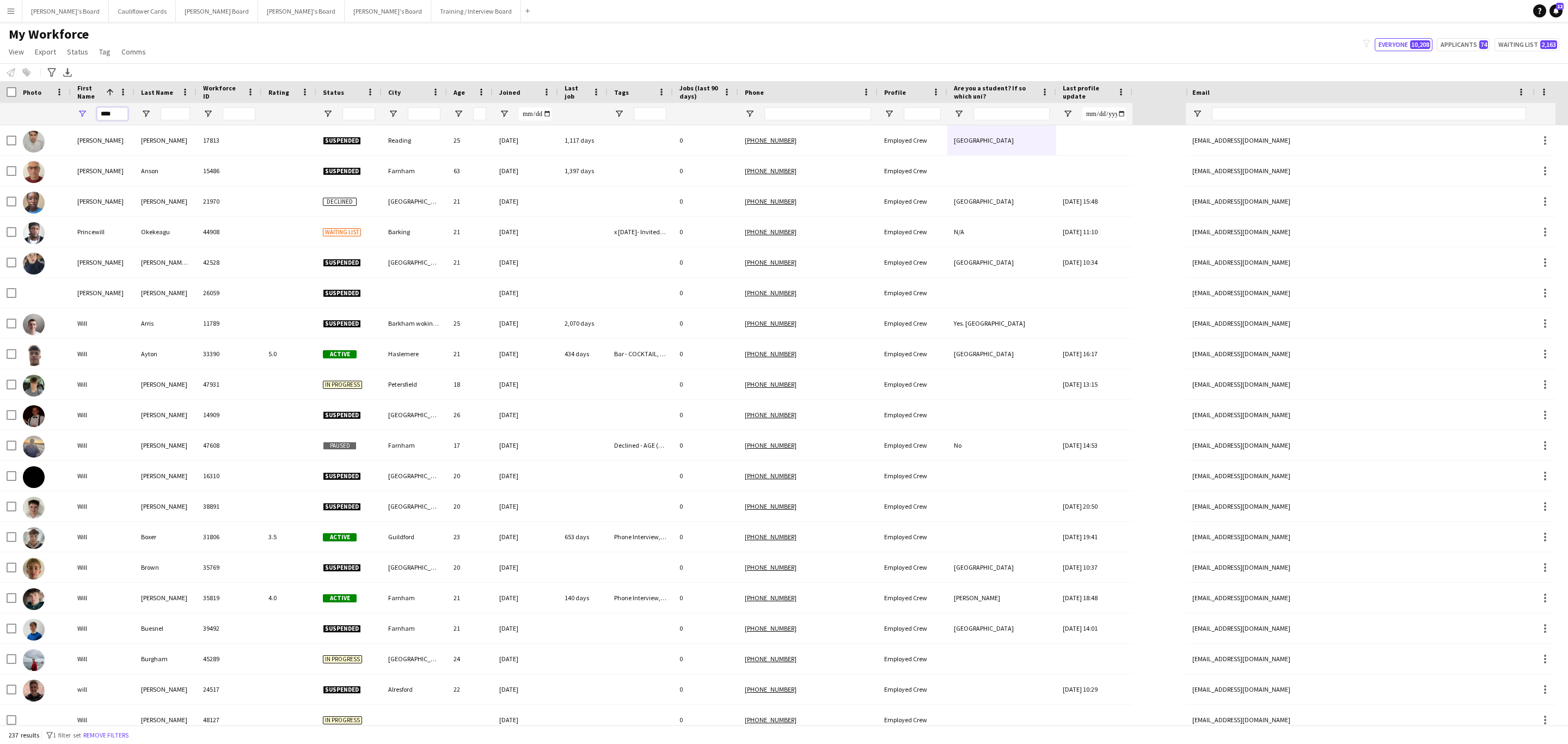
type input "****"
click at [161, 115] on input "Last Name Filter Input" at bounding box center [175, 113] width 29 height 13
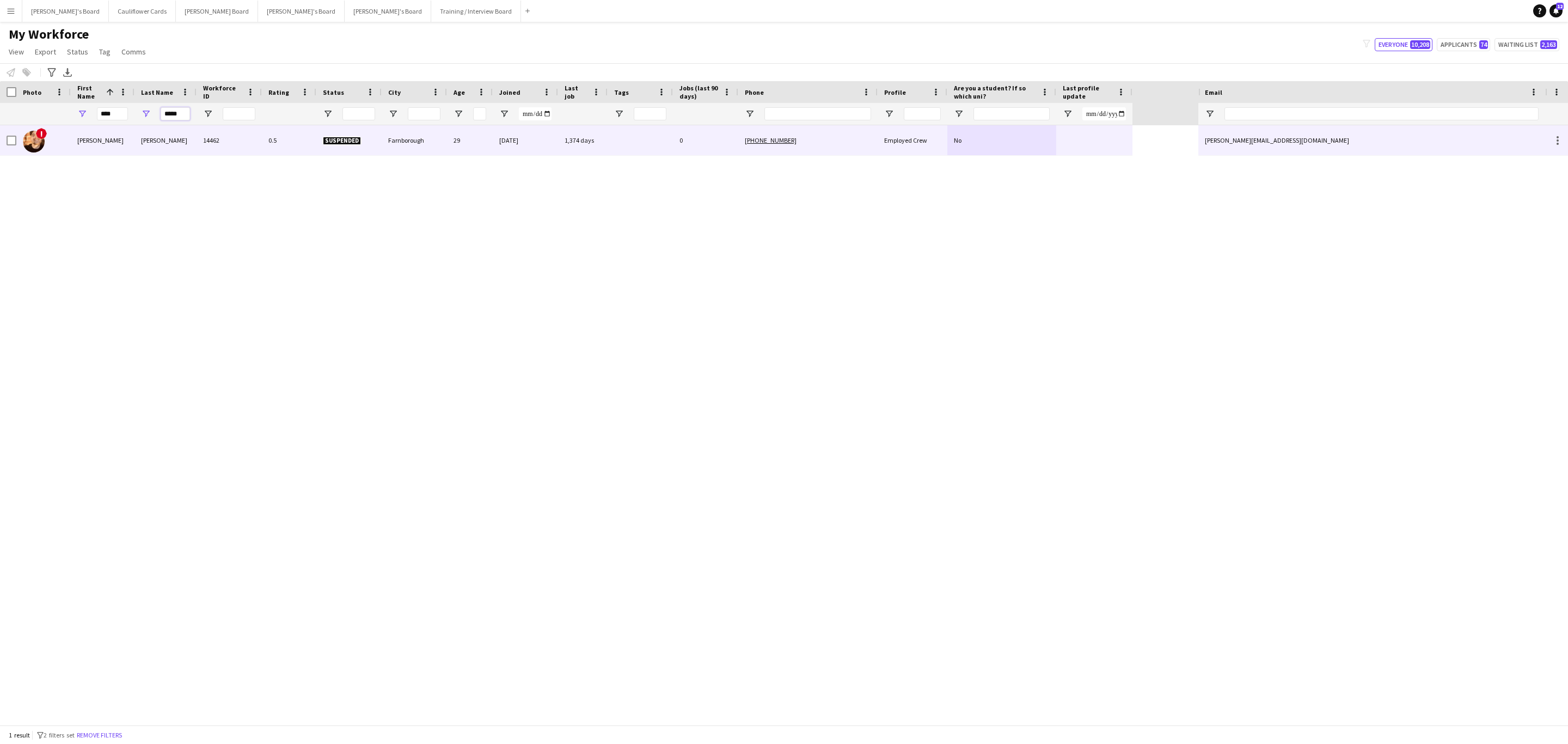
type input "*****"
click at [281, 151] on div "0.5" at bounding box center [289, 140] width 54 height 30
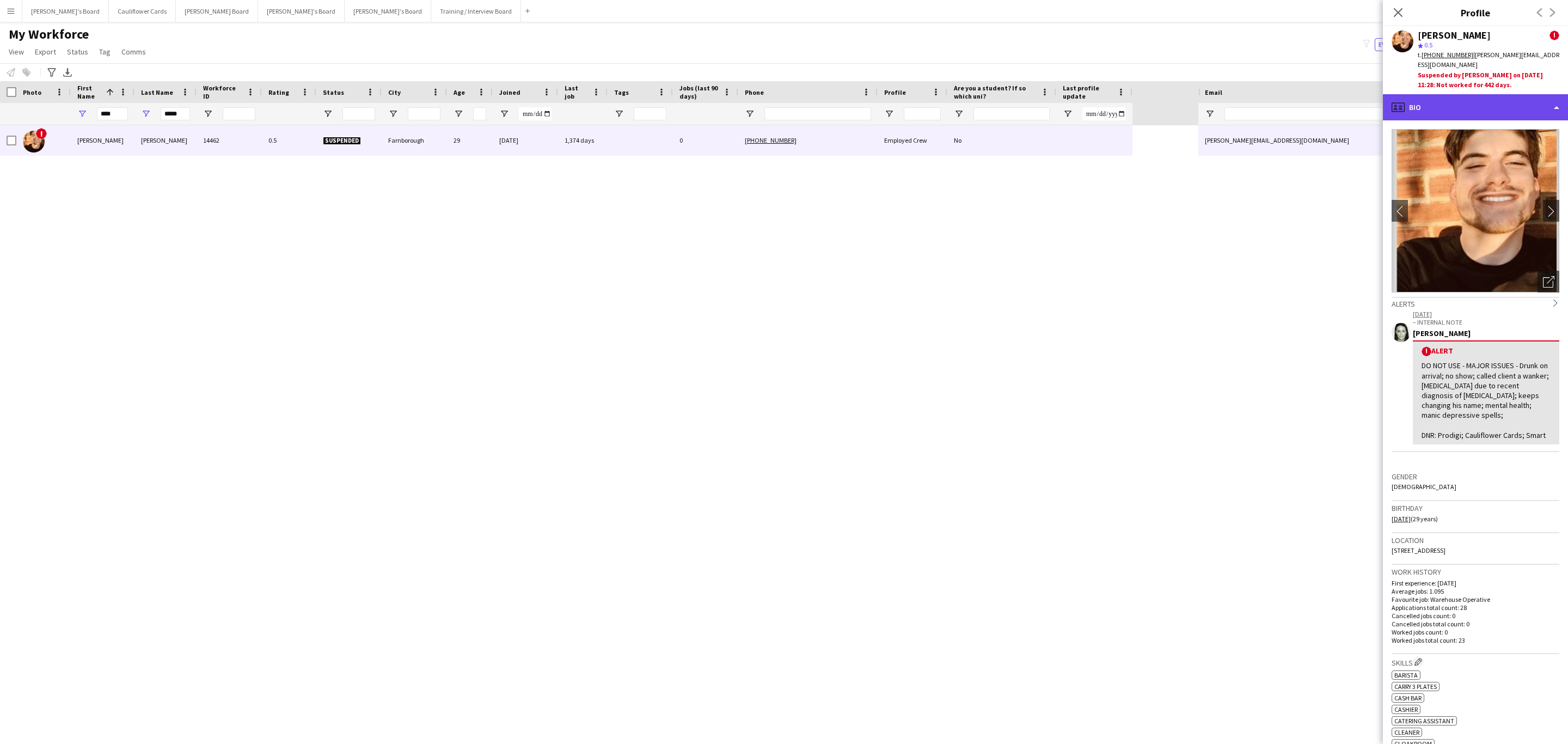
click at [1045, 113] on div "profile Bio" at bounding box center [1475, 107] width 185 height 26
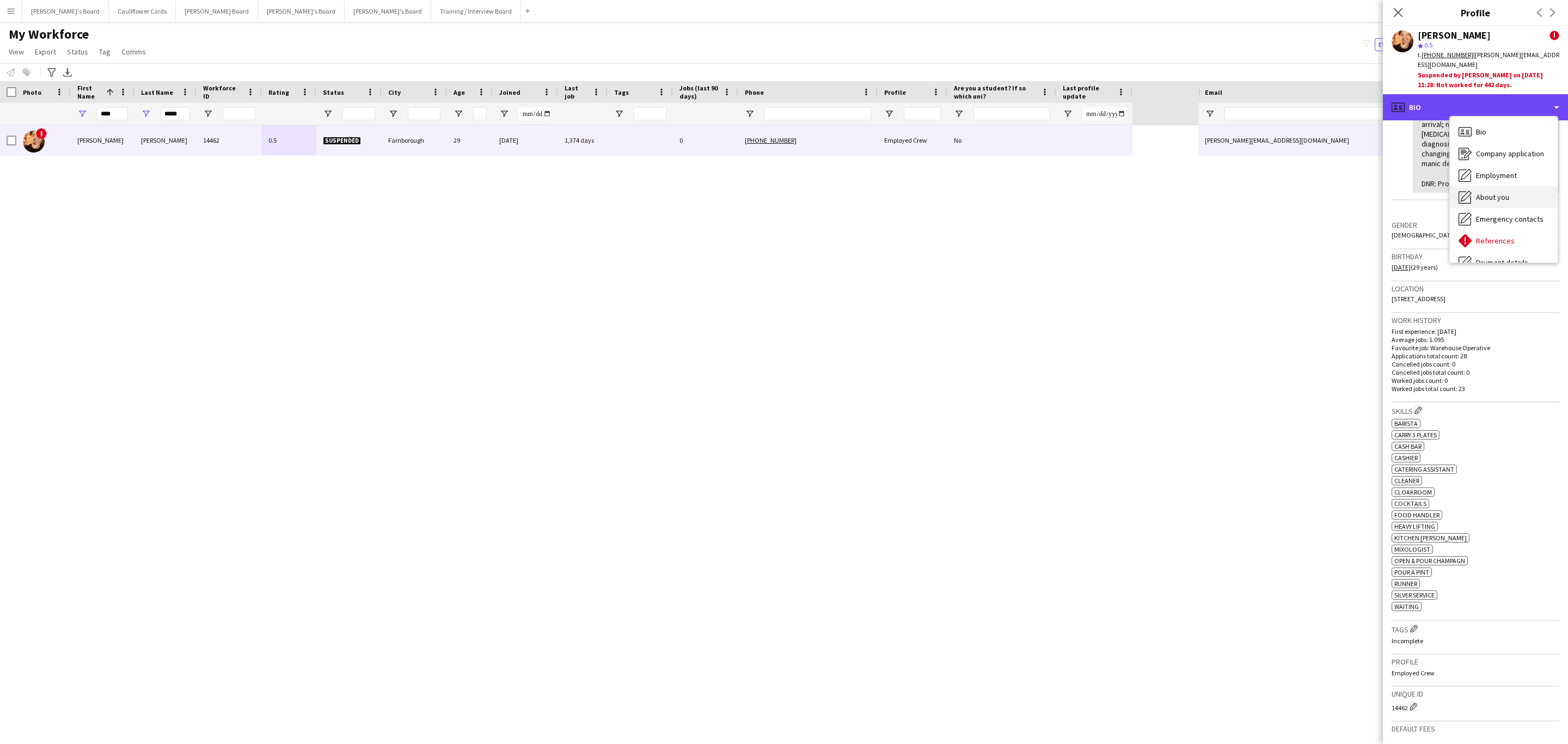
scroll to position [146, 0]
click at [1045, 239] on div "Calendar Calendar" at bounding box center [1503, 248] width 108 height 22
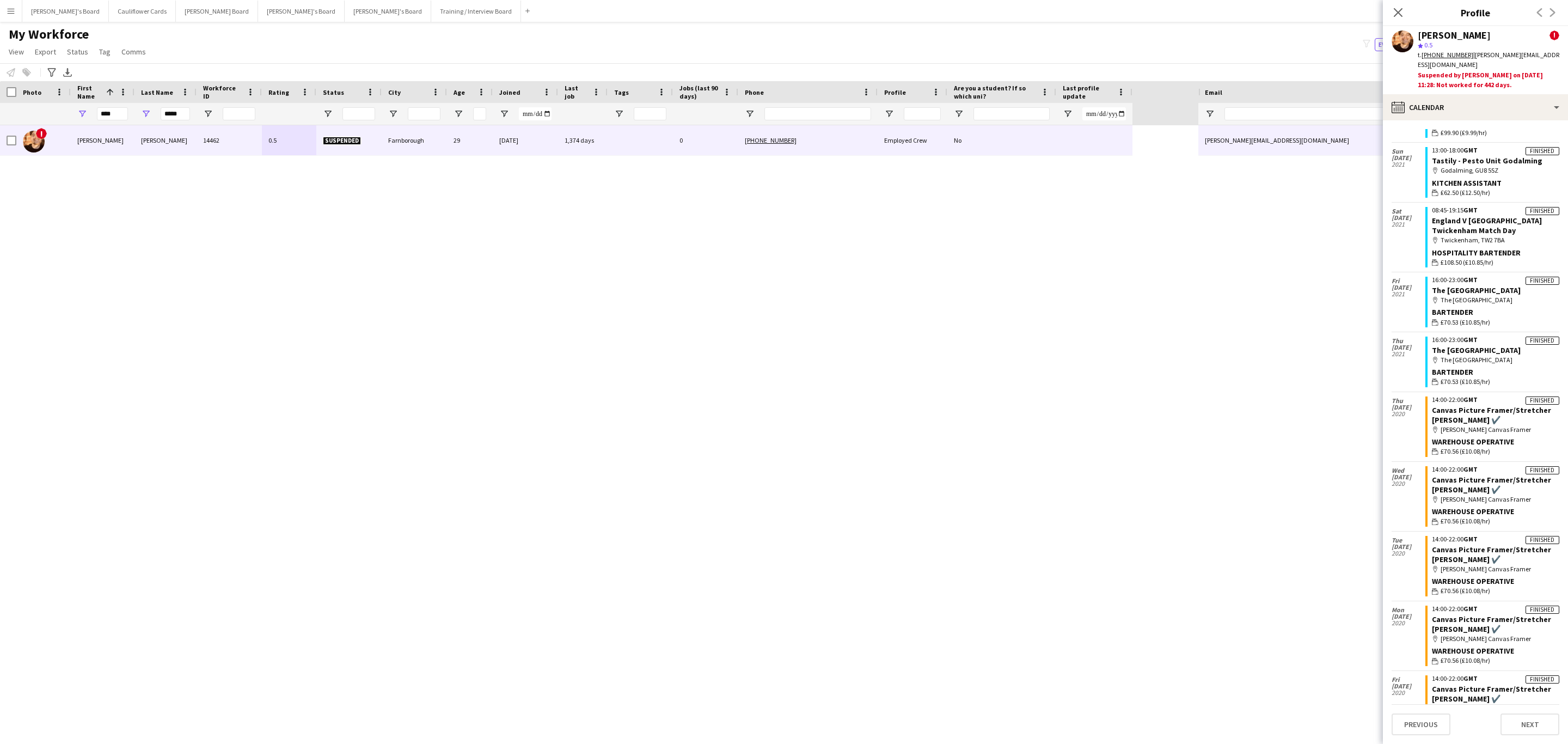
scroll to position [518, 0]
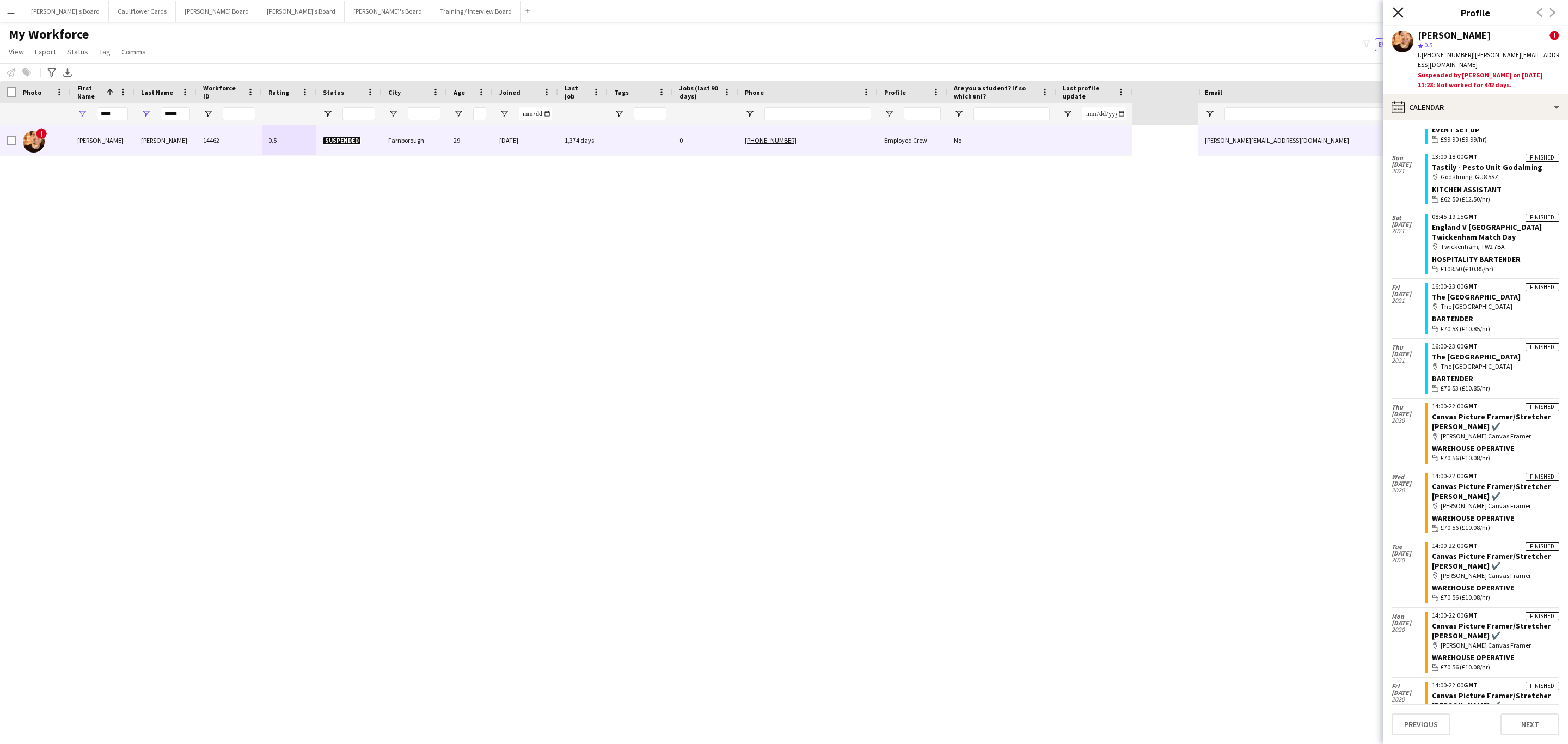
click at [1045, 15] on icon "Close pop-in" at bounding box center [1398, 12] width 10 height 10
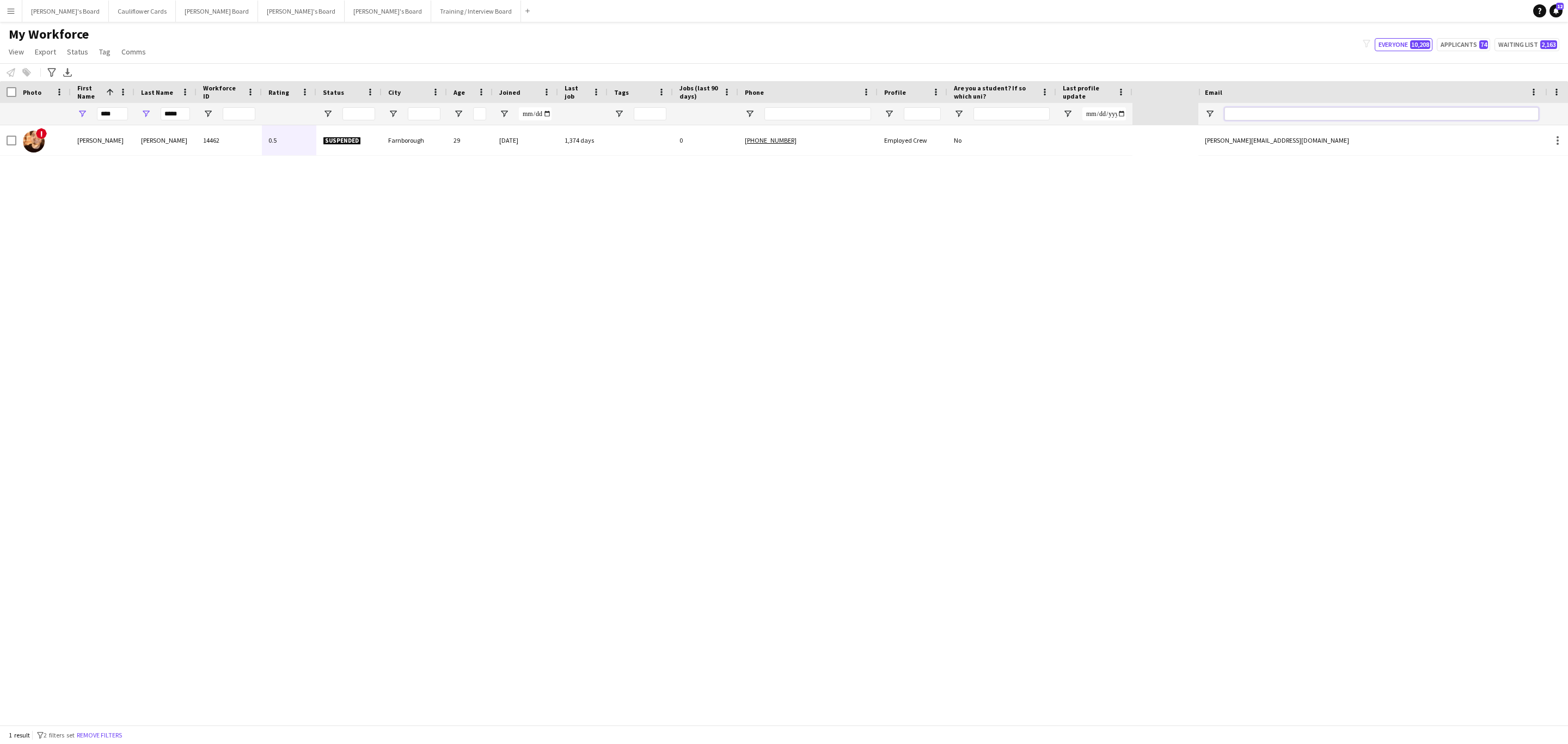
click at [1045, 108] on input "Email Filter Input" at bounding box center [1382, 113] width 314 height 13
paste input "**********"
type input "**********"
click at [177, 111] on input "*****" at bounding box center [175, 113] width 29 height 13
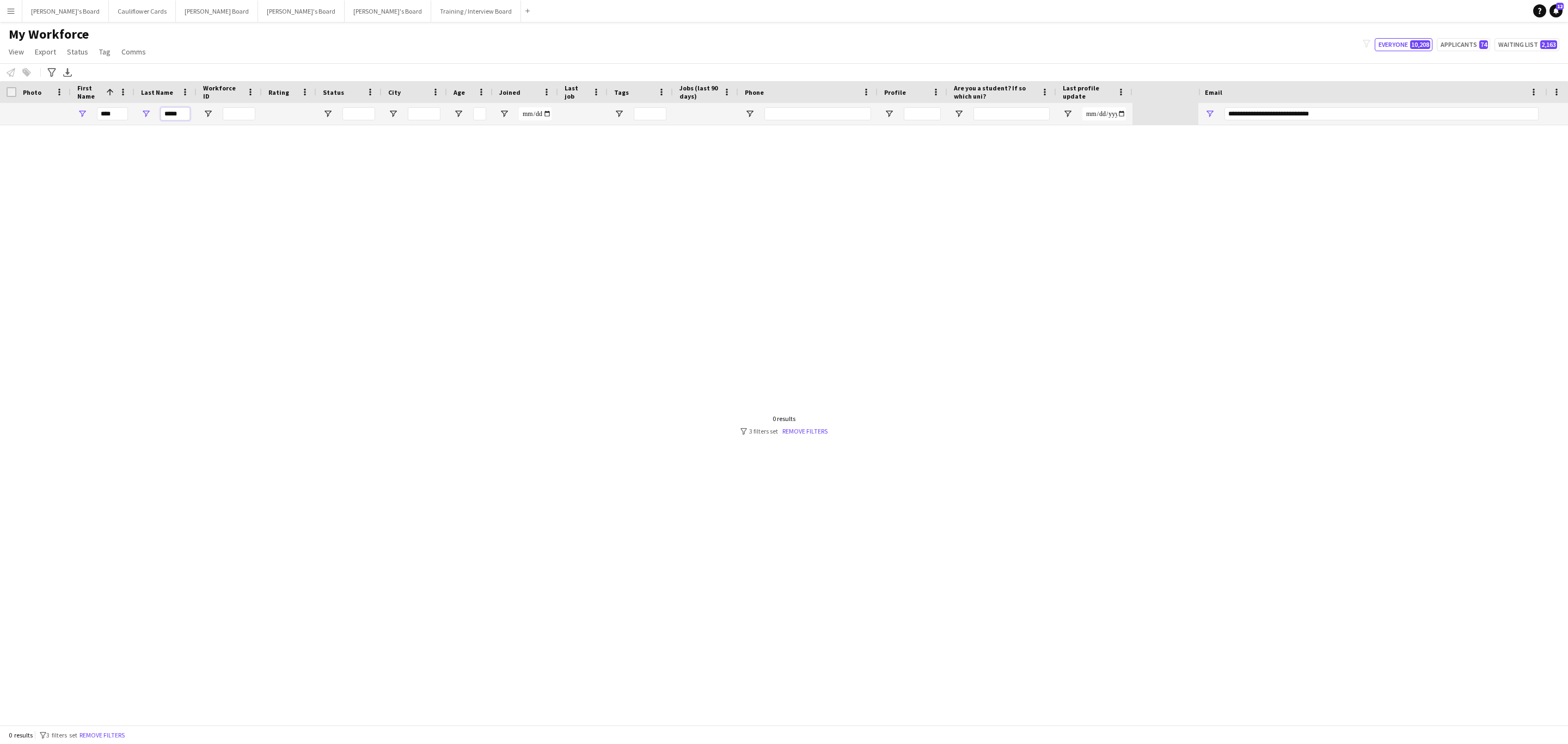
click at [177, 111] on input "*****" at bounding box center [175, 113] width 29 height 13
click at [106, 110] on input "****" at bounding box center [112, 113] width 31 height 13
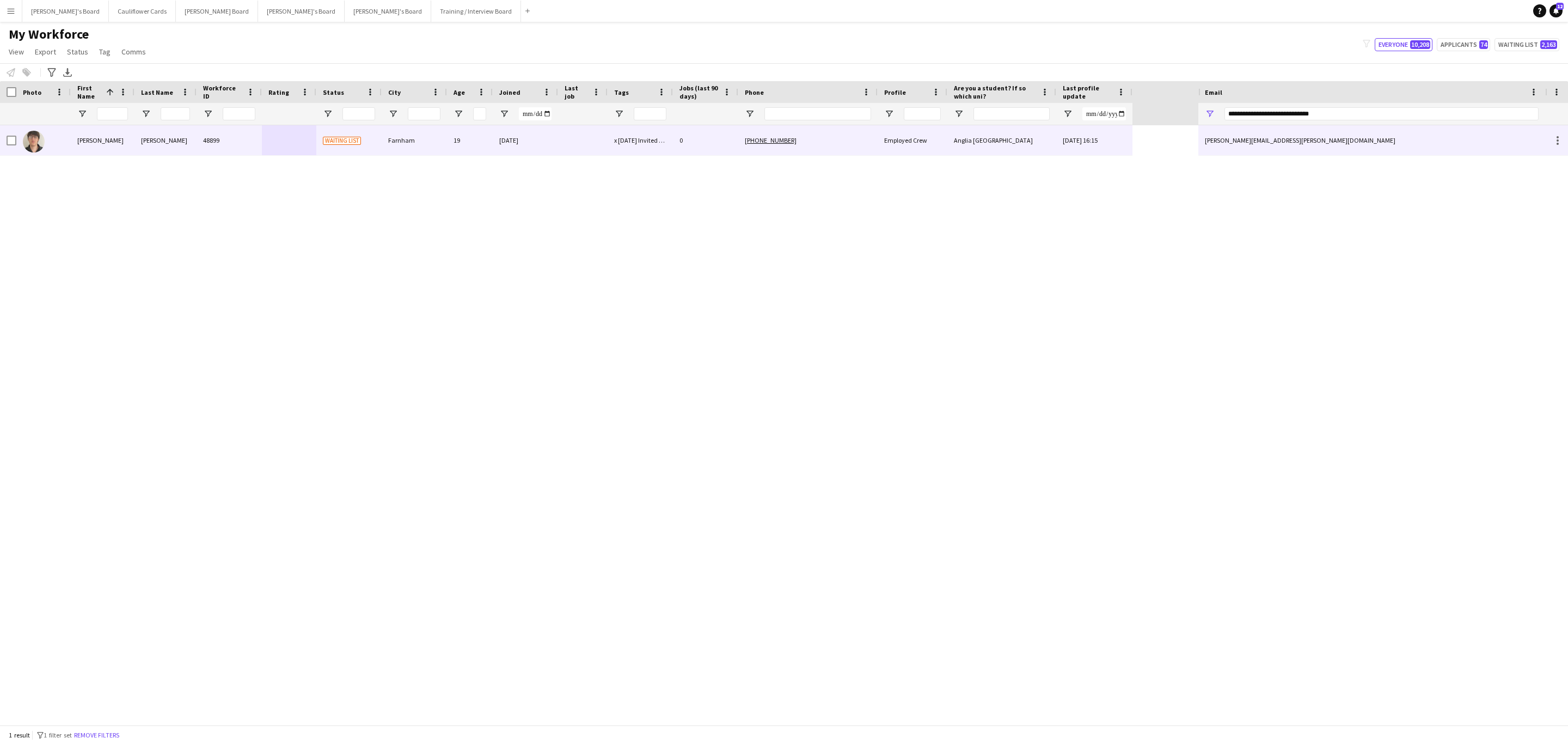
click at [527, 149] on div "[DATE]" at bounding box center [525, 140] width 65 height 30
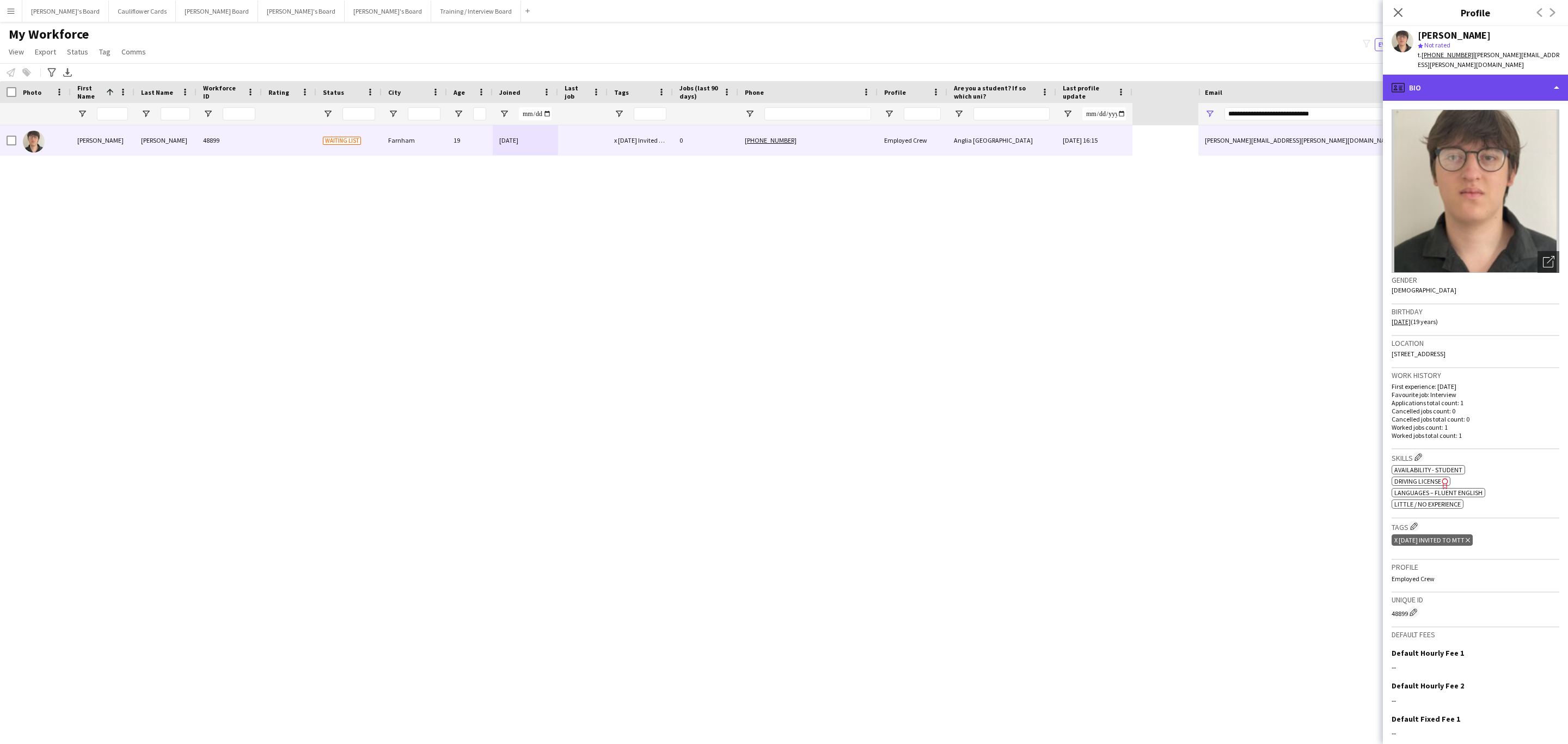
click at [1045, 75] on div "profile Bio" at bounding box center [1475, 88] width 185 height 26
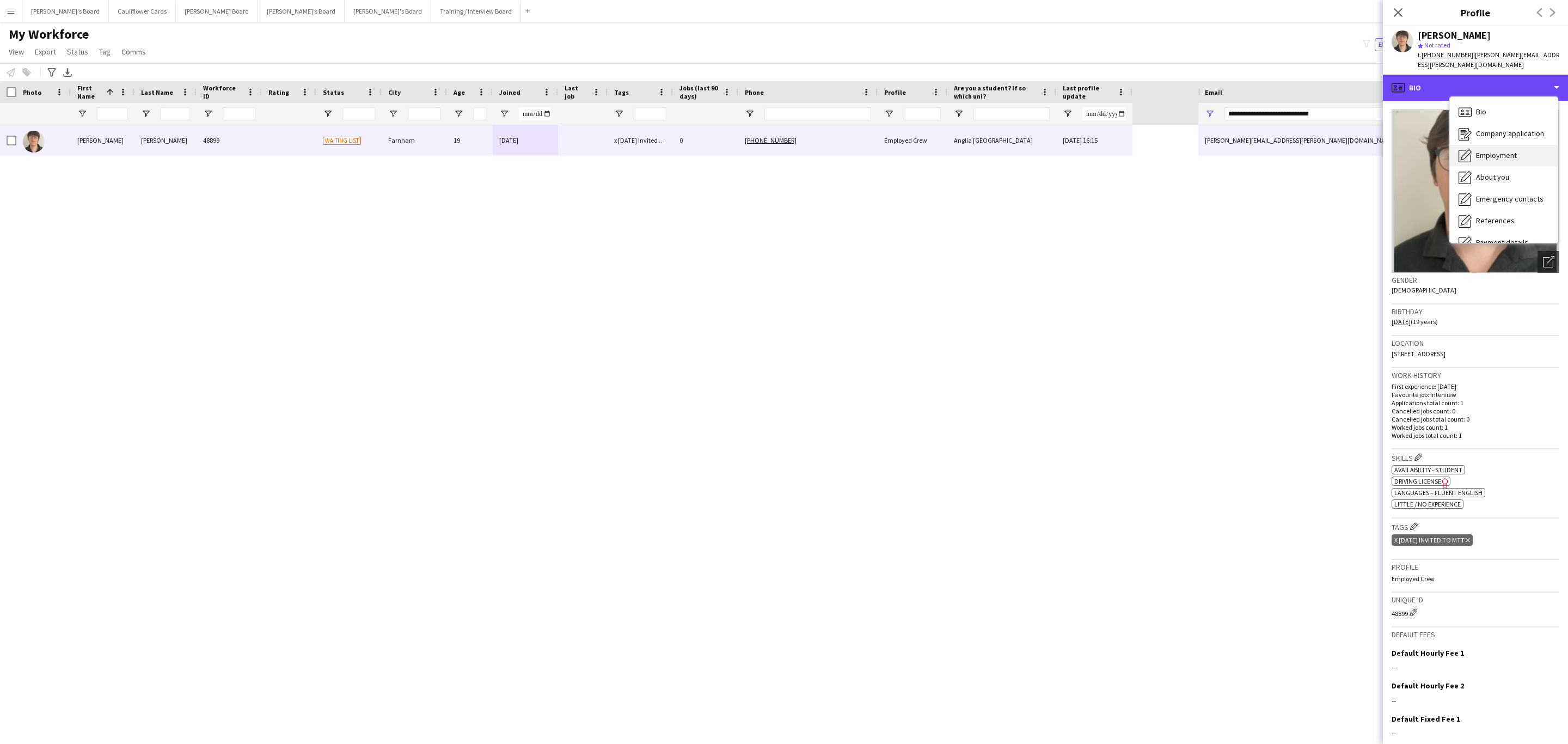
scroll to position [146, 0]
click at [1045, 136] on span "Additional info" at bounding box center [1499, 141] width 47 height 10
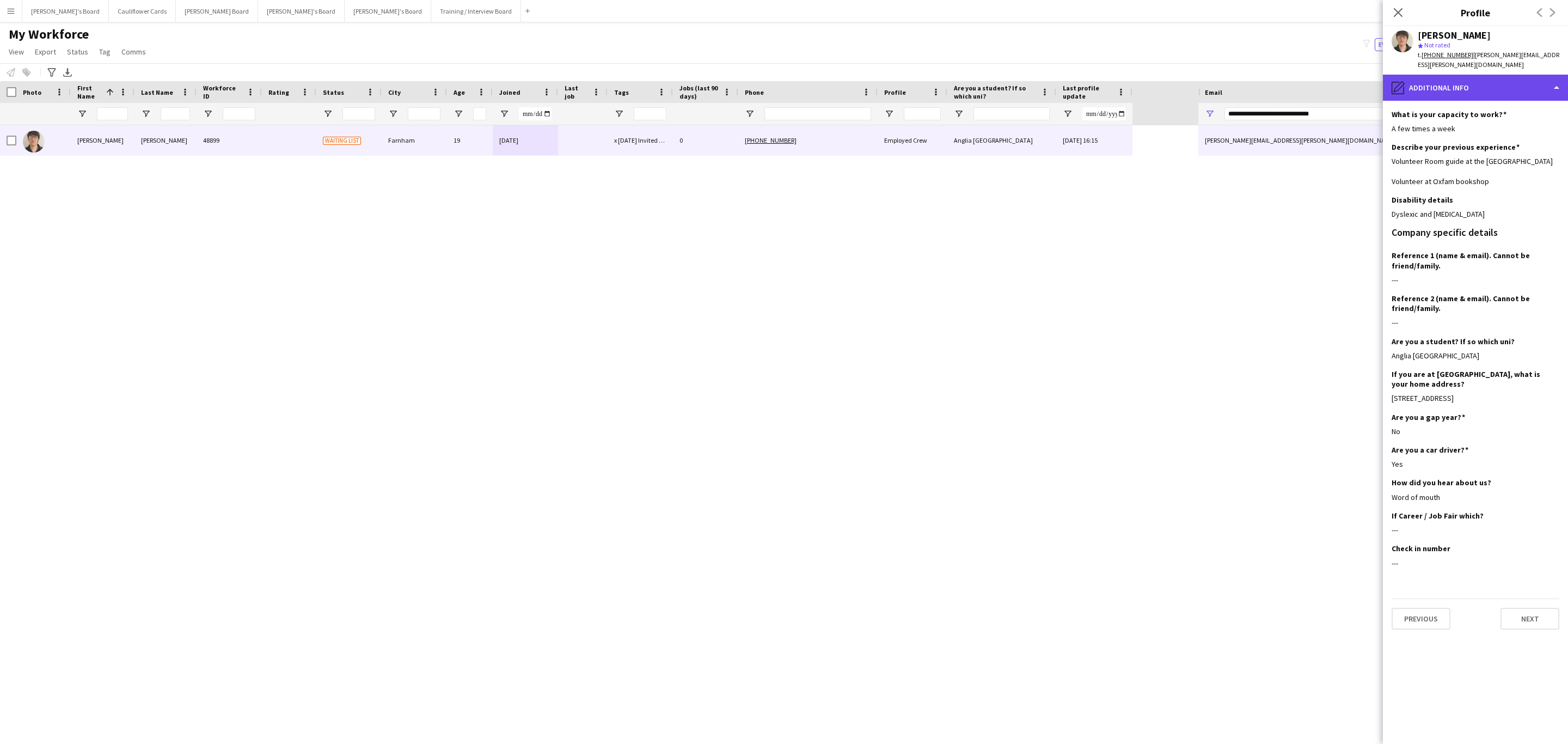
click at [1045, 75] on div "pencil4 Additional info" at bounding box center [1475, 88] width 185 height 26
click at [1045, 103] on div "Bio Bio" at bounding box center [1503, 112] width 108 height 22
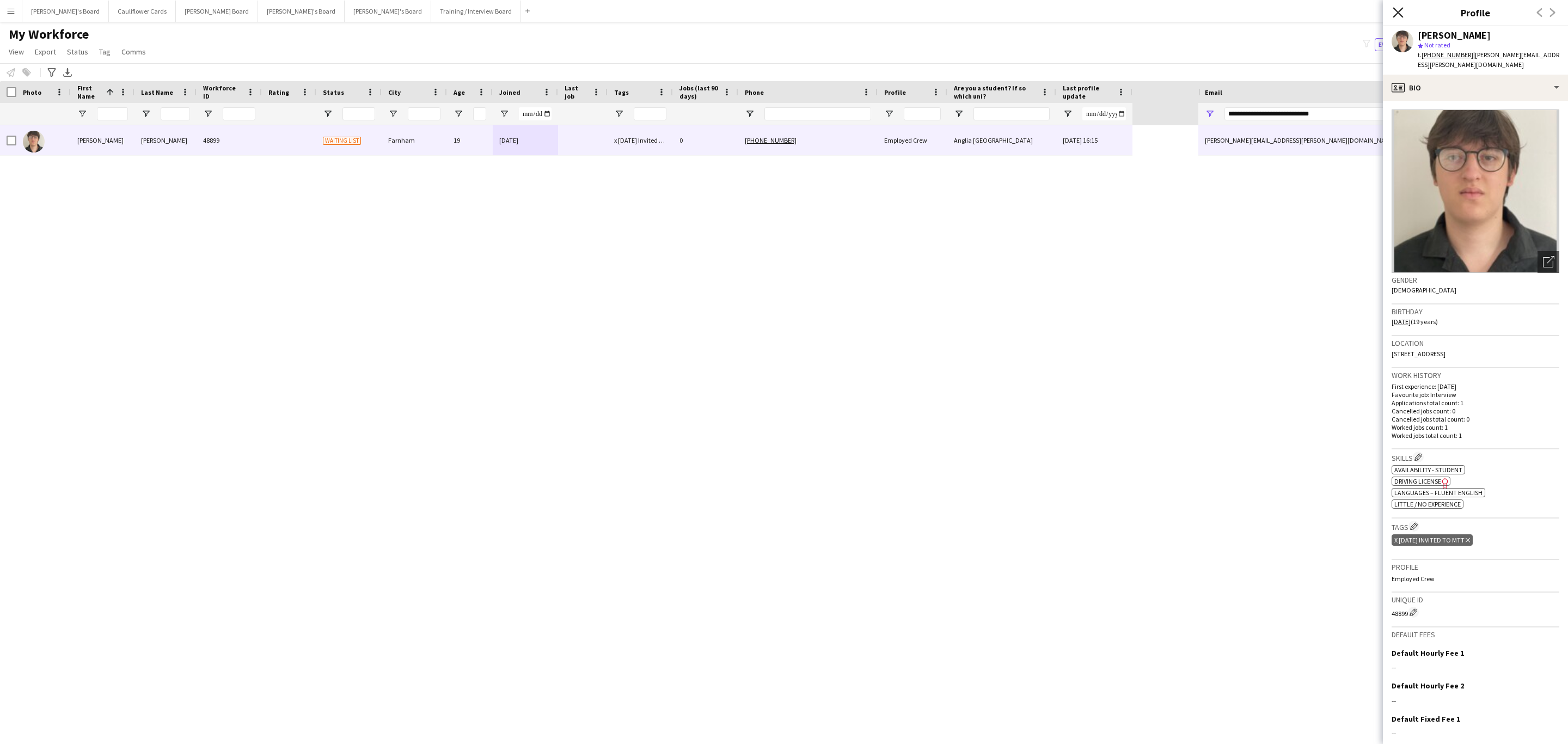
click at [1045, 10] on icon "Close pop-in" at bounding box center [1398, 12] width 10 height 10
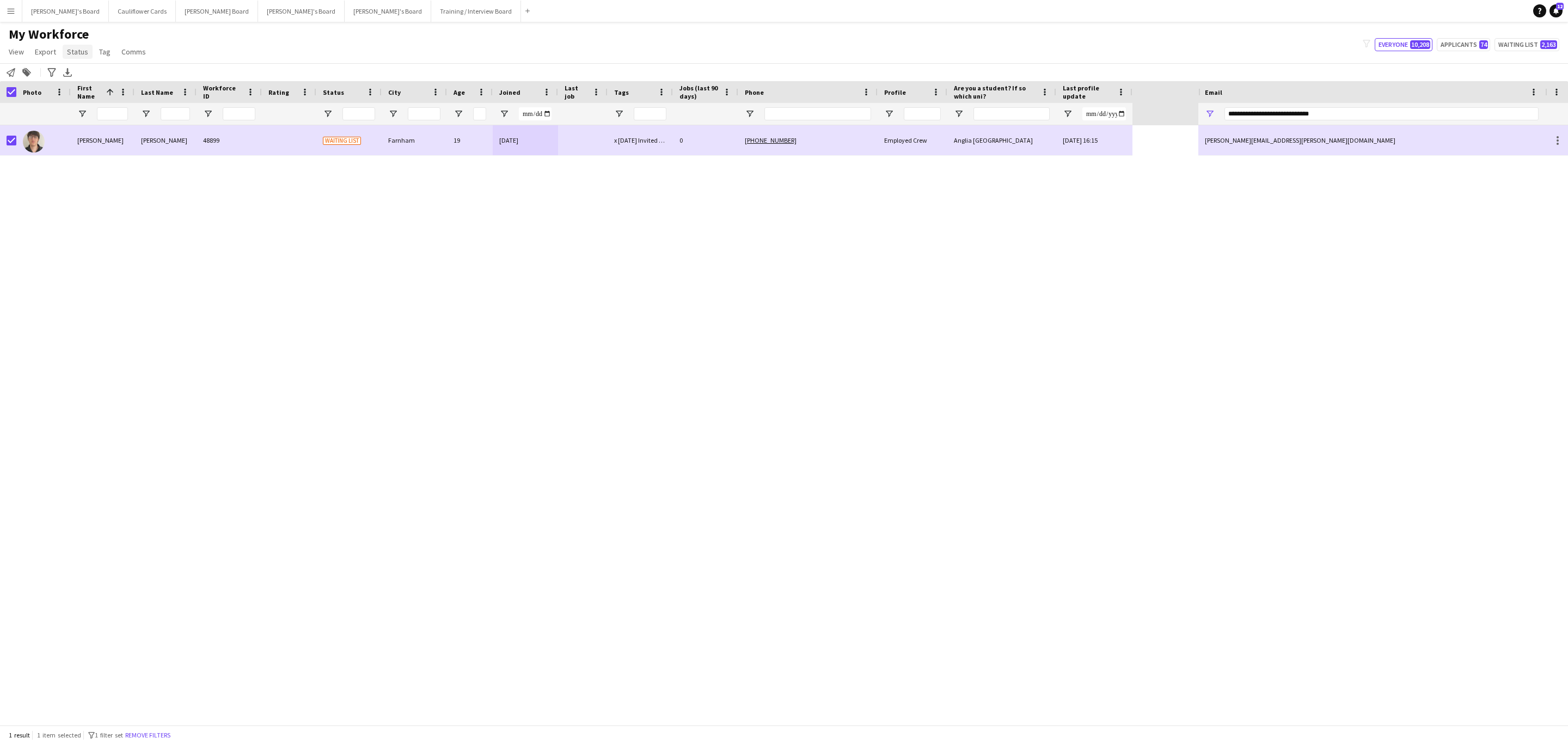
click at [82, 56] on span "Status" at bounding box center [77, 52] width 21 height 10
click at [96, 79] on link "Edit" at bounding box center [100, 75] width 76 height 23
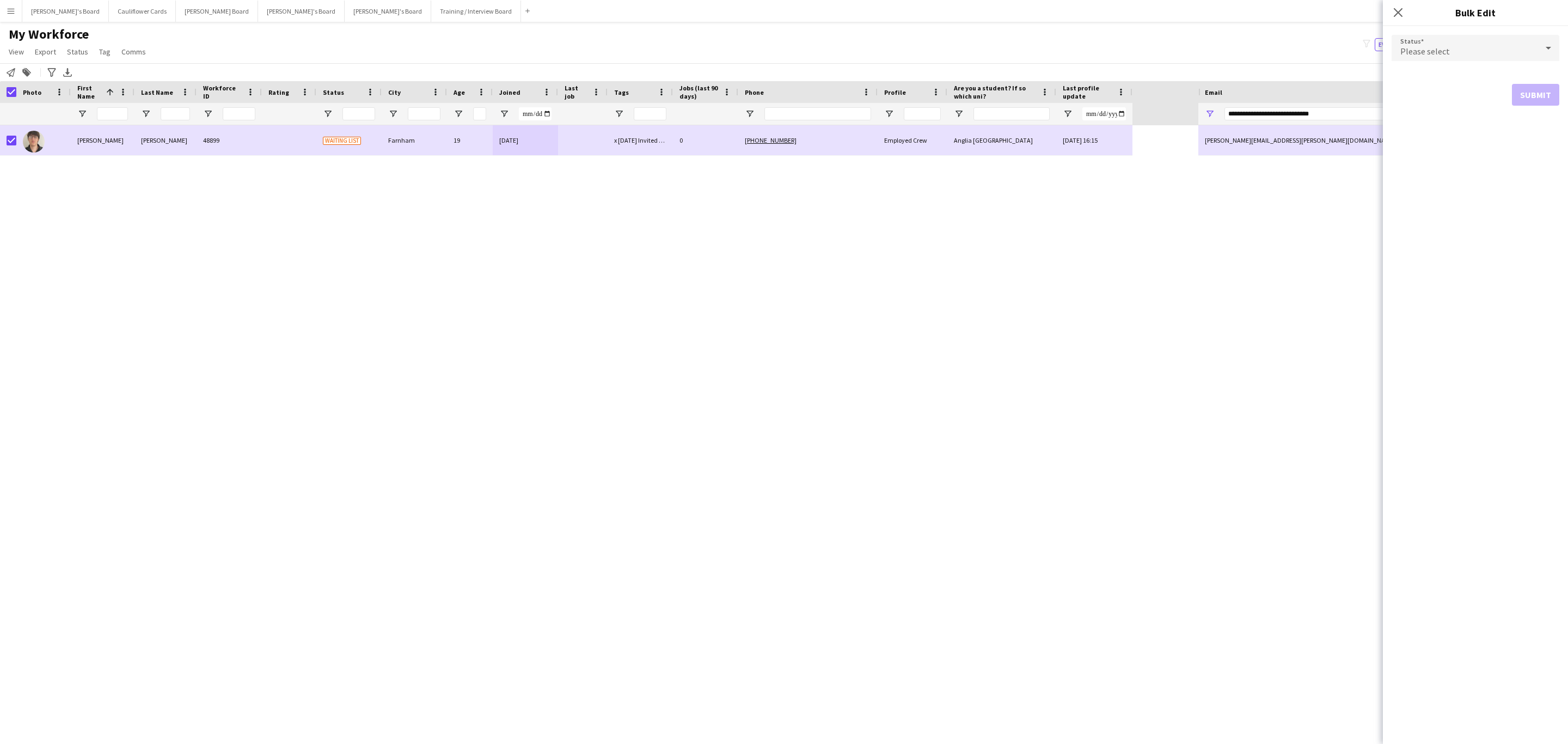
click at [1045, 55] on div "Please select" at bounding box center [1465, 47] width 146 height 26
click at [1045, 77] on span "Active" at bounding box center [1475, 79] width 150 height 10
click at [1045, 121] on button "Submit" at bounding box center [1536, 132] width 47 height 22
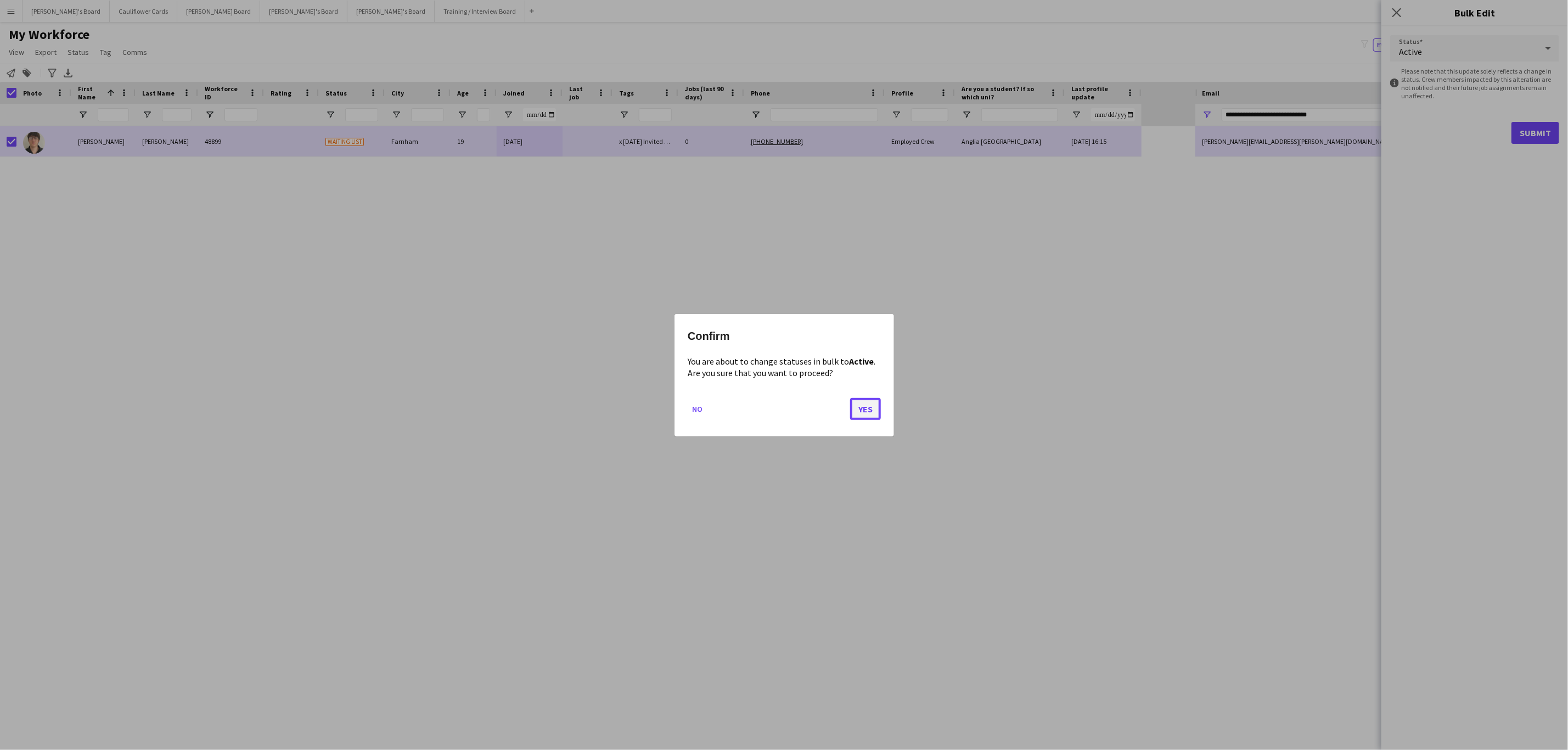
click at [878, 402] on button "Yes" at bounding box center [865, 409] width 31 height 22
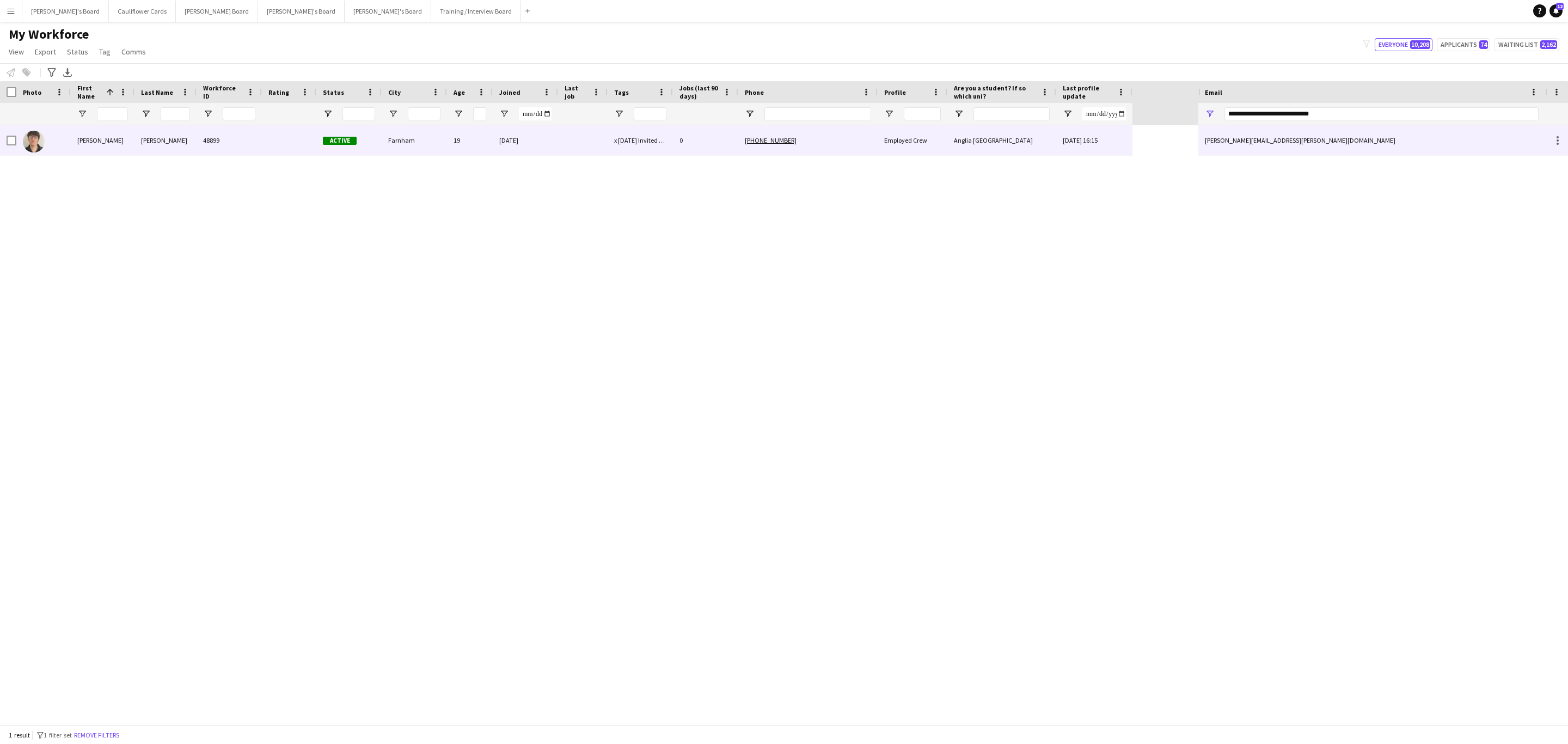
click at [137, 141] on div "[PERSON_NAME]" at bounding box center [166, 140] width 62 height 30
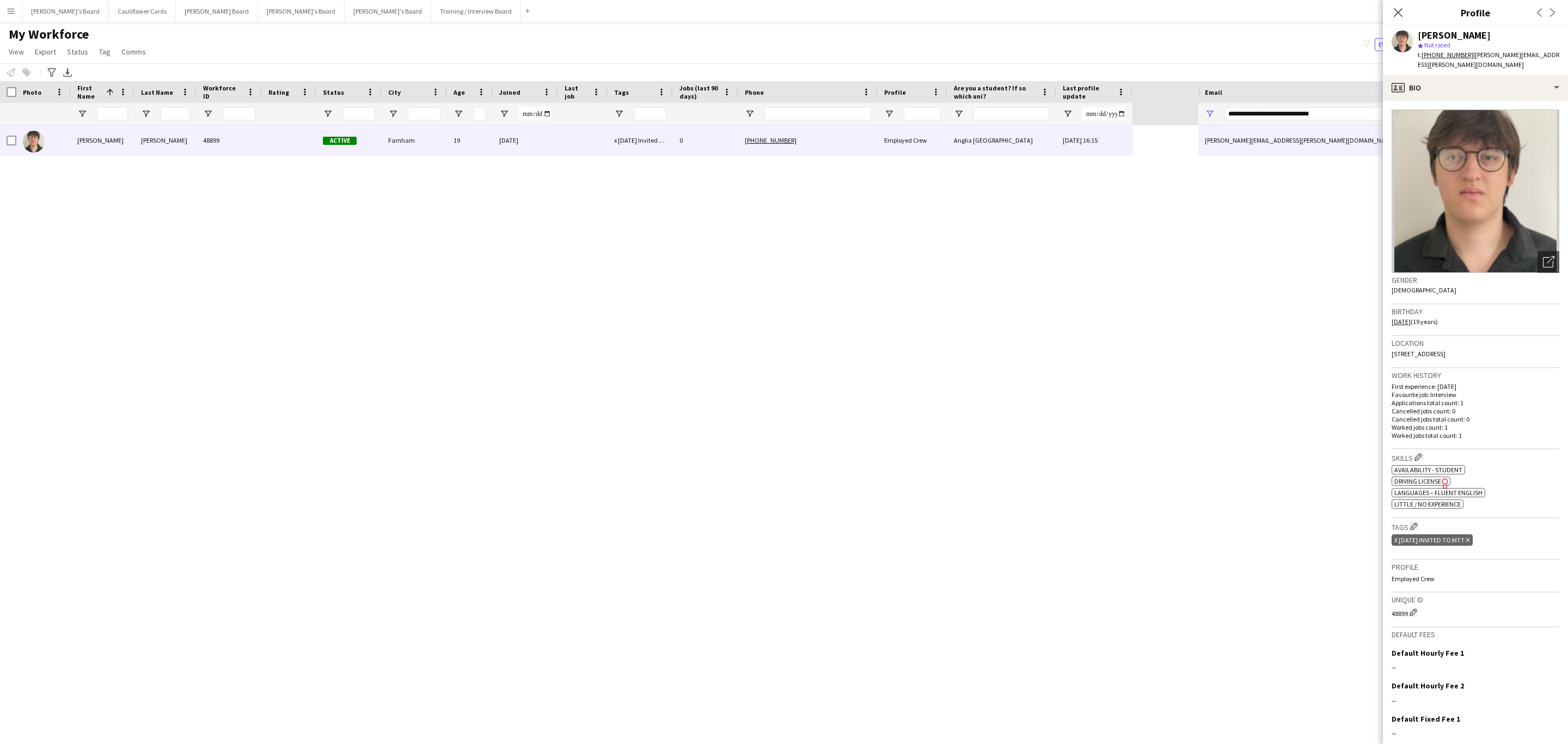
click at [1045, 450] on icon "Delete tag" at bounding box center [1468, 540] width 4 height 7
click at [1045, 450] on app-icon "Edit crew company tags" at bounding box center [1414, 526] width 8 height 8
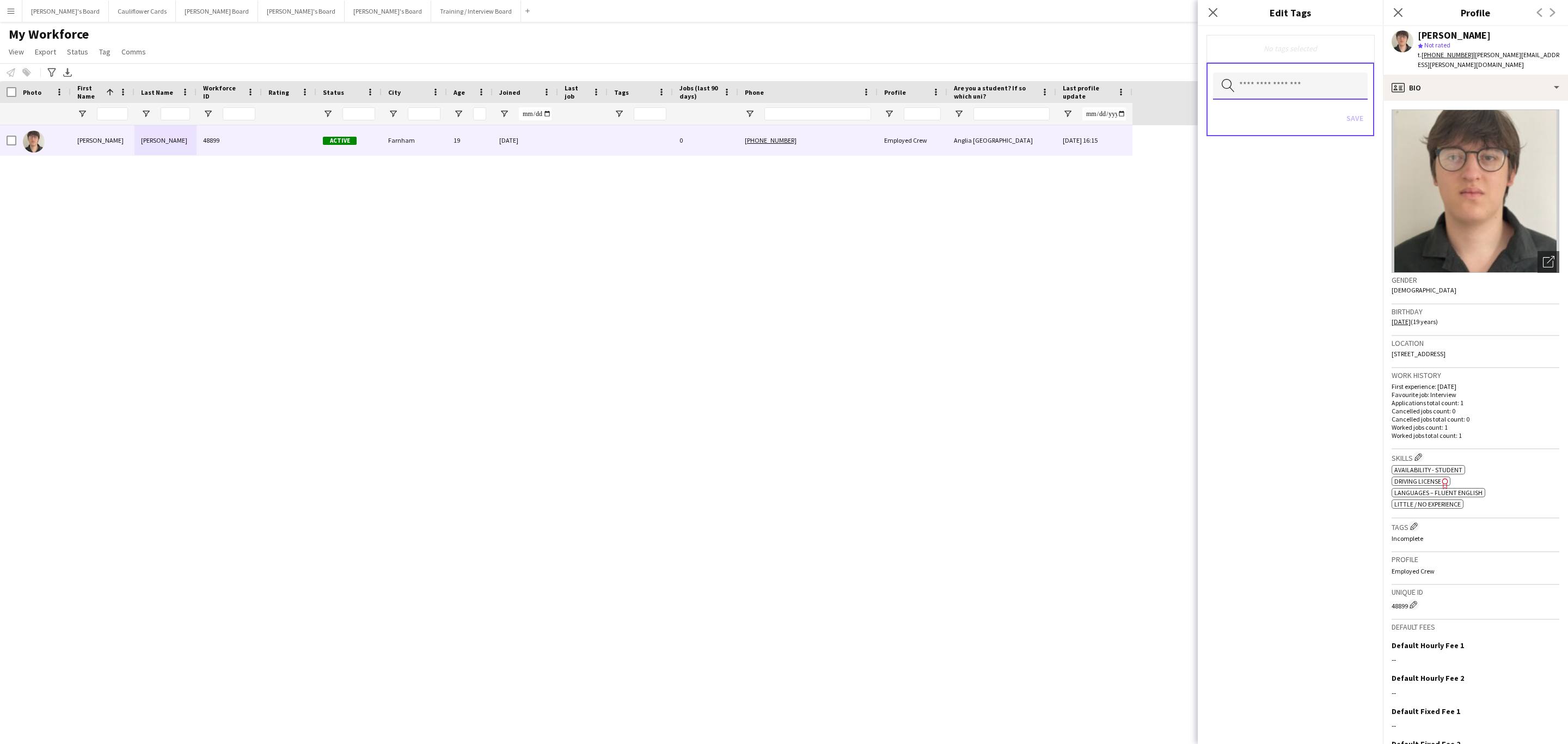
click at [1045, 88] on input "text" at bounding box center [1290, 86] width 155 height 27
type input "******"
click at [1045, 166] on span "Drivers" at bounding box center [1290, 168] width 138 height 10
click at [1045, 335] on div "Drivers Remove Search by tag name Save" at bounding box center [1290, 385] width 185 height 718
click at [1045, 123] on button "Save" at bounding box center [1355, 119] width 26 height 18
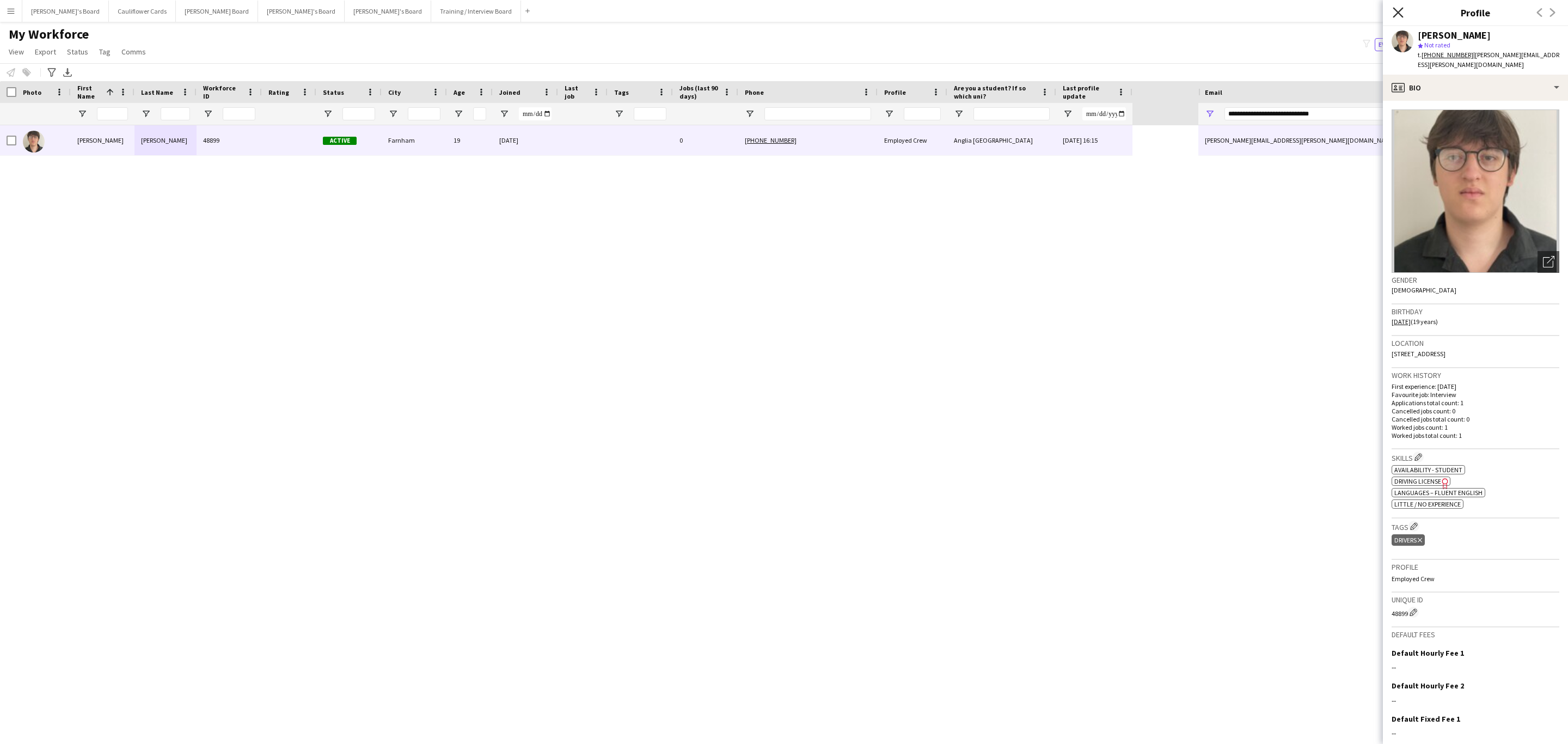
click at [1045, 13] on icon at bounding box center [1398, 12] width 10 height 10
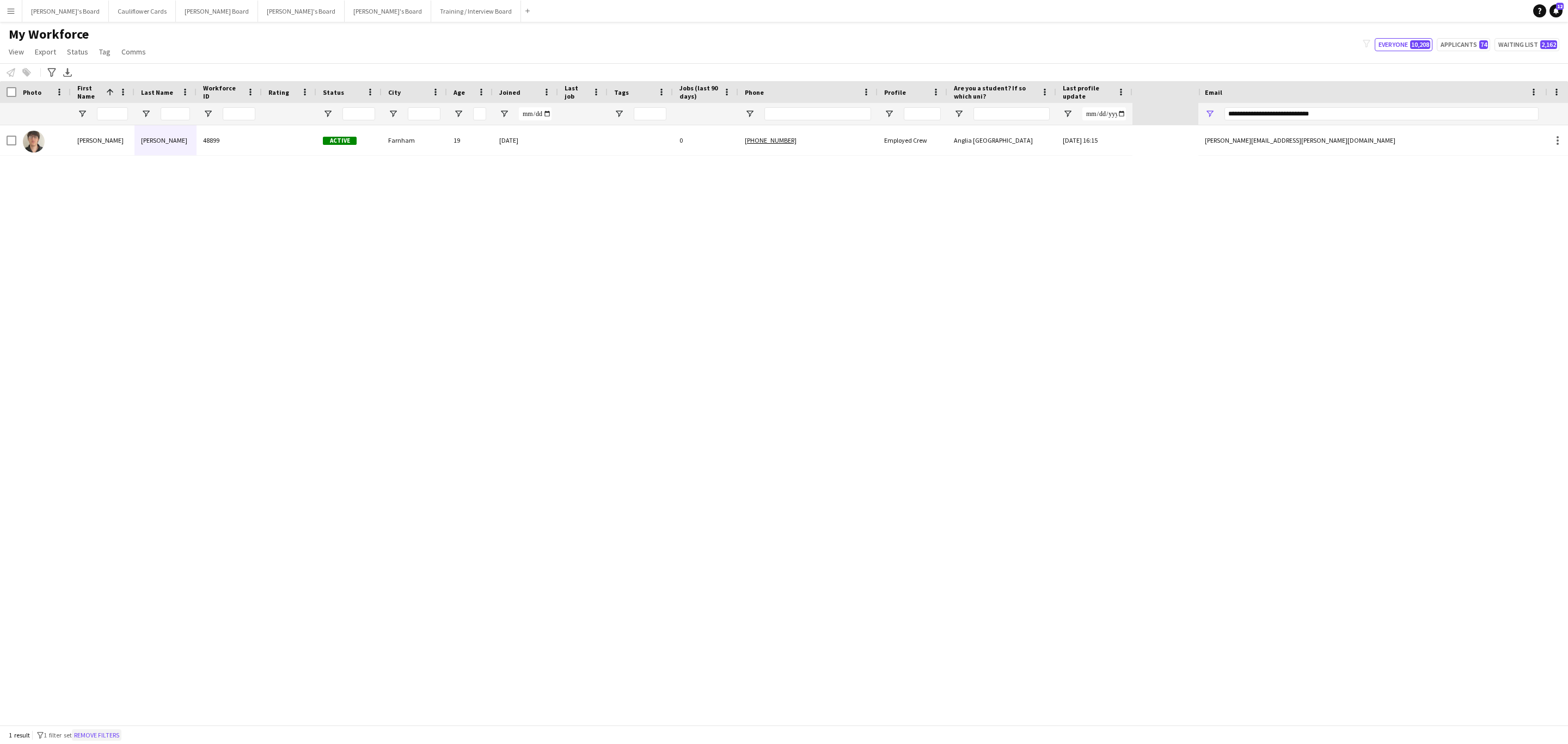
click at [89, 450] on button "Remove filters" at bounding box center [96, 735] width 49 height 12
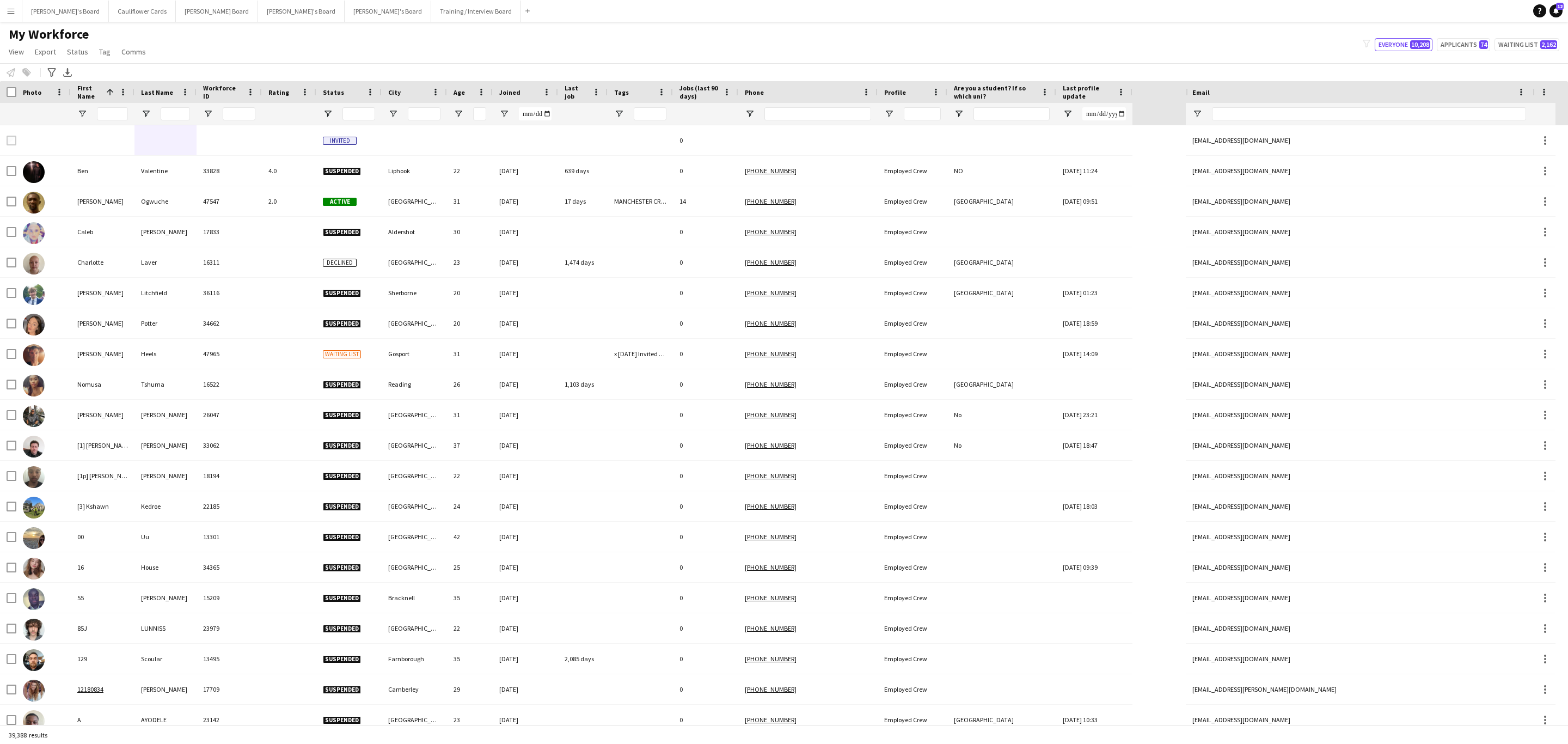
click at [7, 12] on app-icon "Menu" at bounding box center [11, 11] width 9 height 9
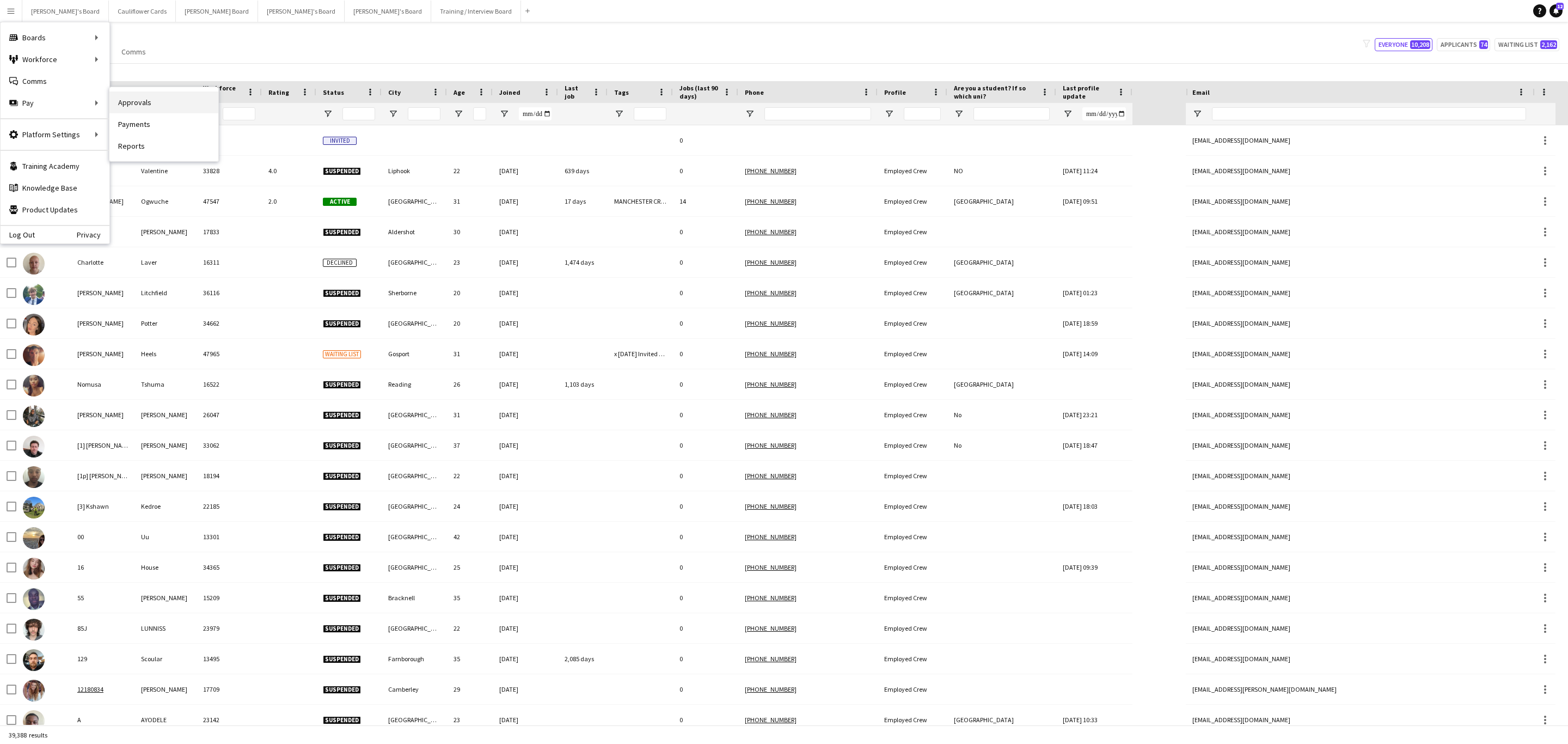
click at [127, 99] on link "Approvals" at bounding box center [164, 102] width 109 height 22
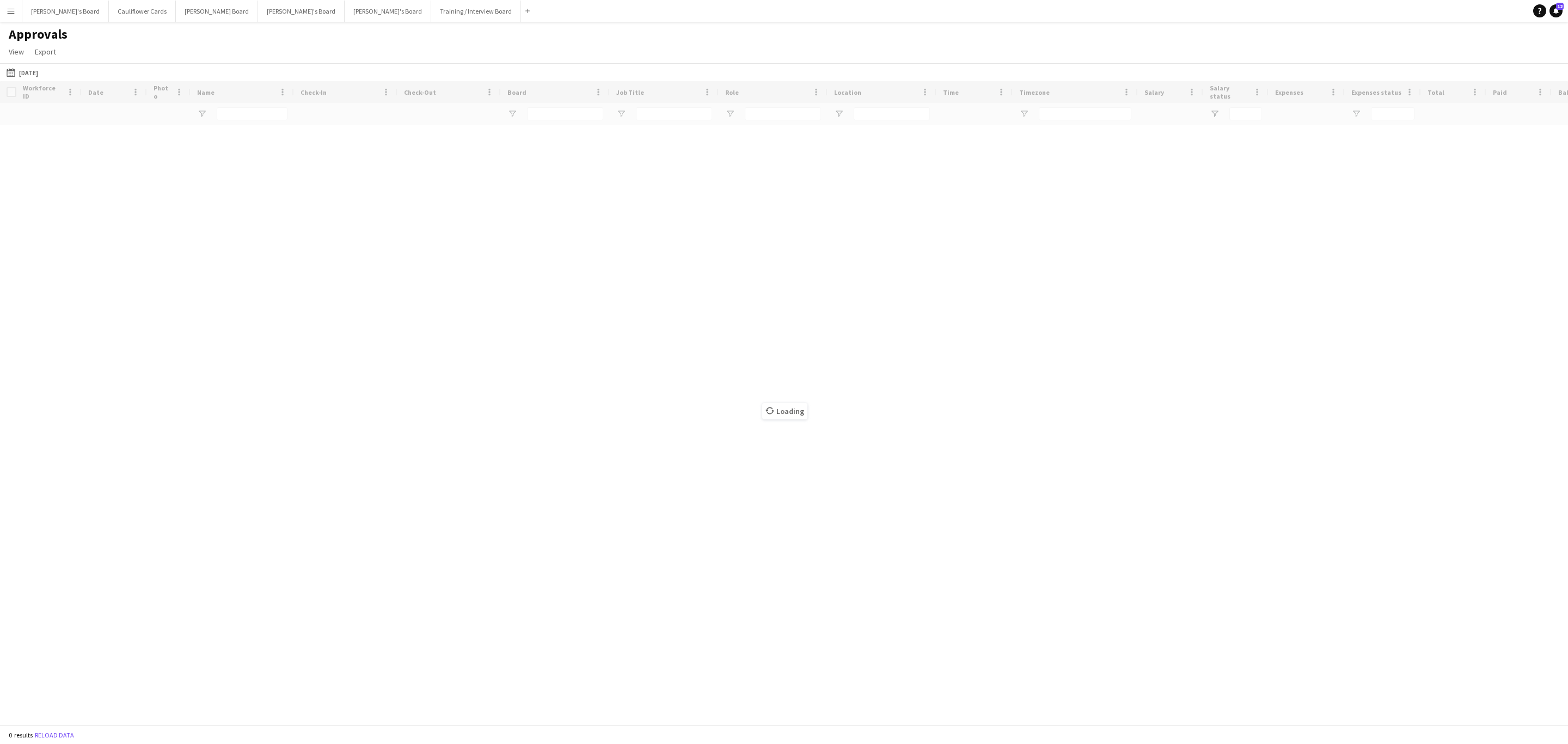
type input "**********"
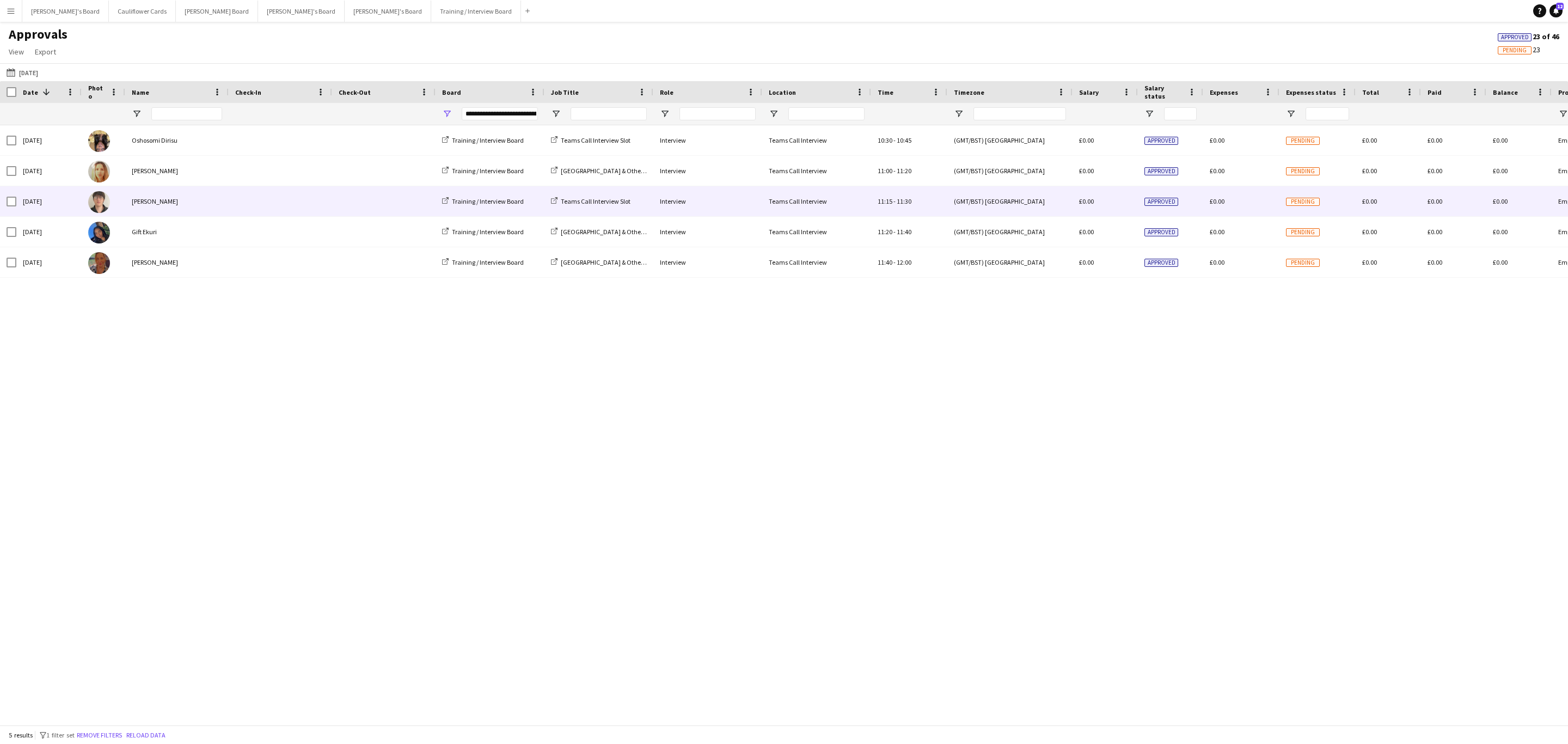
click at [185, 209] on div "[PERSON_NAME]" at bounding box center [177, 201] width 103 height 30
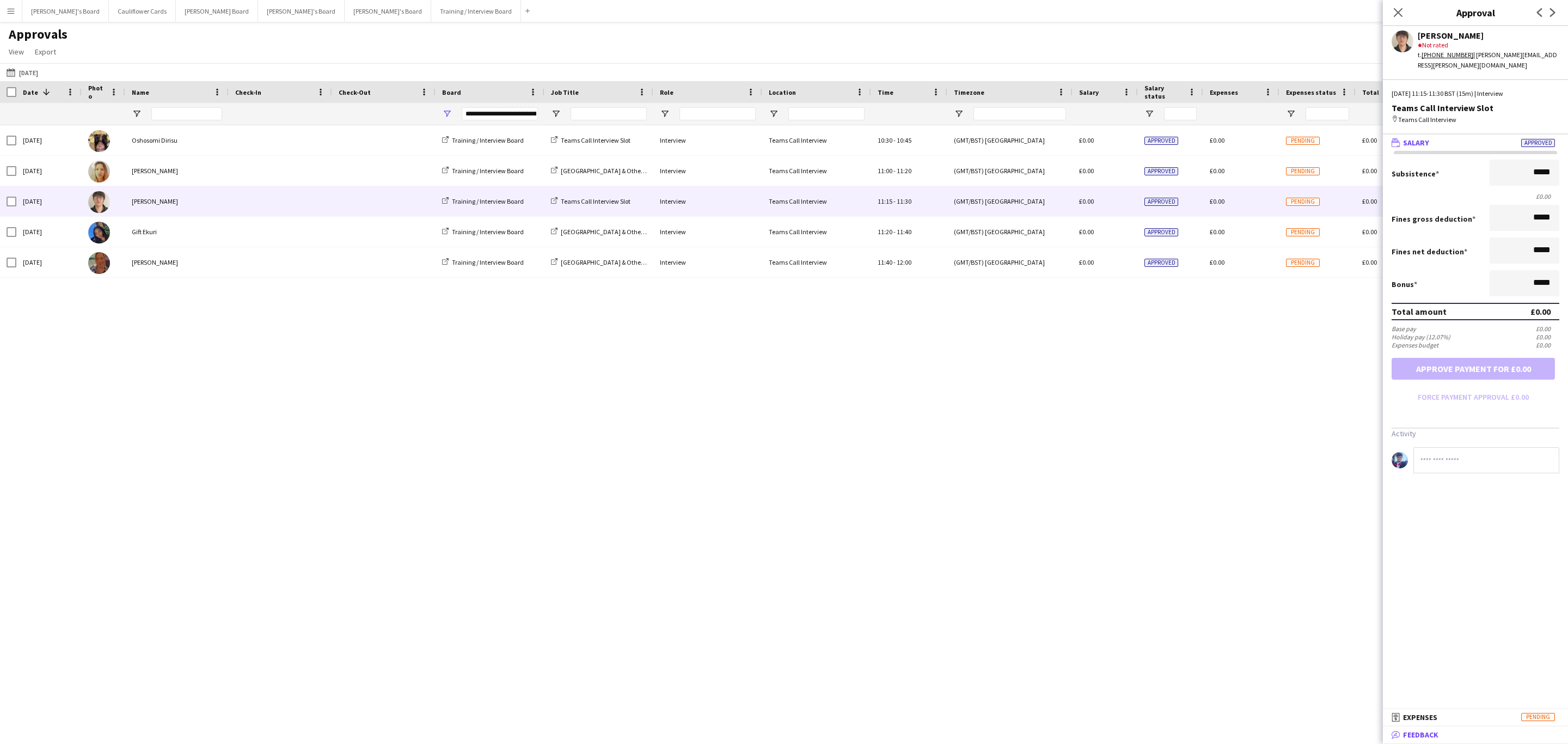
click at [1045, 450] on mat-panel-title "bubble-pencil Feedback" at bounding box center [1473, 735] width 181 height 10
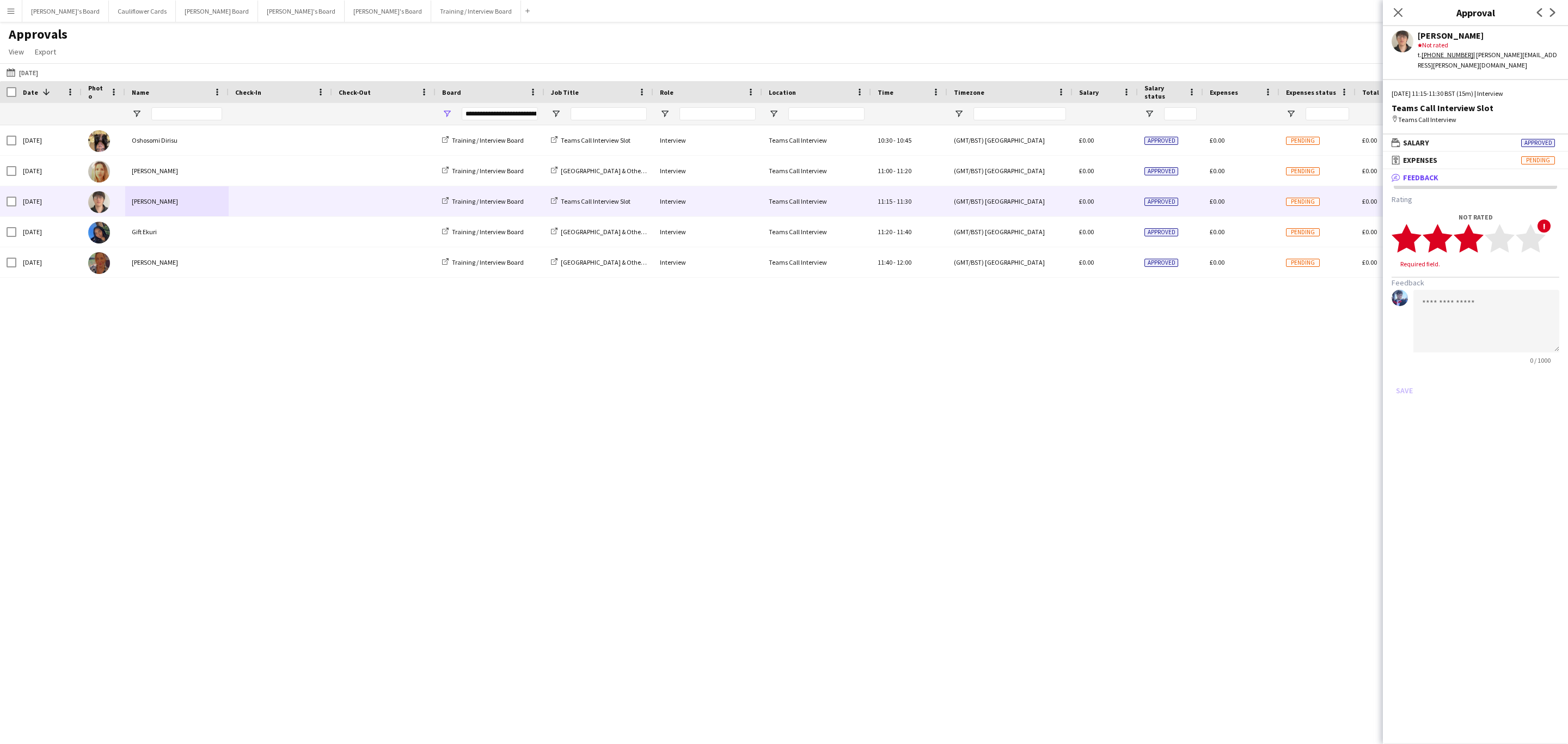
click at [1045, 231] on icon "star" at bounding box center [1468, 238] width 30 height 30
click at [1045, 283] on textarea at bounding box center [1486, 311] width 146 height 63
click at [1045, 236] on polygon at bounding box center [1468, 239] width 30 height 29
click at [1045, 292] on textarea at bounding box center [1486, 311] width 146 height 63
paste textarea "**********"
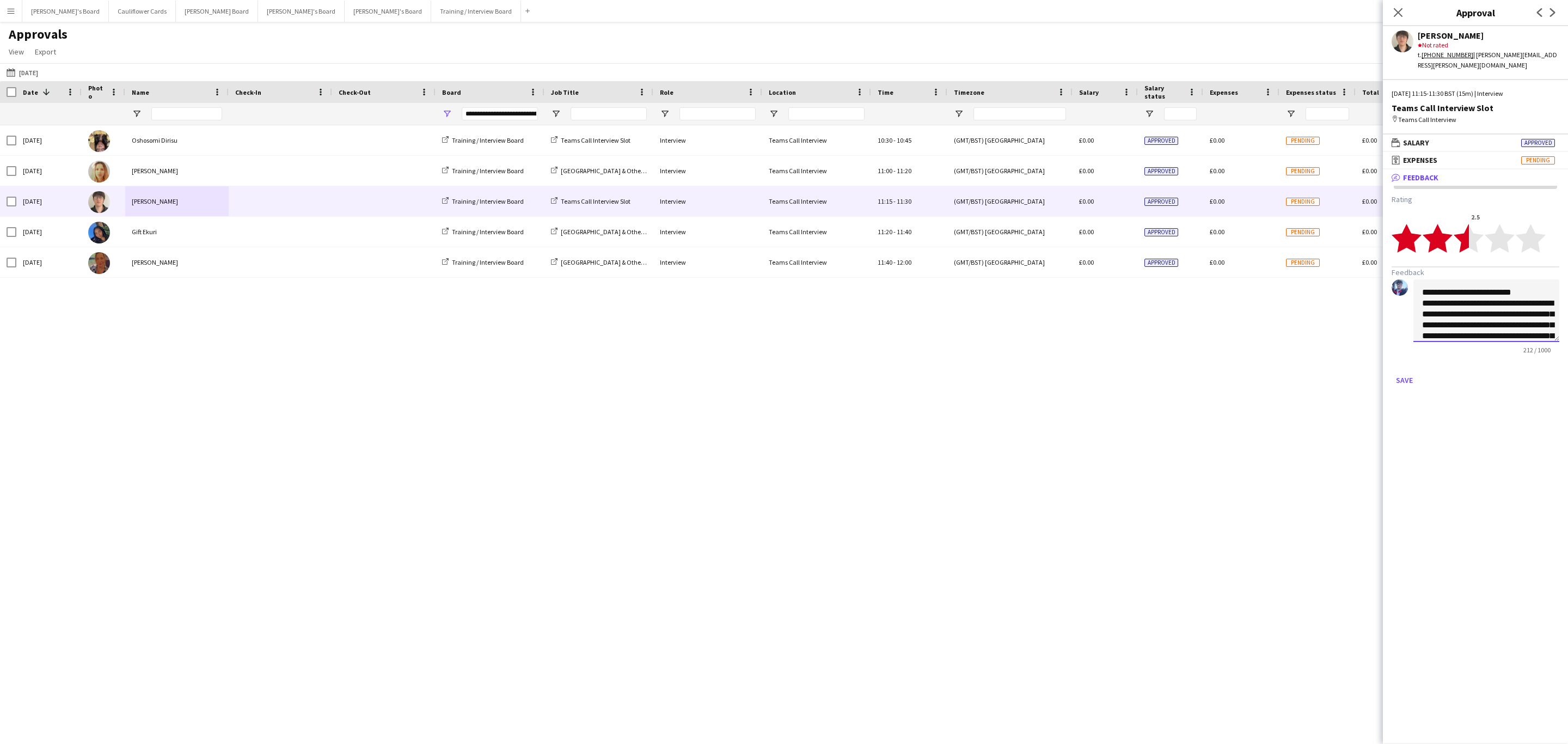
click at [1045, 289] on textarea "**********" at bounding box center [1486, 311] width 146 height 63
type textarea "**********"
click at [1045, 371] on button "Save" at bounding box center [1404, 380] width 26 height 18
click at [1045, 9] on icon at bounding box center [1398, 12] width 10 height 10
